Goal: Task Accomplishment & Management: Complete application form

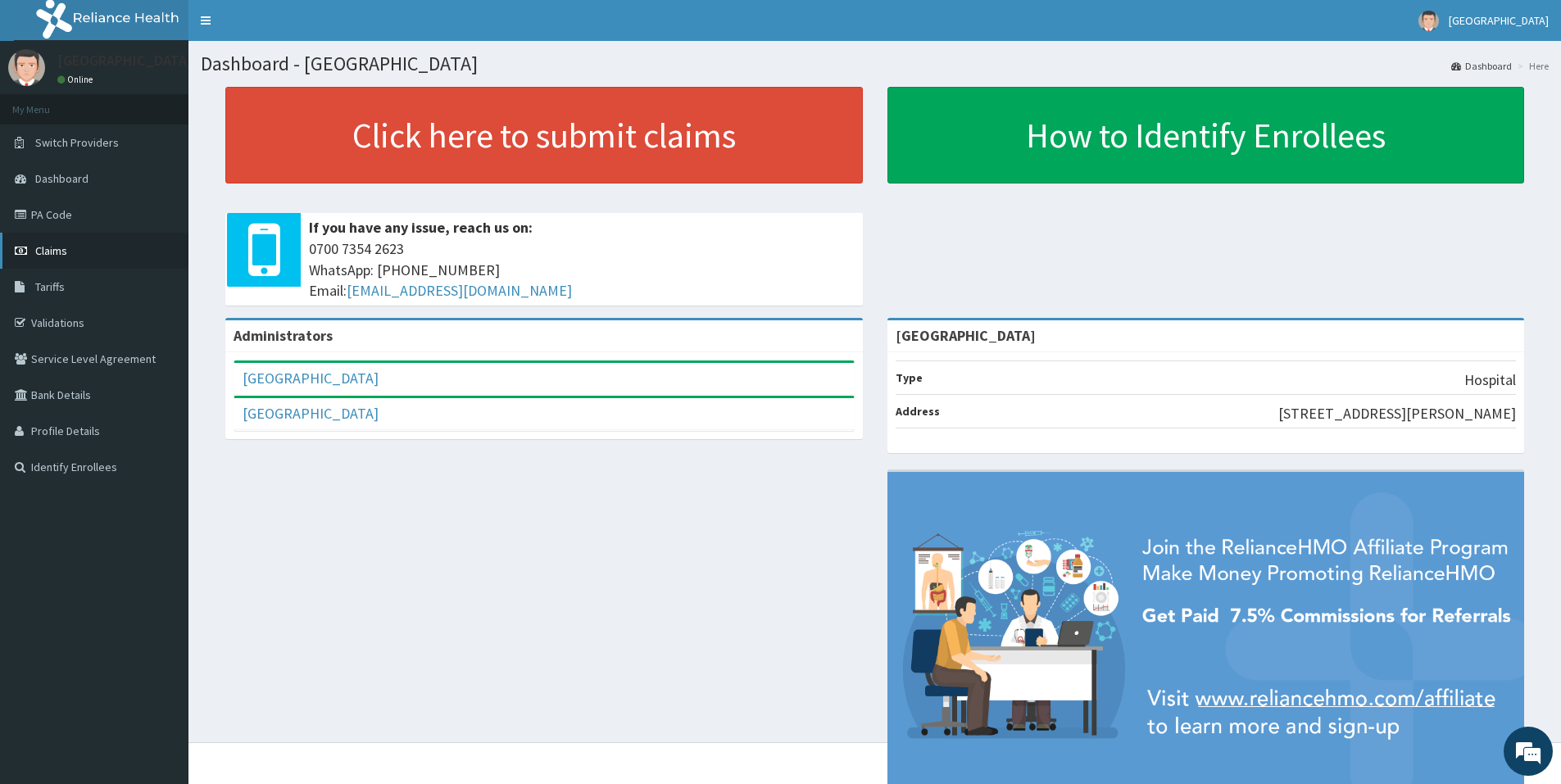
click at [22, 249] on icon at bounding box center [22, 250] width 16 height 12
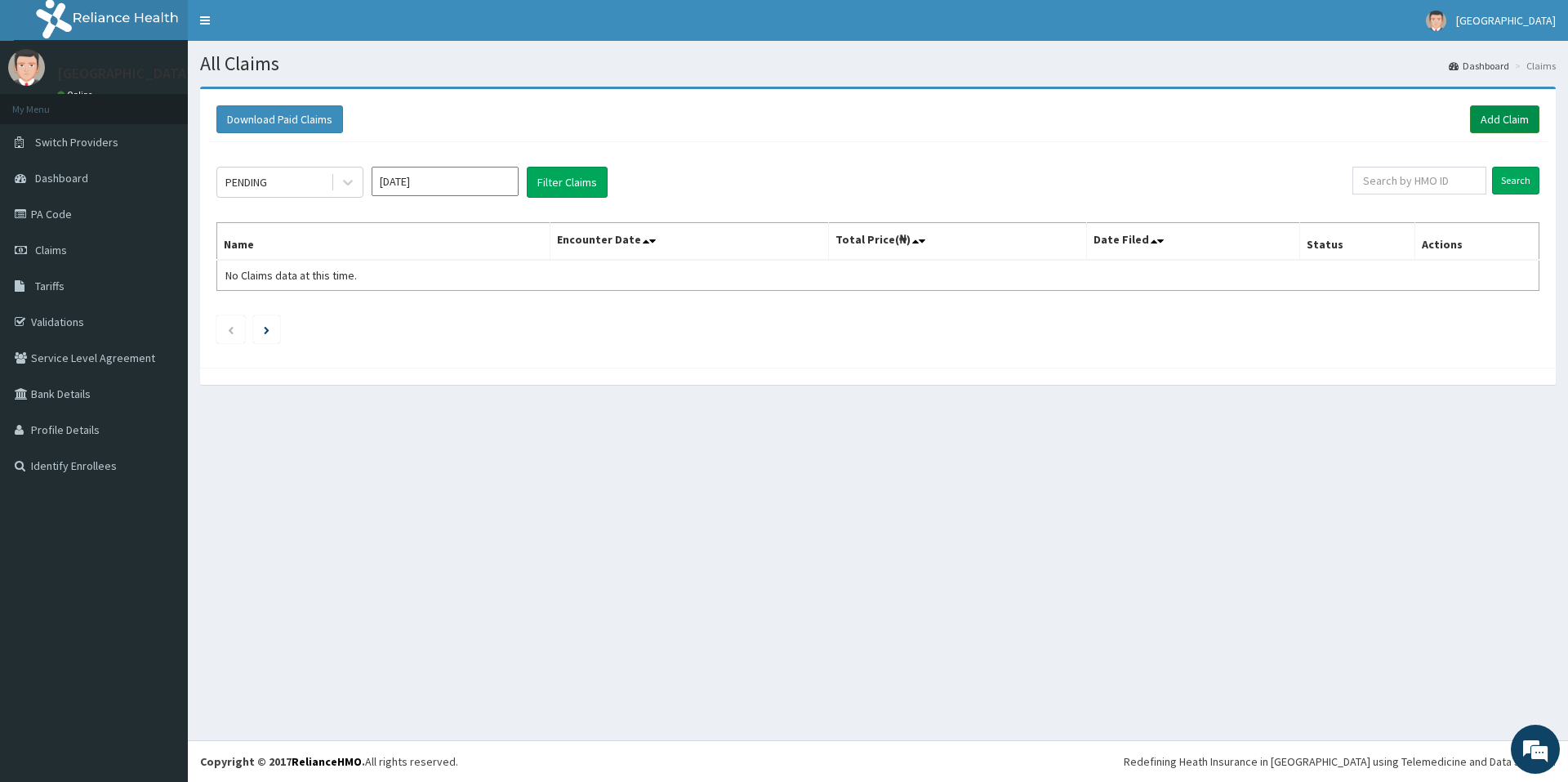
click at [1519, 124] on link "Add Claim" at bounding box center [1504, 119] width 69 height 28
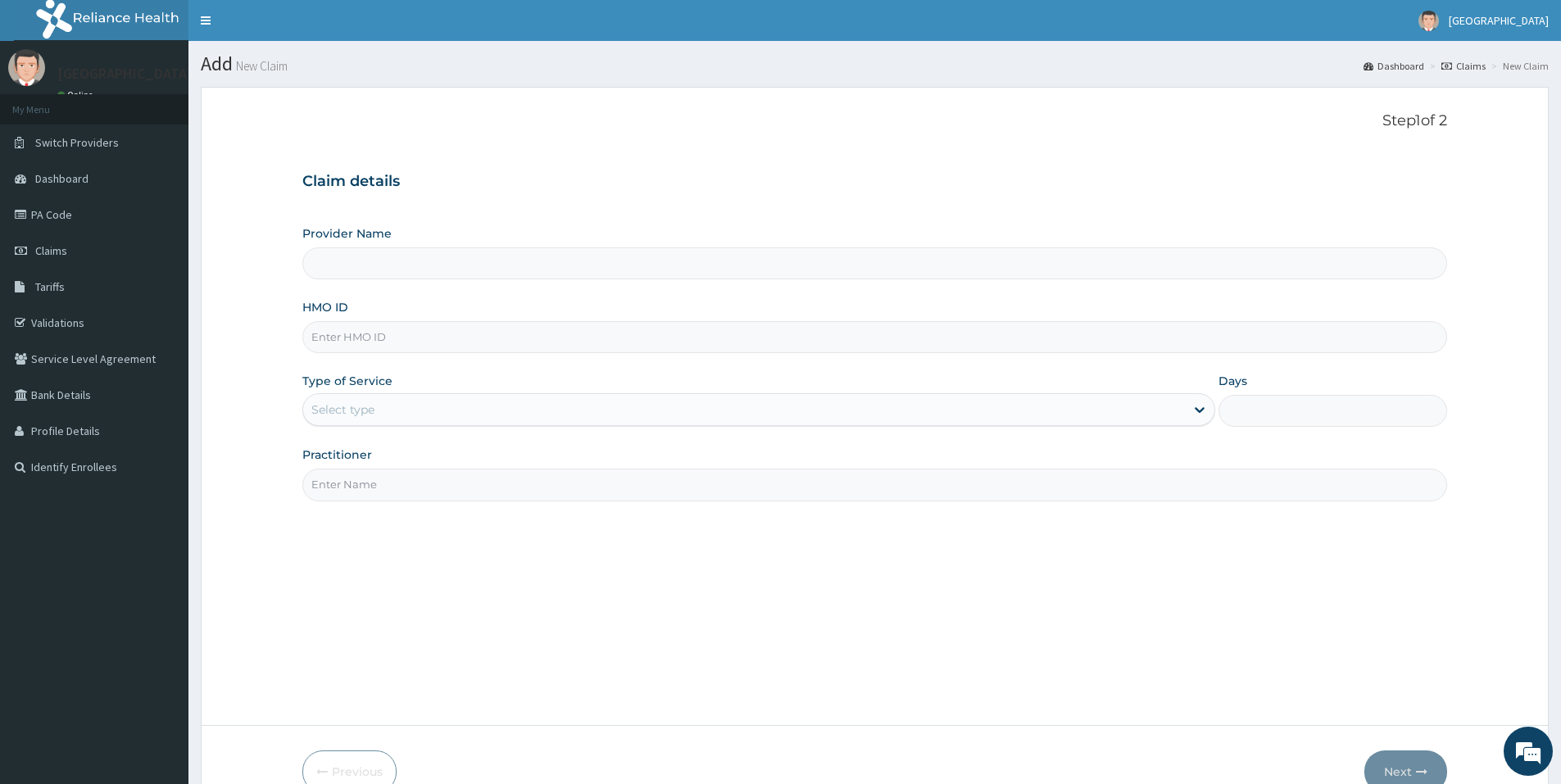
type input "[GEOGRAPHIC_DATA]"
click at [514, 347] on input "HMO ID" at bounding box center [874, 337] width 1145 height 32
type input "EIS/10594/C"
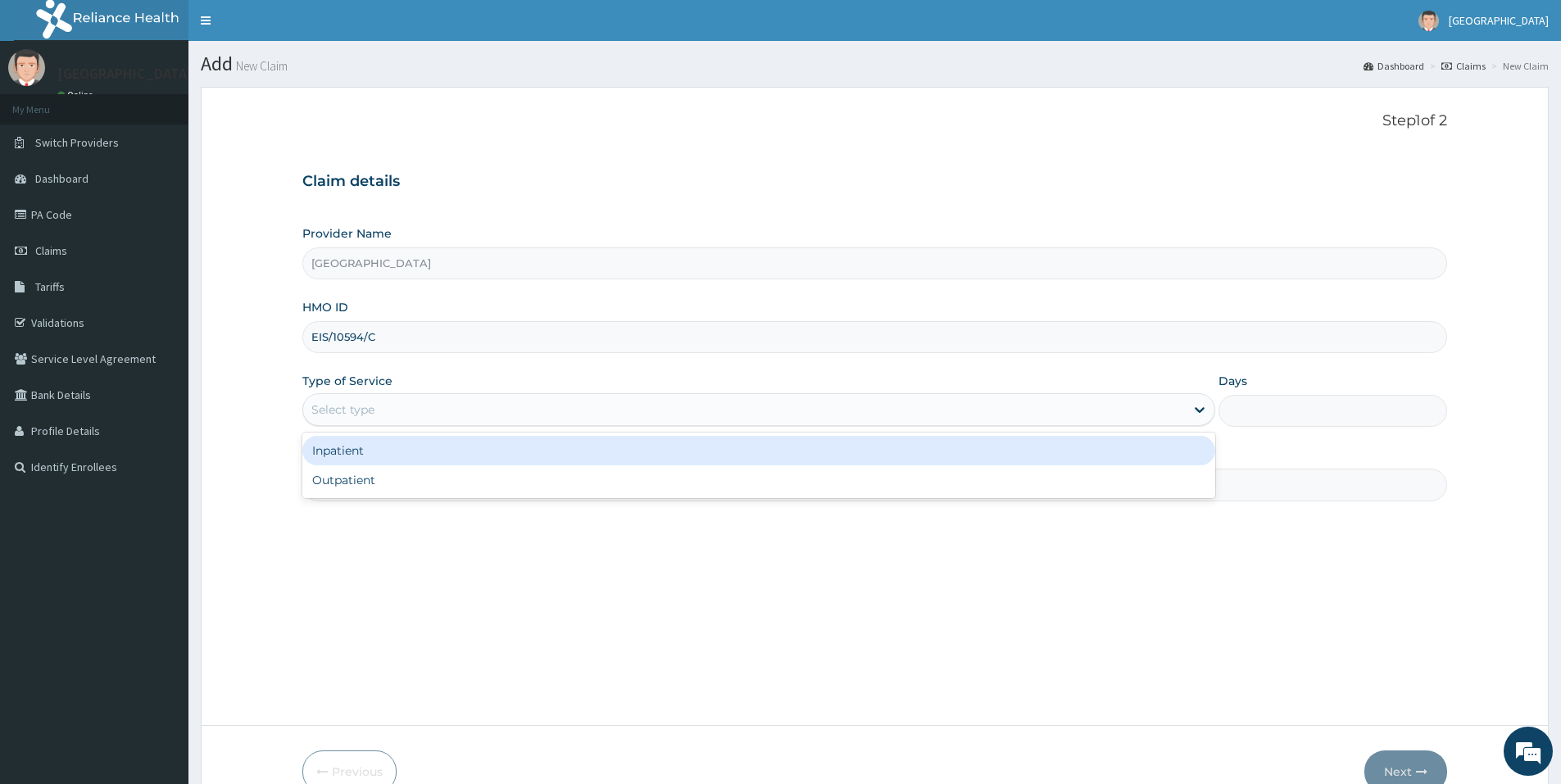
click at [397, 413] on div "Select type" at bounding box center [744, 409] width 881 height 26
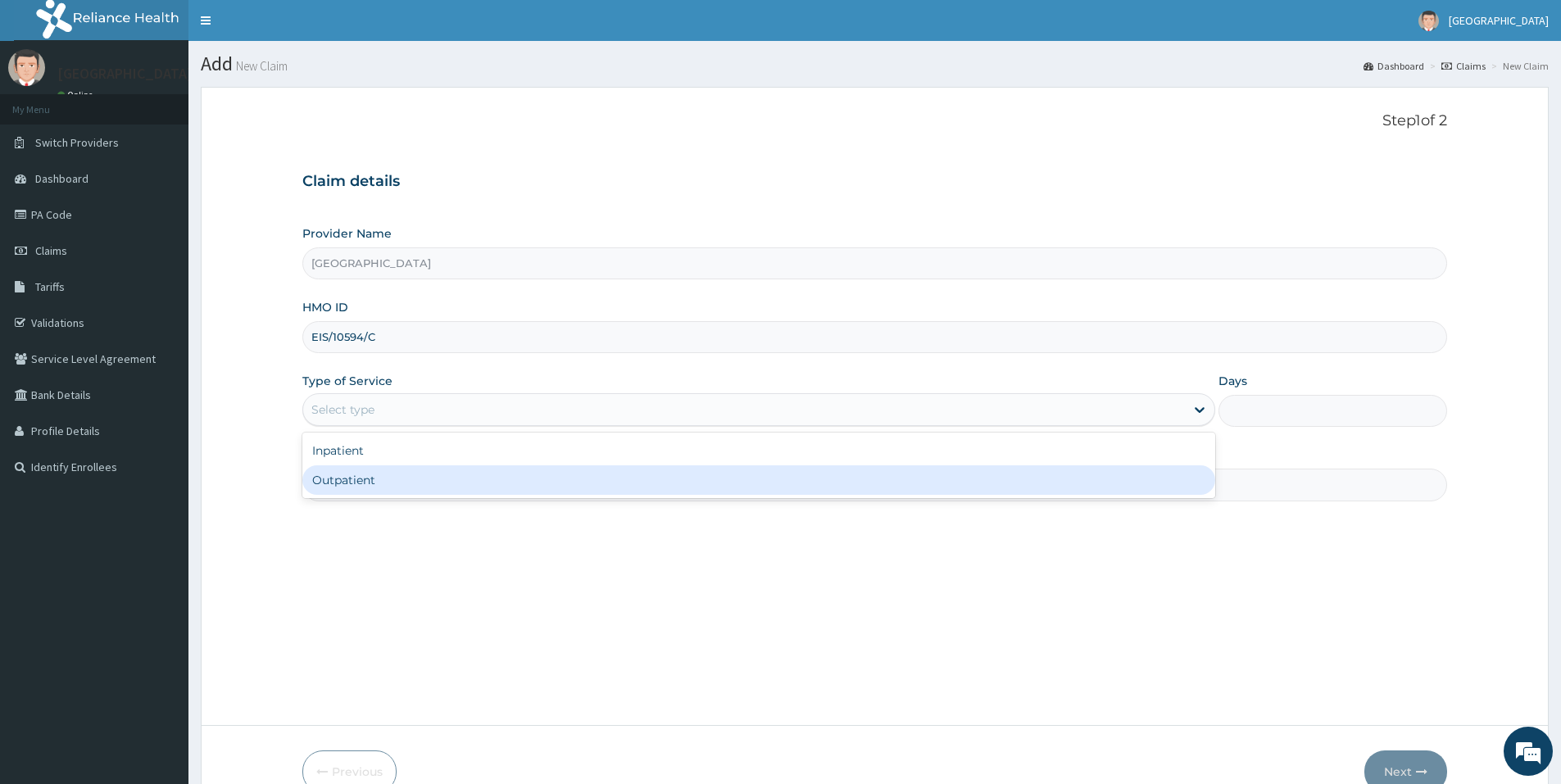
click at [388, 475] on div "Outpatient" at bounding box center [758, 479] width 913 height 30
type input "1"
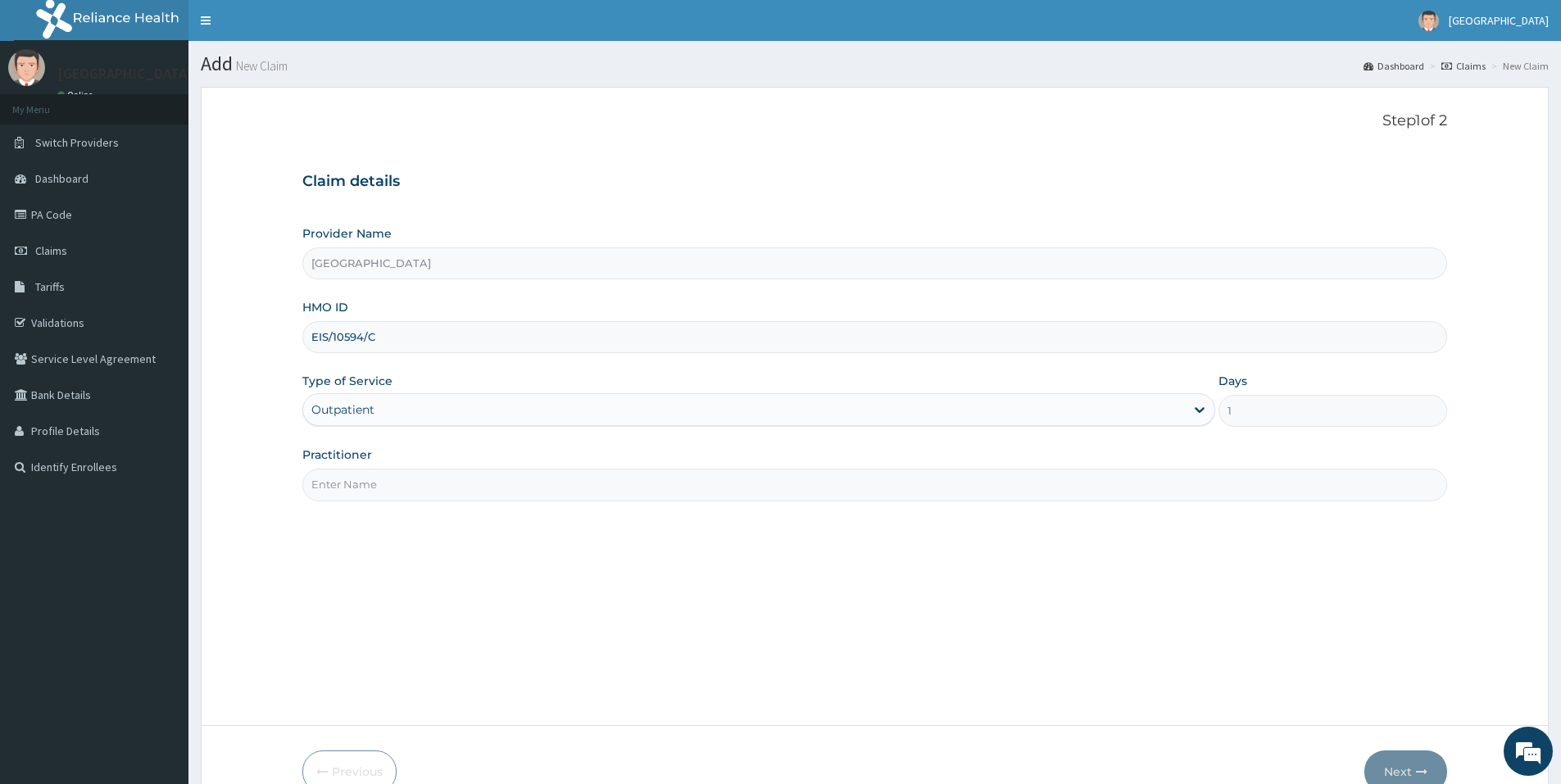
click at [404, 482] on input "Practitioner" at bounding box center [874, 485] width 1145 height 32
type input "DR UCHEYA"
click at [1077, 661] on div "Step 1 of 2 Claim details Provider Name Adonai Medical centre HMO ID EIS/10594/…" at bounding box center [874, 406] width 1145 height 588
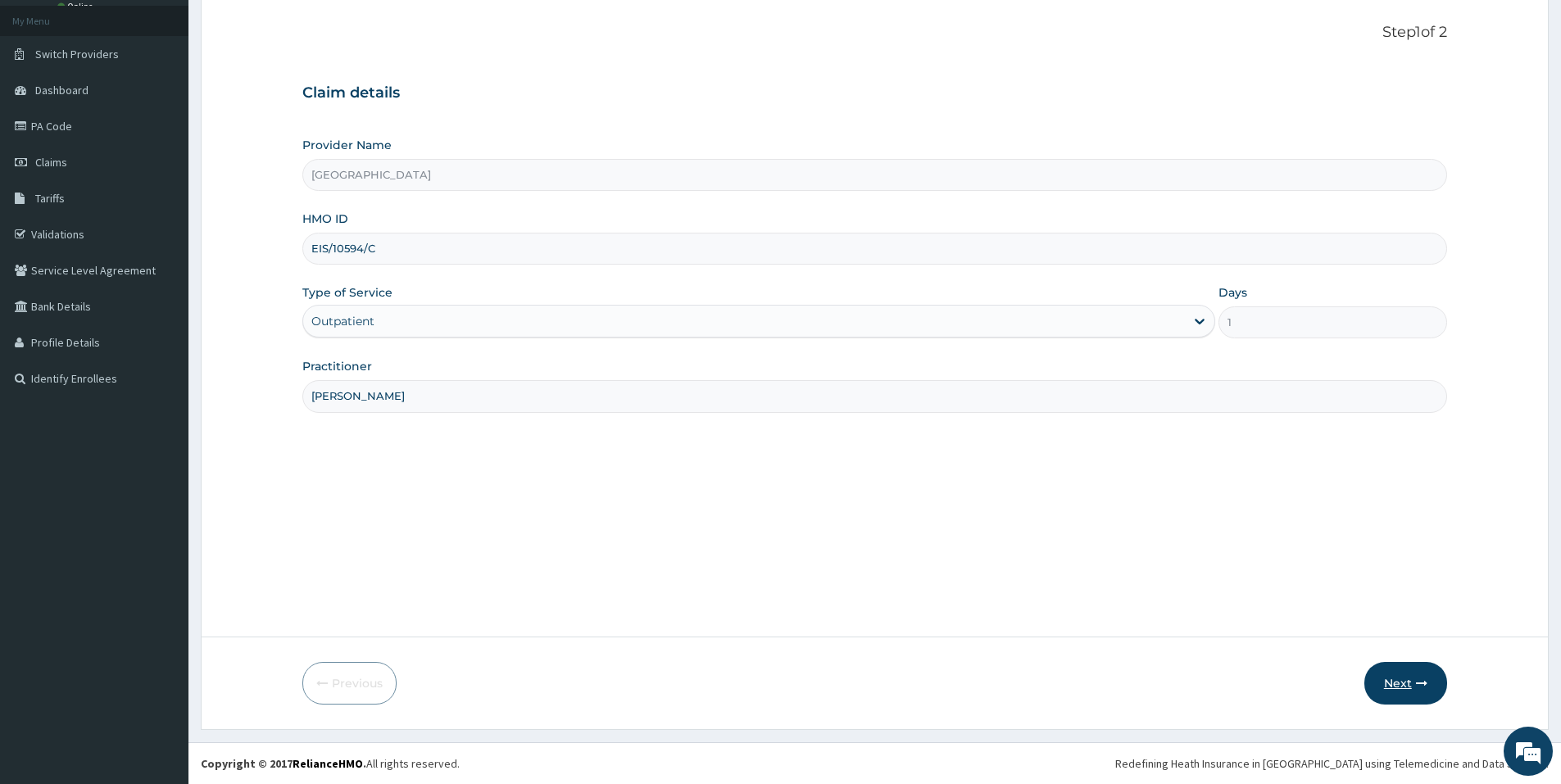
click at [1397, 678] on button "Next" at bounding box center [1405, 682] width 83 height 42
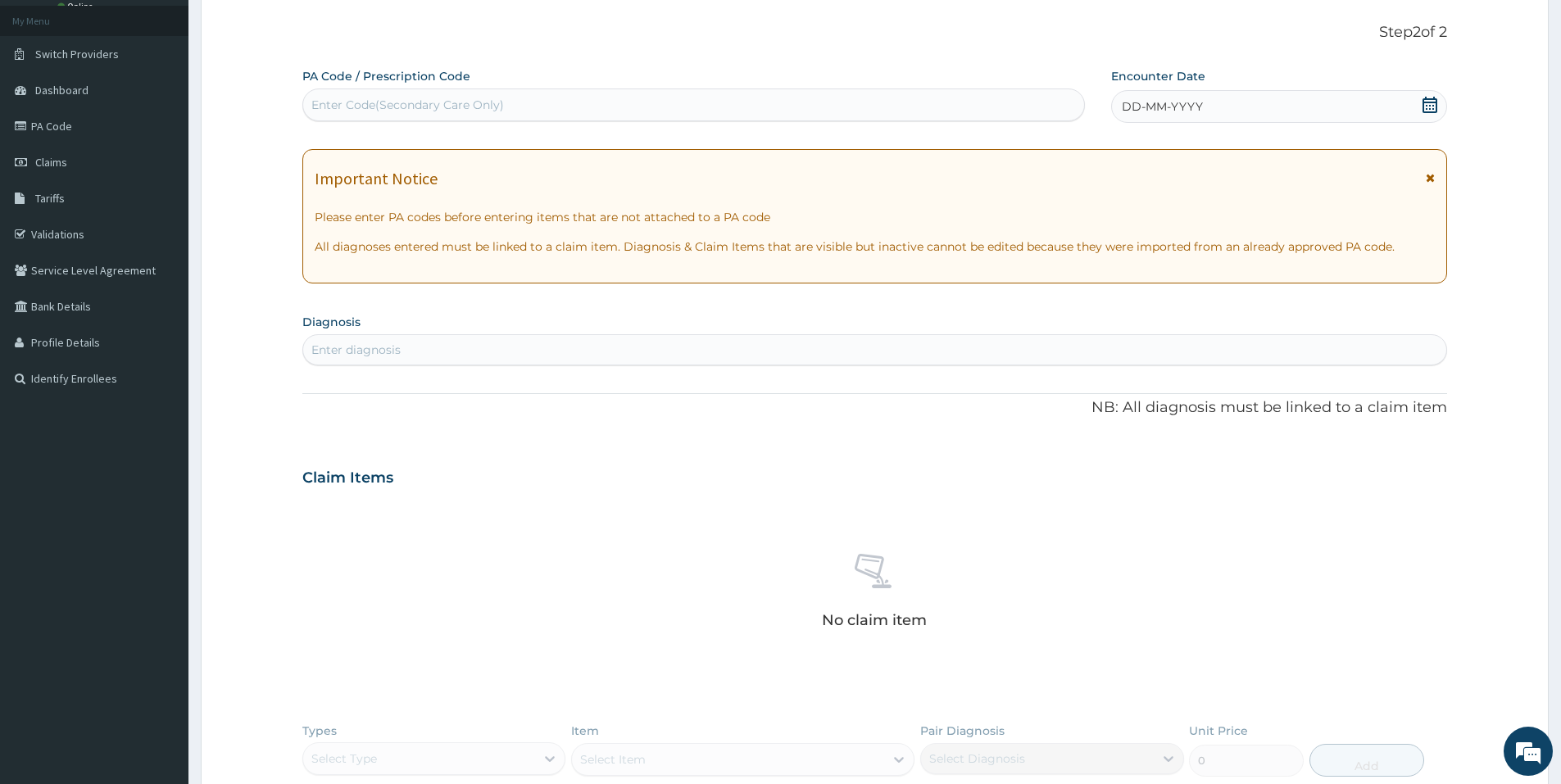
click at [1432, 103] on icon at bounding box center [1430, 105] width 16 height 16
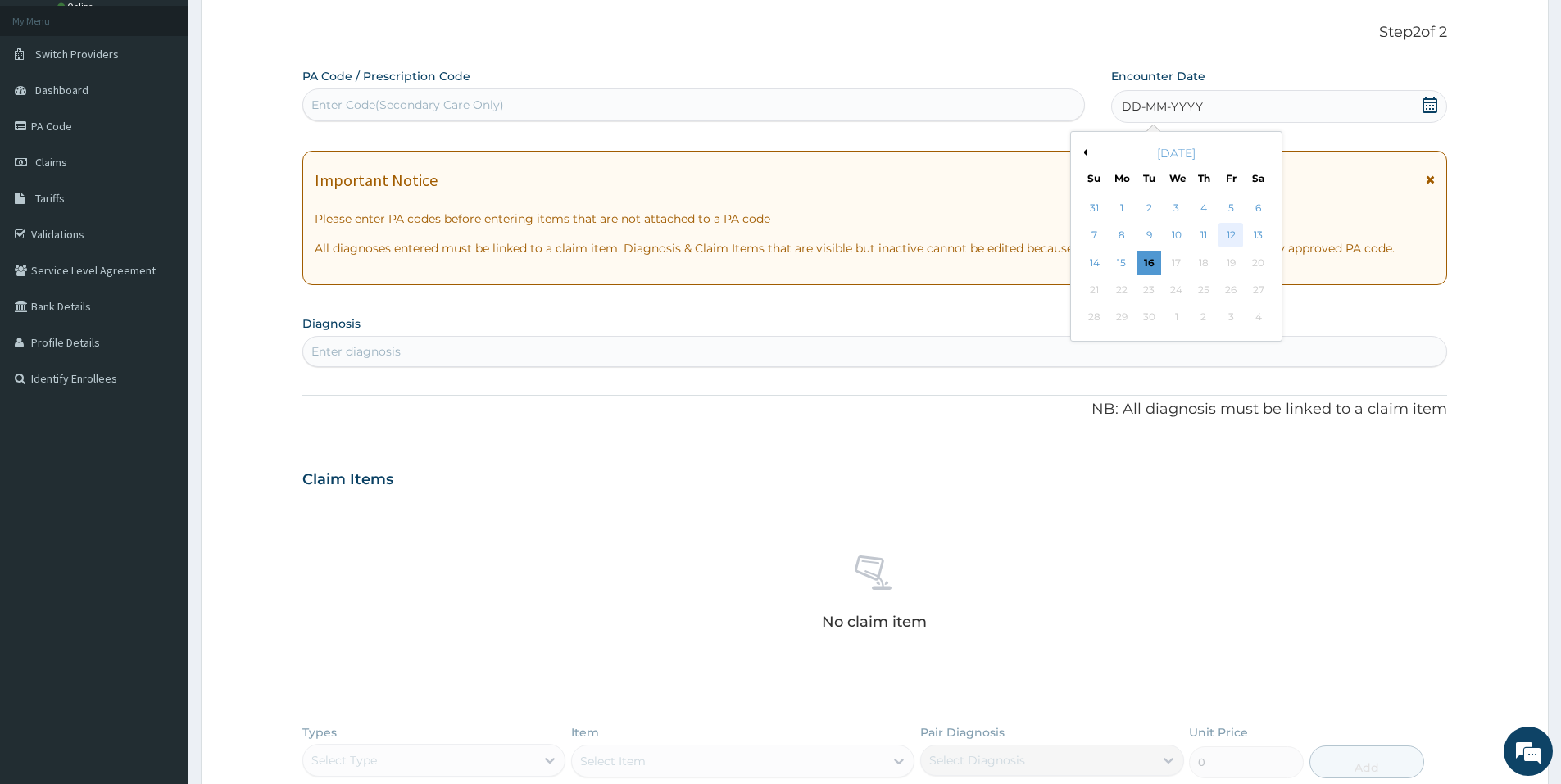
click at [1227, 231] on div "12" at bounding box center [1231, 236] width 24 height 24
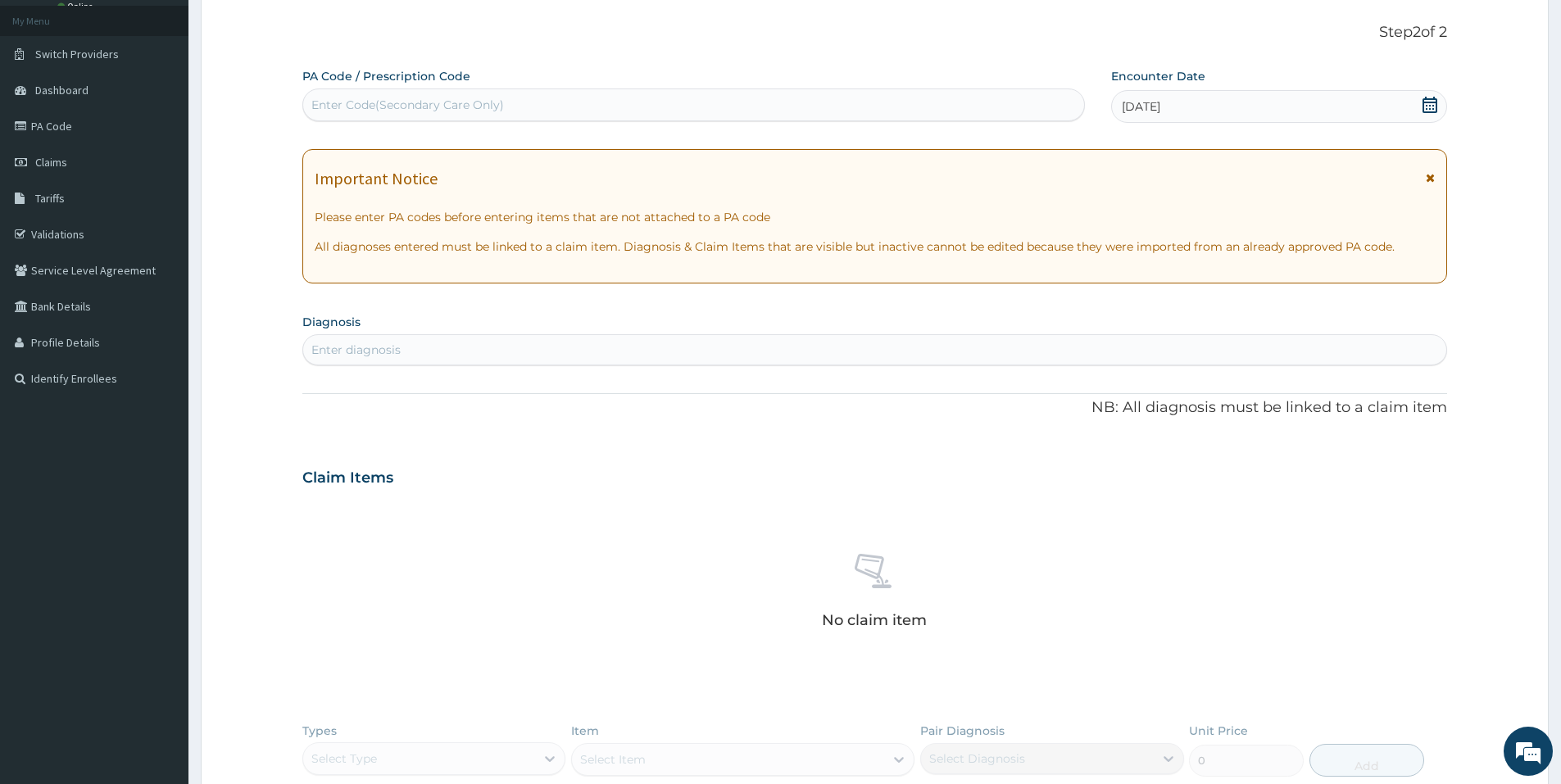
click at [834, 346] on div "Enter diagnosis" at bounding box center [874, 349] width 1143 height 26
type input "mala"
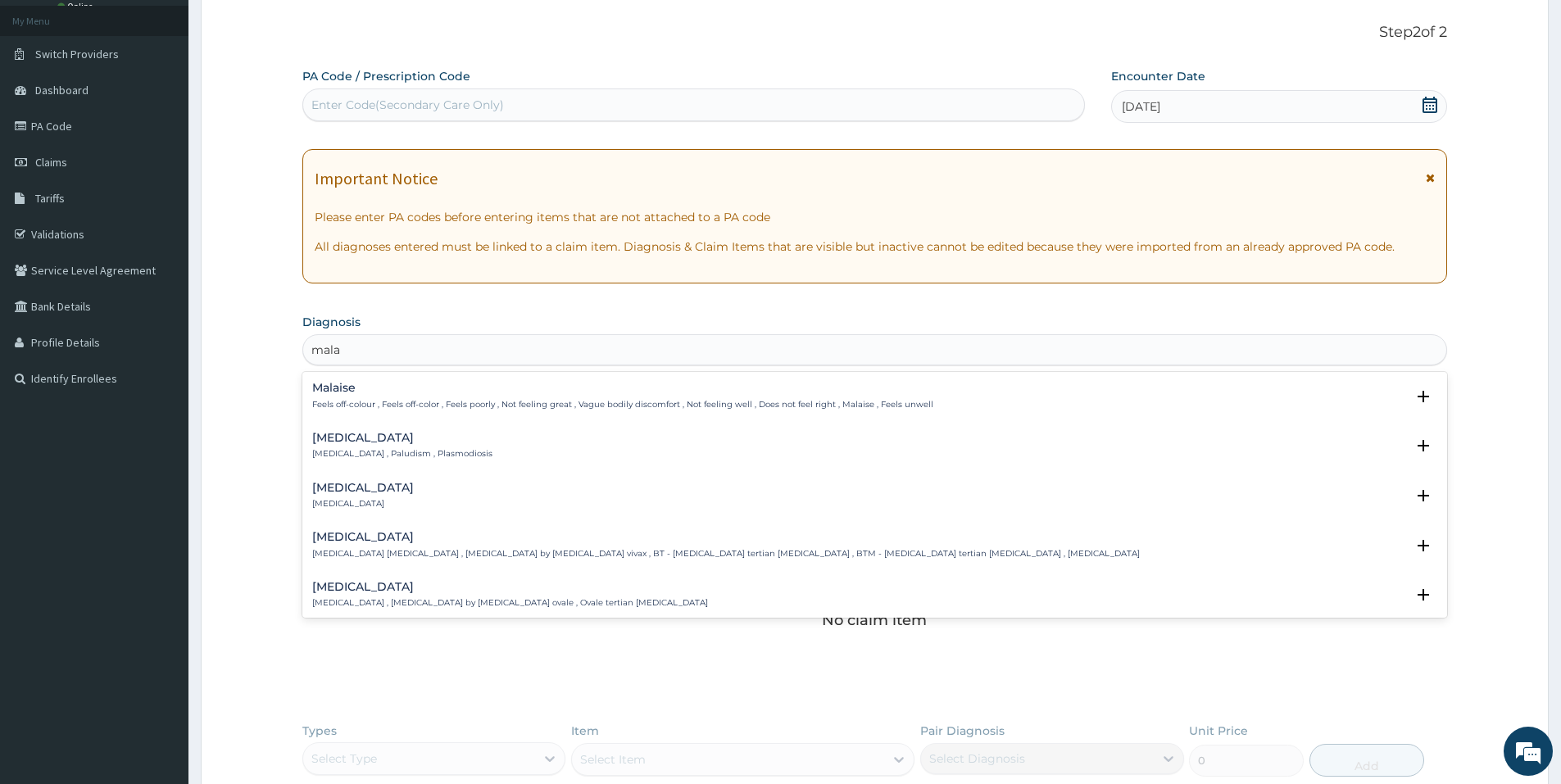
click at [402, 449] on p "Malaria , Paludism , Plasmodiosis" at bounding box center [402, 453] width 180 height 12
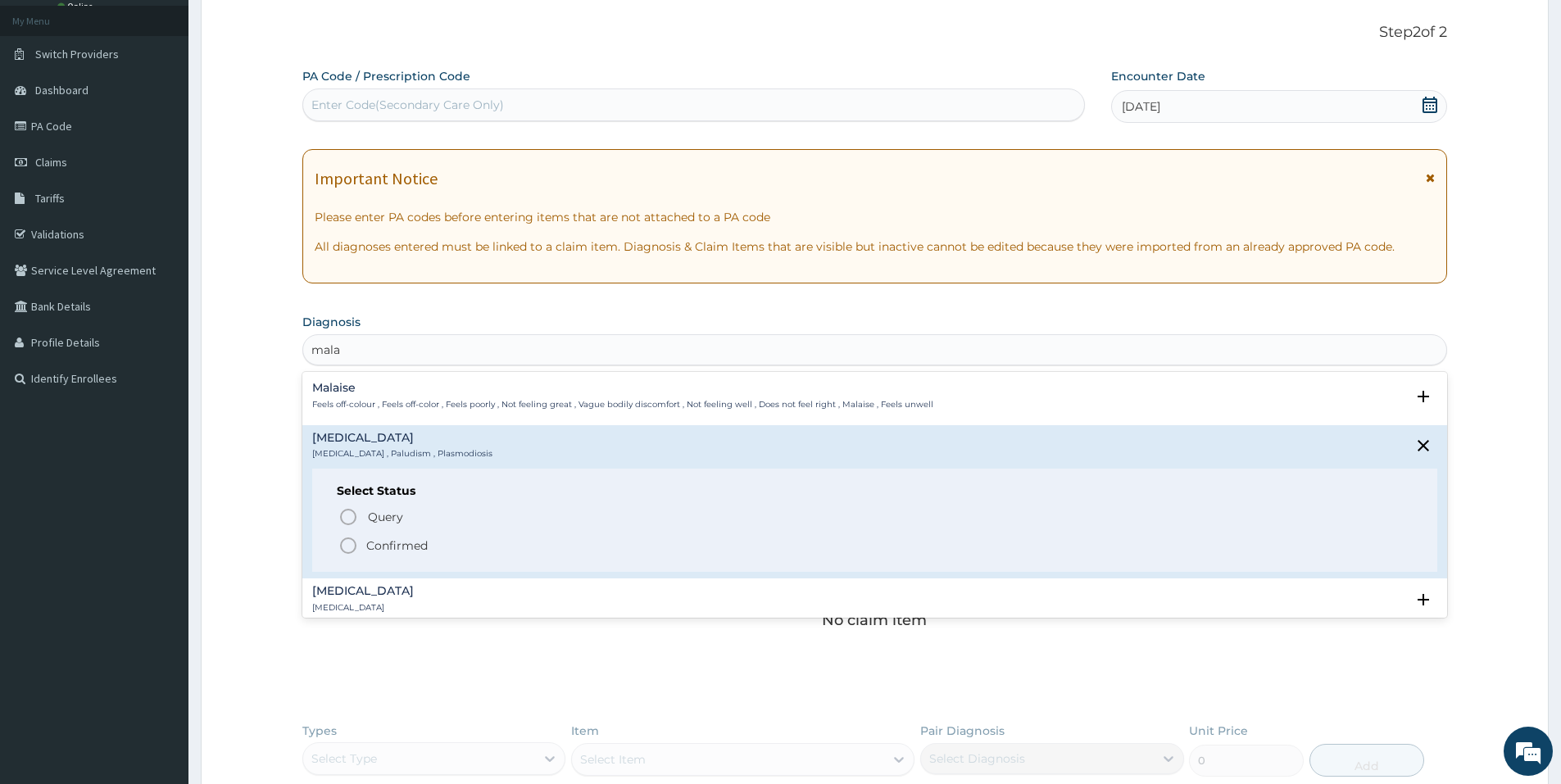
click at [387, 541] on p "Confirmed" at bounding box center [397, 546] width 61 height 16
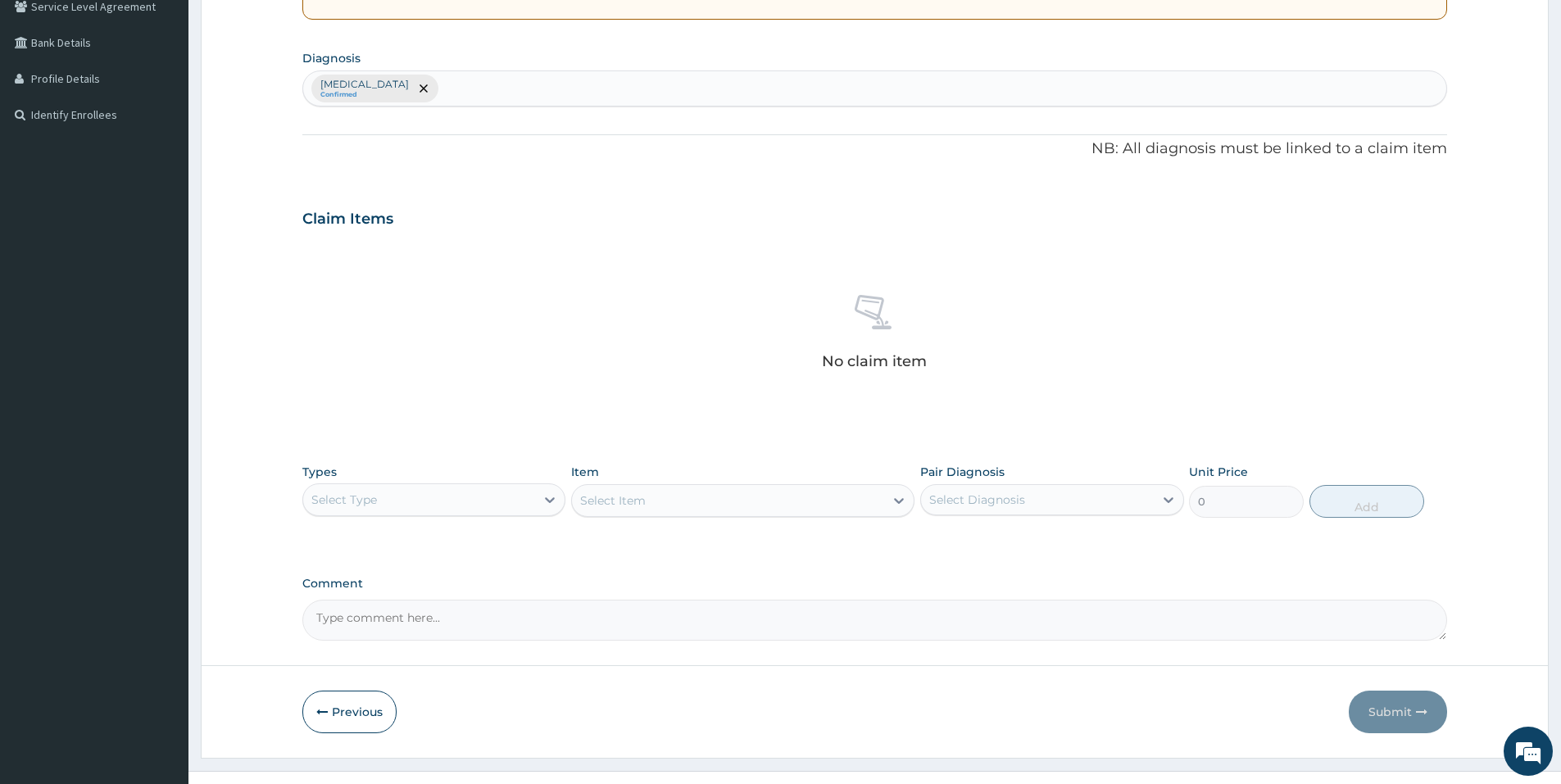
scroll to position [381, 0]
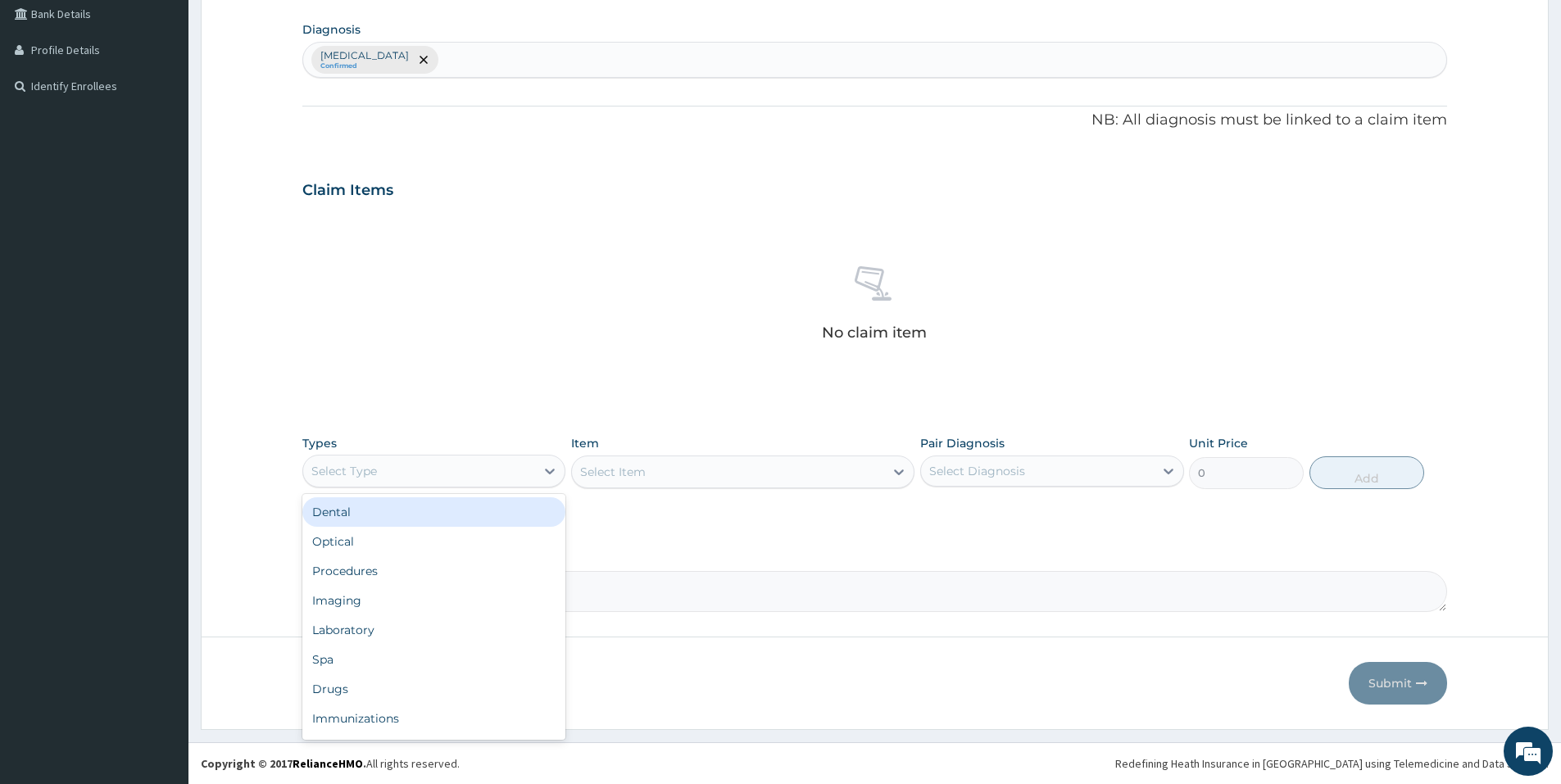
click at [470, 470] on div "Select Type" at bounding box center [419, 470] width 232 height 26
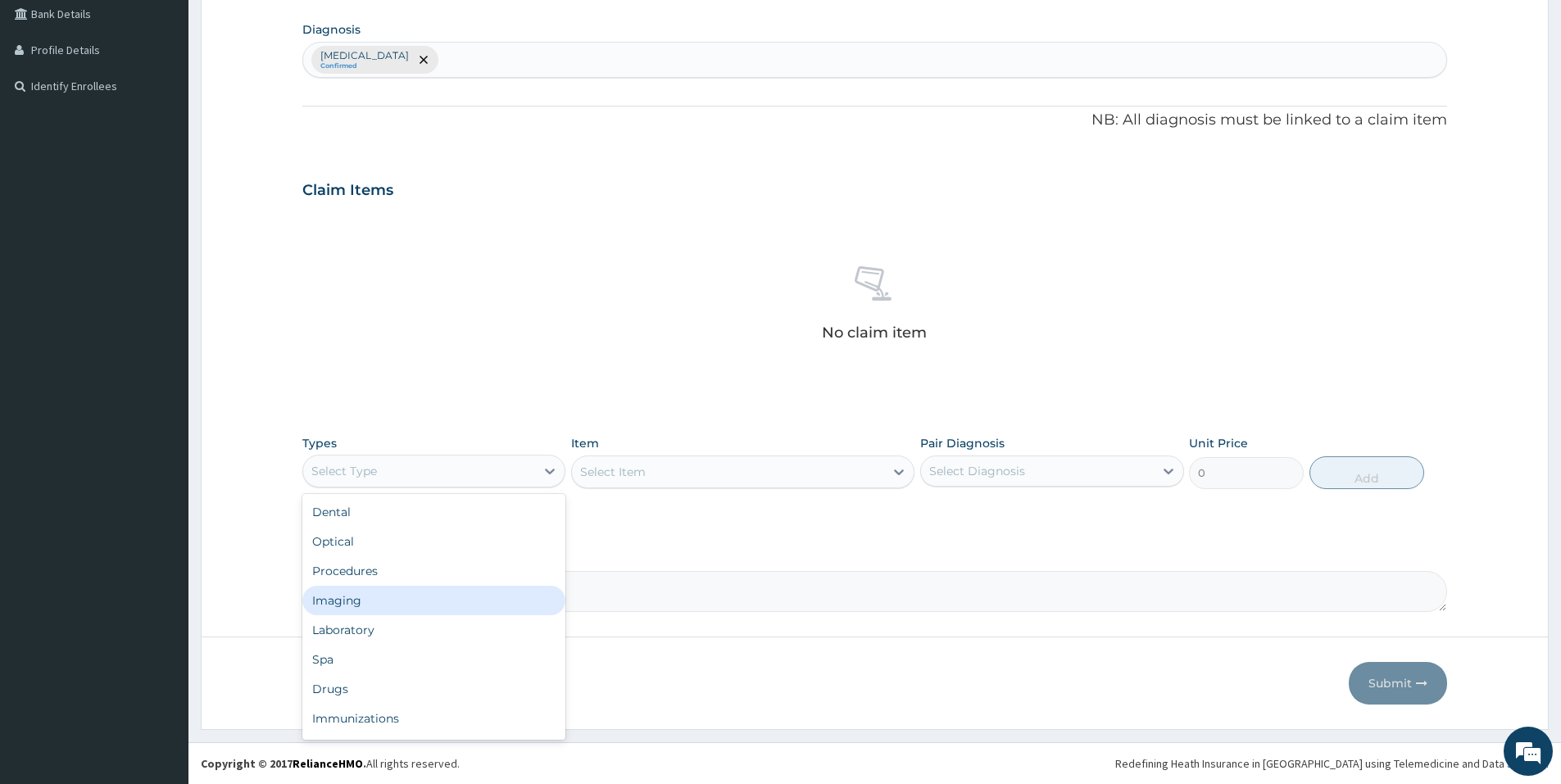
scroll to position [56, 0]
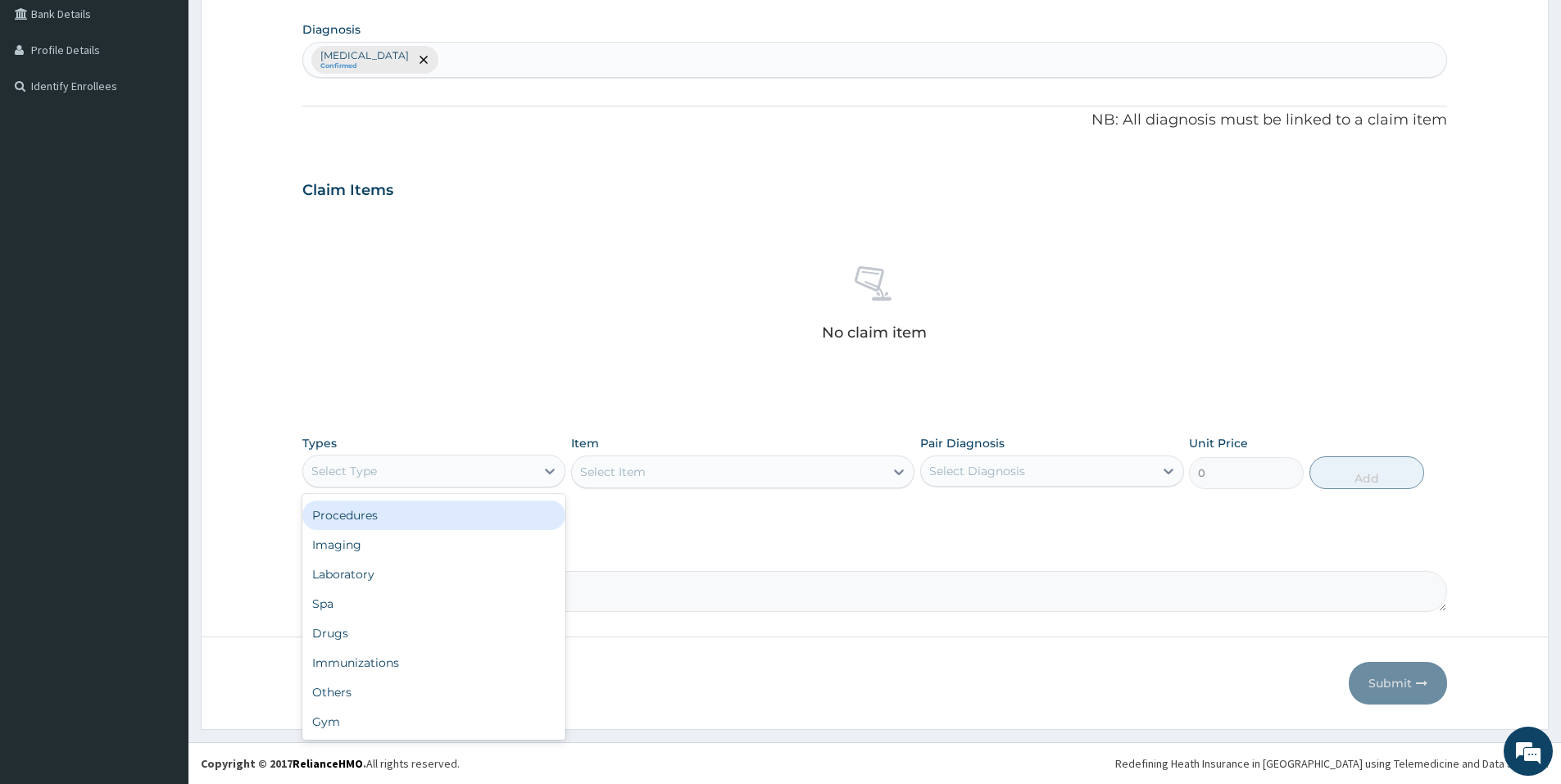
click at [430, 521] on div "Procedures" at bounding box center [433, 515] width 263 height 30
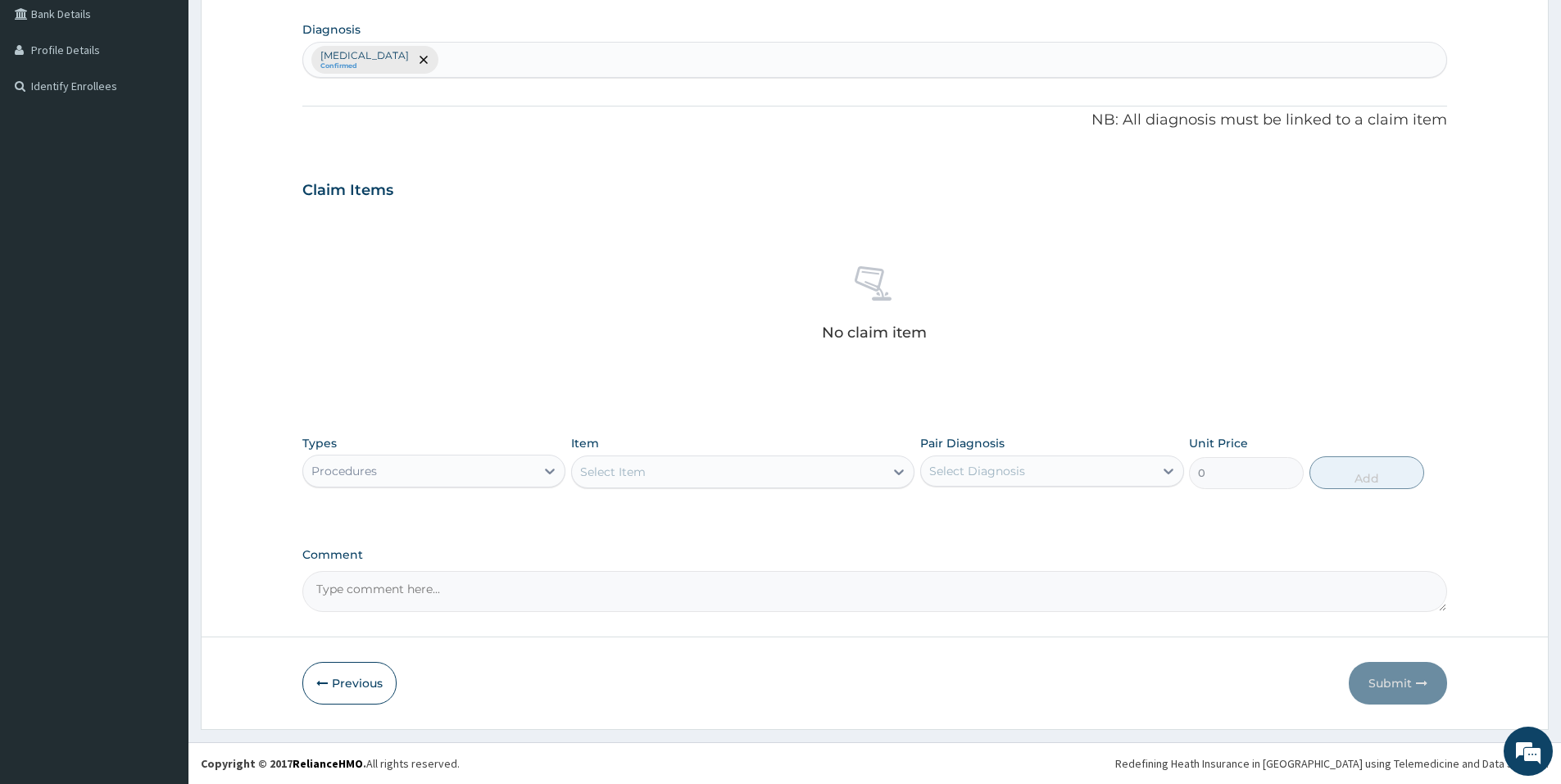
click at [723, 467] on div "Select Item" at bounding box center [727, 471] width 312 height 26
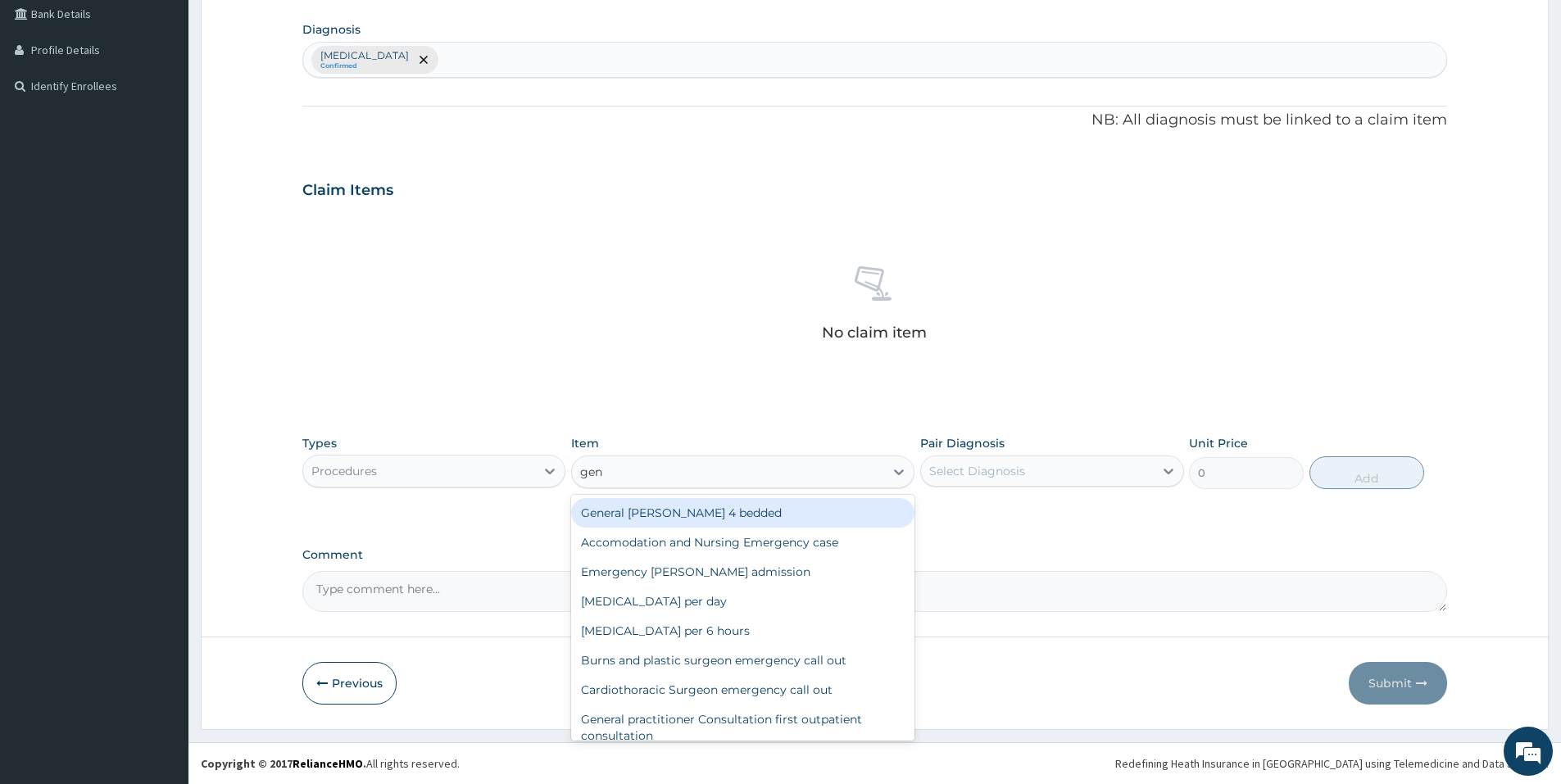
type input "gene"
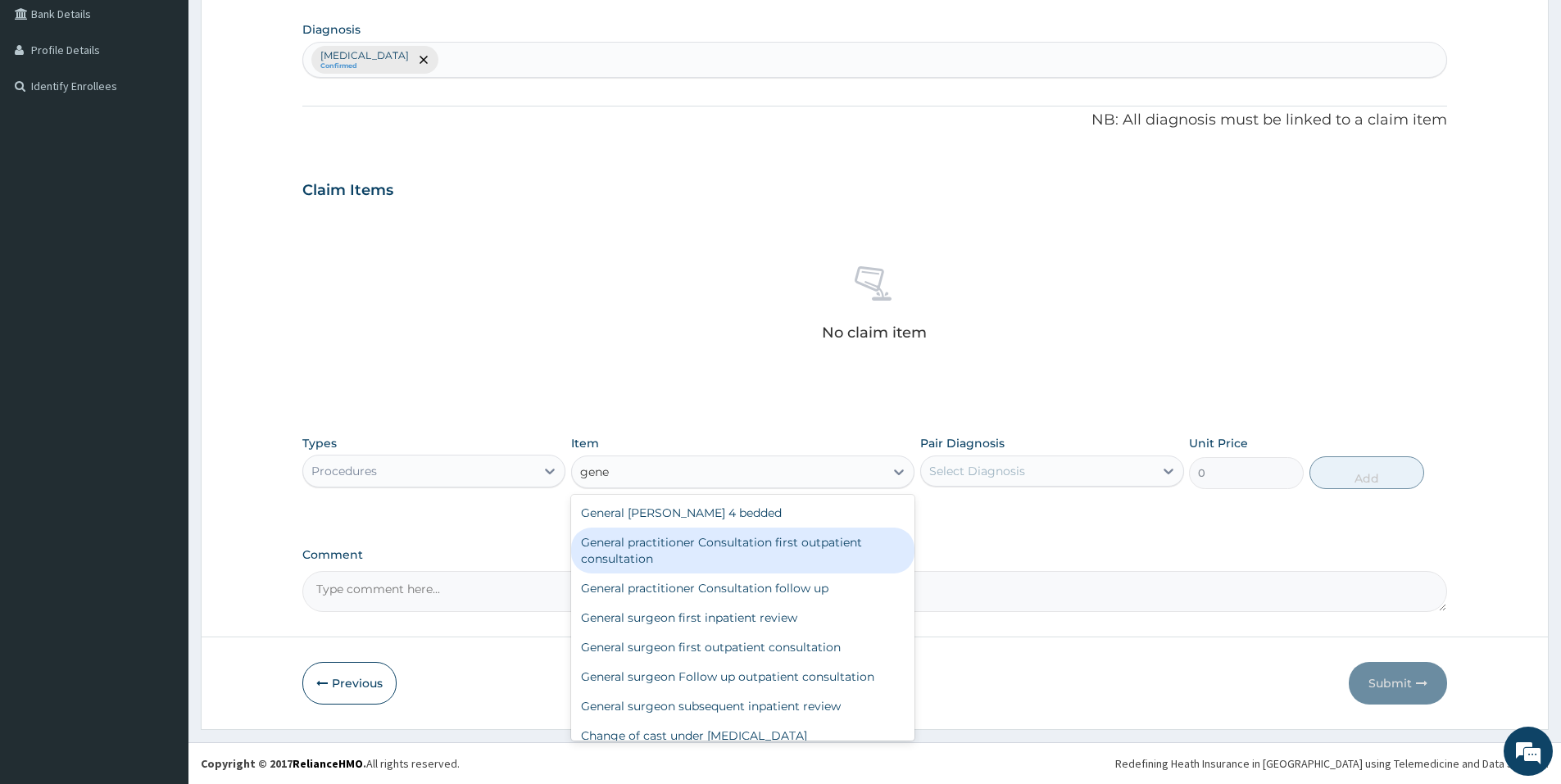
click at [695, 555] on div "General practitioner Consultation first outpatient consultation" at bounding box center [743, 550] width 343 height 46
type input "3547.5"
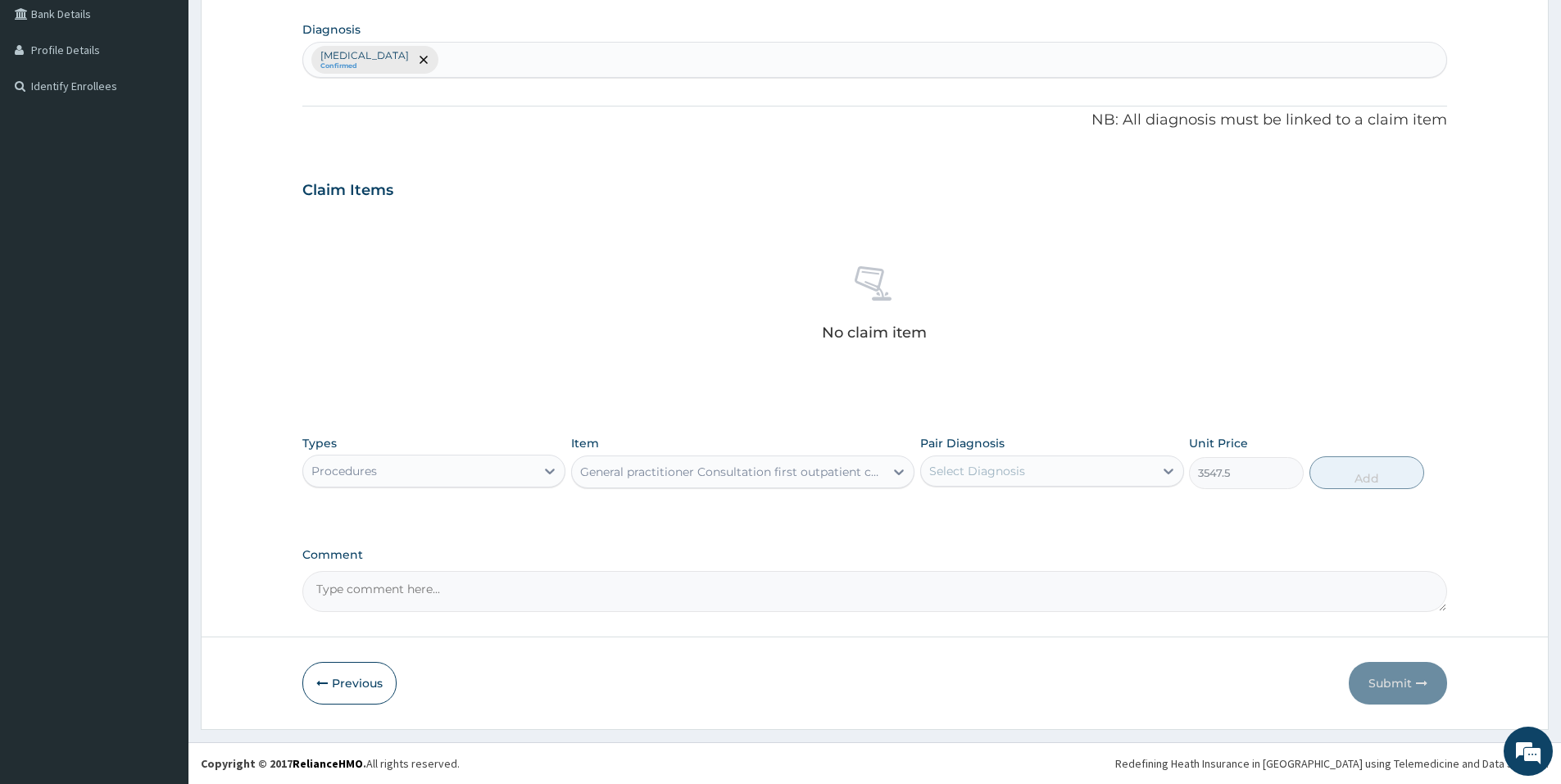
click at [1035, 472] on div "Select Diagnosis" at bounding box center [1037, 470] width 232 height 26
click at [1030, 512] on div "Malaria" at bounding box center [1051, 512] width 263 height 33
checkbox input "true"
click at [1398, 474] on button "Add" at bounding box center [1367, 472] width 115 height 32
type input "0"
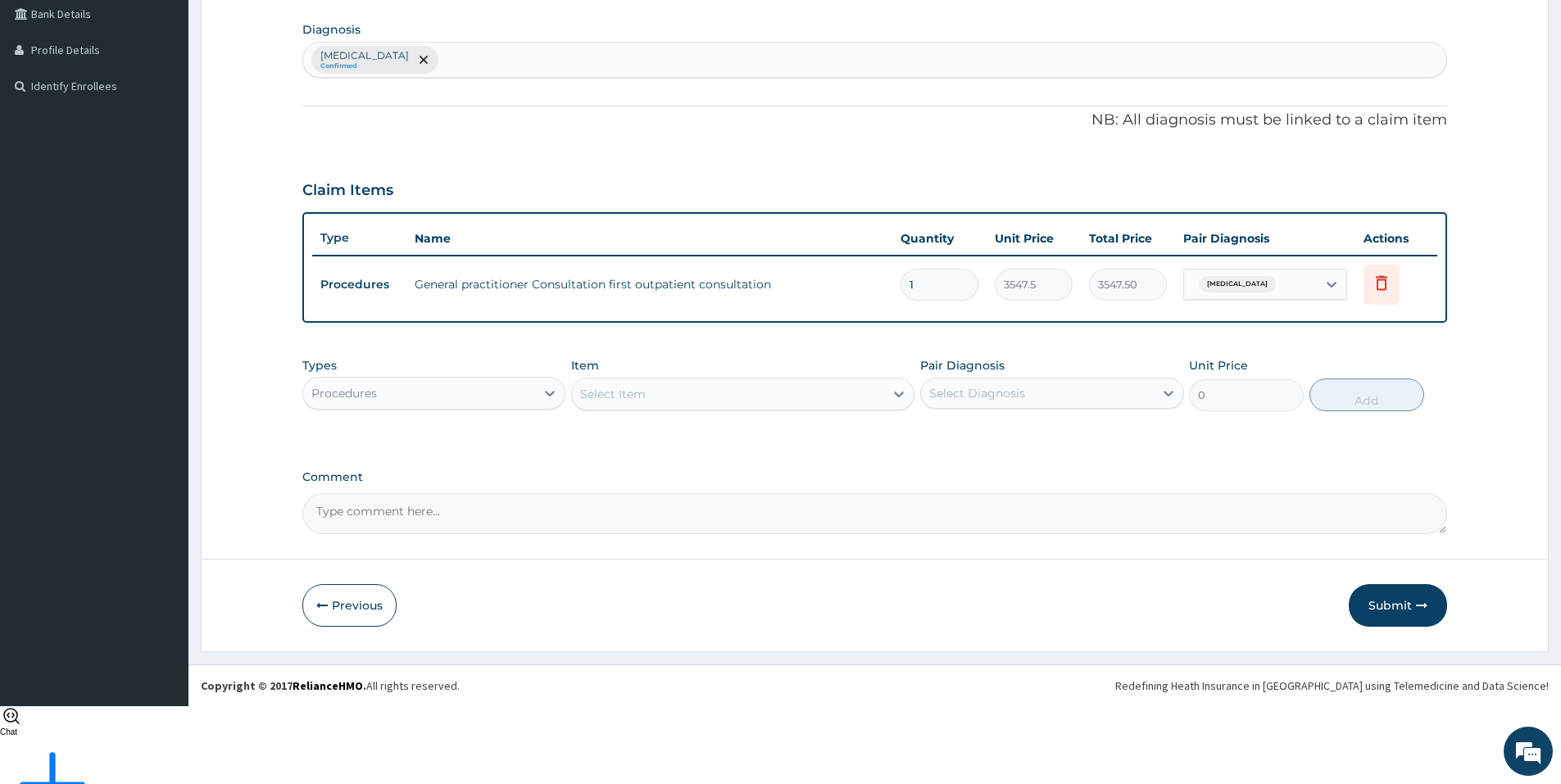
scroll to position [303, 0]
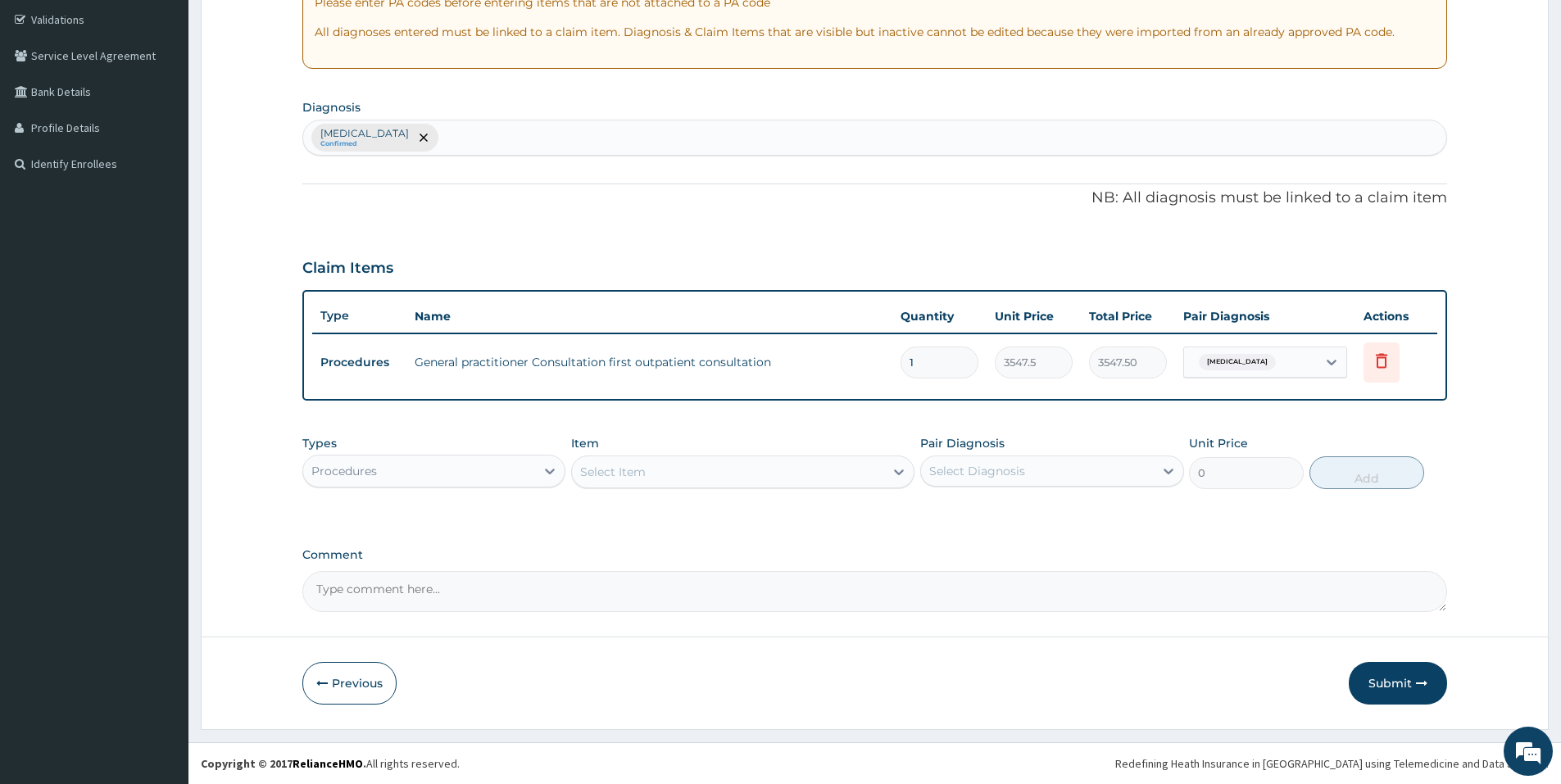
click at [679, 476] on div "Select Item" at bounding box center [727, 471] width 312 height 26
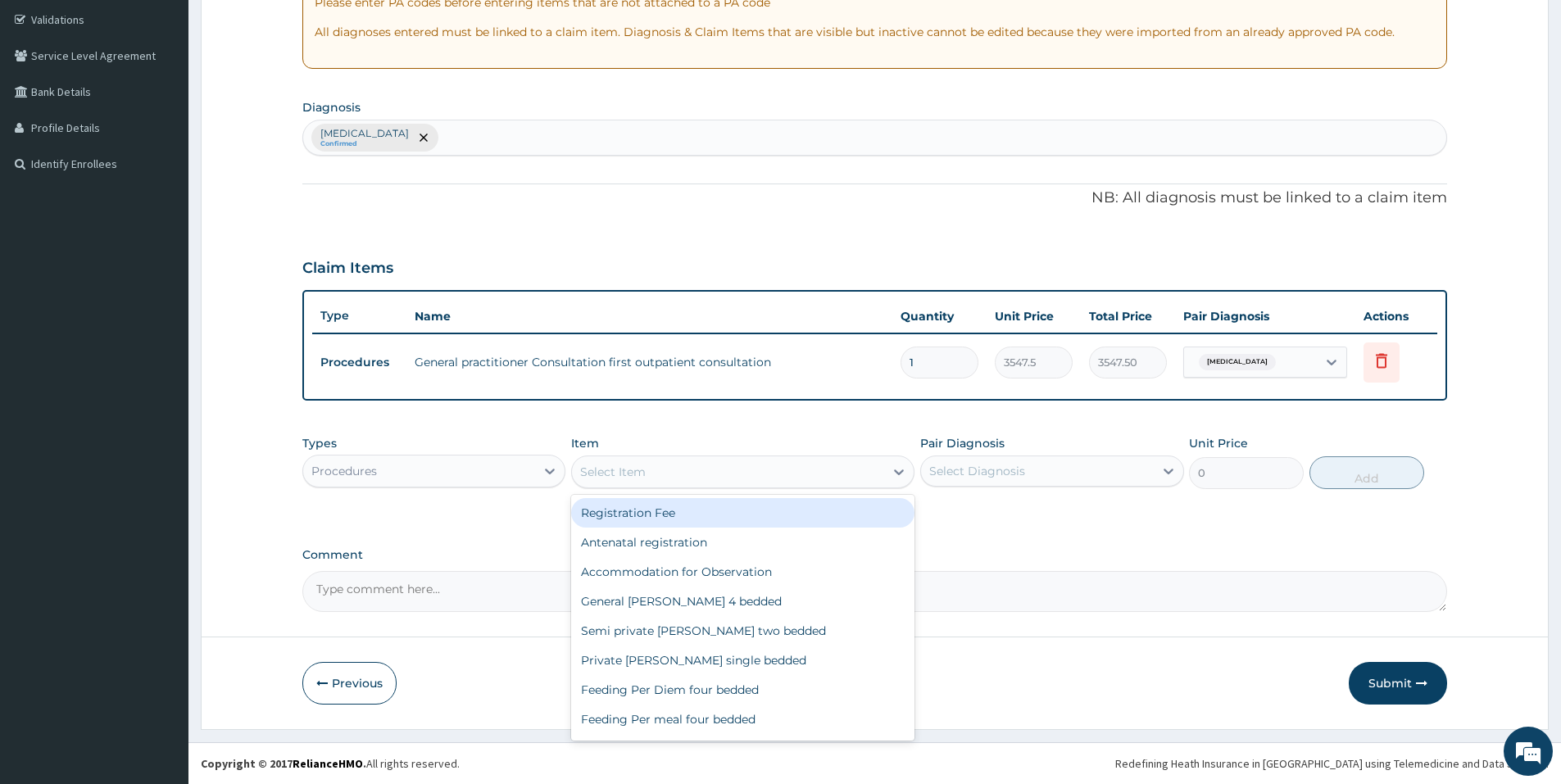
click at [468, 468] on div "Procedures" at bounding box center [419, 470] width 232 height 26
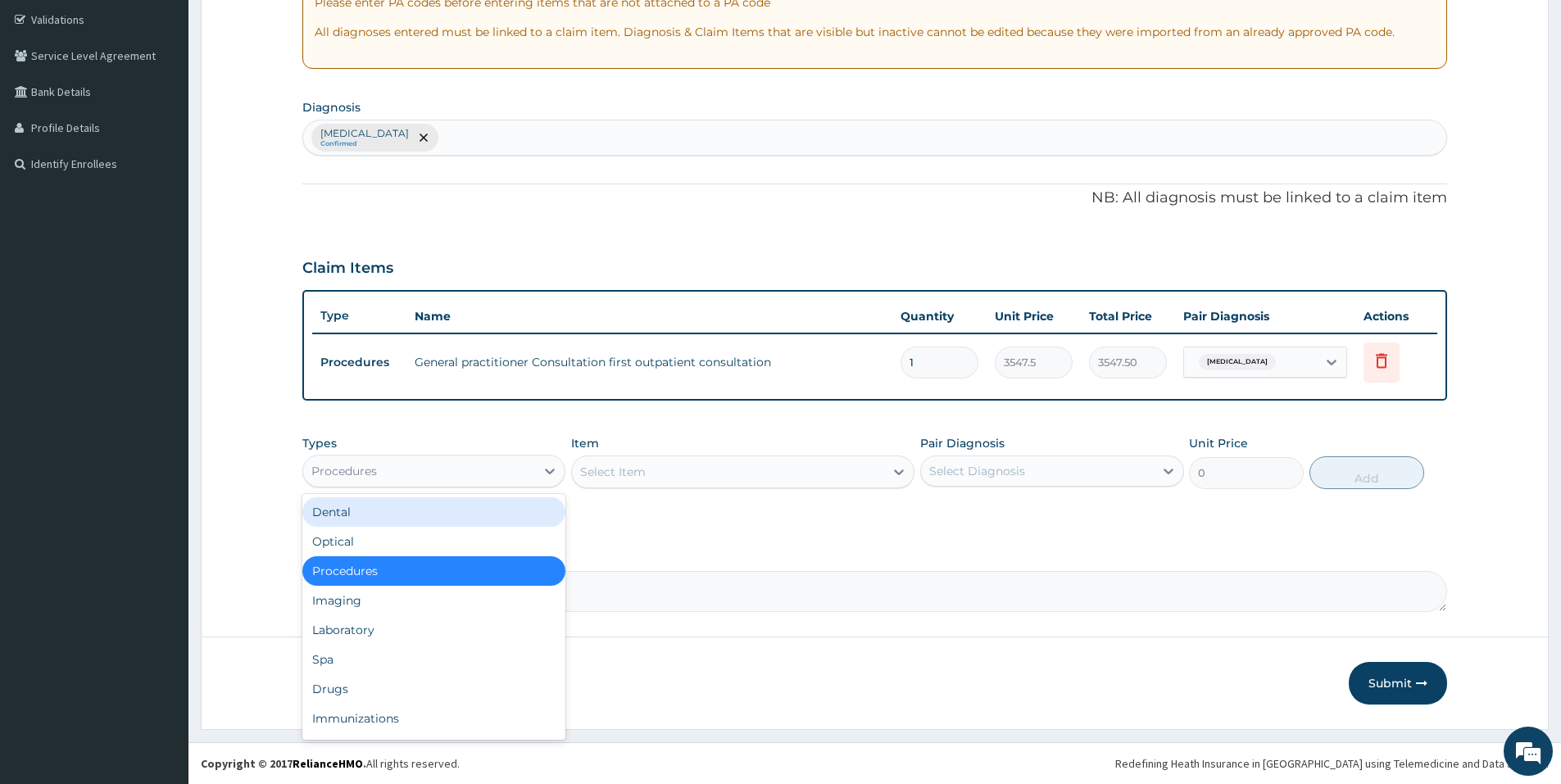
type input "r"
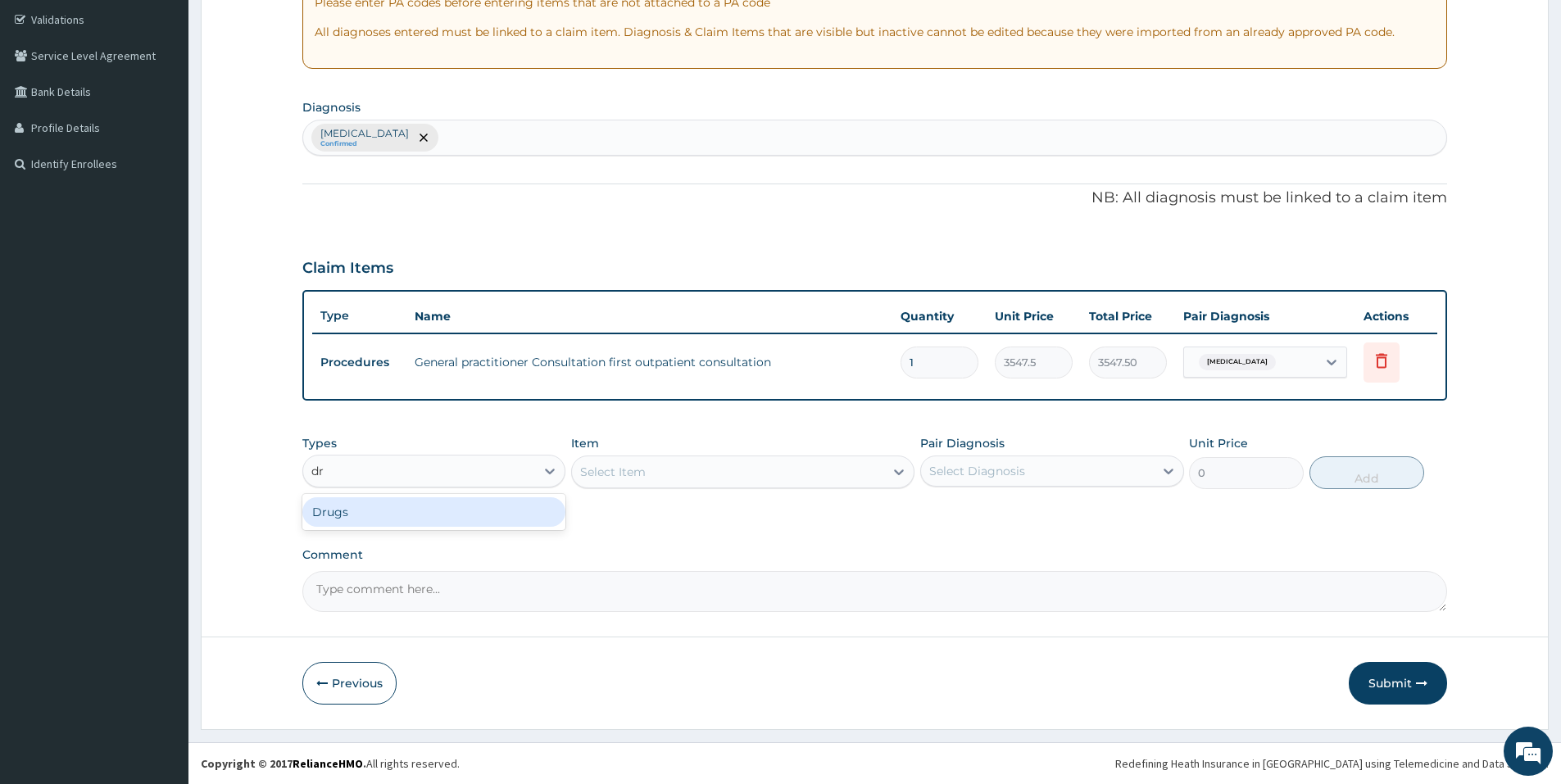
type input "dru"
click at [423, 521] on div "Drugs" at bounding box center [433, 512] width 263 height 30
click at [632, 473] on div "Select Item" at bounding box center [743, 472] width 343 height 32
click at [632, 473] on div "Select Item" at bounding box center [612, 472] width 66 height 16
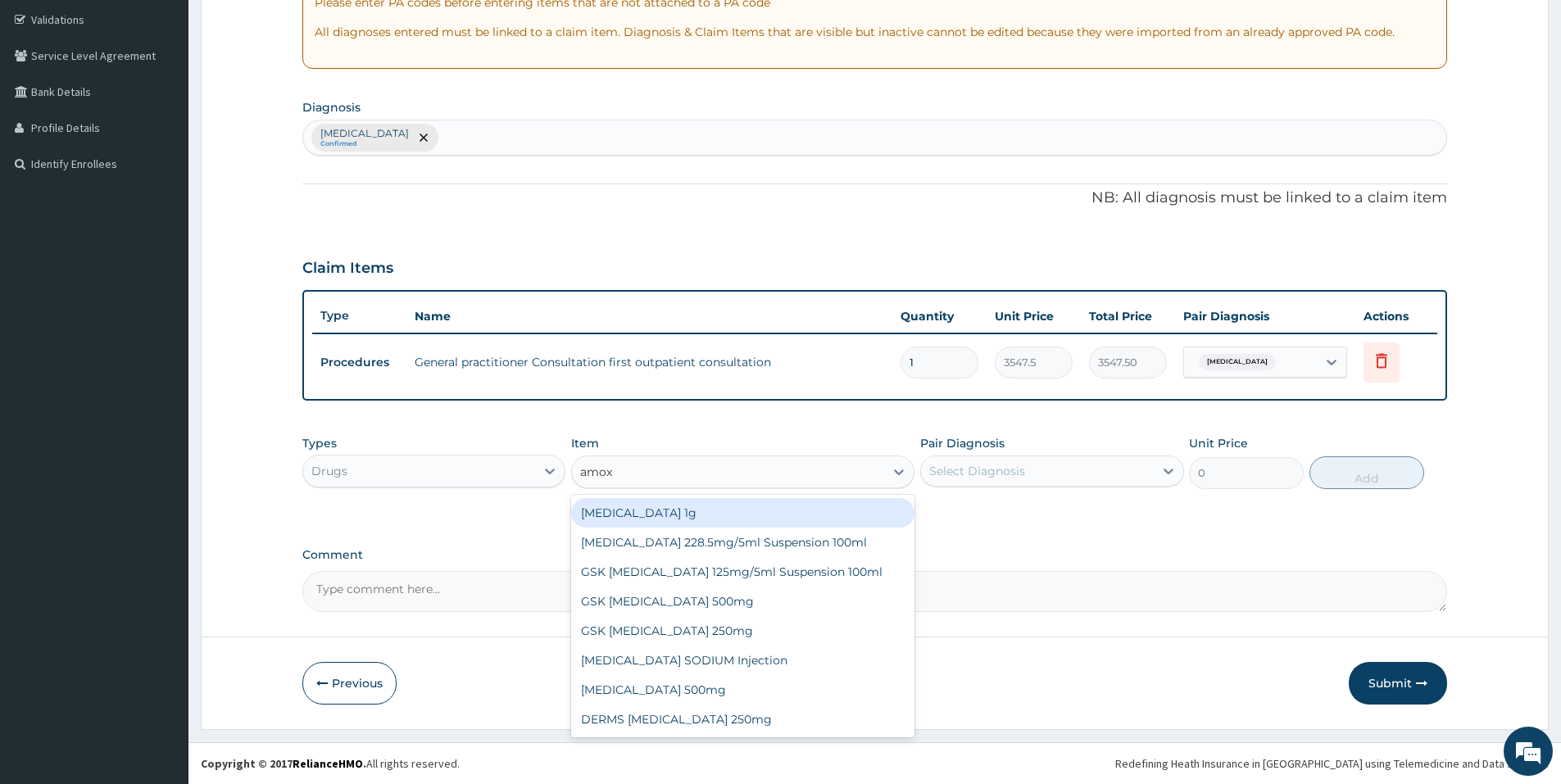
type input "amox"
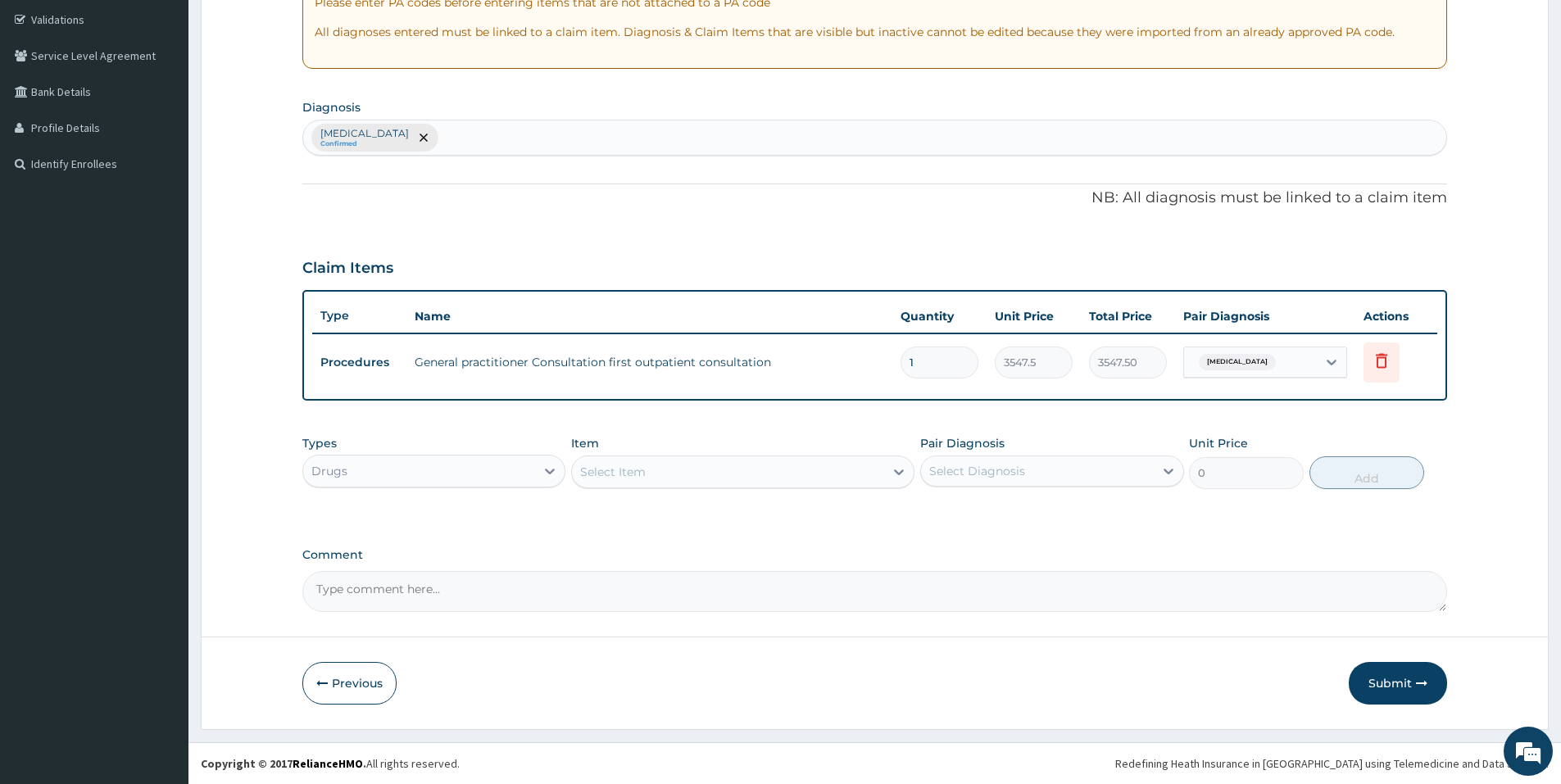
click at [654, 477] on div "Select Item" at bounding box center [727, 471] width 312 height 26
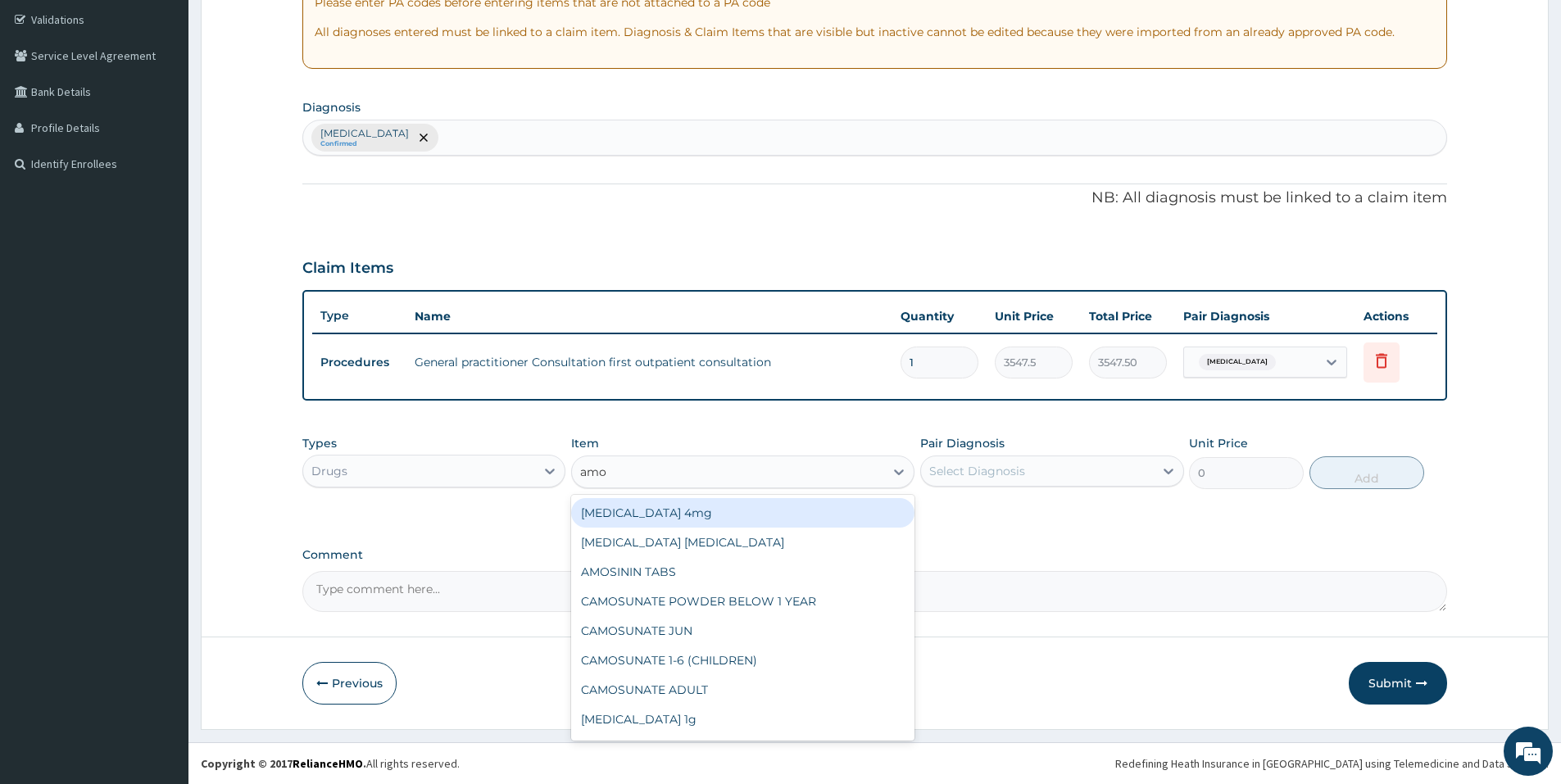
type input "amox"
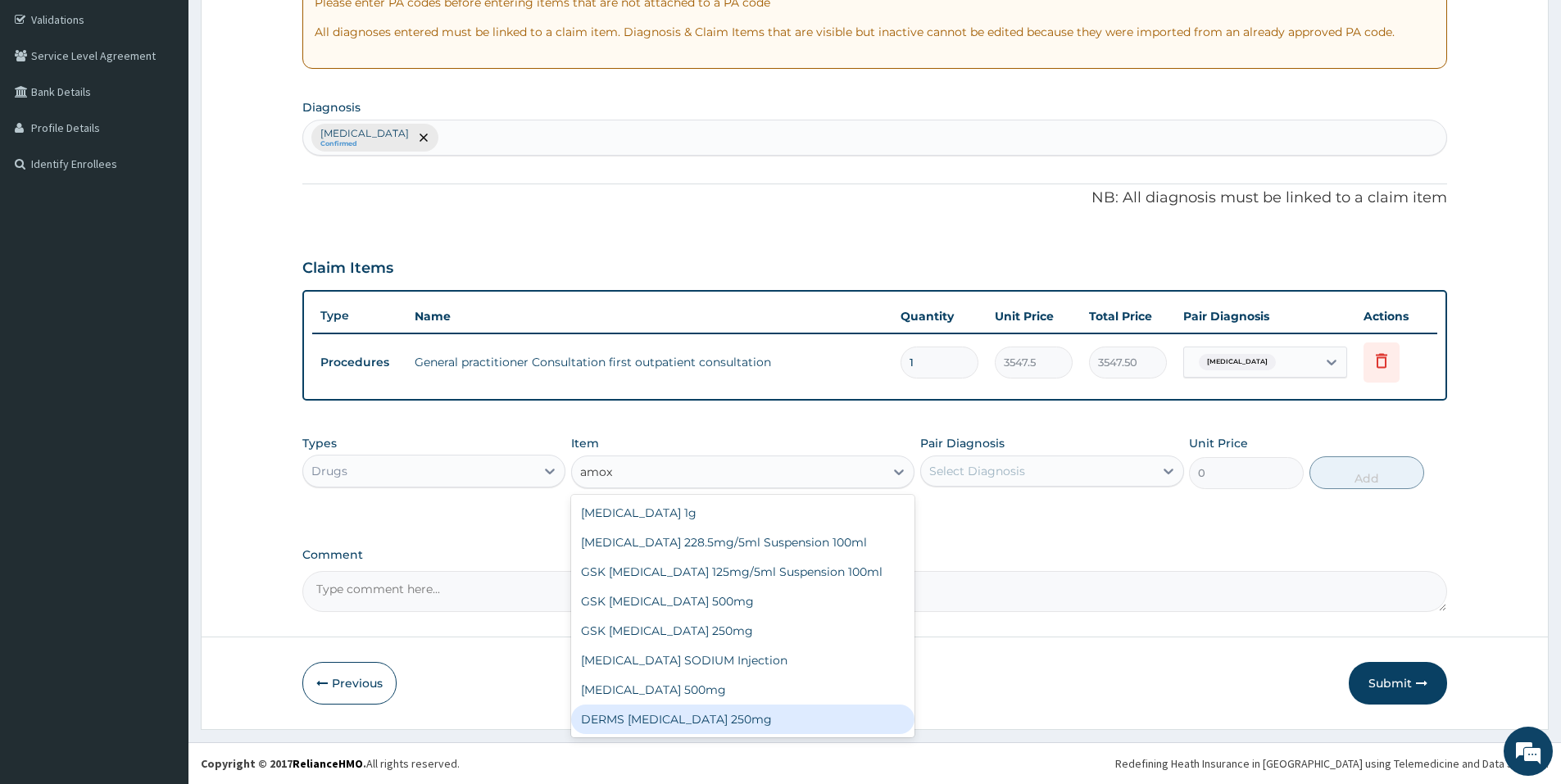
click at [649, 717] on div "DERMS AMOXICILLIN 250mg" at bounding box center [743, 718] width 343 height 30
type input "53.75"
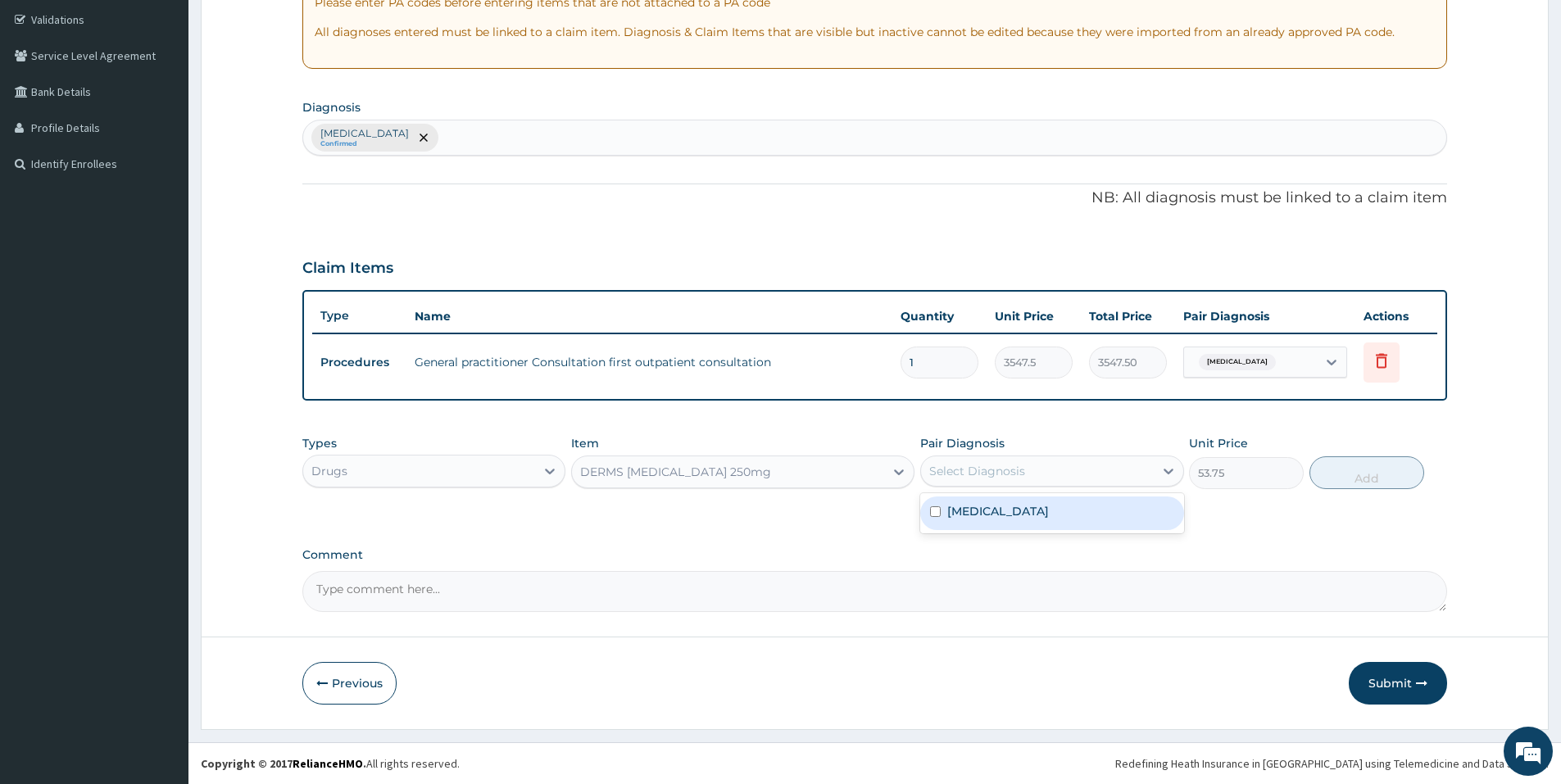
click at [1013, 465] on div "Select Diagnosis" at bounding box center [977, 471] width 96 height 16
click at [1014, 506] on div "[MEDICAL_DATA]" at bounding box center [1051, 512] width 263 height 33
checkbox input "true"
click at [1364, 469] on button "Add" at bounding box center [1367, 472] width 115 height 32
type input "0"
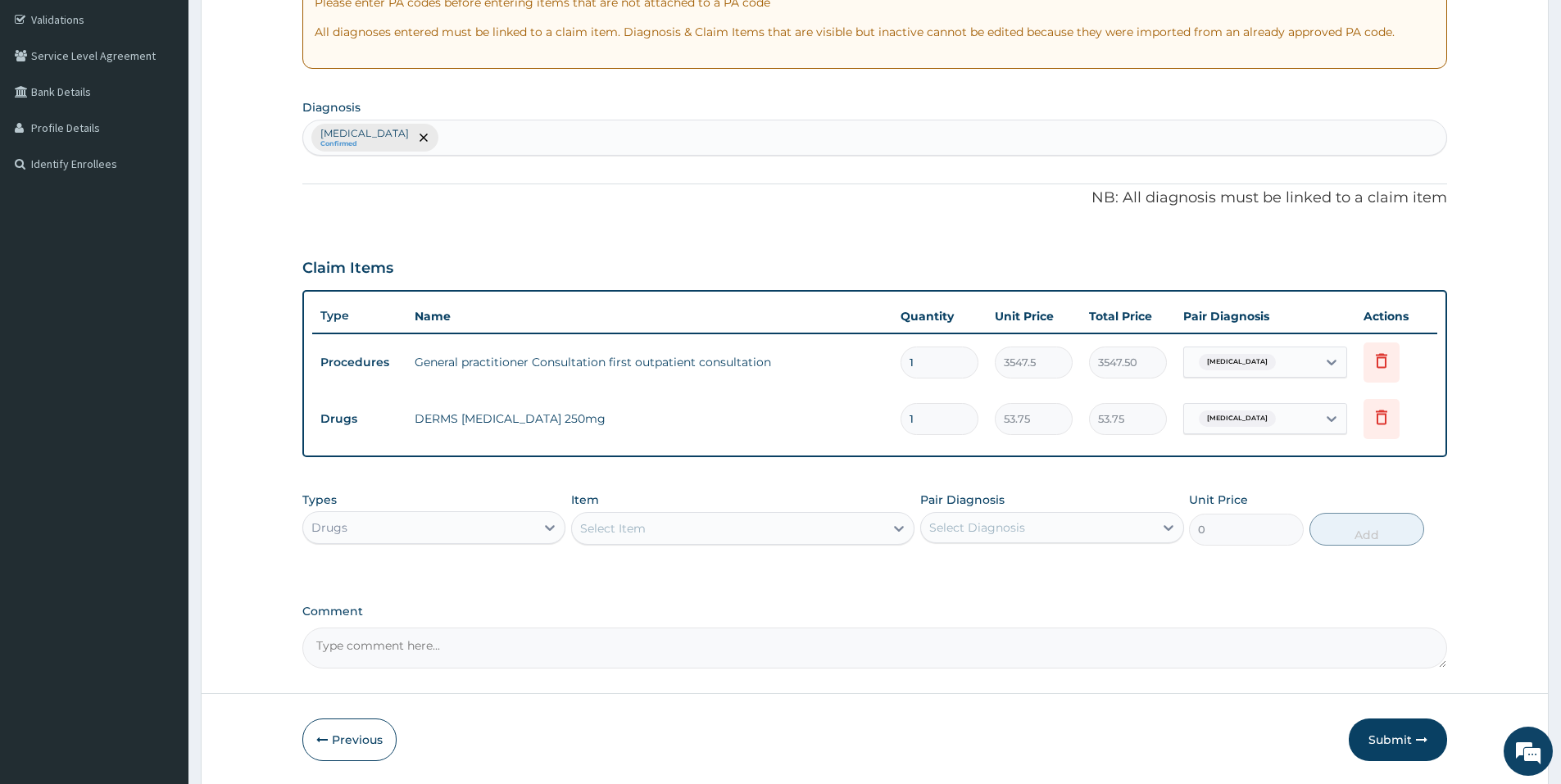
type input "15"
type input "806.25"
type input "15"
click at [1095, 574] on div "Types Drugs Item Select Item Pair Diagnosis Select Diagnosis Unit Price 0 Add" at bounding box center [874, 531] width 1145 height 95
click at [718, 522] on div "Select Item" at bounding box center [727, 528] width 312 height 26
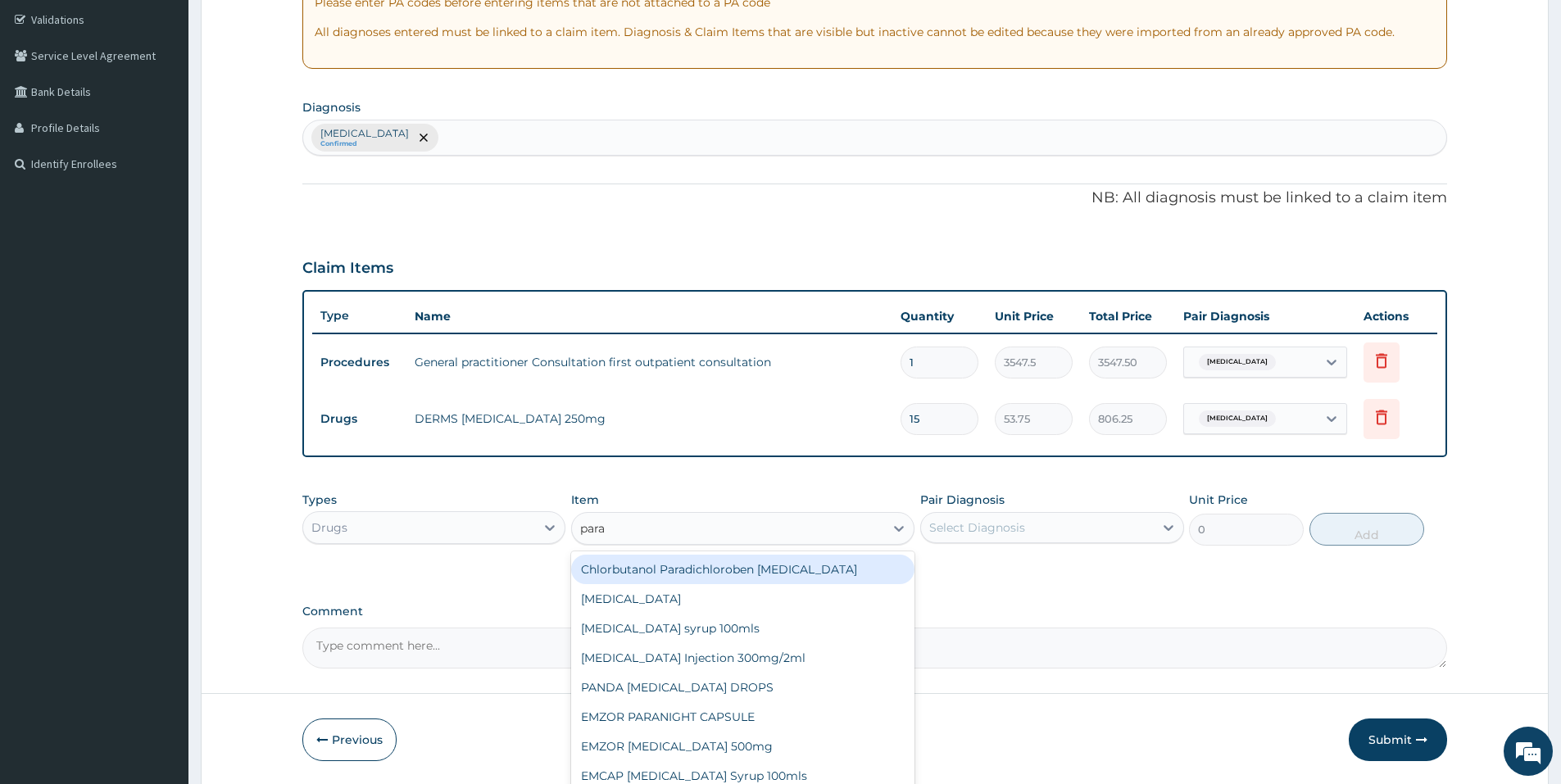
type input "parac"
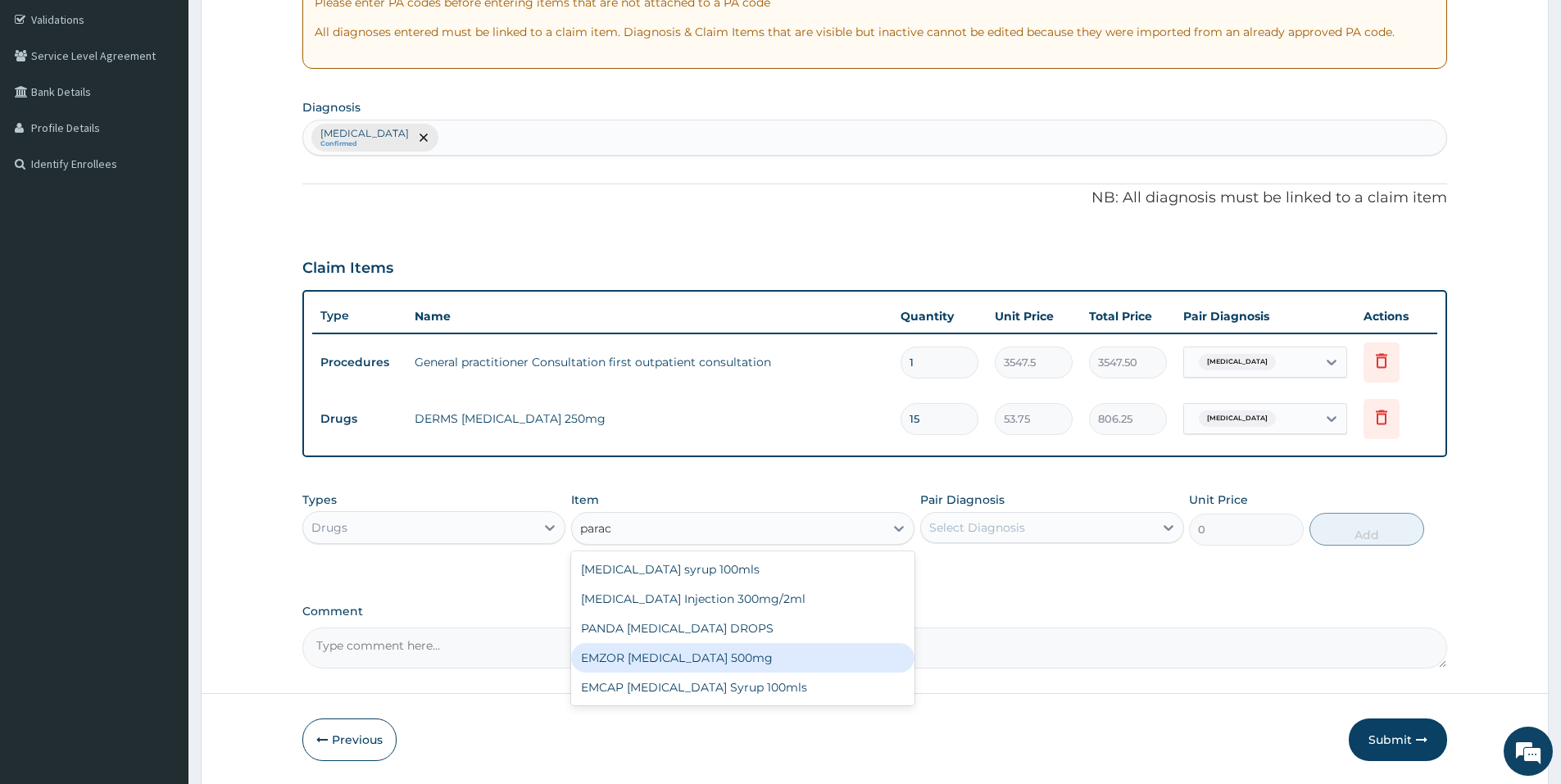
click at [720, 658] on div "EMZOR [MEDICAL_DATA] 500mg" at bounding box center [743, 657] width 343 height 30
type input "21.5"
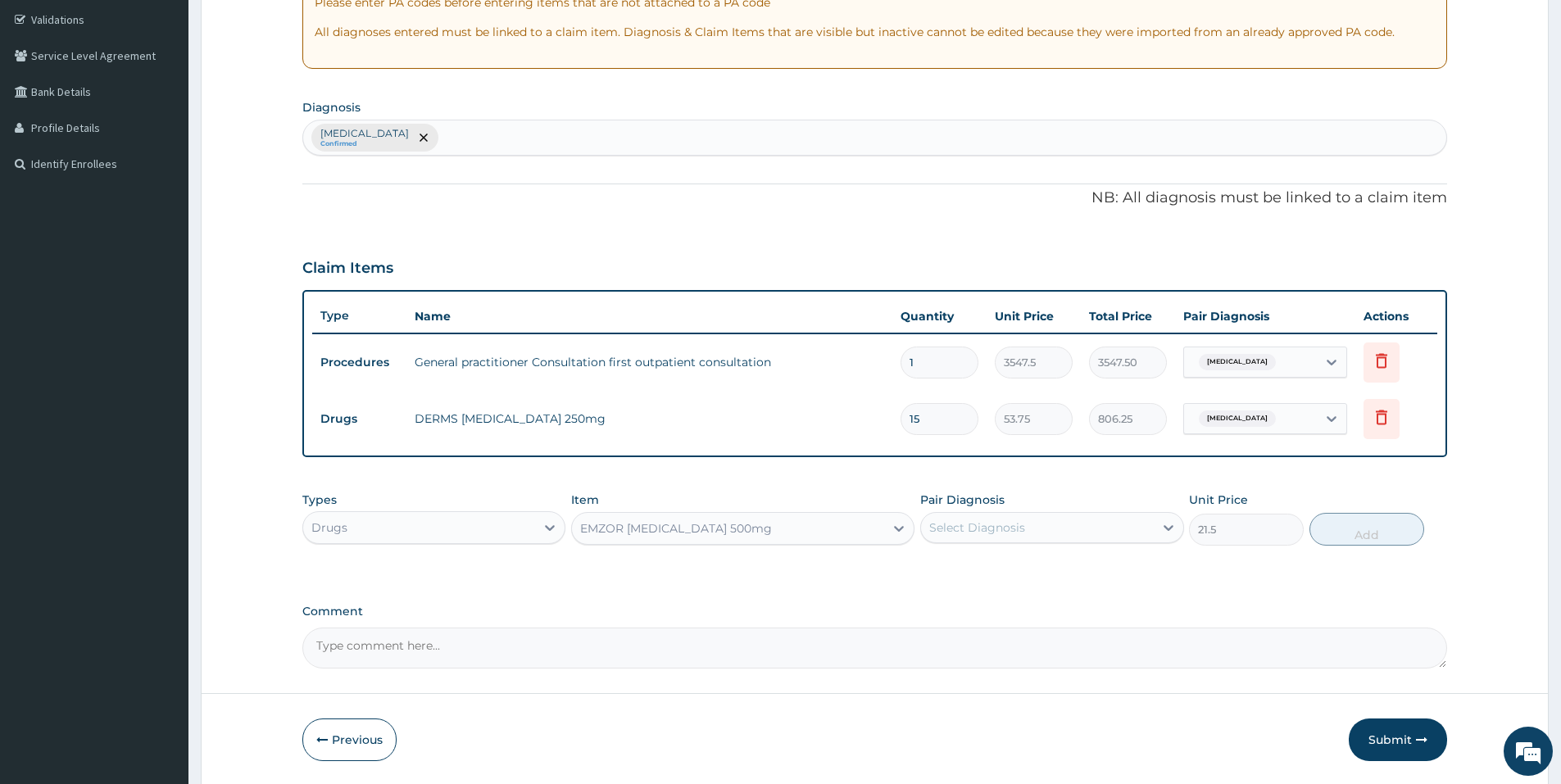
click at [1015, 537] on div "Select Diagnosis" at bounding box center [1037, 527] width 232 height 26
click at [1010, 563] on div "[MEDICAL_DATA]" at bounding box center [1051, 569] width 263 height 33
checkbox input "true"
click at [1337, 545] on div "Types Drugs Item EMZOR PARACETAMOL 500mg Pair Diagnosis Malaria Unit Price 21.5…" at bounding box center [874, 519] width 1145 height 70
click at [1342, 534] on button "Add" at bounding box center [1367, 529] width 115 height 32
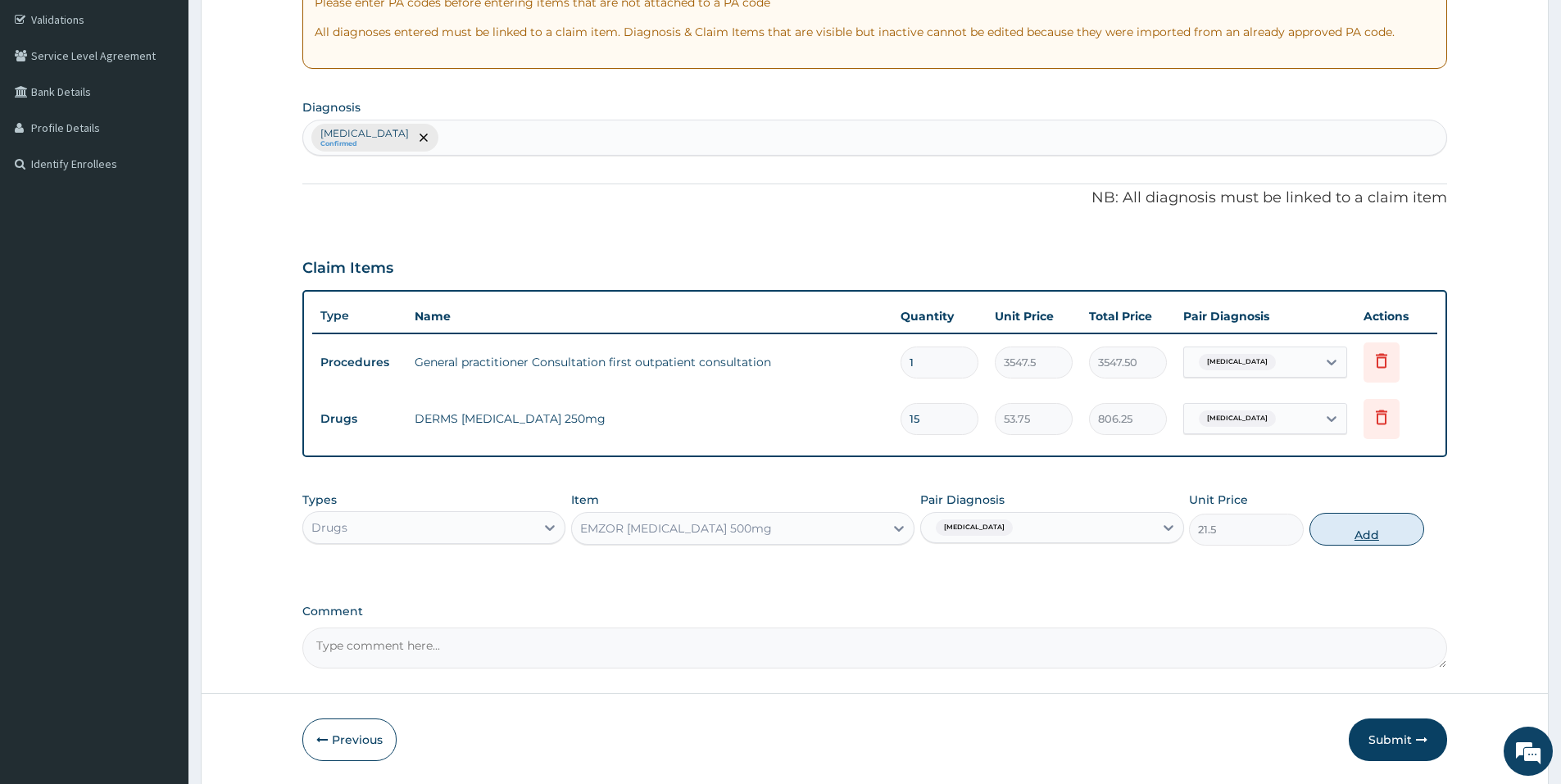
type input "0"
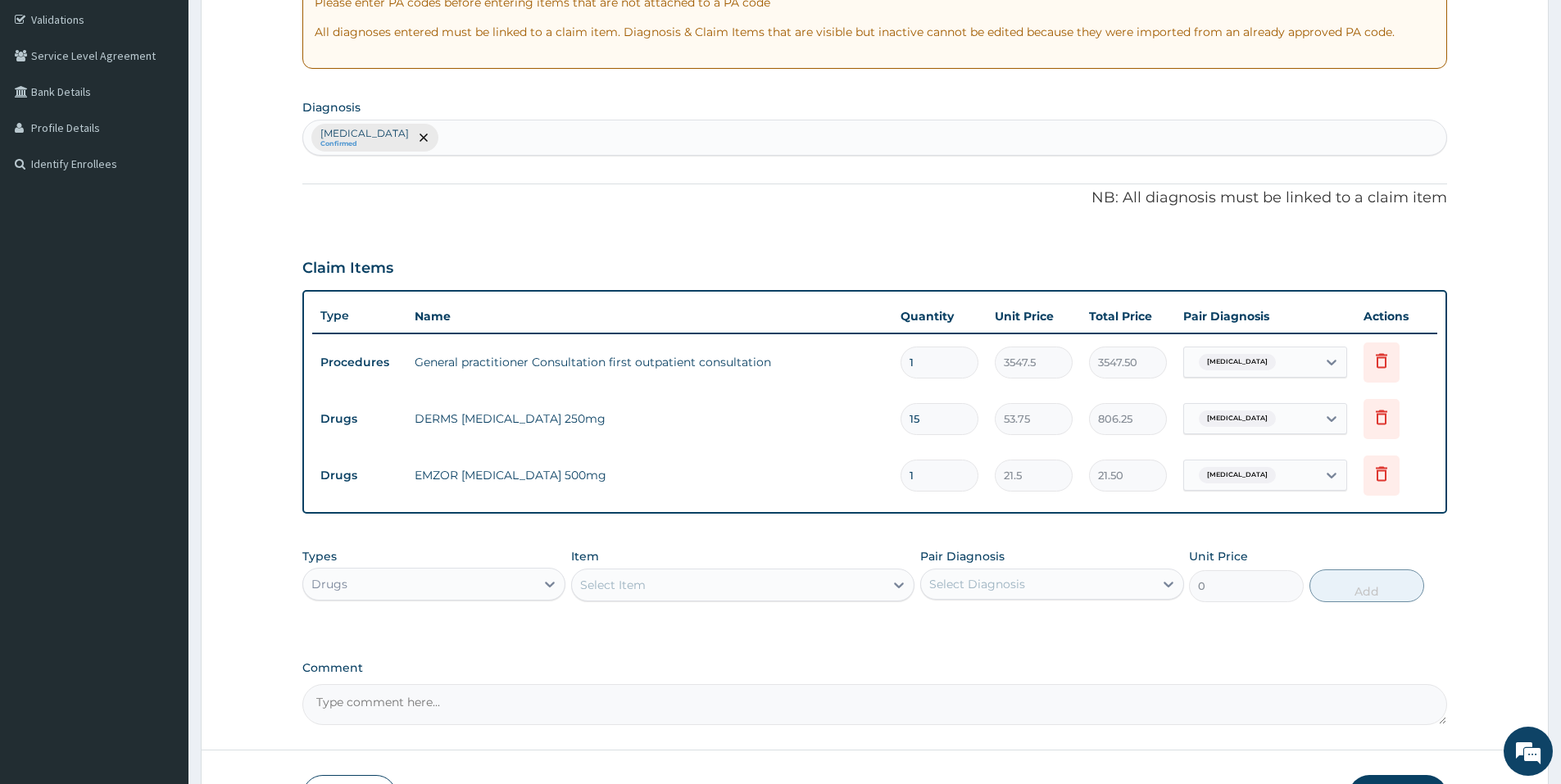
type input "0.00"
type input "6"
type input "129.00"
type input "0.00"
type input "9"
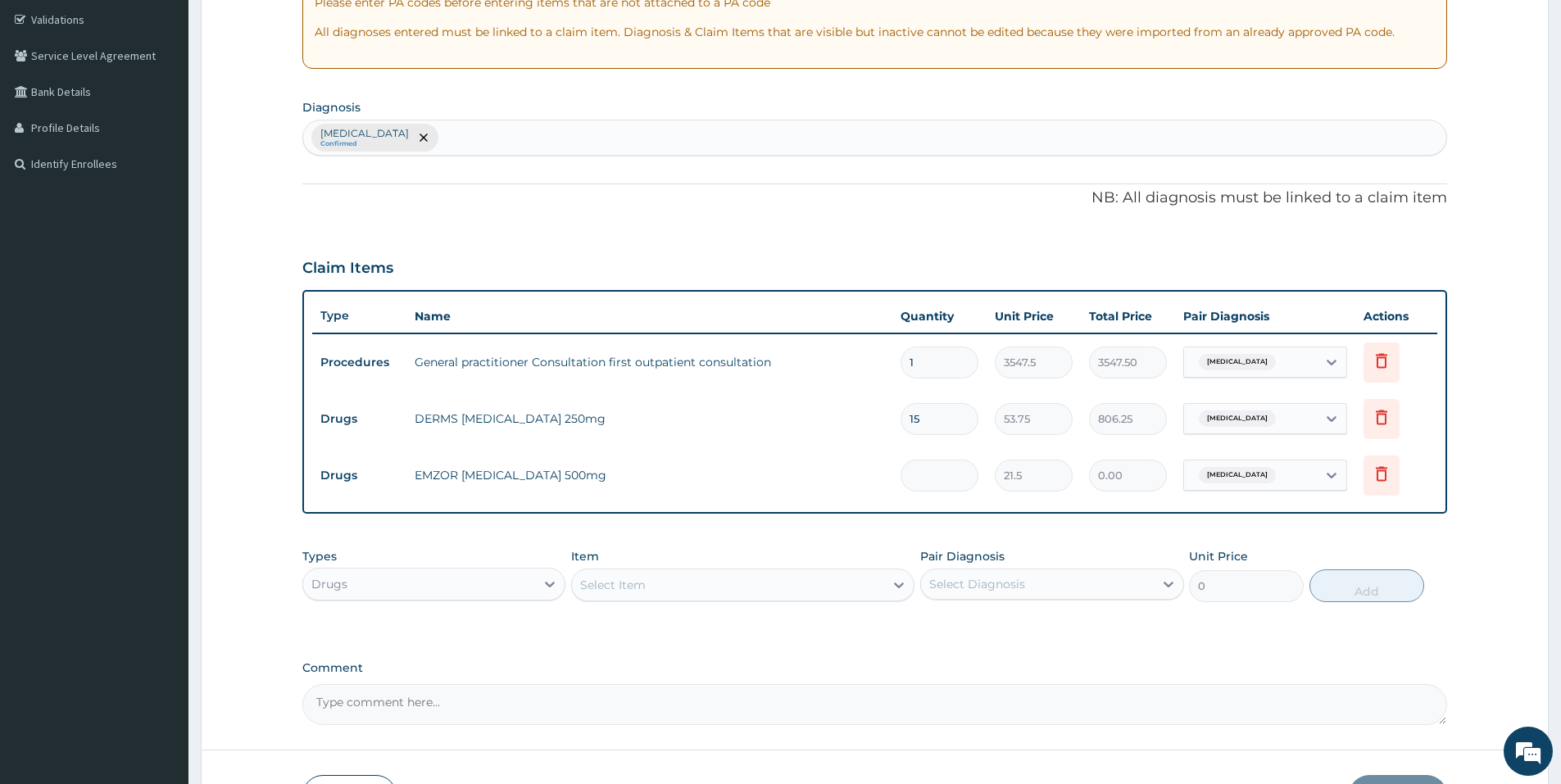
type input "193.50"
type input "9"
click at [760, 584] on div "Select Item" at bounding box center [727, 584] width 312 height 26
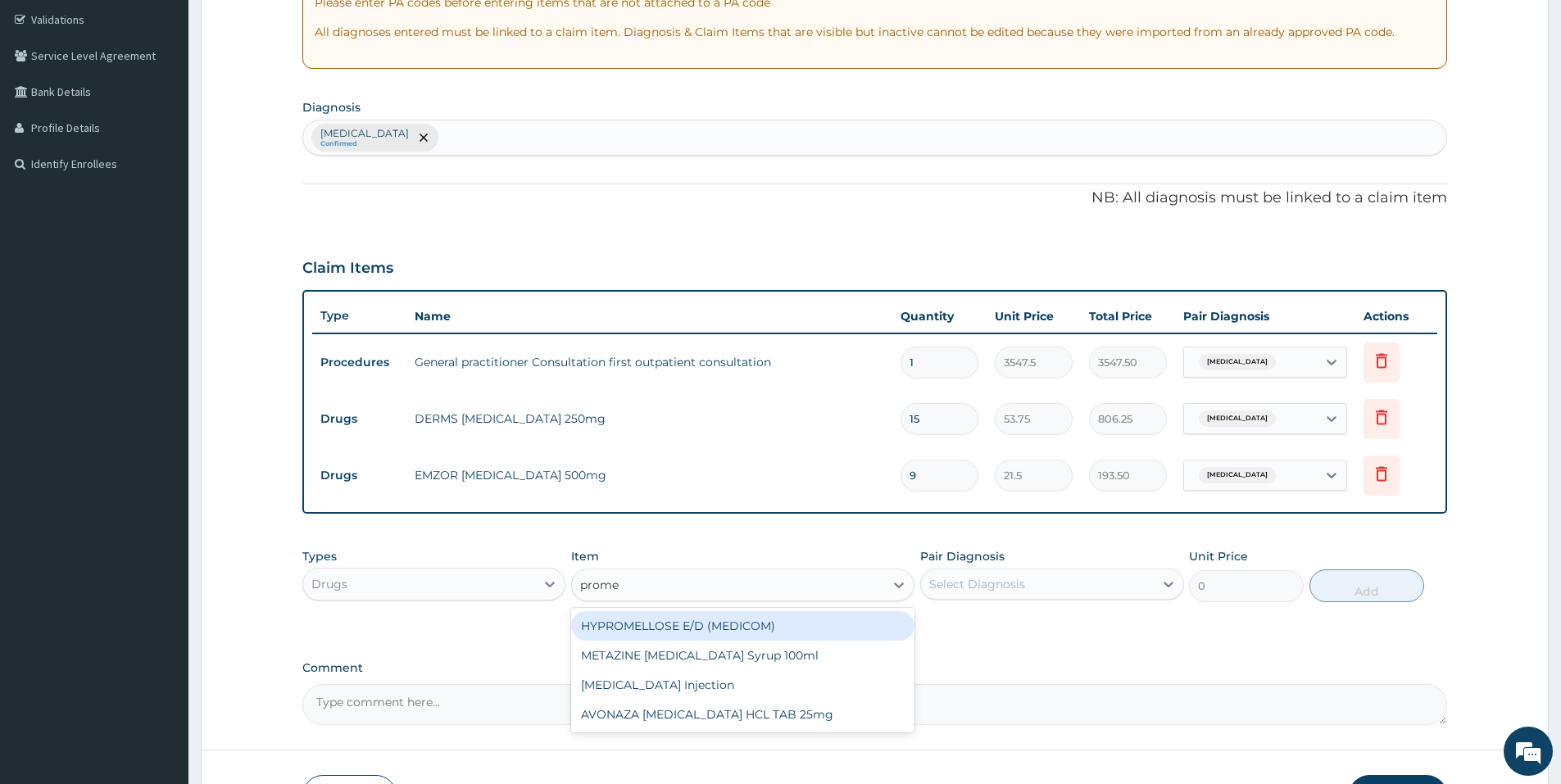
type input "promet"
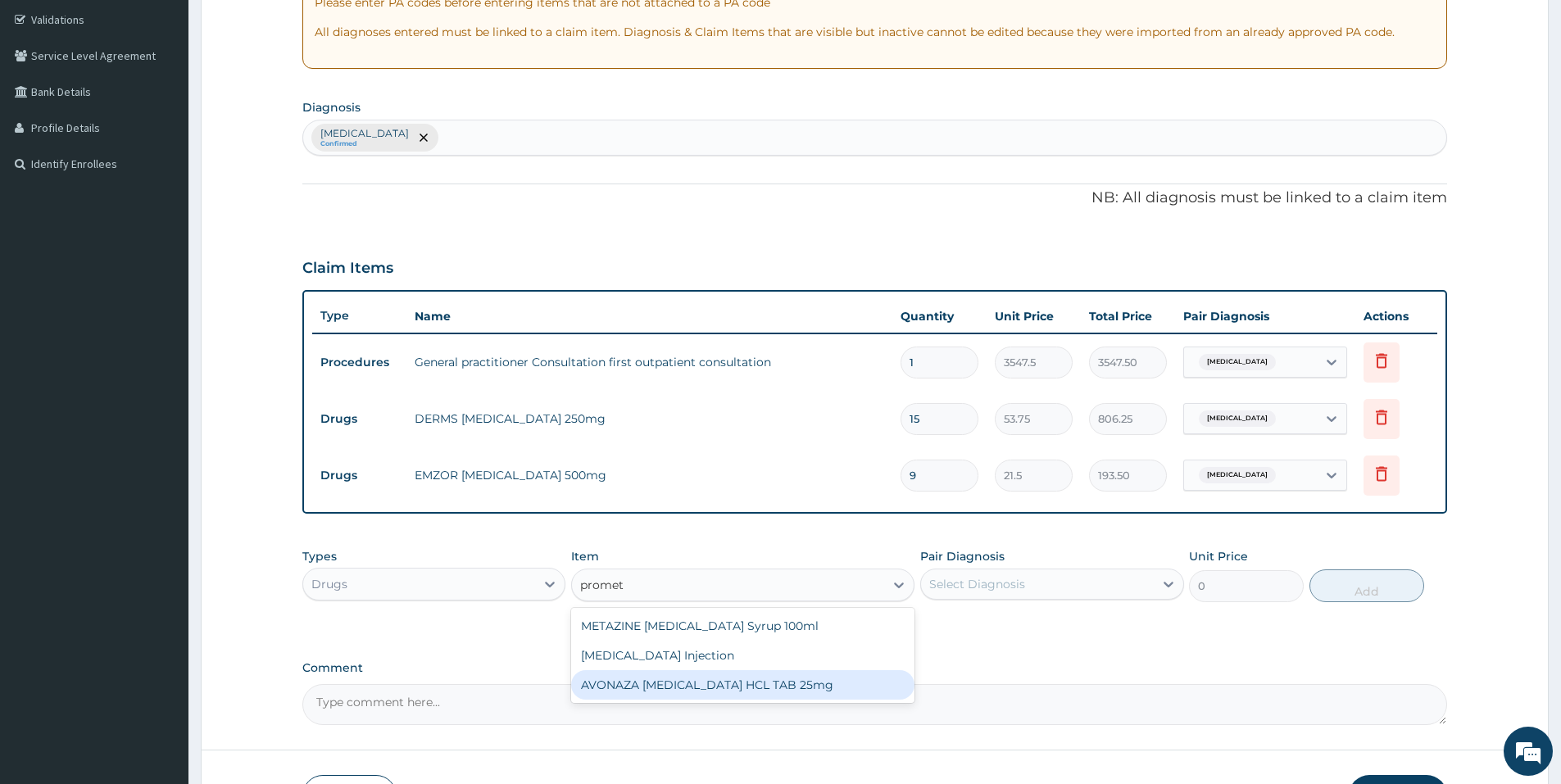
click at [691, 687] on div "AVONAZA [MEDICAL_DATA] HCL TAB 25mg" at bounding box center [743, 684] width 343 height 30
type input "21.5"
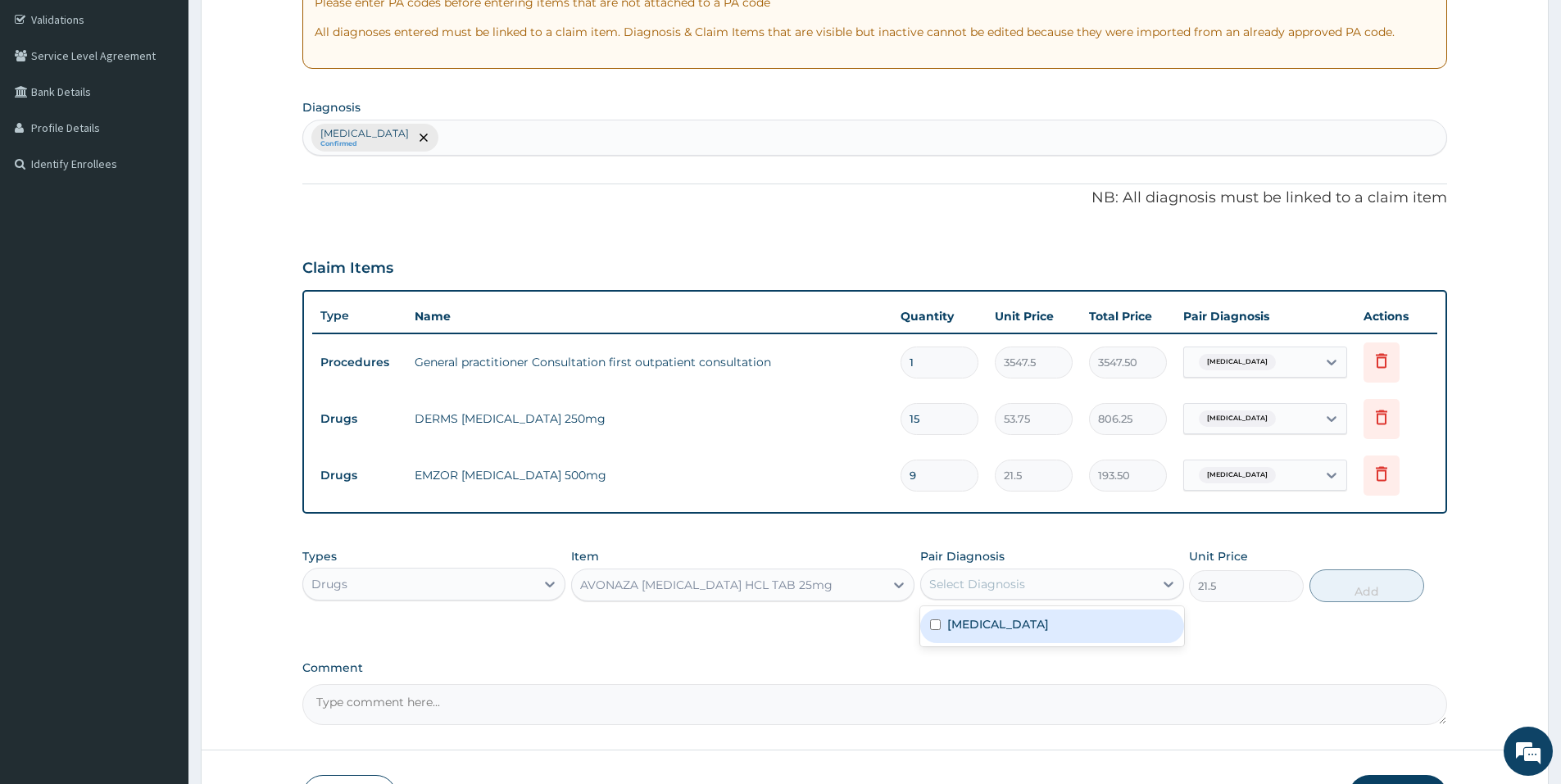
click at [985, 590] on div "Select Diagnosis" at bounding box center [977, 584] width 96 height 16
click at [1004, 636] on div "[MEDICAL_DATA]" at bounding box center [1051, 626] width 263 height 33
checkbox input "true"
click at [1342, 592] on button "Add" at bounding box center [1367, 585] width 115 height 32
type input "0"
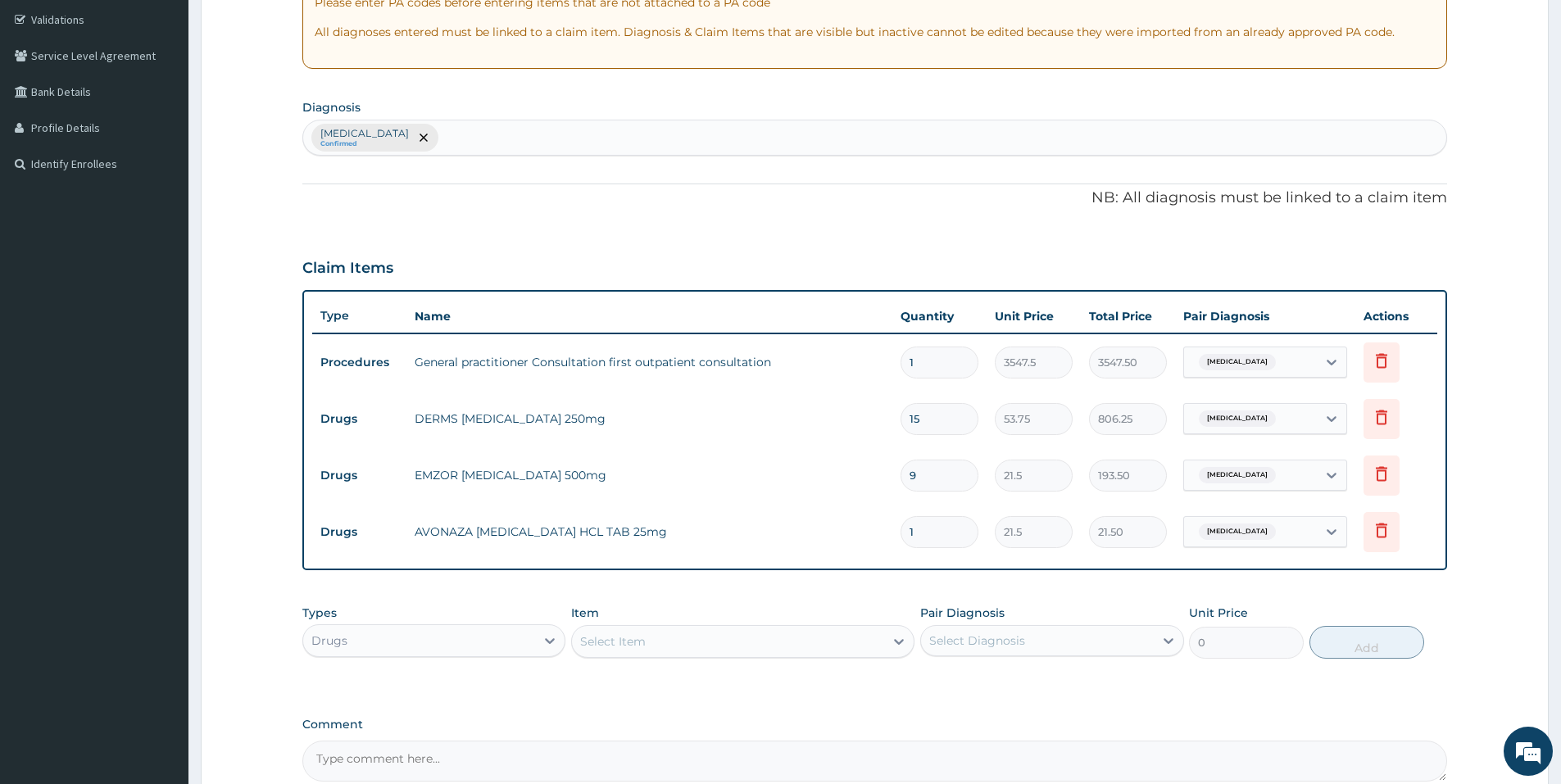
type input "0.00"
type input "3"
type input "64.50"
type input "3"
click at [913, 686] on div "Types Drugs Item Select Item Pair Diagnosis Select Diagnosis Unit Price 0 Add" at bounding box center [874, 644] width 1145 height 95
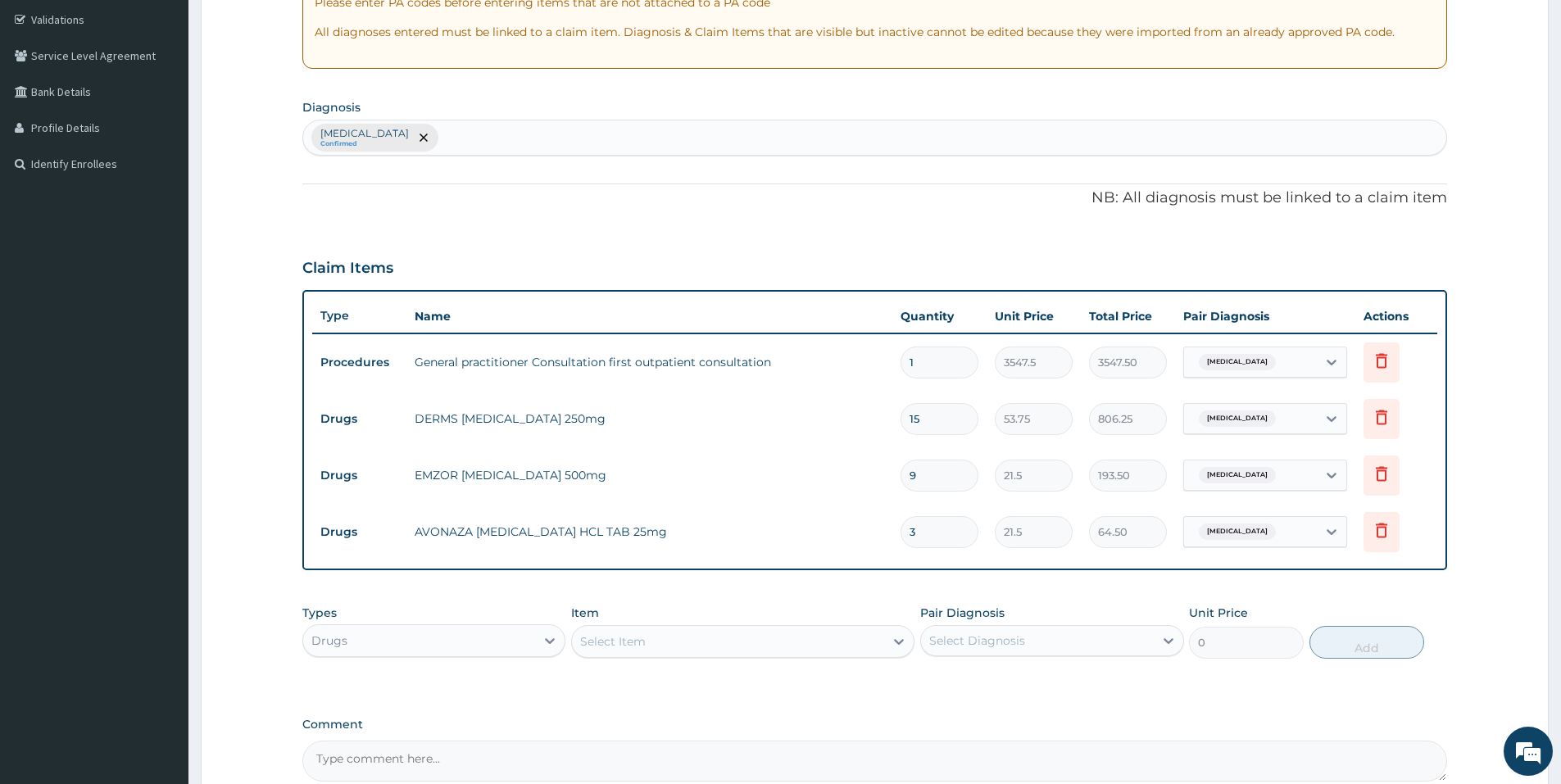
click at [736, 647] on div "Select Item" at bounding box center [727, 641] width 312 height 26
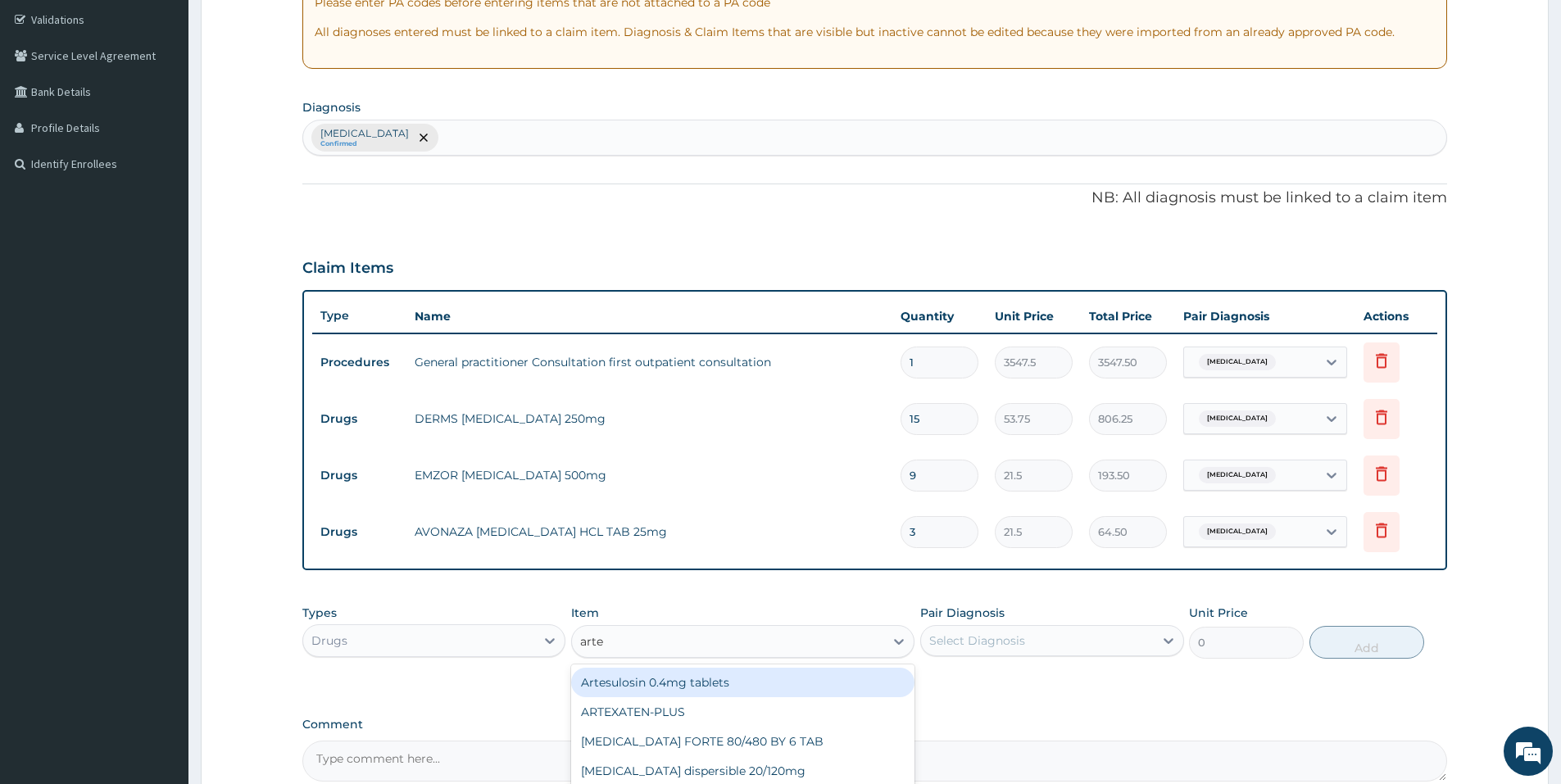
type input "artem"
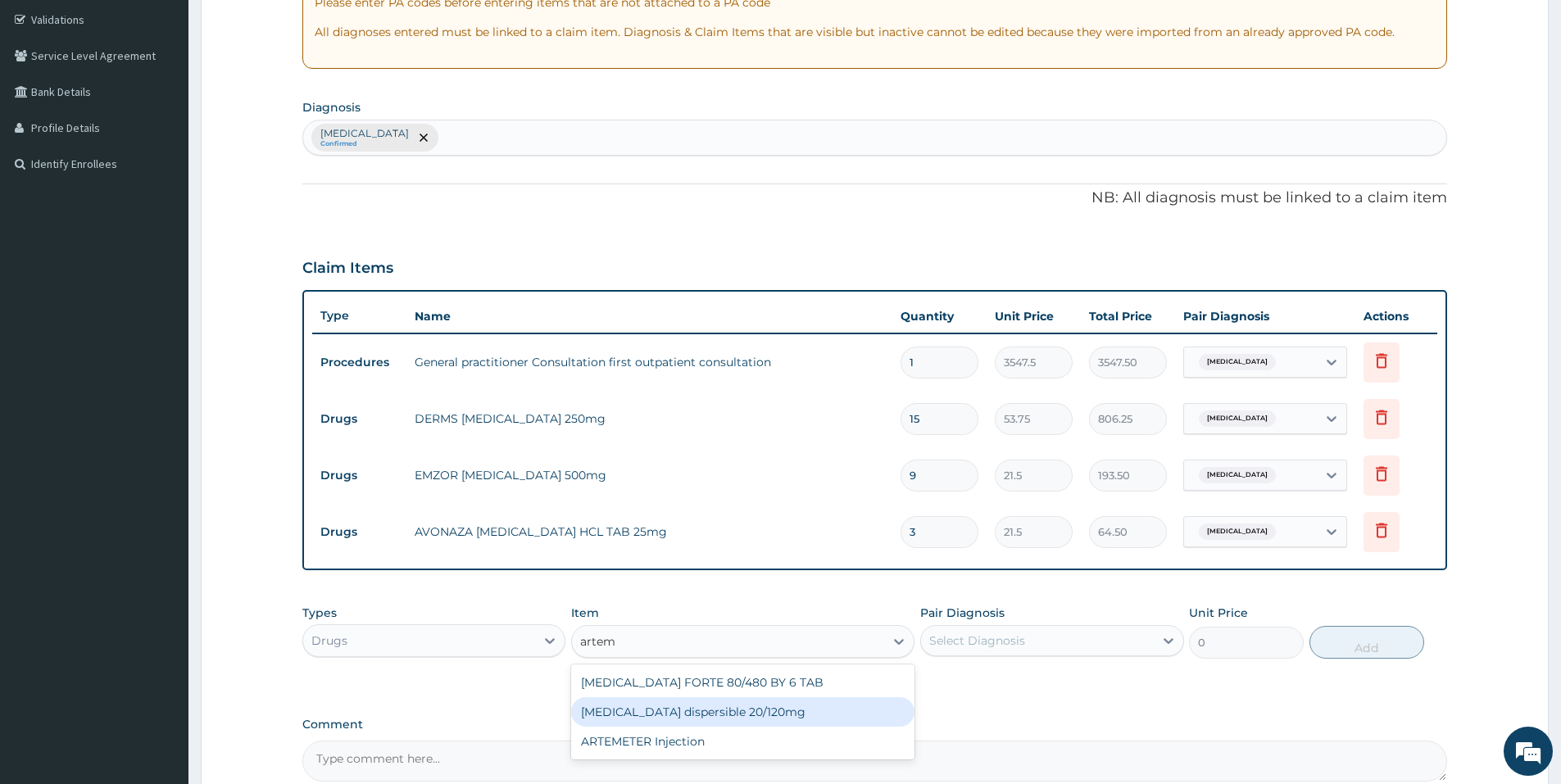
click at [735, 713] on div "[MEDICAL_DATA] dispersible 20/120mg" at bounding box center [743, 711] width 343 height 30
type input "102.125"
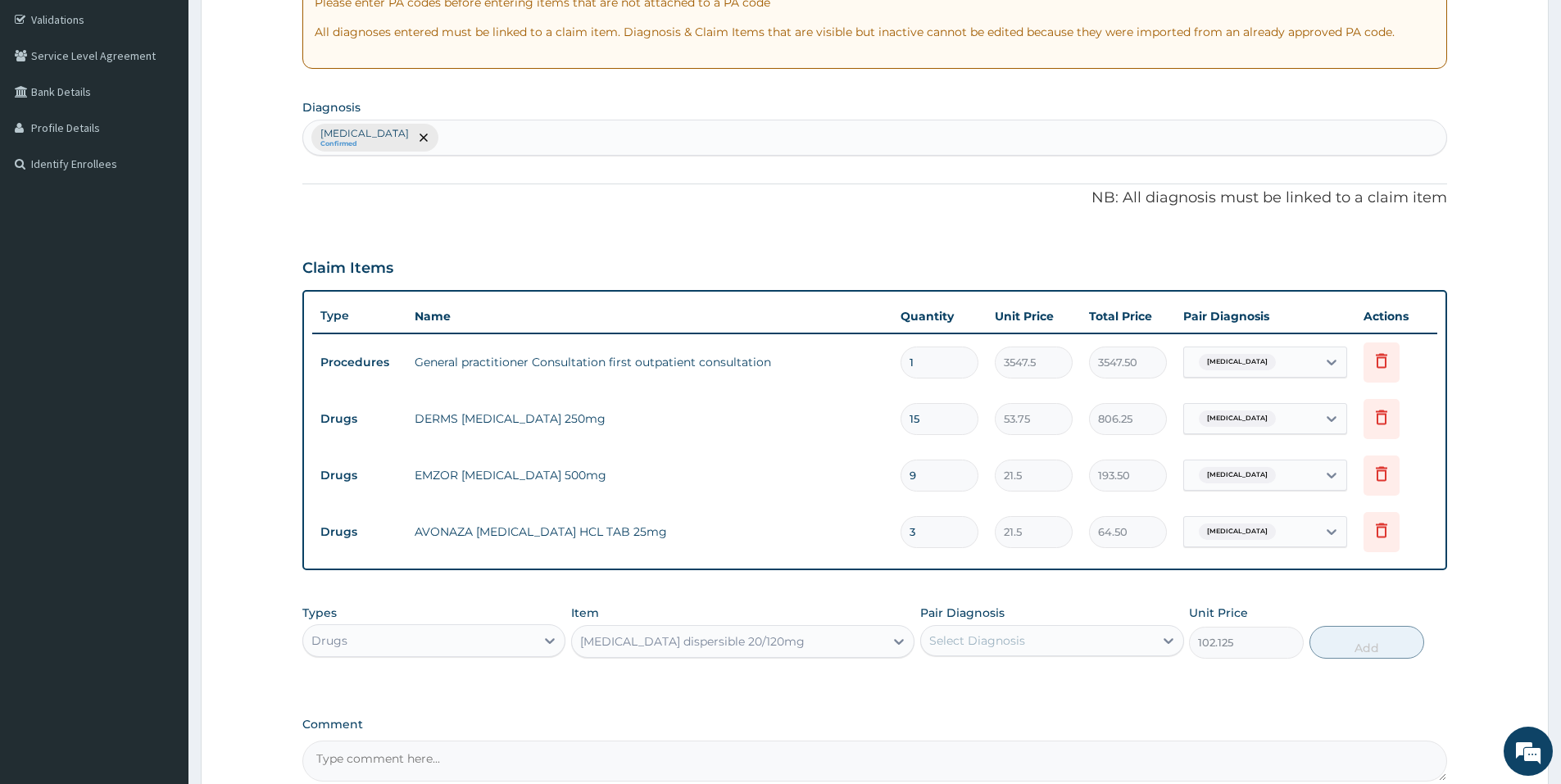
click at [996, 639] on div "Select Diagnosis" at bounding box center [977, 640] width 96 height 16
click at [1003, 677] on div "[MEDICAL_DATA]" at bounding box center [1051, 682] width 263 height 33
checkbox input "true"
click at [1349, 649] on button "Add" at bounding box center [1367, 642] width 115 height 32
type input "0"
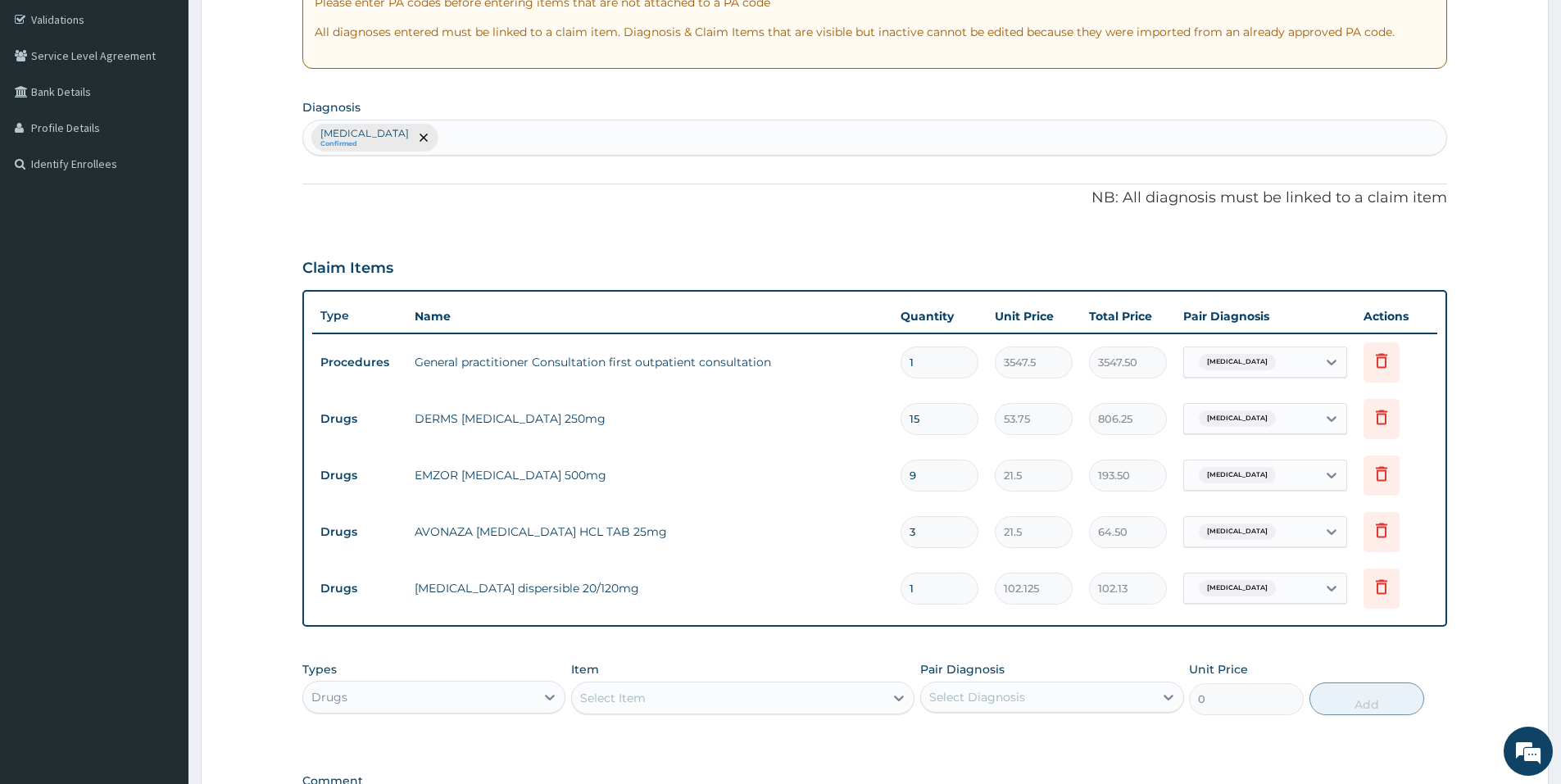
type input "12"
type input "1225.50"
type input "12"
click at [1319, 653] on div "Types Drugs Item Select Item Pair Diagnosis Select Diagnosis Unit Price 0 Add" at bounding box center [874, 688] width 1145 height 70
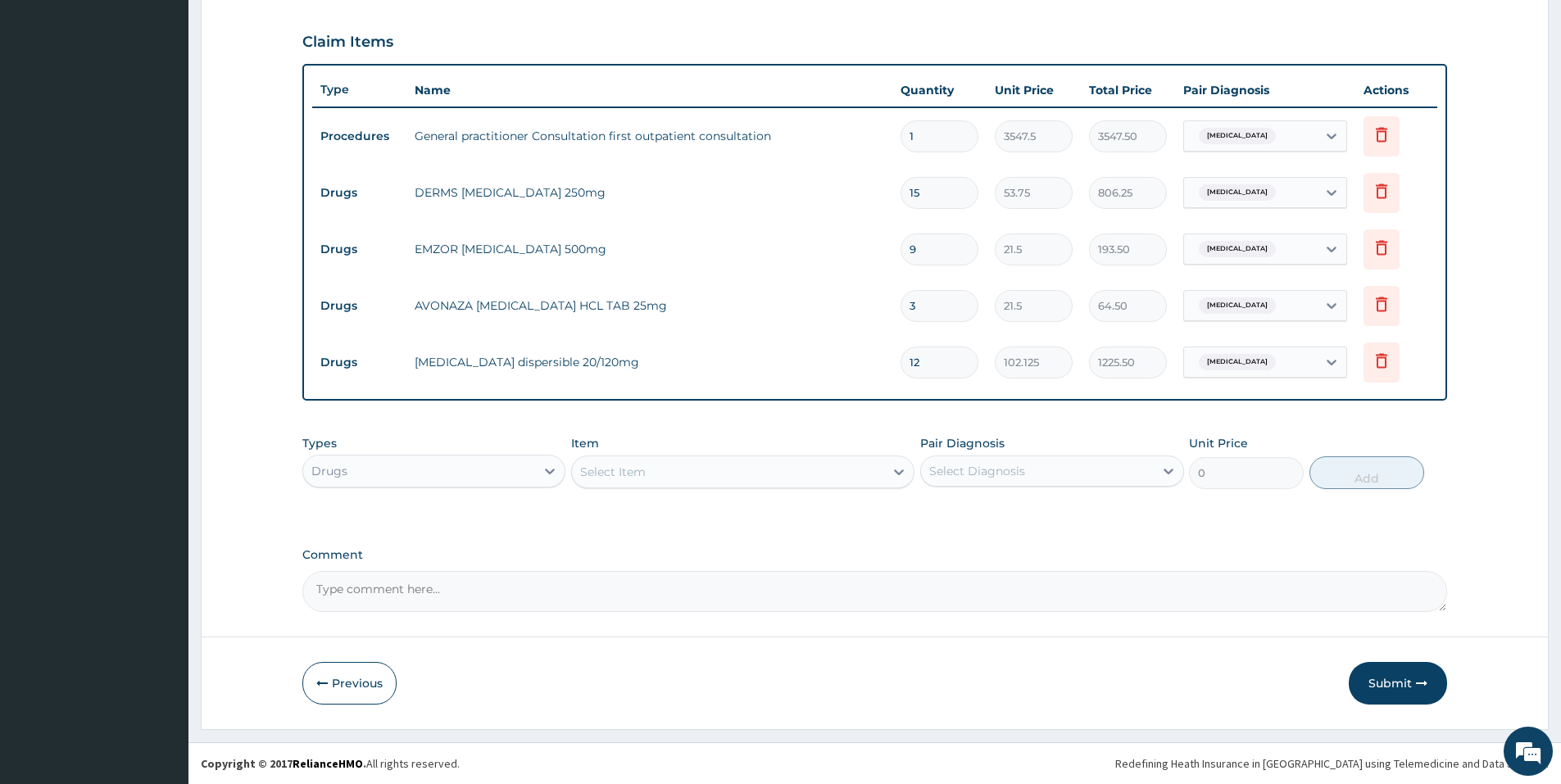
click at [512, 468] on div "Drugs" at bounding box center [419, 470] width 232 height 26
type input "la"
click at [463, 516] on div "Laboratory" at bounding box center [433, 512] width 263 height 30
click at [648, 474] on div "Select Item" at bounding box center [743, 472] width 343 height 32
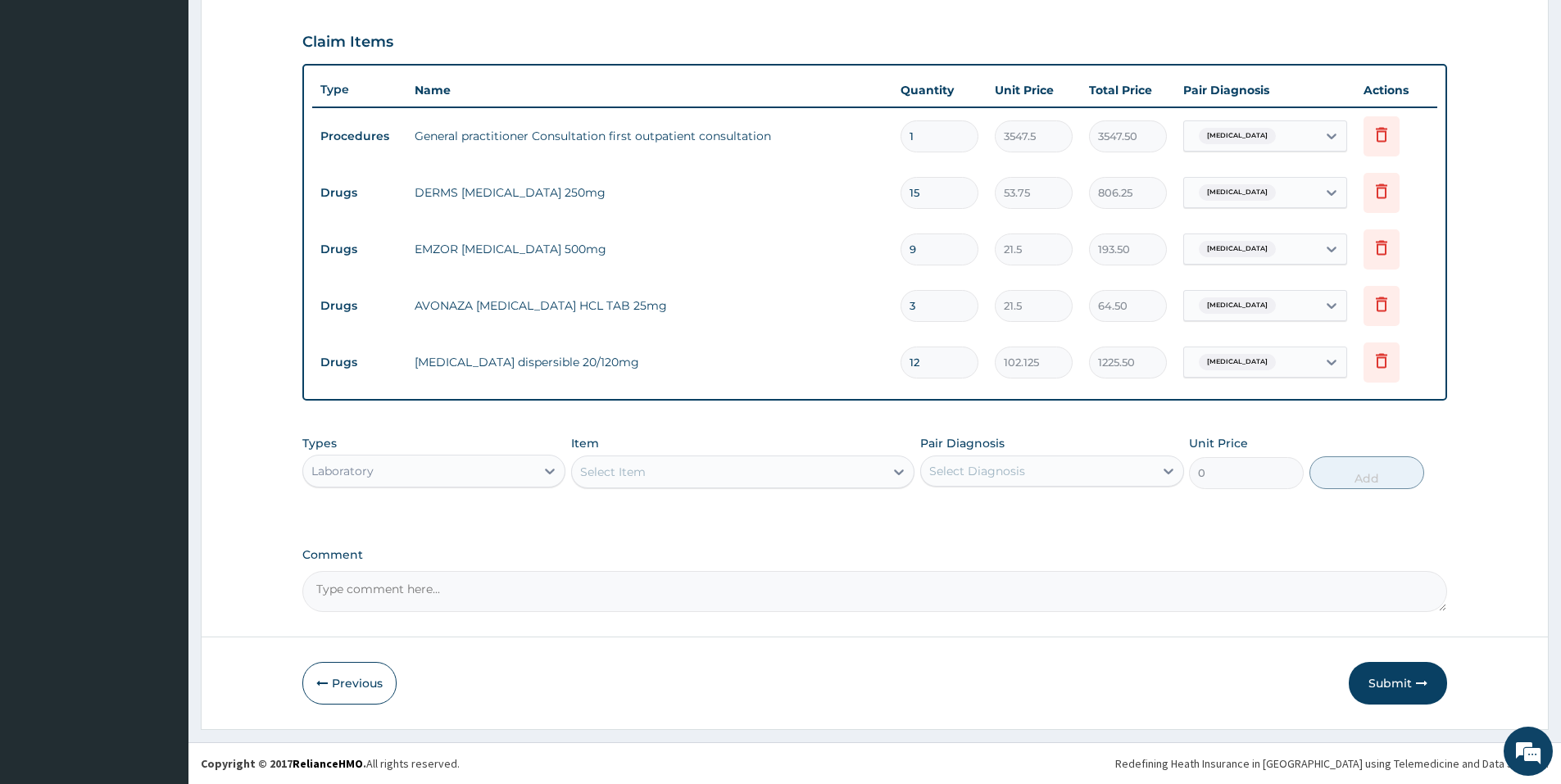
click at [648, 474] on div "Select Item" at bounding box center [727, 471] width 312 height 26
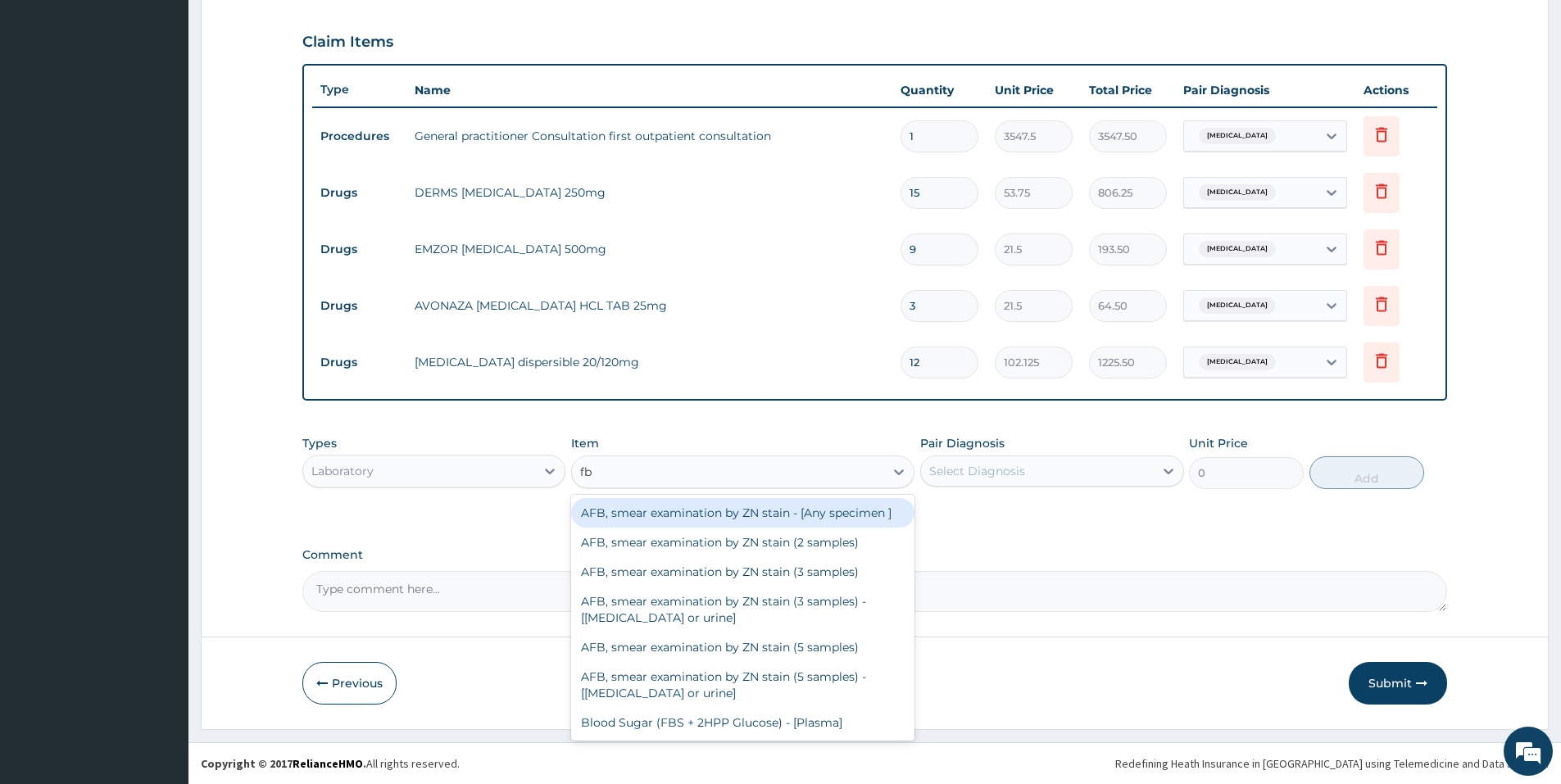
type input "fbc"
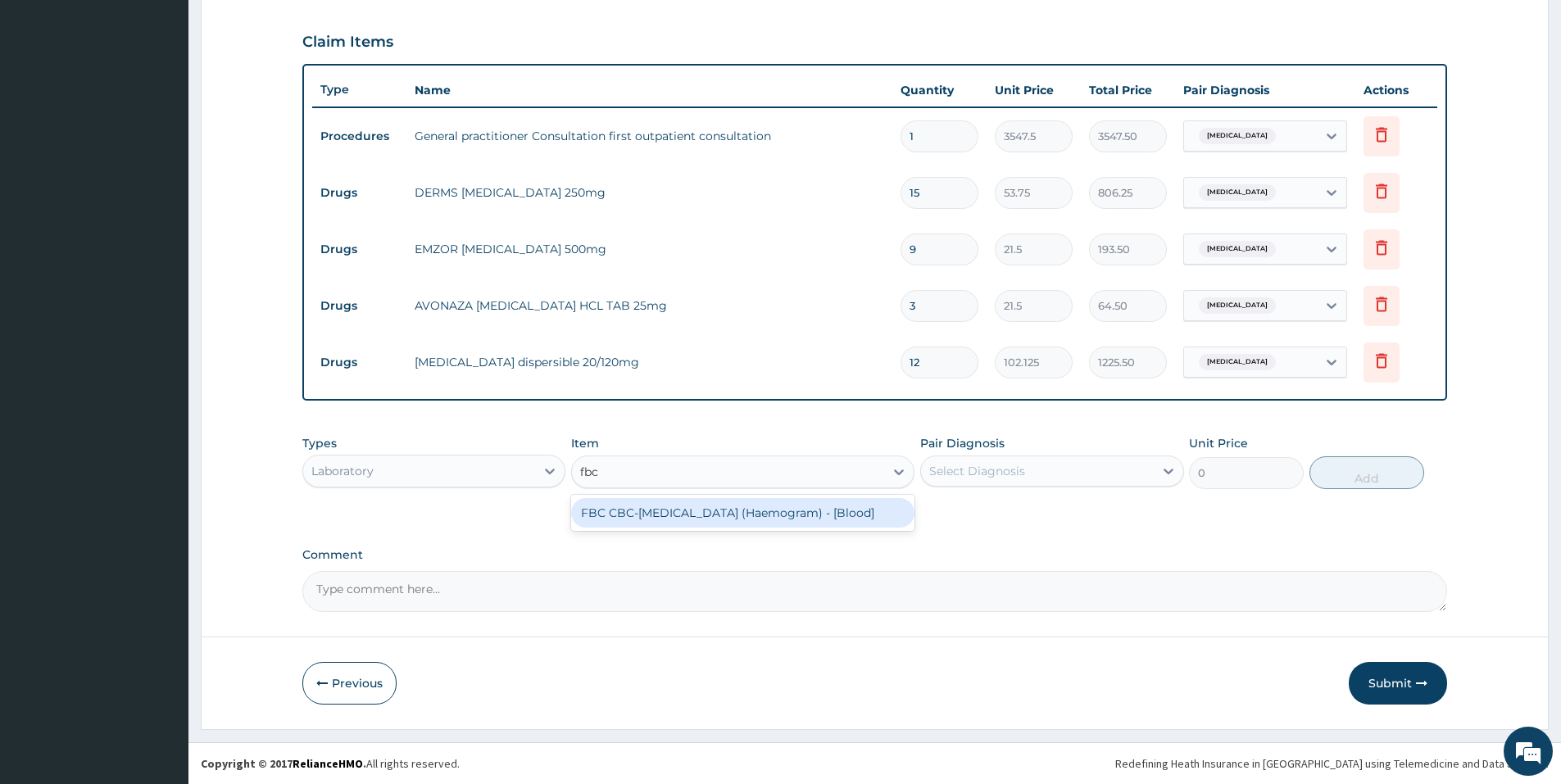
click at [675, 517] on div "FBC CBC-Complete Blood Count (Haemogram) - [Blood]" at bounding box center [743, 512] width 343 height 30
type input "4300"
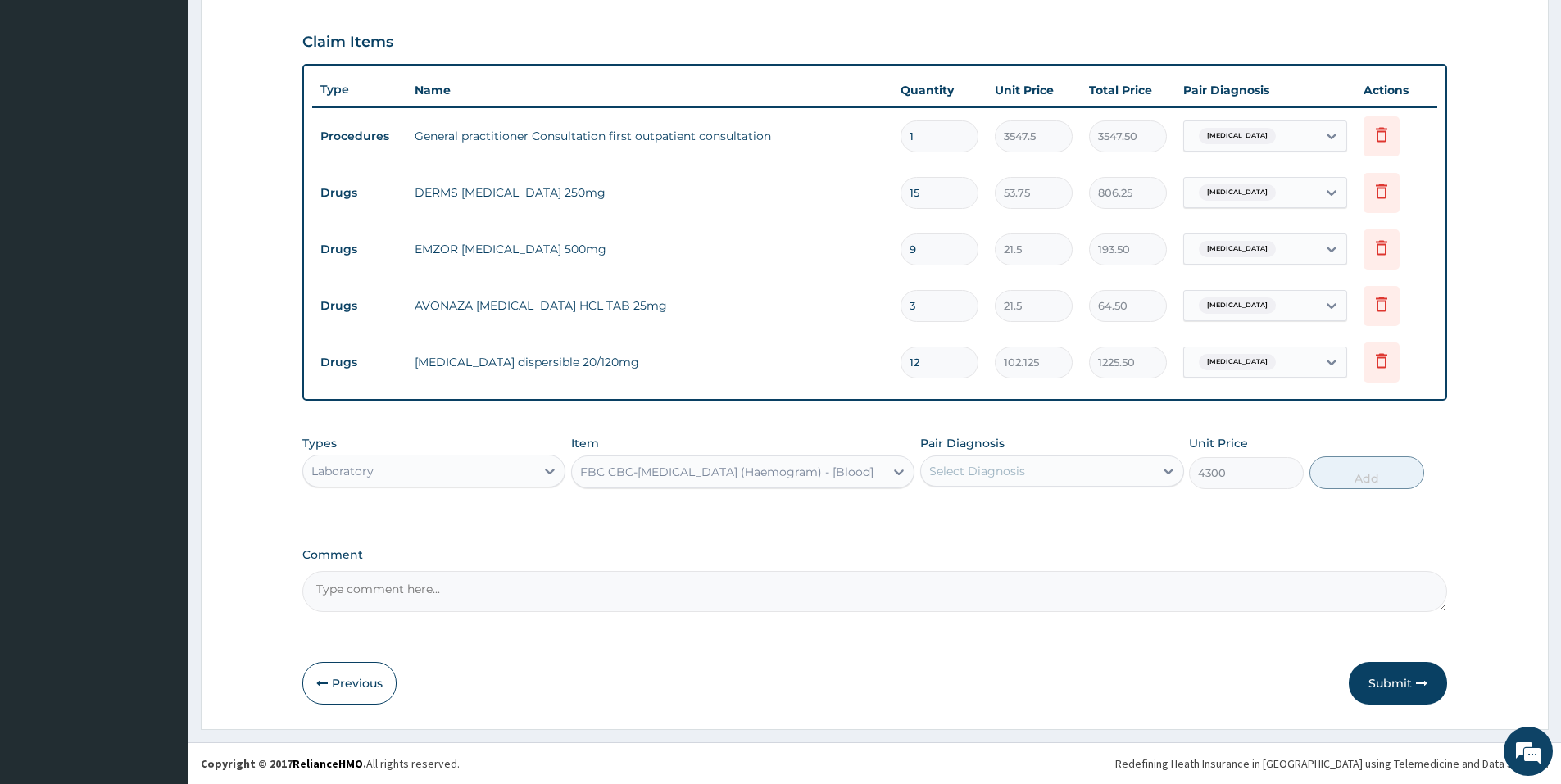
click at [1020, 467] on div "Select Diagnosis" at bounding box center [977, 471] width 96 height 16
click at [1020, 507] on div "Malaria" at bounding box center [1051, 512] width 263 height 33
checkbox input "true"
click at [1320, 480] on button "Add" at bounding box center [1367, 472] width 115 height 32
type input "0"
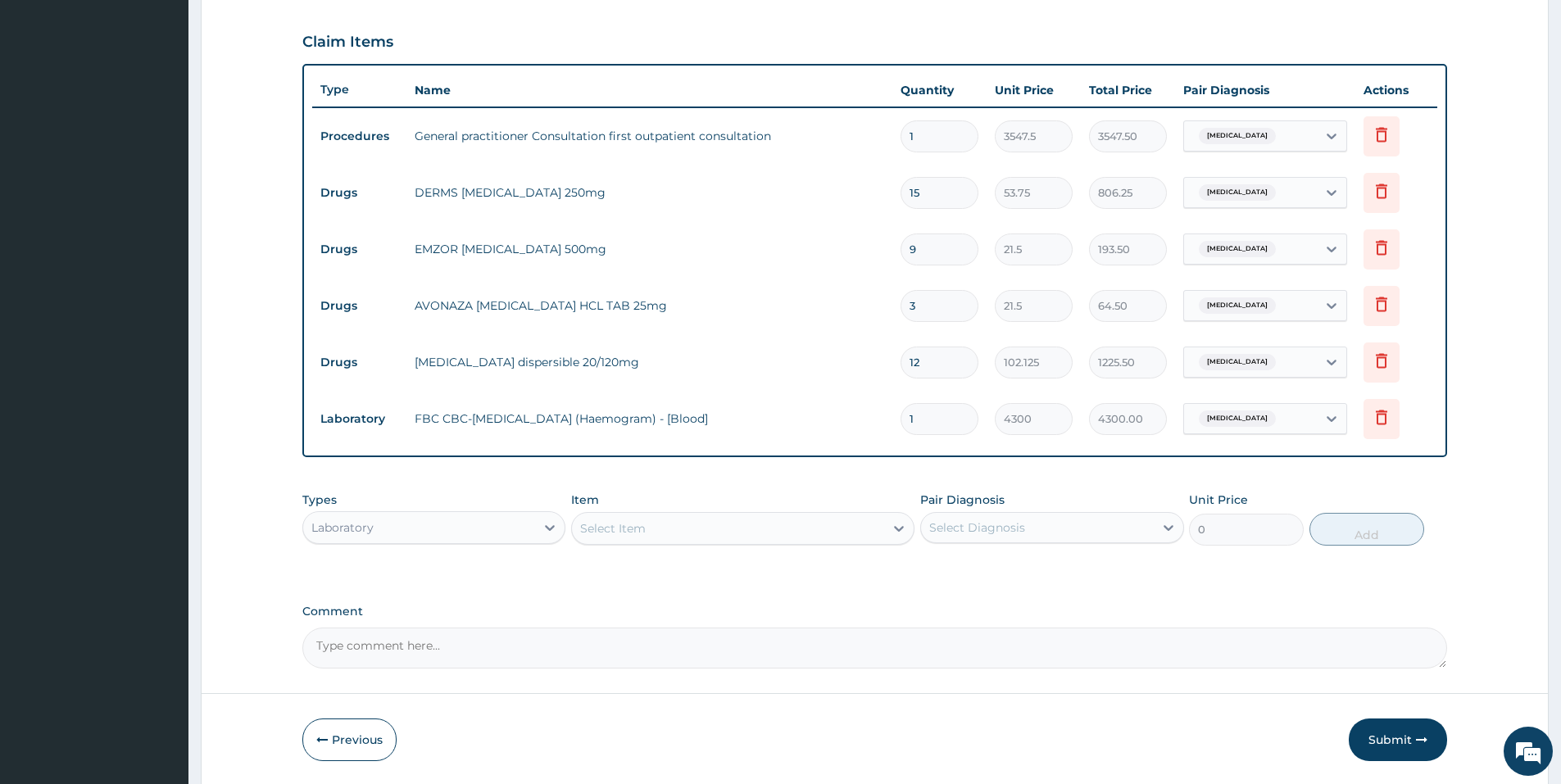
click at [602, 530] on div "Select Item" at bounding box center [612, 529] width 66 height 16
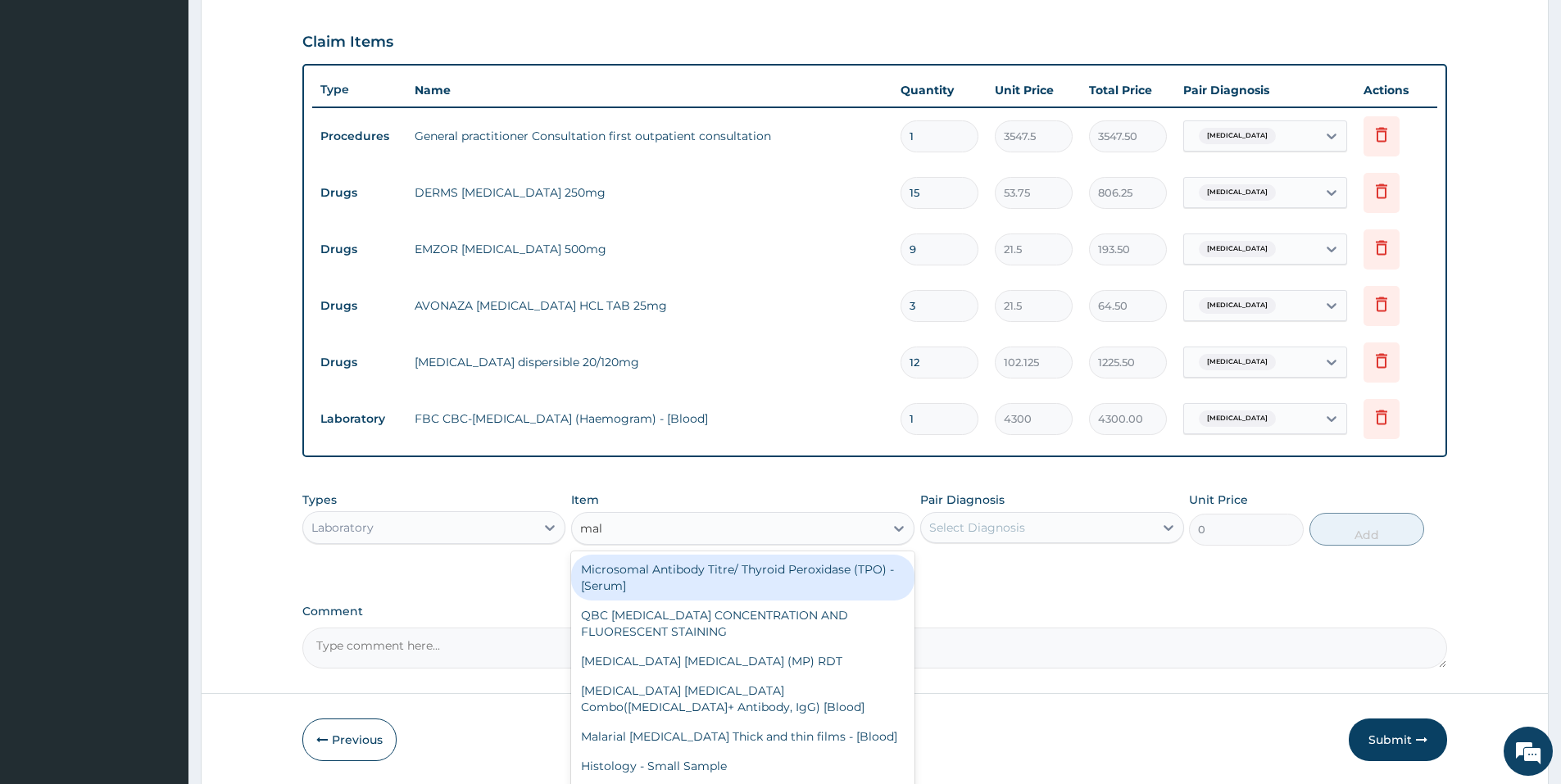
type input "mala"
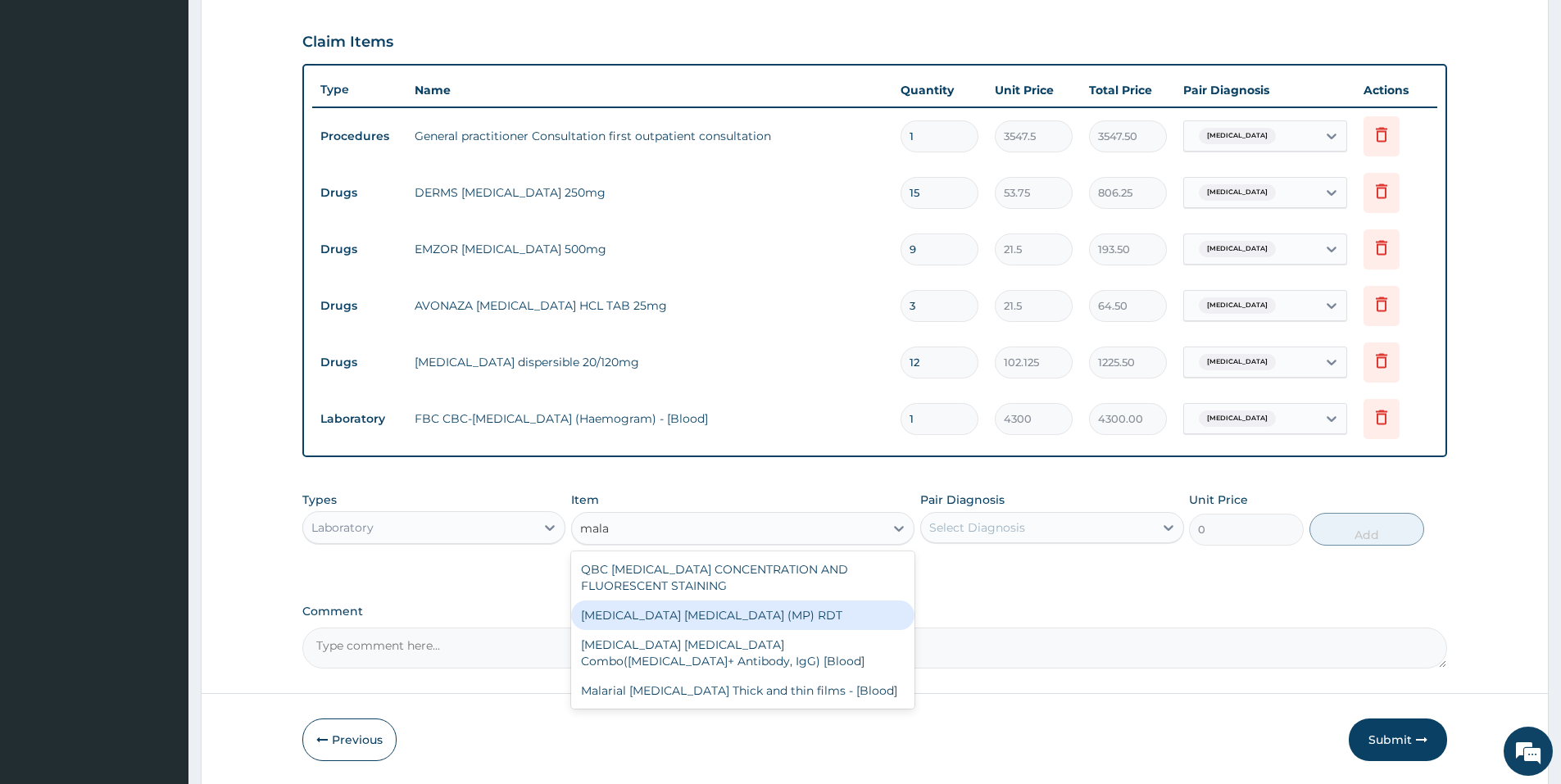
click at [749, 615] on div "MALARIA PARASITE (MP) RDT" at bounding box center [743, 615] width 343 height 30
type input "1612.5"
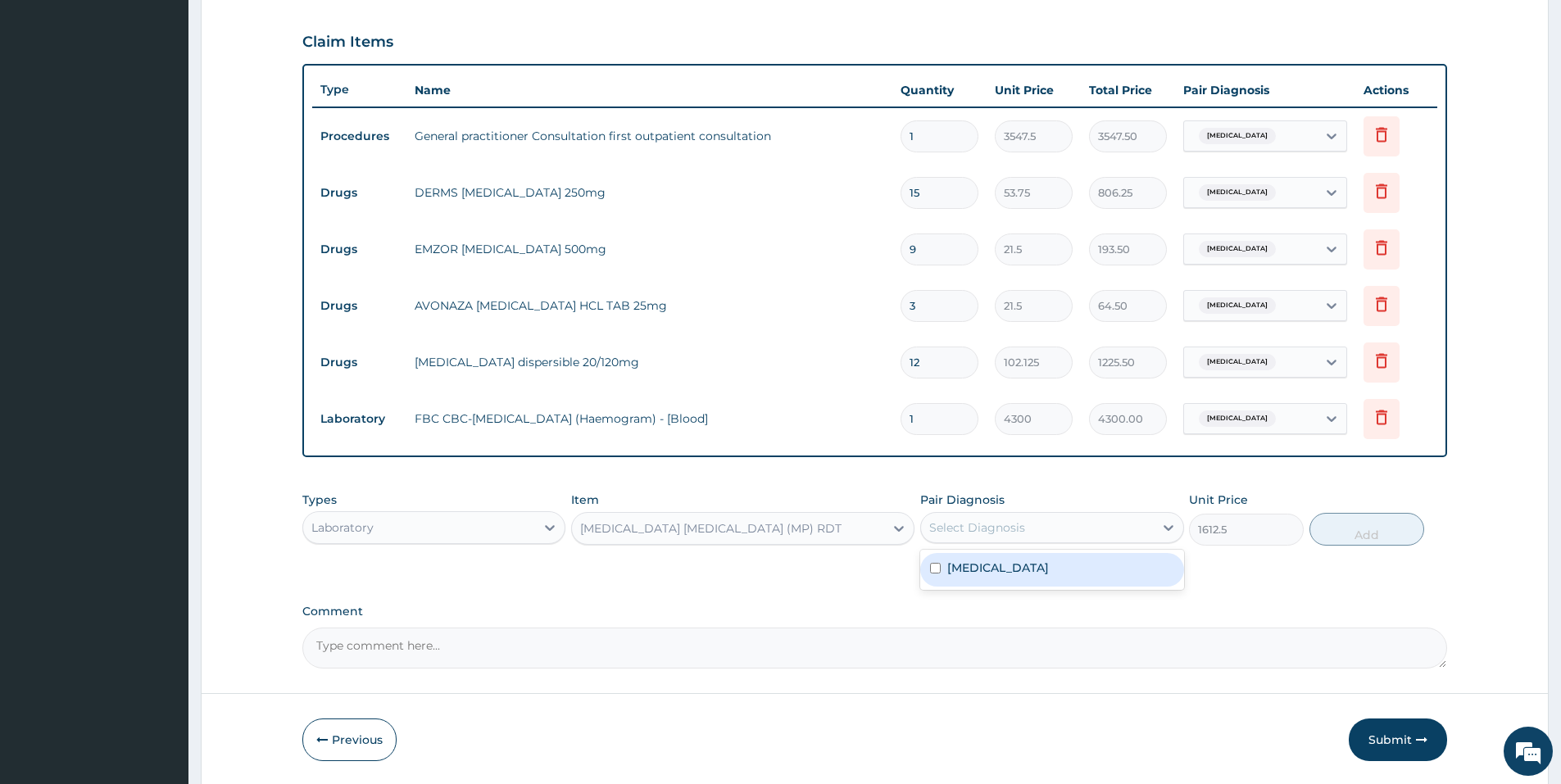
click at [1108, 535] on div "Select Diagnosis" at bounding box center [1037, 527] width 232 height 26
click at [1065, 580] on div "Malaria" at bounding box center [1051, 569] width 263 height 33
checkbox input "true"
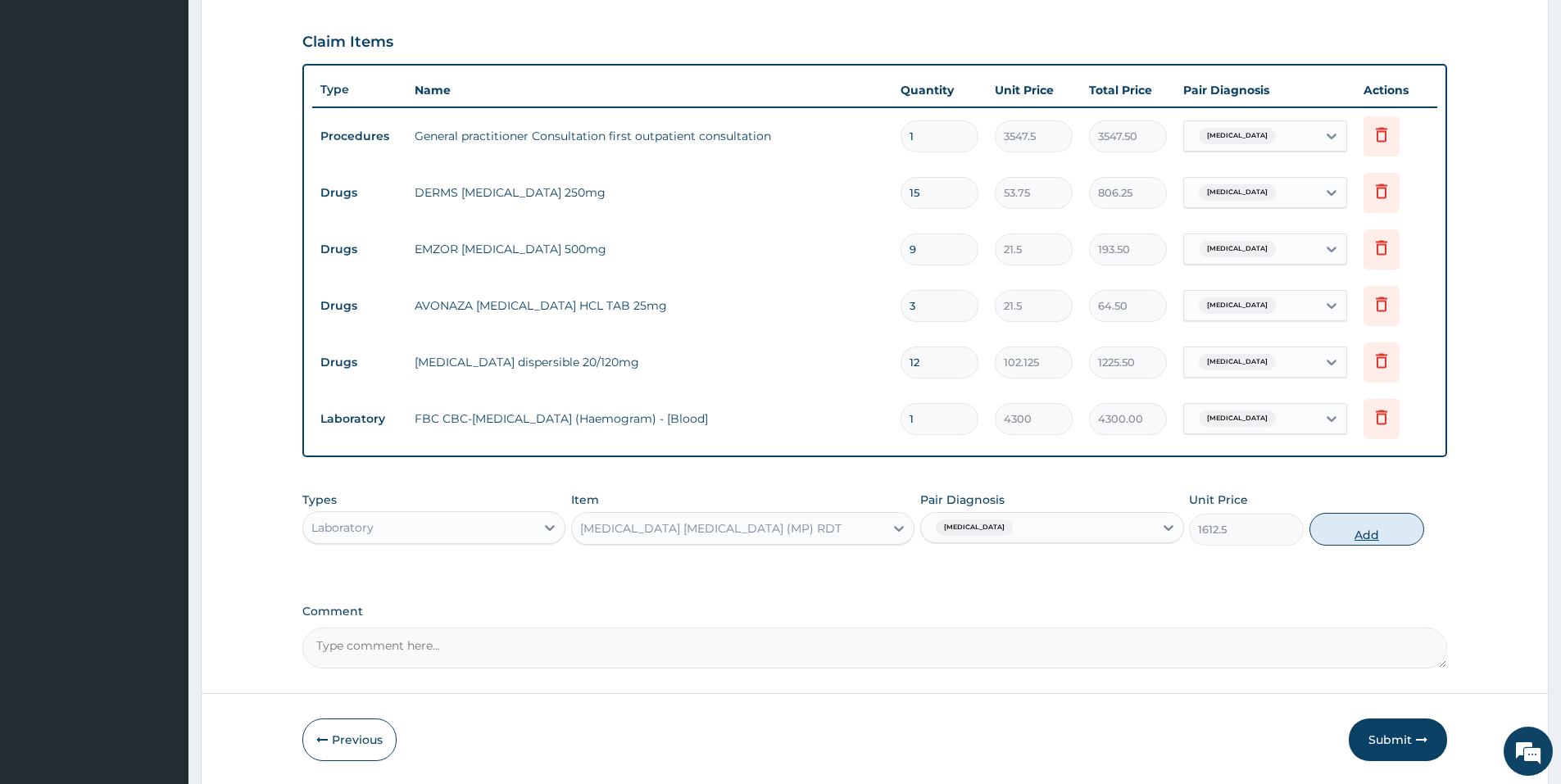
click at [1376, 530] on button "Add" at bounding box center [1367, 529] width 115 height 32
type input "0"
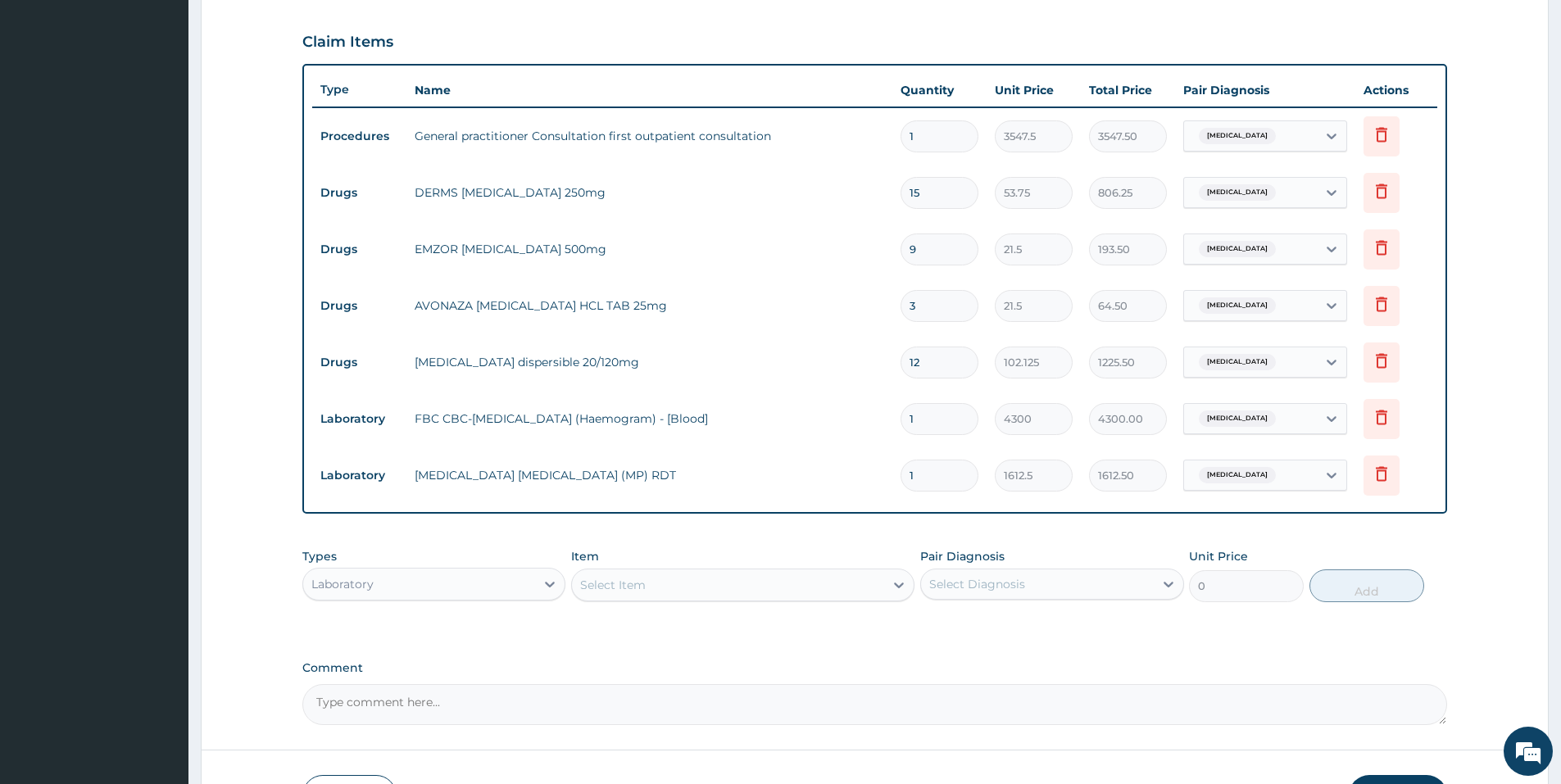
click at [1492, 432] on form "Step 2 of 2 PA Code / Prescription Code Enter Code(Secondary Care Only) Encount…" at bounding box center [874, 200] width 1348 height 1284
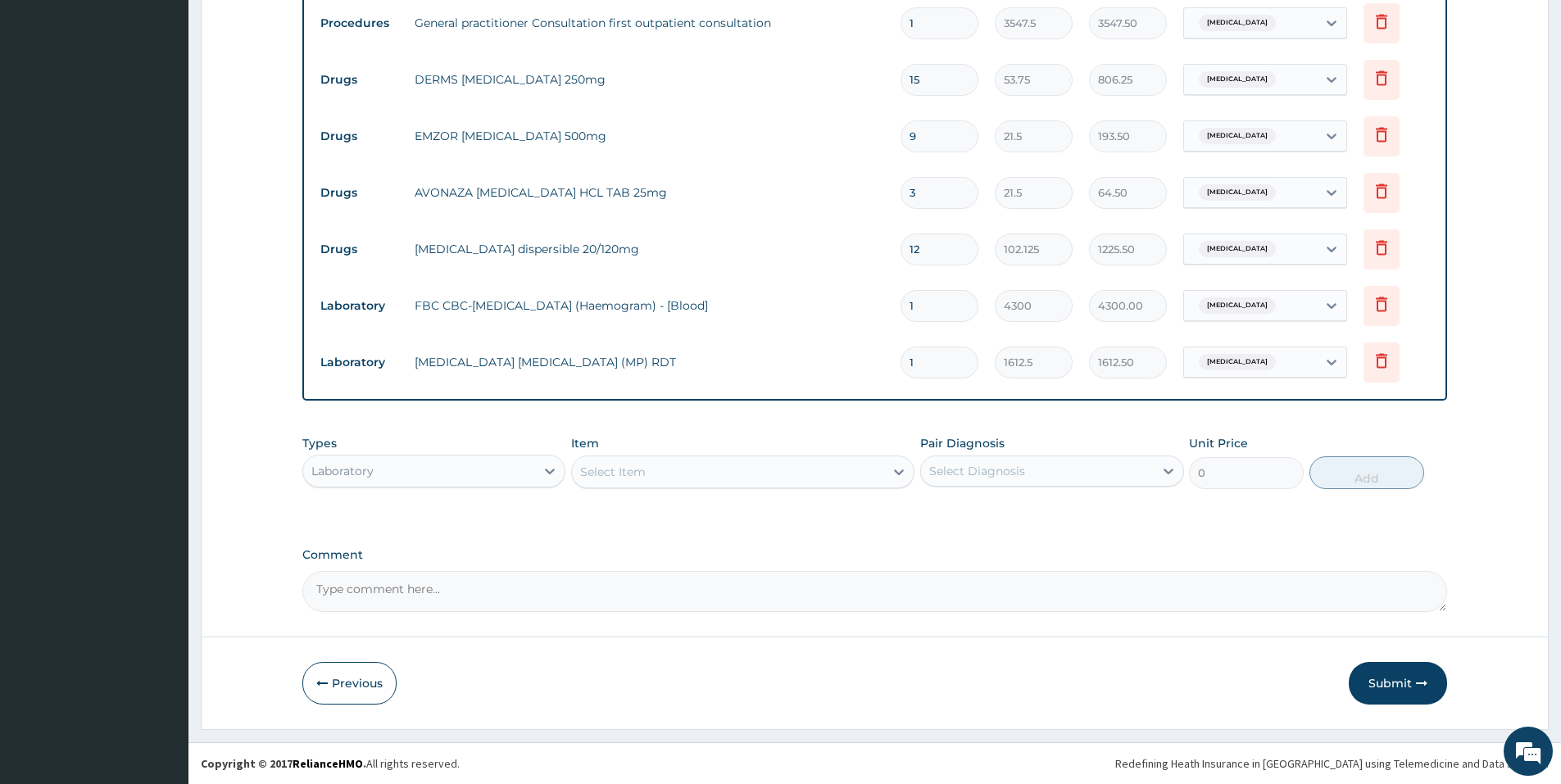
click at [1454, 470] on form "Step 2 of 2 PA Code / Prescription Code Enter Code(Secondary Care Only) Encount…" at bounding box center [874, 86] width 1348 height 1284
click at [1469, 500] on form "Step 2 of 2 PA Code / Prescription Code Enter Code(Secondary Care Only) Encount…" at bounding box center [874, 86] width 1348 height 1284
click at [1377, 691] on button "Submit" at bounding box center [1397, 682] width 98 height 42
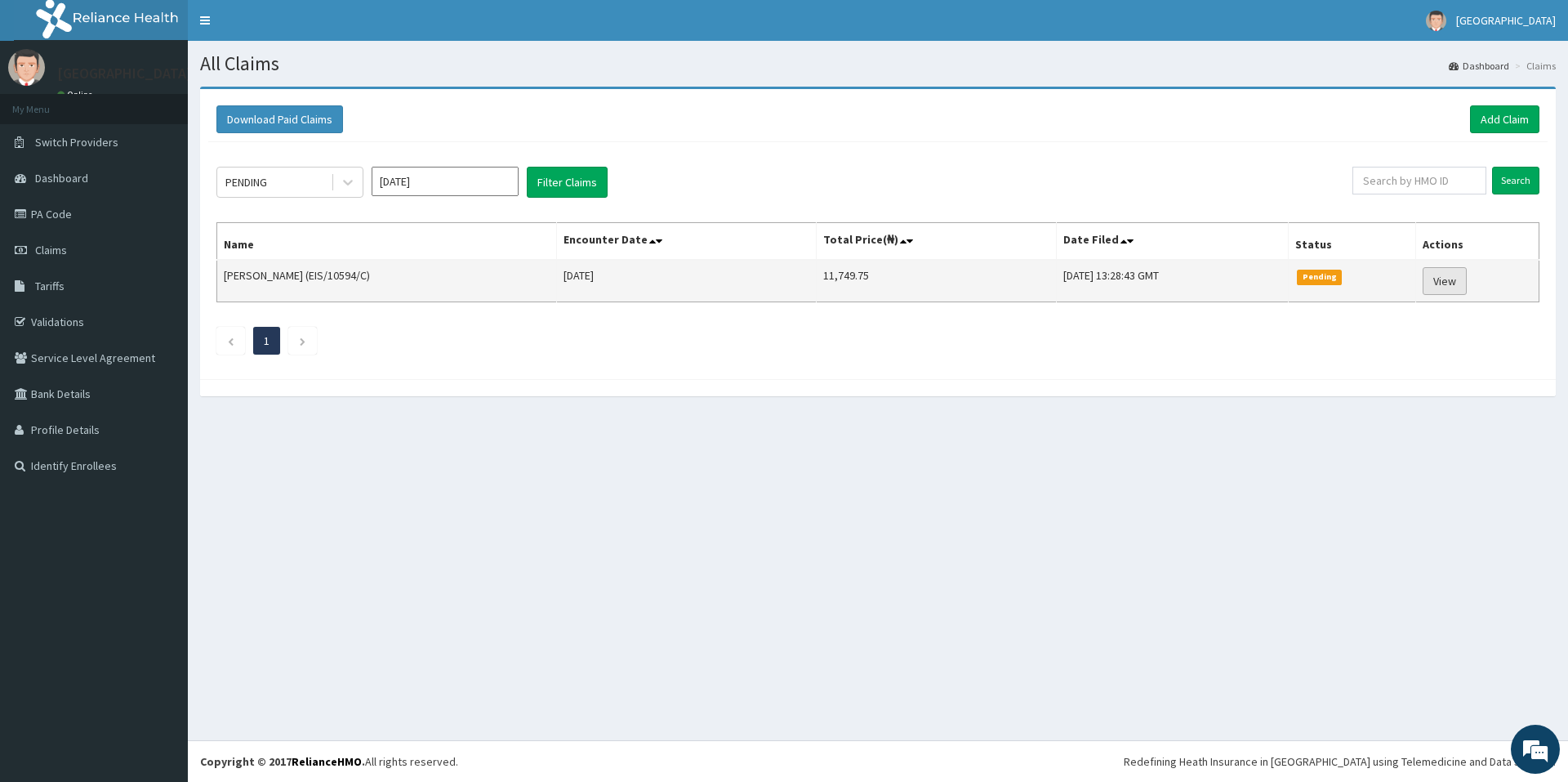
click at [1442, 285] on link "View" at bounding box center [1444, 281] width 44 height 28
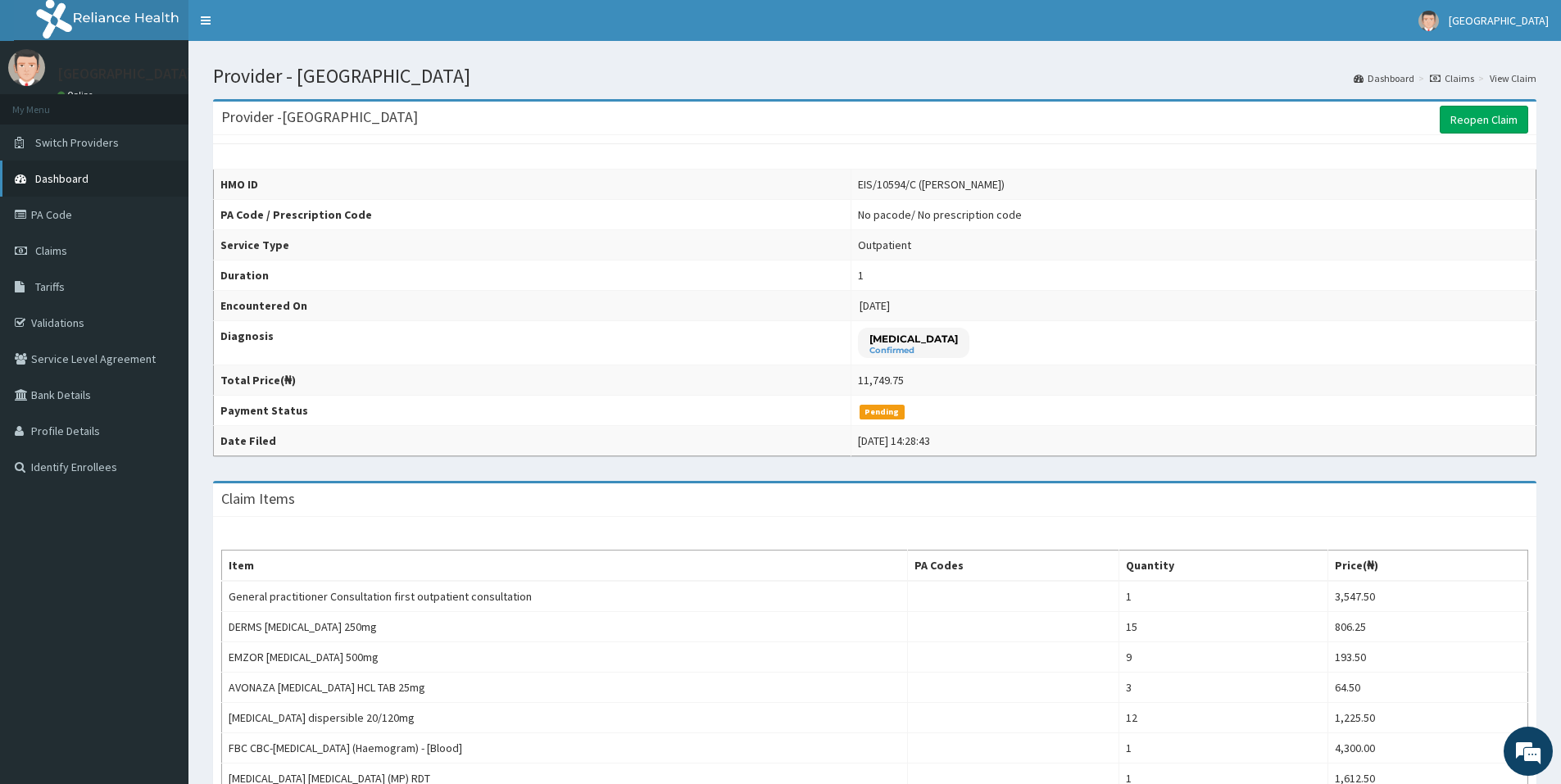
click at [90, 174] on link "Dashboard" at bounding box center [94, 179] width 189 height 36
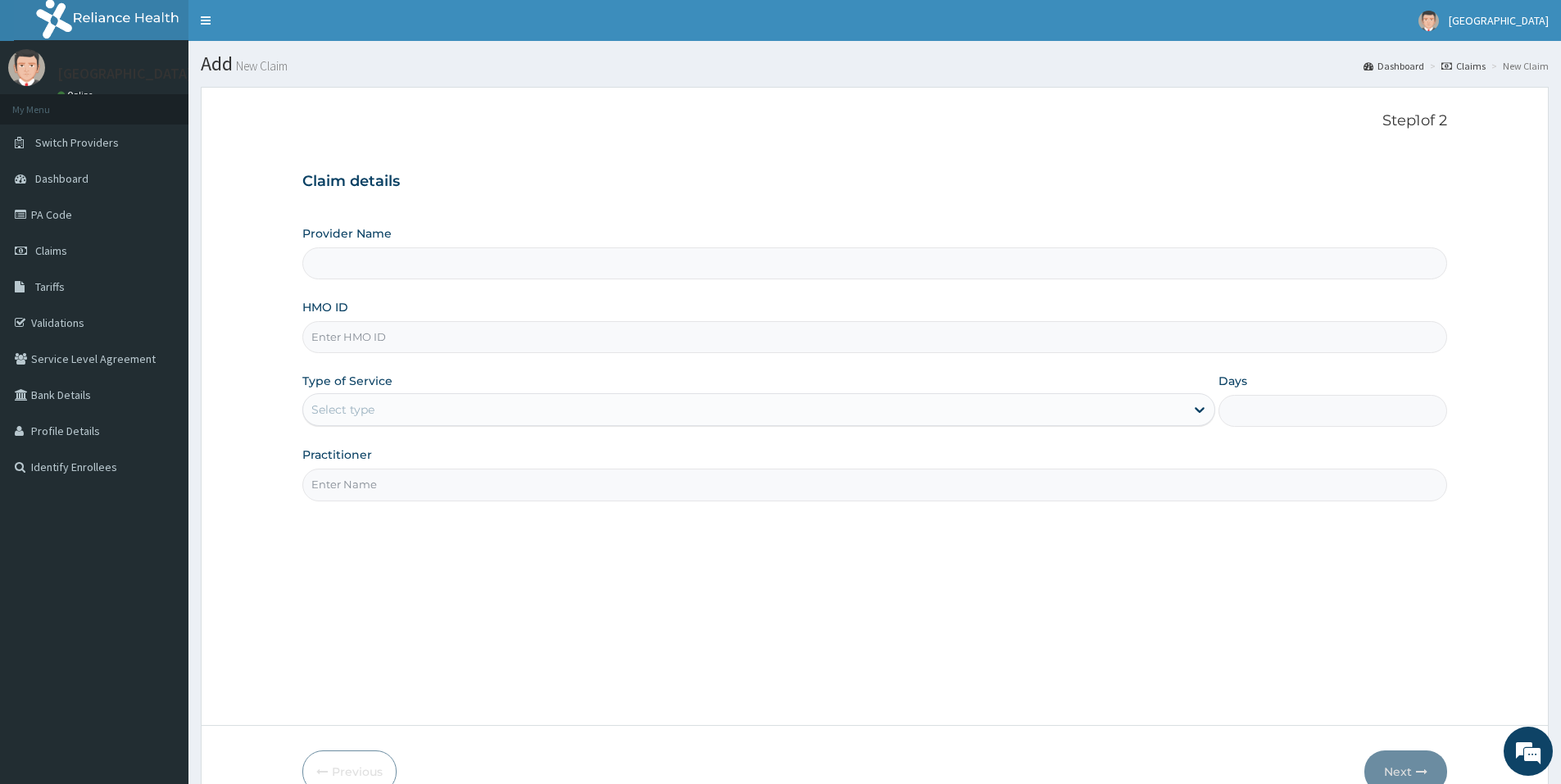
type input "[GEOGRAPHIC_DATA]"
click at [580, 352] on input "HMO ID" at bounding box center [874, 337] width 1145 height 32
drag, startPoint x: 47, startPoint y: 611, endPoint x: 126, endPoint y: 518, distance: 122.0
click at [126, 518] on aside "Adonai Medical Centre Online My Menu Switch Providers Dashboard PA Code Claims …" at bounding box center [94, 436] width 189 height 872
click at [86, 281] on link "Tariffs" at bounding box center [94, 287] width 189 height 36
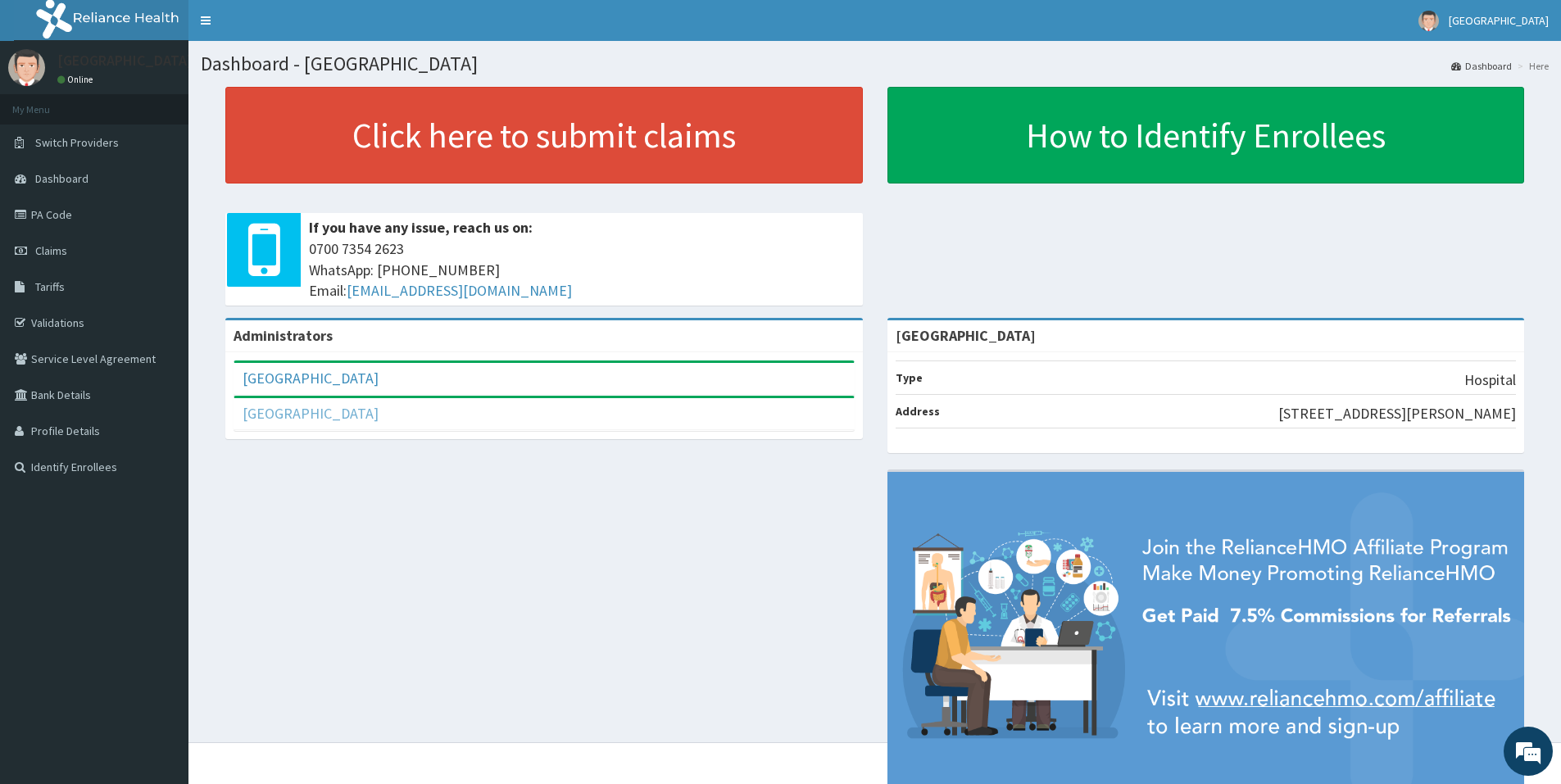
click at [355, 413] on link "[GEOGRAPHIC_DATA]" at bounding box center [310, 413] width 136 height 19
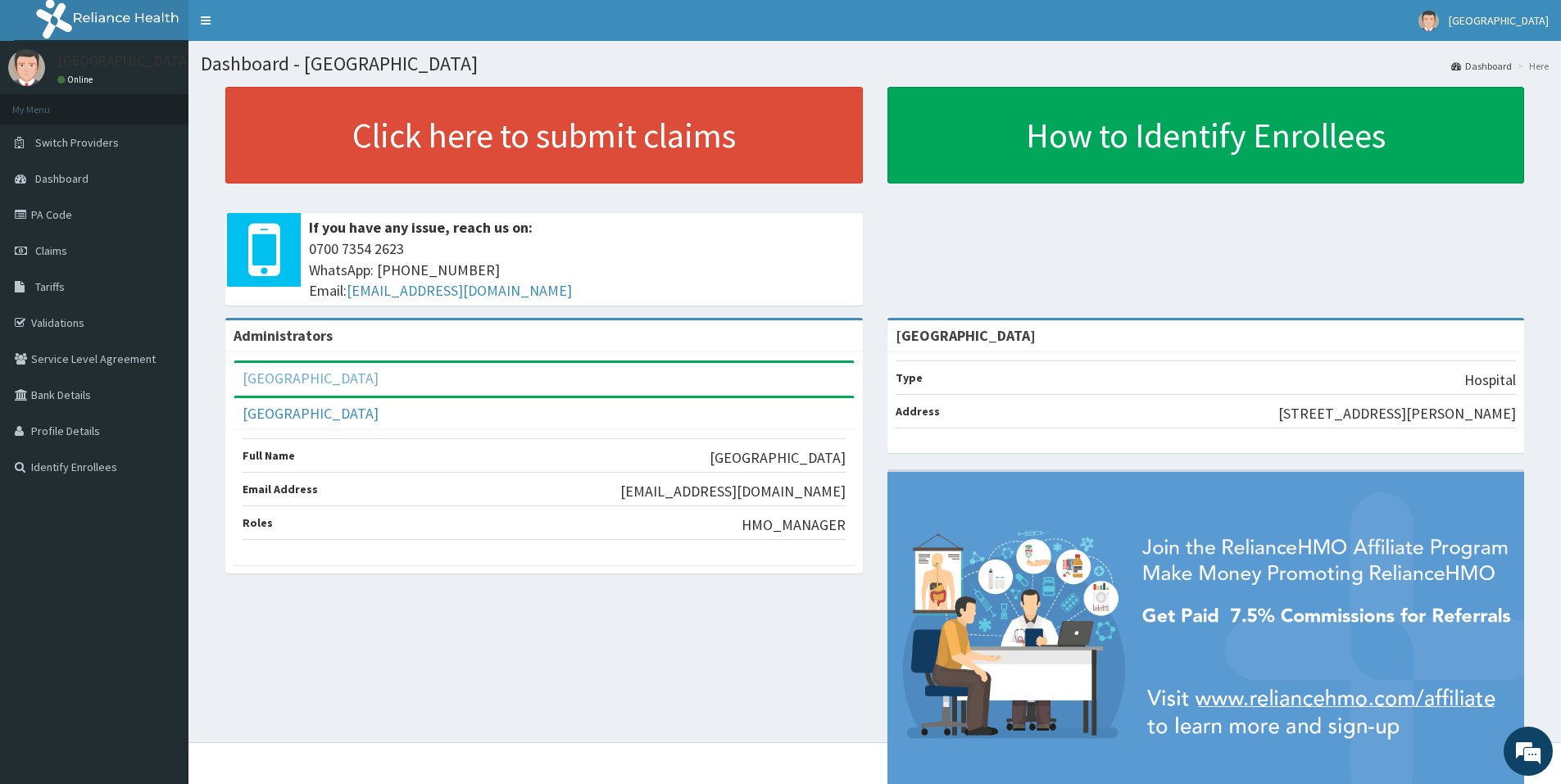
click at [365, 371] on link "[GEOGRAPHIC_DATA]" at bounding box center [310, 378] width 136 height 19
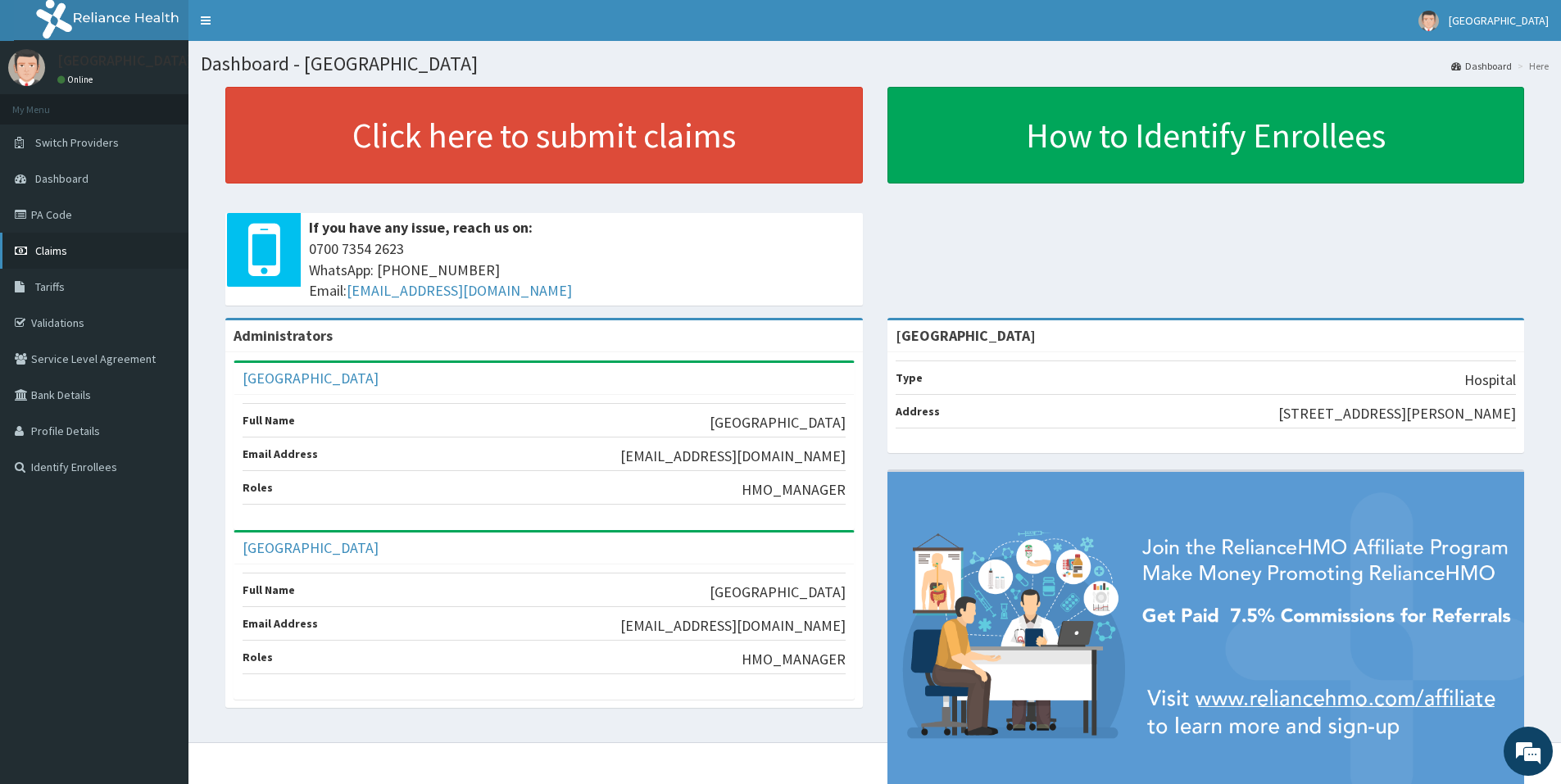
click at [60, 236] on link "Claims" at bounding box center [94, 251] width 189 height 36
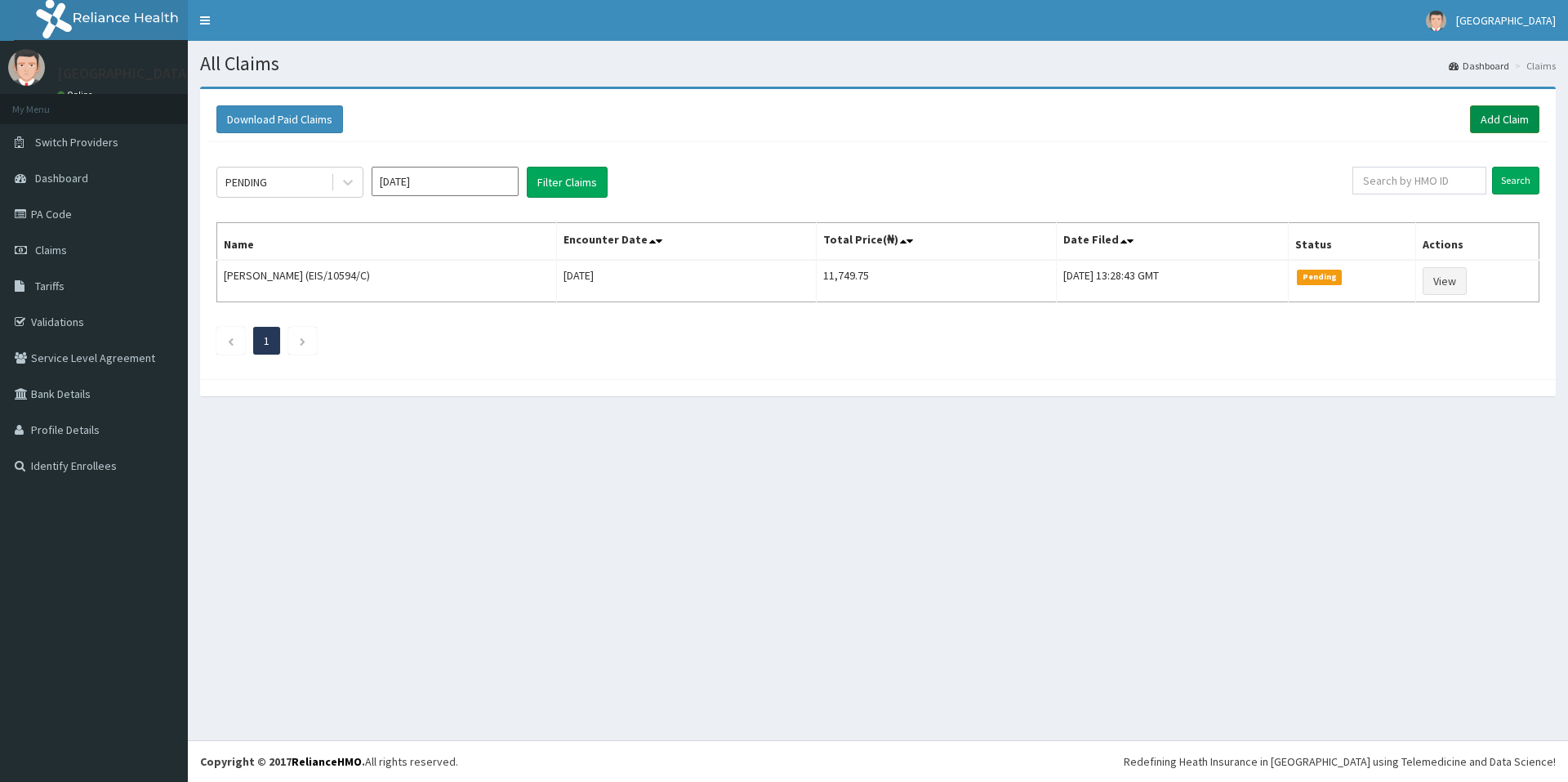
click at [1486, 115] on link "Add Claim" at bounding box center [1504, 119] width 69 height 28
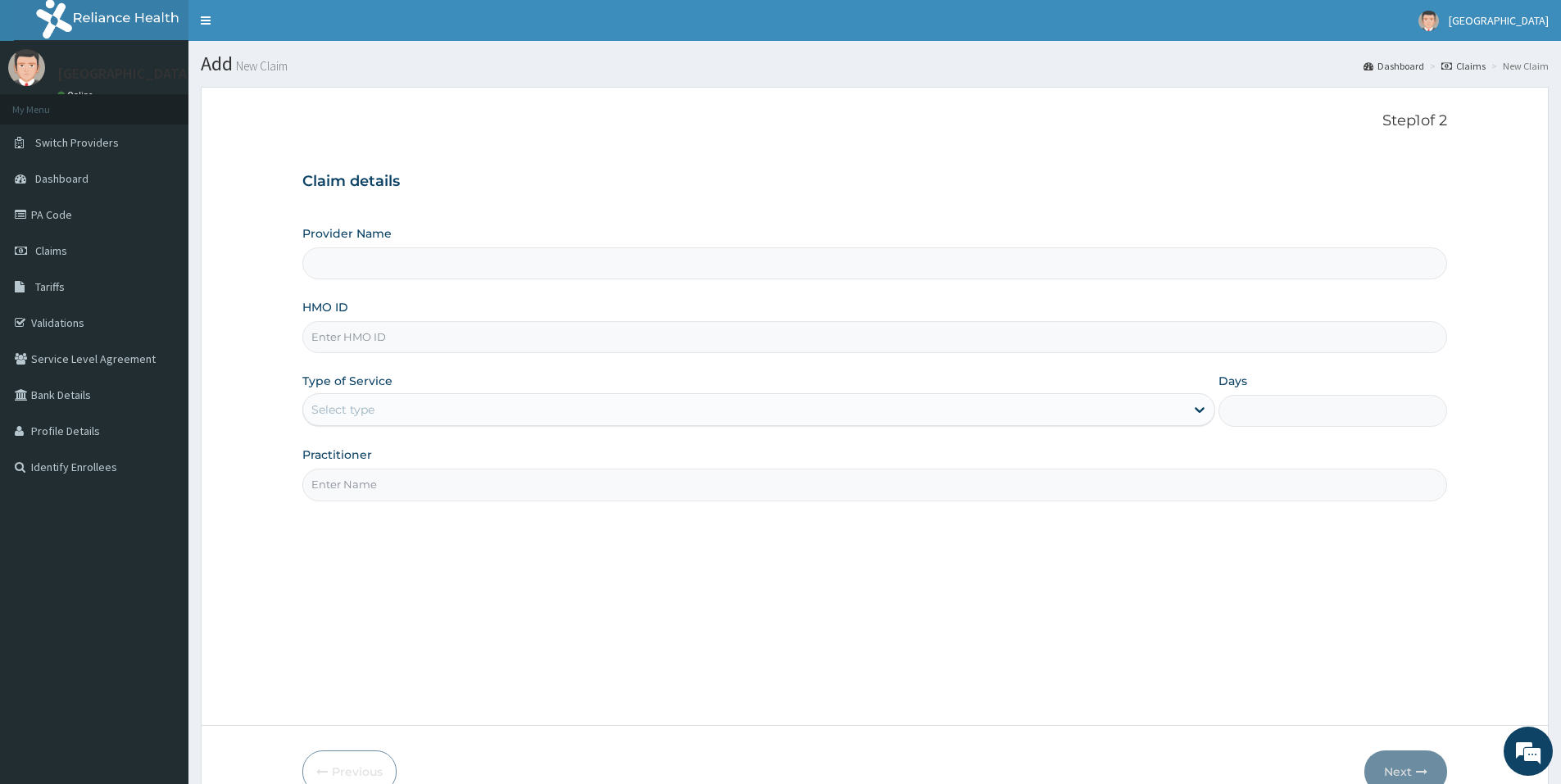
type input "e"
type input "[GEOGRAPHIC_DATA]"
type input "EIS/10594/E"
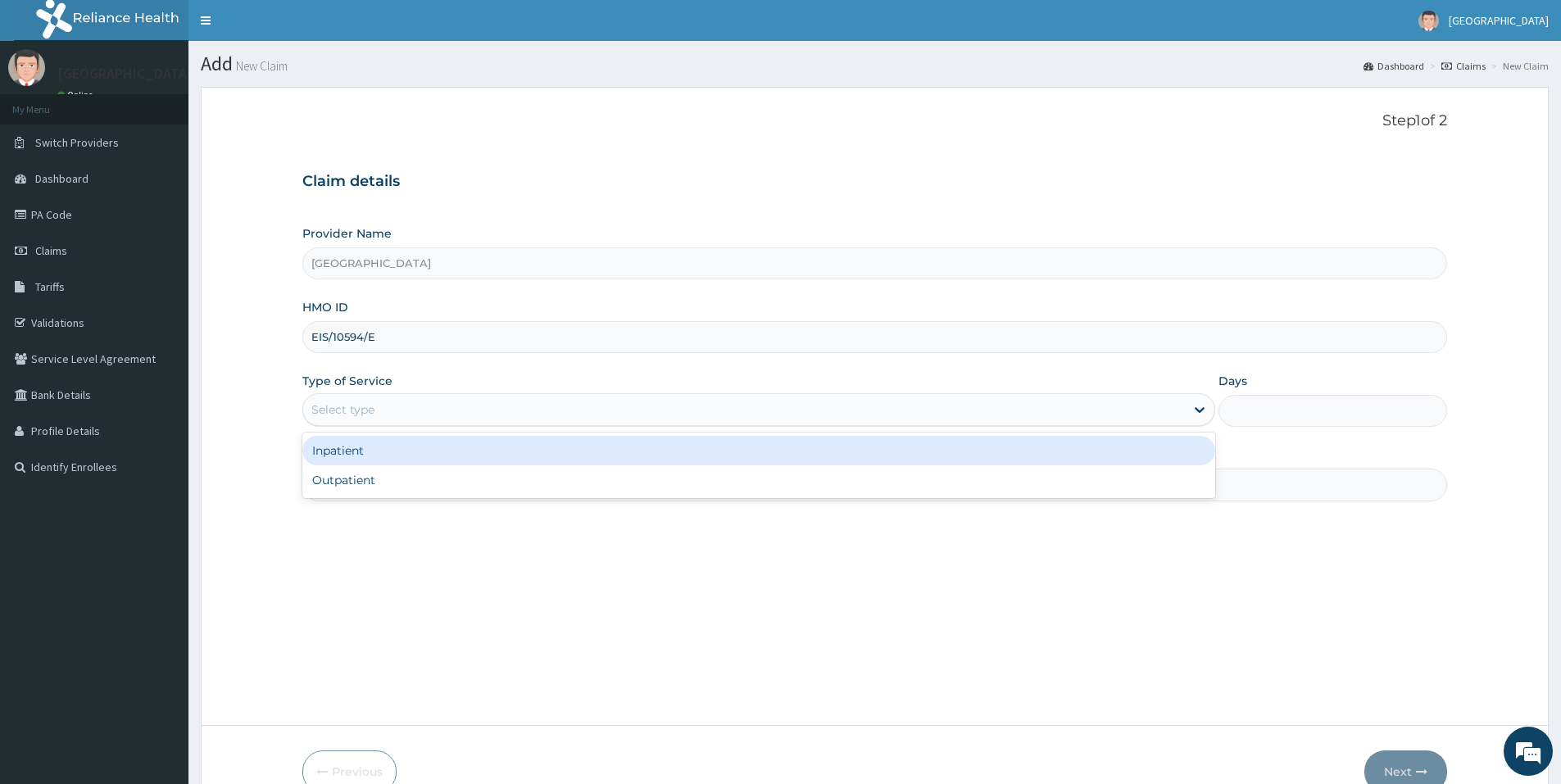
click at [453, 406] on div "Select type" at bounding box center [744, 409] width 881 height 26
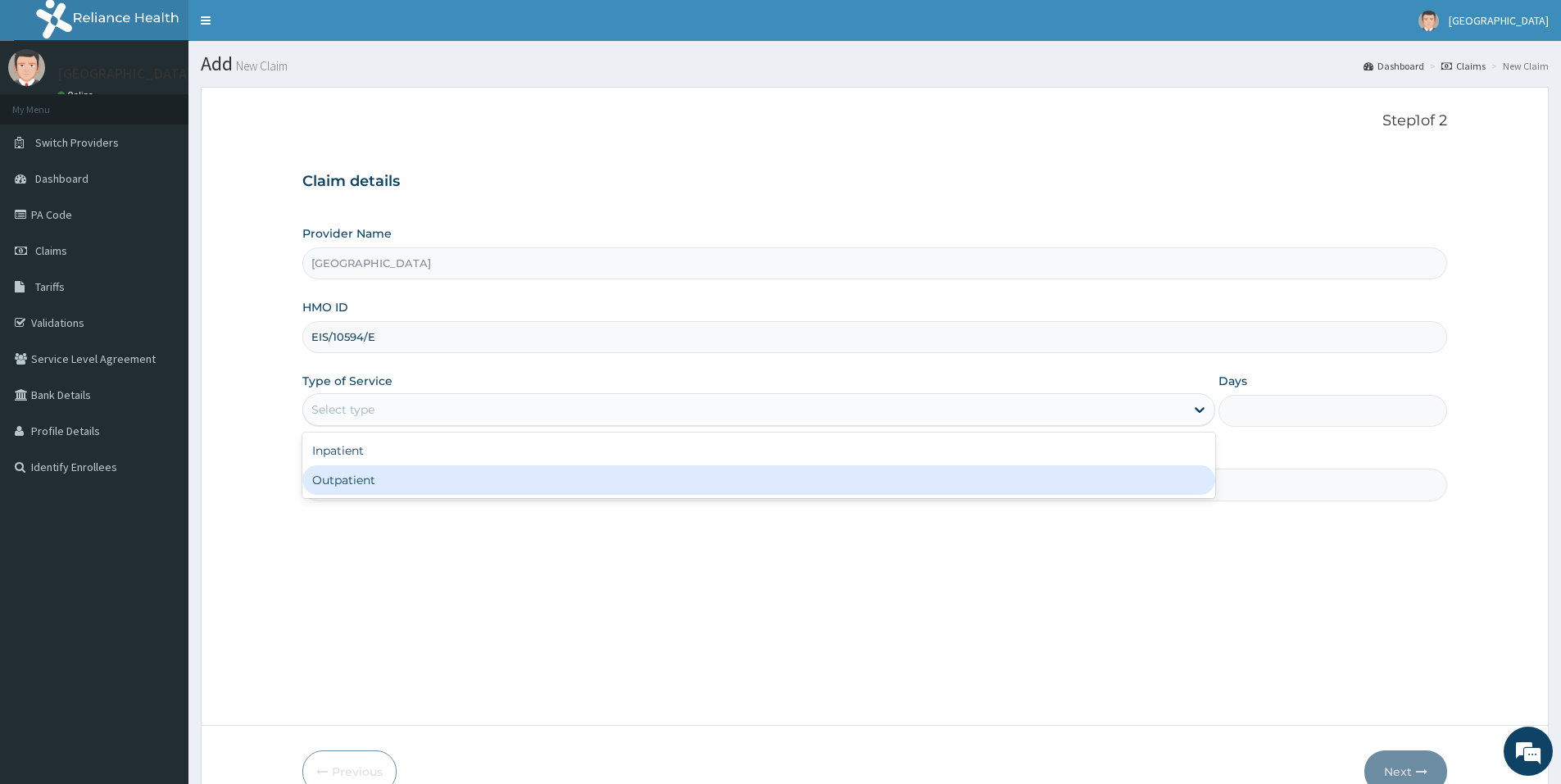
click at [431, 493] on div "Outpatient" at bounding box center [758, 479] width 913 height 30
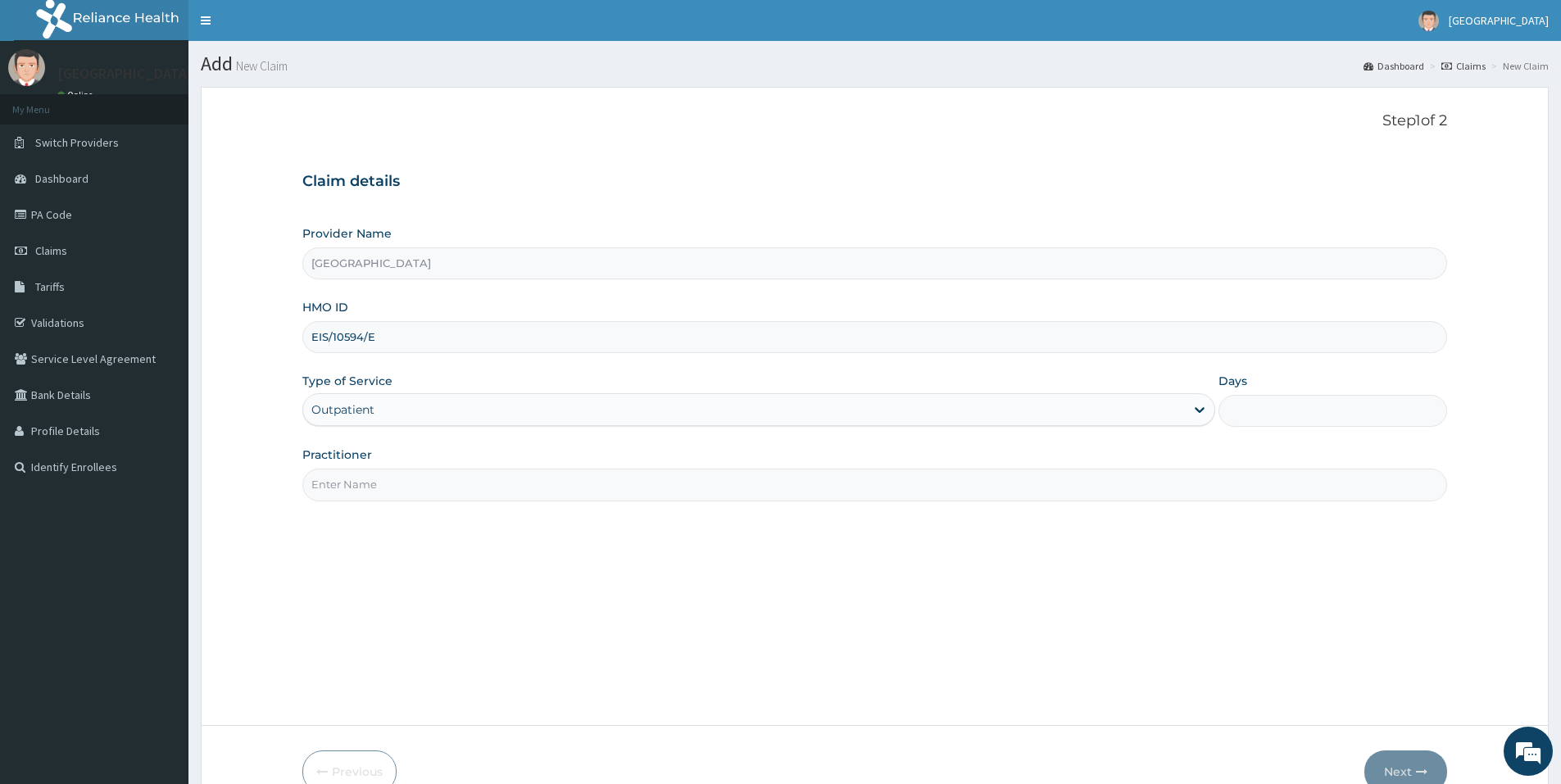
type input "1"
click at [433, 480] on input "Practitioner" at bounding box center [874, 485] width 1145 height 32
type input "DR UCHEYA"
click at [1398, 766] on button "Next" at bounding box center [1405, 771] width 83 height 42
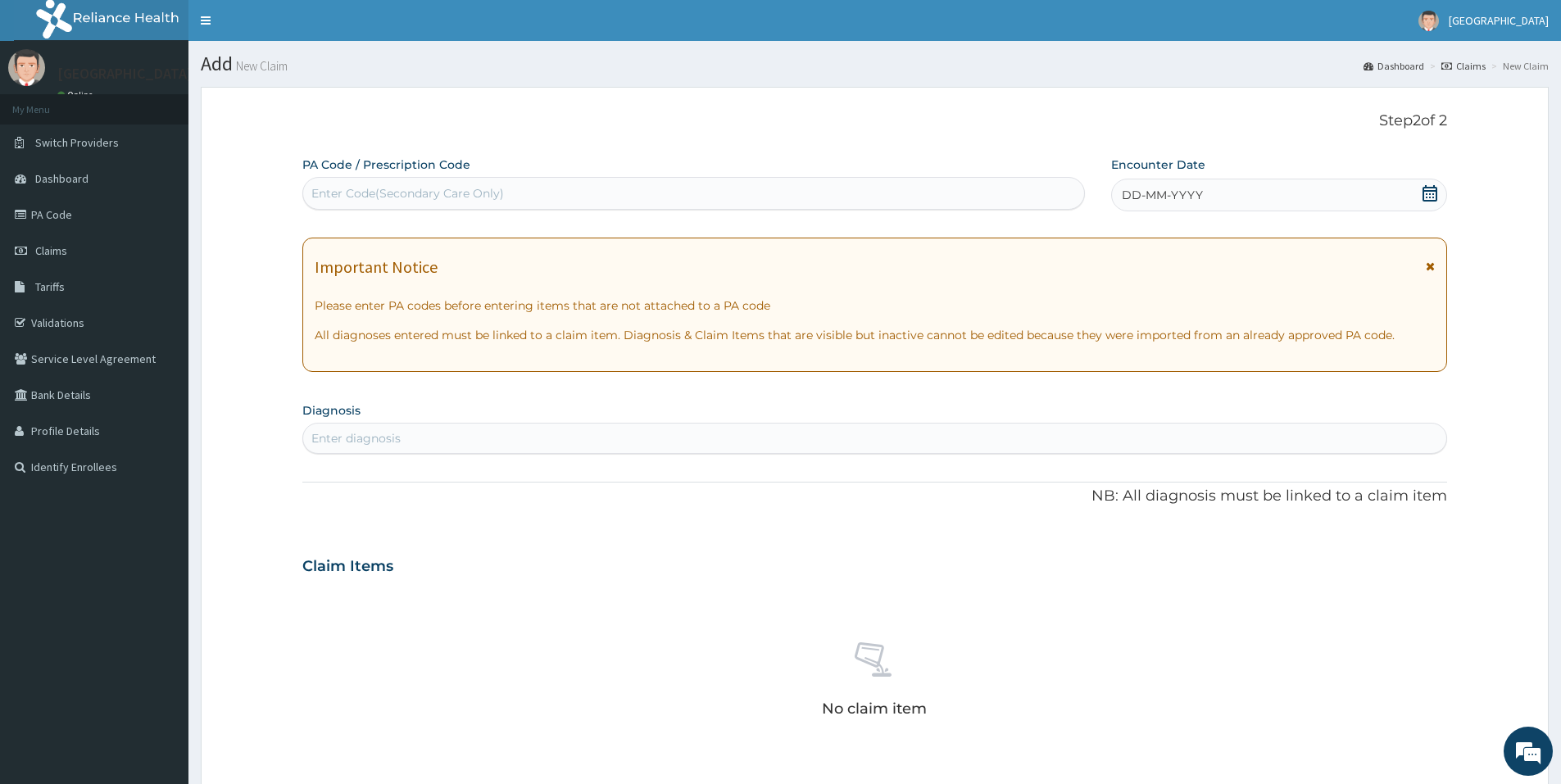
click at [595, 200] on div "Enter Code(Secondary Care Only)" at bounding box center [693, 192] width 780 height 26
click at [1433, 196] on icon at bounding box center [1430, 193] width 16 height 16
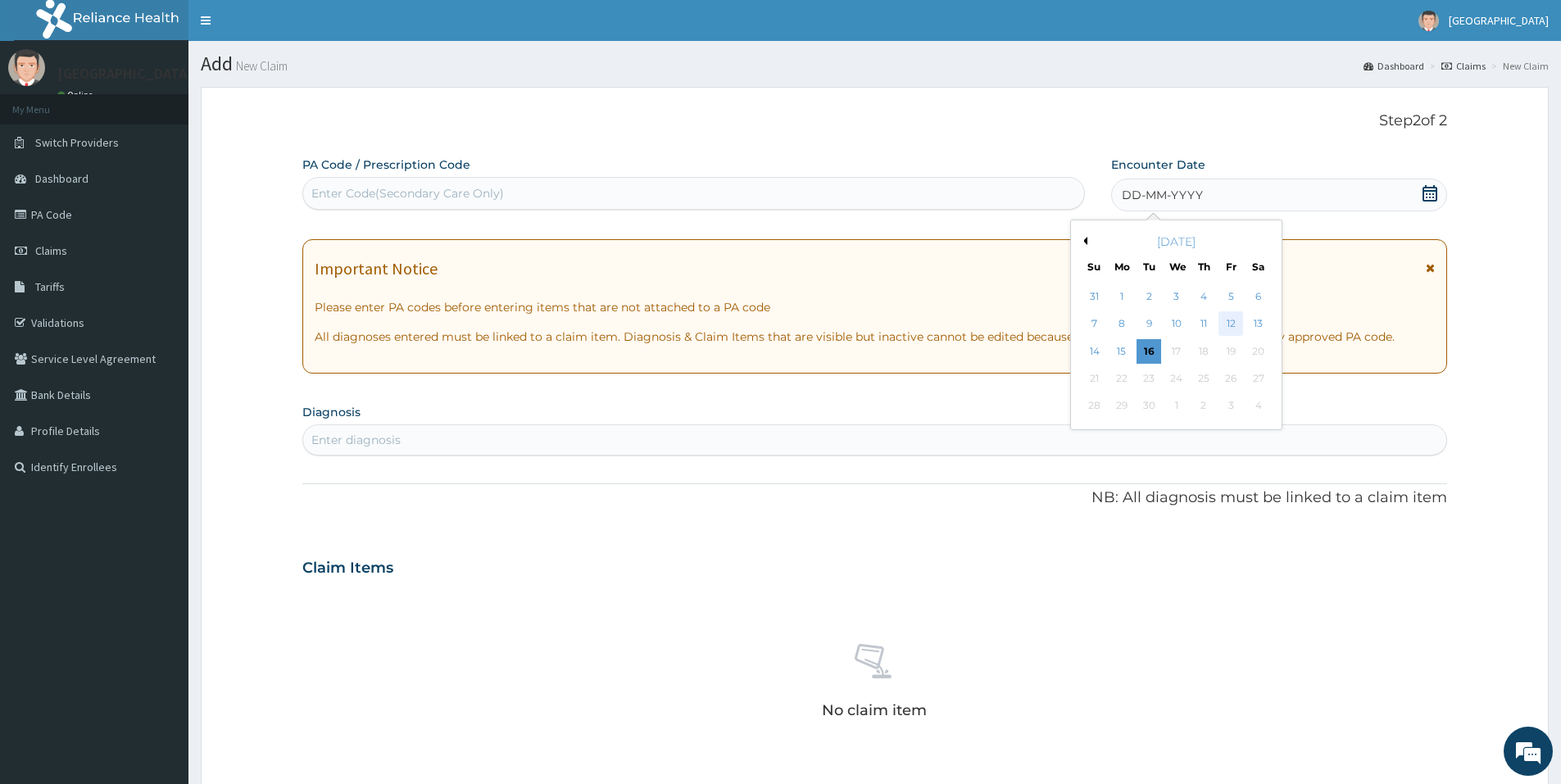
click at [1231, 327] on div "12" at bounding box center [1231, 324] width 24 height 24
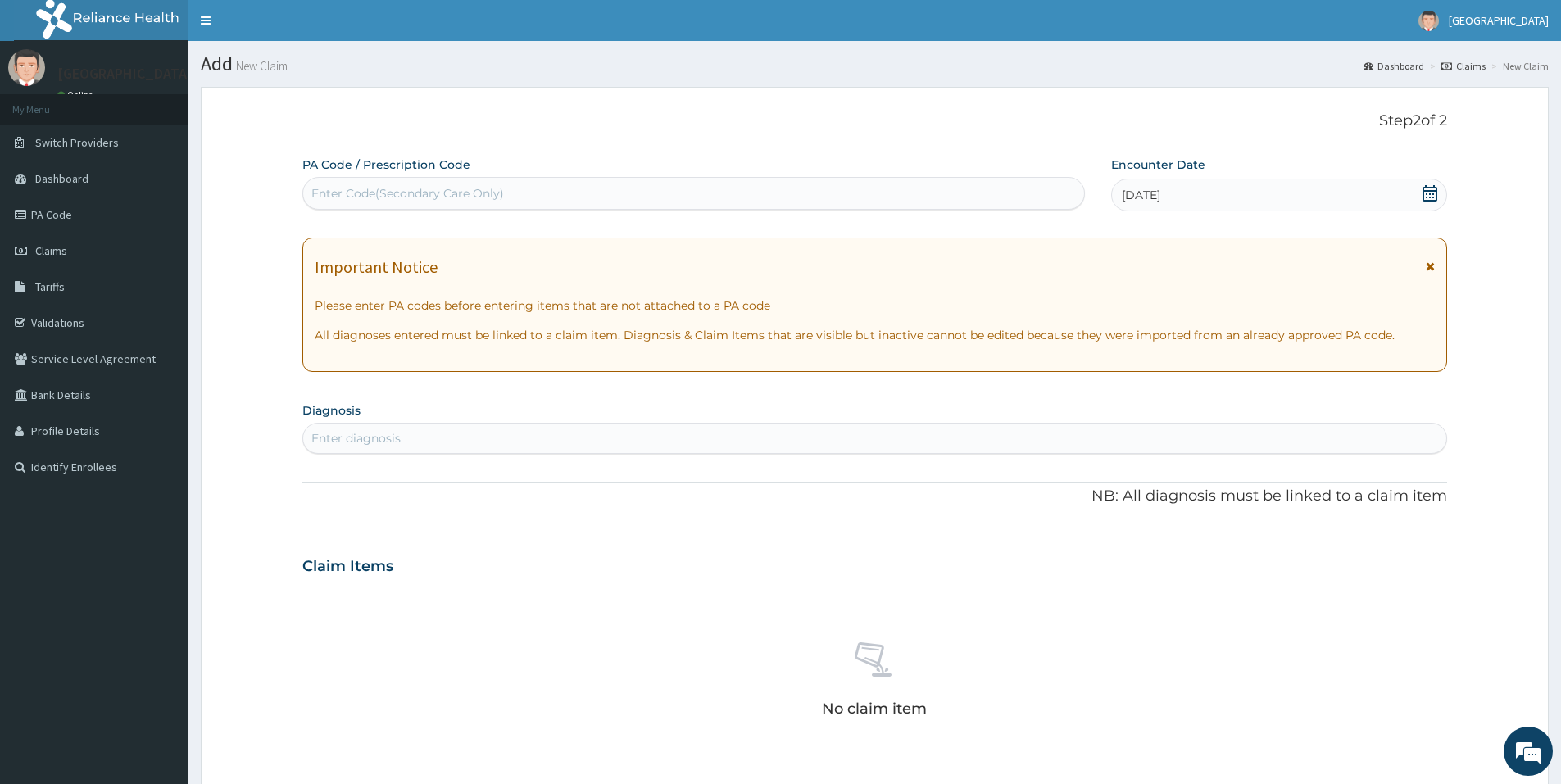
click at [656, 432] on div "Enter diagnosis" at bounding box center [874, 438] width 1143 height 26
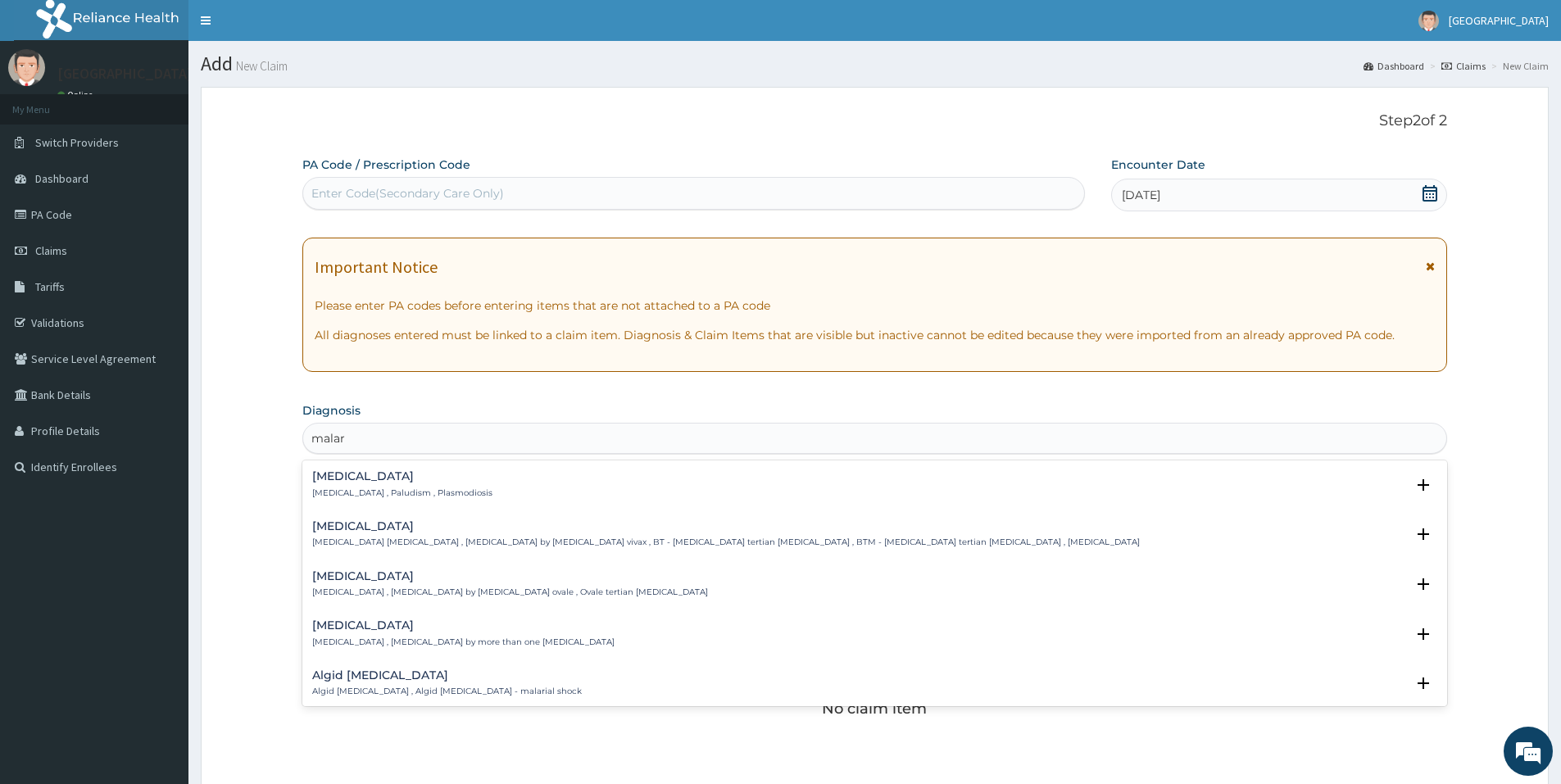
type input "malar"
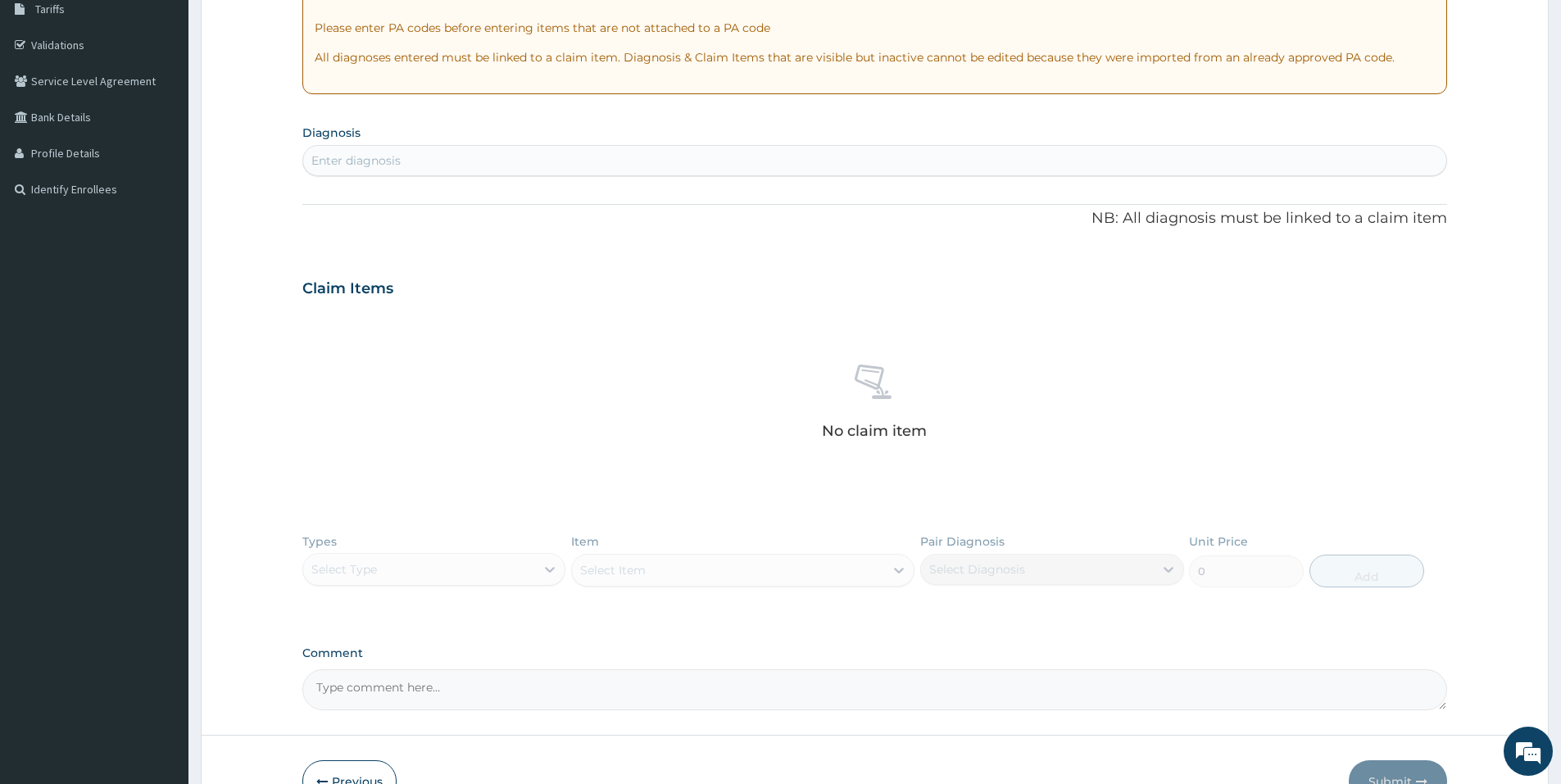
scroll to position [273, 0]
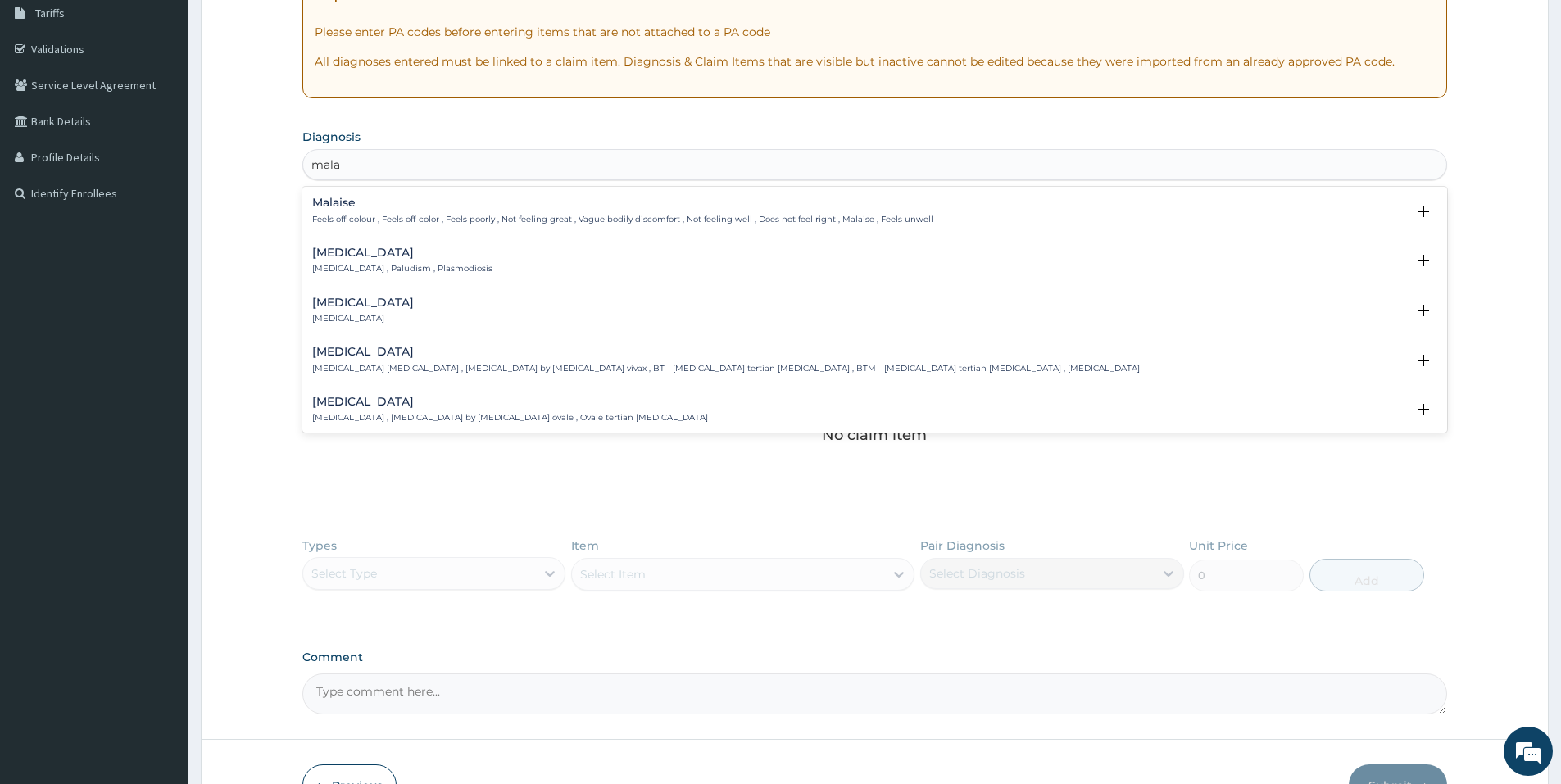
type input "malar"
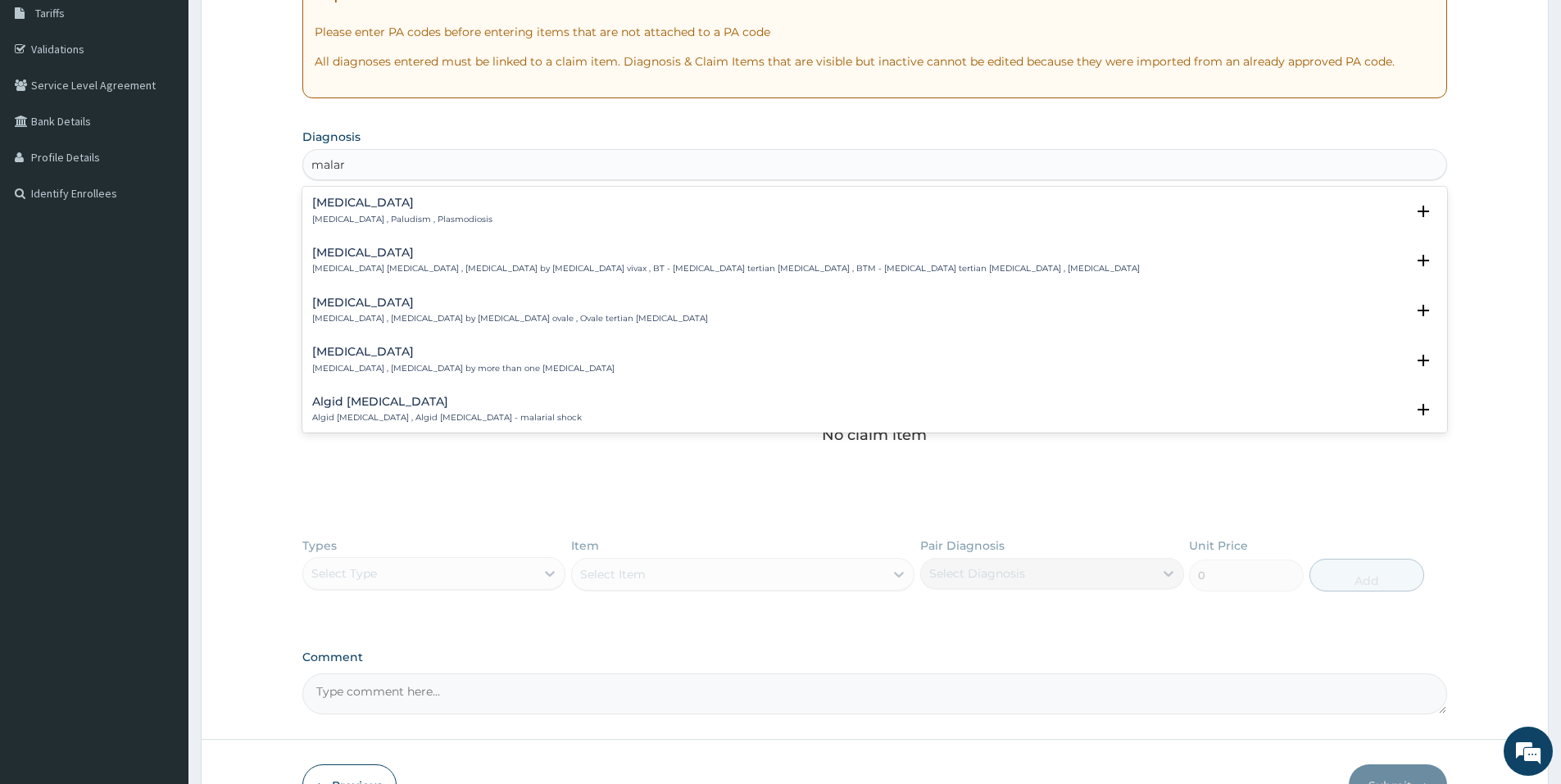
click at [382, 204] on h4 "Malaria" at bounding box center [402, 203] width 180 height 13
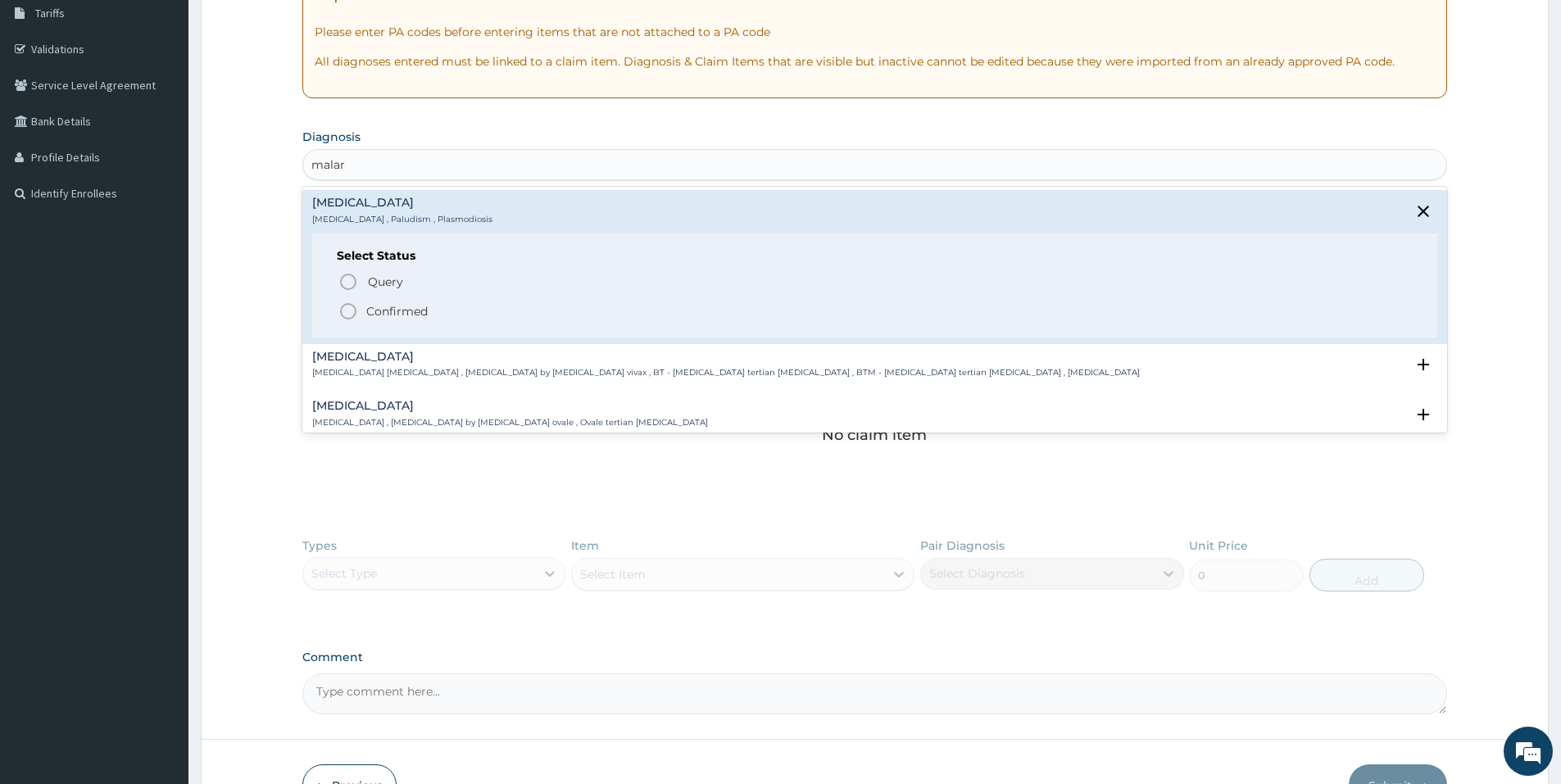
click at [376, 303] on p "Confirmed" at bounding box center [397, 311] width 61 height 16
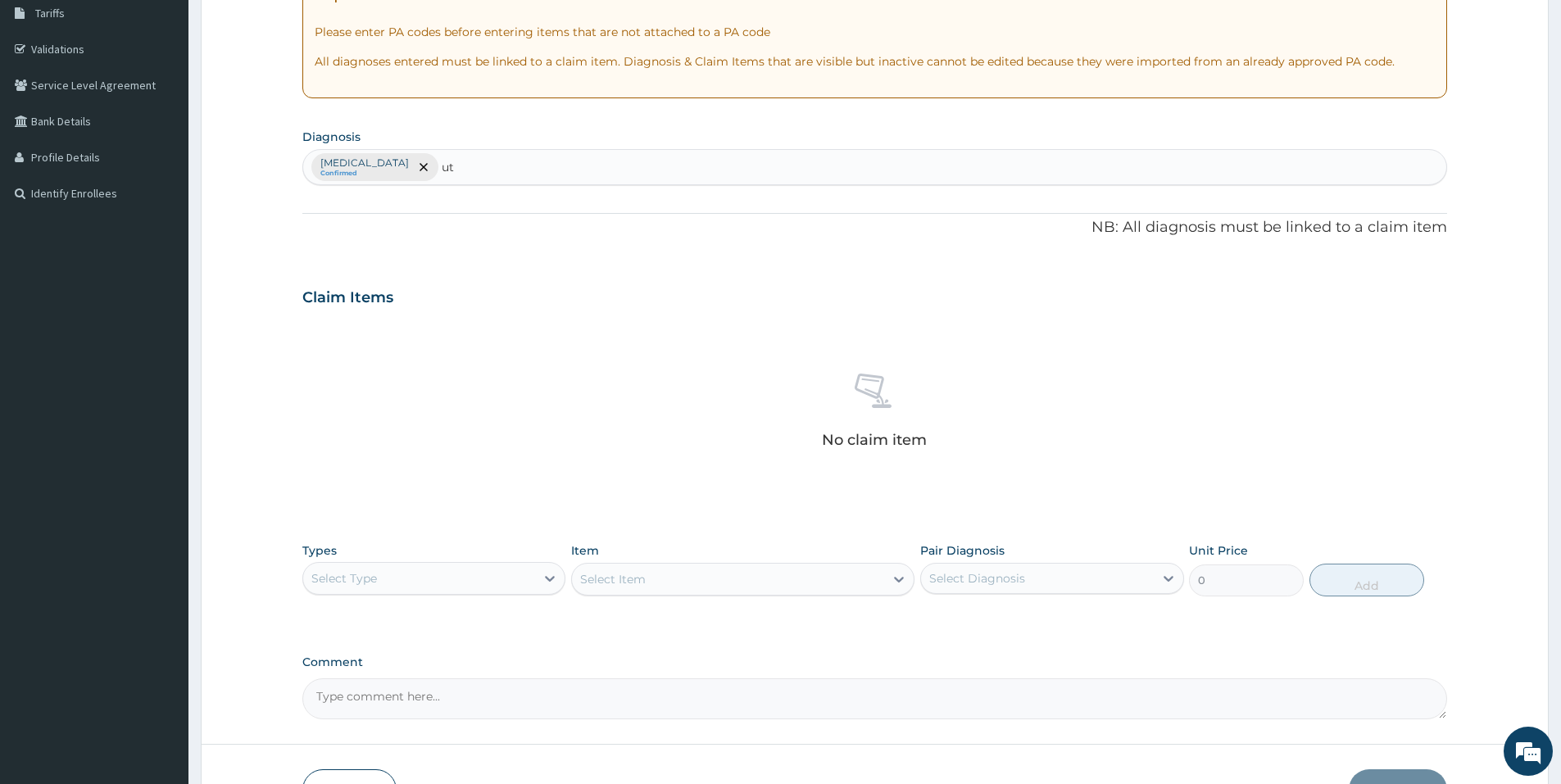
type input "uti"
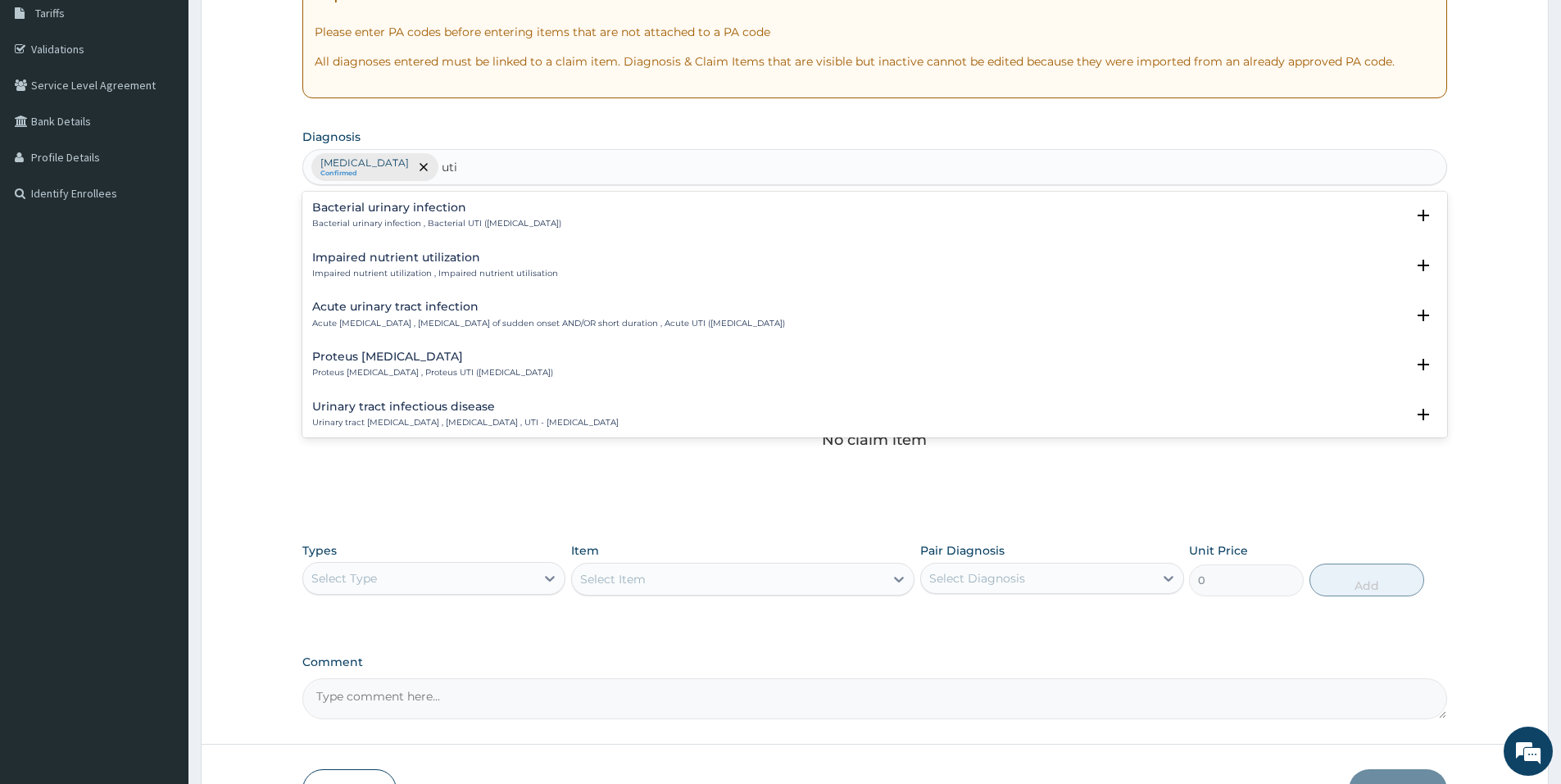
click at [485, 222] on p "Bacterial urinary infection , Bacterial UTI (urinary tract infection)" at bounding box center [436, 223] width 249 height 12
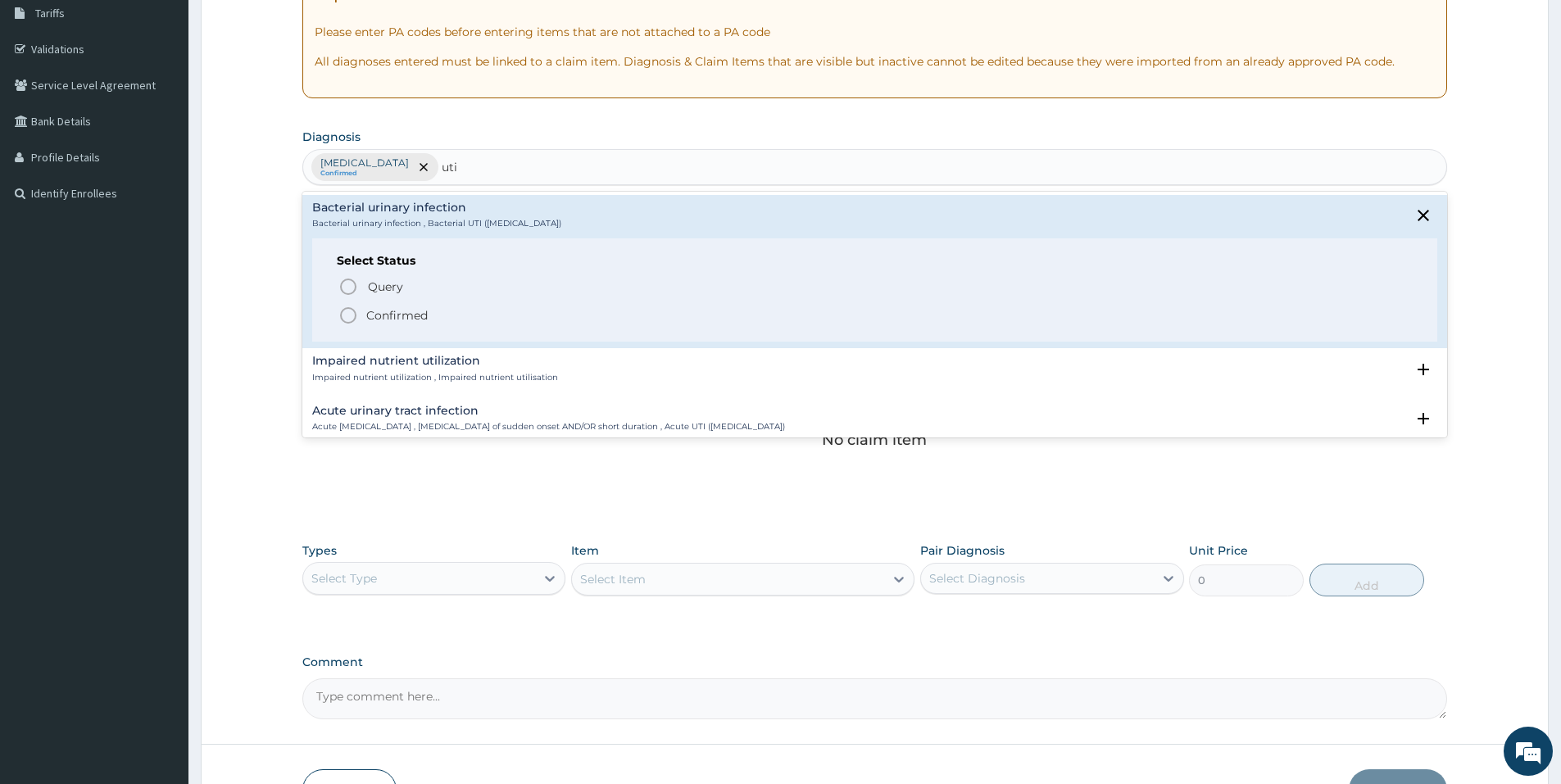
click at [411, 316] on p "Confirmed" at bounding box center [397, 316] width 61 height 16
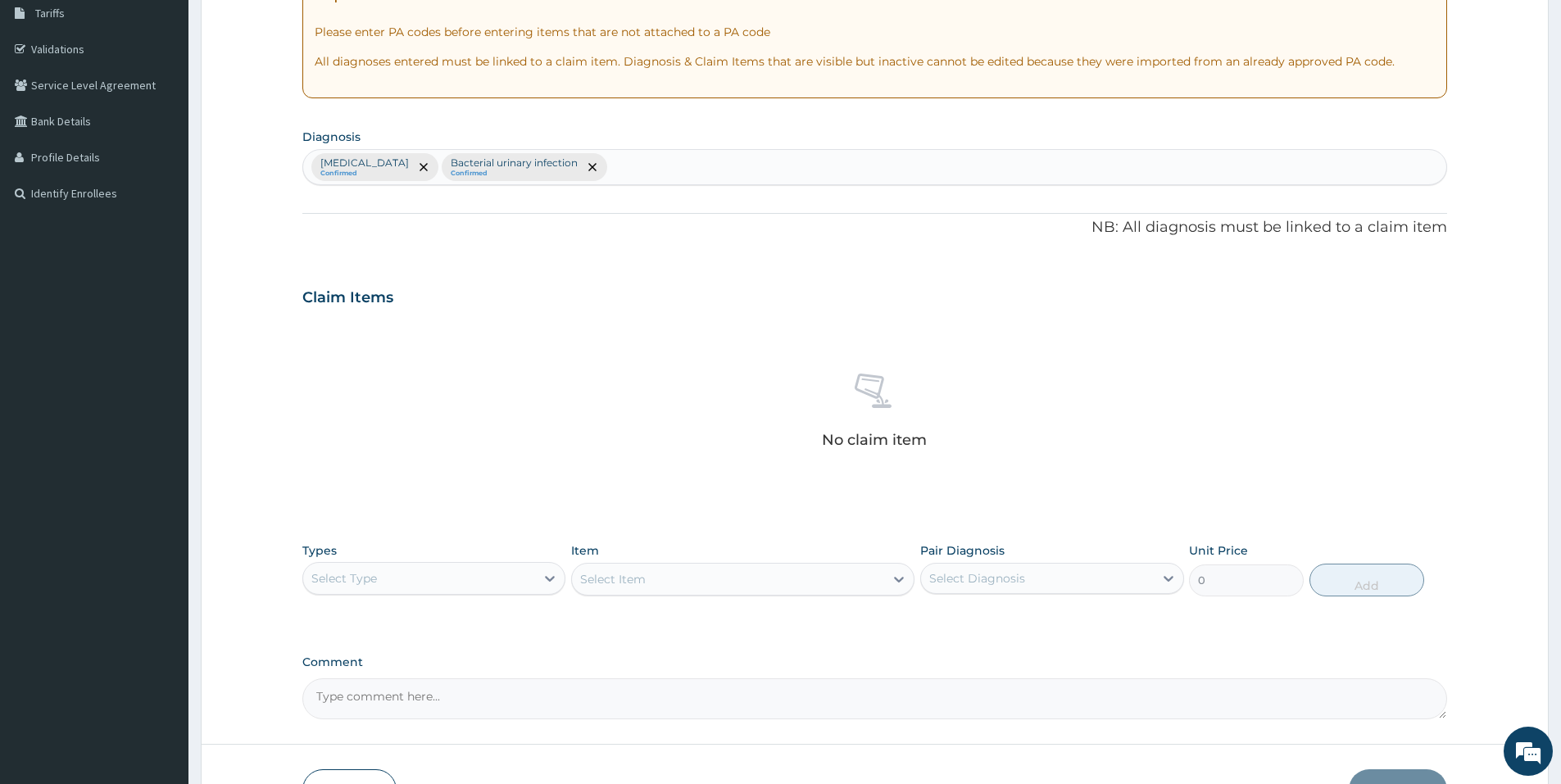
scroll to position [381, 0]
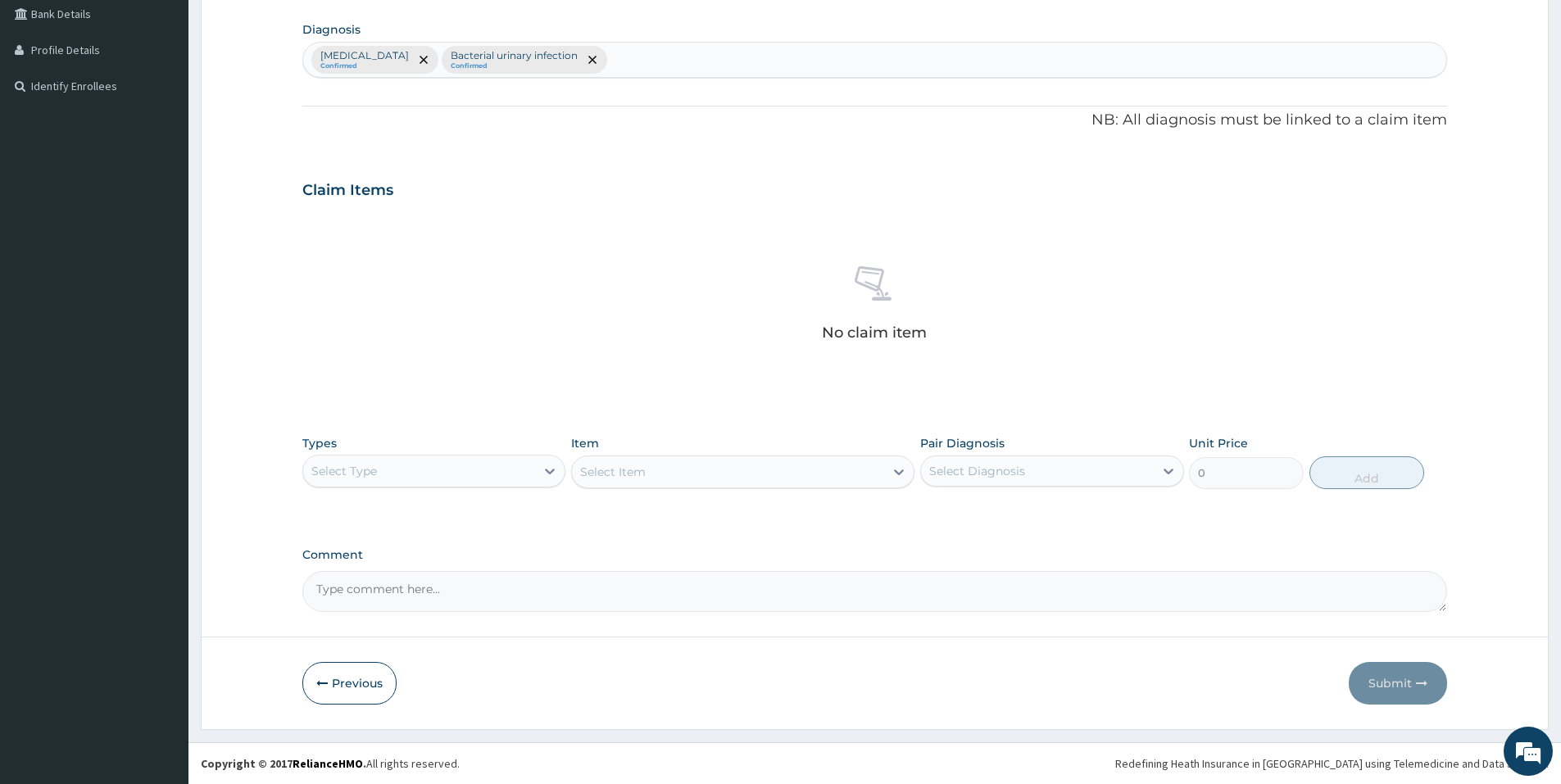
click at [421, 469] on div "Select Type" at bounding box center [419, 470] width 232 height 26
click at [382, 570] on div "Procedures" at bounding box center [433, 571] width 263 height 30
click at [675, 475] on div "Select Item" at bounding box center [727, 471] width 312 height 26
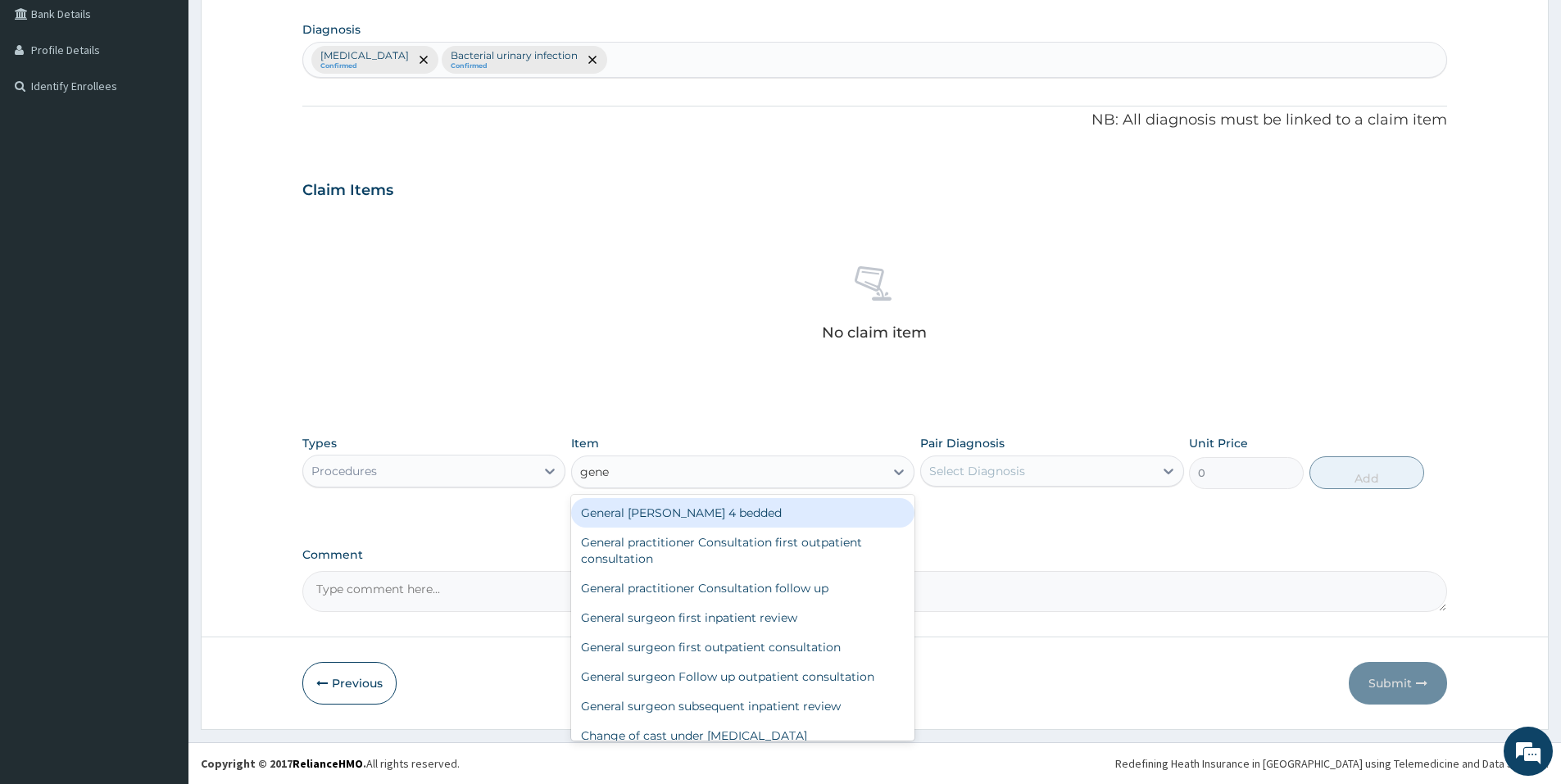
type input "gener"
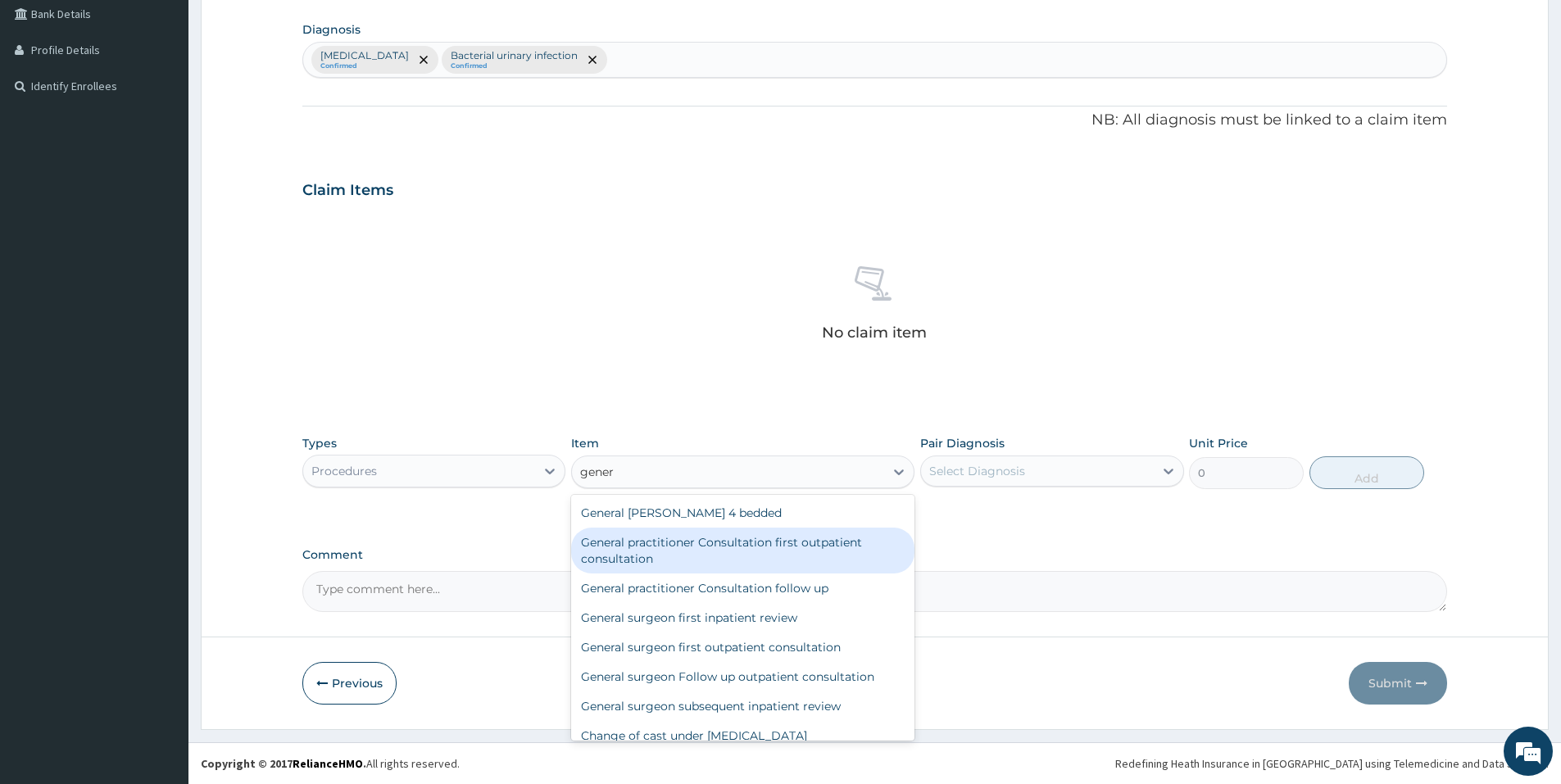
click at [739, 552] on div "General practitioner Consultation first outpatient consultation" at bounding box center [743, 550] width 343 height 46
type input "3547.5"
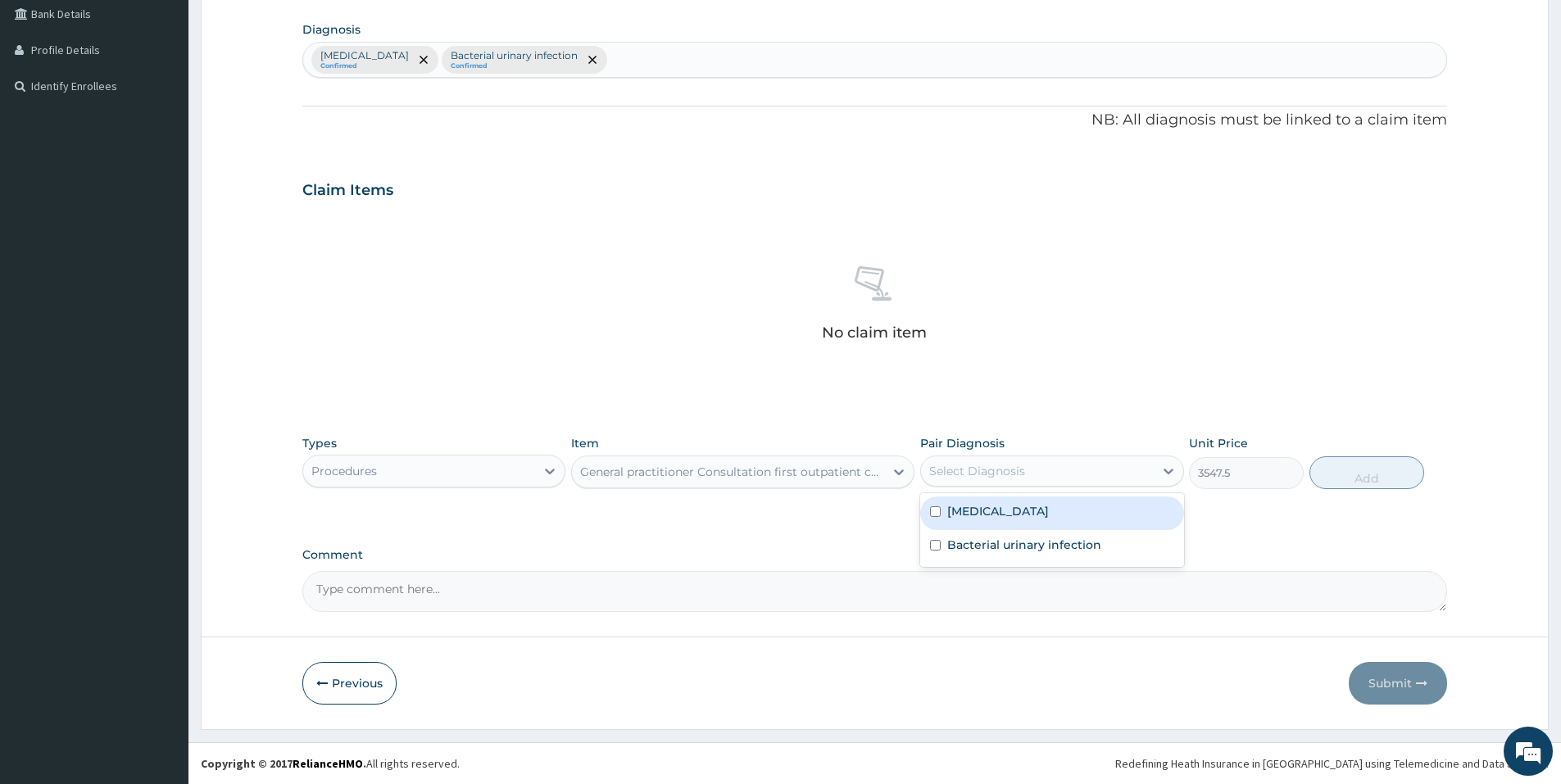
click at [1080, 473] on div "Select Diagnosis" at bounding box center [1037, 470] width 232 height 26
click at [1051, 517] on div "Malaria" at bounding box center [1051, 512] width 263 height 33
checkbox input "true"
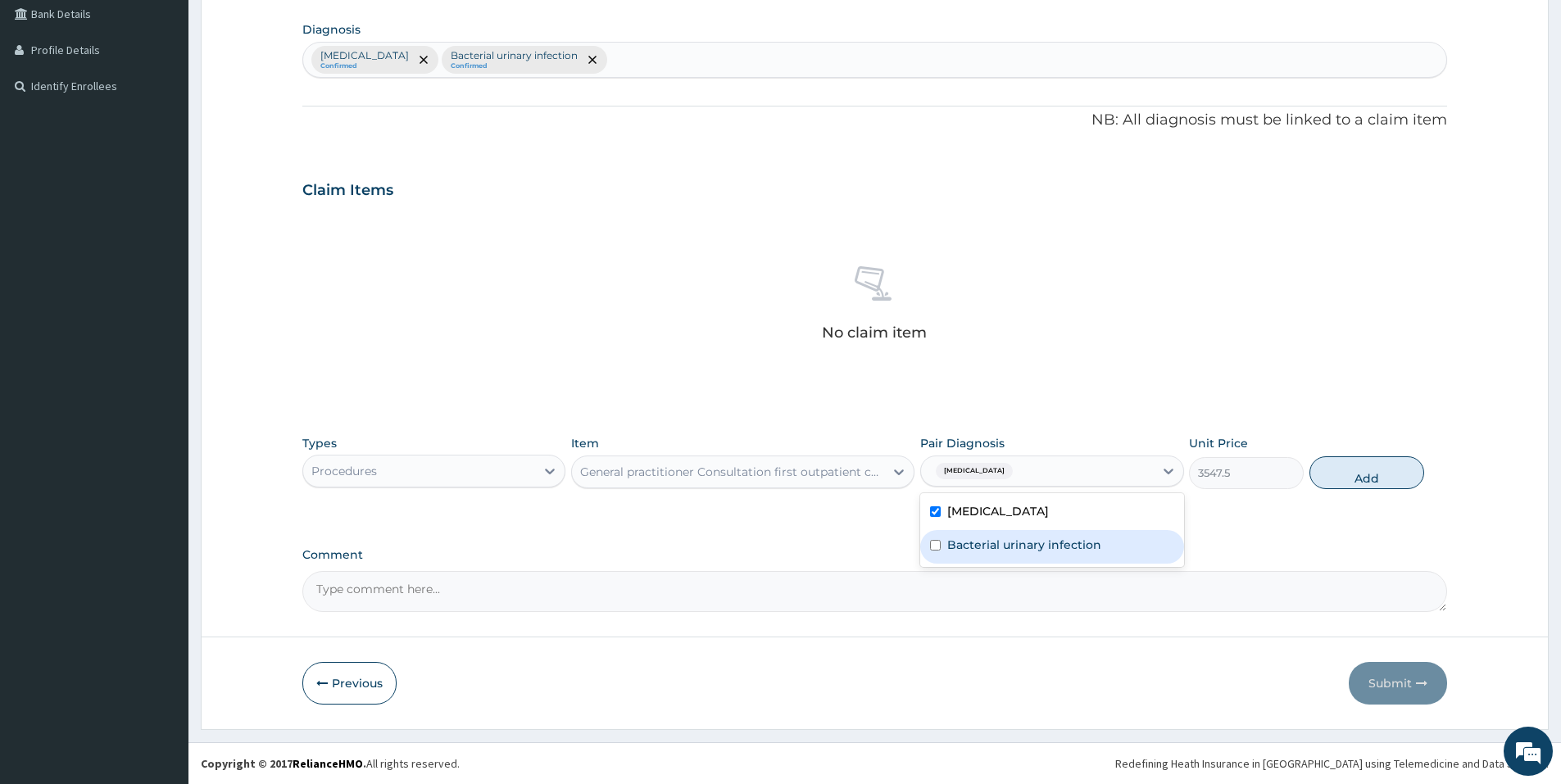
click at [1053, 548] on label "Bacterial urinary infection" at bounding box center [1023, 545] width 154 height 16
checkbox input "true"
click at [1352, 483] on button "Add" at bounding box center [1367, 472] width 115 height 32
type input "0"
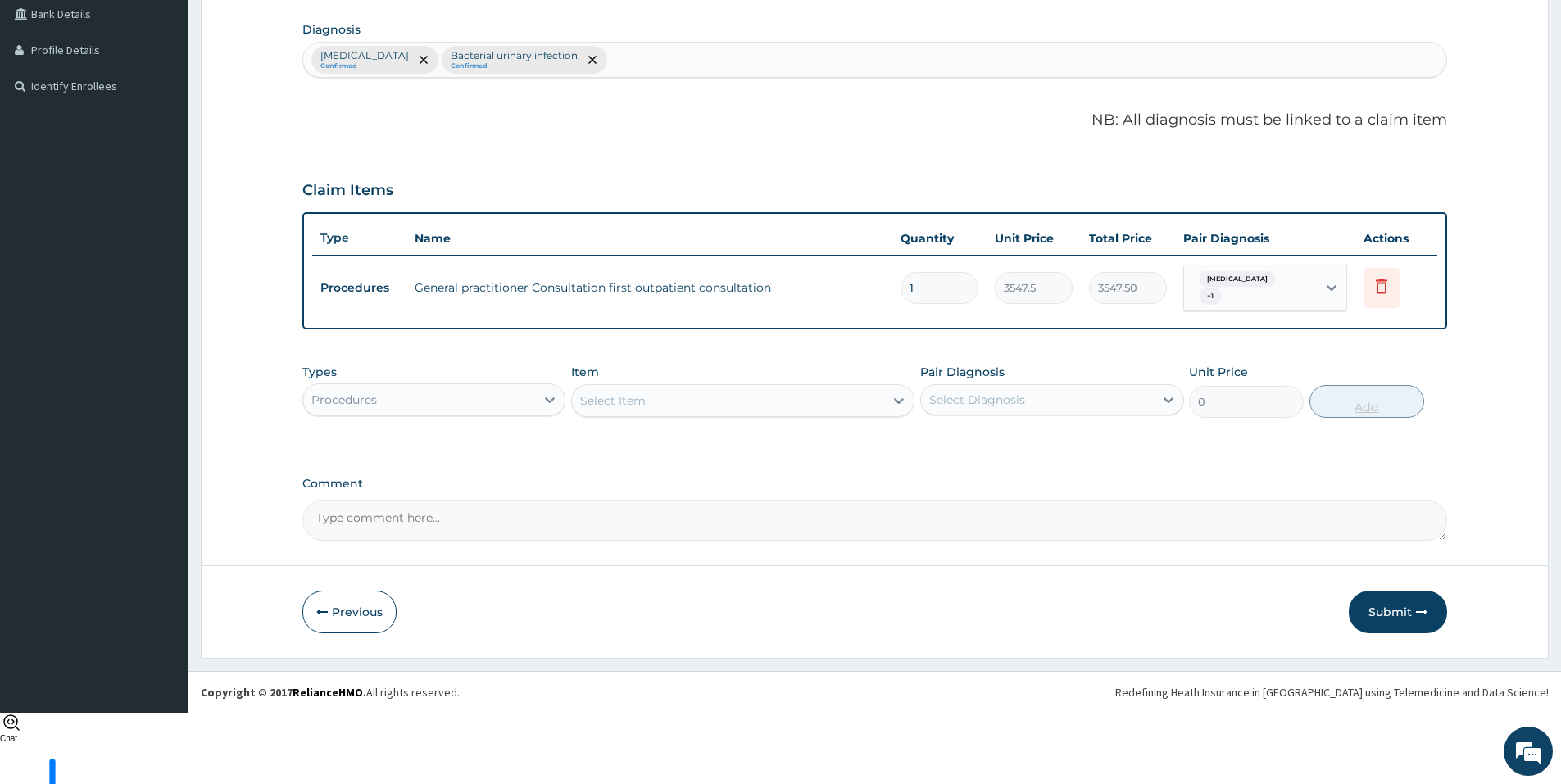
scroll to position [303, 0]
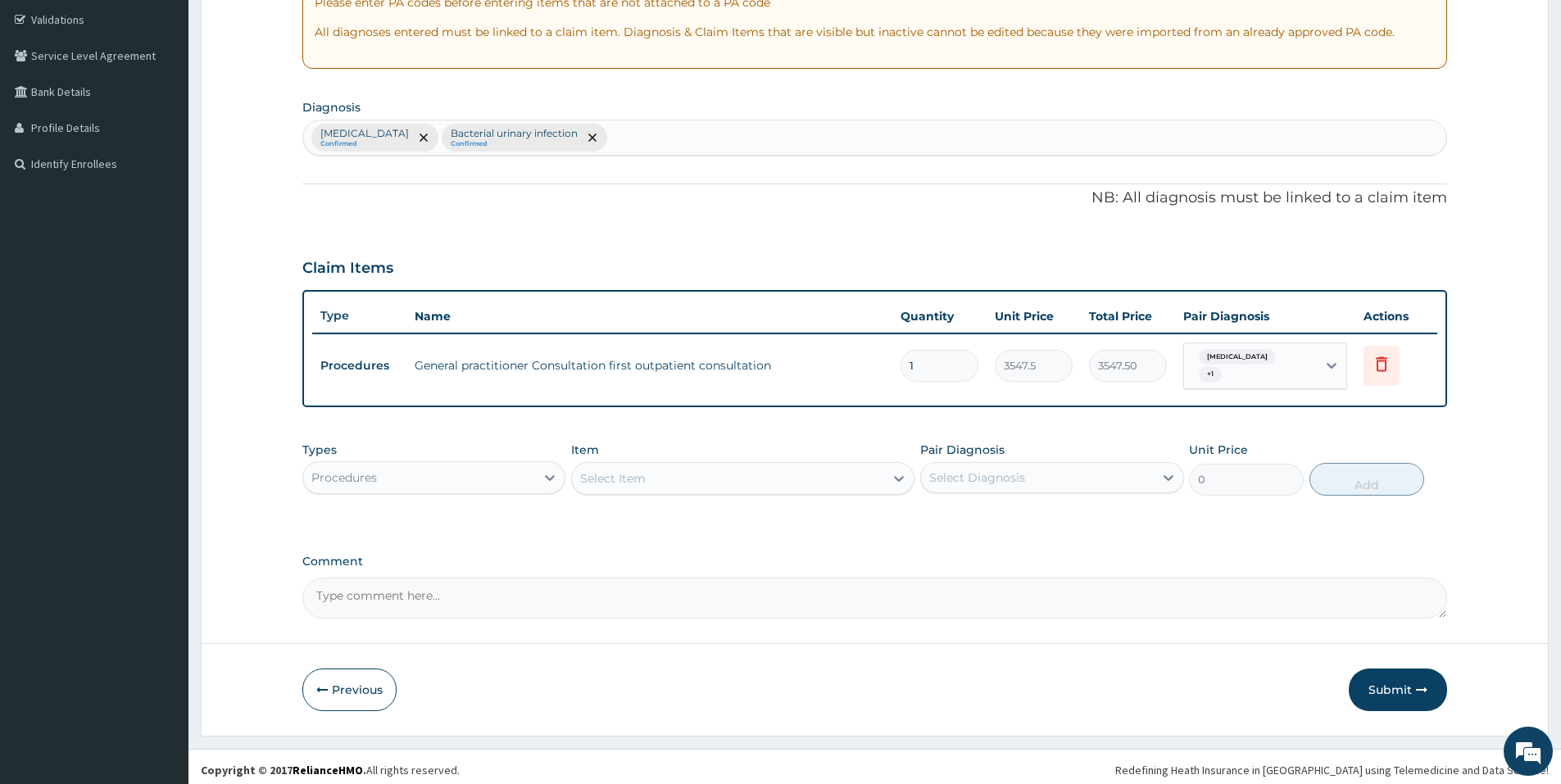
click at [727, 474] on div "Select Item" at bounding box center [727, 477] width 312 height 26
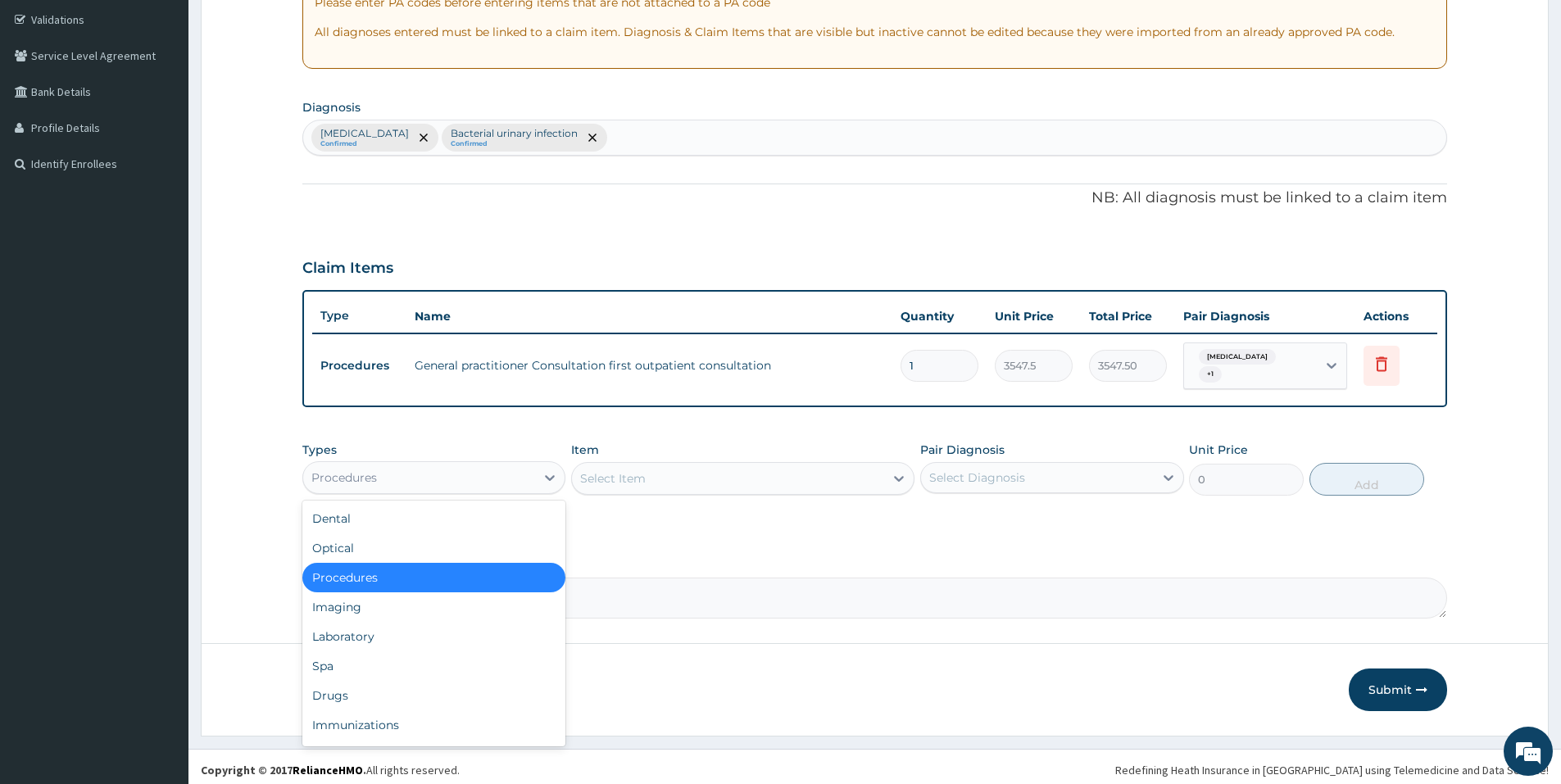
click at [463, 480] on div "Procedures" at bounding box center [419, 477] width 232 height 26
type input "d"
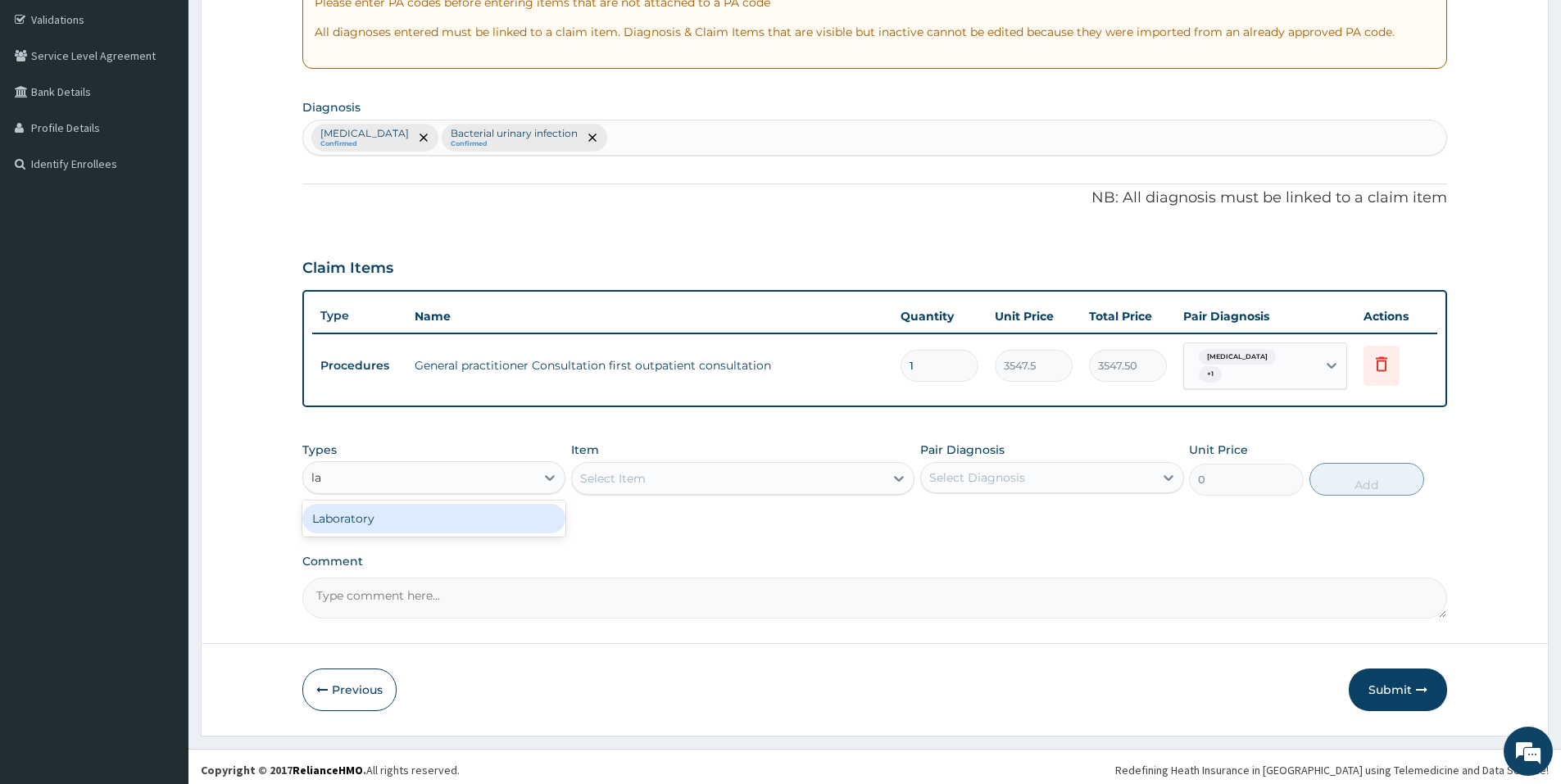
type input "lab"
click at [398, 506] on div "Laboratory" at bounding box center [433, 518] width 263 height 30
click at [598, 475] on div "Select Item" at bounding box center [612, 478] width 66 height 16
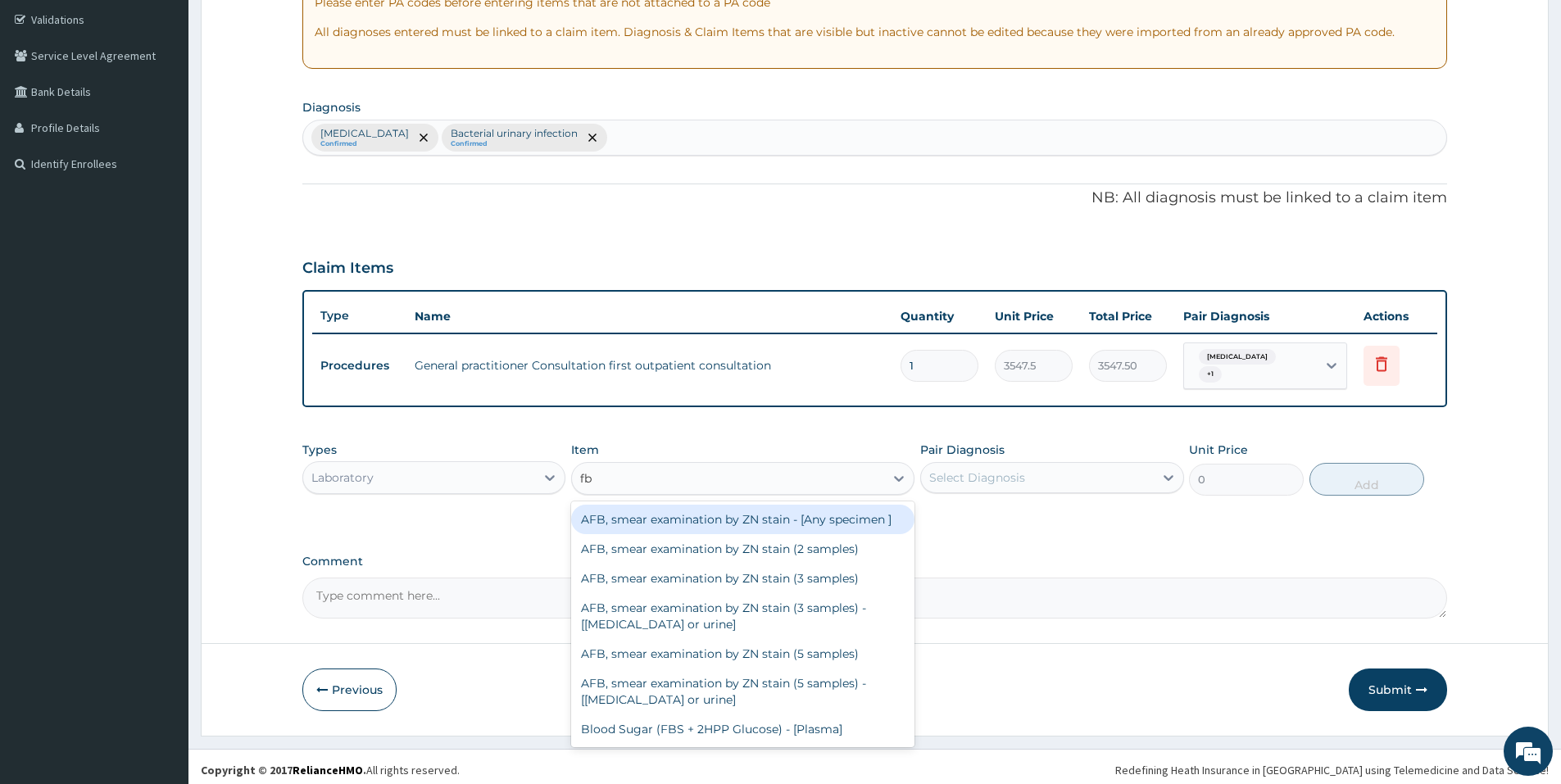
type input "fbc"
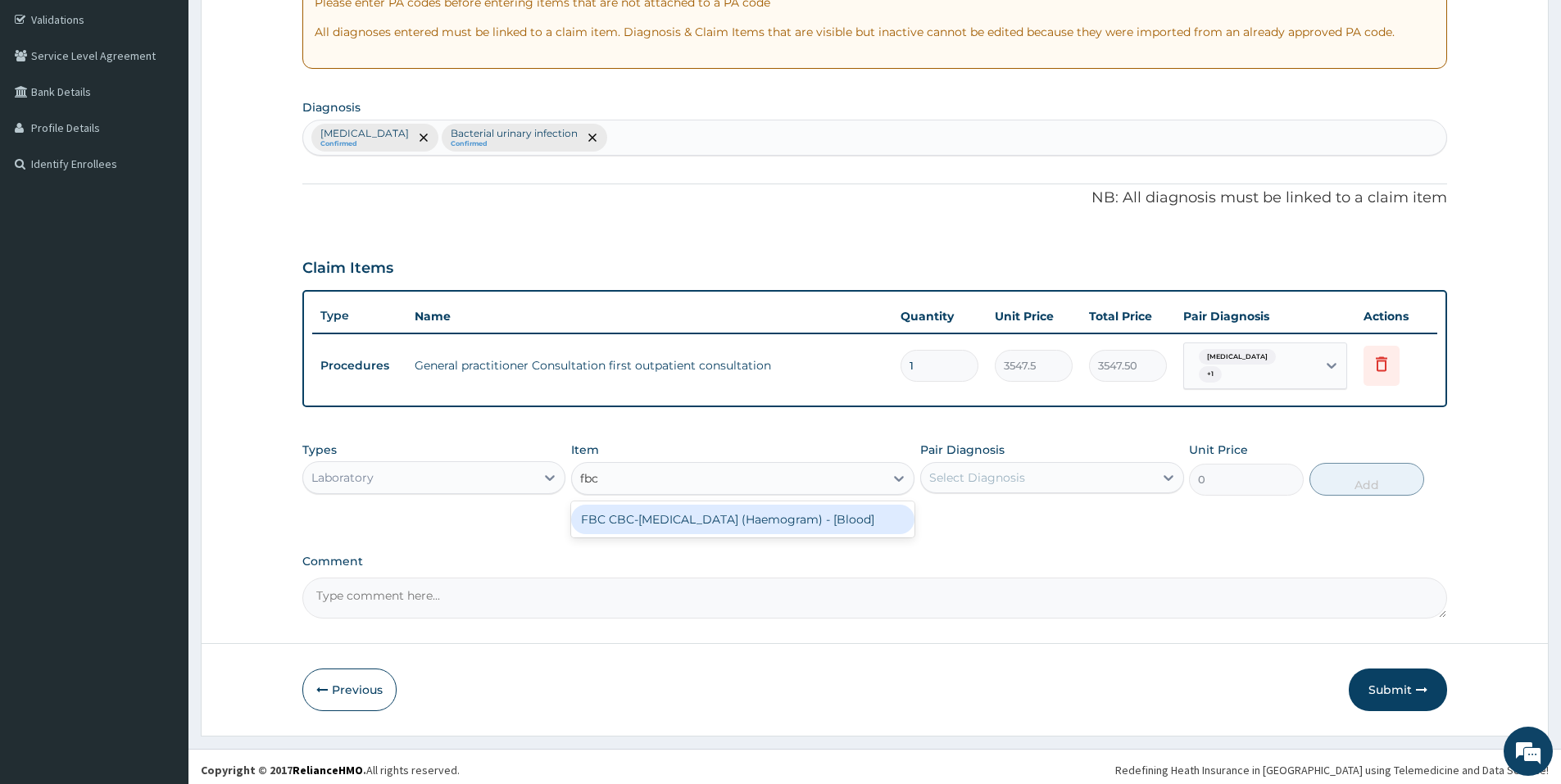
click at [609, 508] on div "FBC CBC-Complete Blood Count (Haemogram) - [Blood]" at bounding box center [743, 519] width 343 height 30
type input "4300"
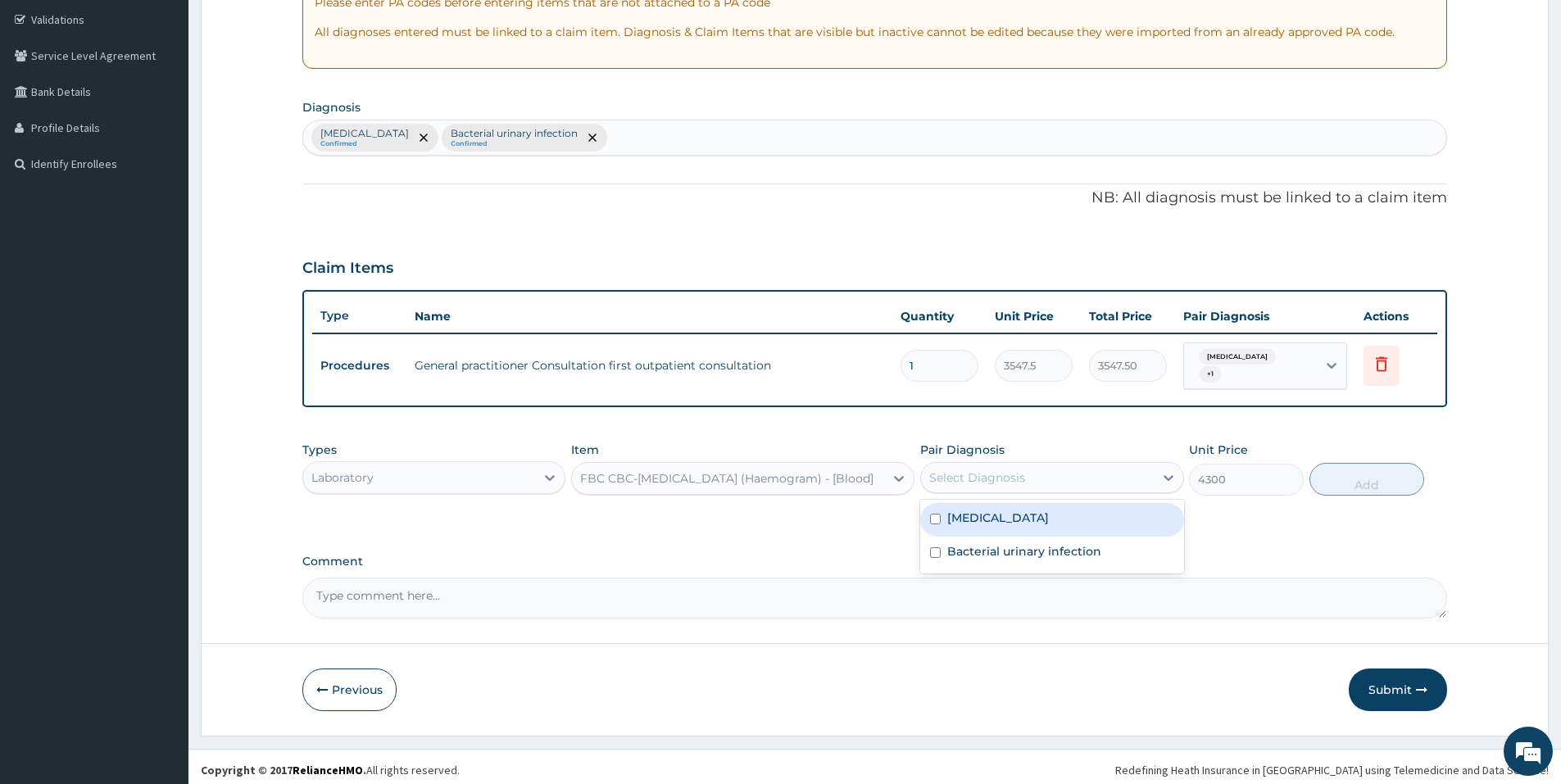
click at [963, 481] on div "Select Diagnosis" at bounding box center [1037, 477] width 232 height 26
click at [967, 515] on label "Malaria" at bounding box center [997, 518] width 102 height 16
checkbox input "true"
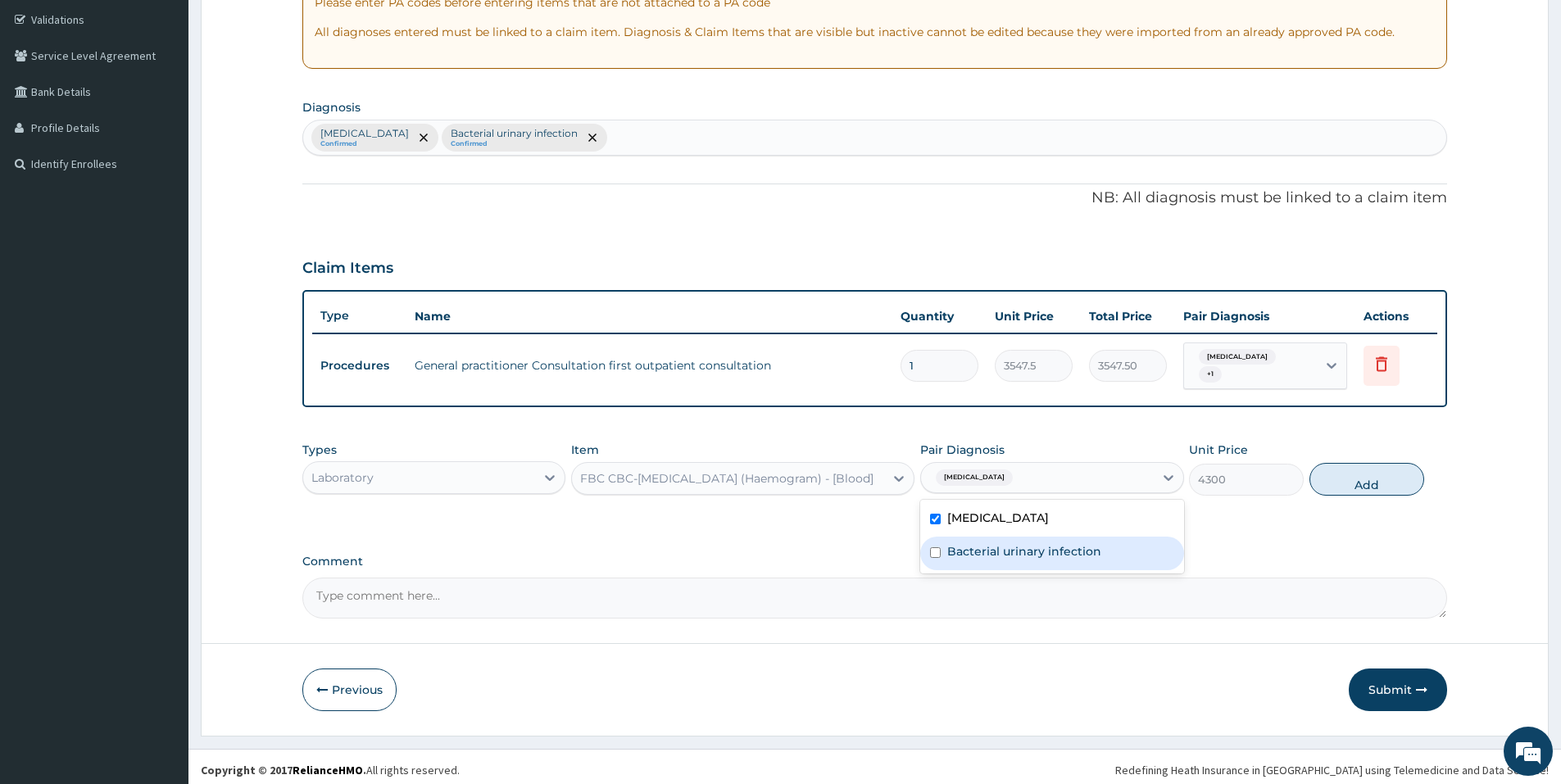
click at [968, 543] on label "Bacterial urinary infection" at bounding box center [1023, 551] width 154 height 16
checkbox input "true"
click at [1319, 473] on button "Add" at bounding box center [1367, 479] width 115 height 32
type input "0"
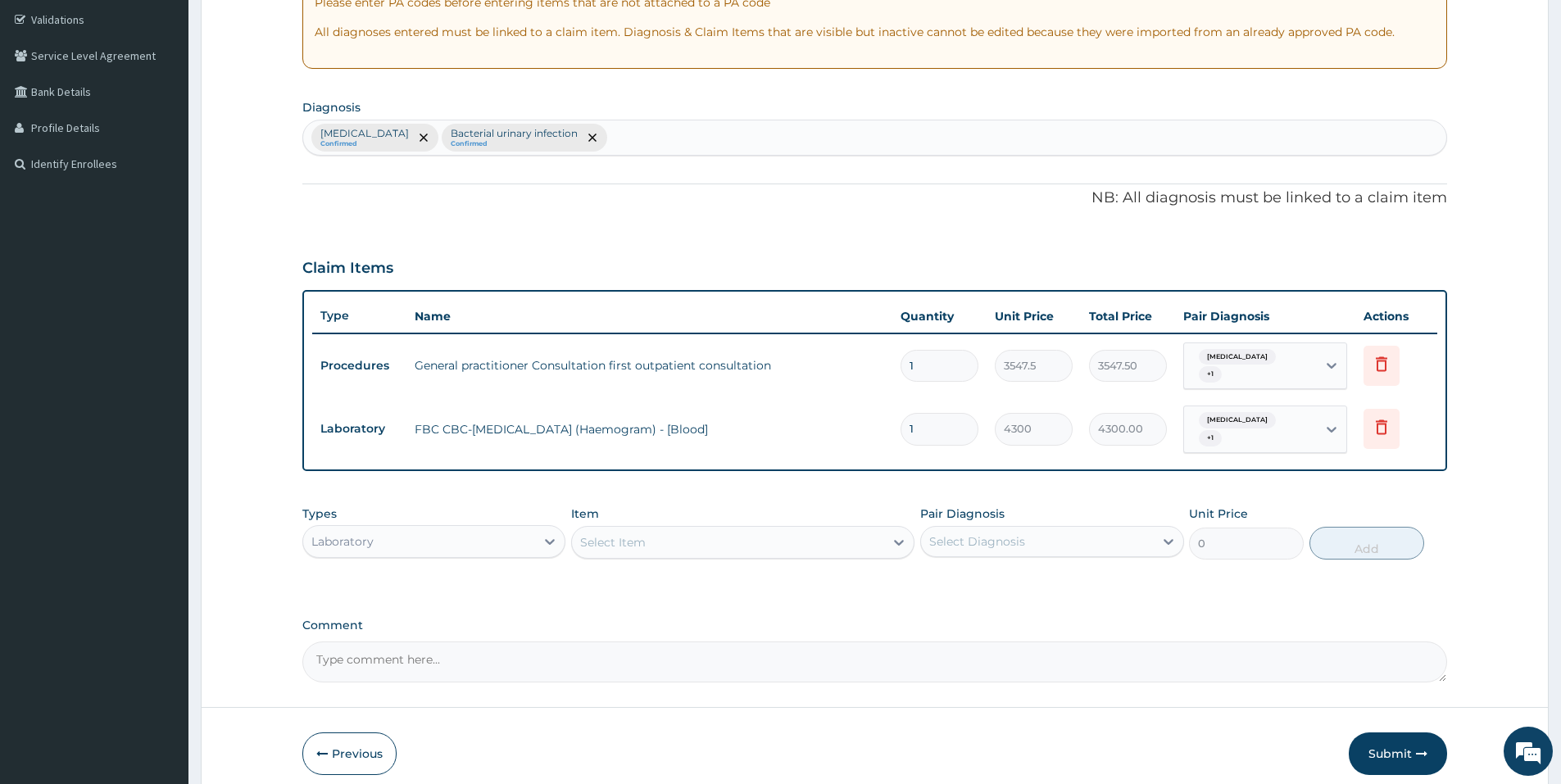
click at [782, 533] on div "Select Item" at bounding box center [727, 542] width 312 height 26
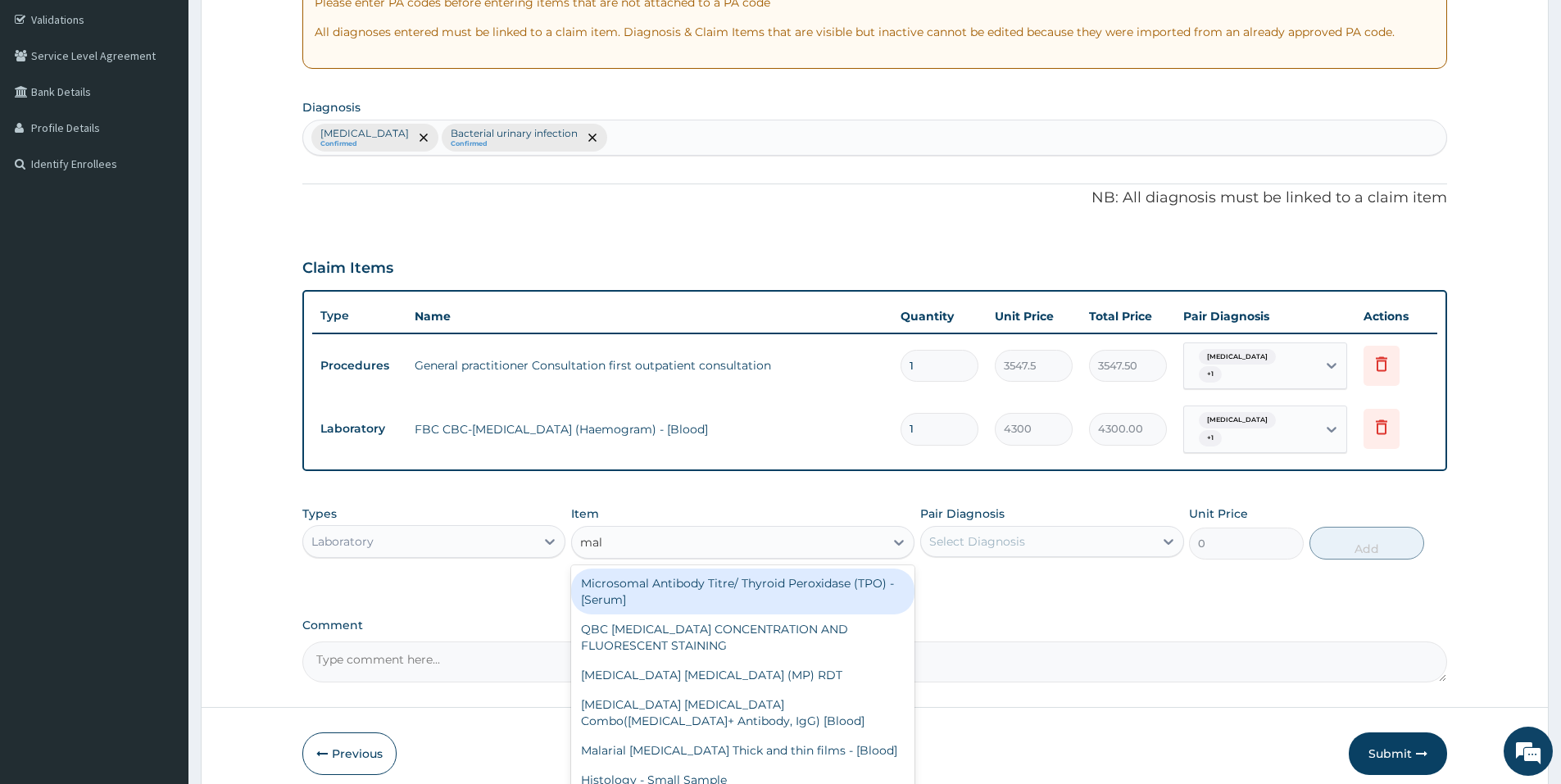
type input "mala"
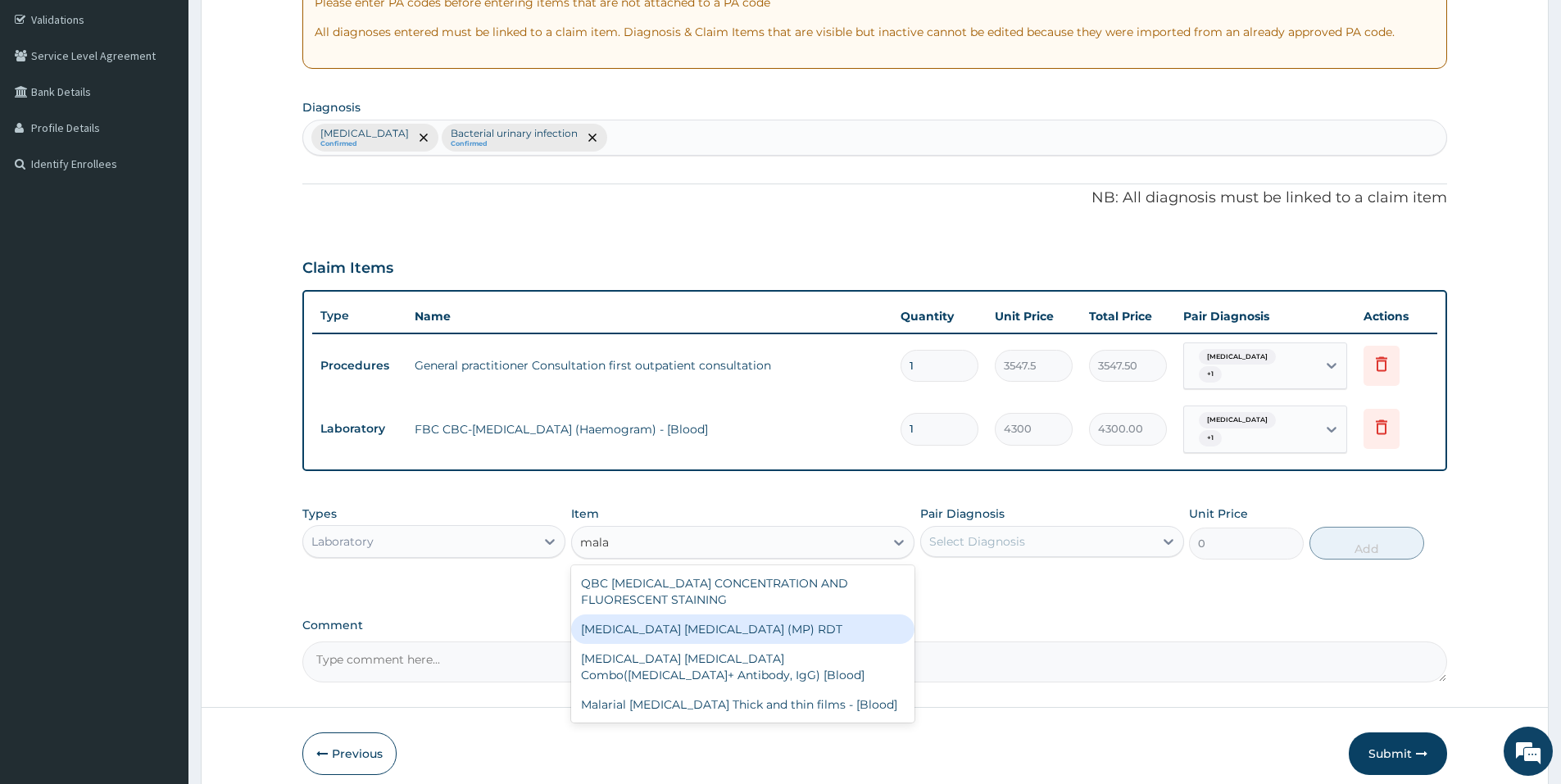
click at [736, 620] on div "MALARIA PARASITE (MP) RDT" at bounding box center [743, 628] width 343 height 30
type input "1612.5"
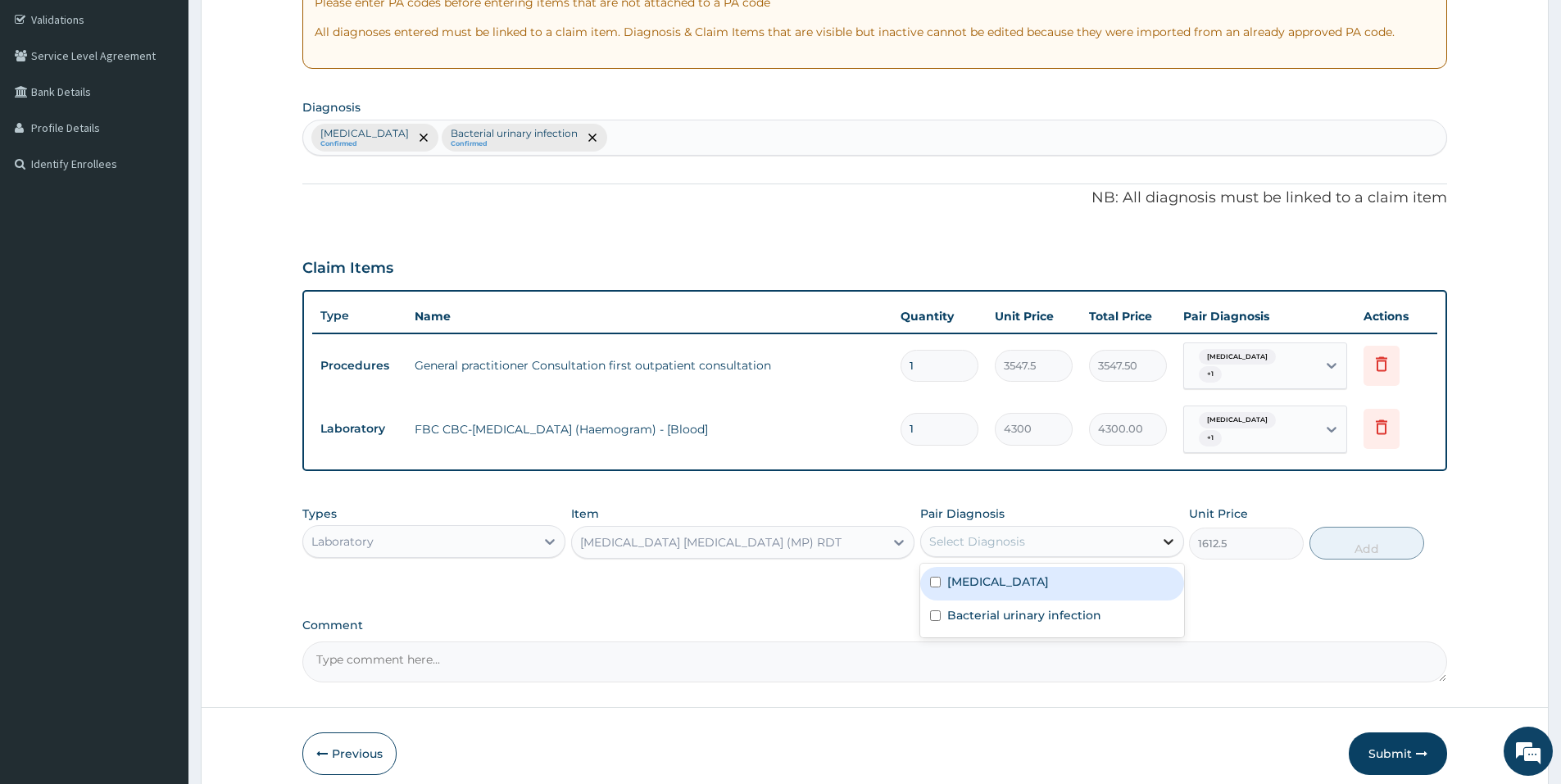
click at [1161, 538] on div at bounding box center [1168, 541] width 30 height 30
click at [1127, 566] on div "Malaria" at bounding box center [1051, 583] width 263 height 33
checkbox input "true"
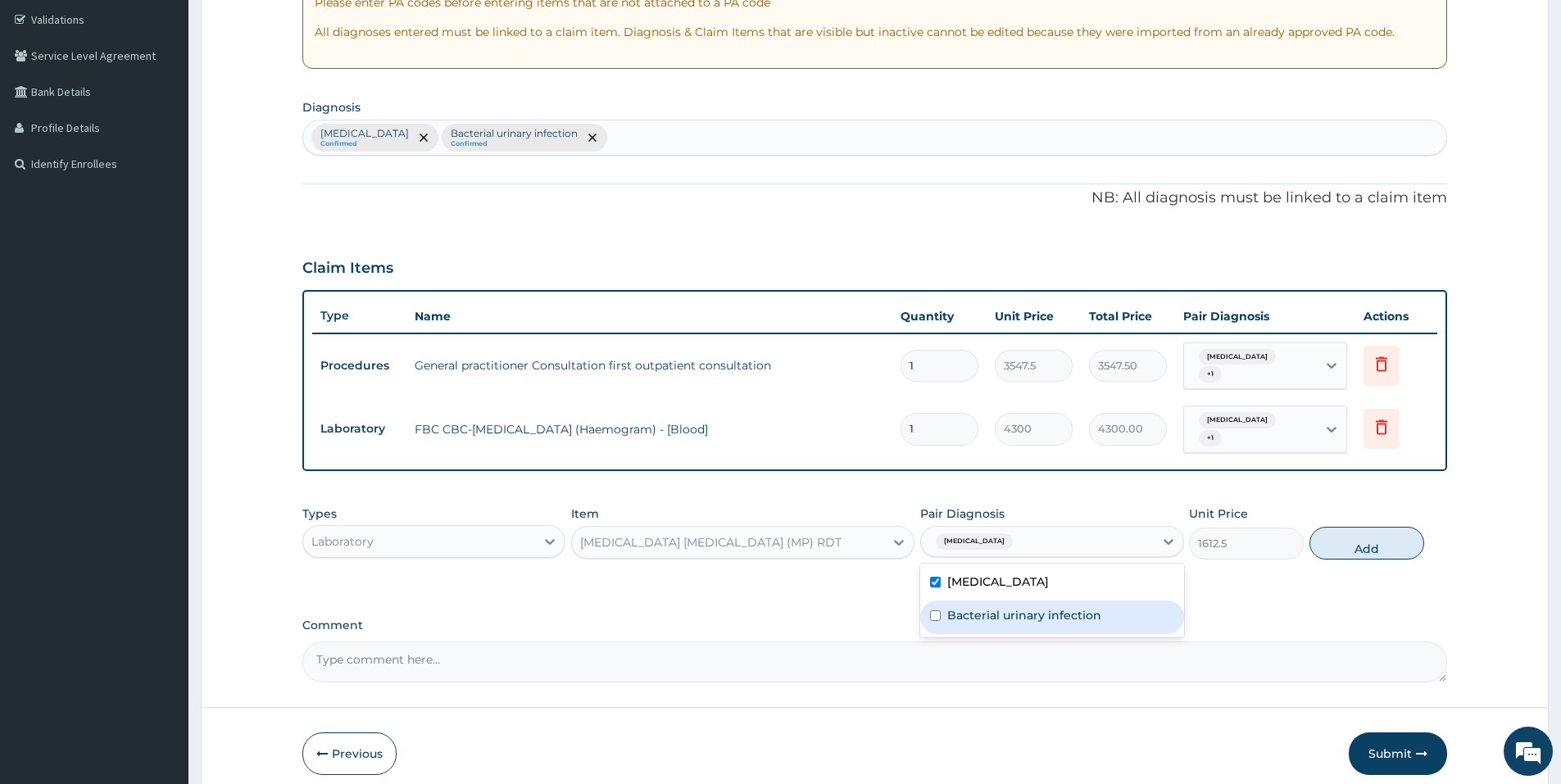
click at [1092, 607] on label "Bacterial urinary infection" at bounding box center [1023, 615] width 154 height 16
checkbox input "true"
click at [1368, 530] on button "Add" at bounding box center [1367, 543] width 115 height 32
type input "0"
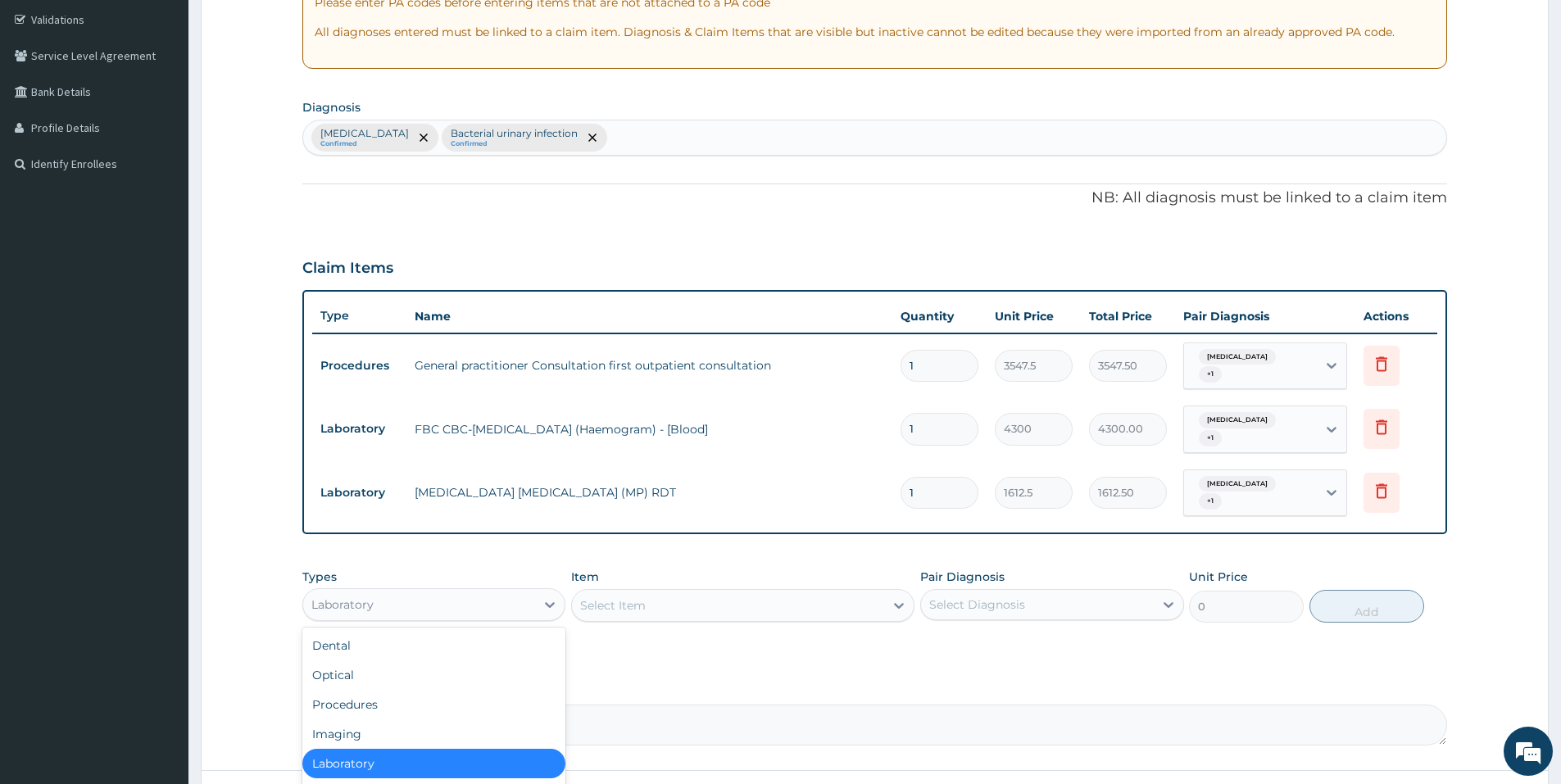
click at [400, 592] on div "Laboratory" at bounding box center [419, 604] width 232 height 26
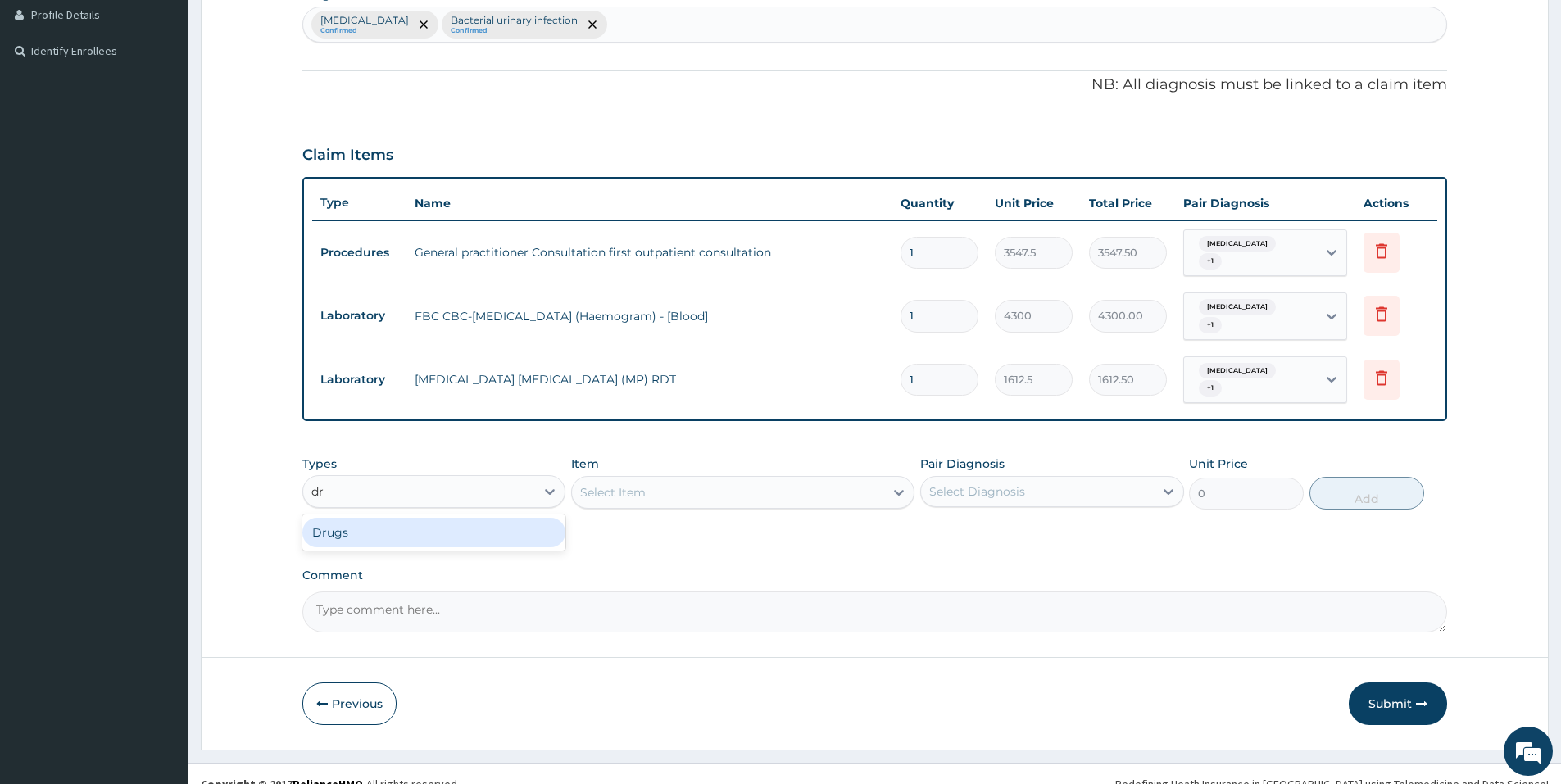
scroll to position [0, 0]
type input "drugs"
click at [415, 518] on div "Drugs" at bounding box center [433, 532] width 263 height 30
click at [695, 479] on div "Select Item" at bounding box center [727, 492] width 312 height 26
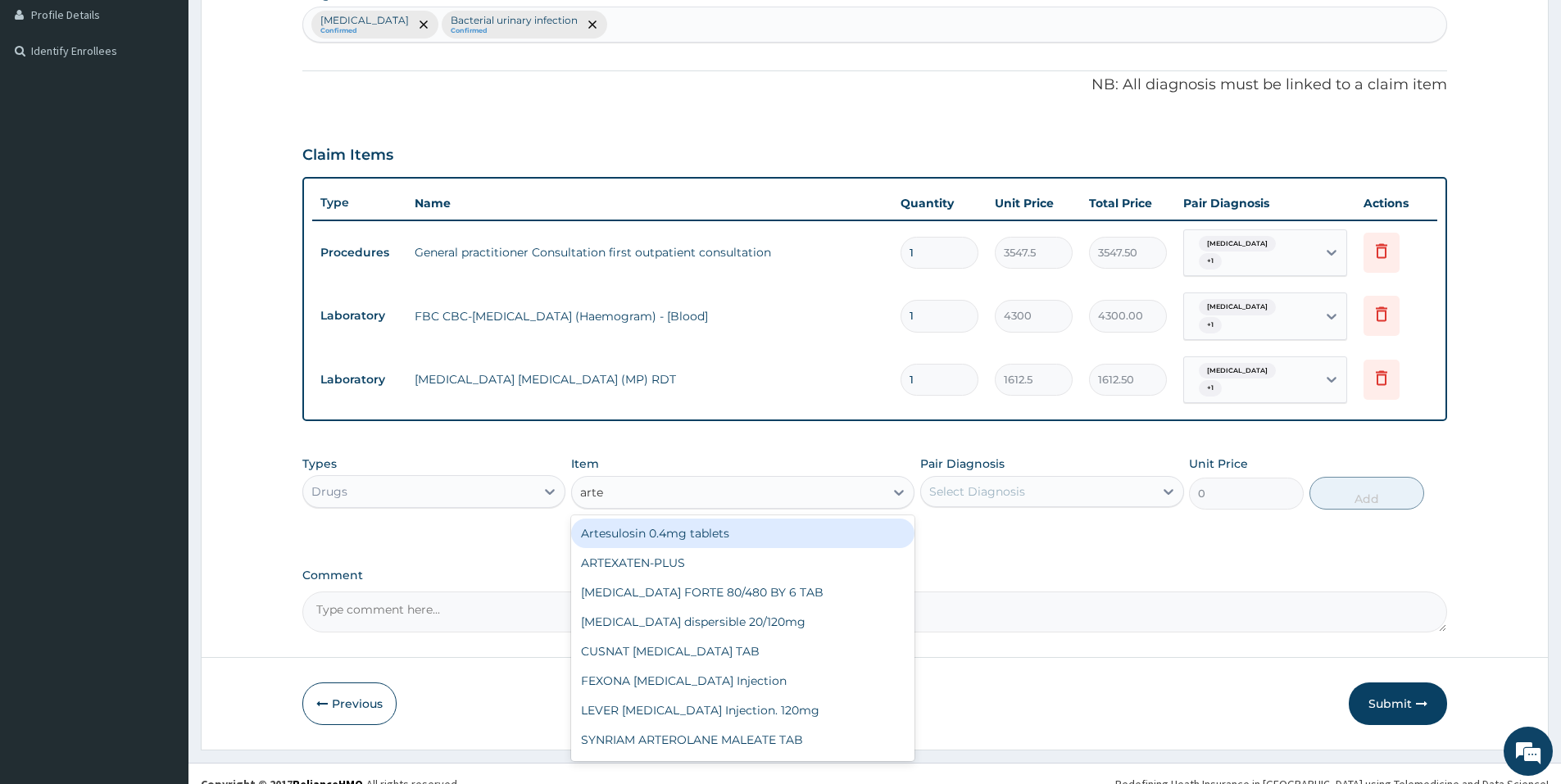
type input "artem"
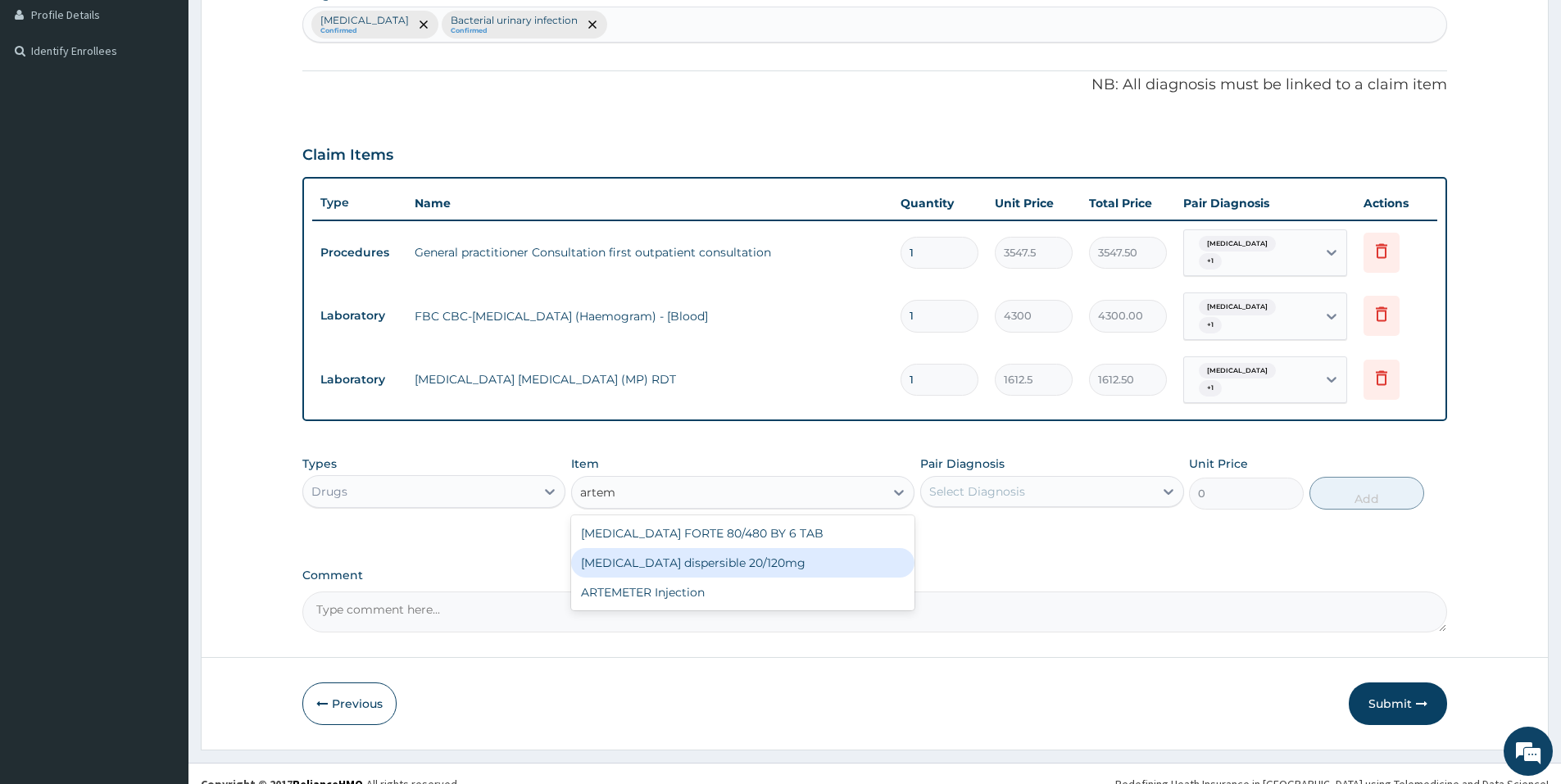
click at [732, 548] on div "Coartem dispersible 20/120mg" at bounding box center [743, 562] width 343 height 30
type input "102.125"
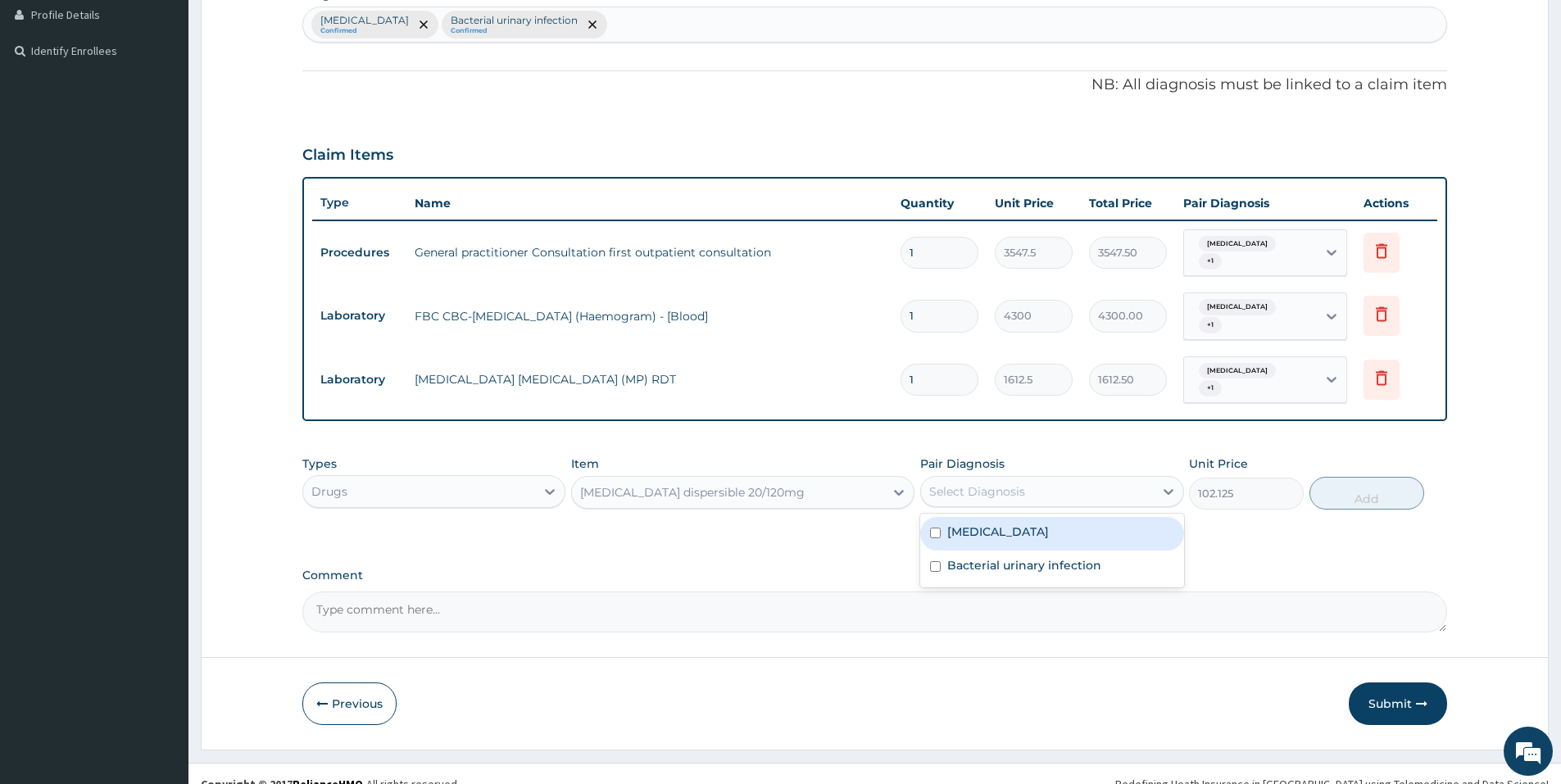
click at [1048, 478] on div "Select Diagnosis" at bounding box center [1037, 491] width 232 height 26
click at [1038, 529] on div "Malaria" at bounding box center [1051, 533] width 263 height 33
checkbox input "true"
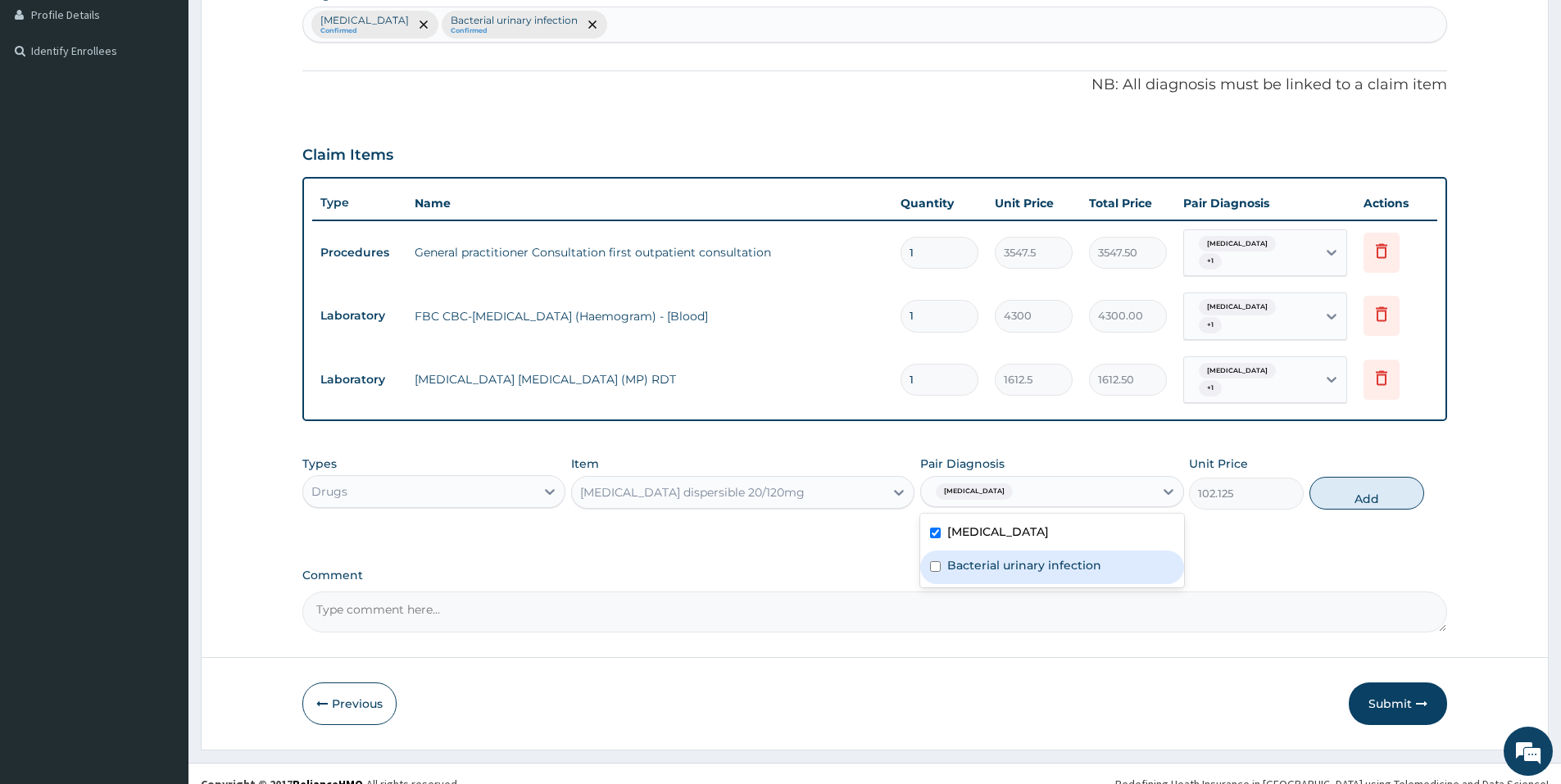
click at [1038, 557] on label "Bacterial urinary infection" at bounding box center [1023, 566] width 154 height 16
checkbox input "true"
click at [1377, 477] on button "Add" at bounding box center [1367, 493] width 115 height 32
type input "0"
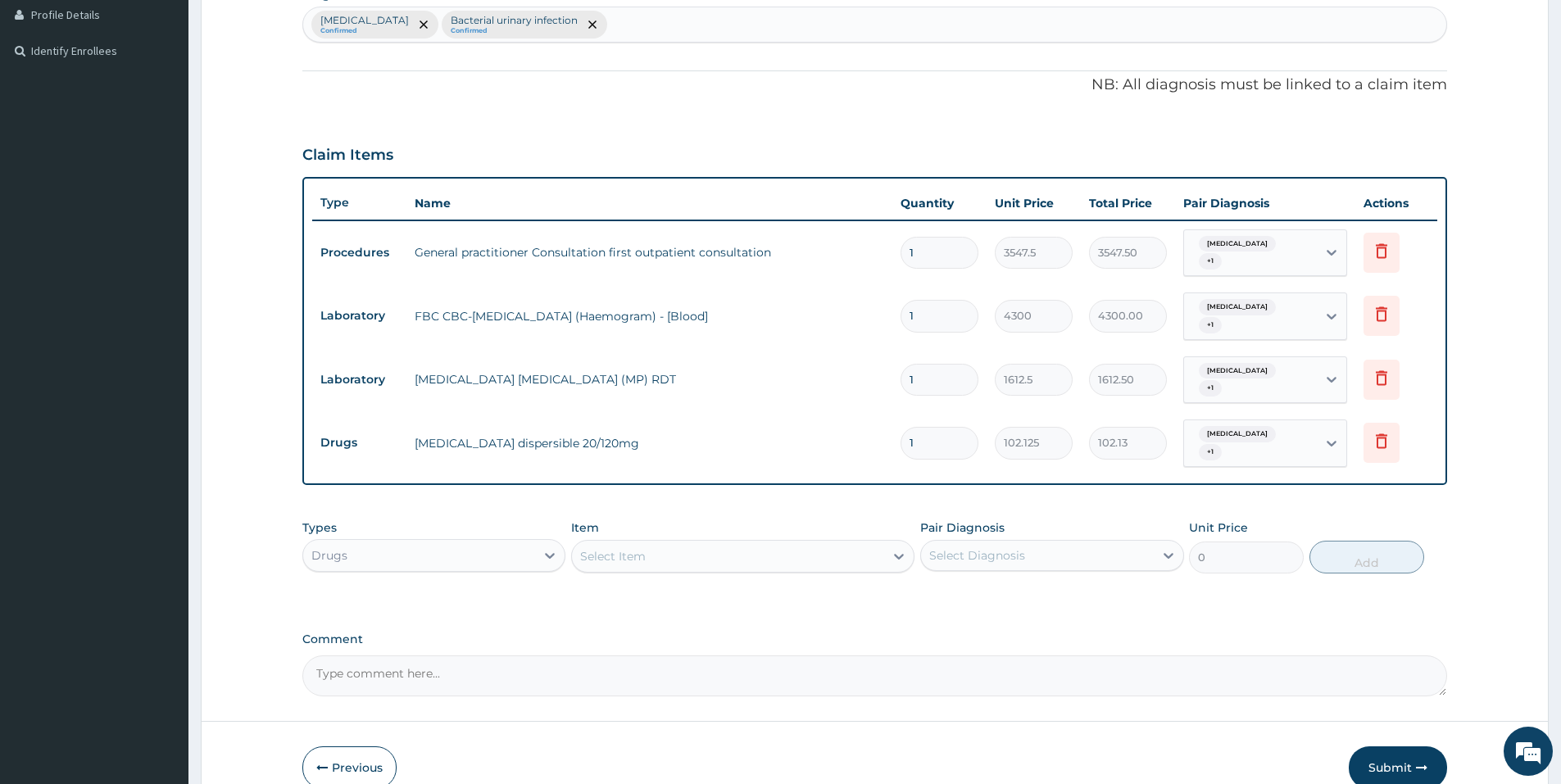
type input "12"
type input "1225.50"
type input "12"
click at [990, 552] on div "Types Drugs Item Select Item Pair Diagnosis Select Diagnosis Unit Price 0 Add" at bounding box center [874, 546] width 1145 height 70
click at [976, 548] on div "Select Diagnosis" at bounding box center [977, 556] width 96 height 16
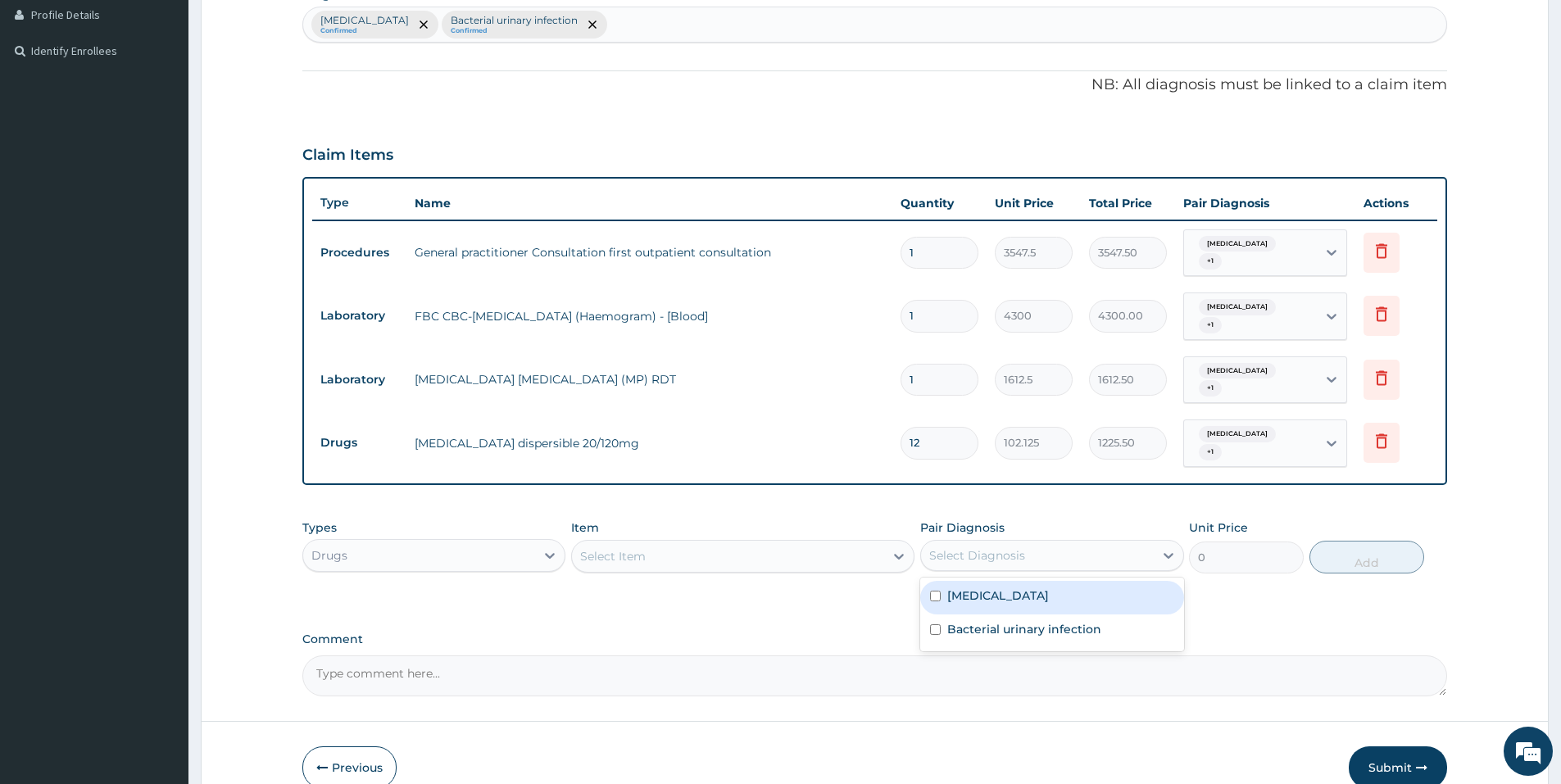
click at [843, 543] on div "Select Item" at bounding box center [727, 556] width 312 height 26
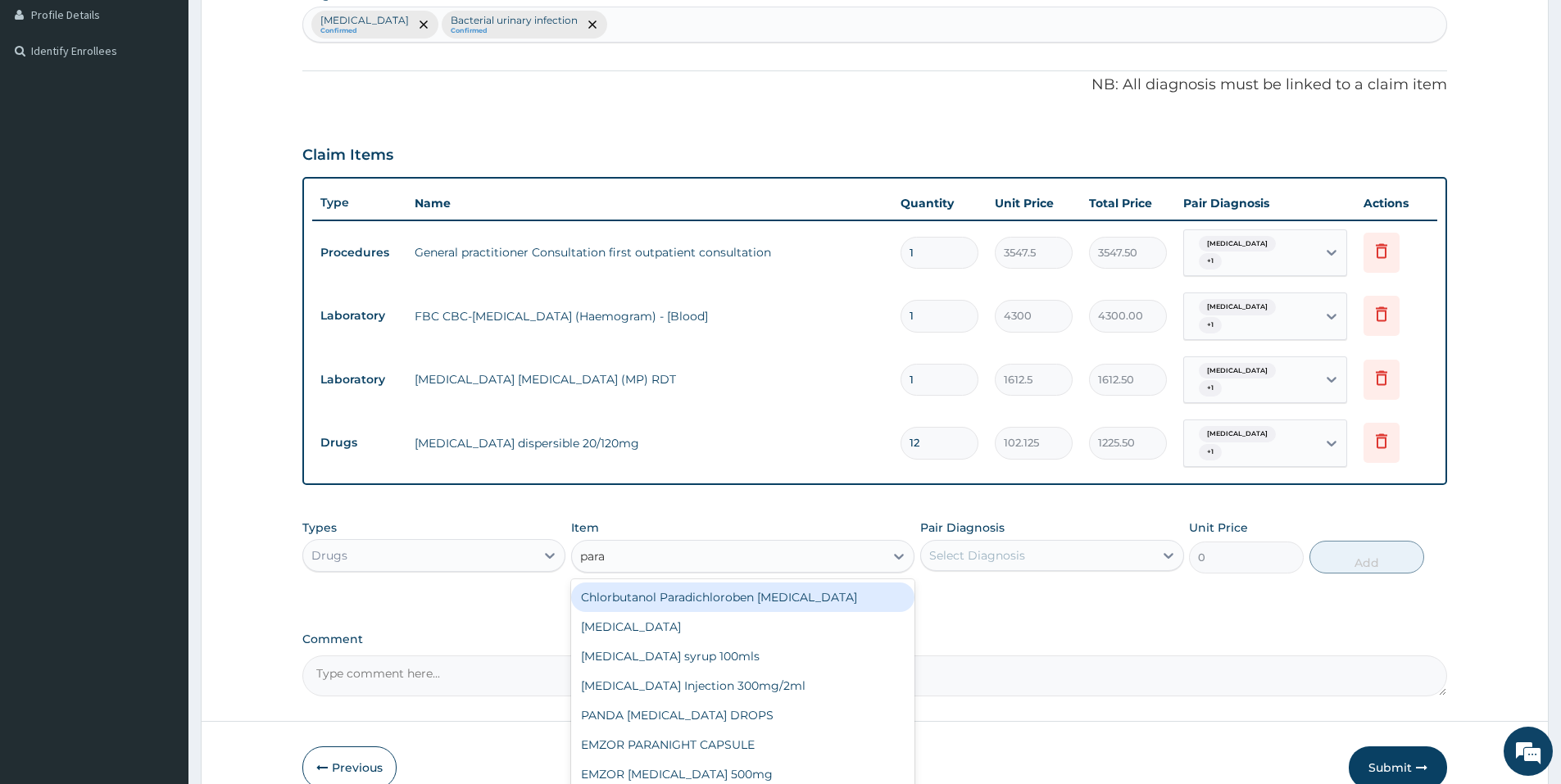
type input "parac"
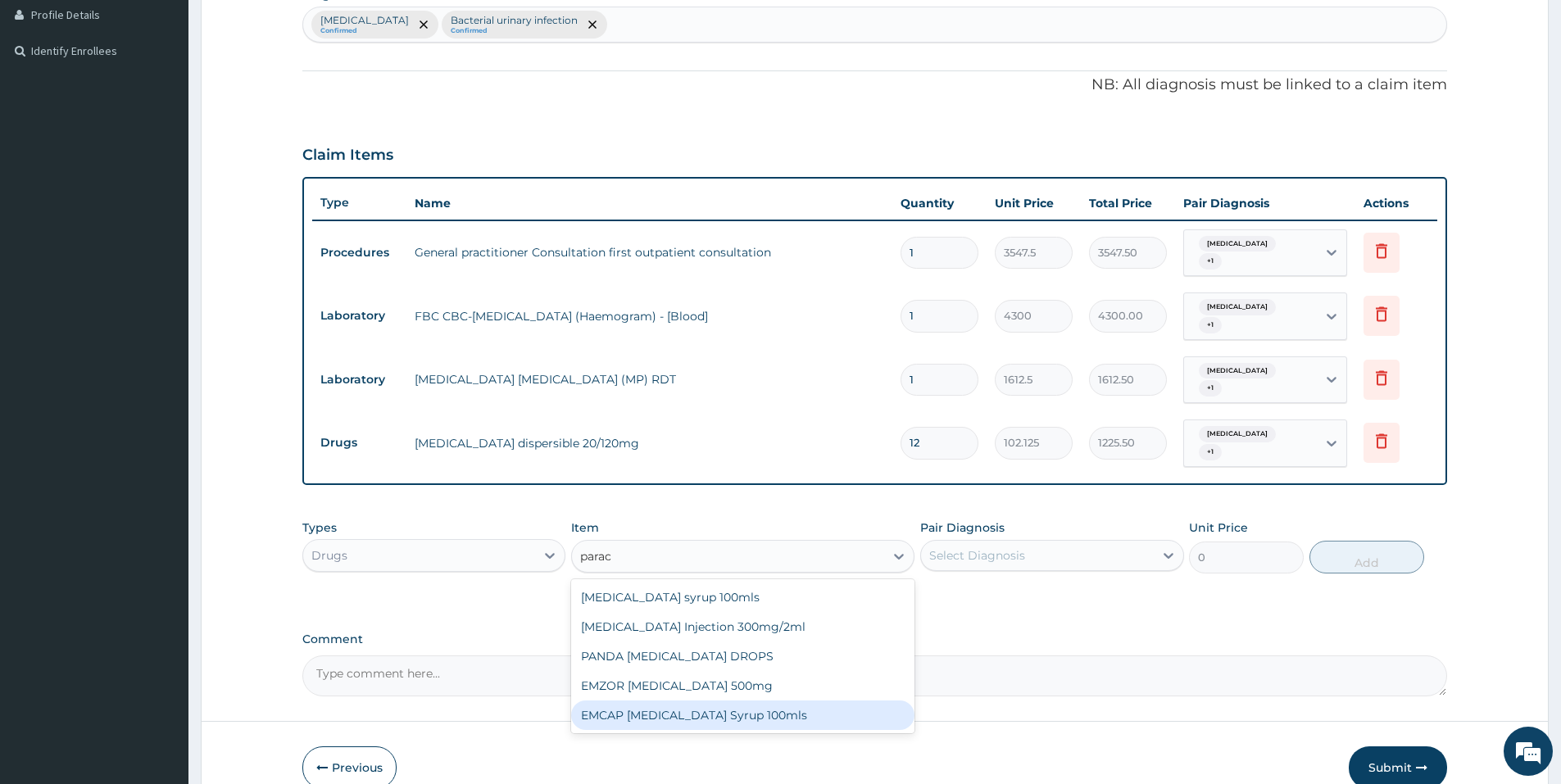
click at [731, 700] on div "EMCAP PARACETAMOL Syrup 100mls" at bounding box center [743, 715] width 343 height 30
type input "430"
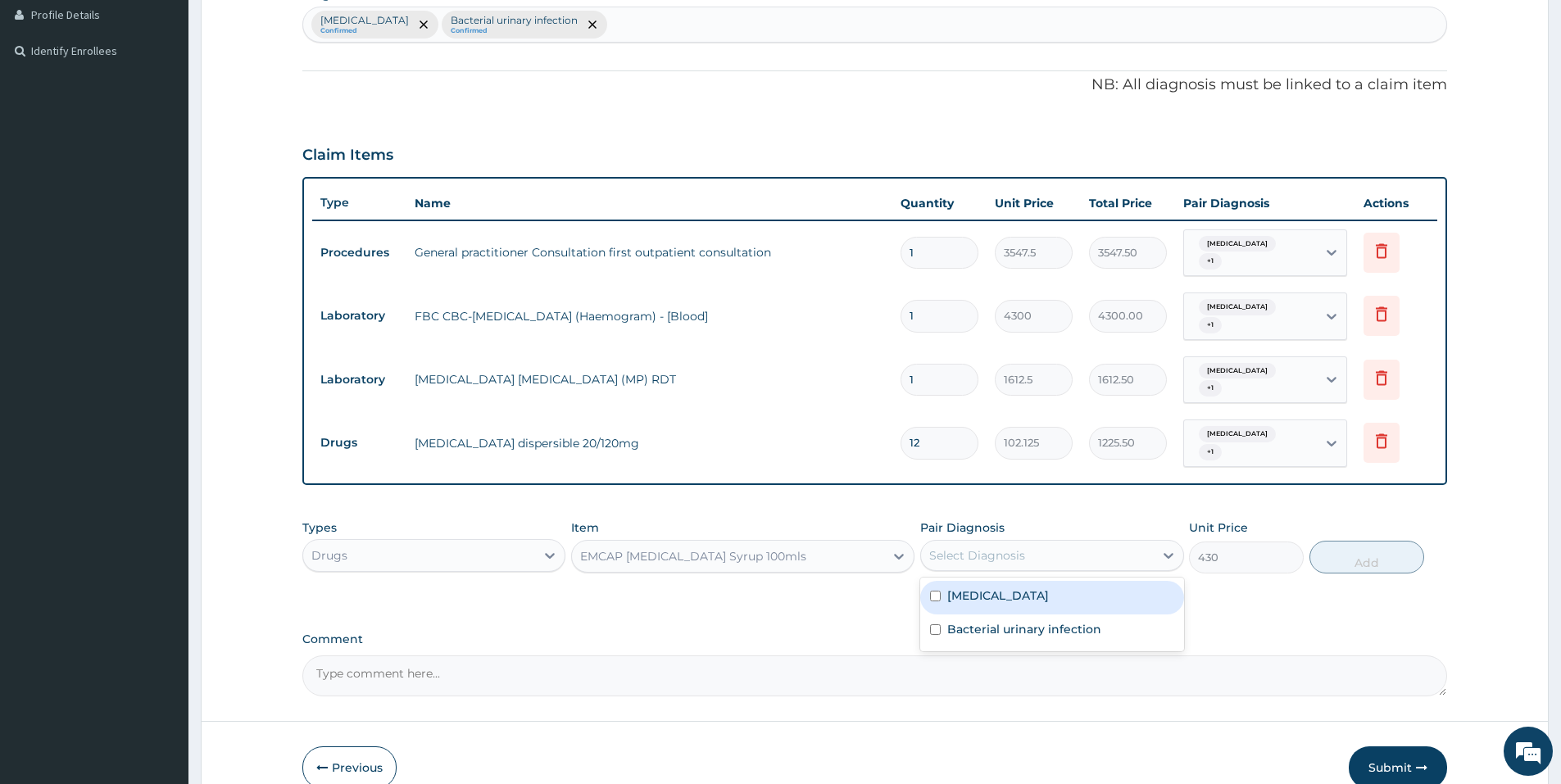
click at [1024, 542] on div "Select Diagnosis" at bounding box center [1037, 555] width 232 height 26
click at [1019, 581] on div "Malaria" at bounding box center [1051, 597] width 263 height 33
checkbox input "true"
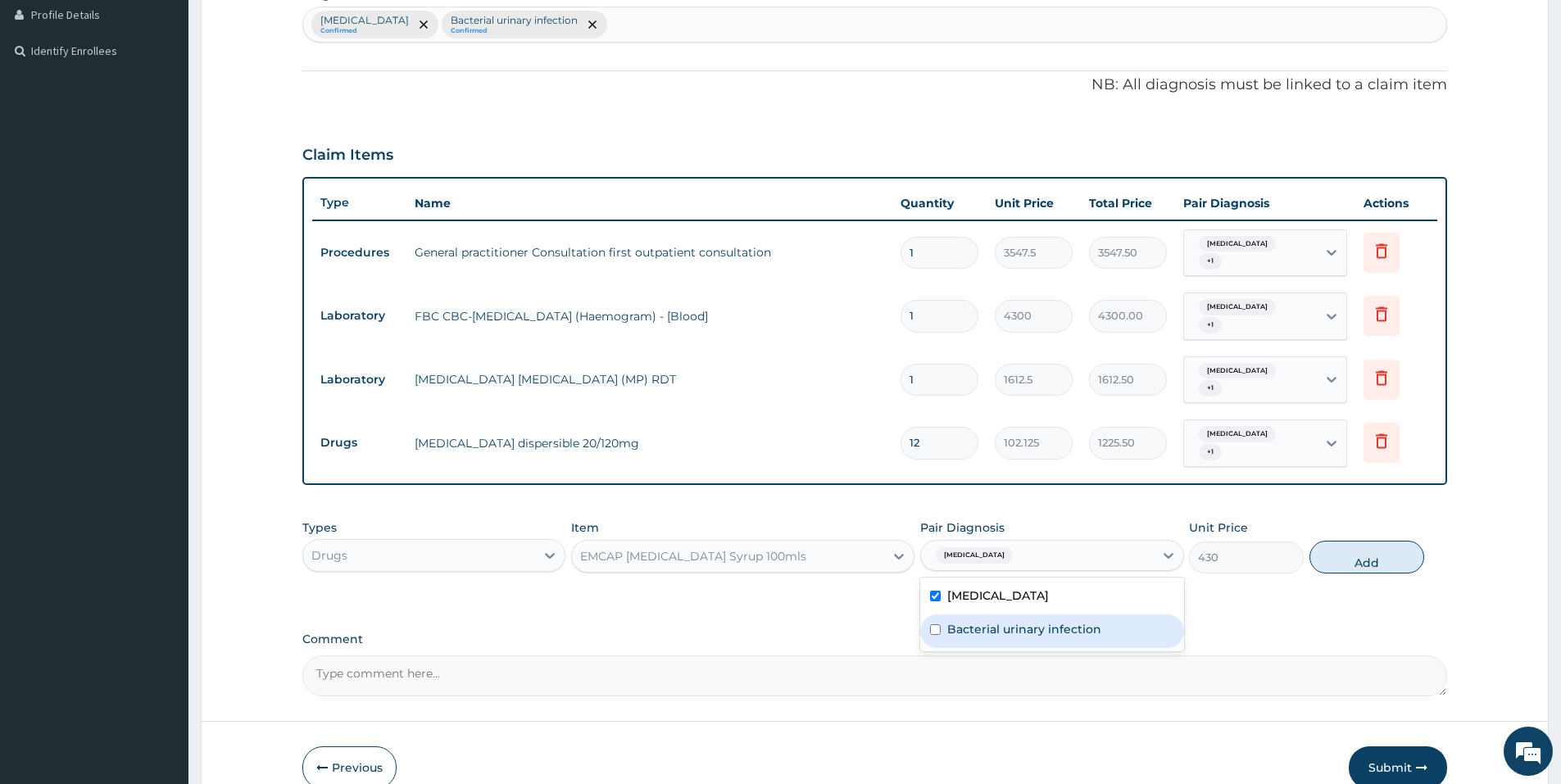
click at [1019, 621] on label "Bacterial urinary infection" at bounding box center [1023, 629] width 154 height 16
checkbox input "true"
click at [1361, 540] on button "Add" at bounding box center [1367, 557] width 115 height 32
type input "0"
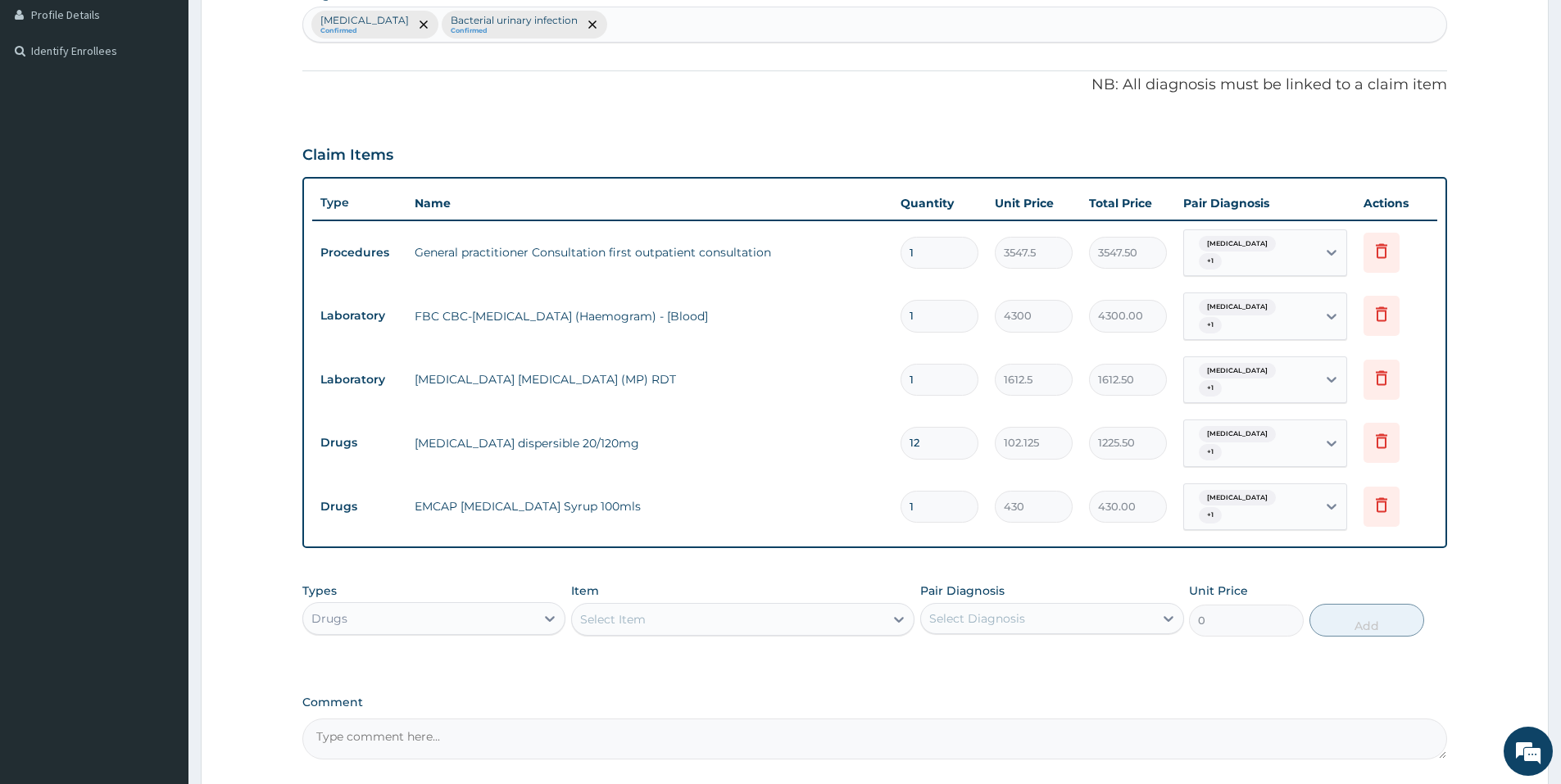
click at [834, 606] on div "Select Item" at bounding box center [727, 619] width 312 height 26
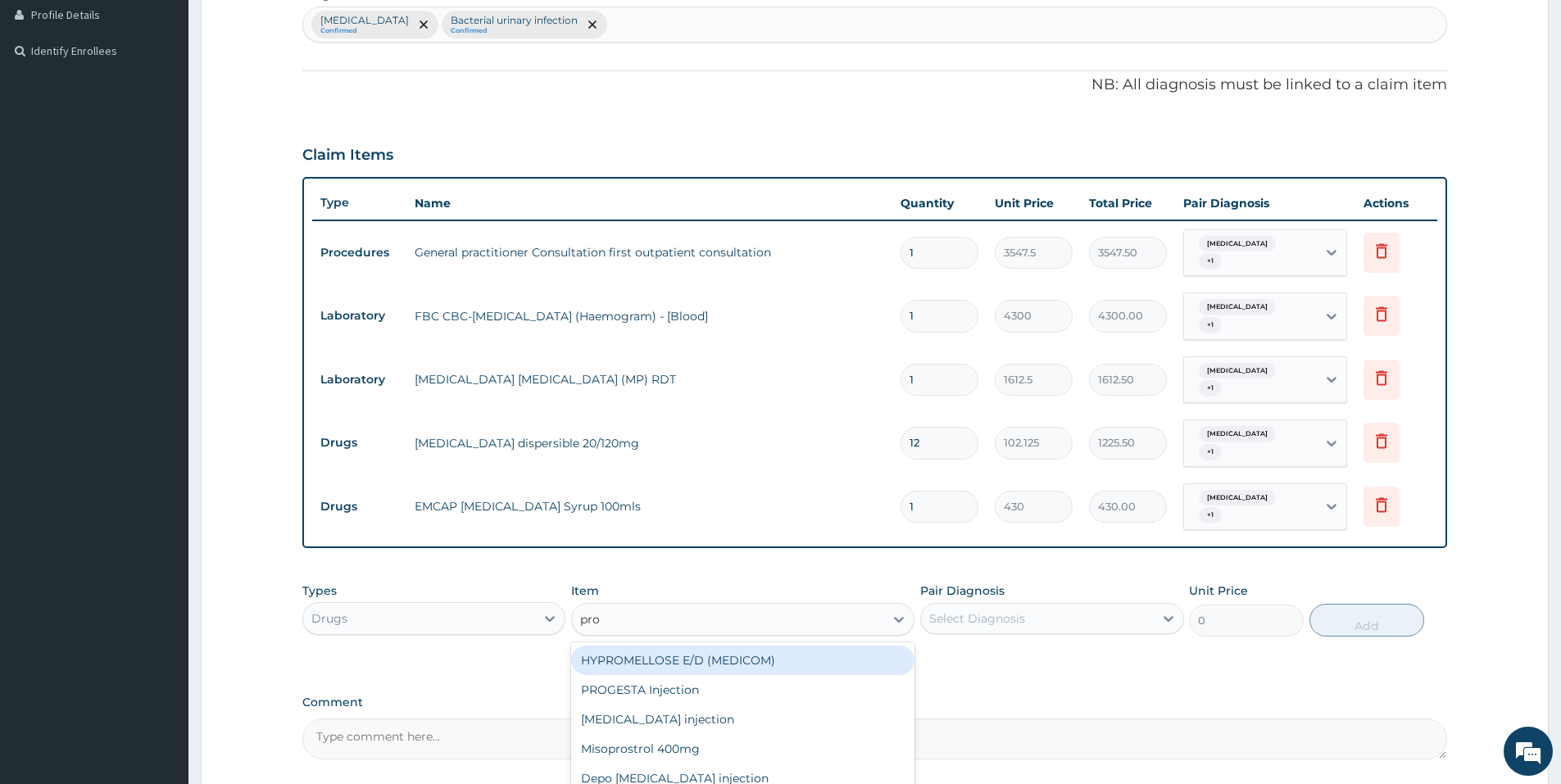
type input "prom"
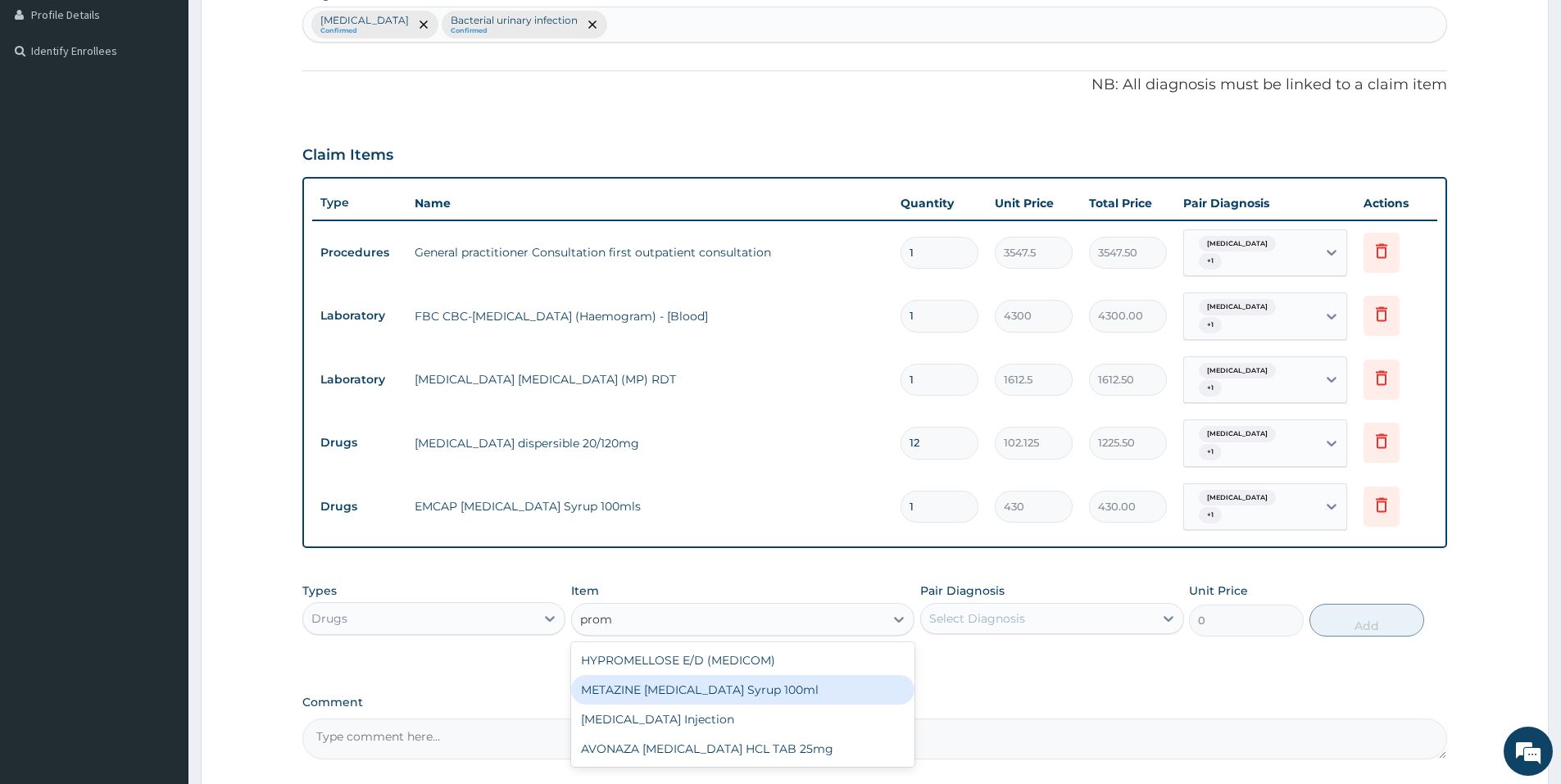
click at [737, 675] on div "METAZINE PROMETHAZINE Syrup 100ml" at bounding box center [743, 690] width 343 height 30
type input "1290"
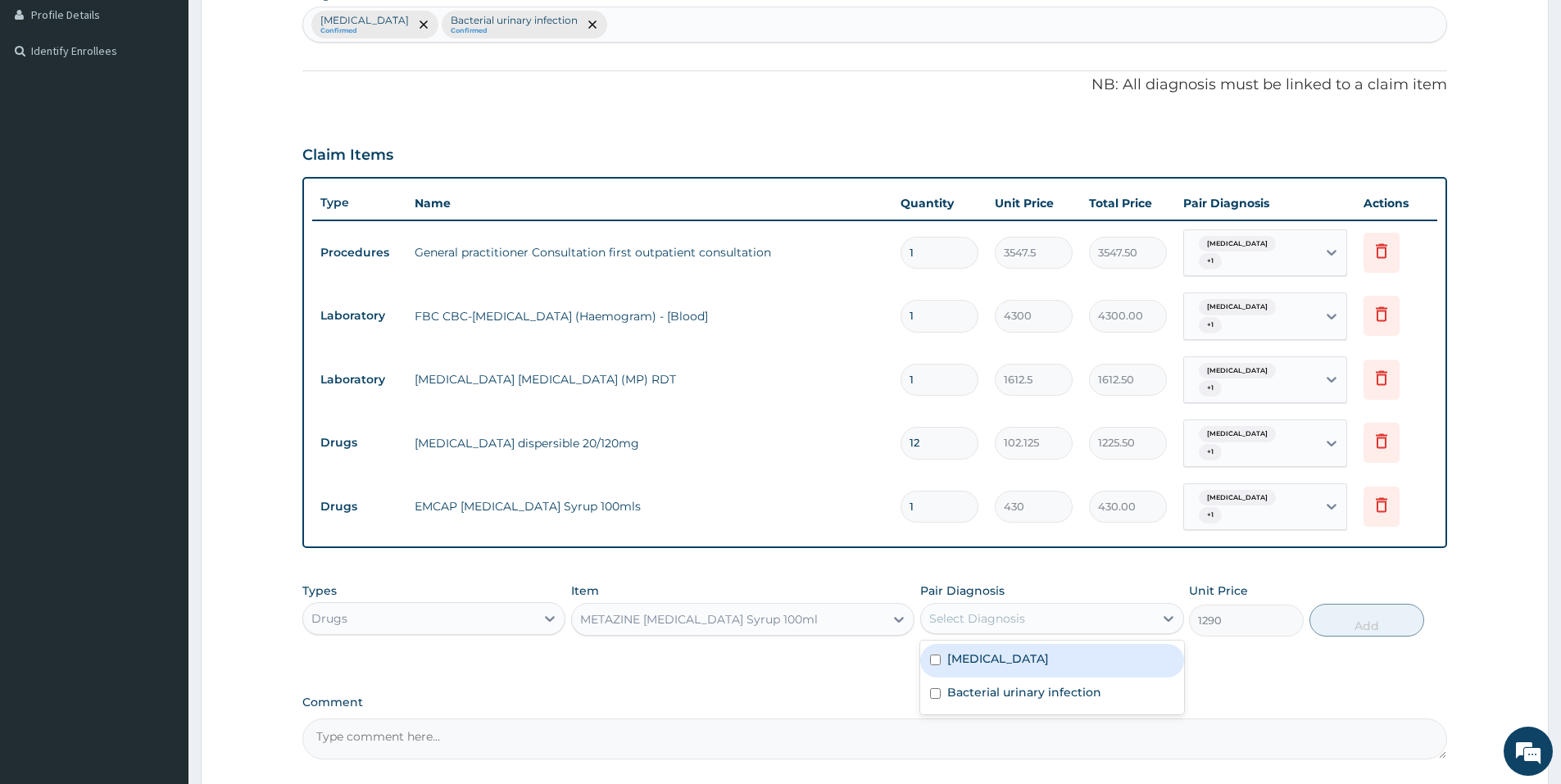
click at [1008, 610] on div "Select Diagnosis" at bounding box center [977, 619] width 96 height 16
click at [1001, 644] on div "Malaria" at bounding box center [1051, 660] width 263 height 33
checkbox input "true"
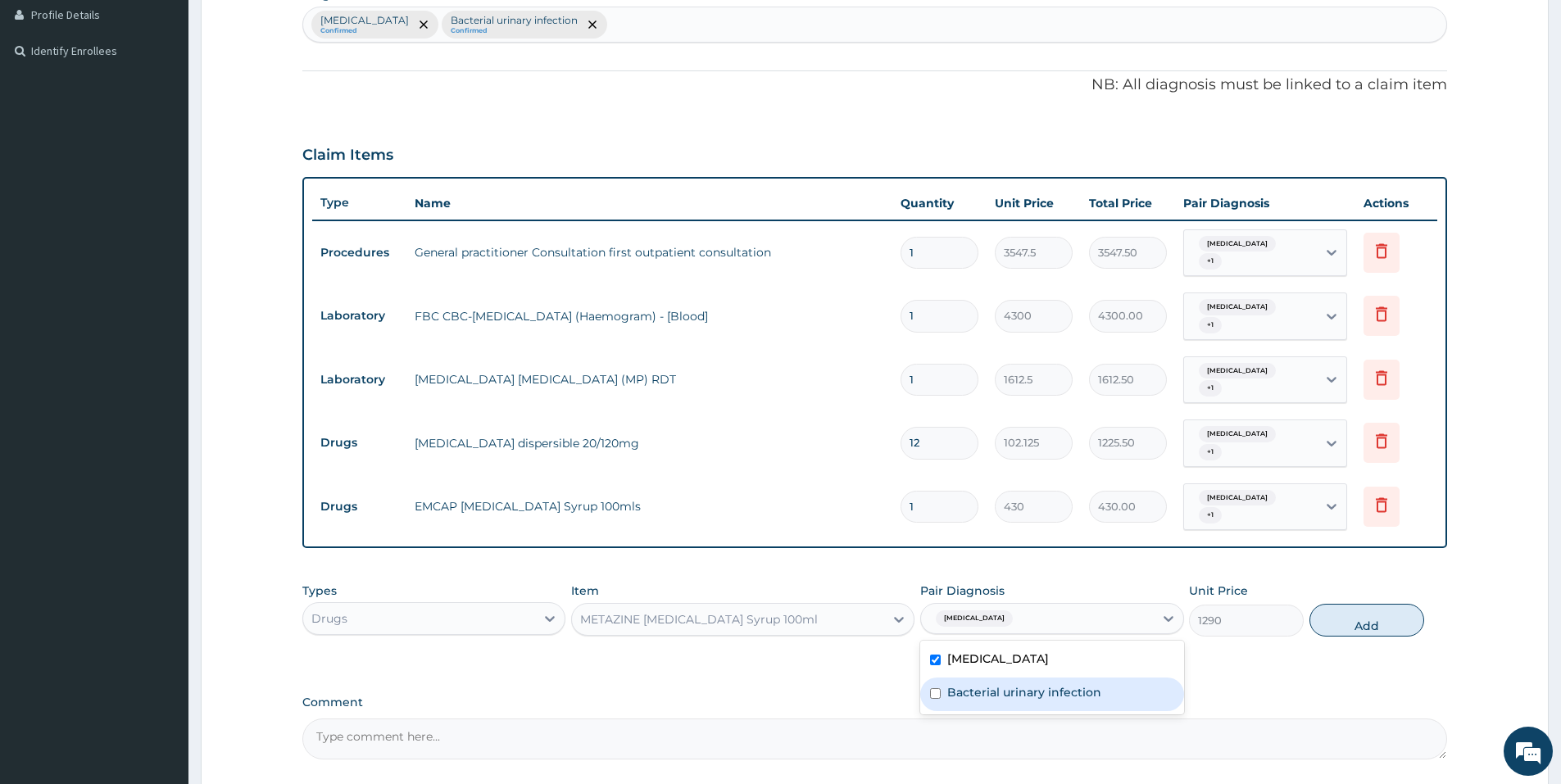
click at [999, 684] on label "Bacterial urinary infection" at bounding box center [1023, 692] width 154 height 16
checkbox input "true"
click at [1360, 603] on button "Add" at bounding box center [1367, 619] width 115 height 32
type input "0"
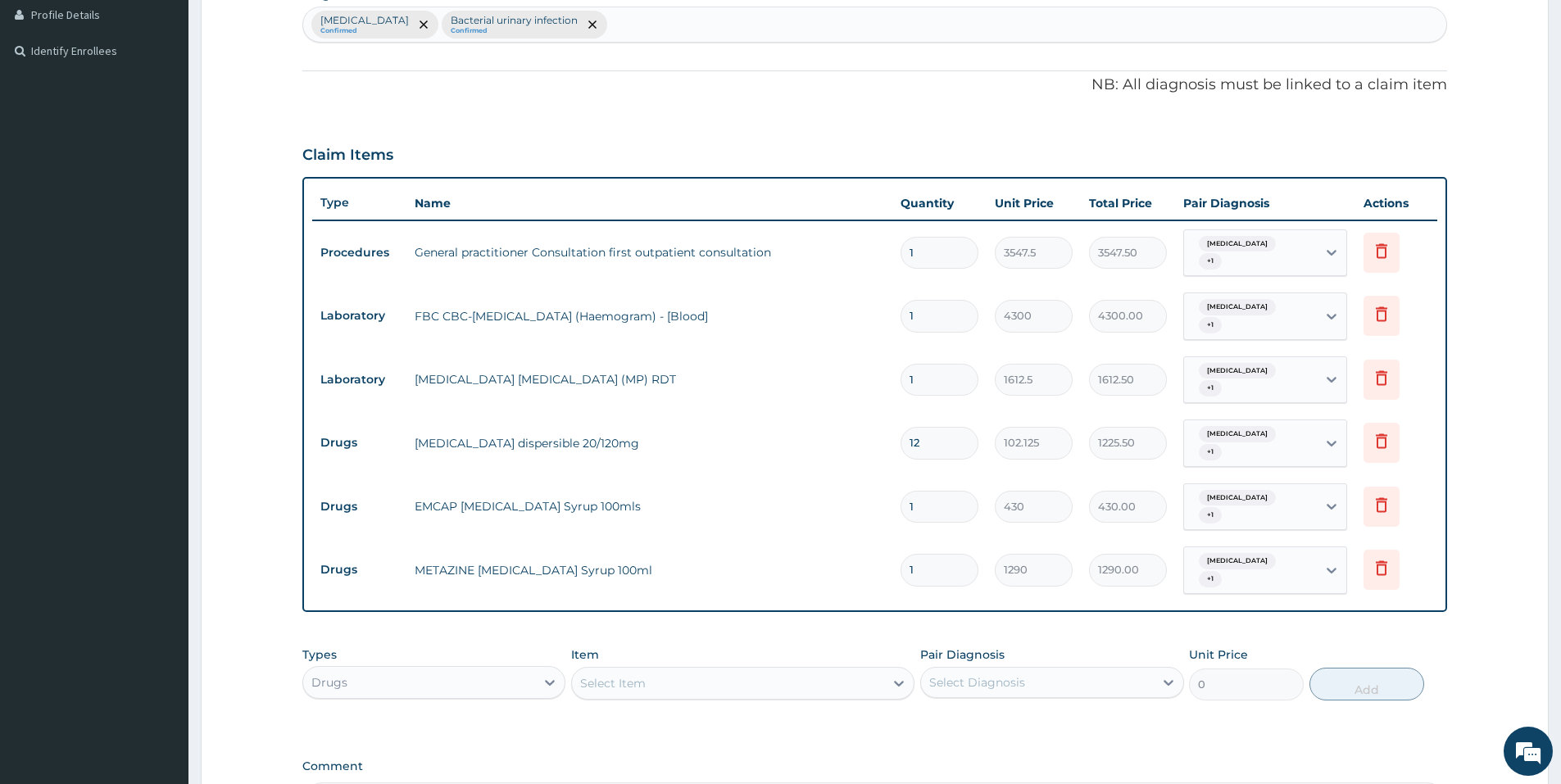
click at [806, 670] on div "Select Item" at bounding box center [727, 682] width 312 height 26
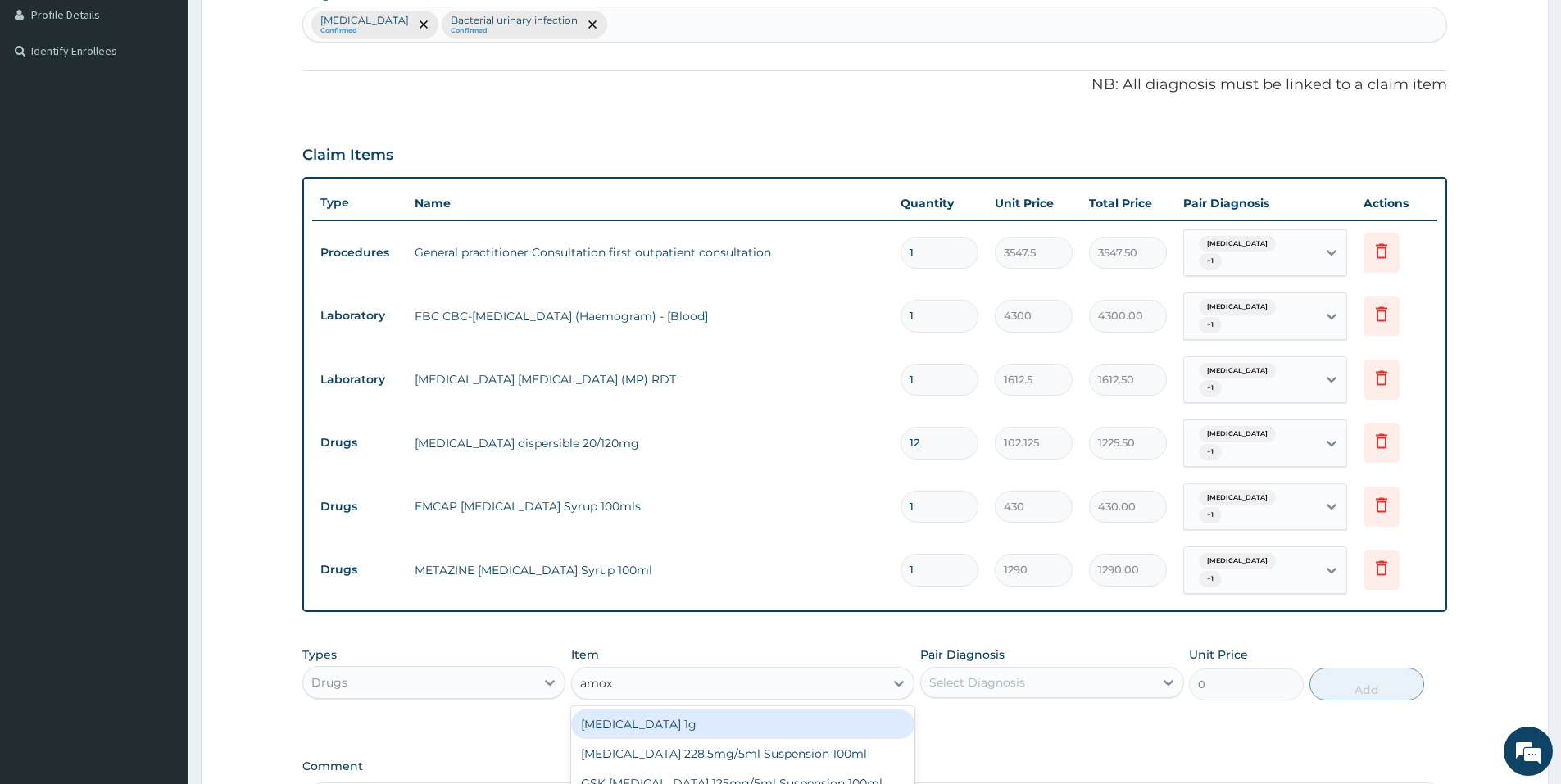
scroll to position [585, 0]
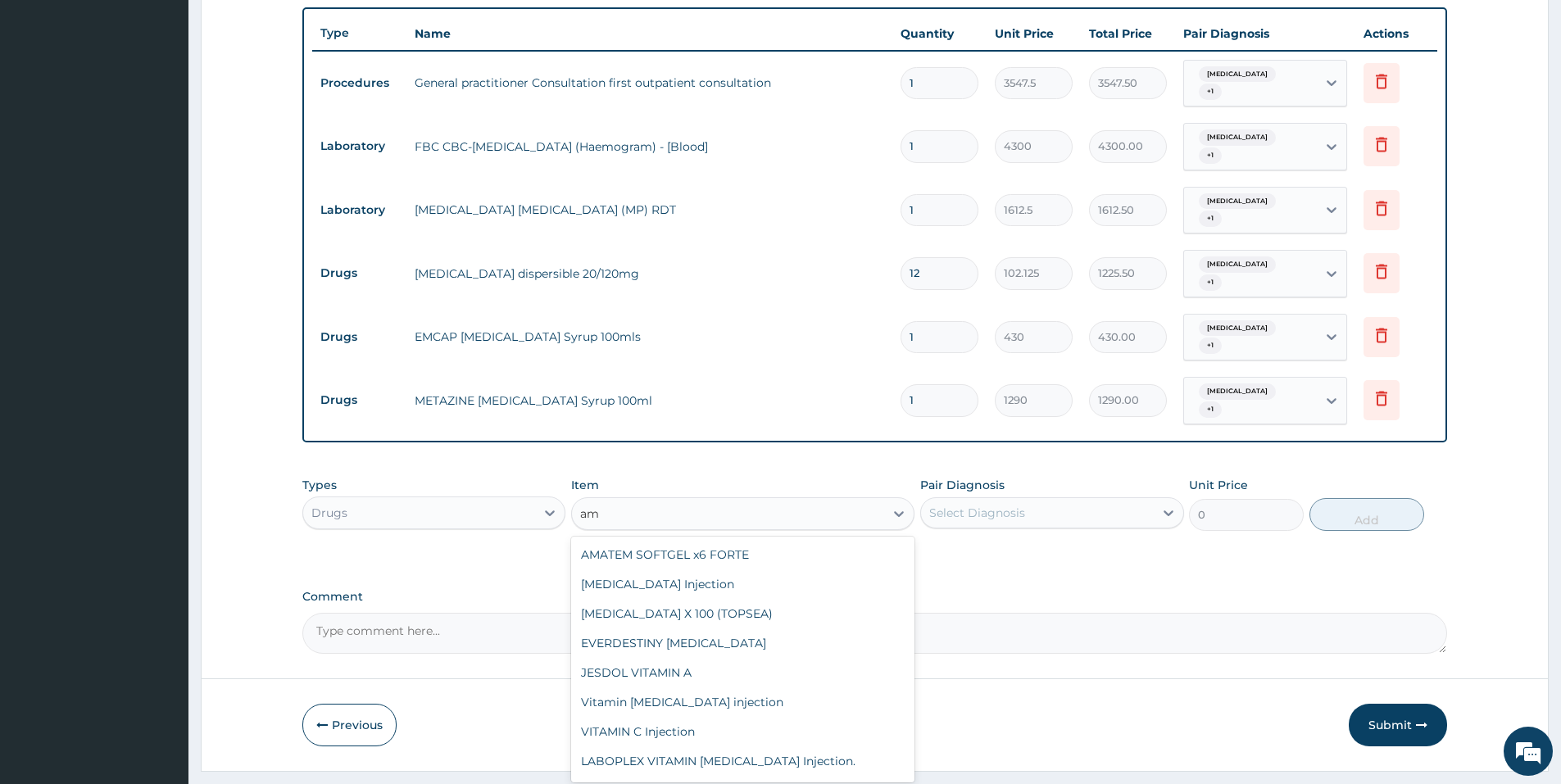
type input "a"
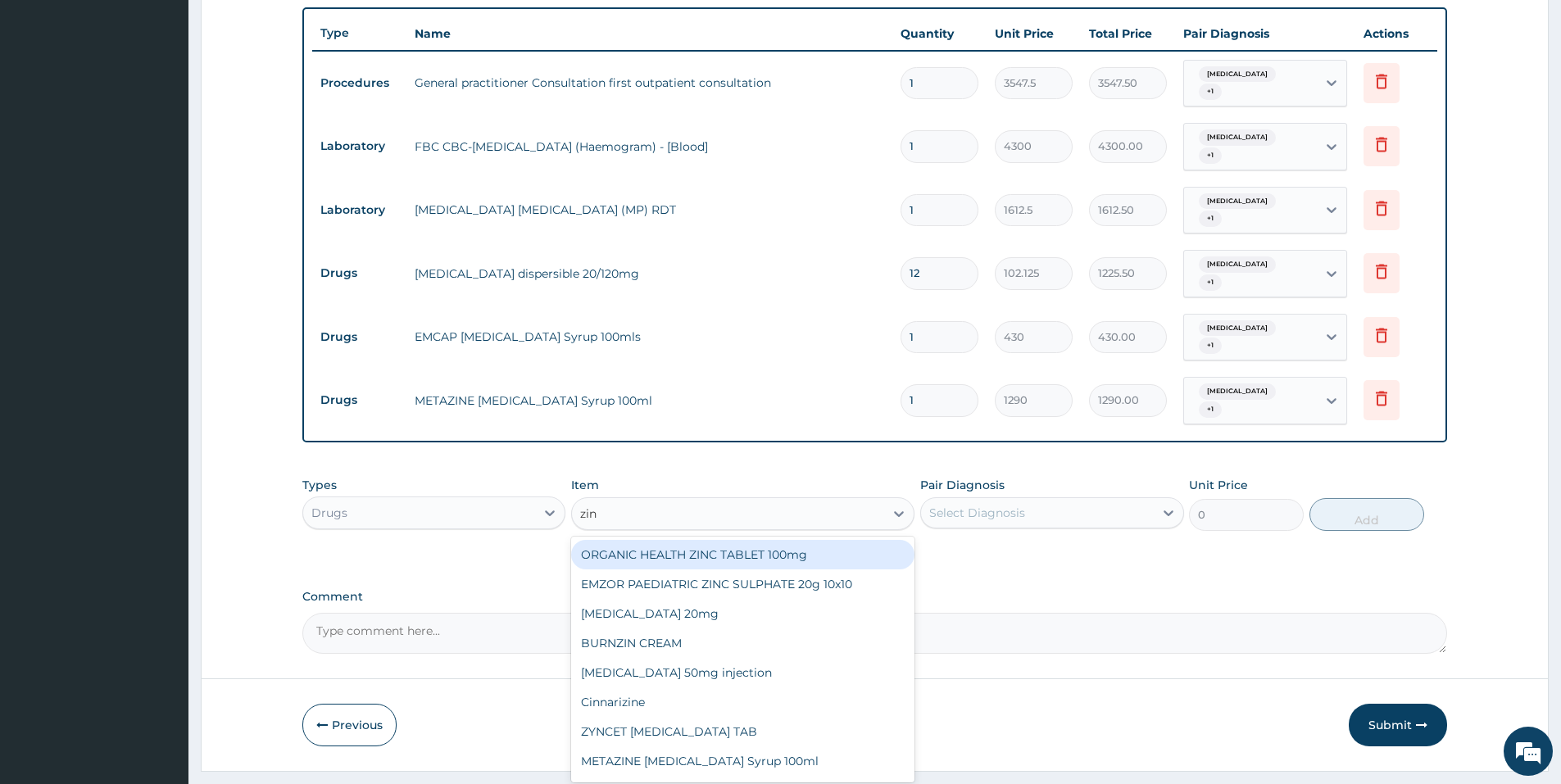
type input "zinn"
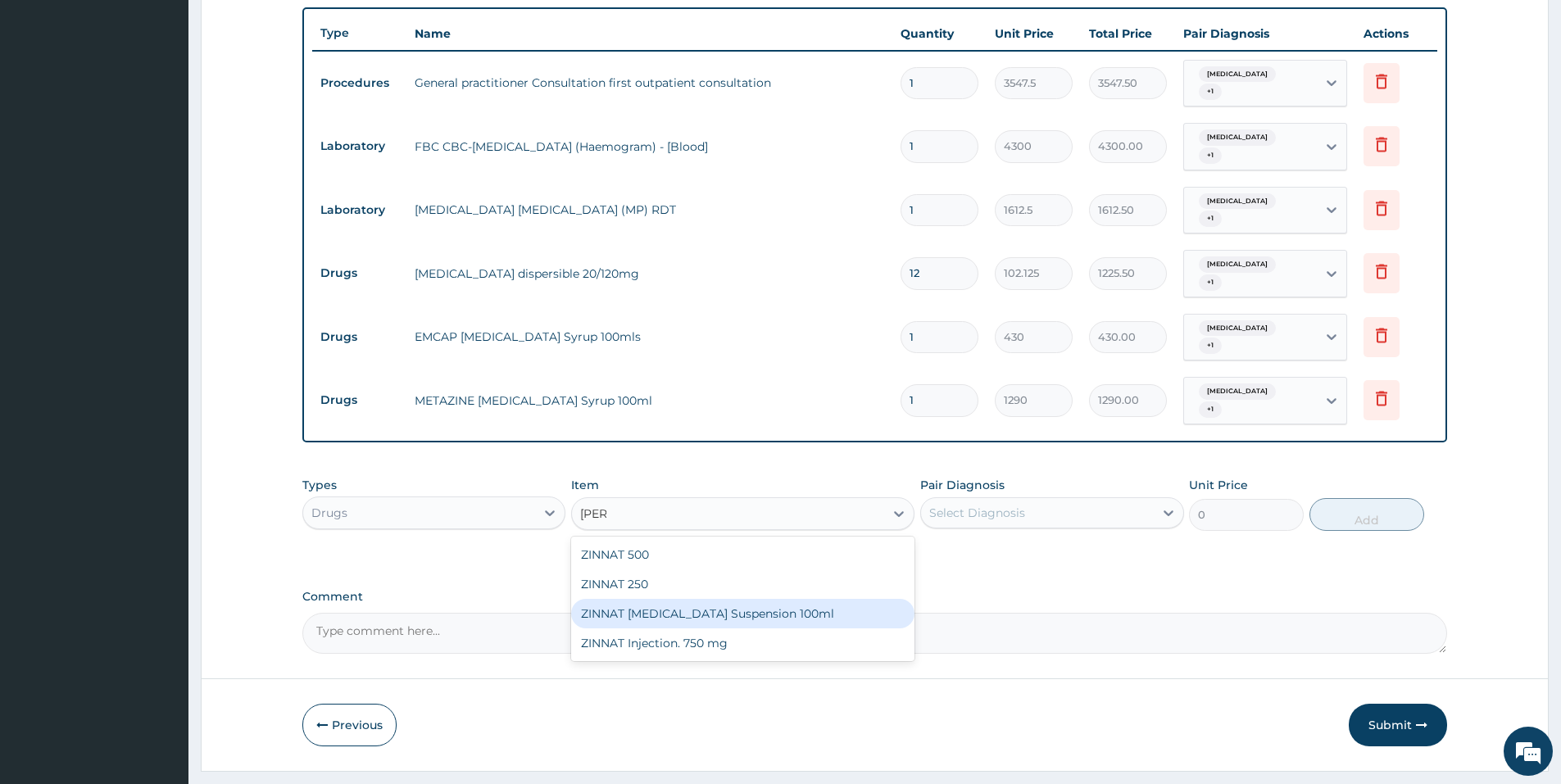
click at [613, 599] on div "ZINNAT CEFUROXIME Suspension 100ml" at bounding box center [743, 613] width 343 height 30
type input "8062.5"
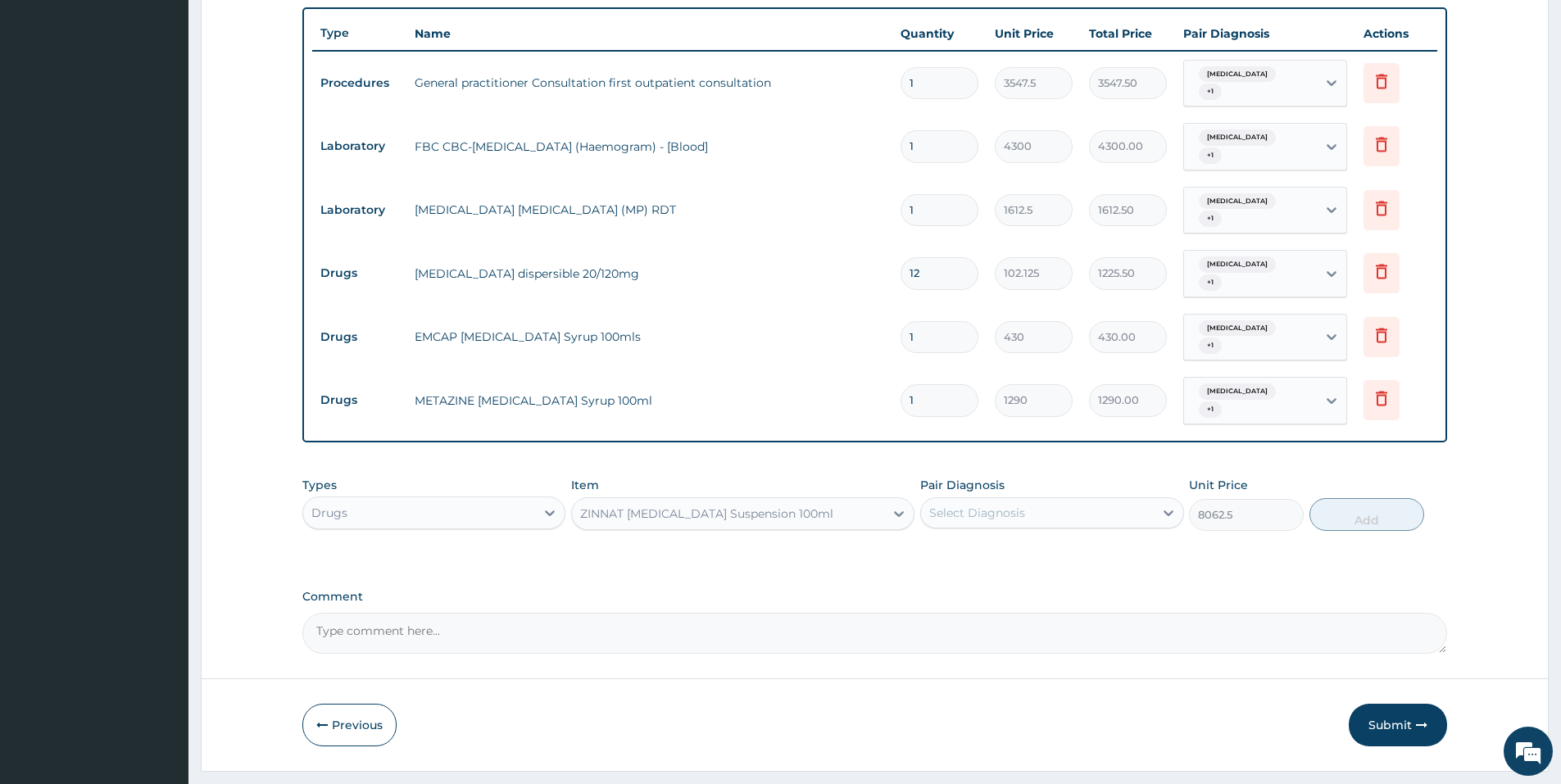
click at [1054, 500] on div "Select Diagnosis" at bounding box center [1037, 512] width 232 height 26
click at [1011, 578] on label "Bacterial urinary infection" at bounding box center [1023, 586] width 154 height 16
checkbox input "true"
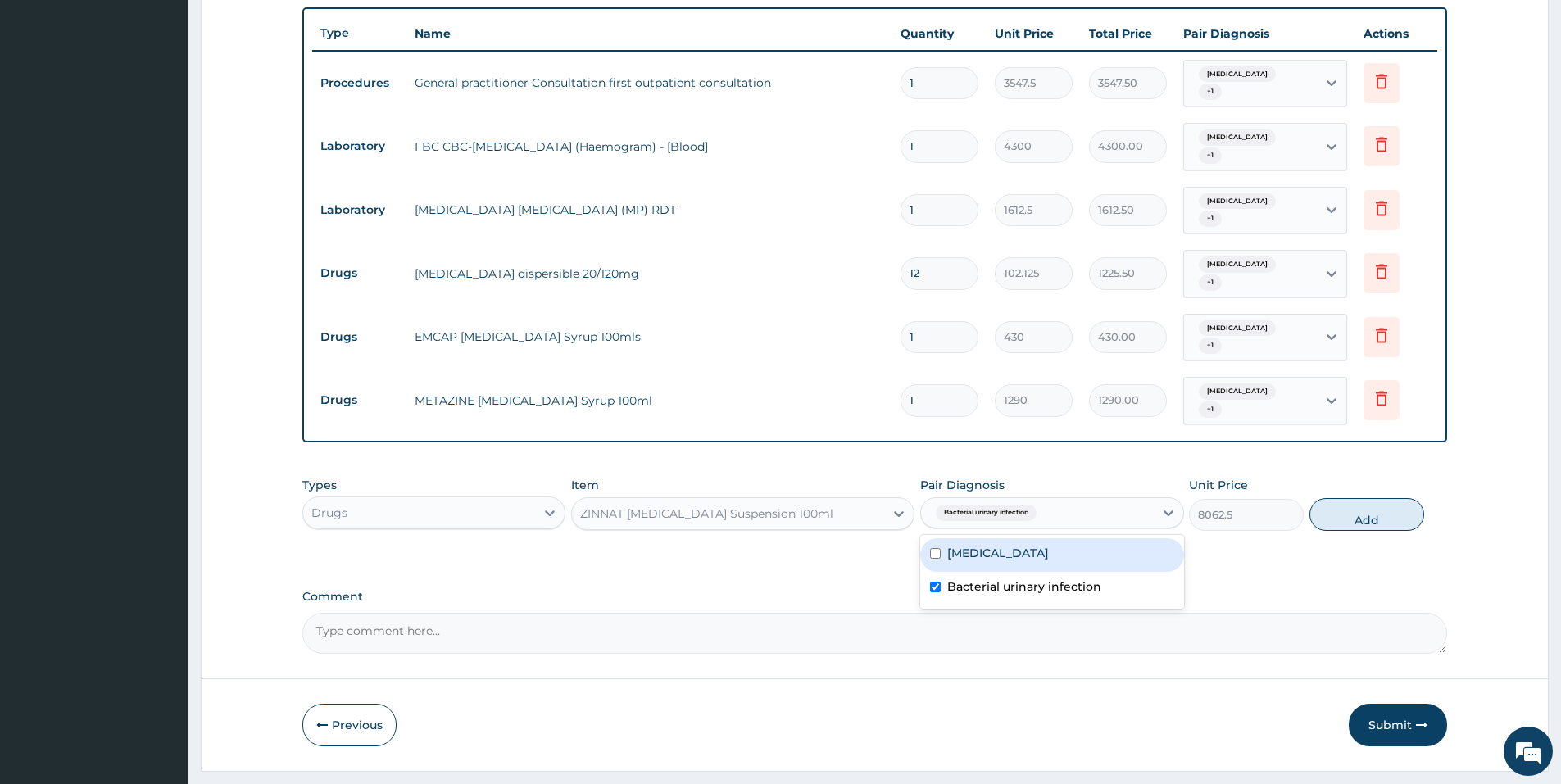
click at [1009, 539] on div "Malaria" at bounding box center [1051, 555] width 263 height 33
checkbox input "true"
click at [1334, 498] on button "Add" at bounding box center [1367, 514] width 115 height 32
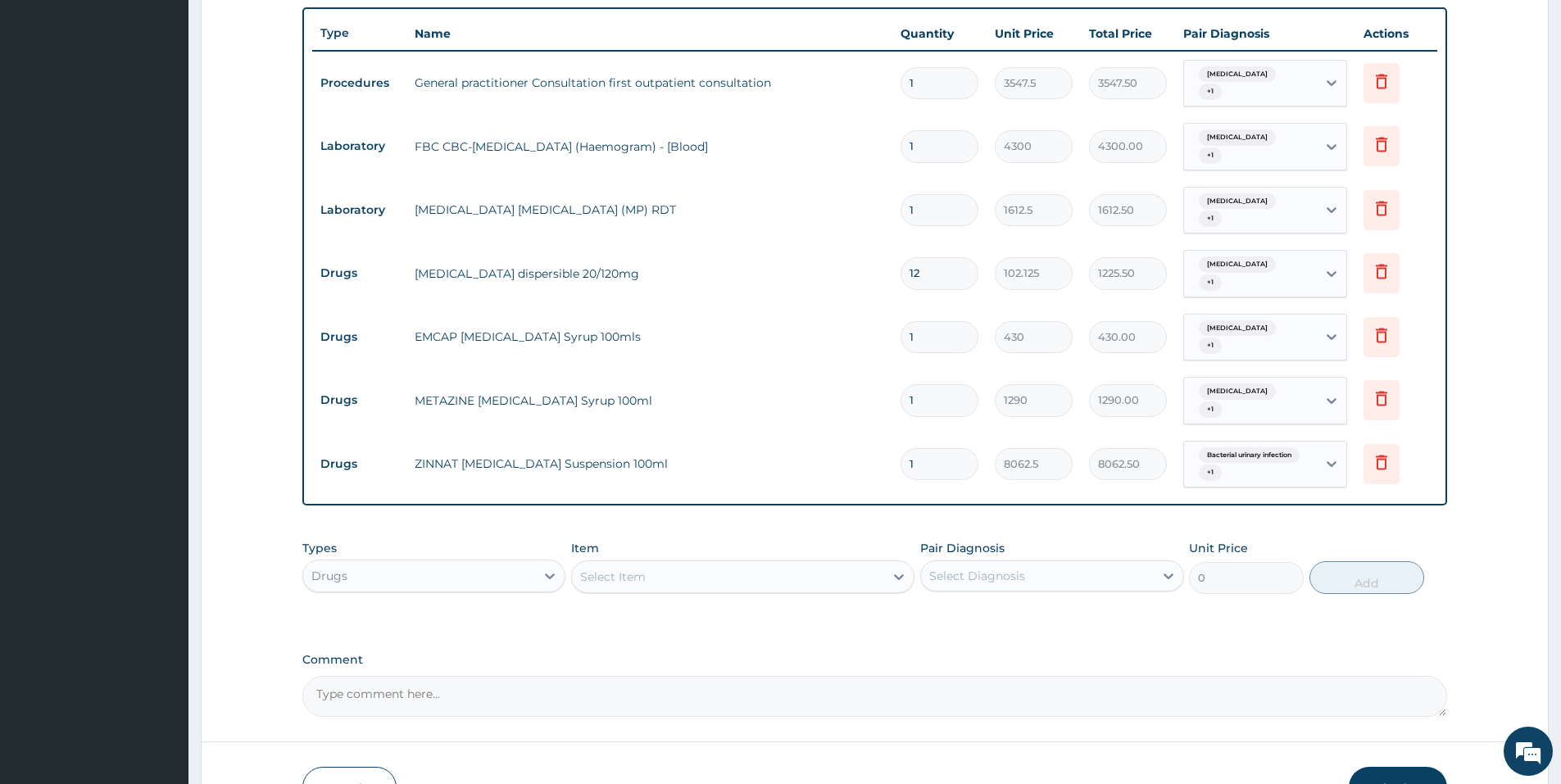
click at [709, 564] on div "Select Item" at bounding box center [727, 576] width 312 height 26
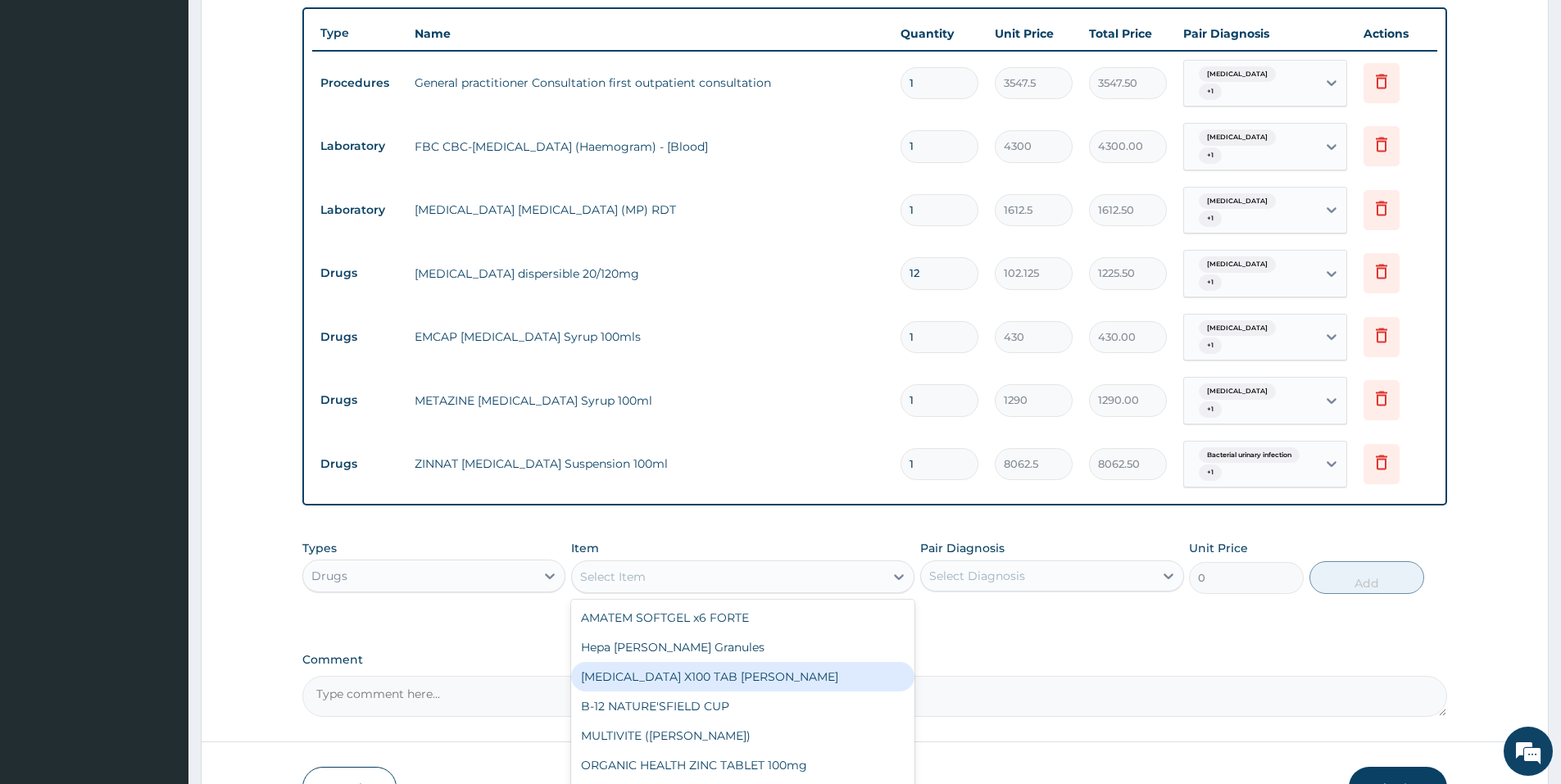
click at [683, 662] on div "B-COMPLEX X100 TAB DR MAYER" at bounding box center [743, 676] width 343 height 30
type input "21.5"
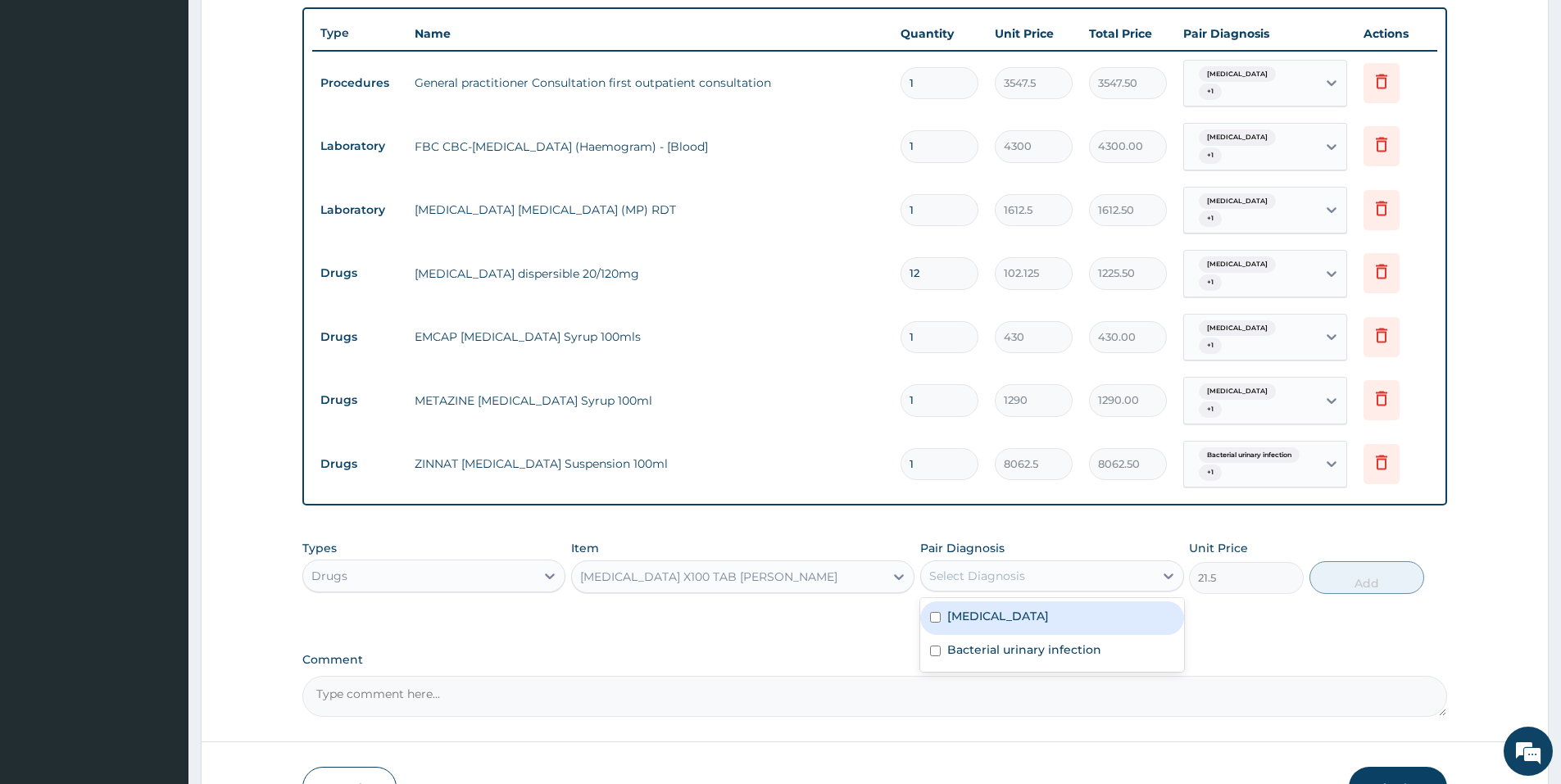
click at [1068, 563] on div "Select Diagnosis" at bounding box center [1037, 575] width 232 height 26
click at [1048, 601] on div "Malaria" at bounding box center [1051, 618] width 263 height 33
checkbox input "true"
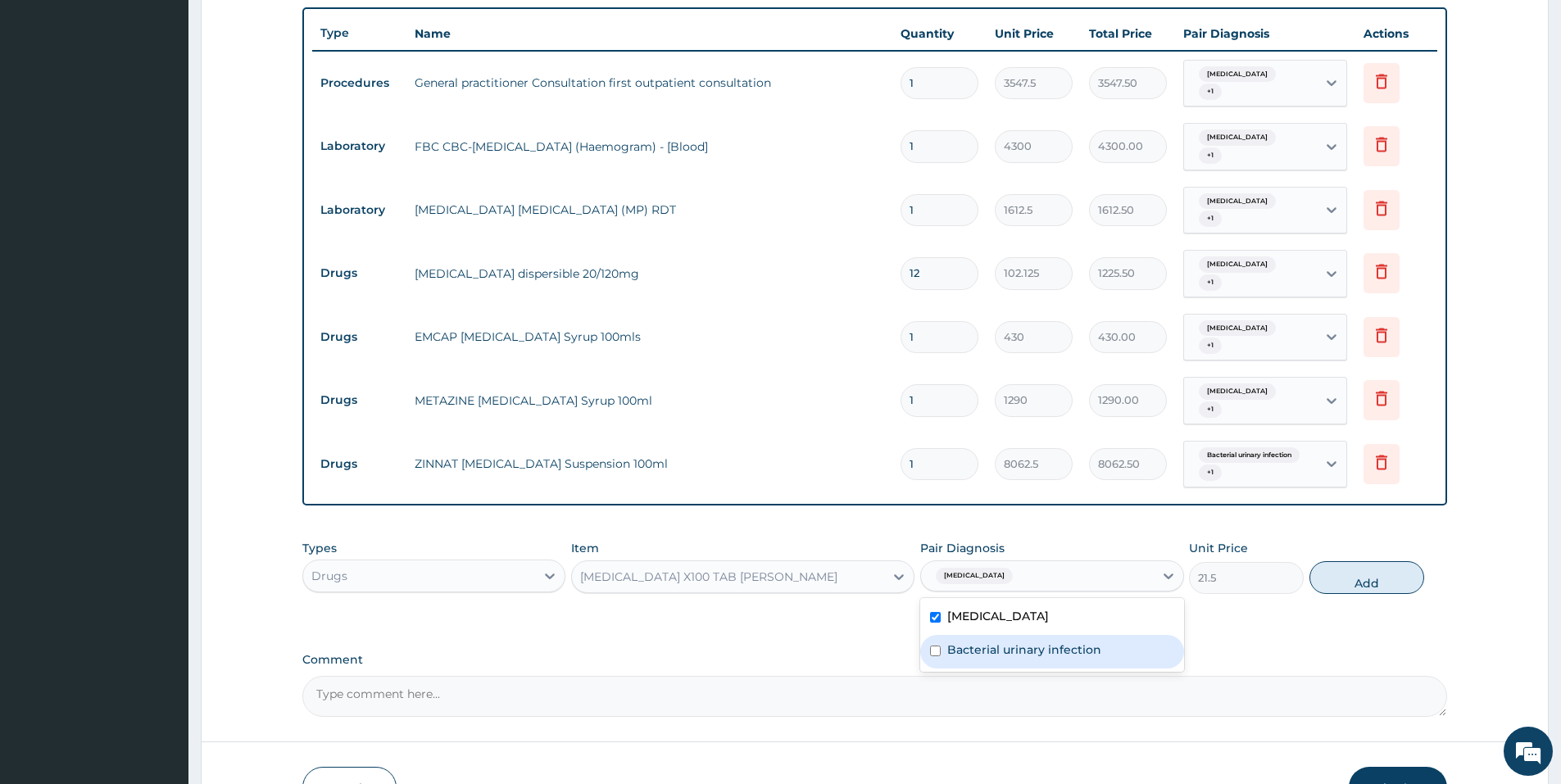
click at [1045, 641] on label "Bacterial urinary infection" at bounding box center [1023, 649] width 154 height 16
checkbox input "true"
click at [1345, 561] on button "Add" at bounding box center [1367, 577] width 115 height 32
type input "0"
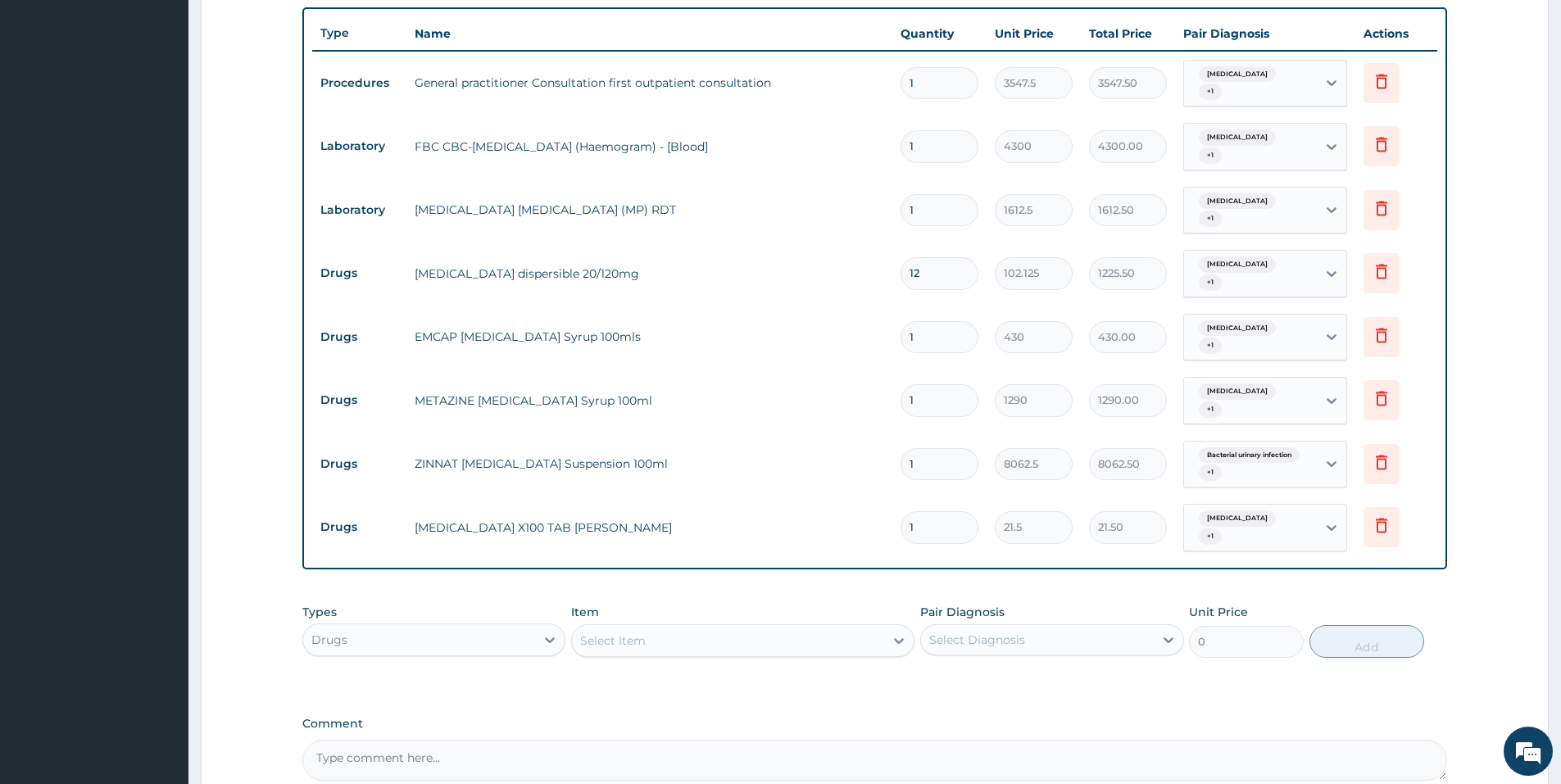
type input "0.00"
type input "2"
type input "43.00"
type input "20"
type input "430.00"
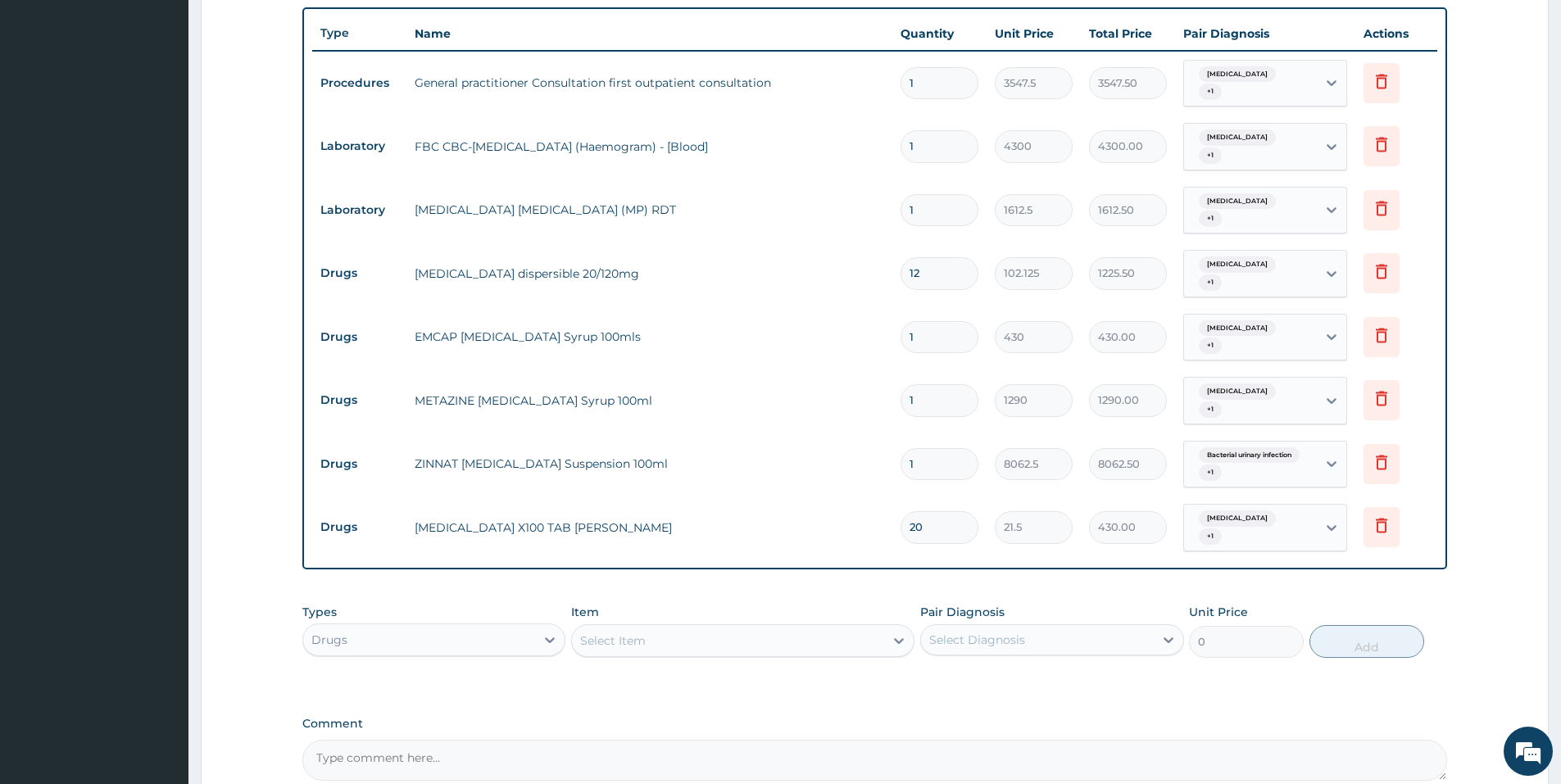
type input "20"
click at [1116, 631] on div "Types Drugs Item Select Item Pair Diagnosis Select Diagnosis Unit Price 0 Add" at bounding box center [874, 643] width 1145 height 95
click at [659, 628] on div "Select Item" at bounding box center [727, 640] width 312 height 26
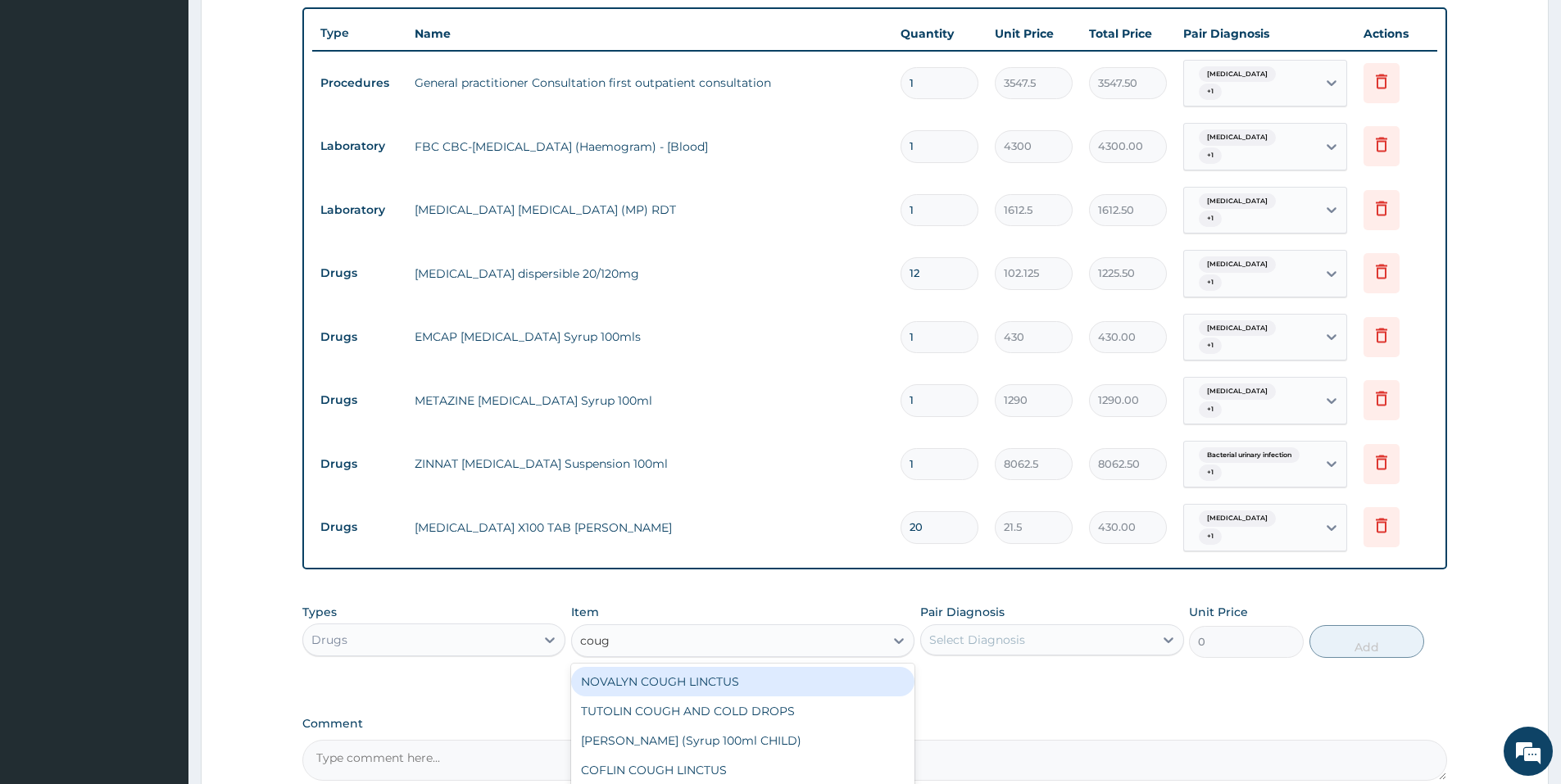
type input "cough"
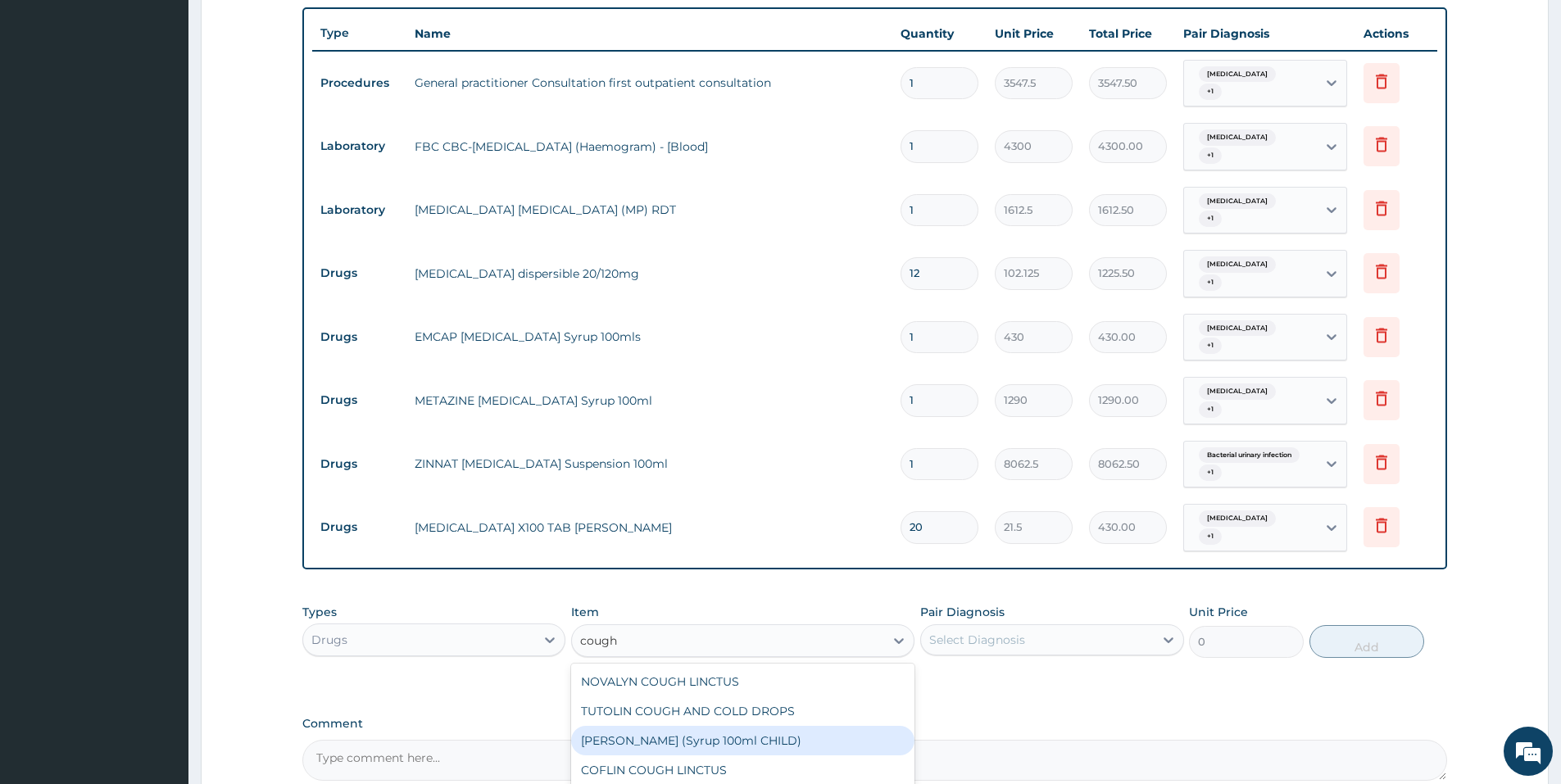
click at [647, 726] on div "EMZOLYN COUGH (Syrup 100ml CHILD)" at bounding box center [743, 740] width 343 height 30
type input "1343.75"
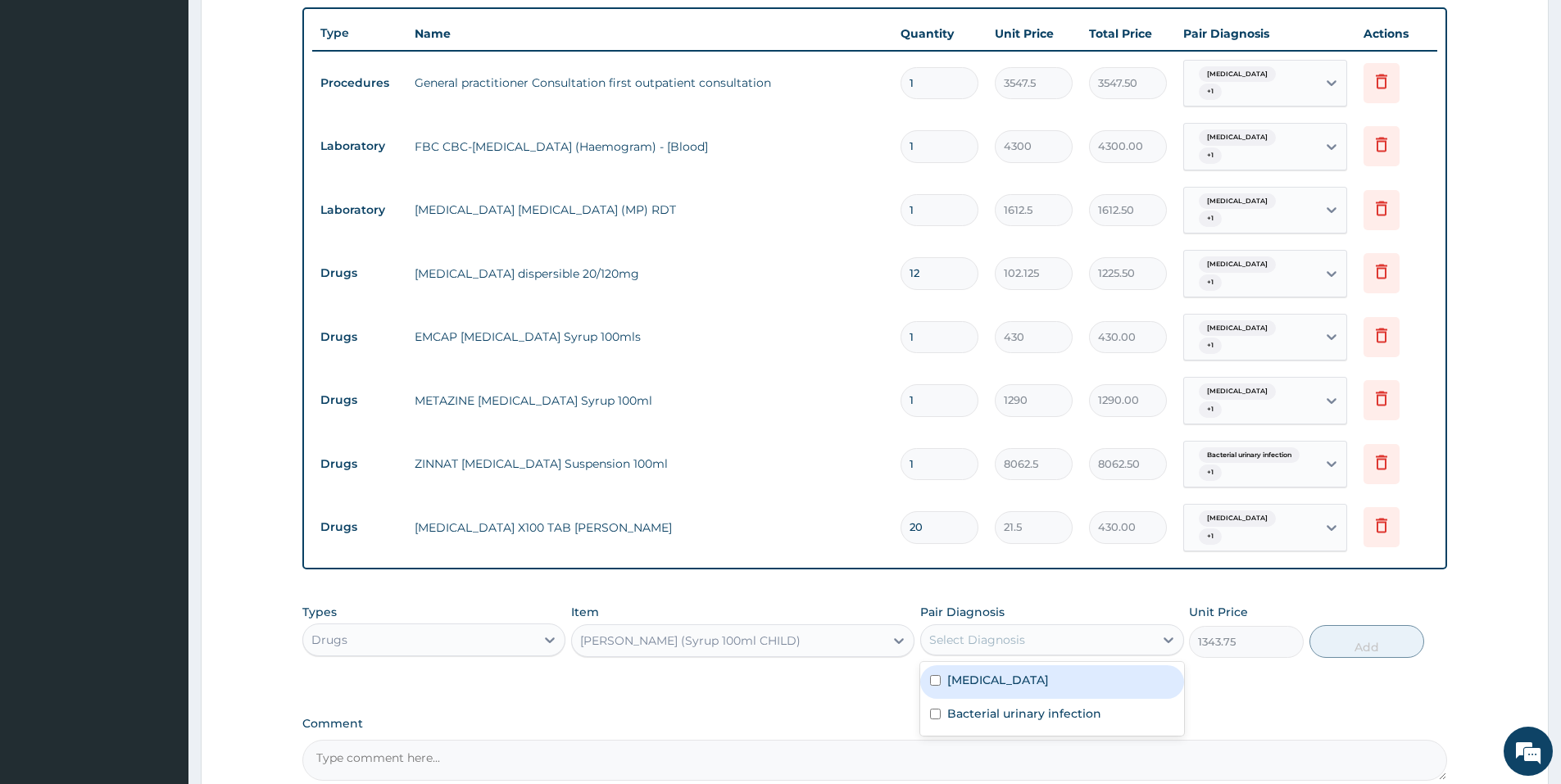
click at [984, 627] on div "Select Diagnosis" at bounding box center [1037, 639] width 232 height 26
click at [963, 672] on label "Malaria" at bounding box center [997, 680] width 102 height 16
checkbox input "true"
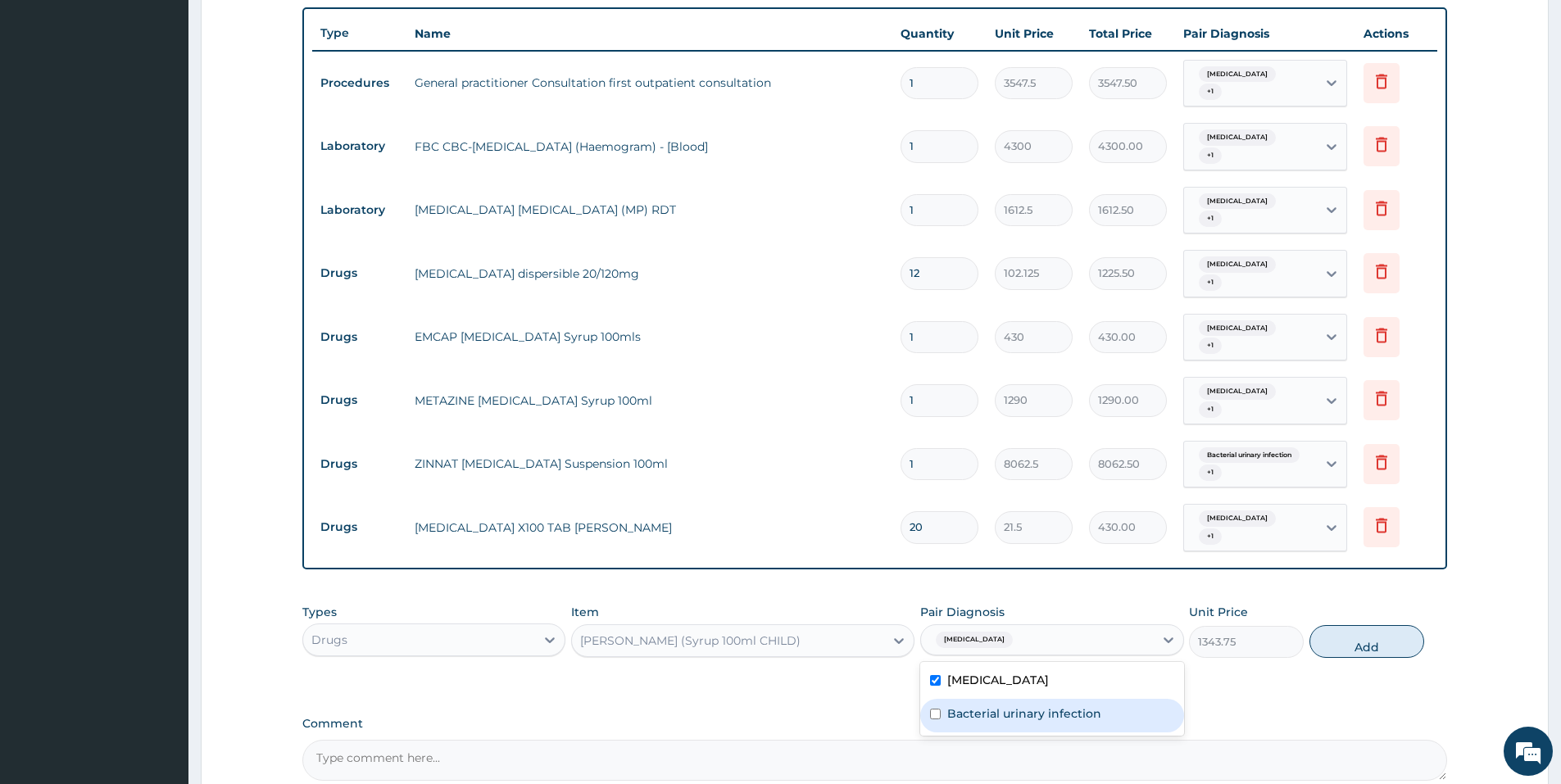
click at [965, 705] on label "Bacterial urinary infection" at bounding box center [1023, 713] width 154 height 16
checkbox input "true"
click at [1336, 625] on button "Add" at bounding box center [1367, 641] width 115 height 32
type input "0"
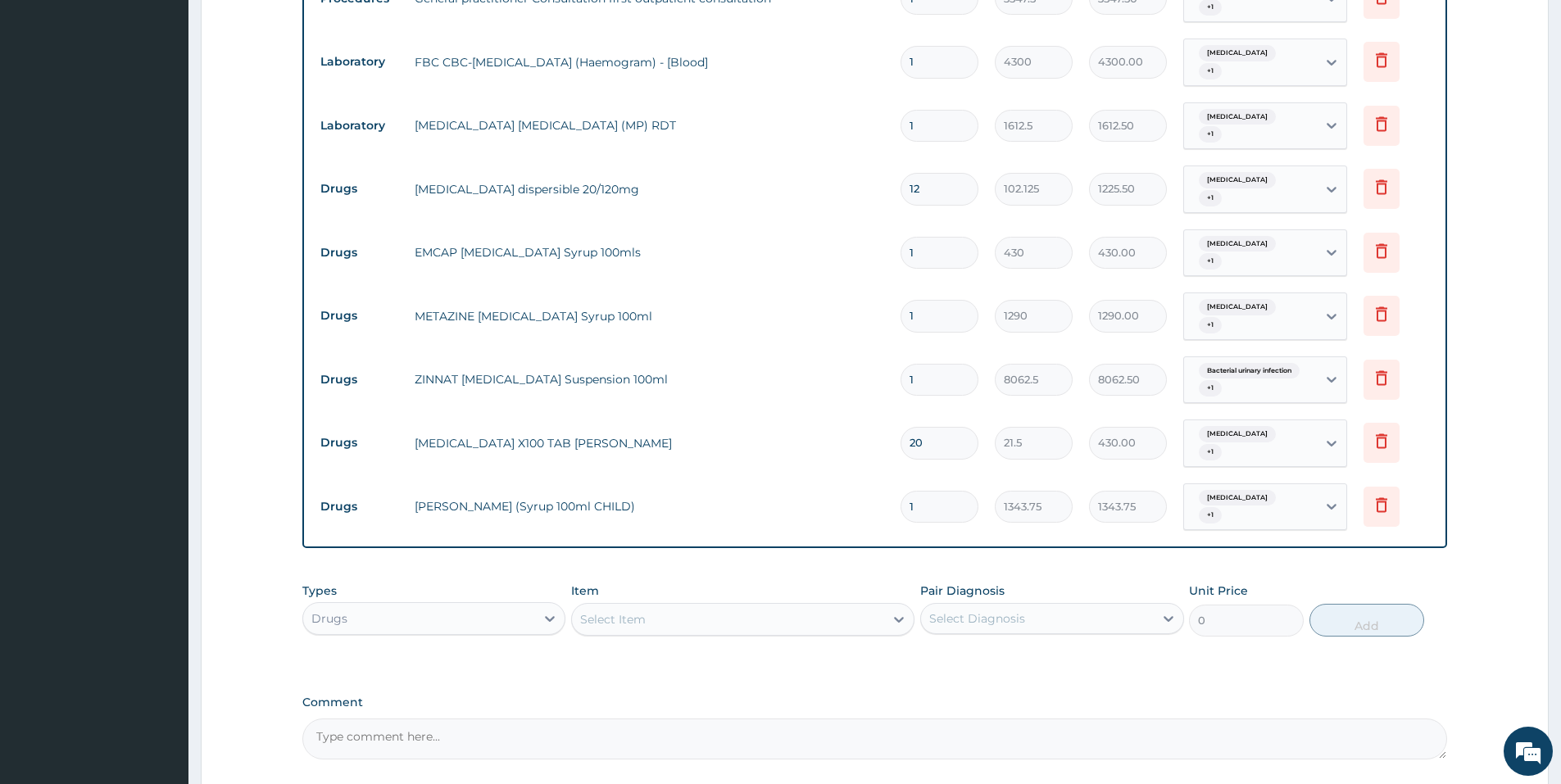
scroll to position [762, 0]
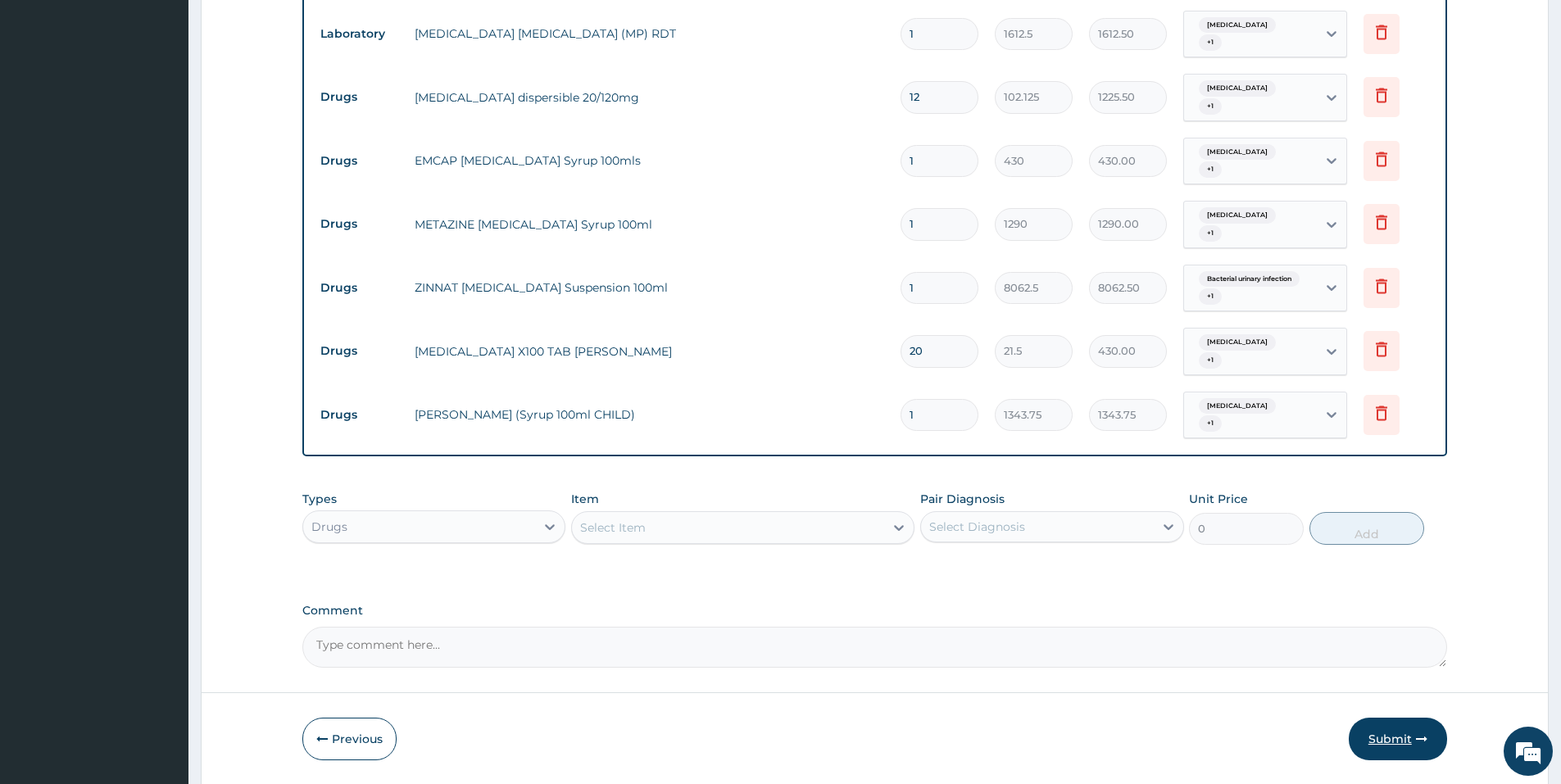
click at [1383, 717] on button "Submit" at bounding box center [1397, 738] width 98 height 42
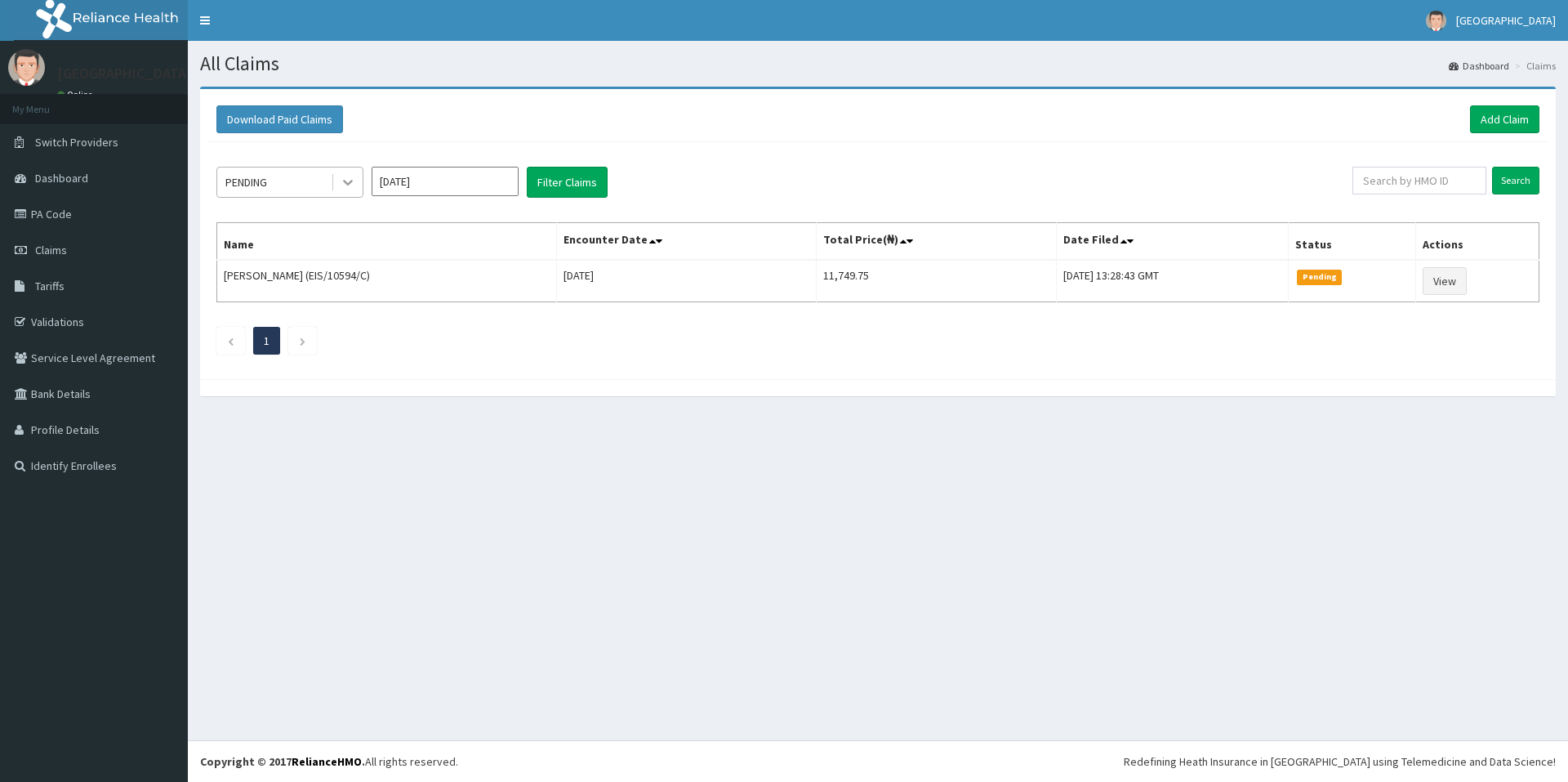
click at [347, 184] on icon at bounding box center [348, 183] width 10 height 5
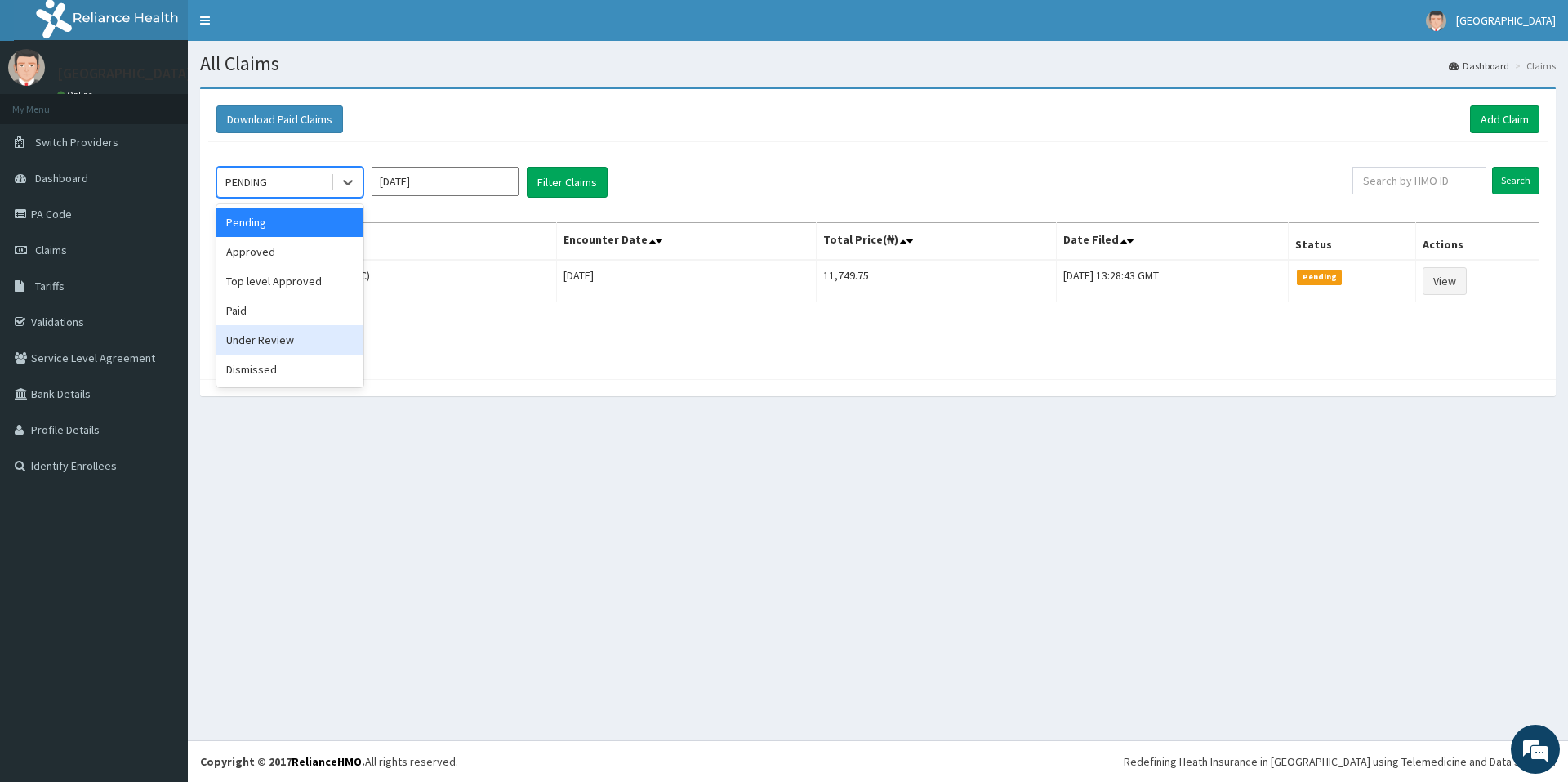
click at [297, 341] on div "Under Review" at bounding box center [290, 340] width 147 height 30
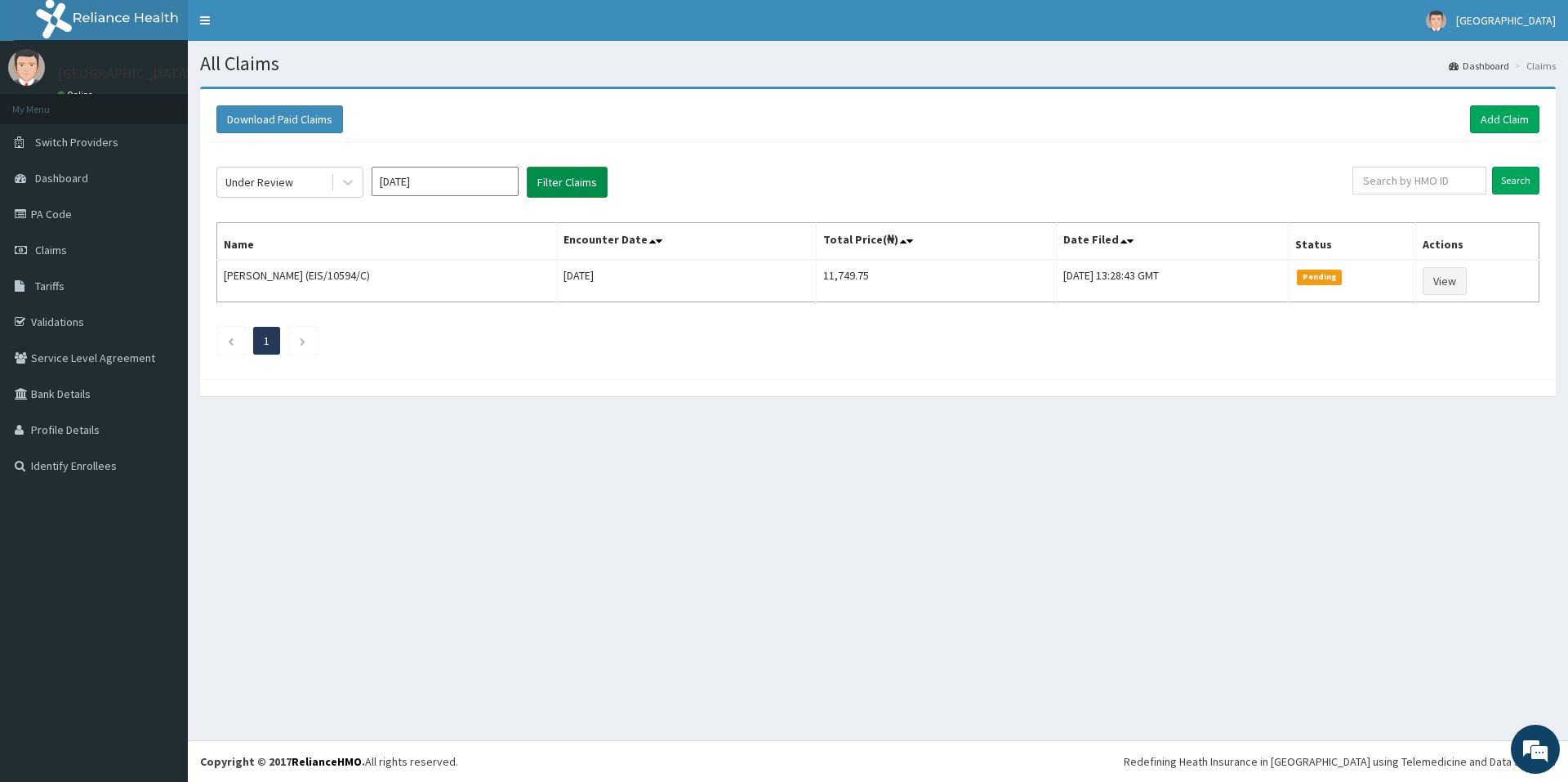
click at [565, 194] on button "Filter Claims" at bounding box center [567, 182] width 81 height 31
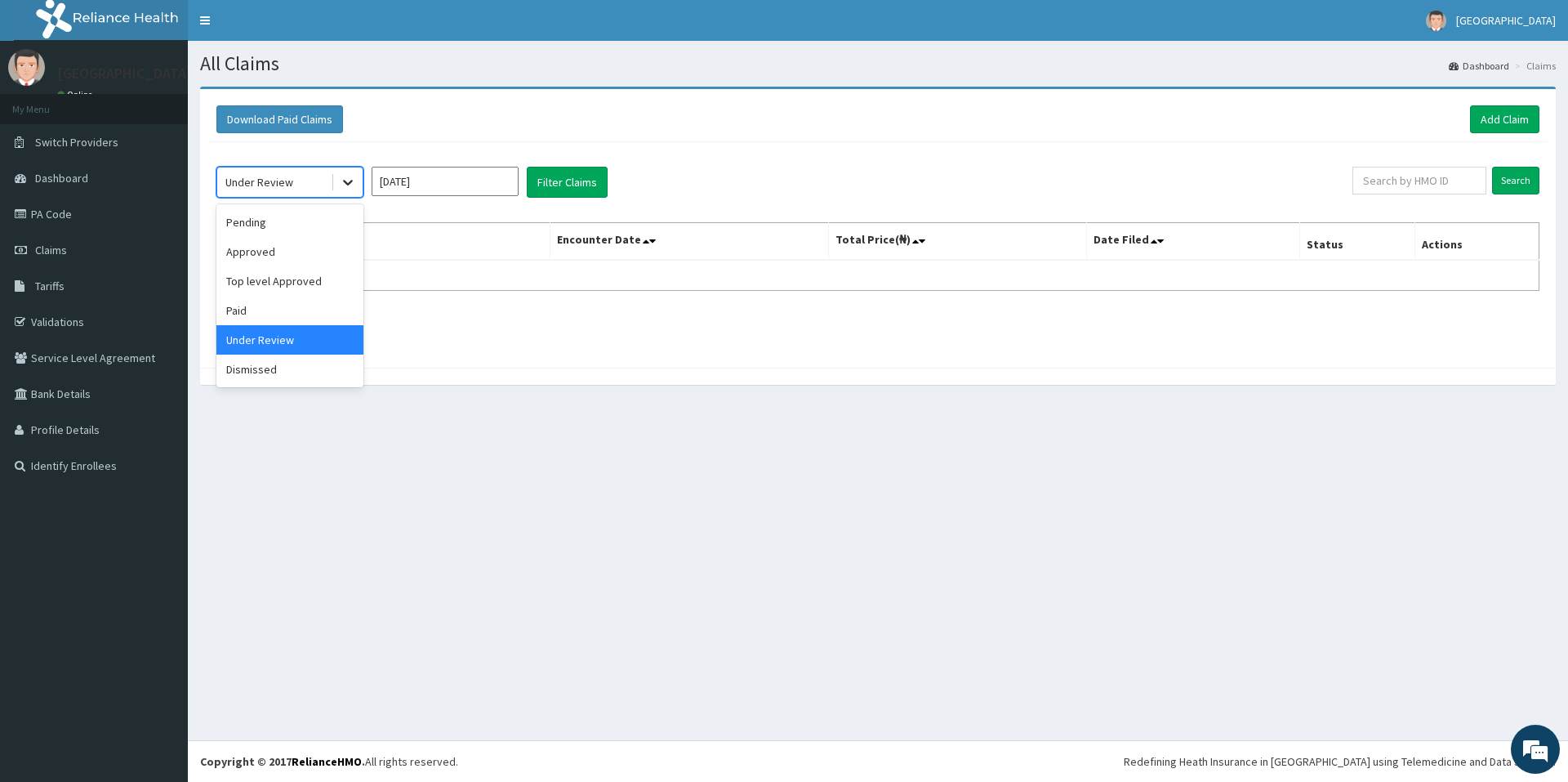
click at [344, 192] on div at bounding box center [348, 182] width 30 height 30
click at [281, 252] on div "Approved" at bounding box center [290, 251] width 147 height 30
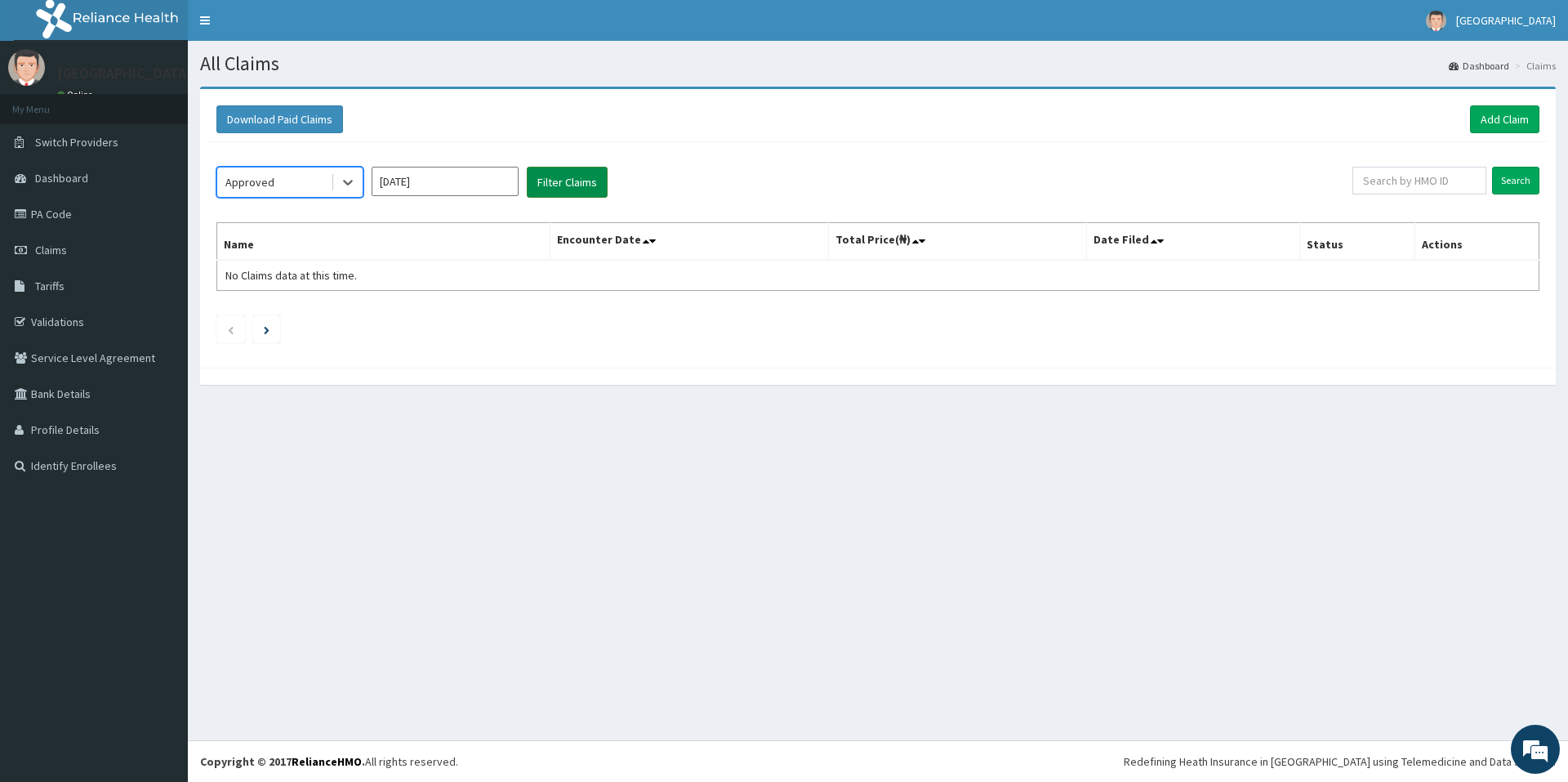
click at [578, 195] on button "Filter Claims" at bounding box center [567, 182] width 81 height 31
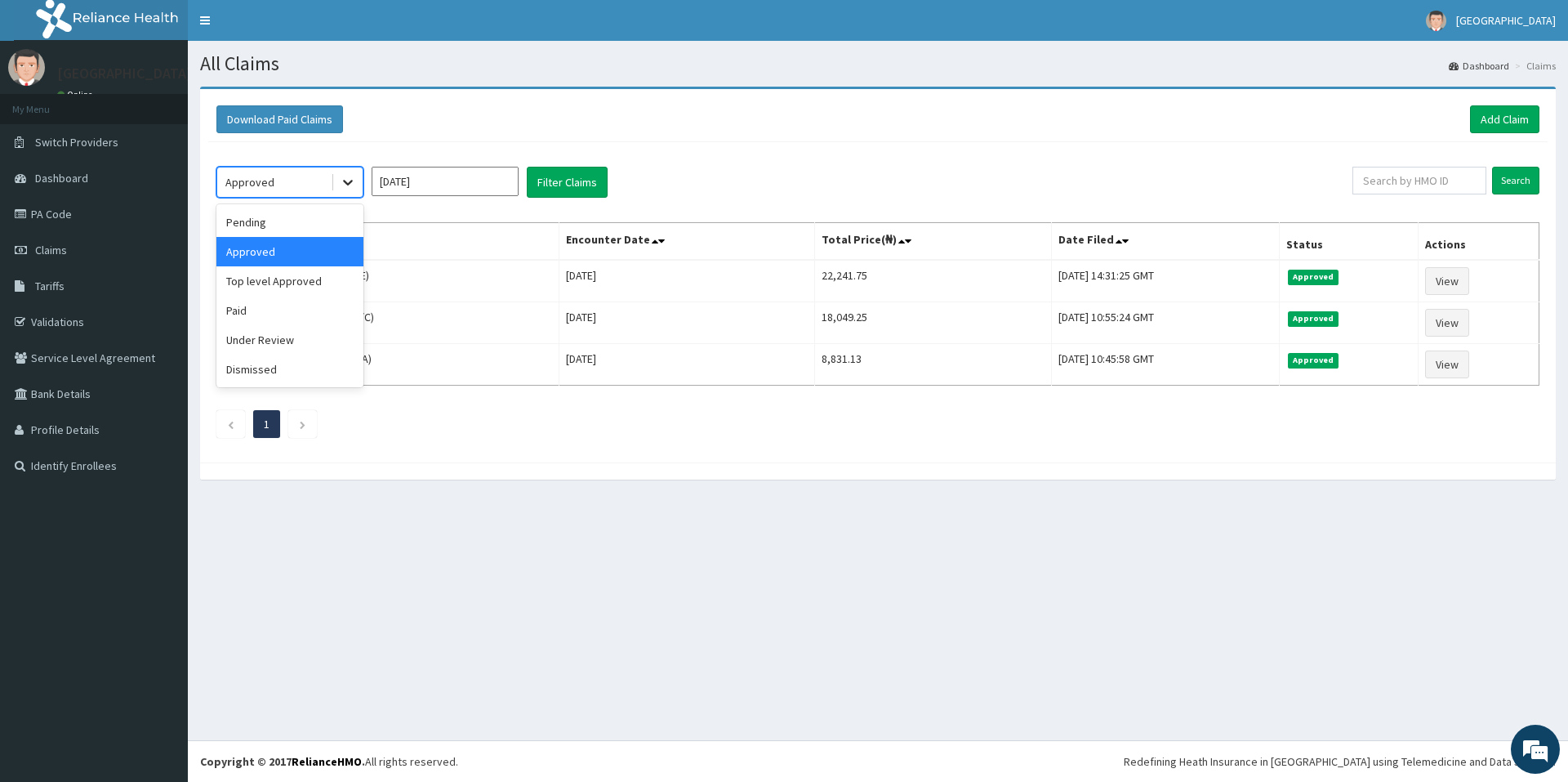
click at [345, 180] on icon at bounding box center [348, 182] width 16 height 16
click at [275, 342] on div "Under Review" at bounding box center [290, 340] width 147 height 30
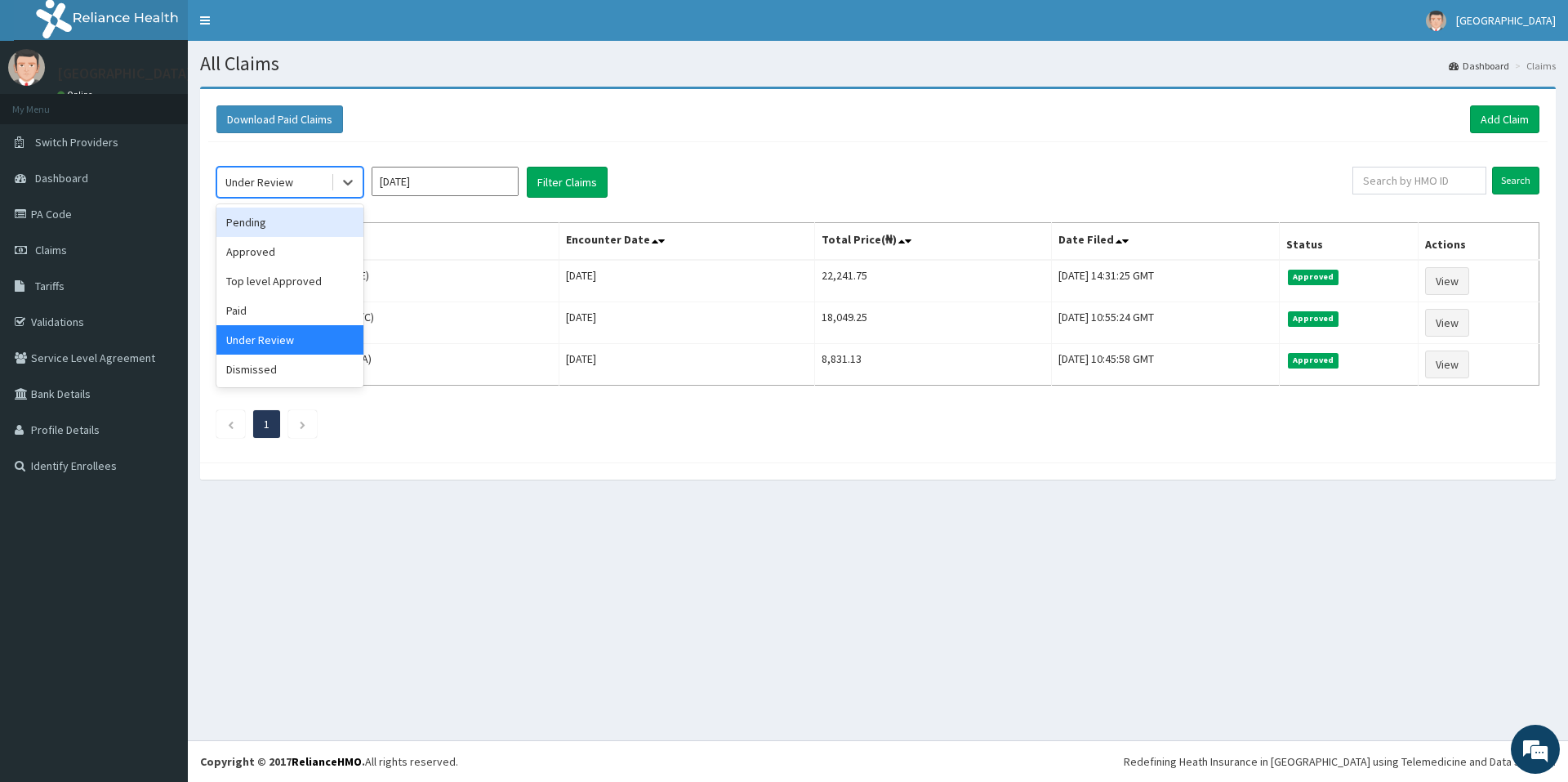
drag, startPoint x: 349, startPoint y: 184, endPoint x: 300, endPoint y: 230, distance: 67.2
click at [300, 197] on div "option Under Review, selected. option Pending focused, 1 of 6. 6 results availa…" at bounding box center [290, 182] width 147 height 31
click at [300, 230] on div "Pending" at bounding box center [290, 222] width 147 height 30
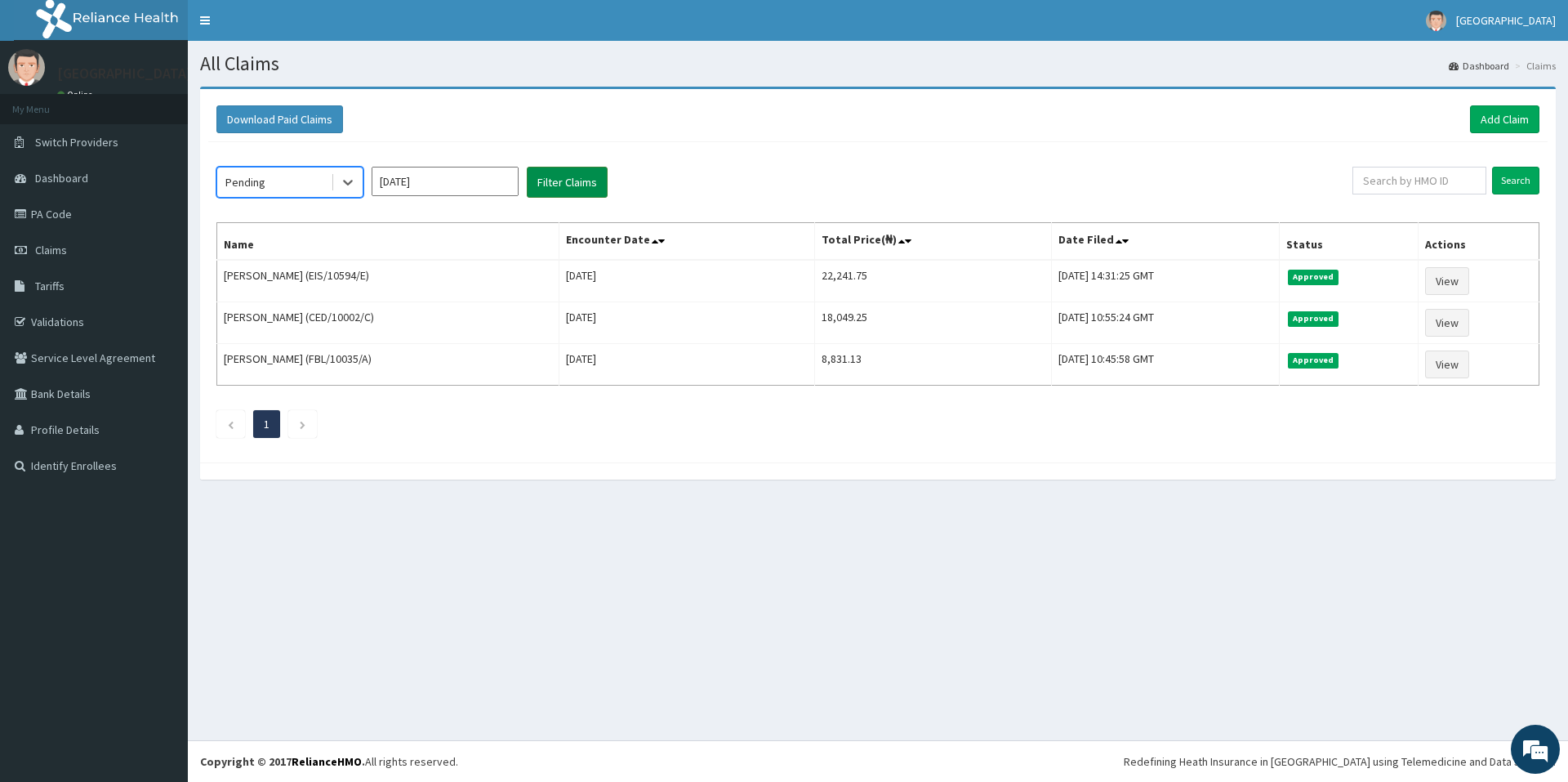
click at [571, 187] on button "Filter Claims" at bounding box center [567, 182] width 81 height 31
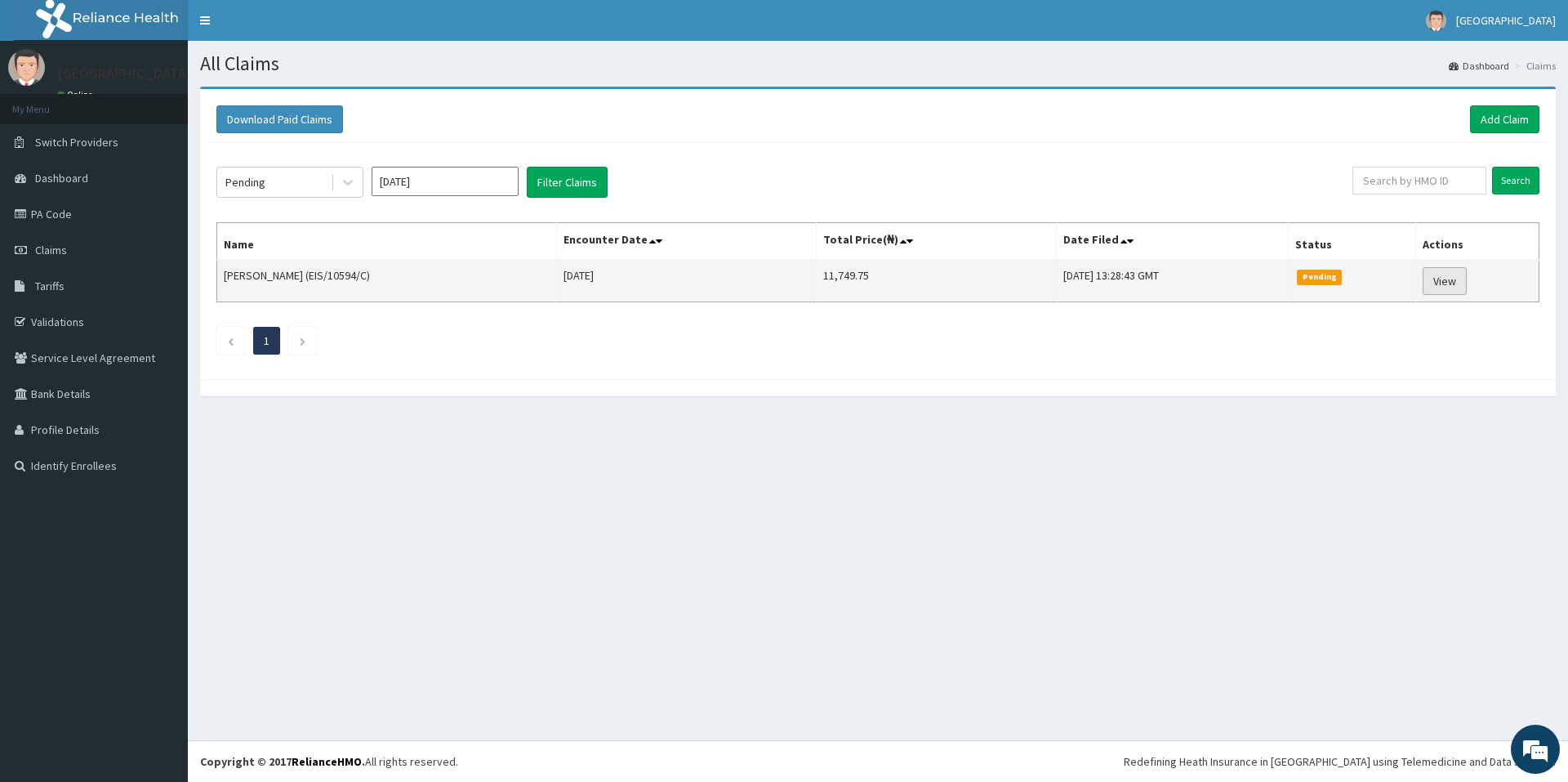
click at [1439, 290] on link "View" at bounding box center [1444, 281] width 44 height 28
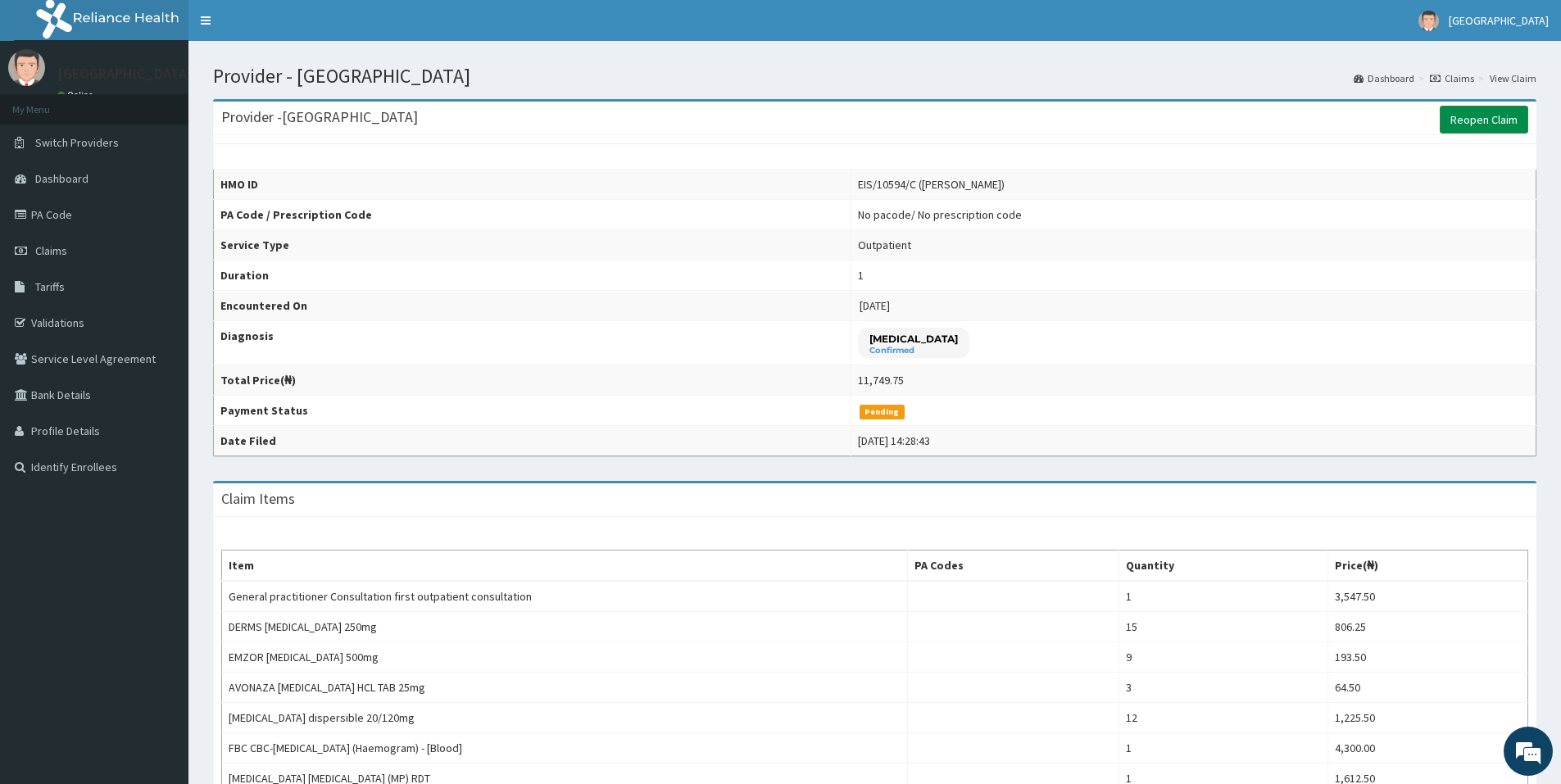
click at [1509, 114] on link "Reopen Claim" at bounding box center [1484, 120] width 88 height 28
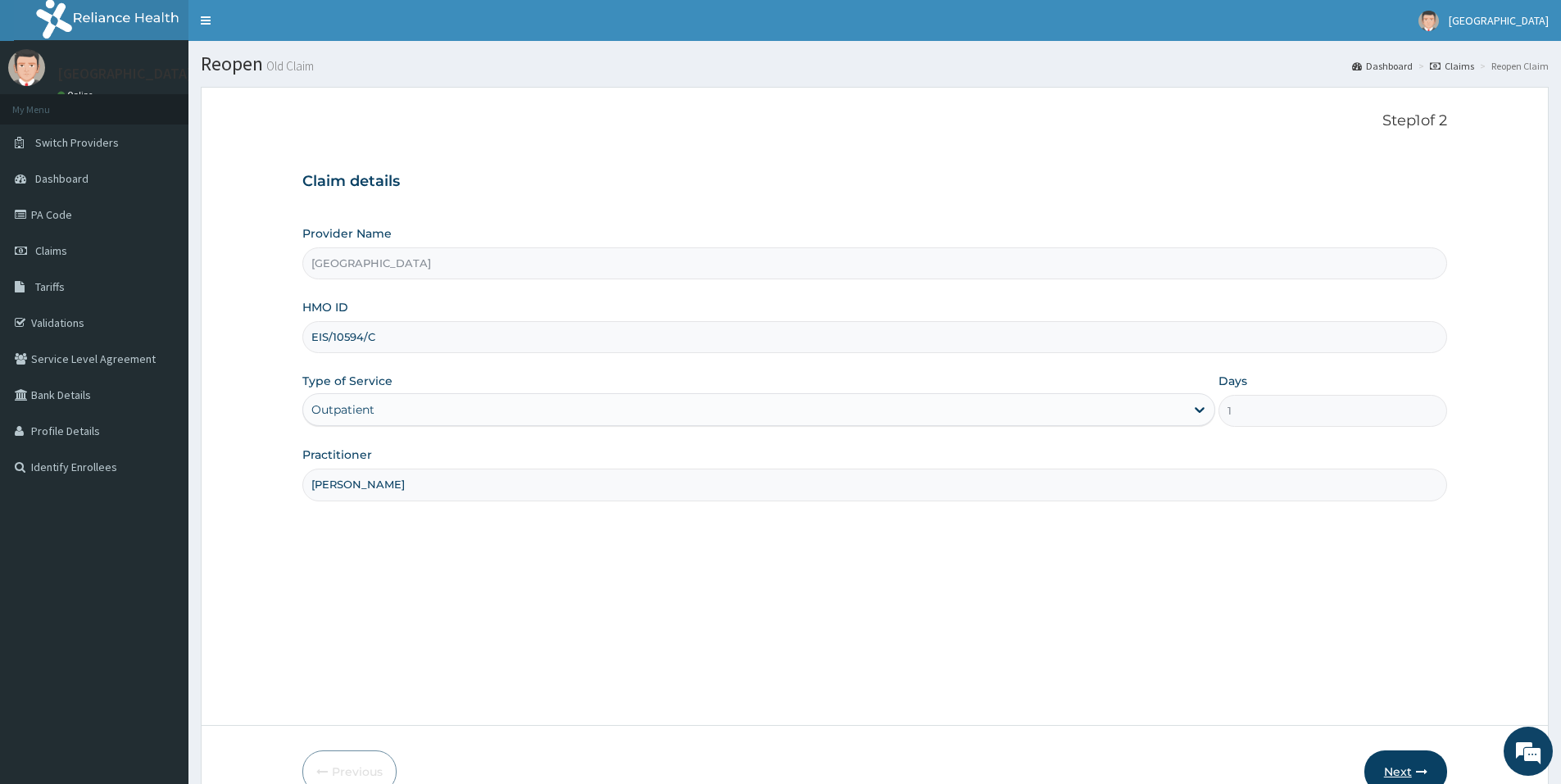
click at [1410, 769] on button "Next" at bounding box center [1405, 771] width 83 height 42
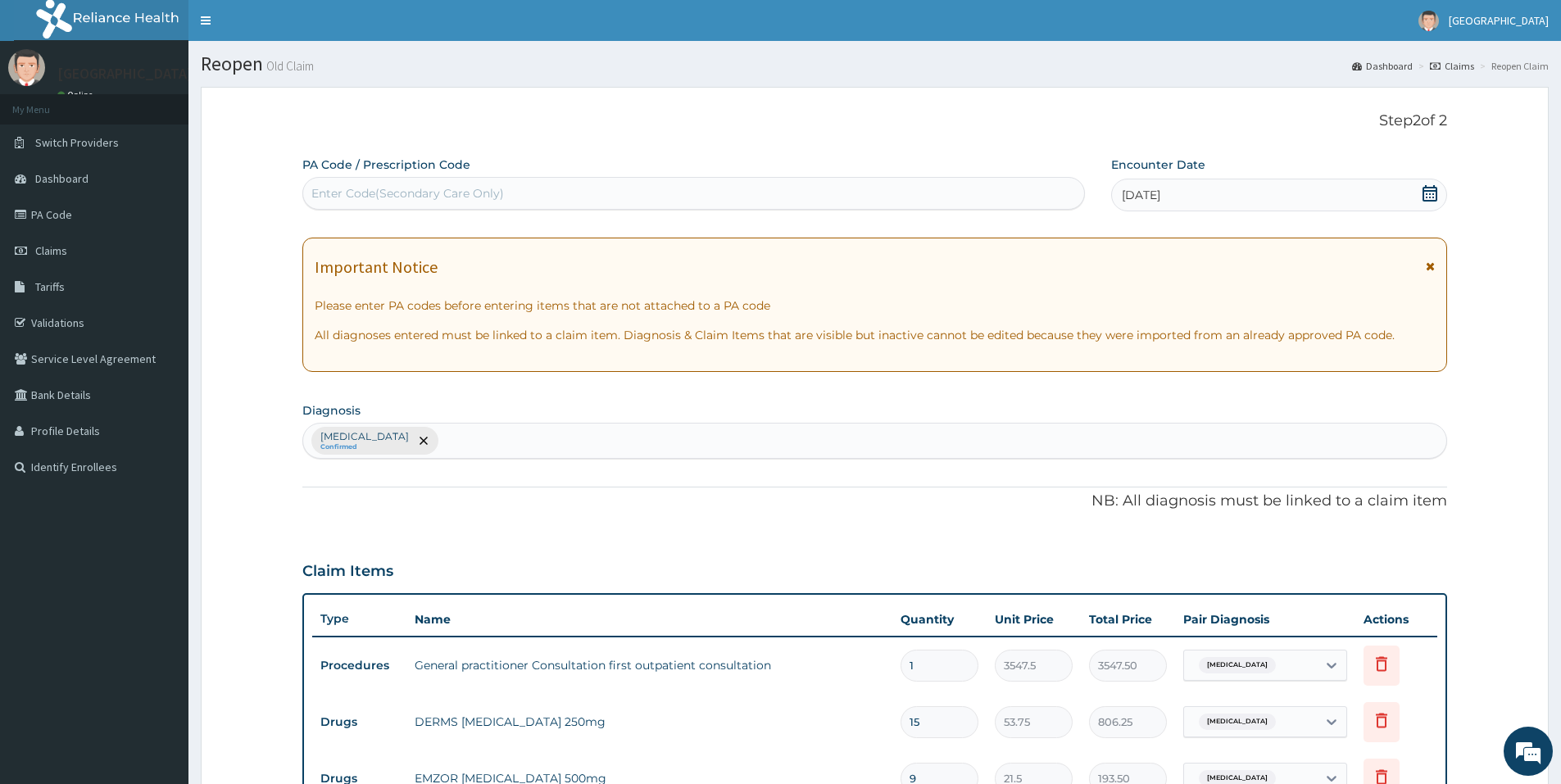
click at [756, 434] on div "[MEDICAL_DATA] Confirmed" at bounding box center [874, 441] width 1143 height 34
type input "rti"
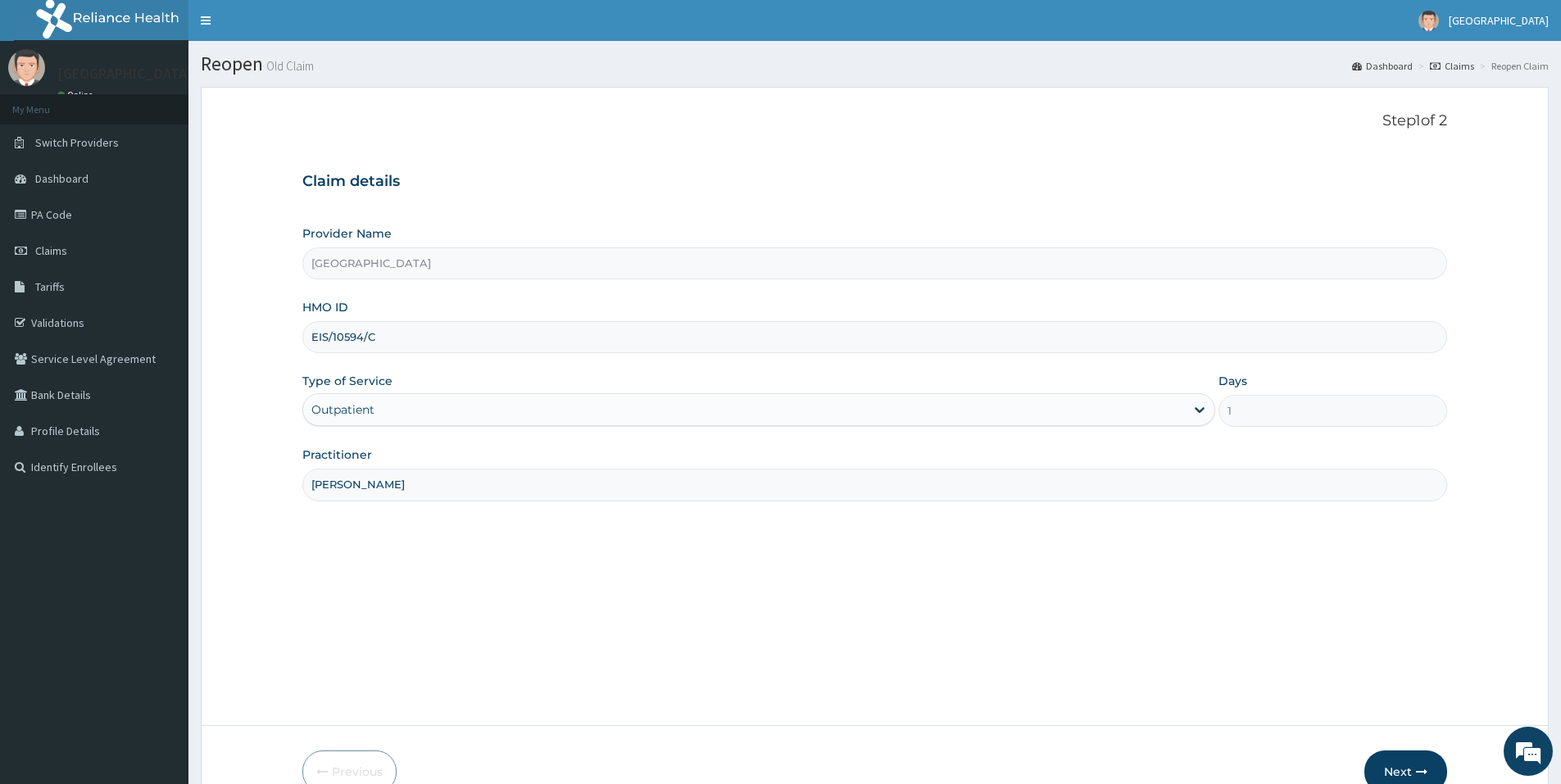
click at [950, 723] on form "Step 1 of 2 Claim details Provider Name [GEOGRAPHIC_DATA] HMO ID EIS/10594/C Ty…" at bounding box center [874, 453] width 1348 height 732
click at [1384, 762] on button "Next" at bounding box center [1405, 771] width 83 height 42
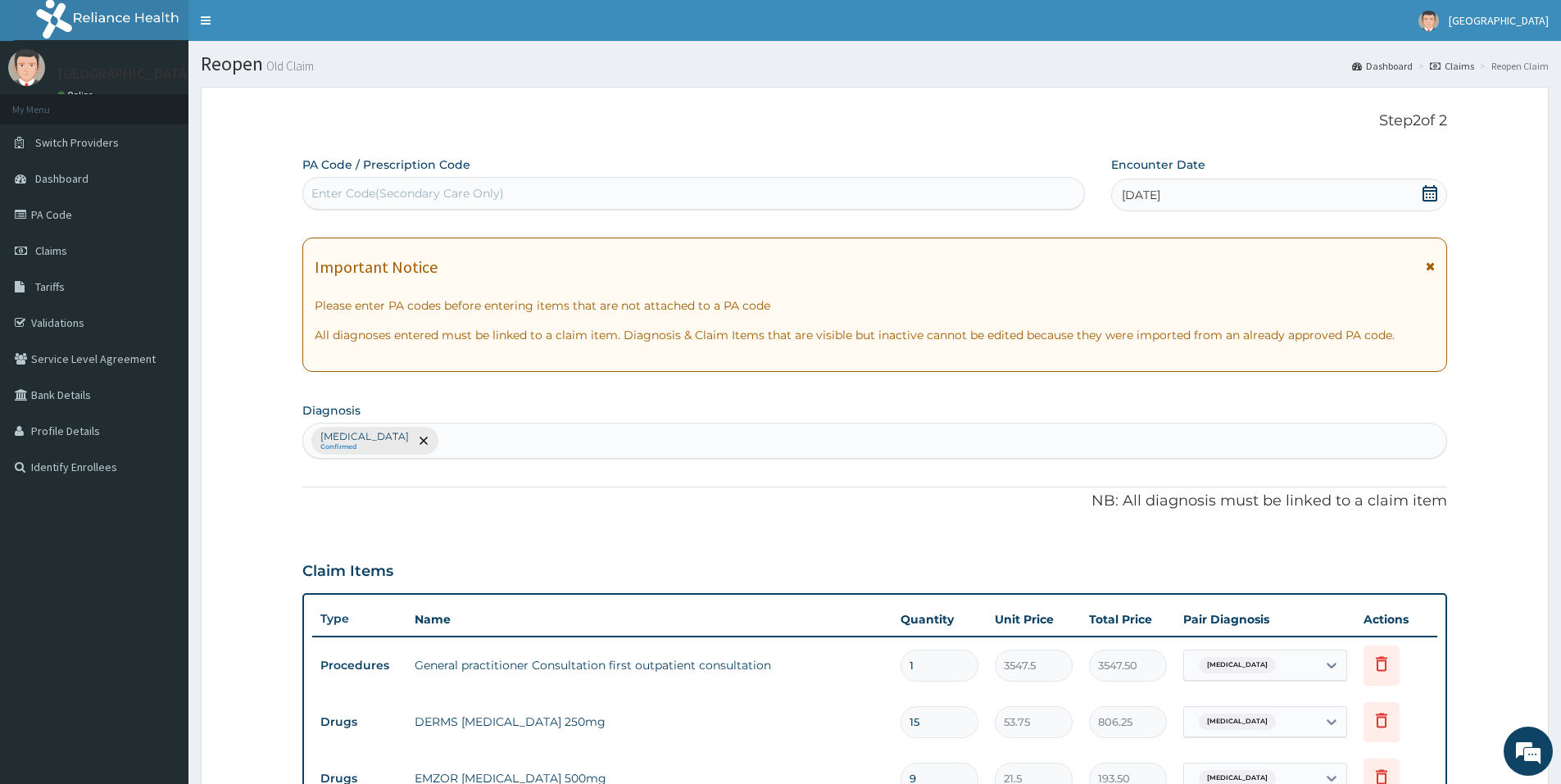
click at [598, 423] on div "[MEDICAL_DATA] Confirmed" at bounding box center [874, 441] width 1143 height 34
type input "rti"
click at [484, 503] on p "[MEDICAL_DATA] , RTI - [MEDICAL_DATA]" at bounding box center [397, 497] width 172 height 12
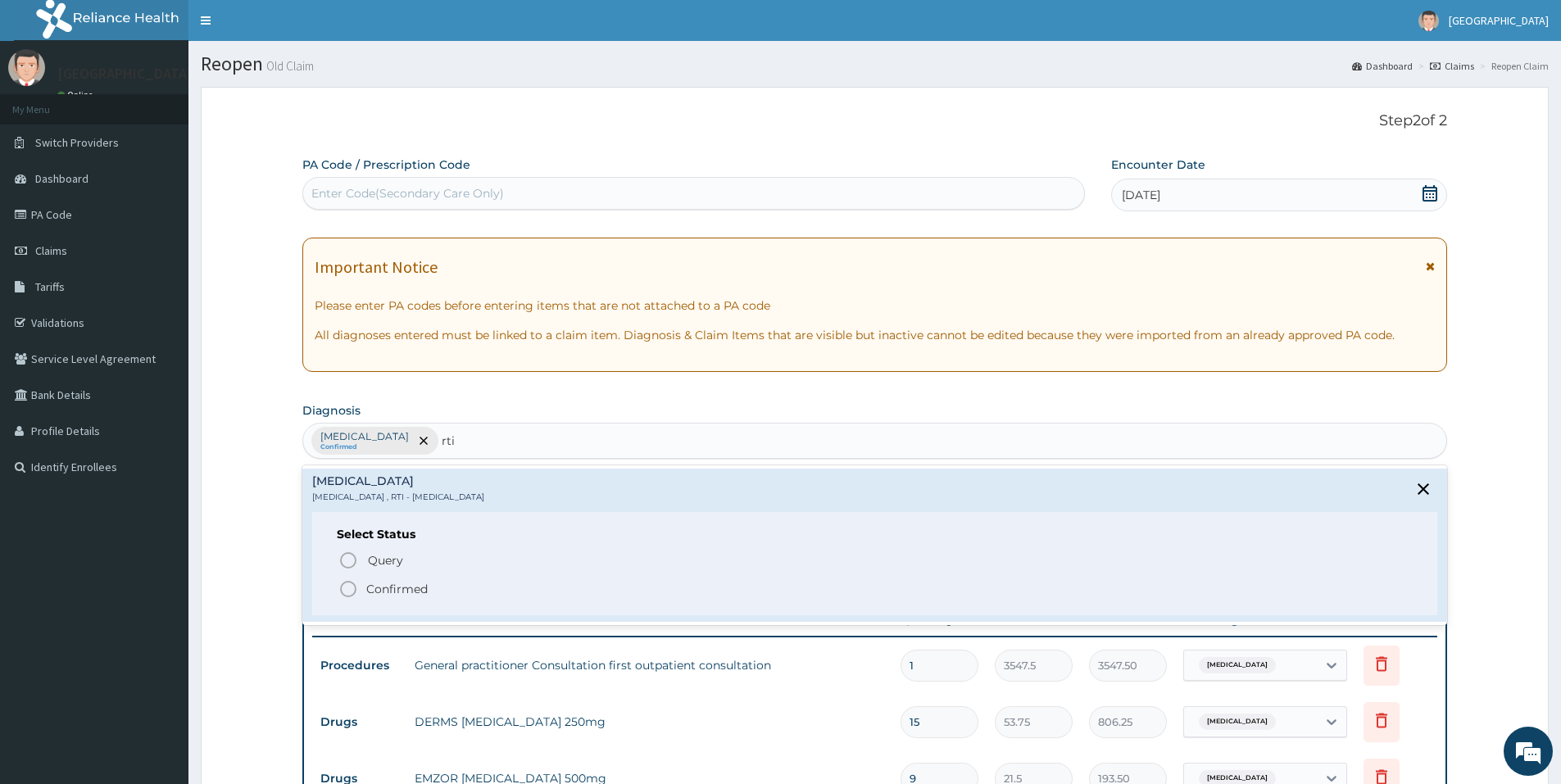
click at [650, 599] on span "Confirmed" at bounding box center [875, 589] width 1074 height 20
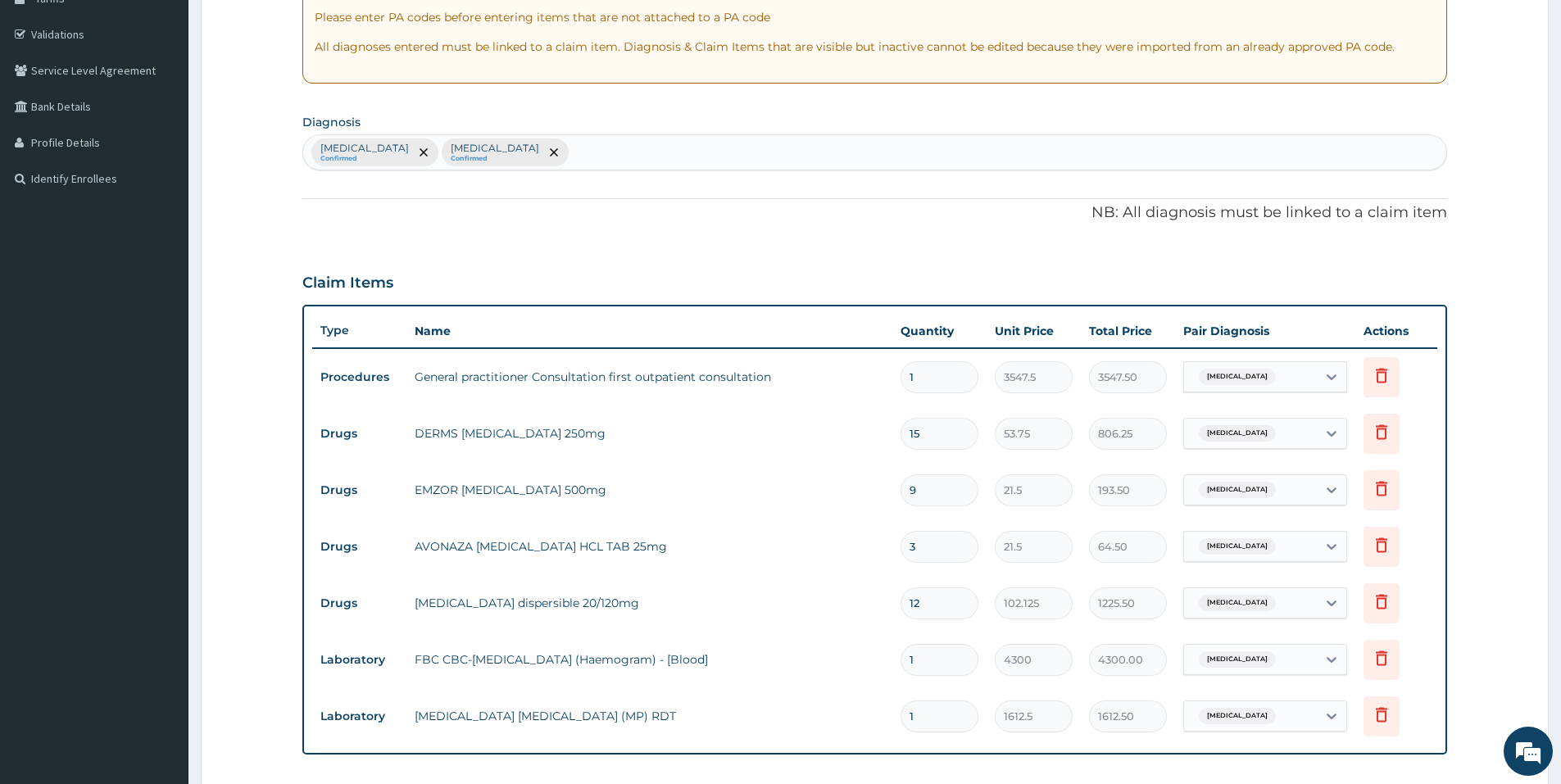
scroll to position [552, 0]
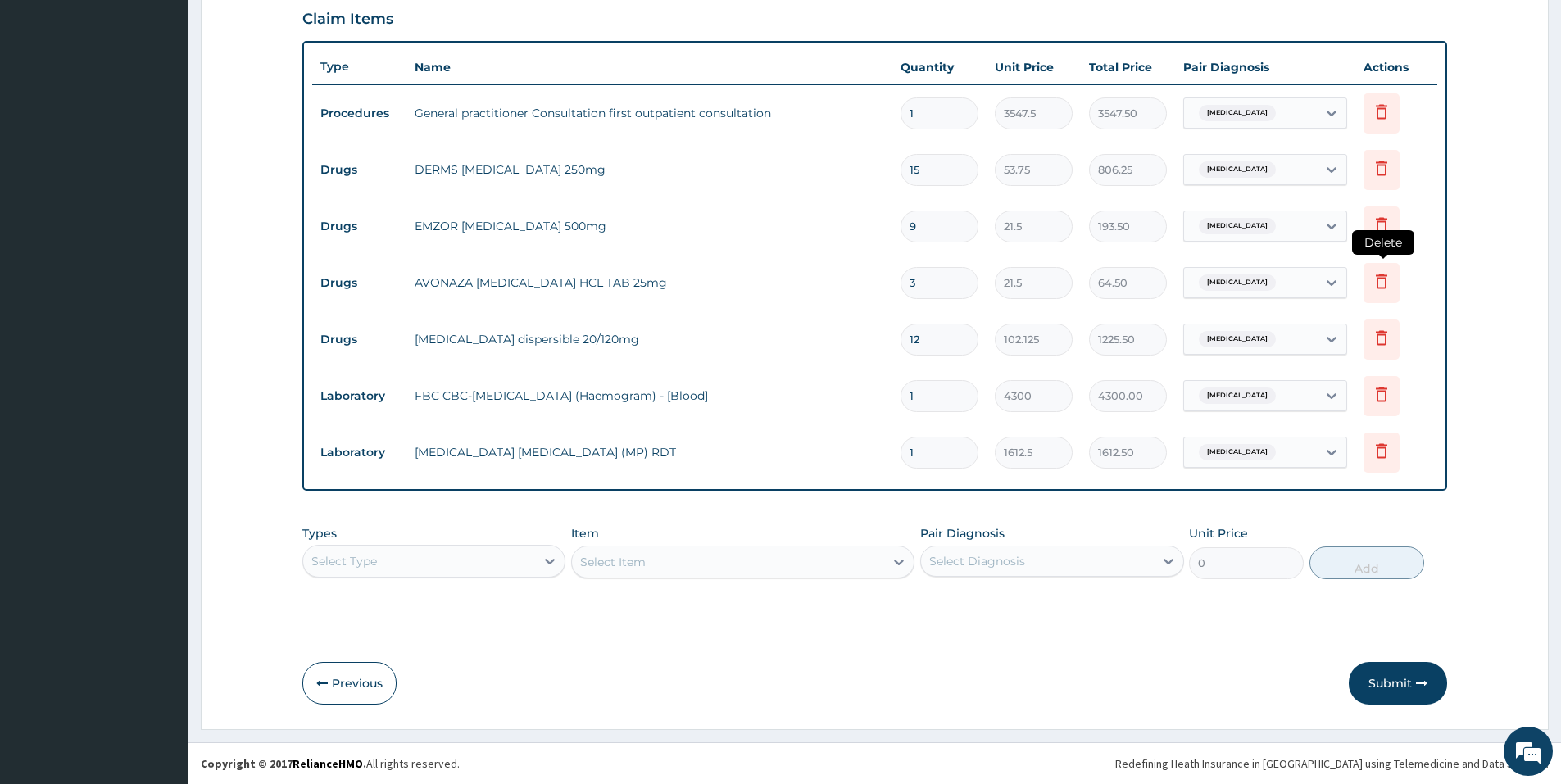
click at [1375, 292] on icon at bounding box center [1381, 282] width 36 height 40
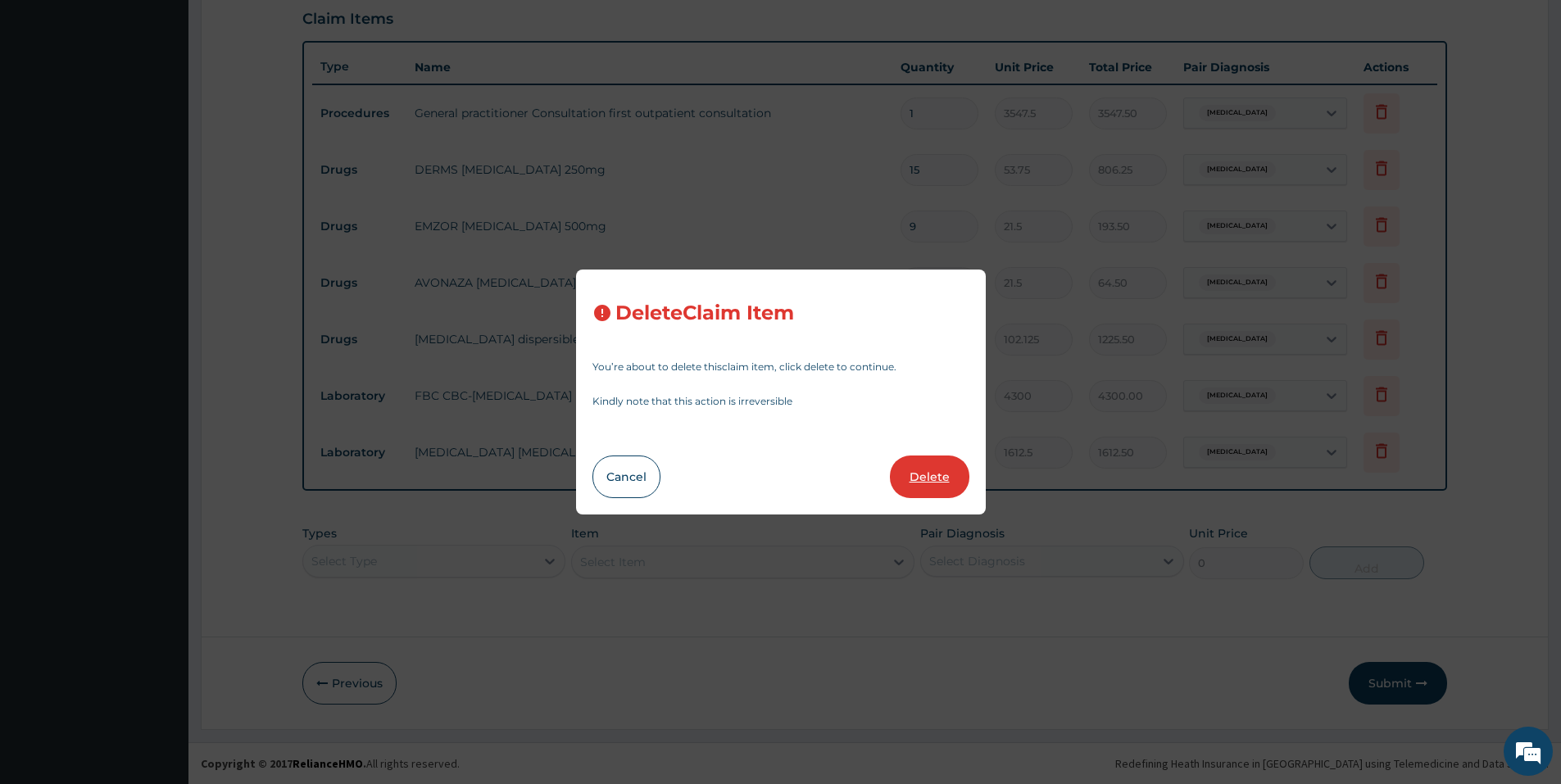
click at [947, 477] on button "Delete" at bounding box center [929, 477] width 79 height 42
type input "12"
type input "102.125"
type input "1225.50"
type input "1"
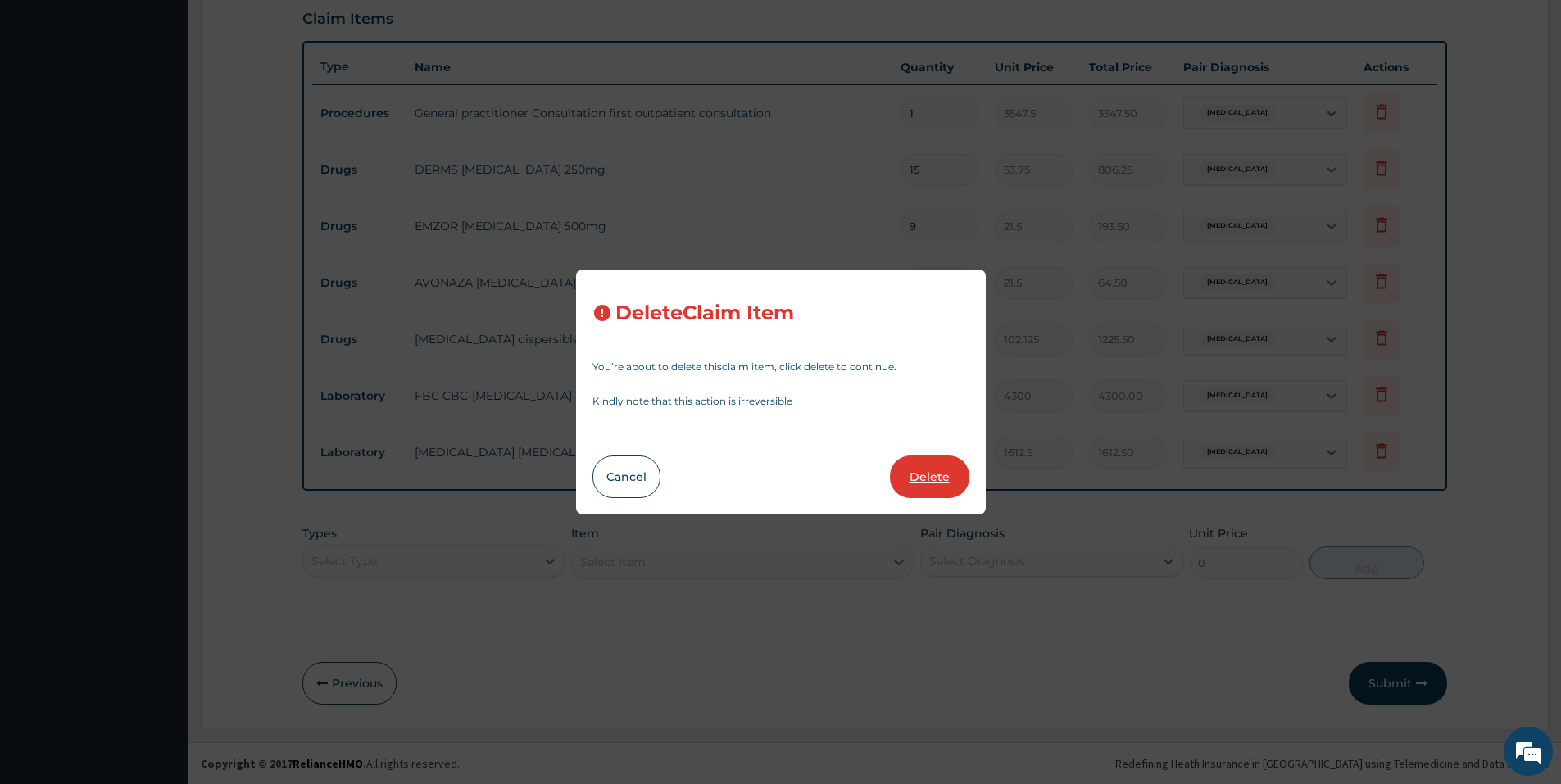
type input "4300"
type input "4300.00"
type input "1612.5"
type input "1612.50"
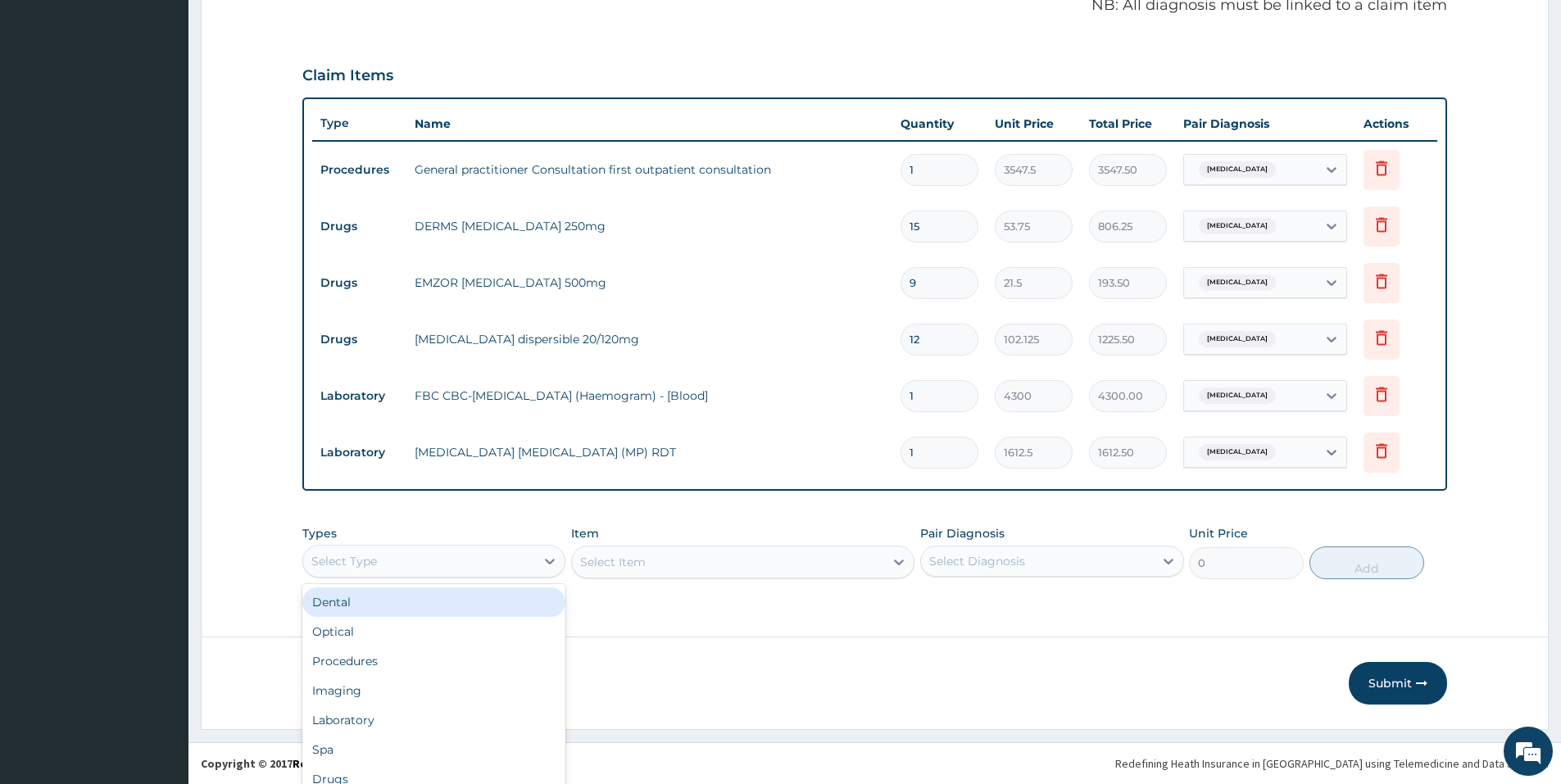
click at [465, 566] on div "option Dental focused, 1 of 10. 10 results available. Use Up and Down to choose…" at bounding box center [433, 561] width 263 height 32
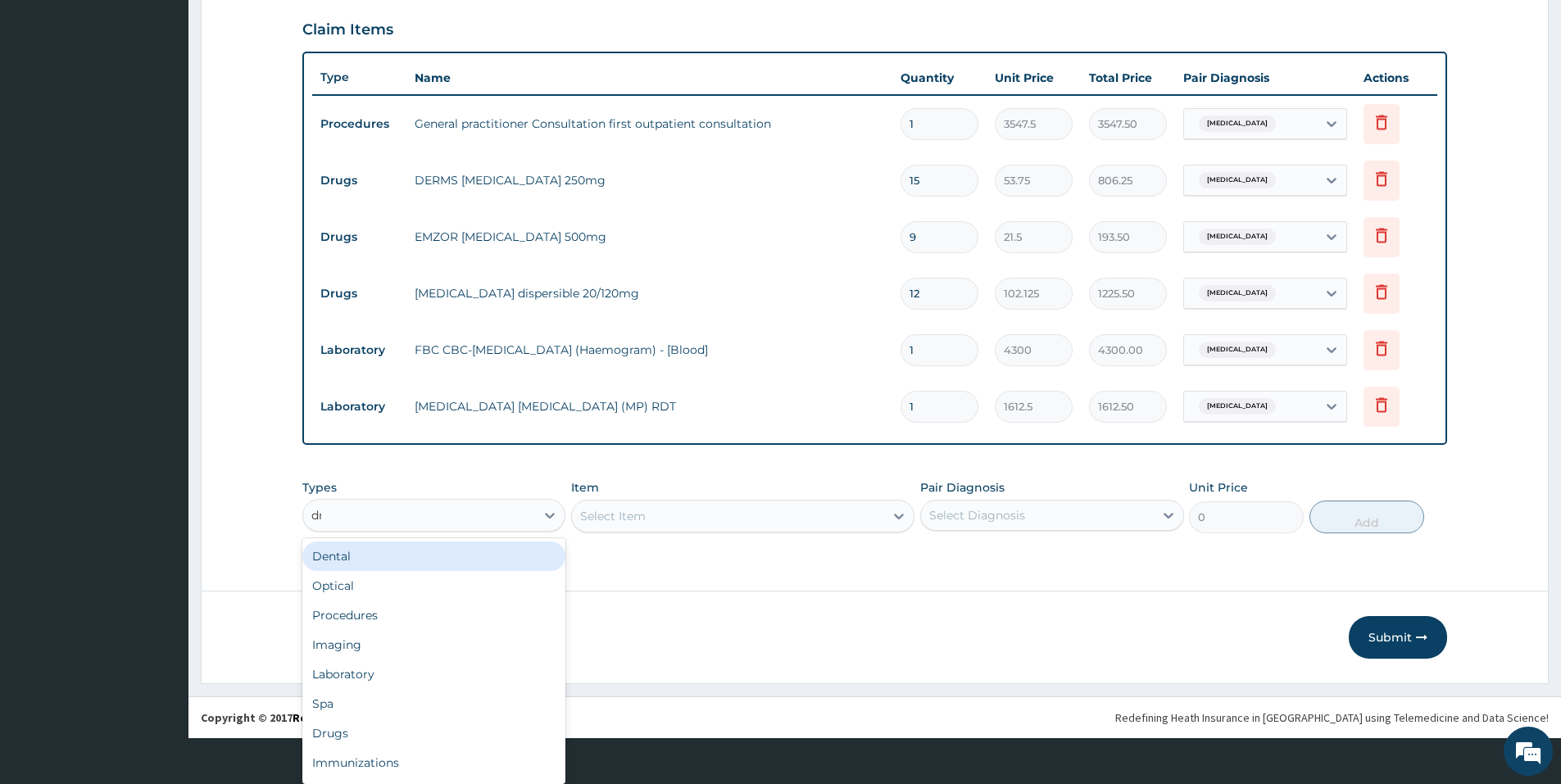
scroll to position [0, 0]
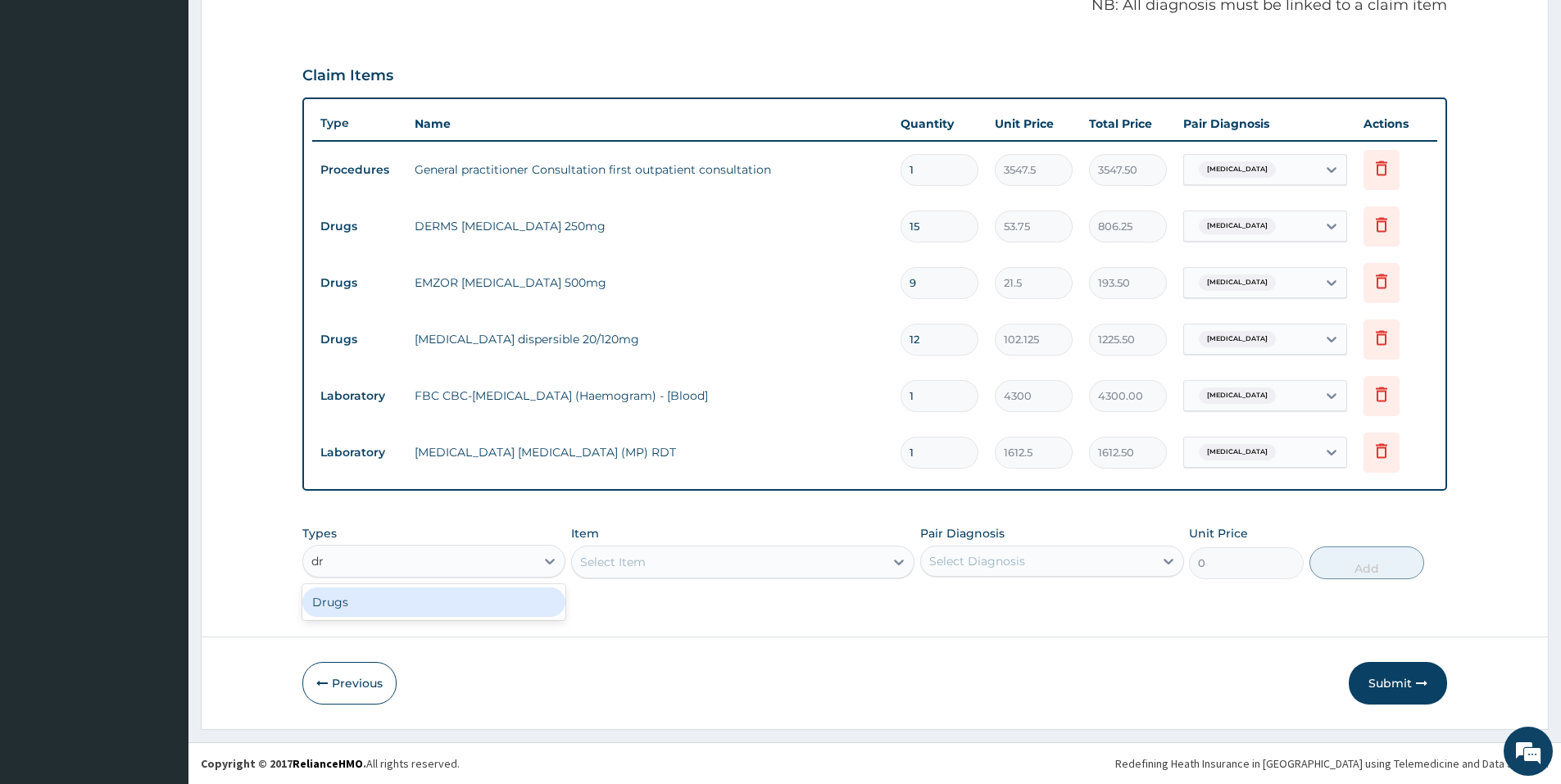
type input "dru"
click at [622, 563] on div "Select Item" at bounding box center [743, 562] width 343 height 32
click at [622, 563] on div "Select Item" at bounding box center [727, 561] width 312 height 26
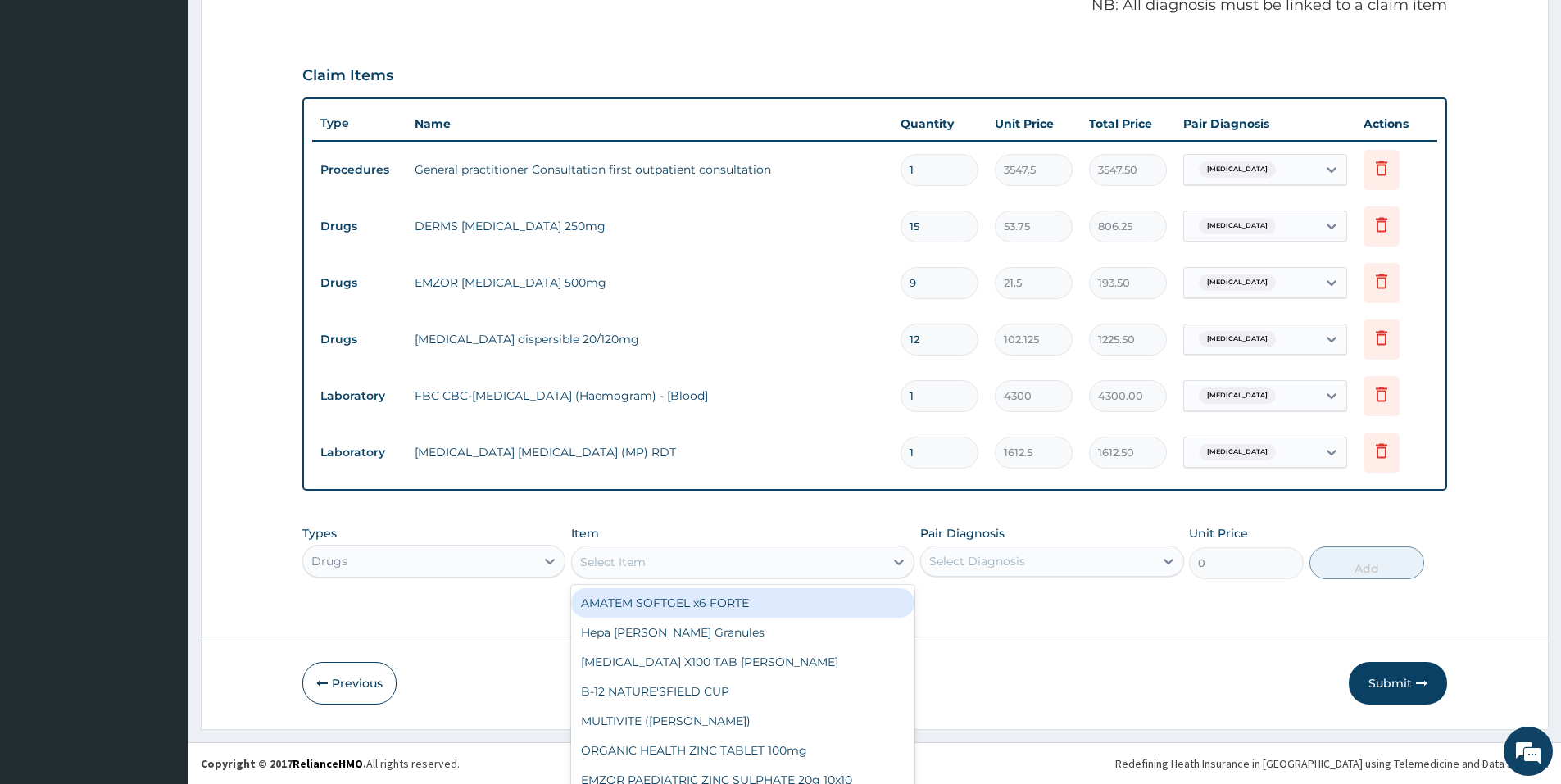
scroll to position [47, 0]
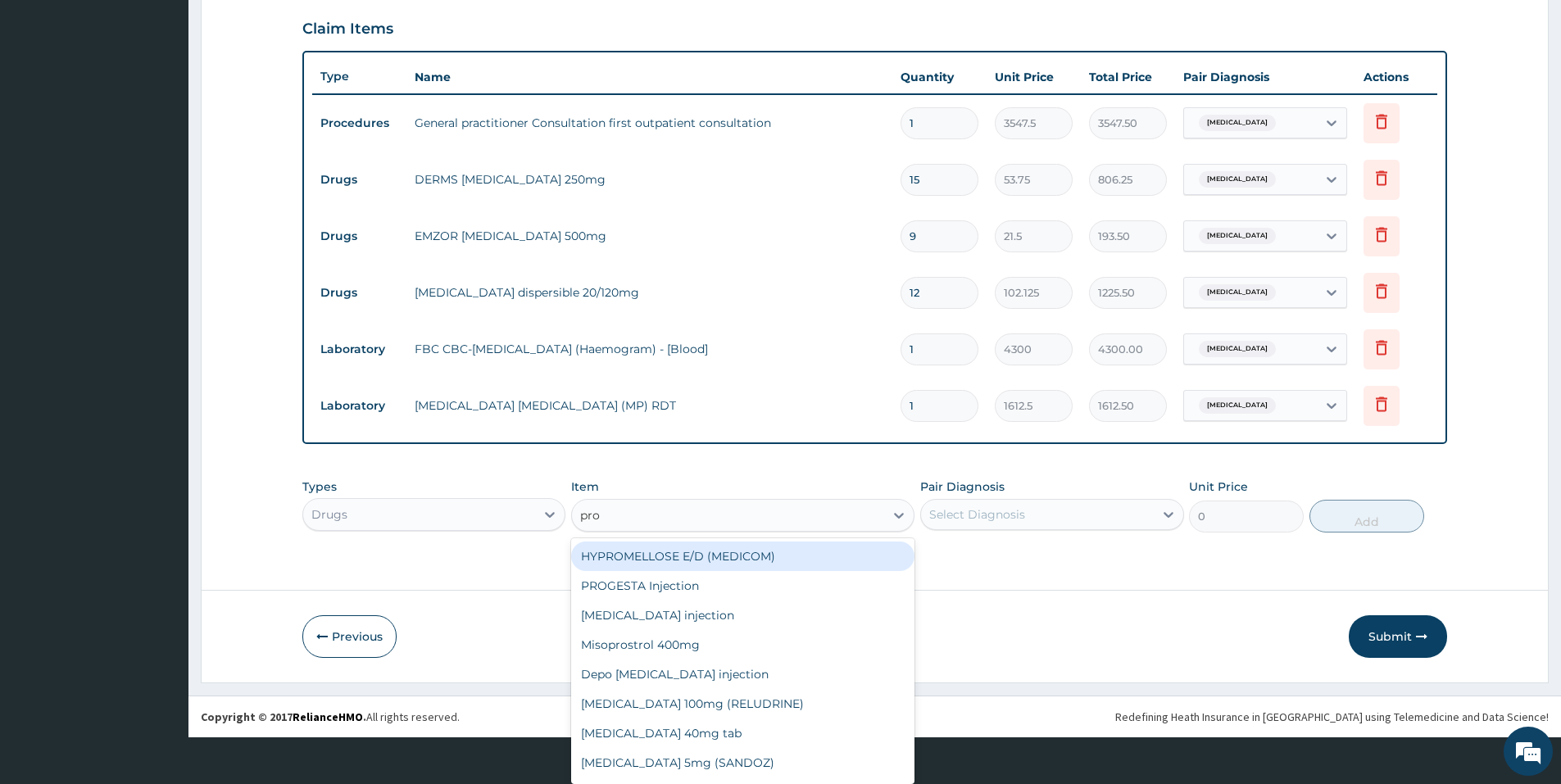
type input "prom"
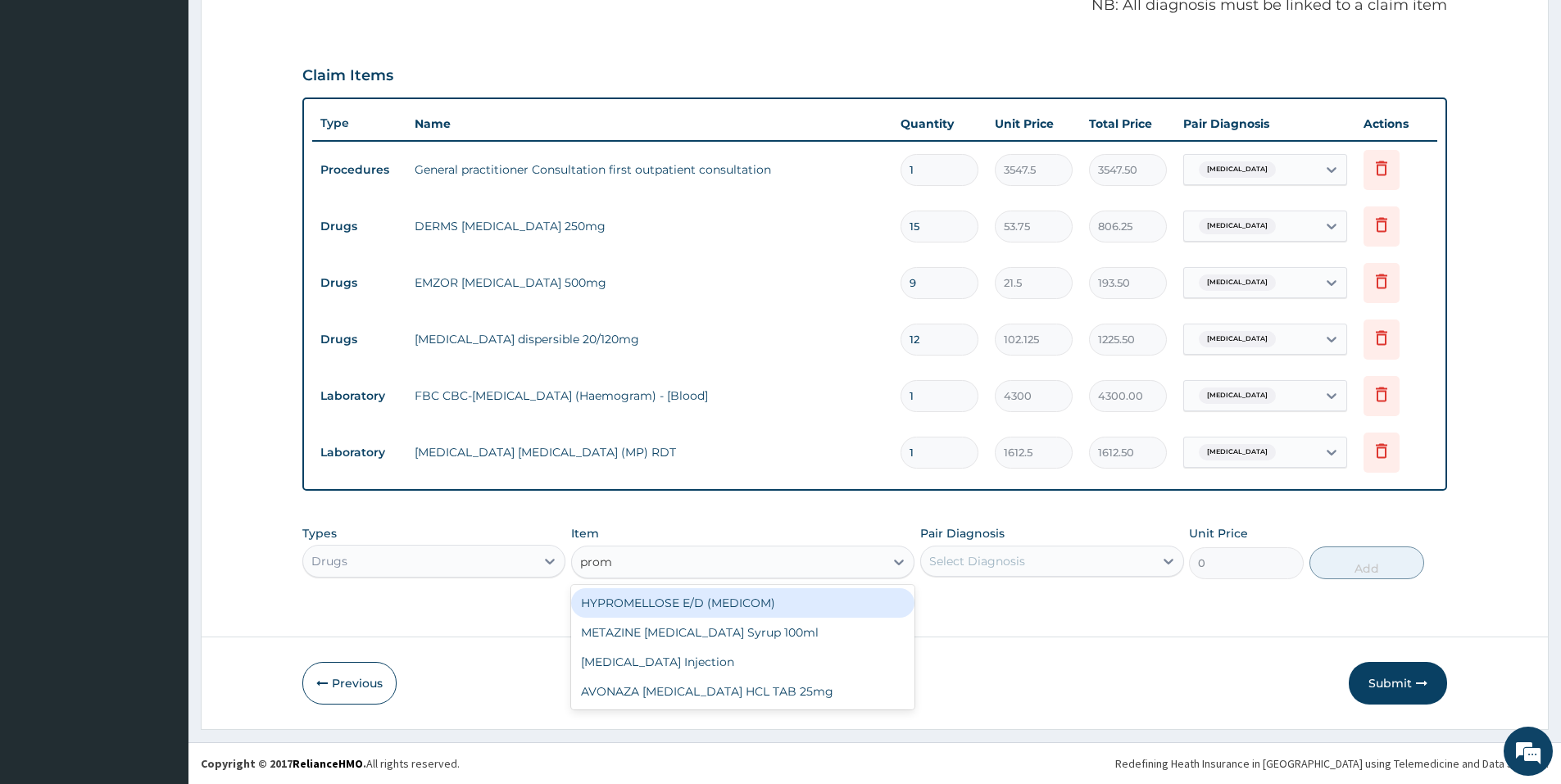
scroll to position [0, 0]
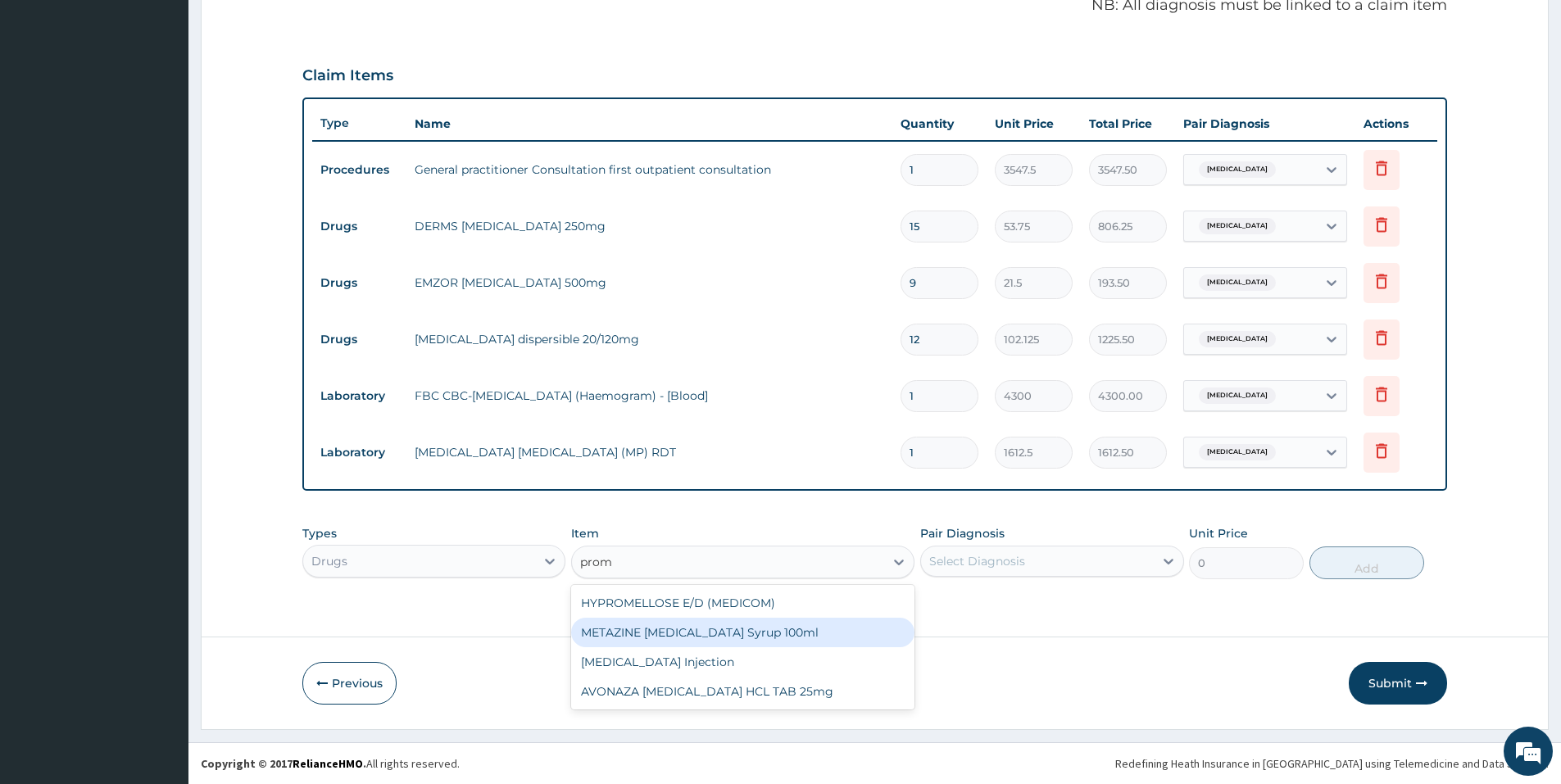
click at [723, 640] on div "METAZINE PROMETHAZINE Syrup 100ml" at bounding box center [743, 632] width 343 height 30
type input "1290"
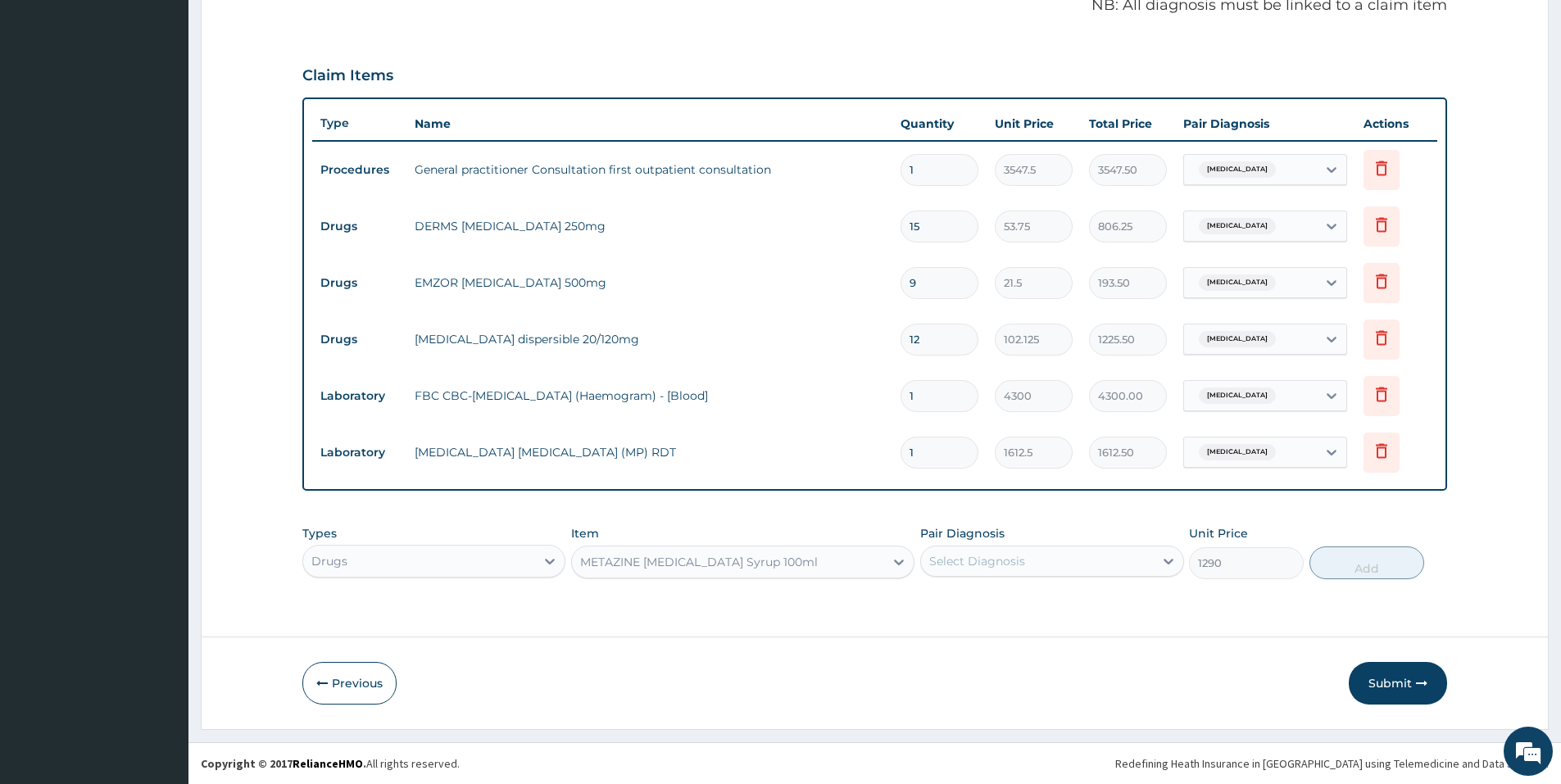
click at [1071, 562] on div "Select Diagnosis" at bounding box center [1037, 560] width 232 height 26
click at [1013, 648] on div "Respiratory tract infection" at bounding box center [1051, 637] width 263 height 33
checkbox input "true"
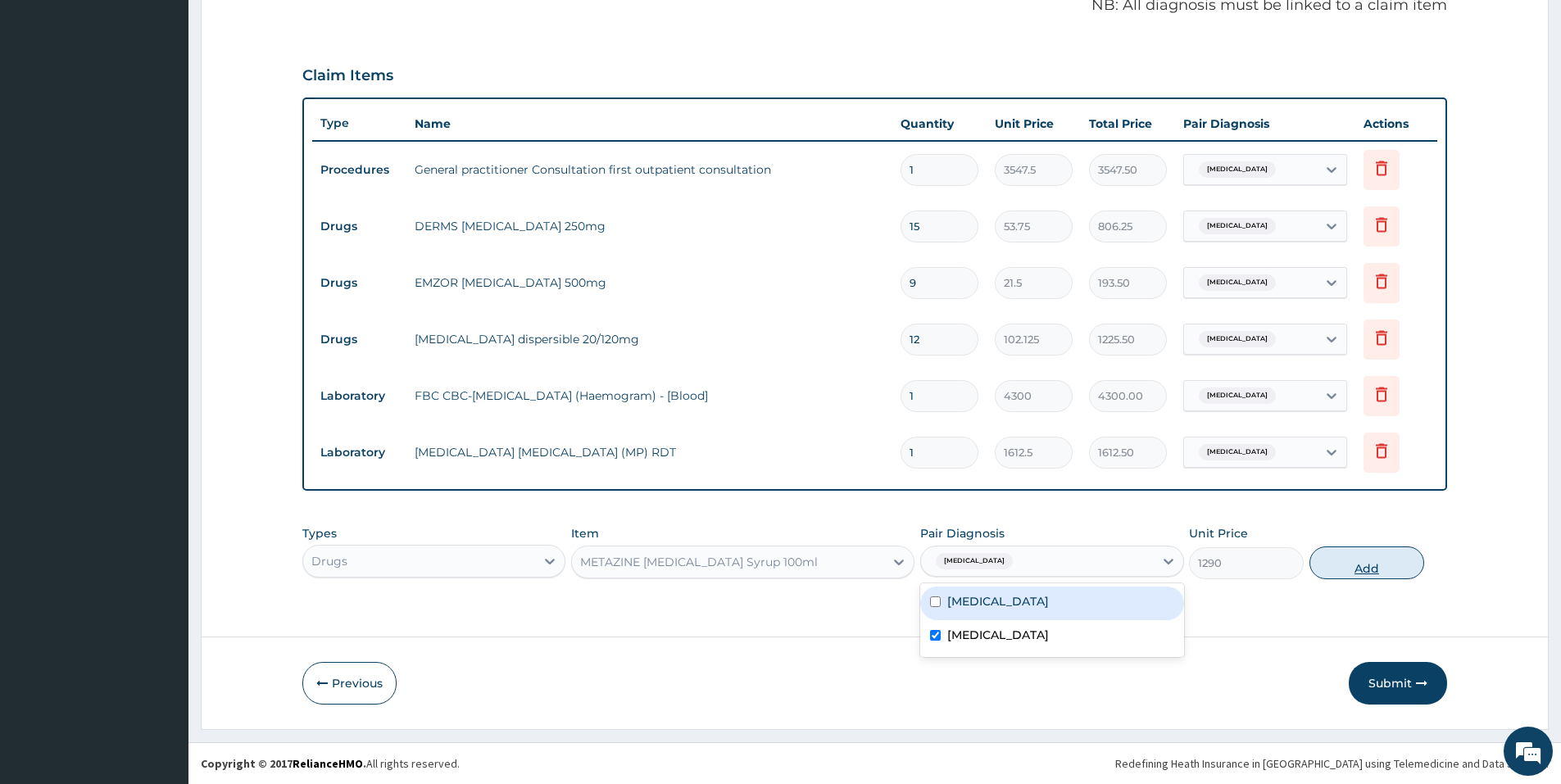
click at [1370, 568] on button "Add" at bounding box center [1367, 563] width 115 height 32
type input "0"
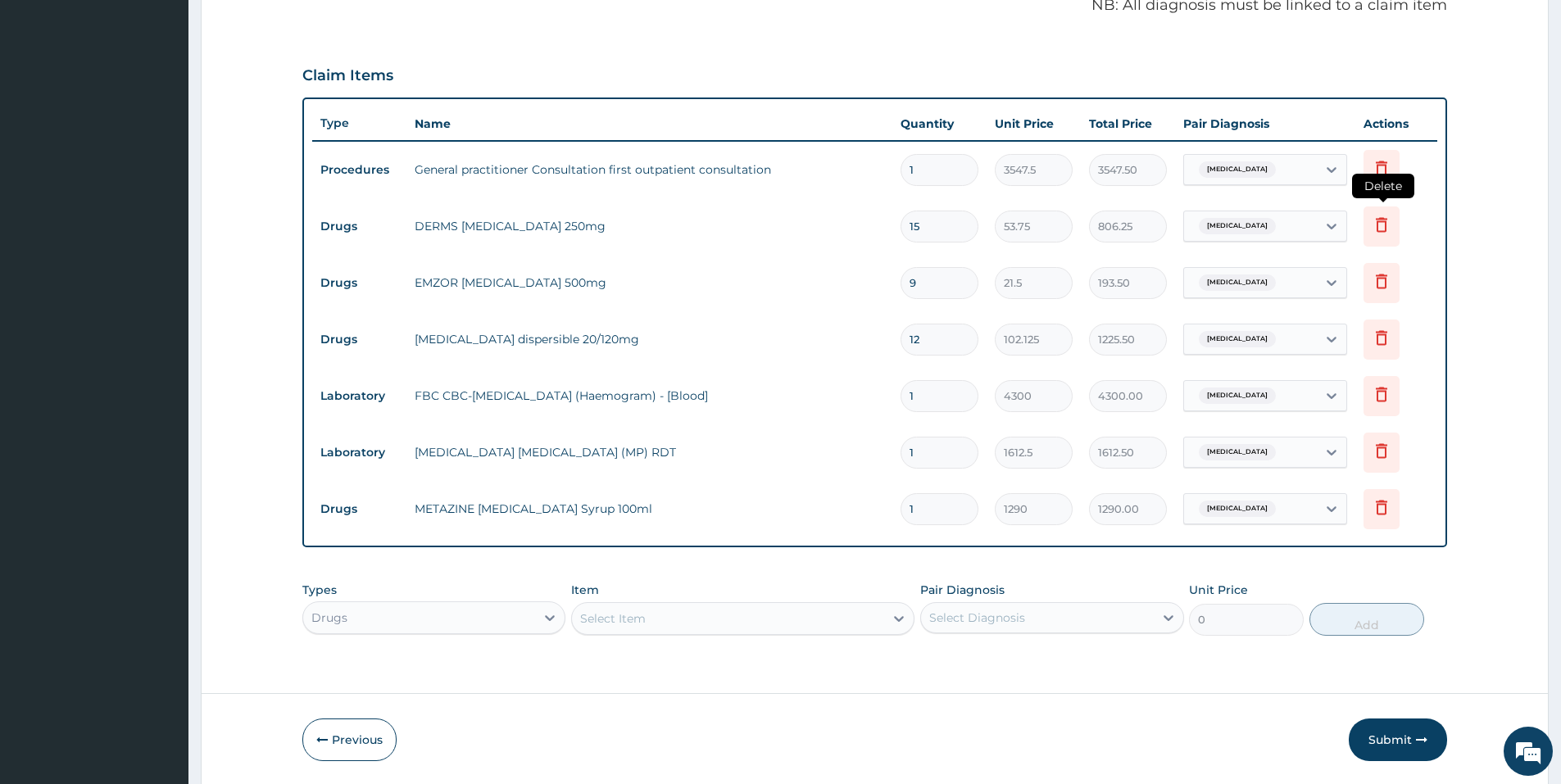
click at [1391, 227] on icon at bounding box center [1381, 227] width 36 height 40
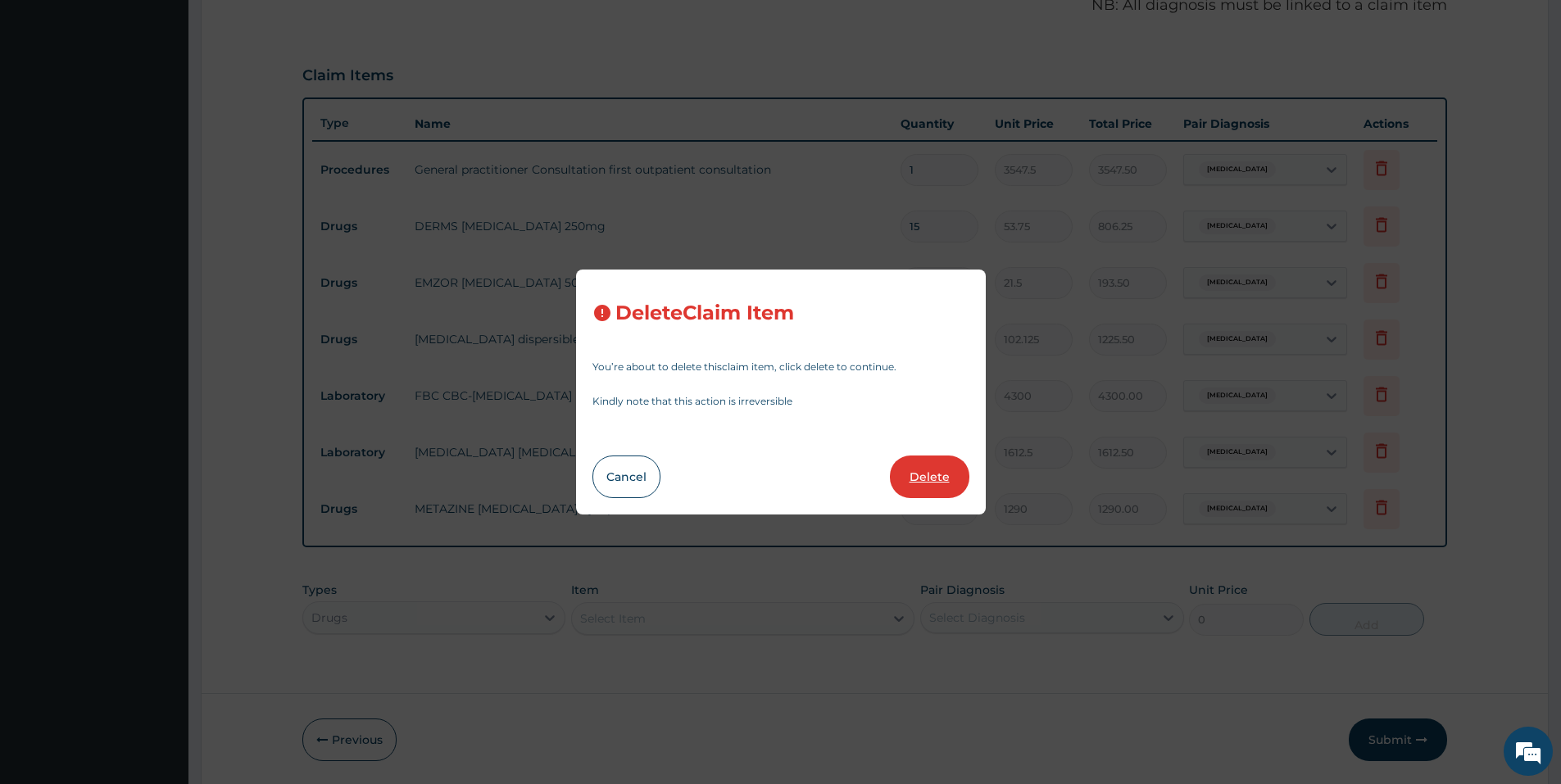
click at [935, 479] on button "Delete" at bounding box center [929, 477] width 79 height 42
type input "9"
type input "21.5"
type input "193.50"
type input "12"
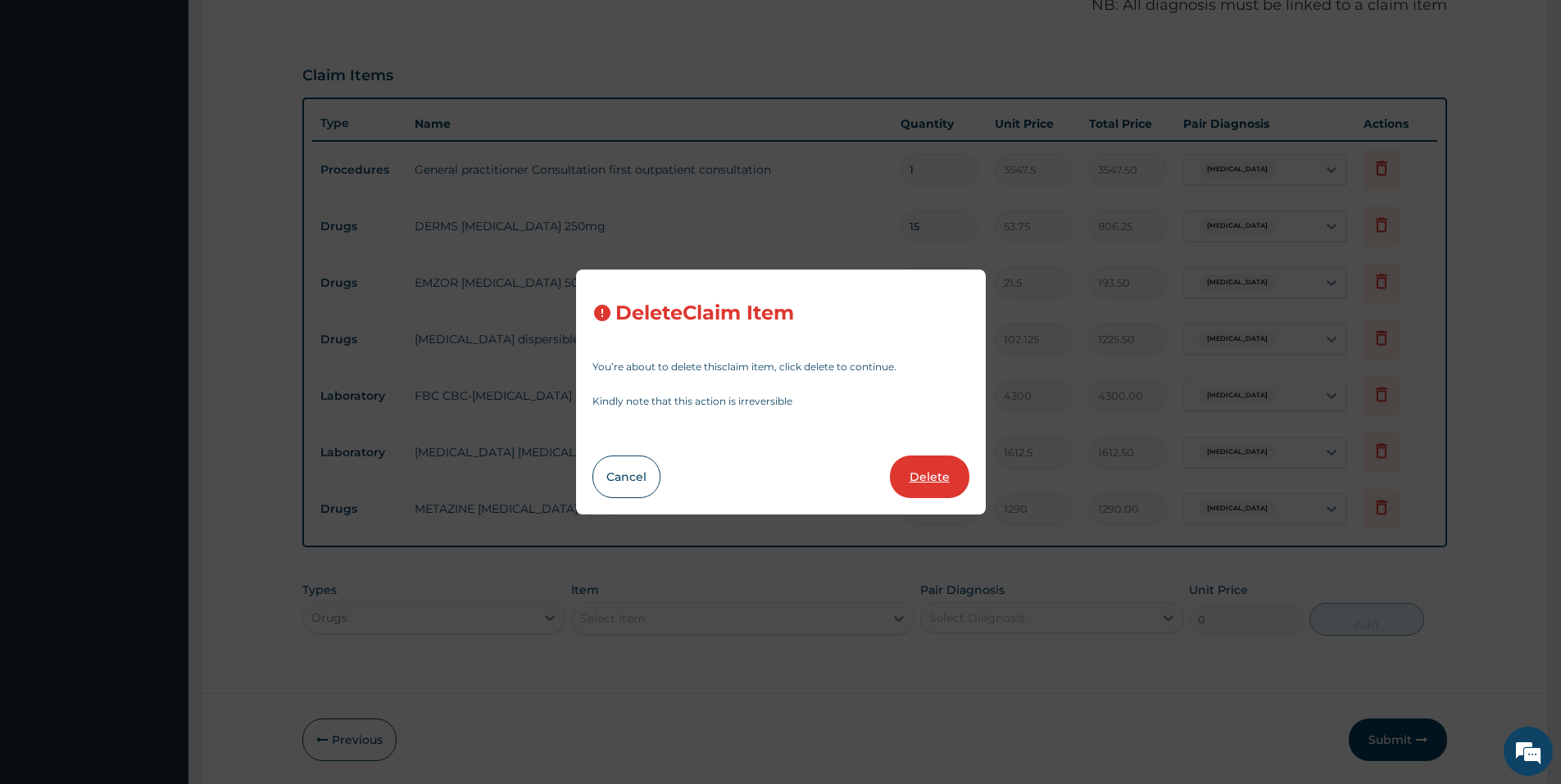
type input "102.125"
type input "1225.50"
type input "1"
type input "4300"
type input "4300.00"
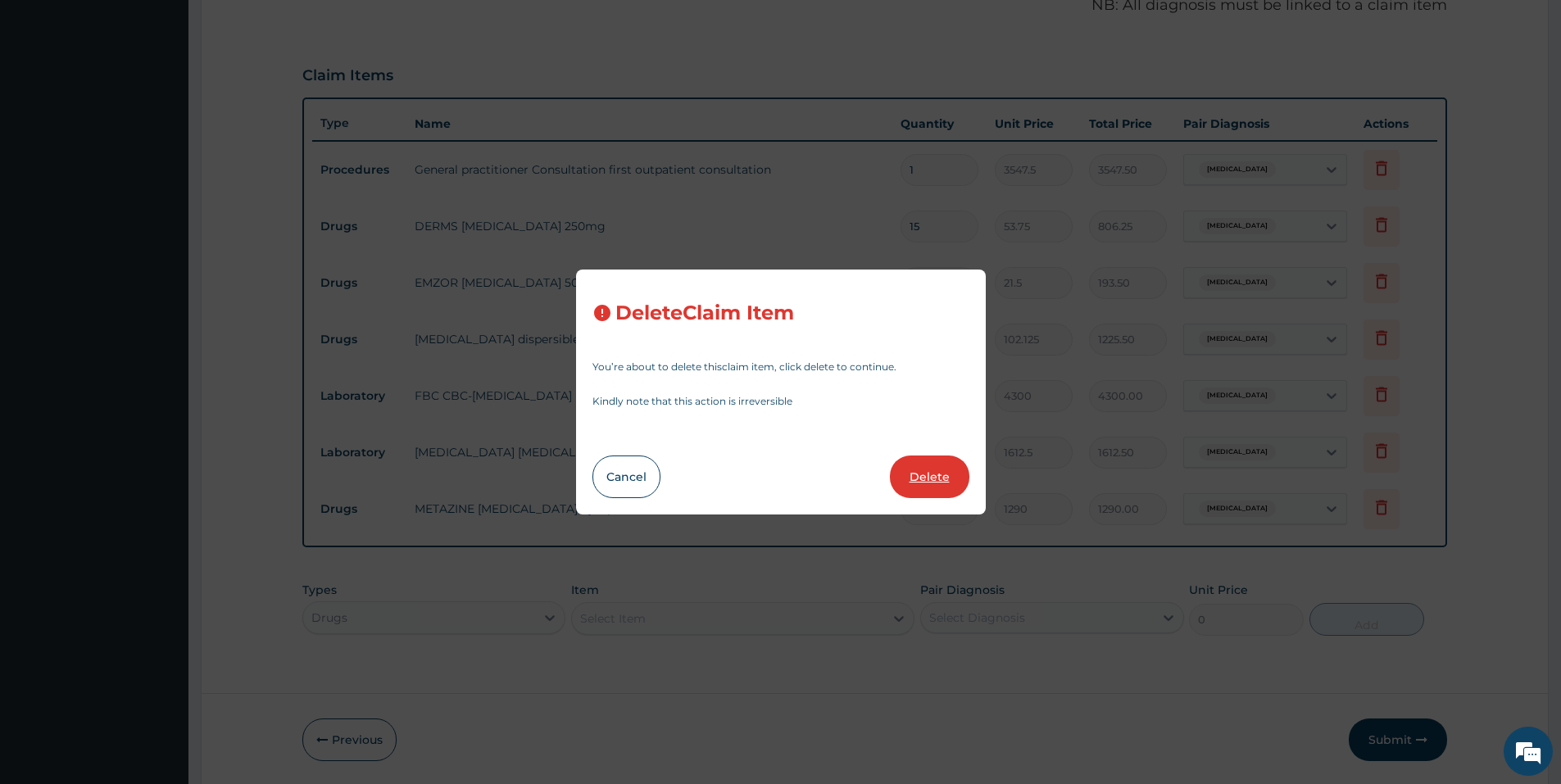
type input "1612.5"
type input "1612.50"
type input "1290"
type input "1290.00"
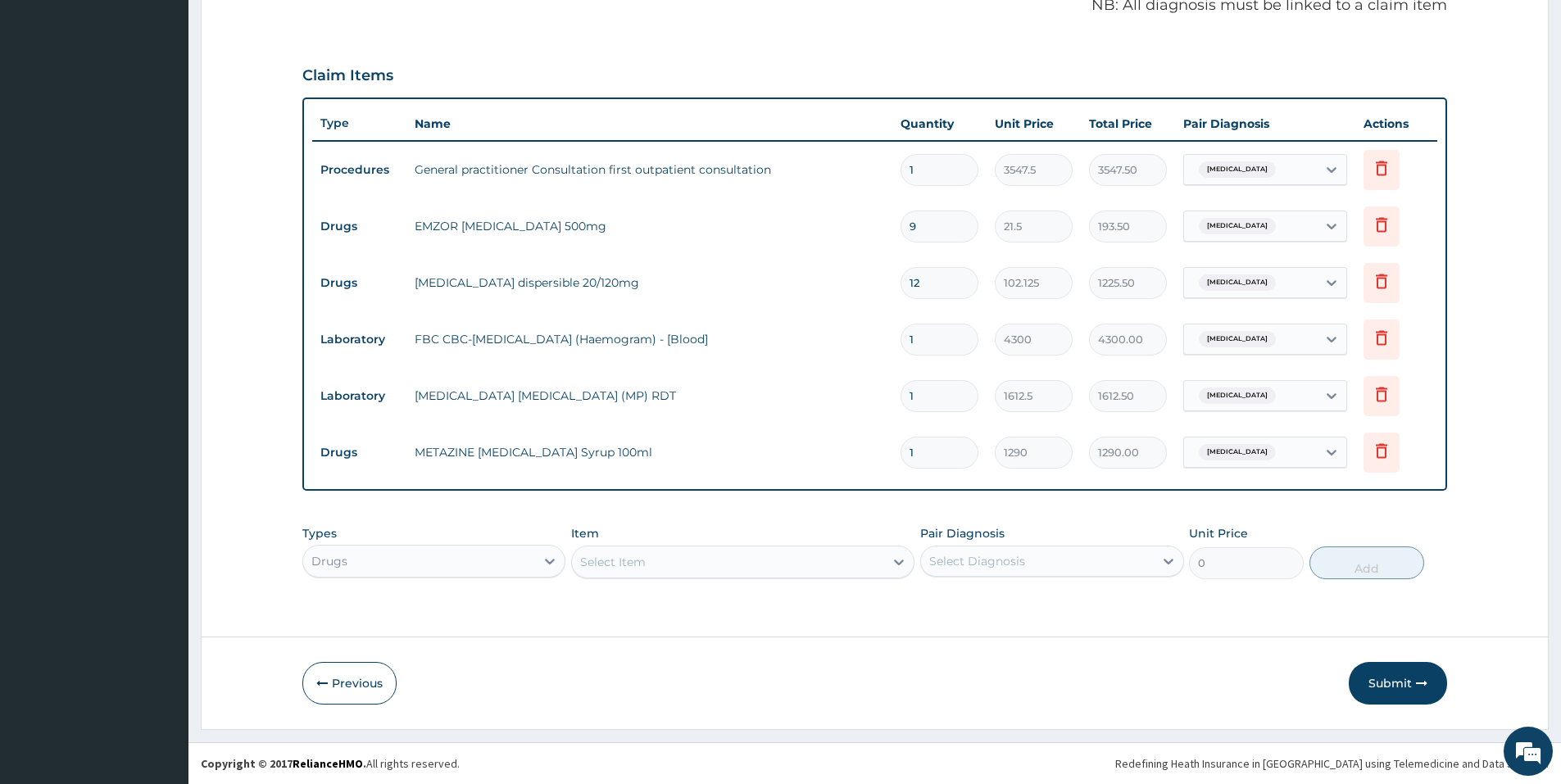
click at [760, 566] on div "Select Item" at bounding box center [743, 562] width 343 height 32
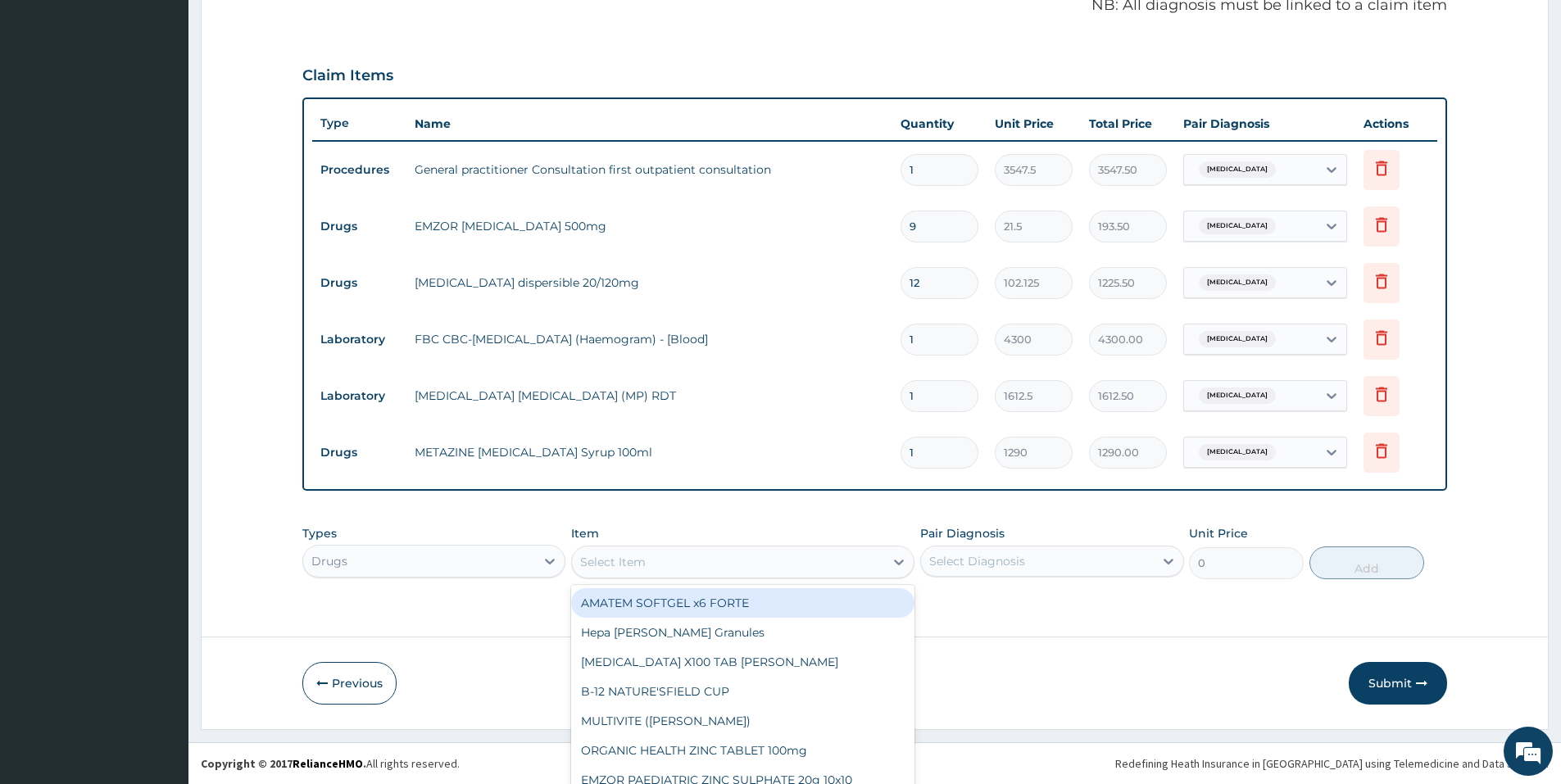
scroll to position [47, 0]
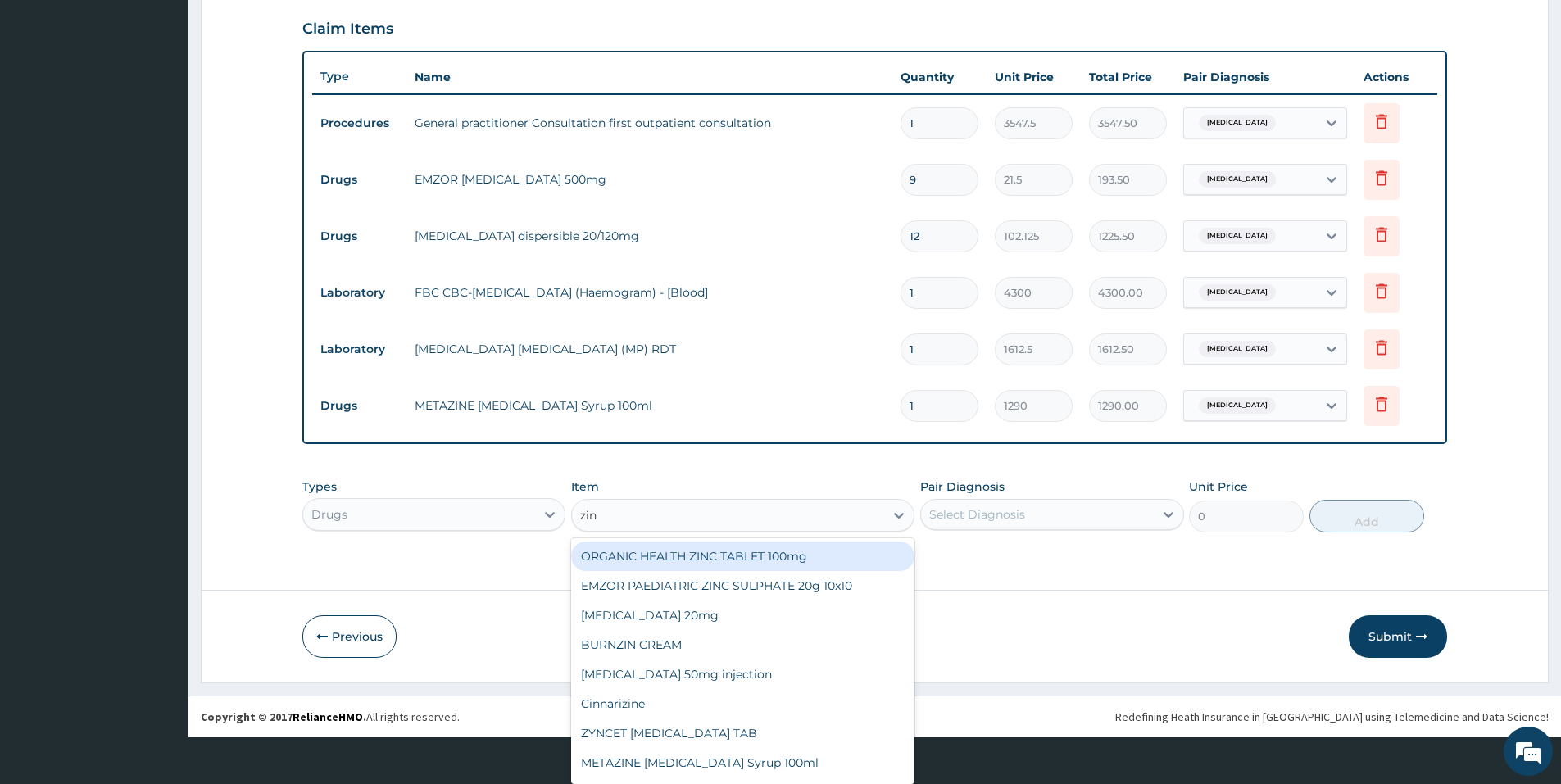
type input "zinn"
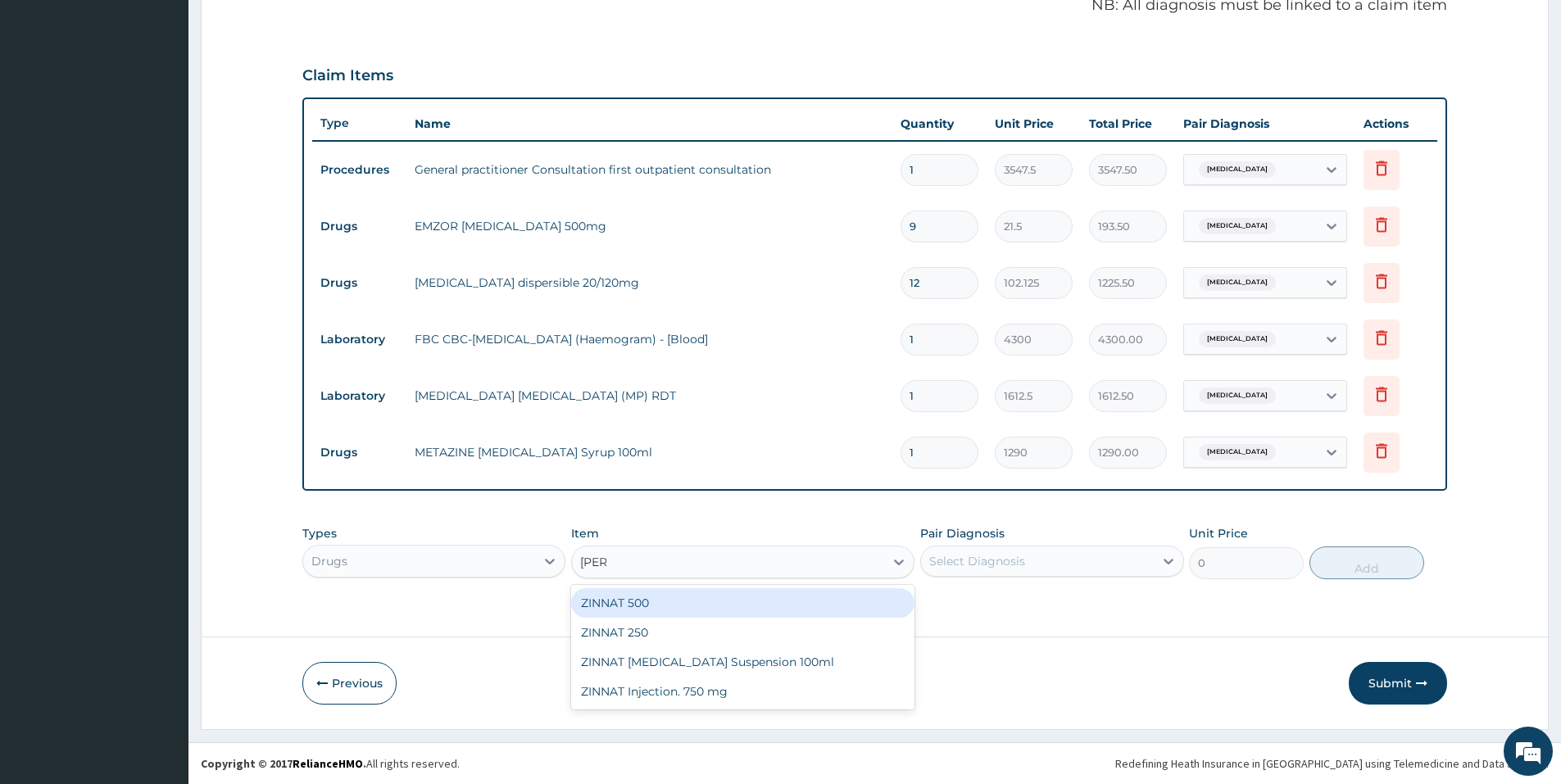
scroll to position [0, 0]
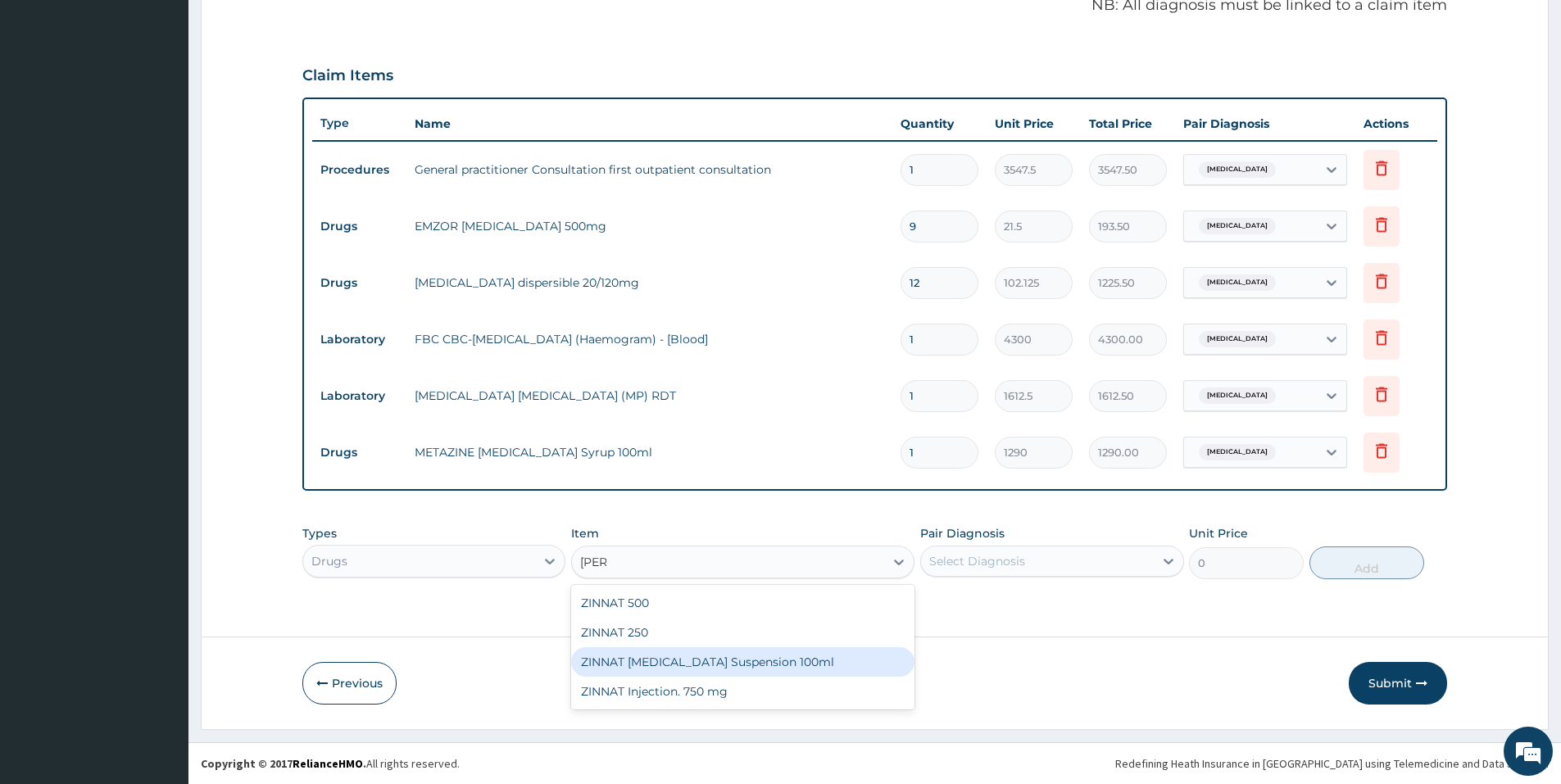
click at [686, 664] on div "ZINNAT CEFUROXIME Suspension 100ml" at bounding box center [743, 662] width 343 height 30
type input "8062.5"
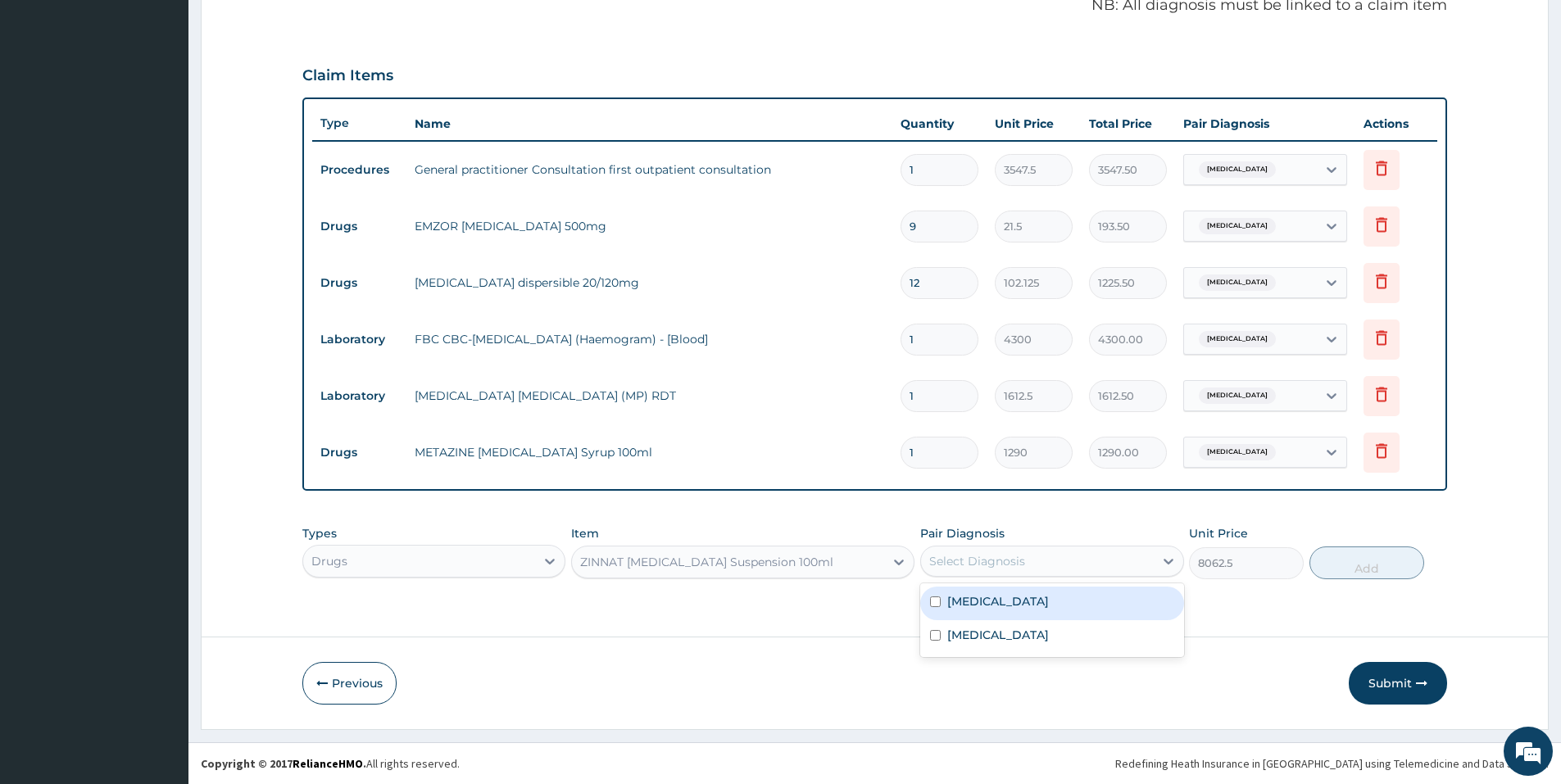
click at [993, 571] on div "Select Diagnosis" at bounding box center [1037, 560] width 232 height 26
click at [989, 636] on label "Respiratory tract infection" at bounding box center [997, 635] width 102 height 16
checkbox input "true"
click at [1352, 566] on button "Add" at bounding box center [1367, 563] width 115 height 32
type input "0"
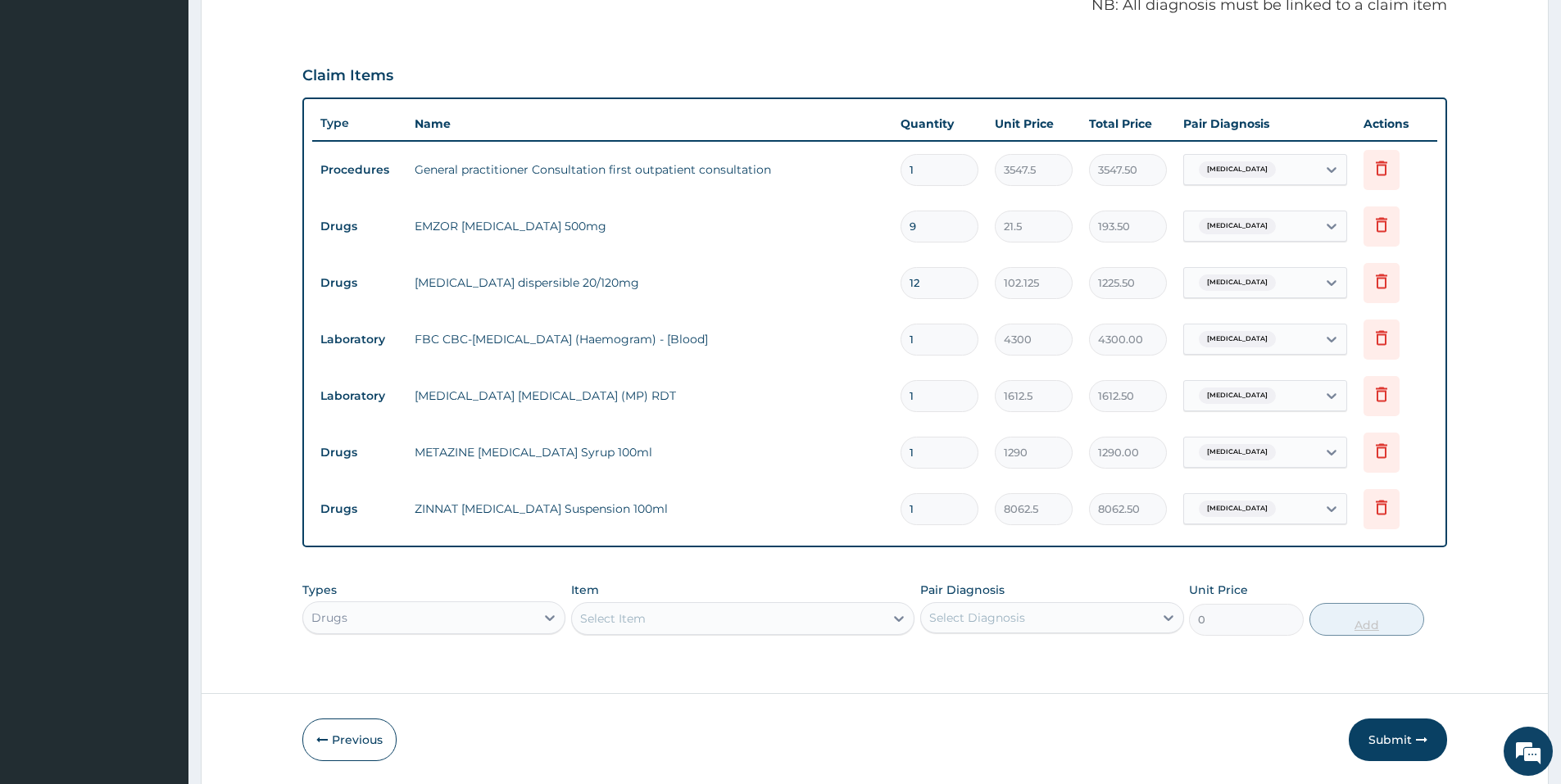
scroll to position [552, 0]
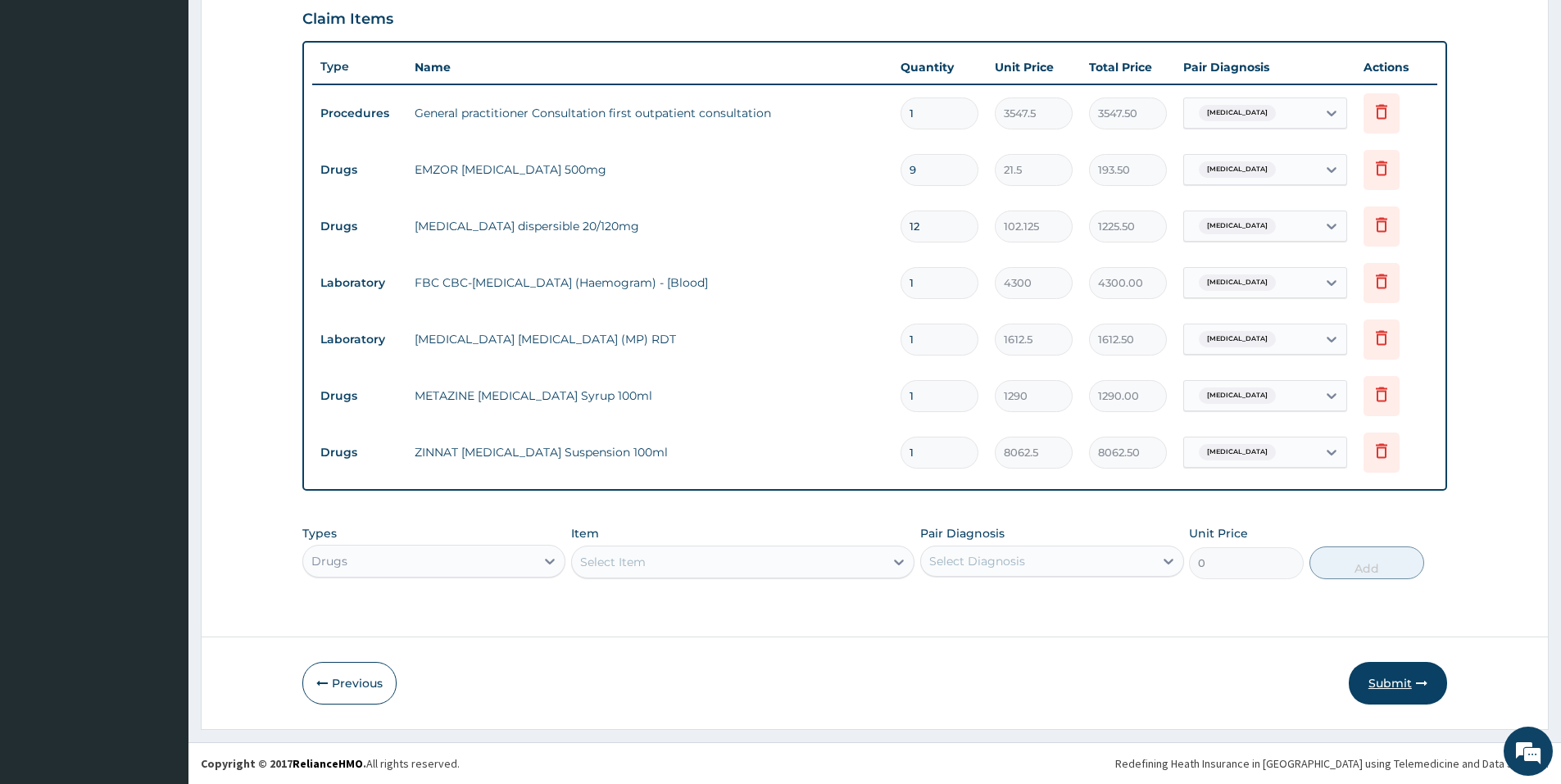
click at [1414, 687] on button "Submit" at bounding box center [1397, 682] width 98 height 42
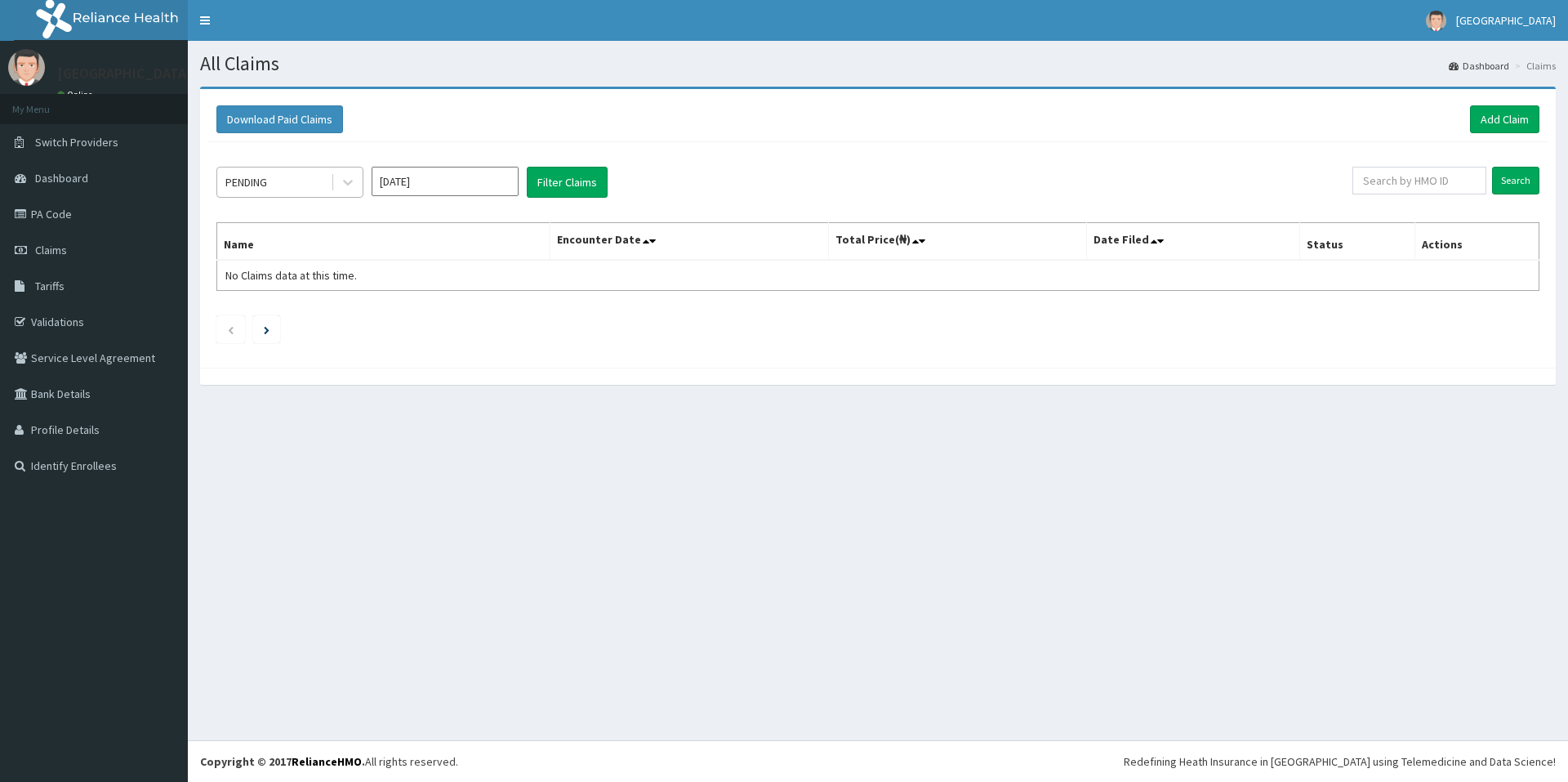
click at [362, 183] on div "PENDING" at bounding box center [290, 182] width 147 height 31
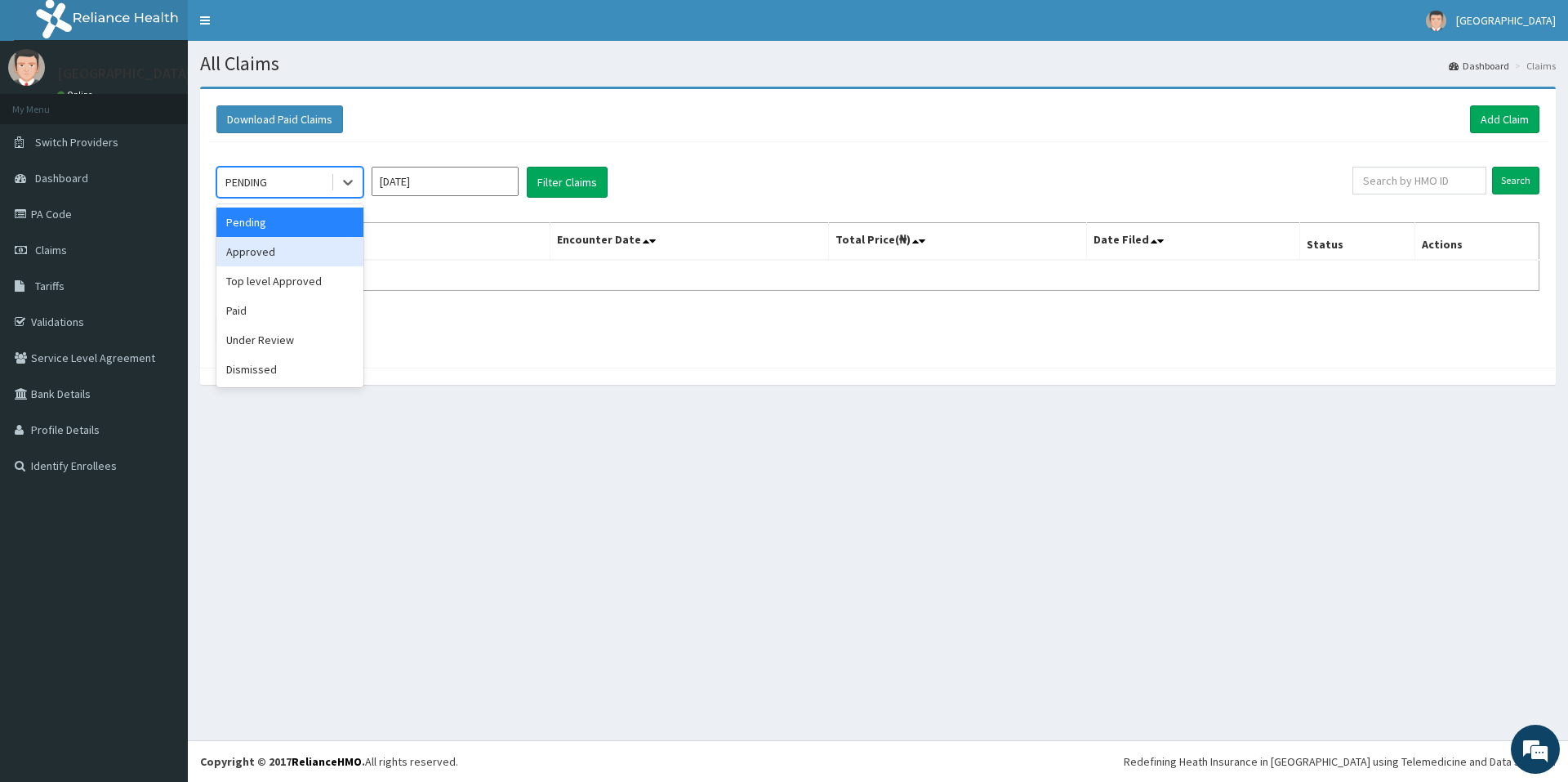
click at [292, 256] on div "Approved" at bounding box center [290, 251] width 147 height 30
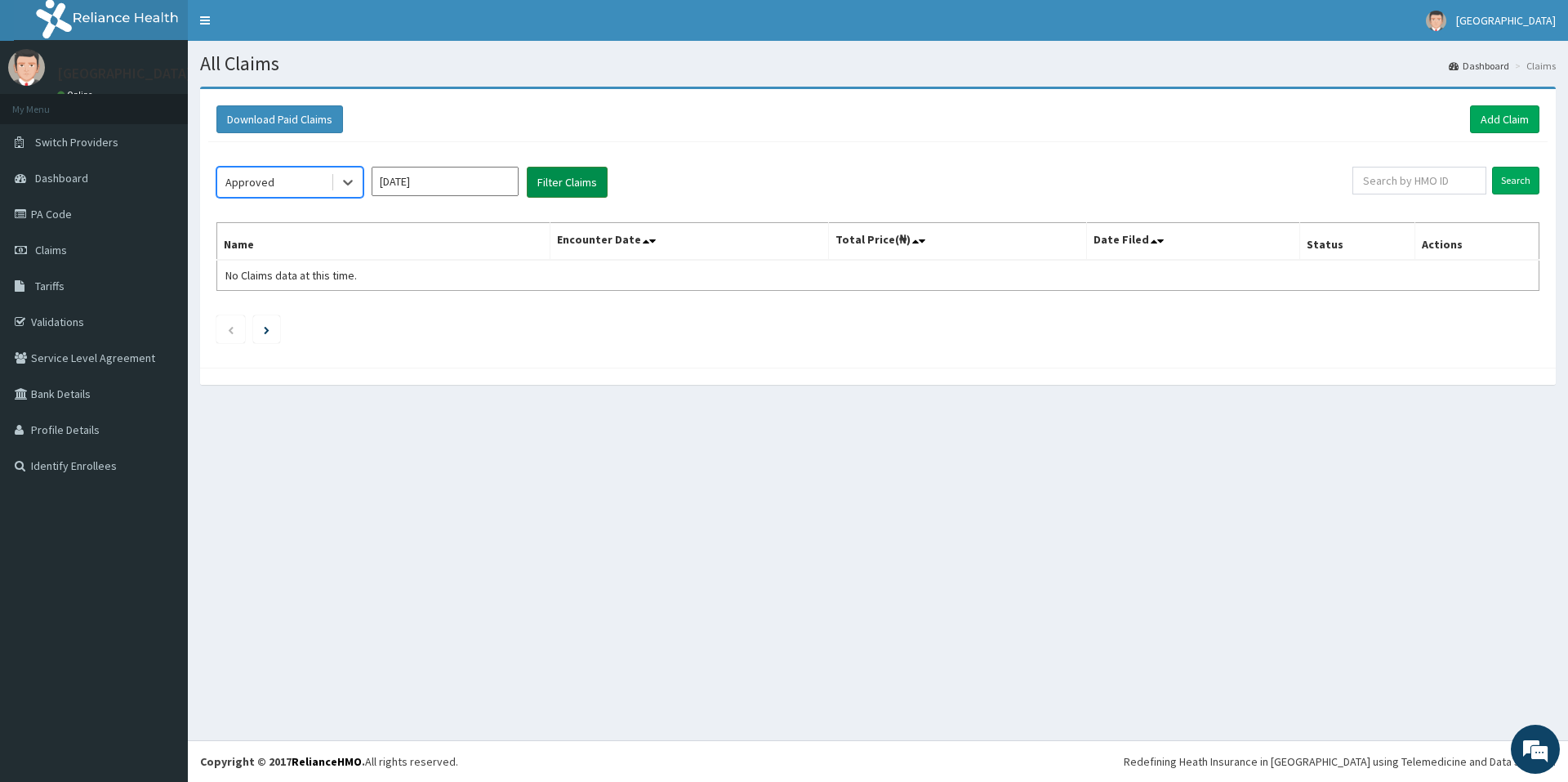
click at [565, 188] on button "Filter Claims" at bounding box center [567, 182] width 81 height 31
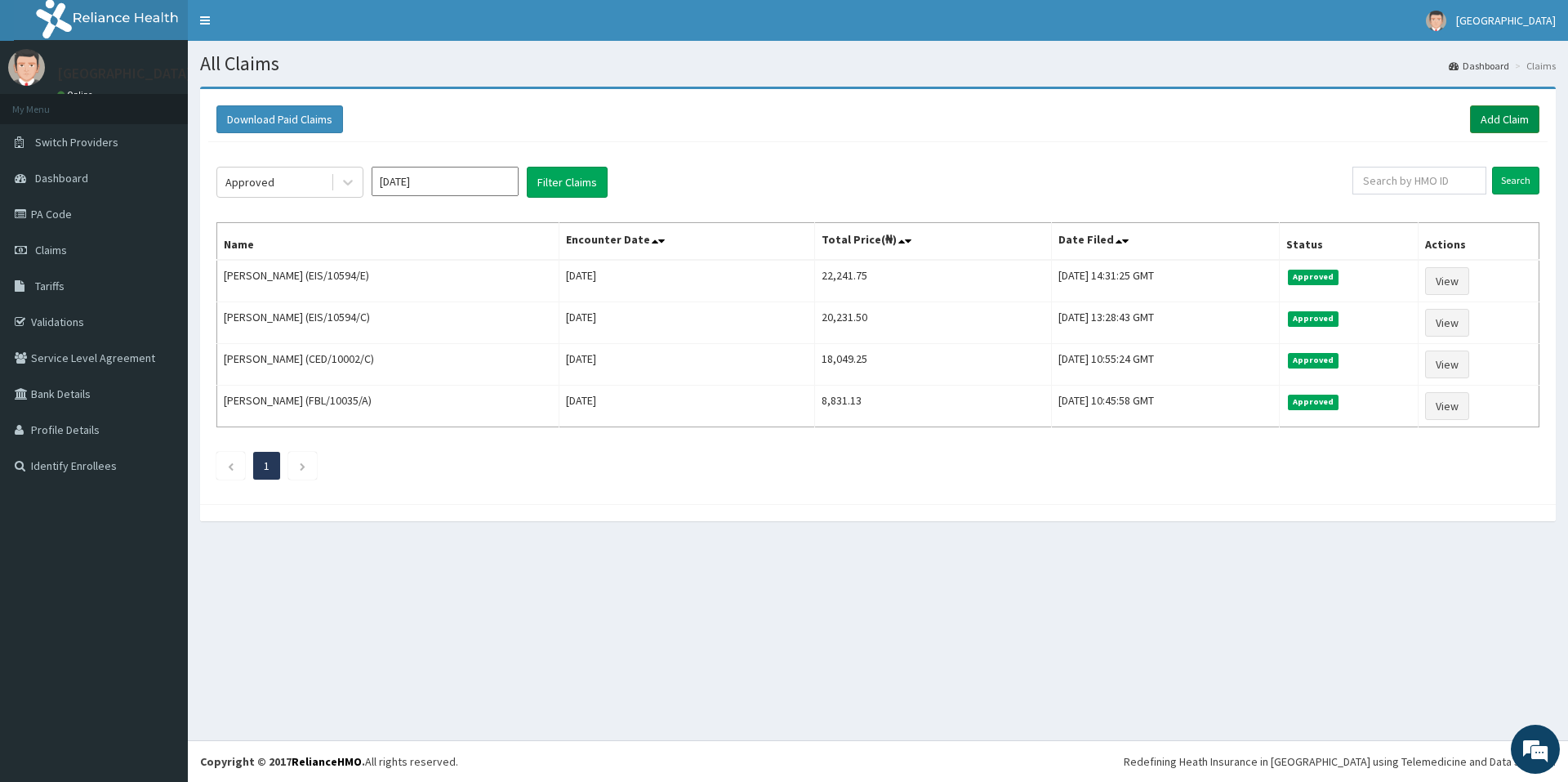
click at [1477, 120] on link "Add Claim" at bounding box center [1504, 119] width 69 height 28
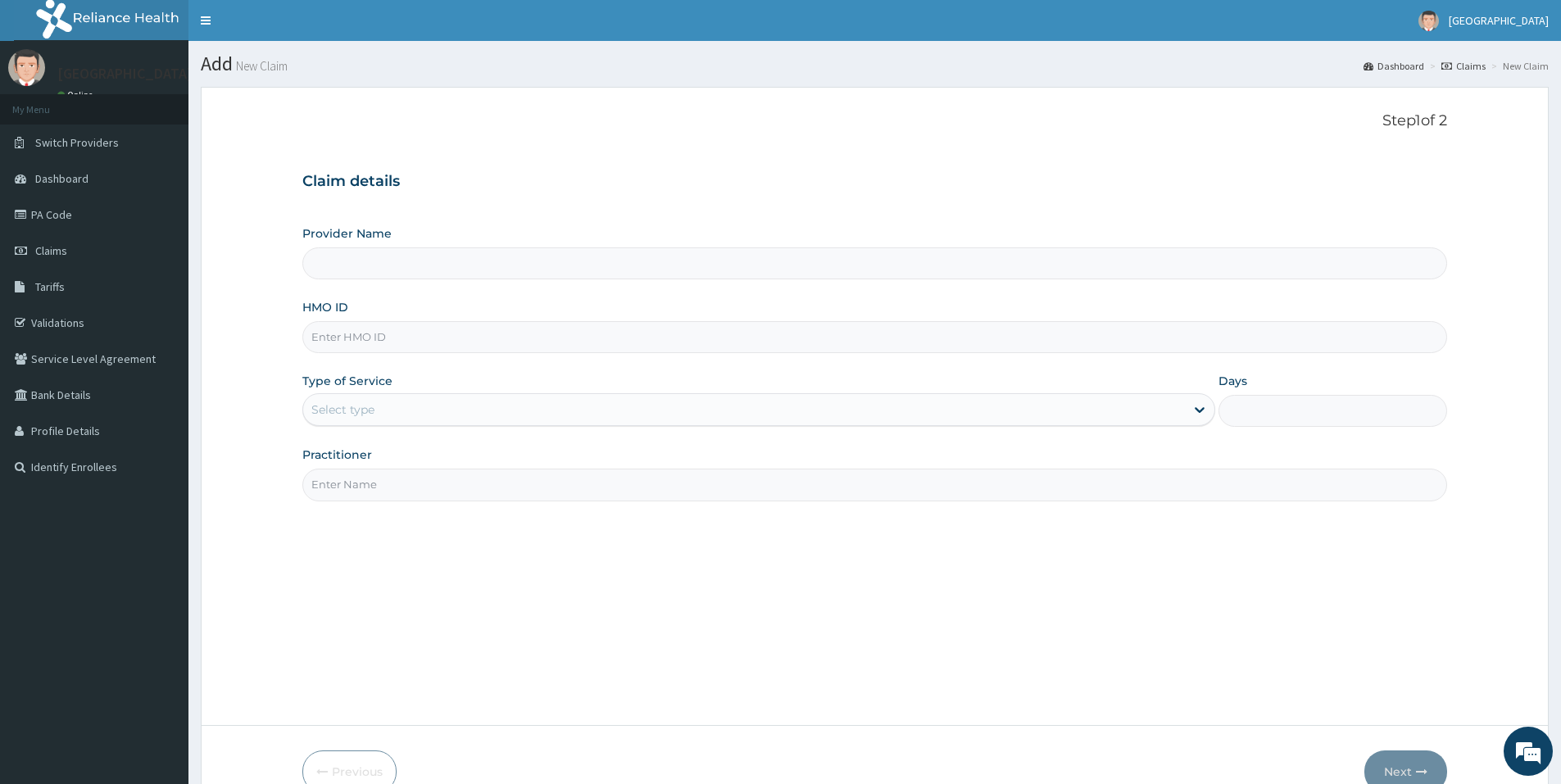
type input "[GEOGRAPHIC_DATA]"
click at [560, 331] on input "HMO ID" at bounding box center [874, 337] width 1145 height 32
click at [602, 304] on div "HMO ID" at bounding box center [874, 326] width 1145 height 54
click at [518, 334] on input "HMO ID" at bounding box center [874, 337] width 1145 height 32
type input "EIS/10594/D"
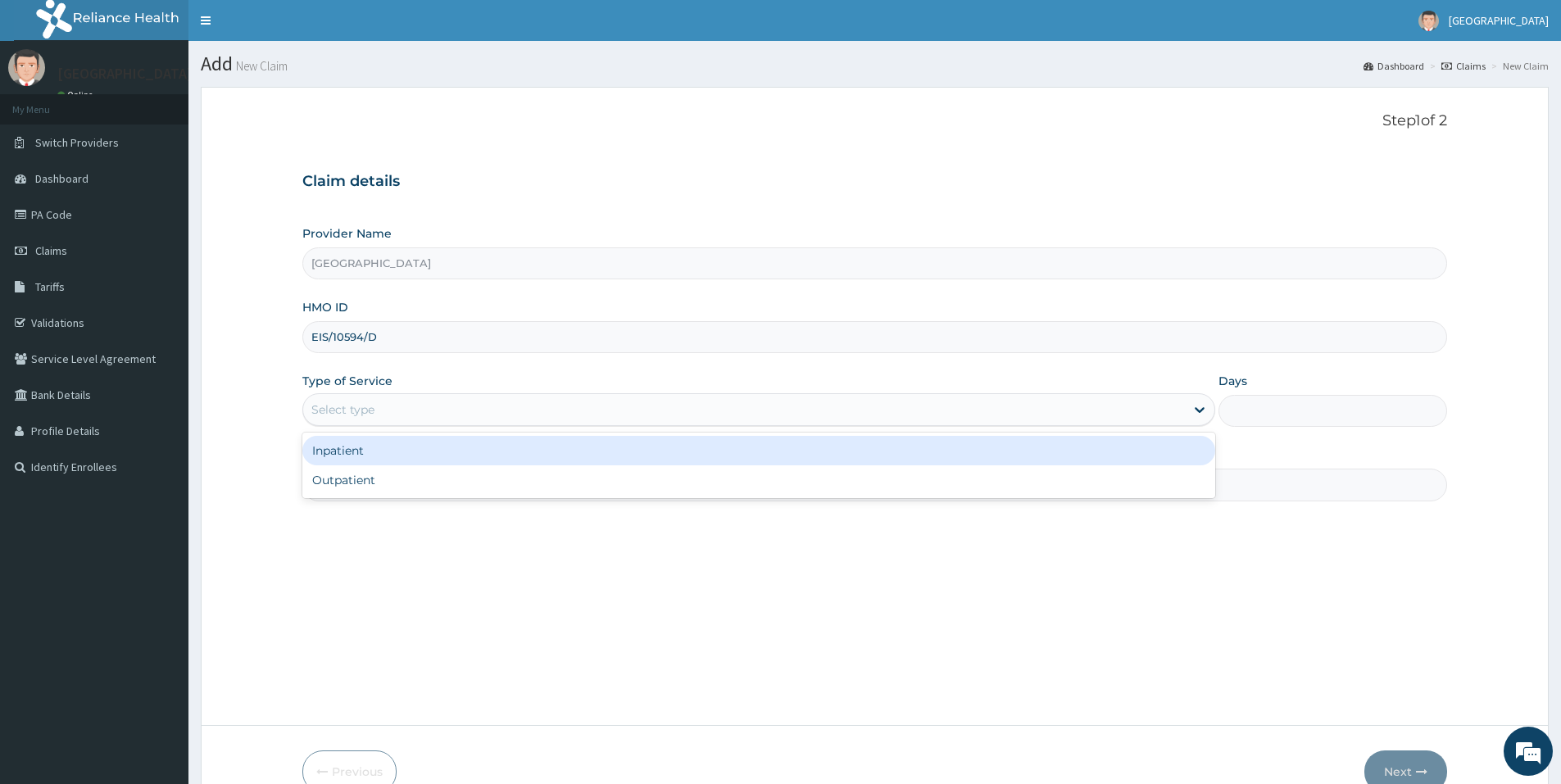
click at [446, 405] on div "Select type" at bounding box center [744, 409] width 881 height 26
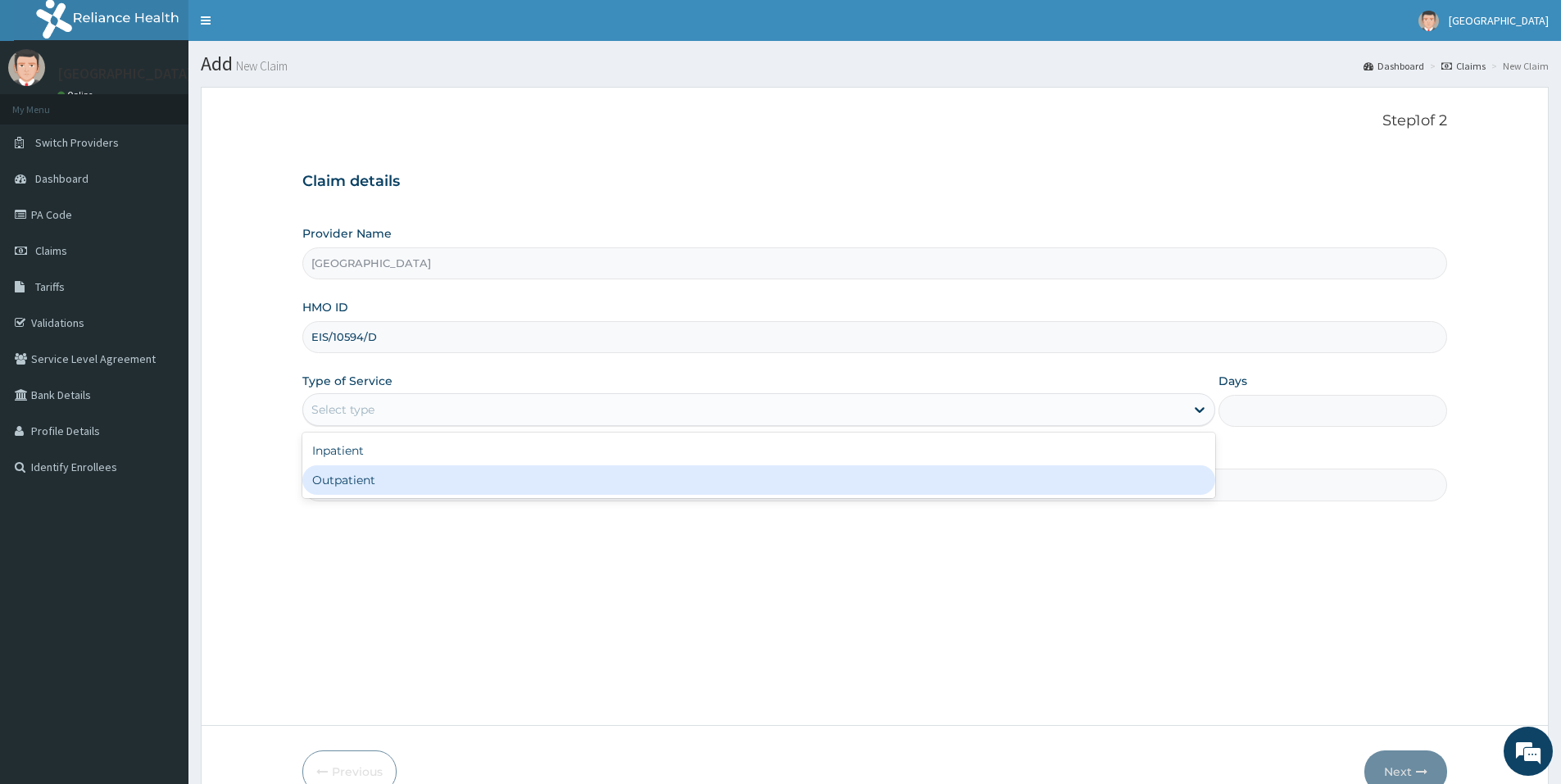
click at [413, 483] on div "Outpatient" at bounding box center [758, 479] width 913 height 30
type input "1"
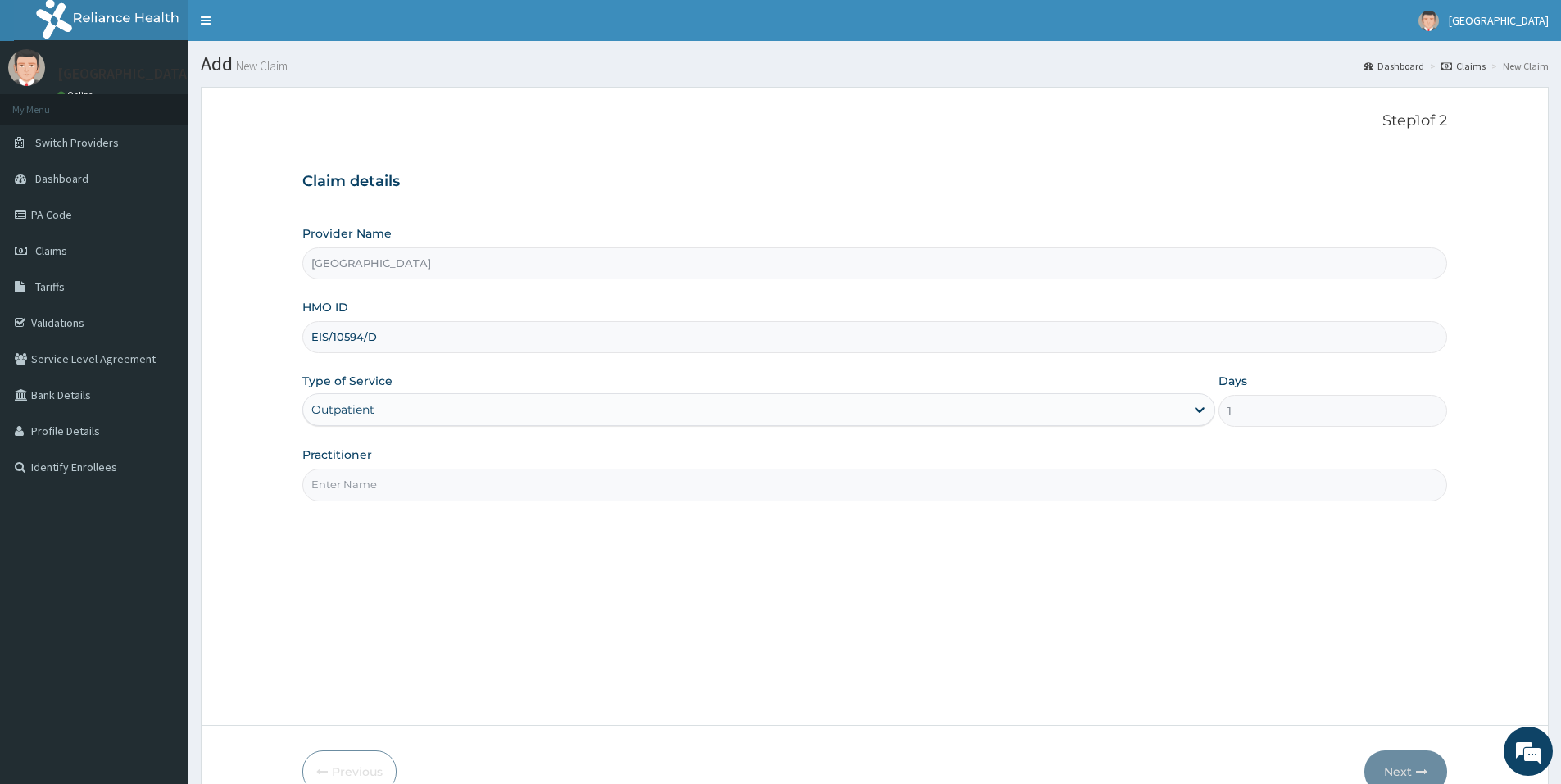
click at [415, 476] on input "Practitioner" at bounding box center [874, 485] width 1145 height 32
type input "DR UCHEYA"
click at [1383, 770] on button "Next" at bounding box center [1405, 771] width 83 height 42
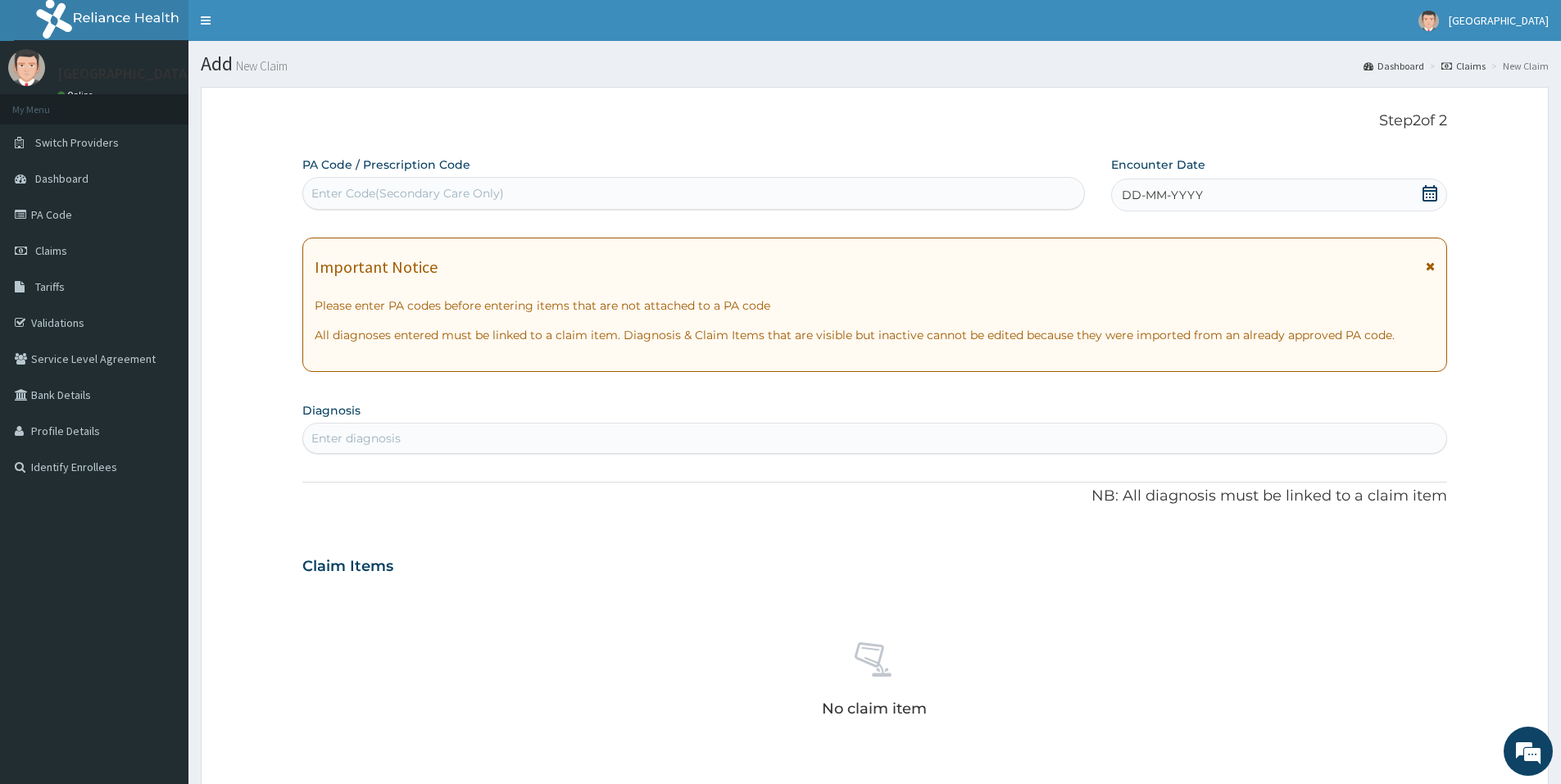
click at [1423, 191] on icon at bounding box center [1430, 193] width 14 height 16
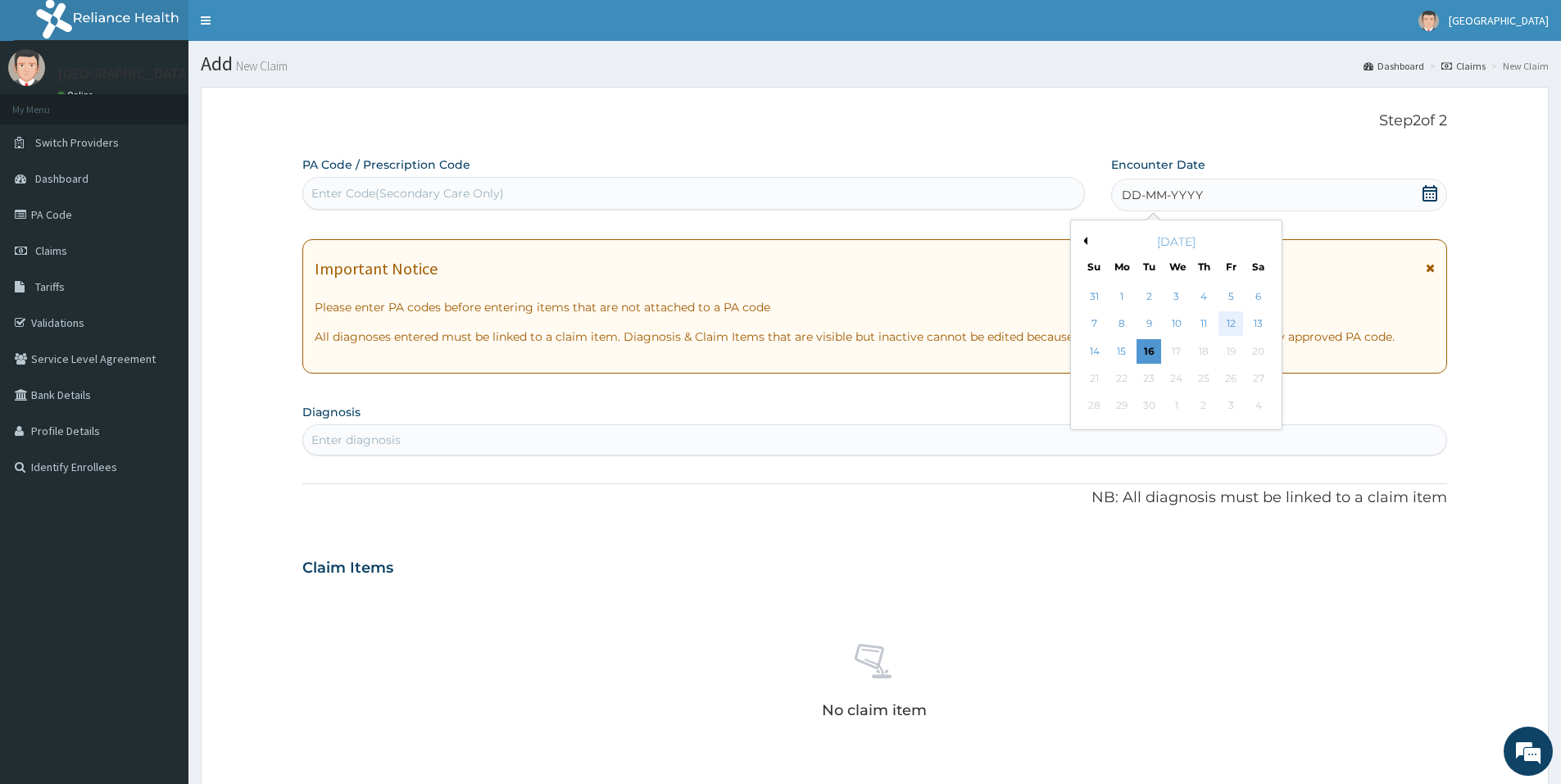
click at [1227, 324] on div "12" at bounding box center [1231, 324] width 24 height 24
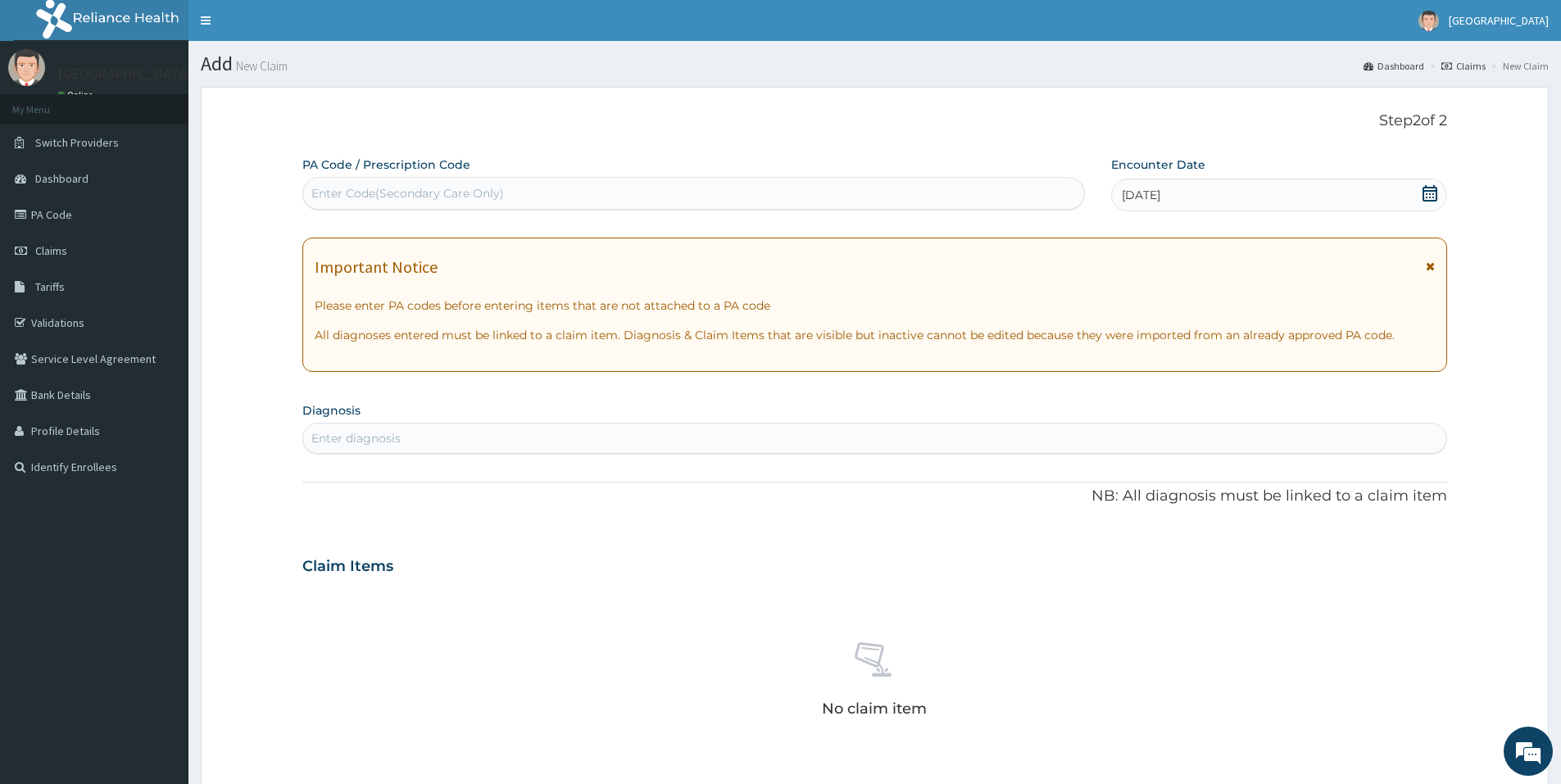
click at [912, 440] on div "Enter diagnosis" at bounding box center [874, 438] width 1143 height 26
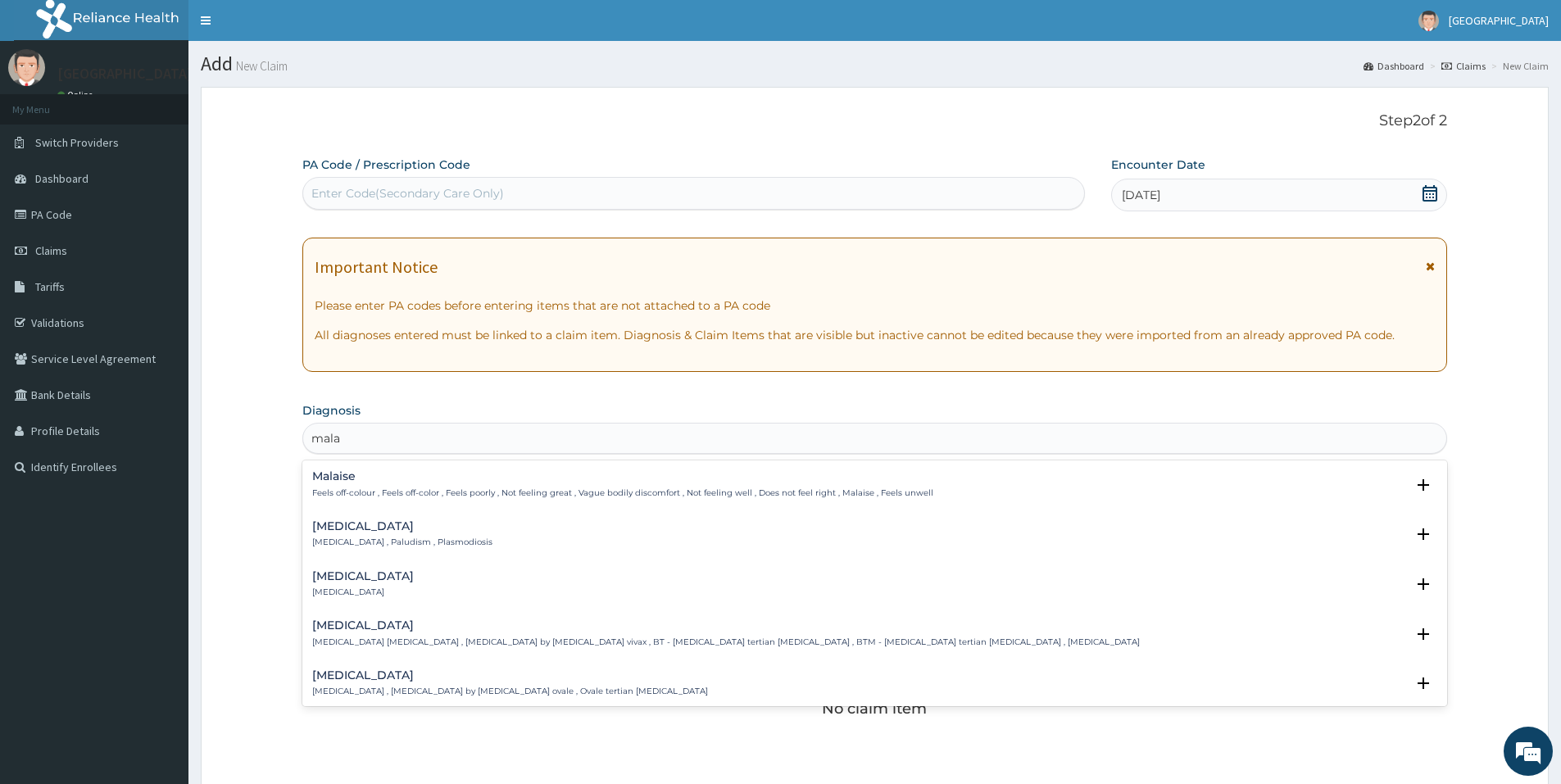
type input "malar"
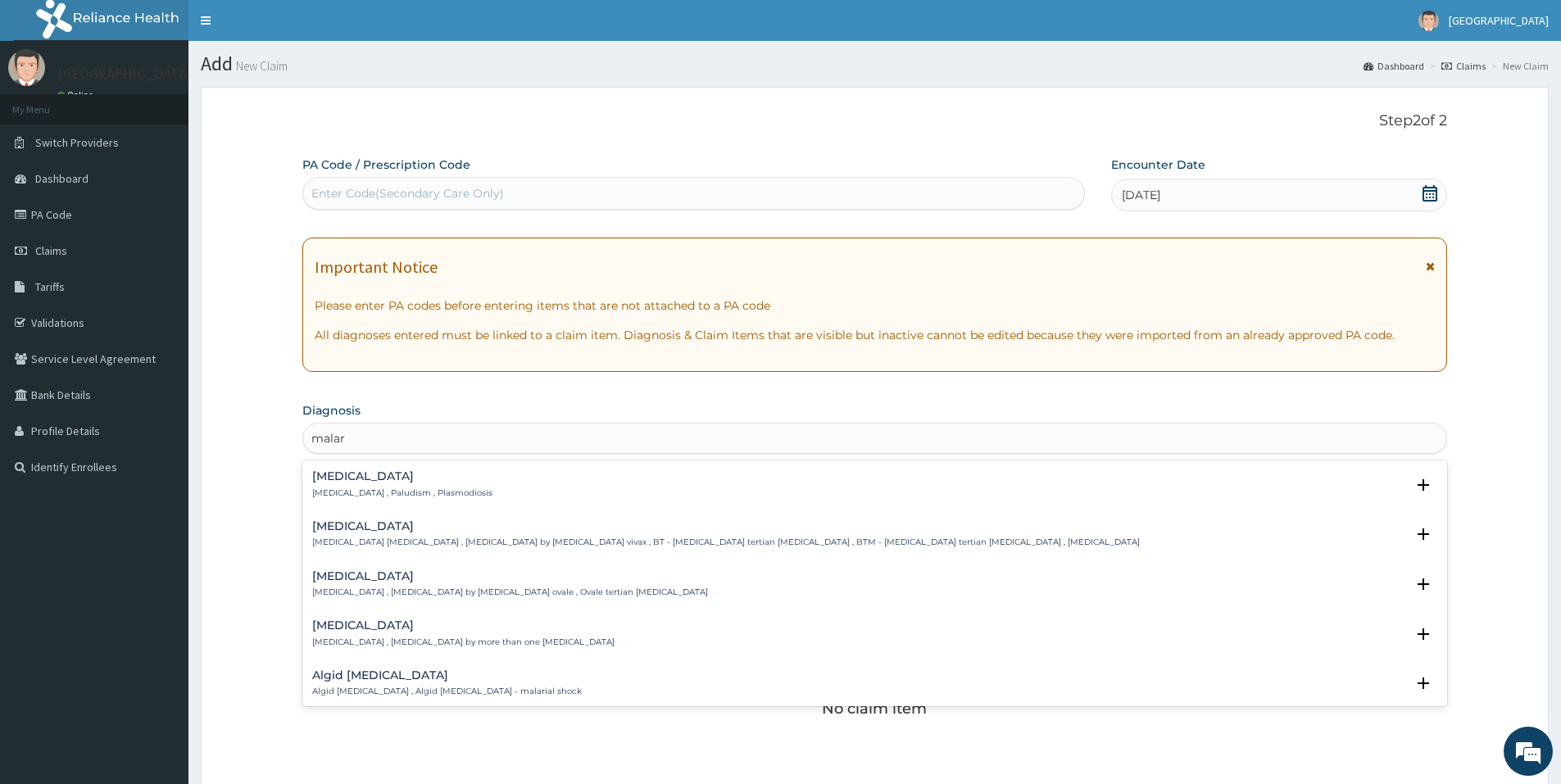
click at [727, 503] on div "Malaria Malaria , Paludism , Plasmodiosis Select Status Query Query covers susp…" at bounding box center [874, 488] width 1125 height 37
click at [667, 482] on div "Malaria Malaria , Paludism , Plasmodiosis" at bounding box center [874, 485] width 1125 height 29
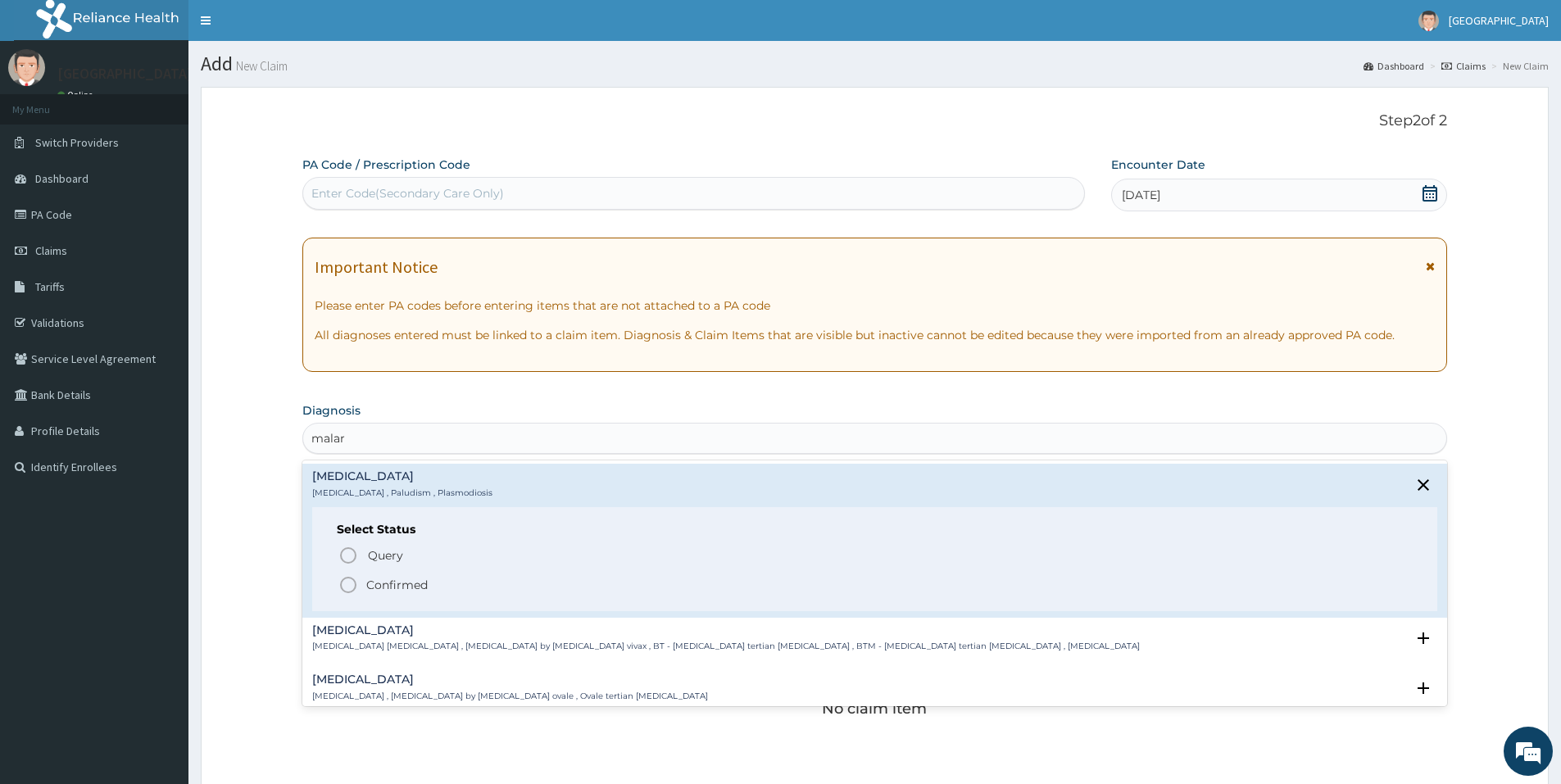
click at [695, 592] on span "Confirmed" at bounding box center [875, 585] width 1074 height 20
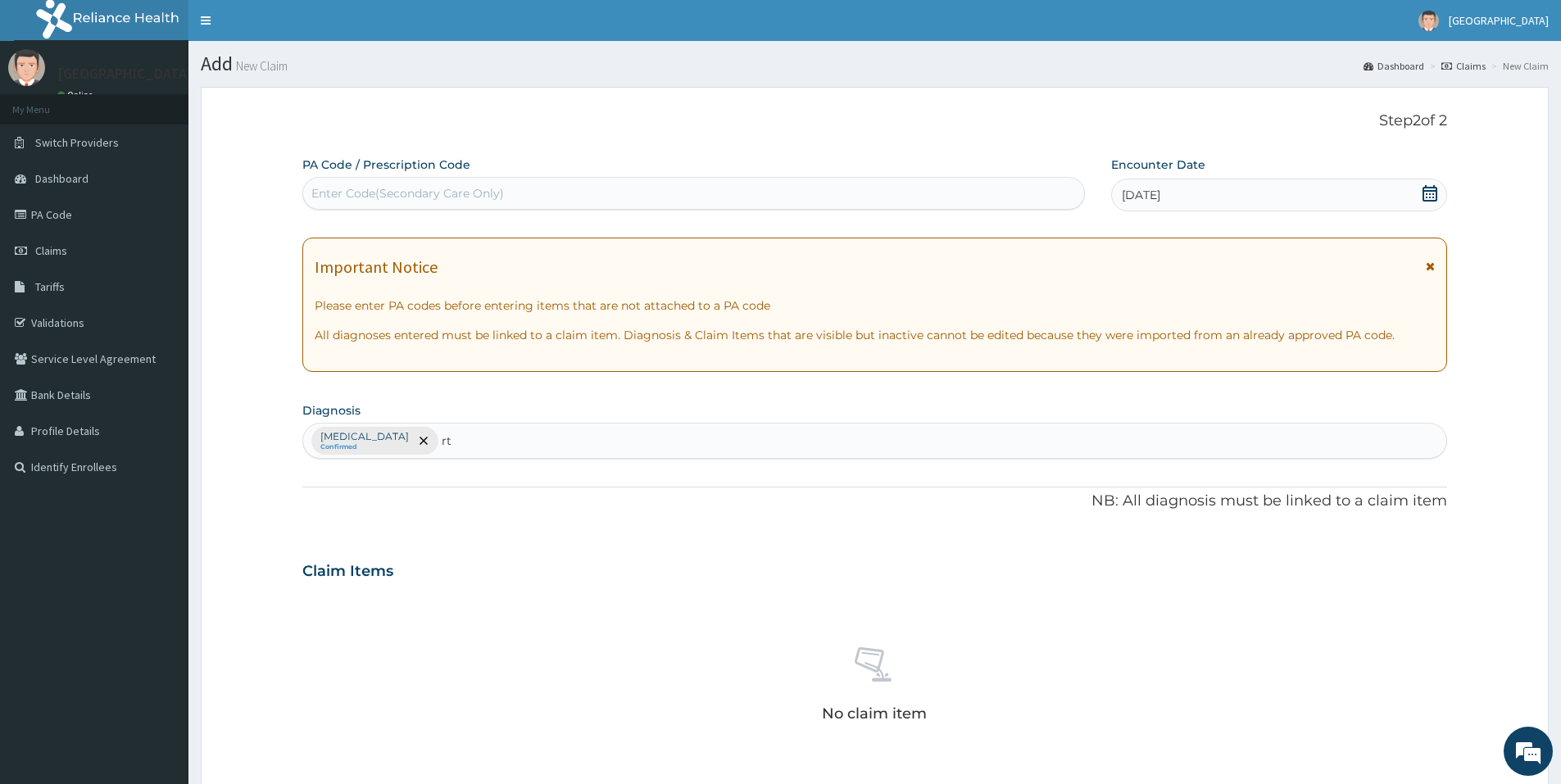
type input "rti"
click at [484, 487] on h4 "Respiratory tract infection" at bounding box center [397, 481] width 172 height 13
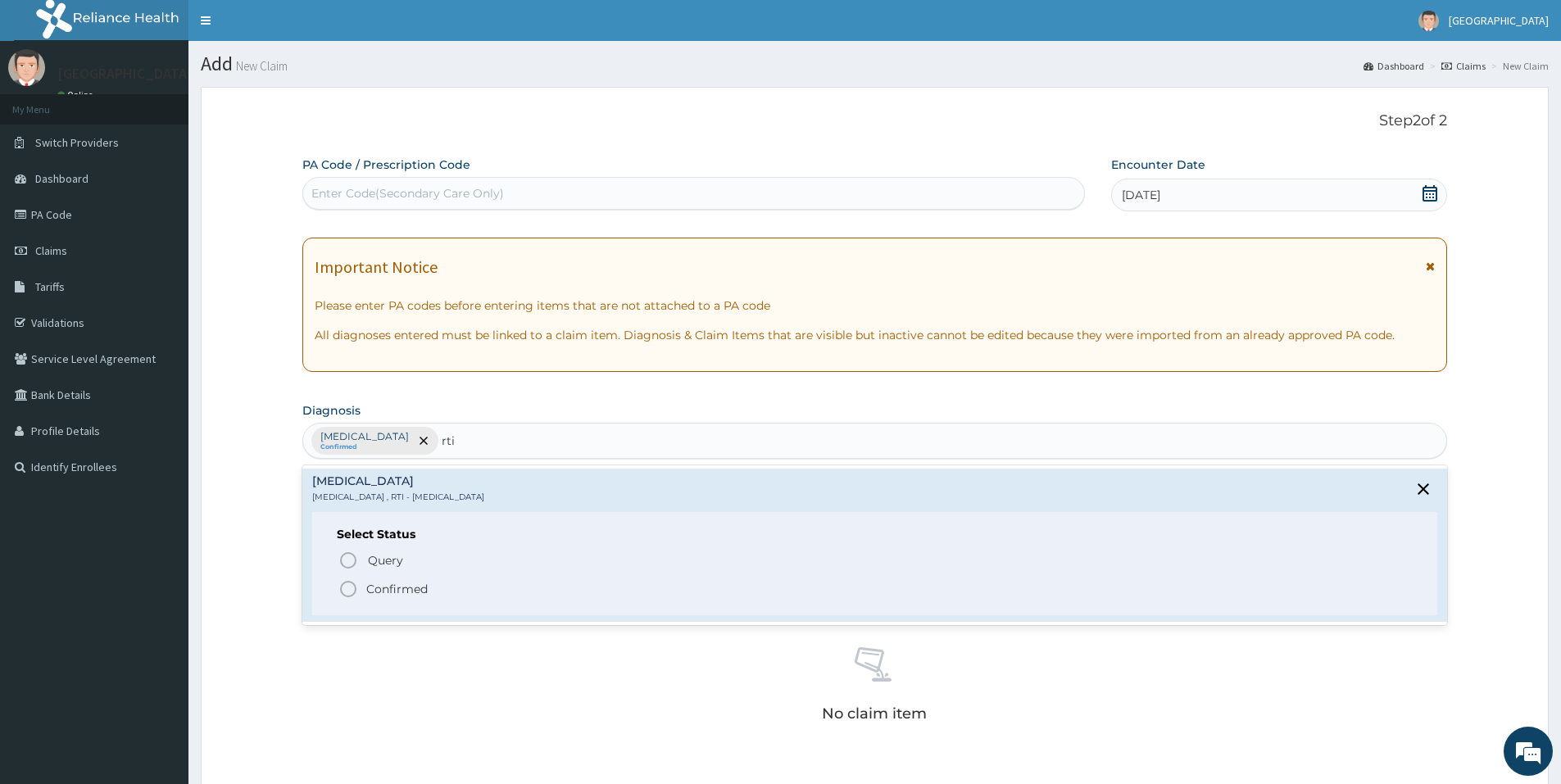
click at [650, 606] on div "Select Status Query Query covers suspected (?), Keep in view (kiv), Ruled out (…" at bounding box center [874, 564] width 1125 height 104
click at [649, 594] on span "Confirmed" at bounding box center [875, 589] width 1074 height 20
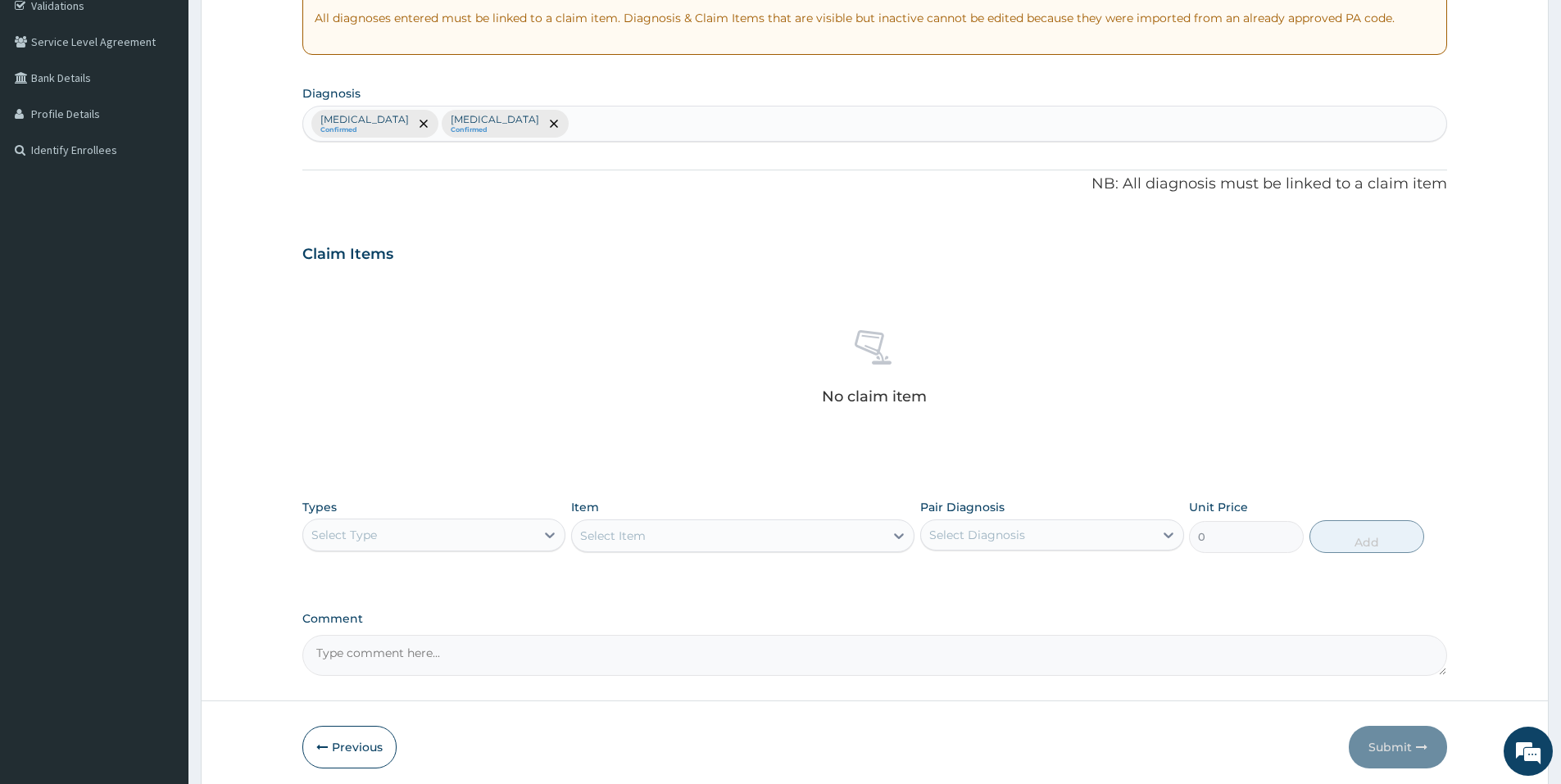
scroll to position [381, 0]
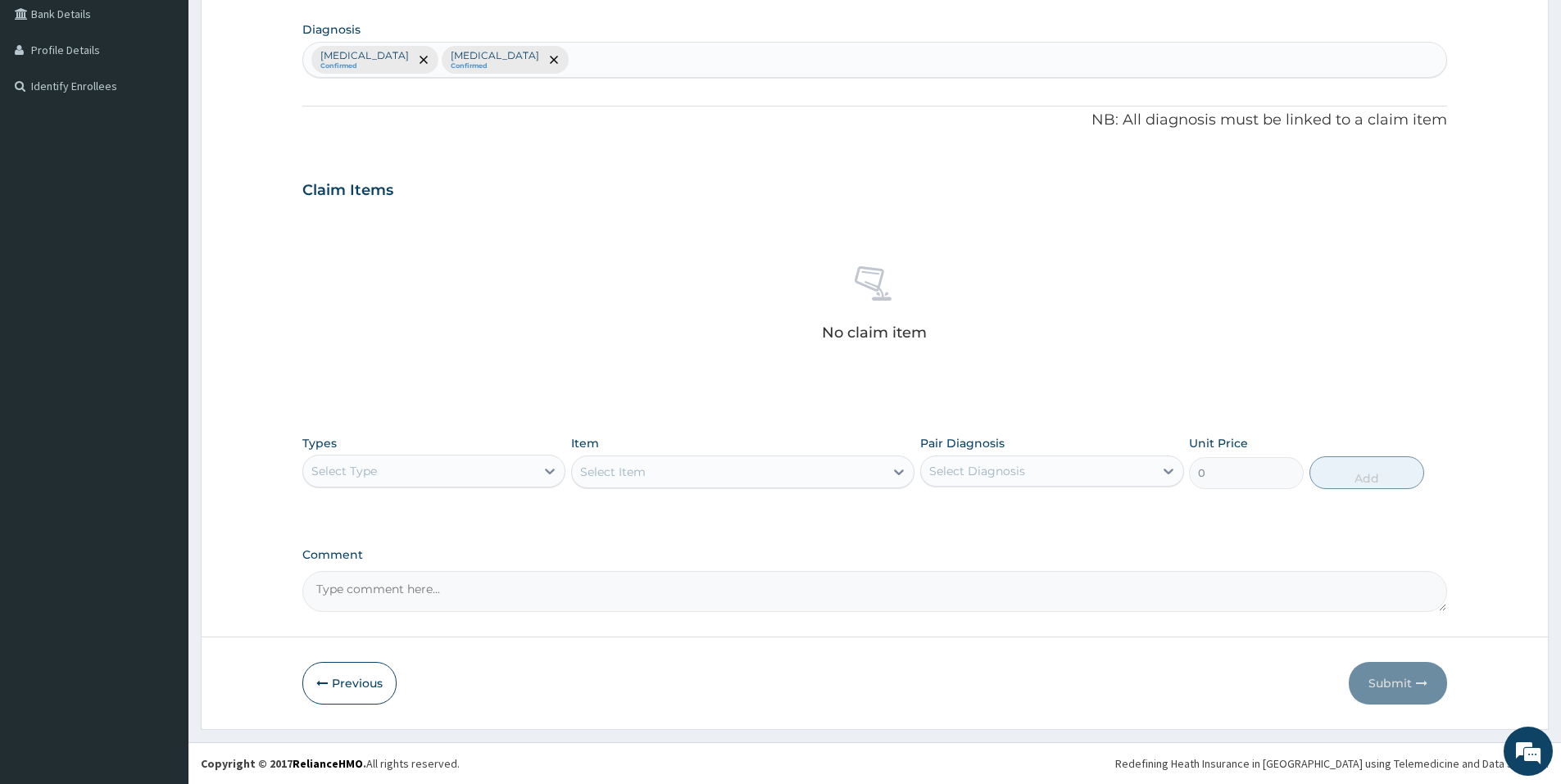
click at [467, 470] on div "Select Type" at bounding box center [419, 470] width 232 height 26
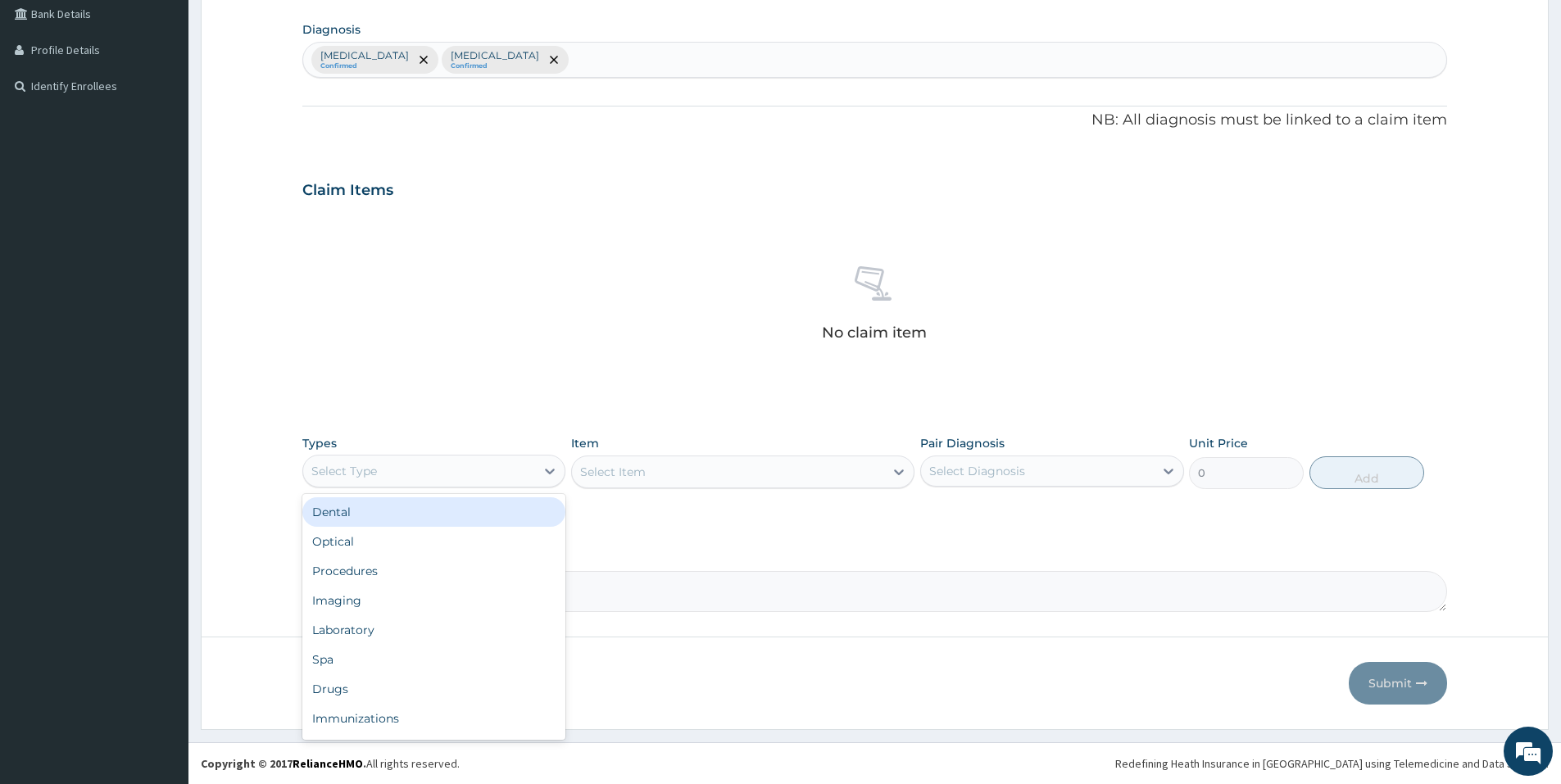
type input "p"
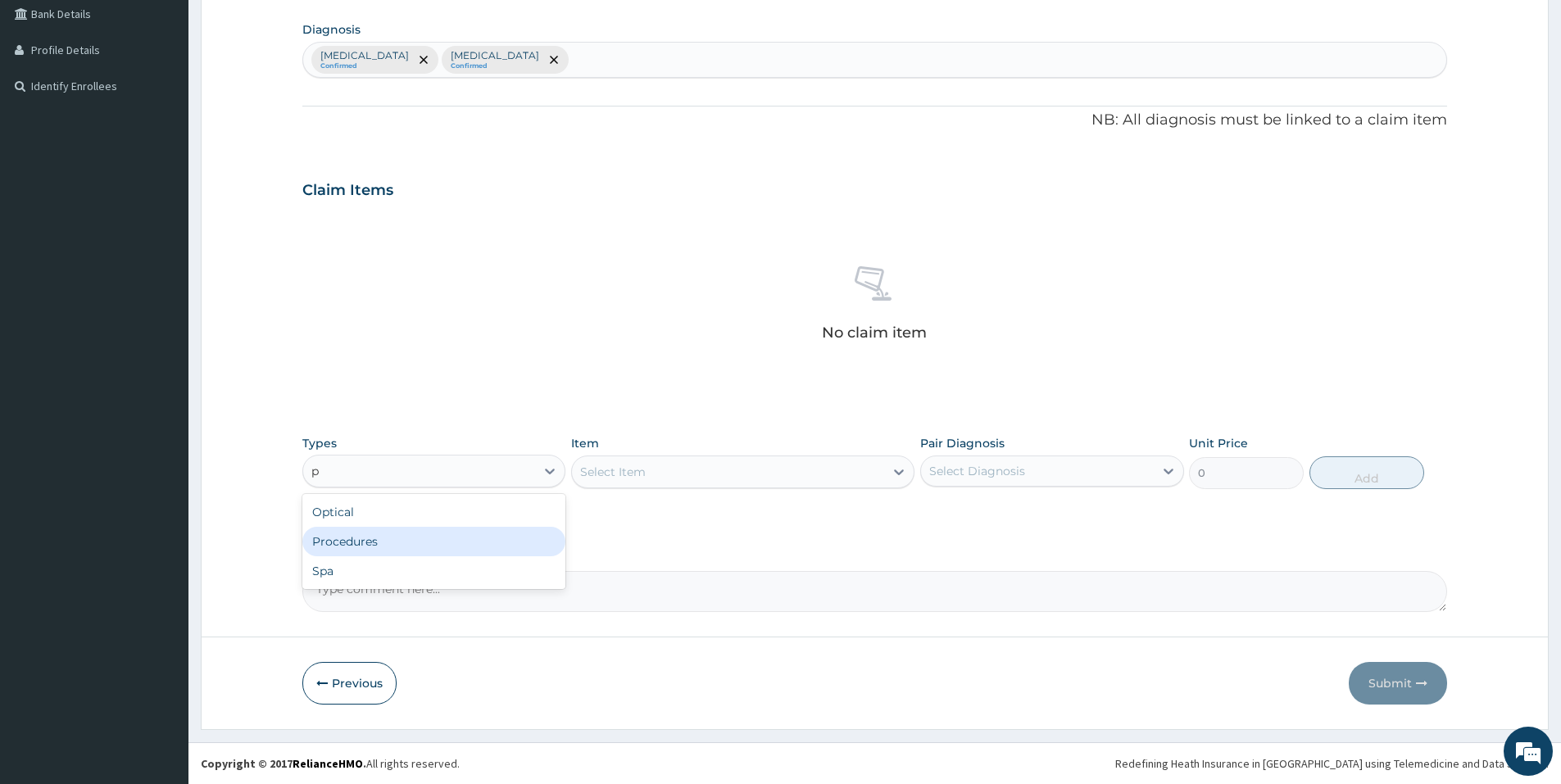
click at [436, 541] on div "Procedures" at bounding box center [433, 541] width 263 height 30
click at [632, 471] on div "Select Item" at bounding box center [743, 472] width 343 height 32
click at [632, 471] on div "Select Item" at bounding box center [612, 472] width 66 height 16
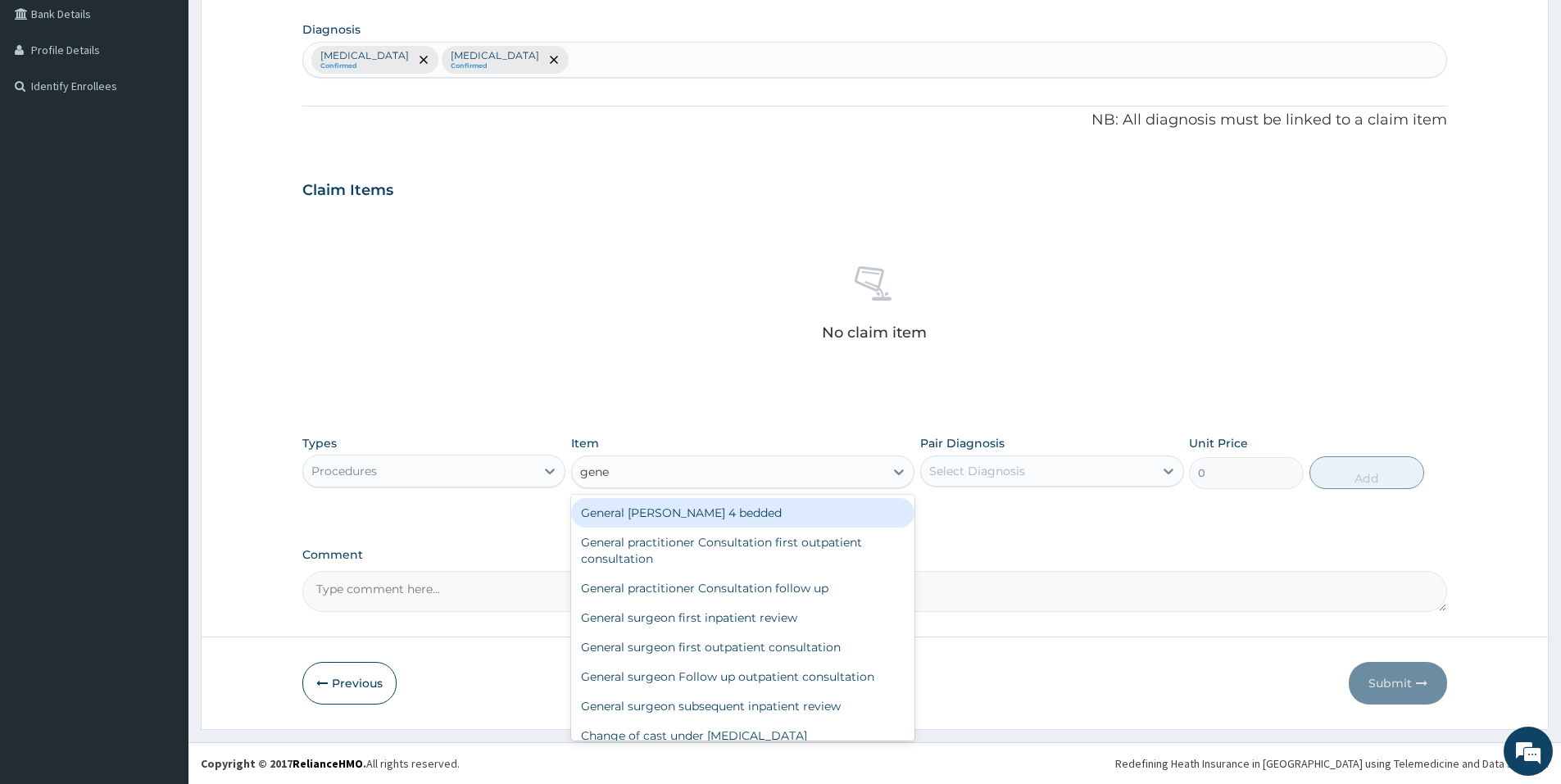
type input "gener"
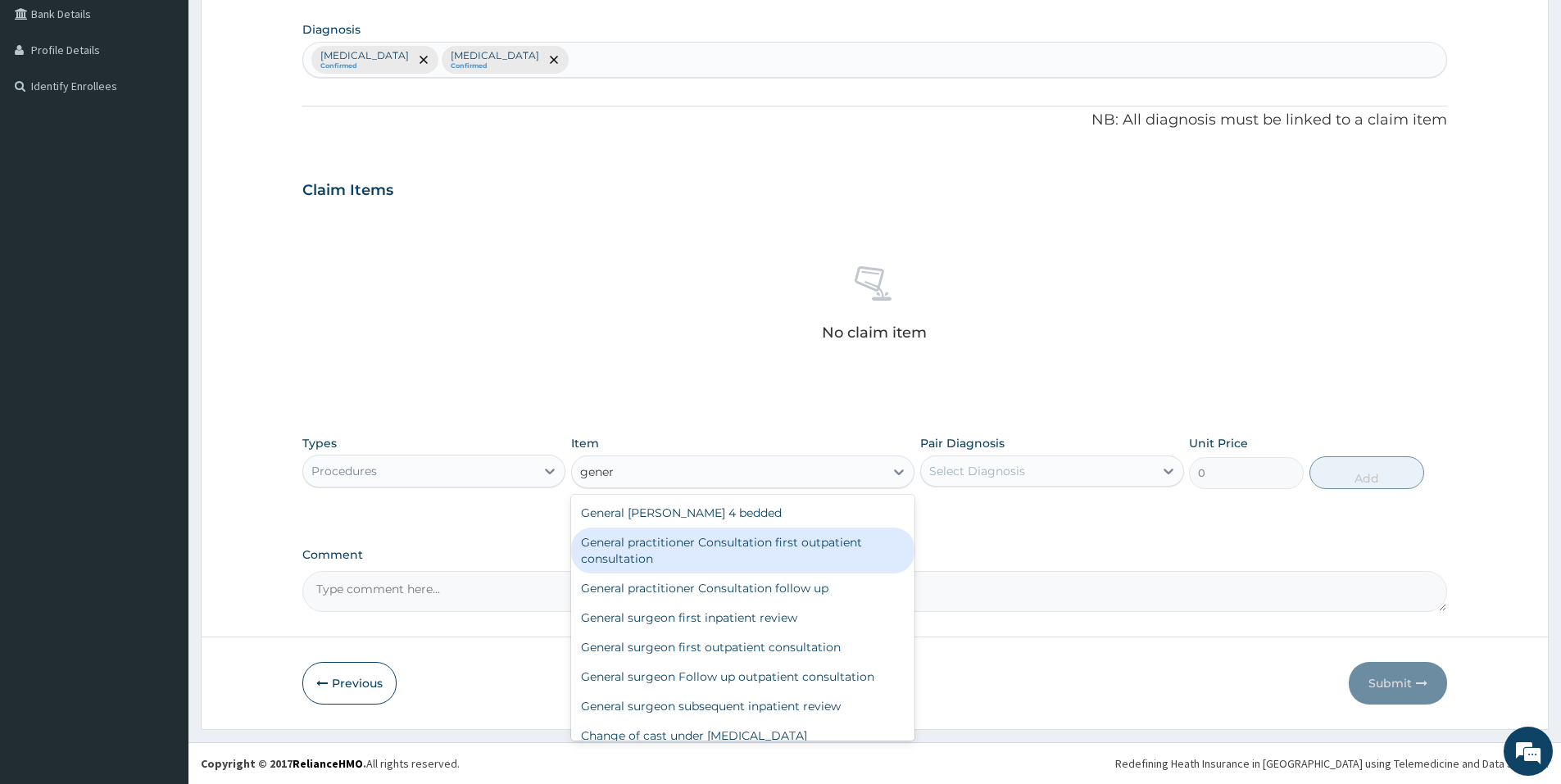
click at [640, 547] on div "General practitioner Consultation first outpatient consultation" at bounding box center [743, 550] width 343 height 46
type input "3547.5"
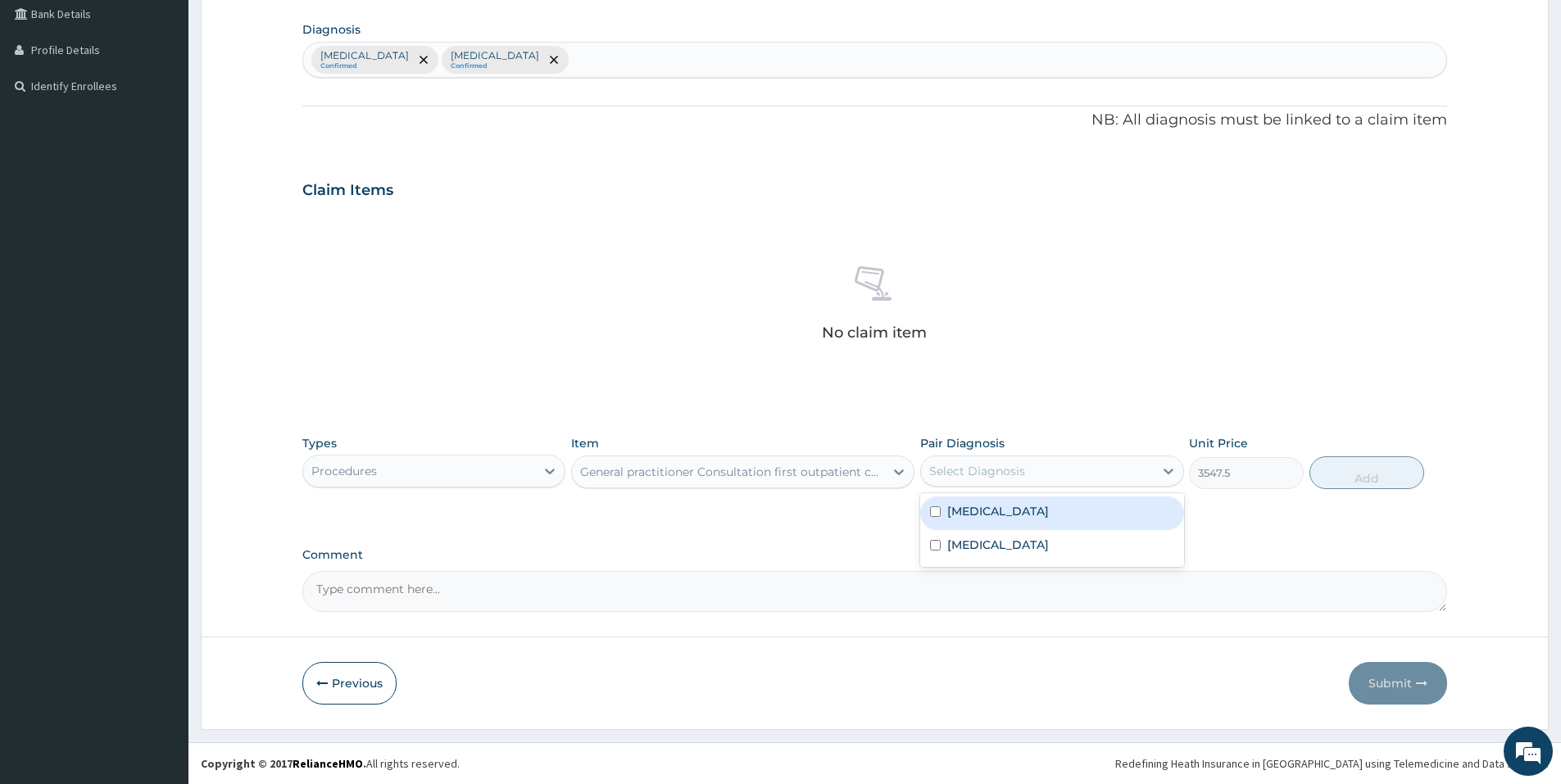
click at [1058, 479] on div "Select Diagnosis" at bounding box center [1037, 470] width 232 height 26
click at [1023, 518] on div "Malaria" at bounding box center [1051, 512] width 263 height 33
checkbox input "true"
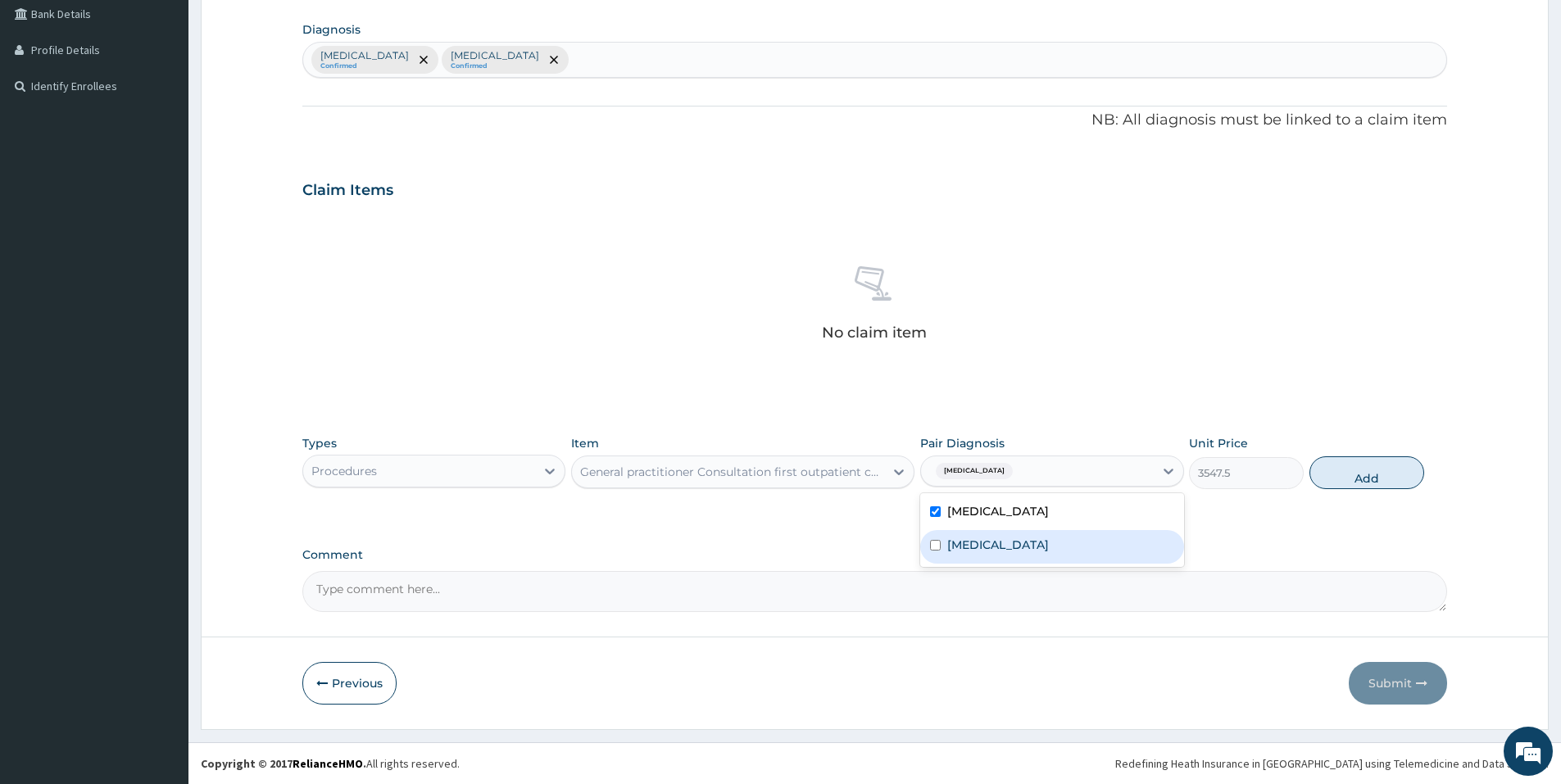
click at [1028, 545] on label "Respiratory tract infection" at bounding box center [997, 545] width 102 height 16
checkbox input "true"
click at [1324, 474] on button "Add" at bounding box center [1367, 472] width 115 height 32
type input "0"
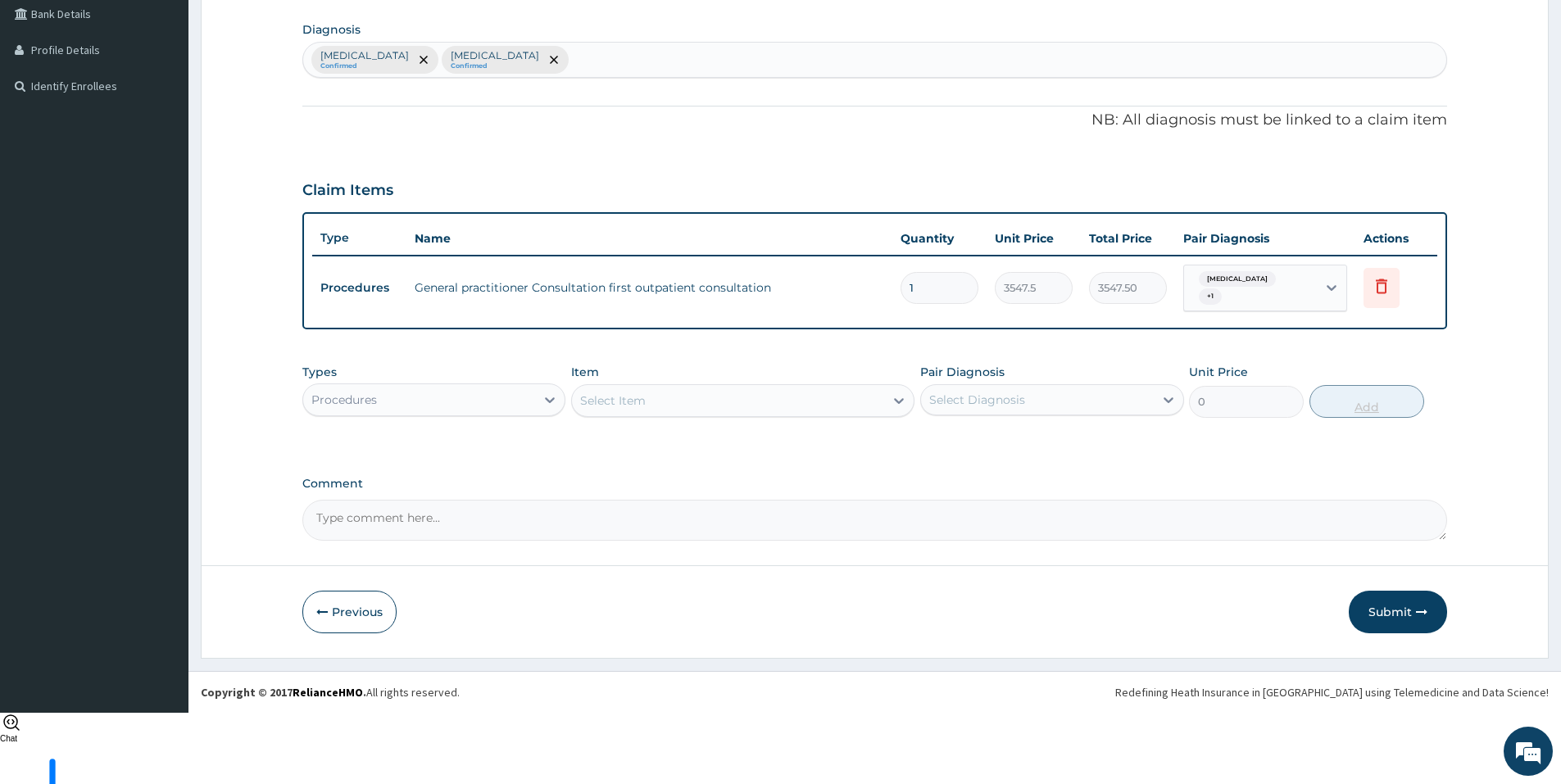
scroll to position [303, 0]
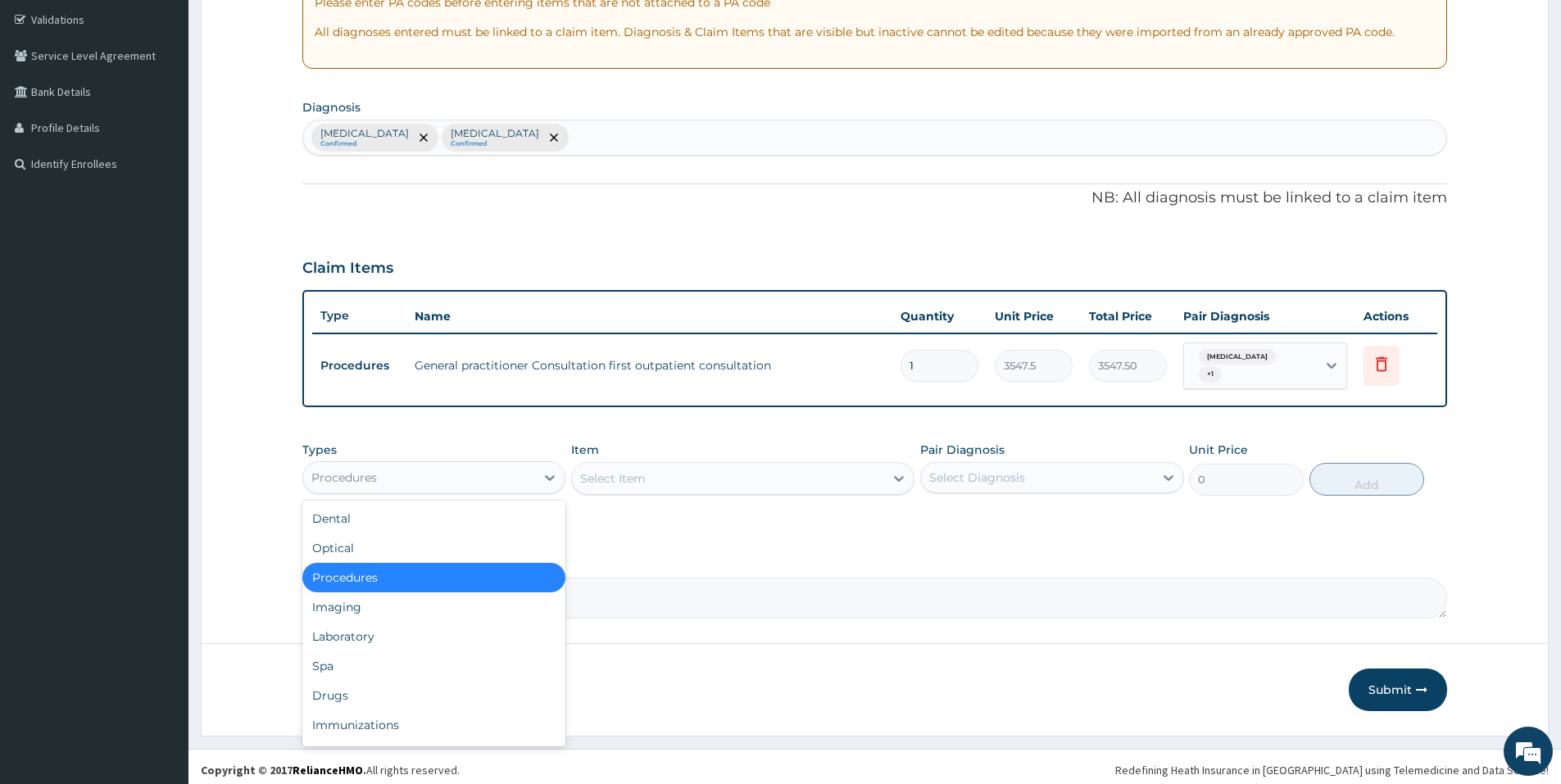
click at [518, 477] on div "Procedures" at bounding box center [419, 477] width 232 height 26
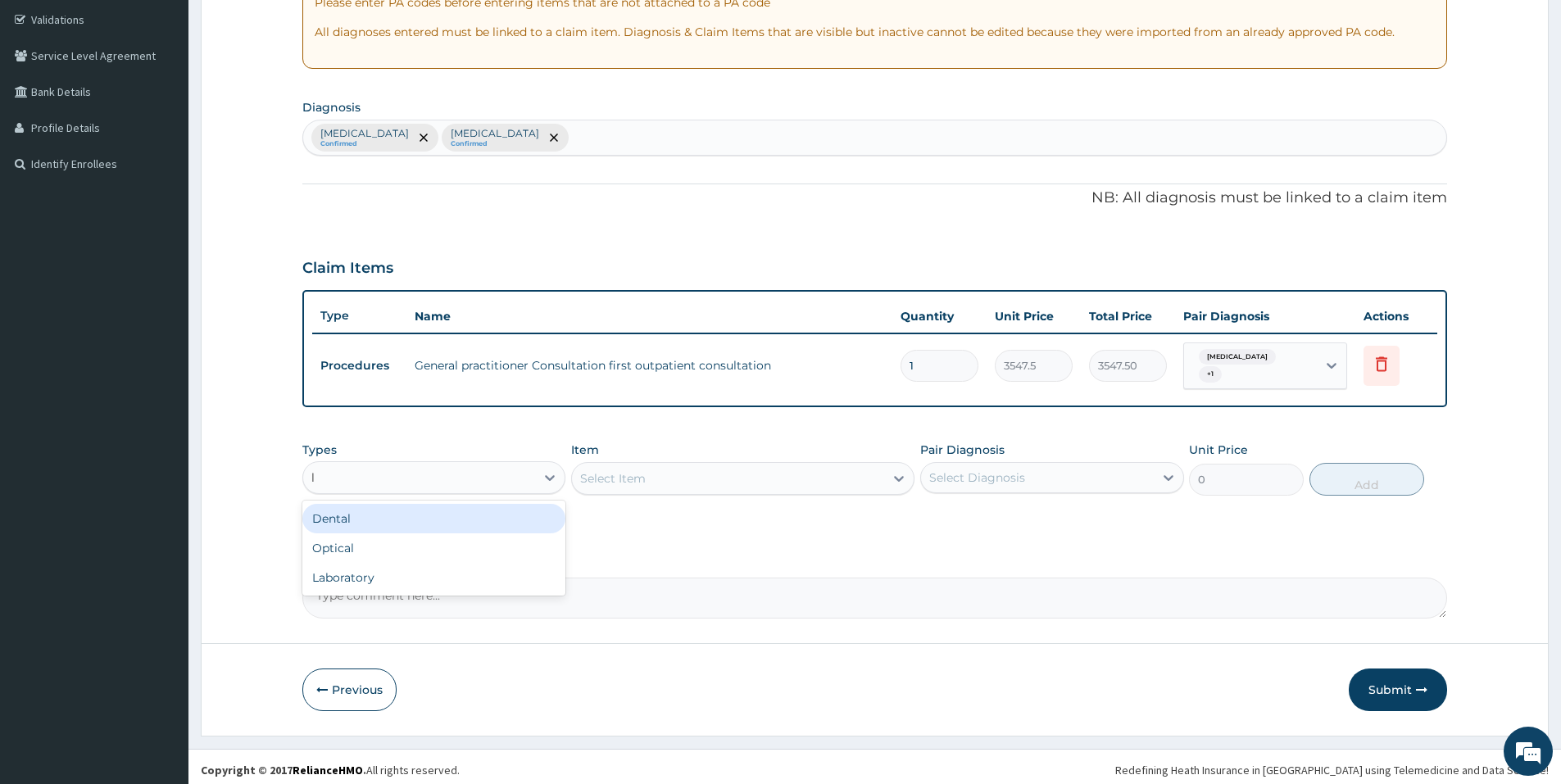
type input "la"
click at [465, 518] on div "Laboratory" at bounding box center [433, 518] width 263 height 30
click at [712, 474] on div "Select Item" at bounding box center [727, 477] width 312 height 26
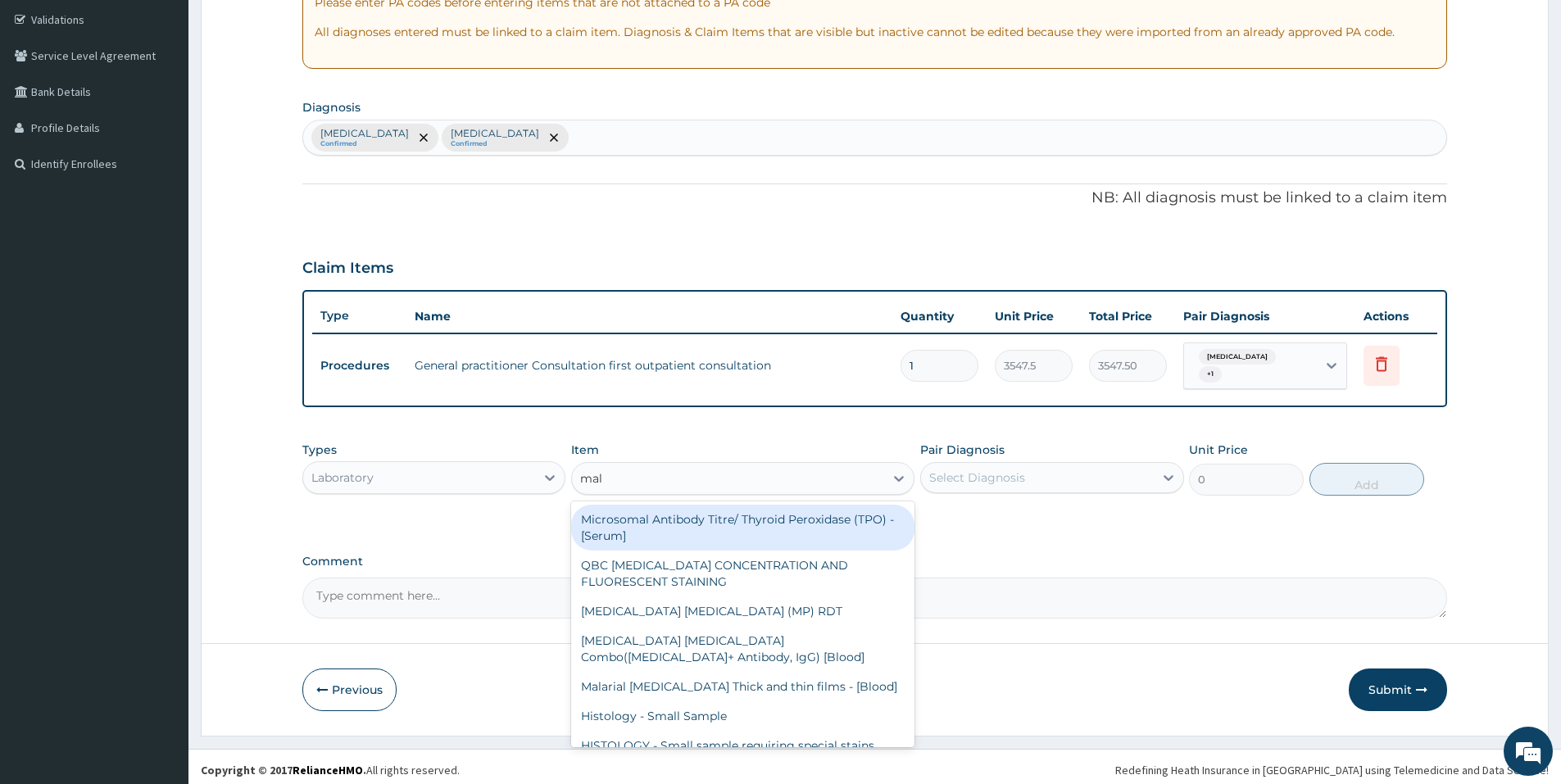
type input "mala"
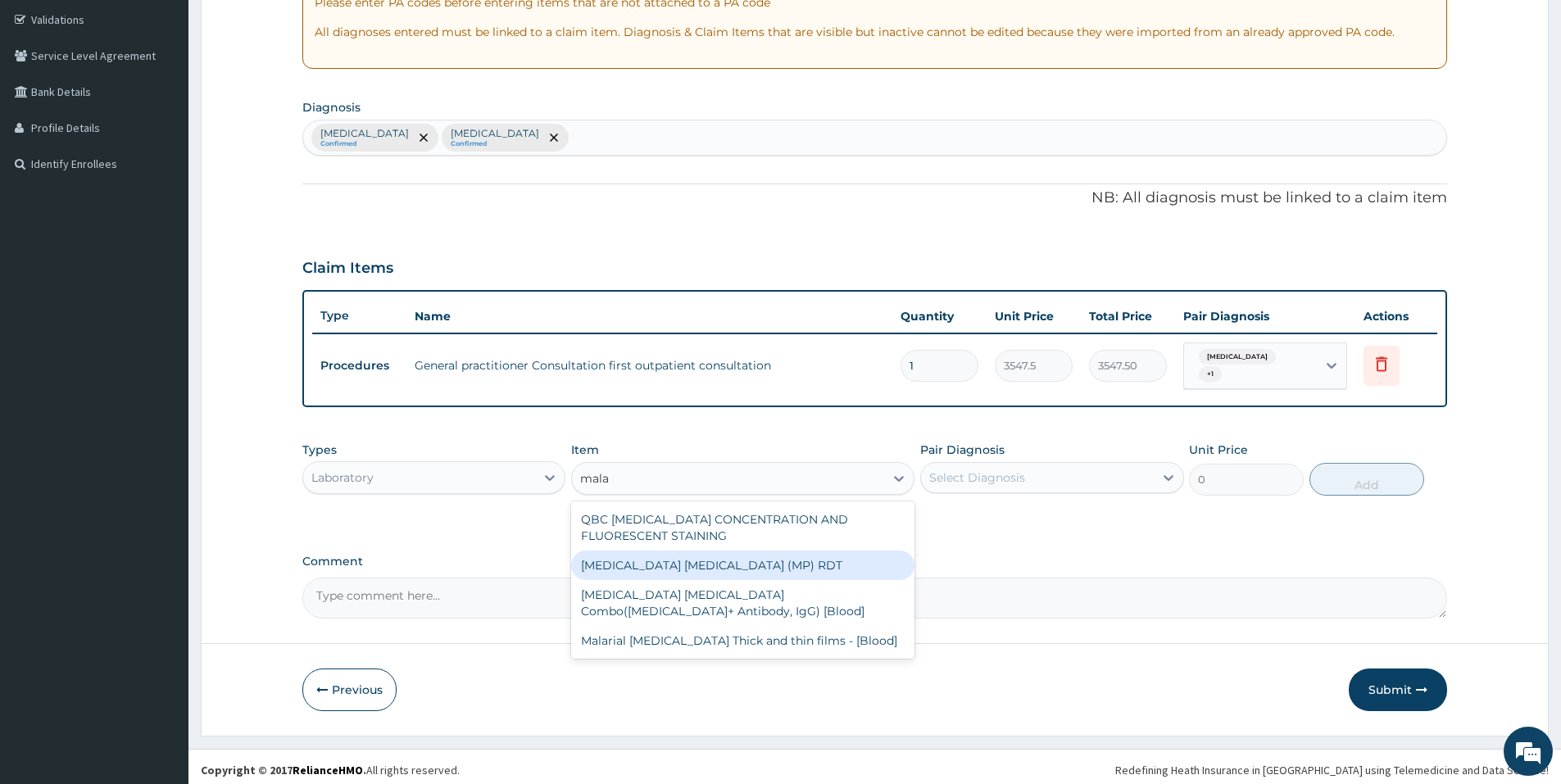
click at [699, 555] on div "MALARIA PARASITE (MP) RDT" at bounding box center [743, 565] width 343 height 30
type input "1612.5"
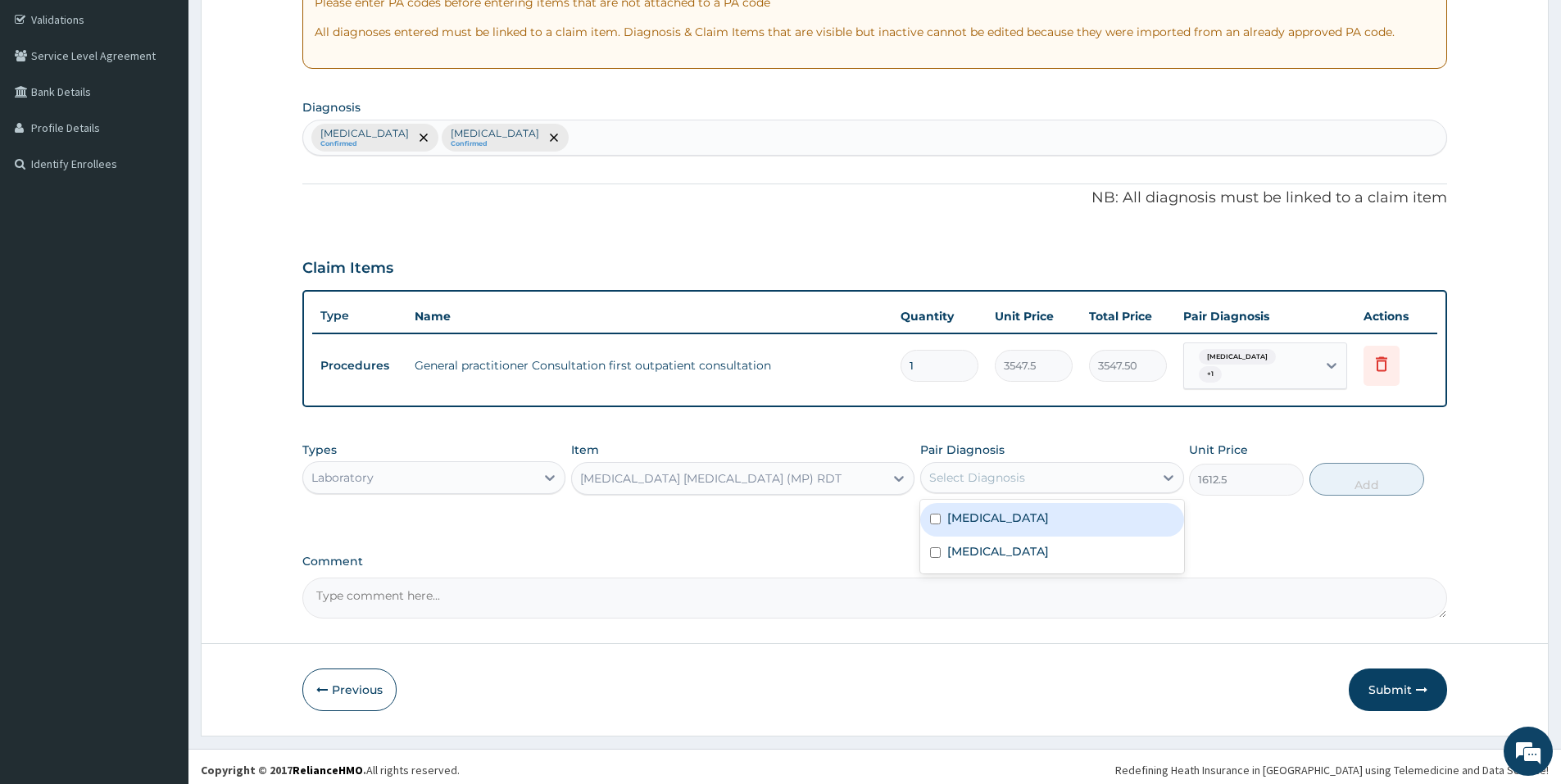
click at [986, 479] on div "Select Diagnosis" at bounding box center [1037, 477] width 232 height 26
click at [987, 518] on label "Malaria" at bounding box center [997, 518] width 102 height 16
checkbox input "true"
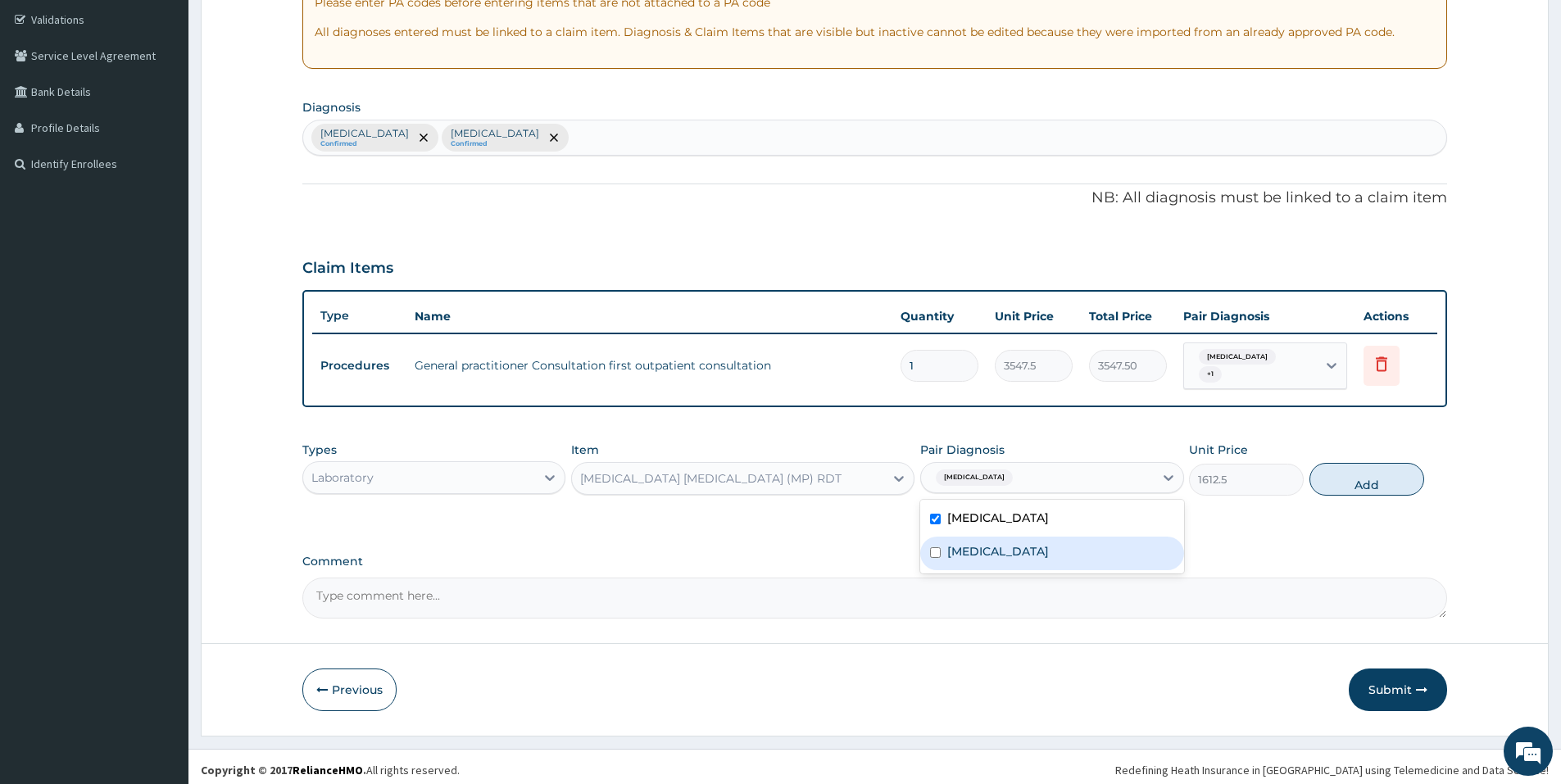
click at [987, 553] on div "Respiratory tract infection" at bounding box center [1051, 553] width 263 height 33
checkbox input "true"
click at [1361, 484] on button "Add" at bounding box center [1367, 479] width 115 height 32
type input "0"
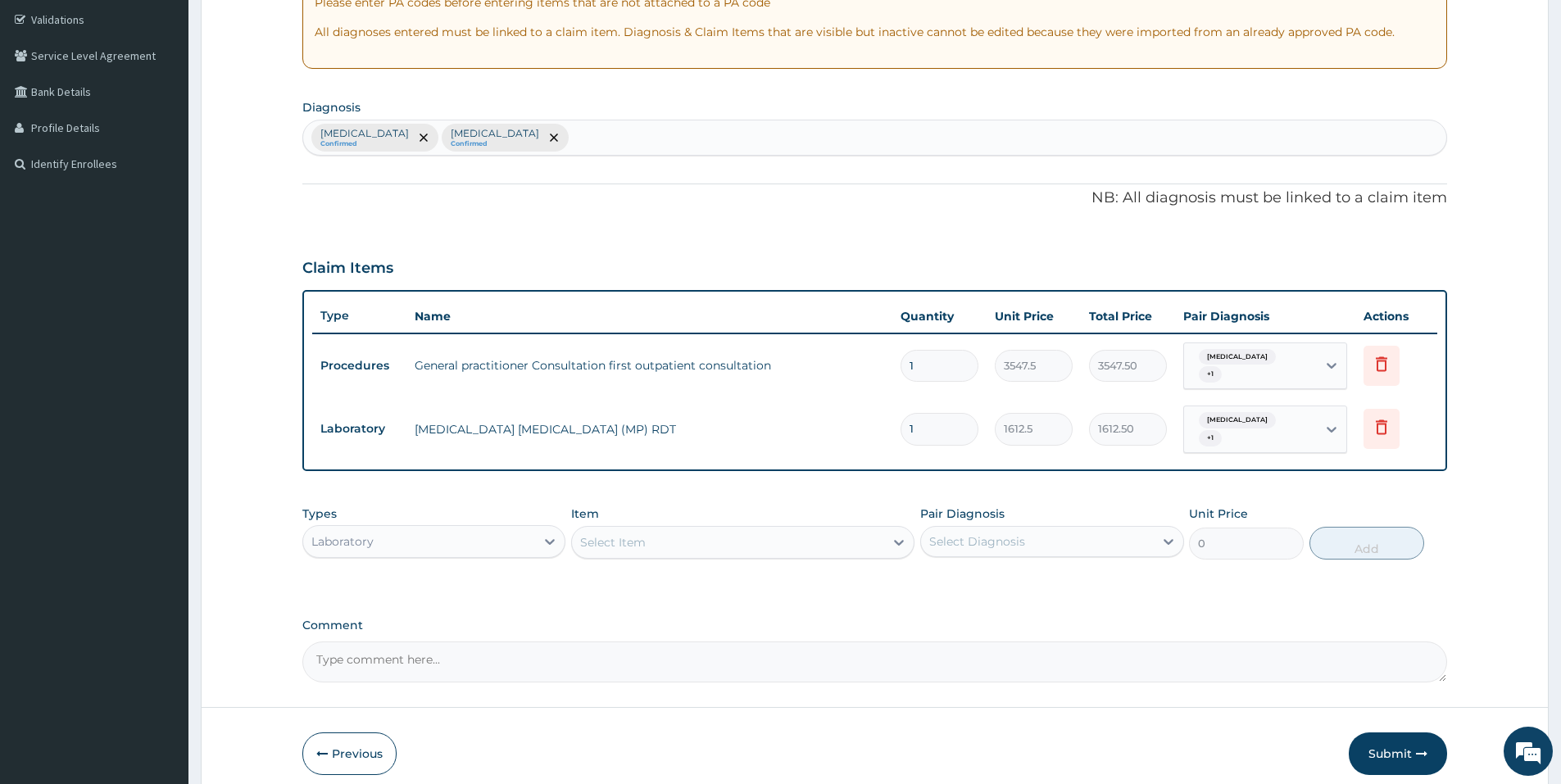
click at [788, 539] on div "Select Item" at bounding box center [727, 542] width 312 height 26
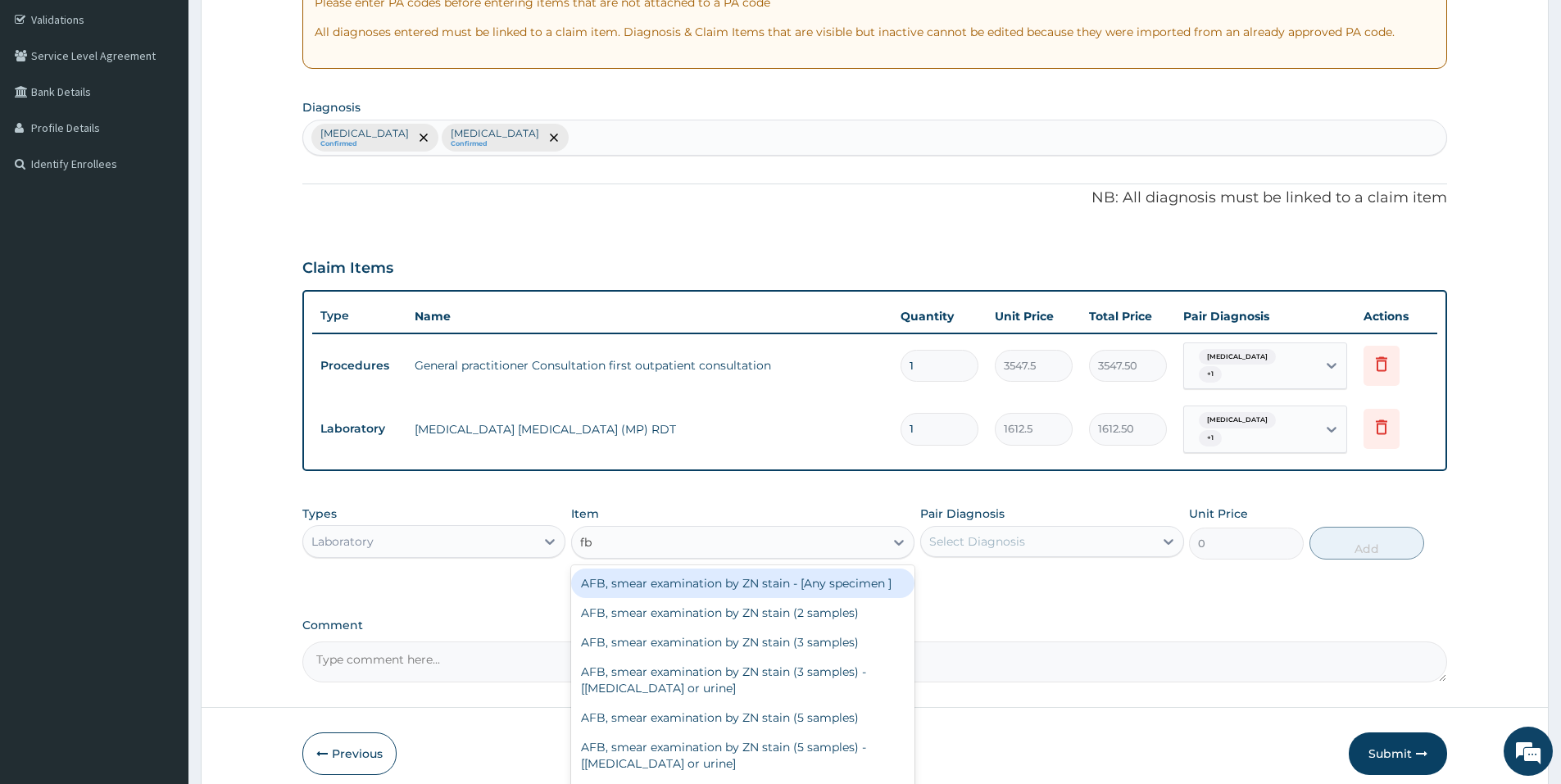
type input "fbc"
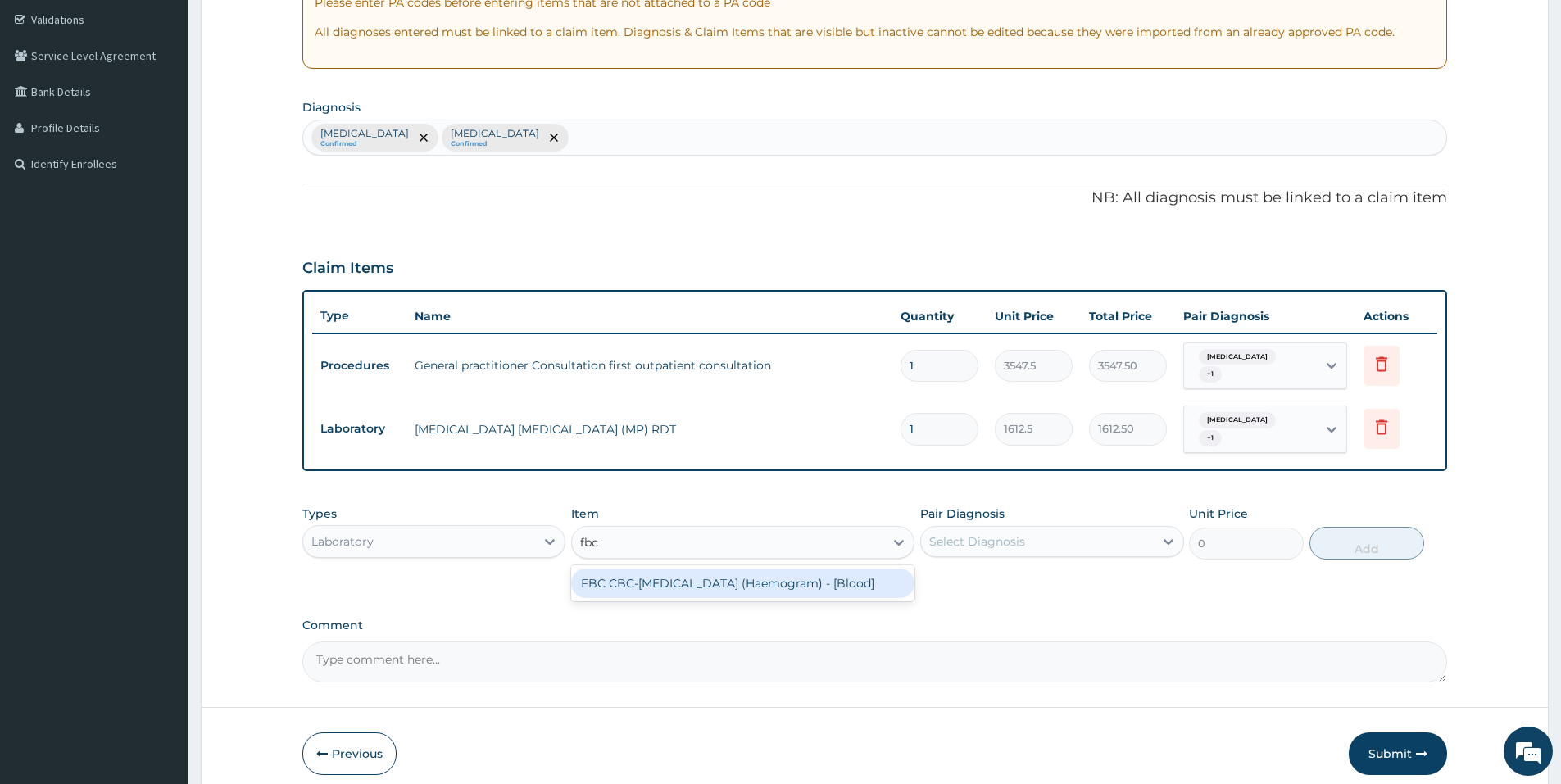
click at [772, 572] on div "FBC CBC-Complete Blood Count (Haemogram) - [Blood]" at bounding box center [743, 583] width 343 height 30
type input "4300"
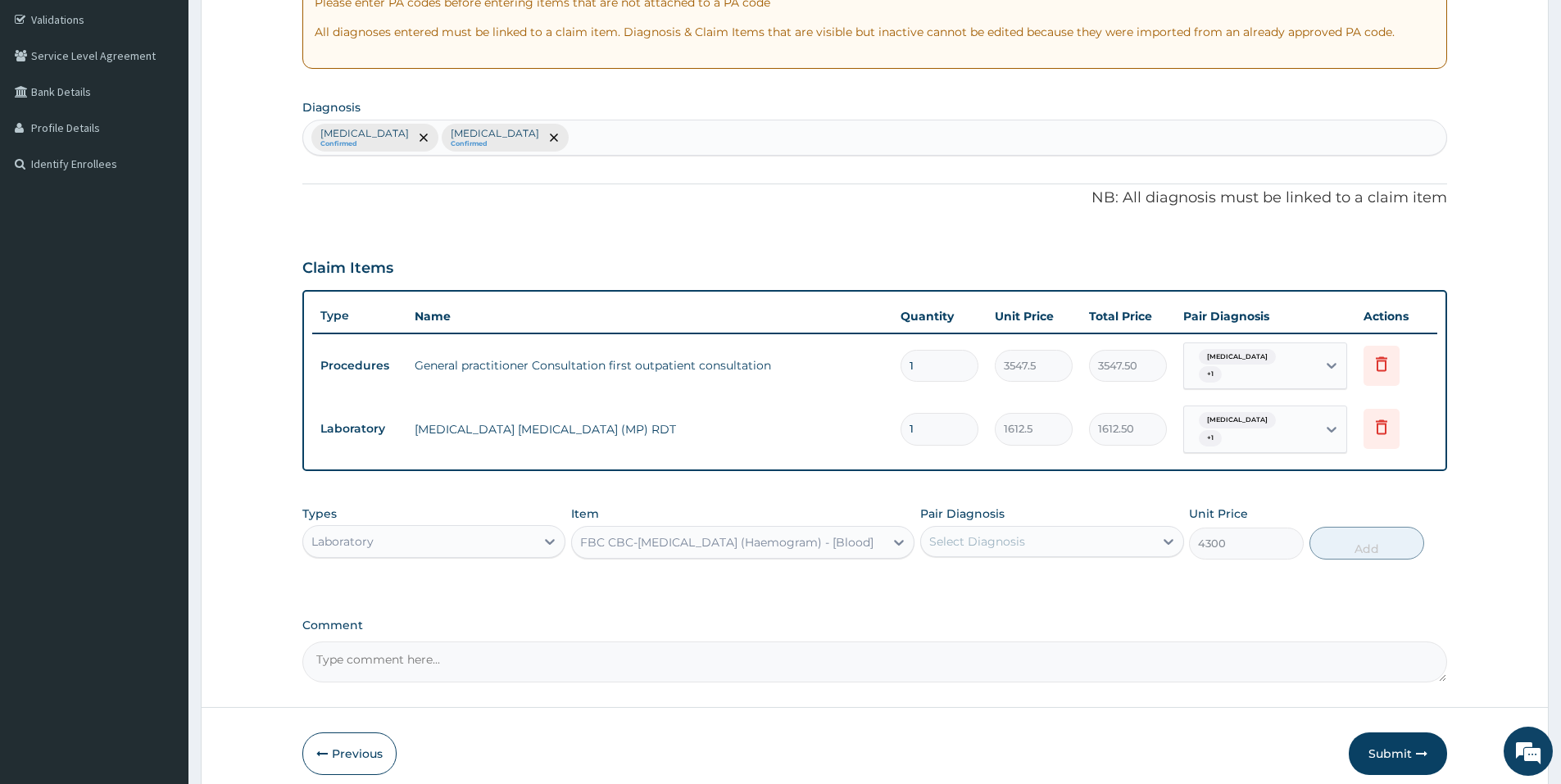
click at [1152, 535] on div "Select Diagnosis" at bounding box center [1037, 541] width 232 height 26
click at [1101, 601] on div "Respiratory tract infection" at bounding box center [1051, 617] width 263 height 33
checkbox input "true"
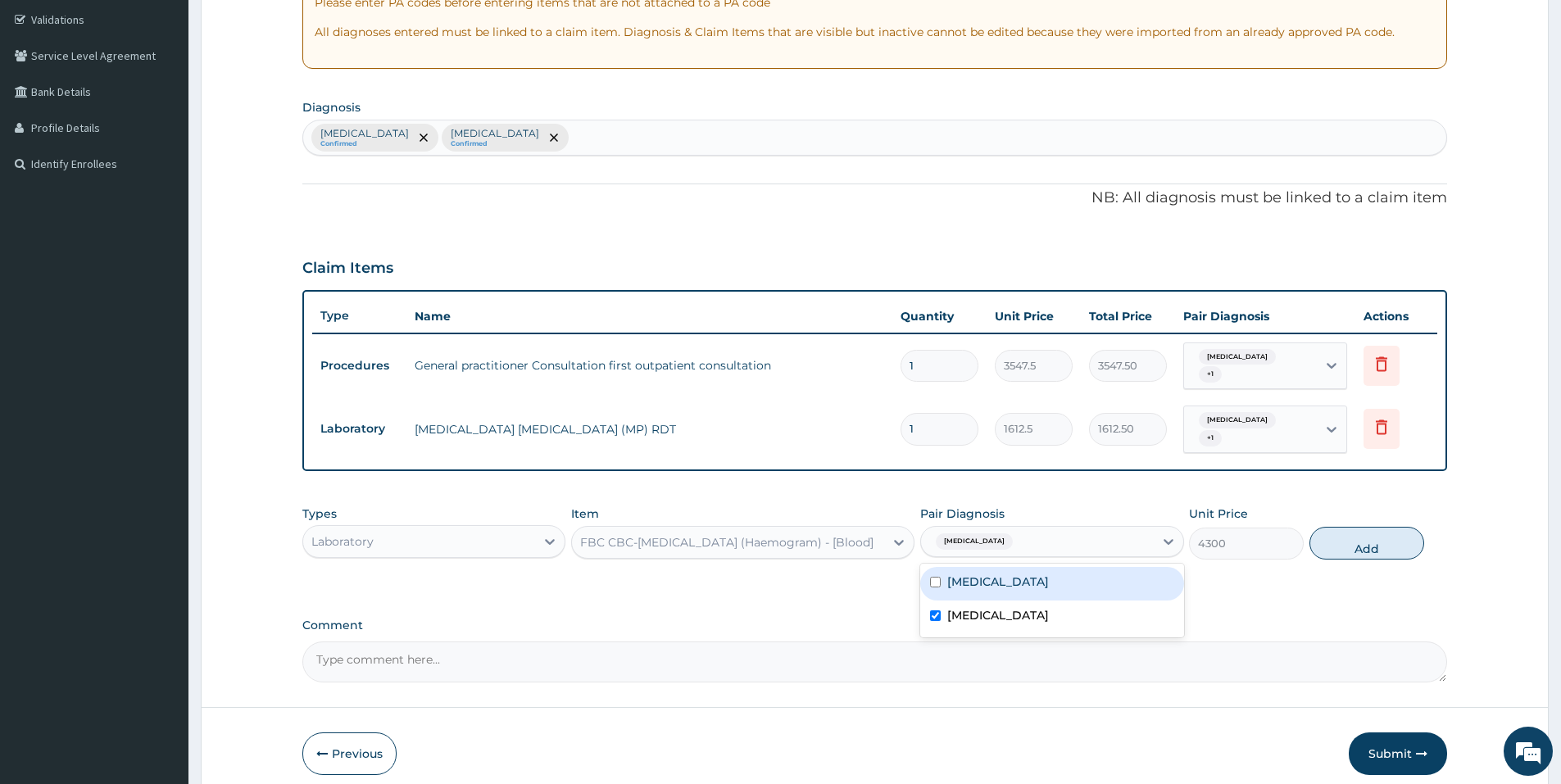
click at [1093, 576] on div "Malaria" at bounding box center [1051, 583] width 263 height 33
checkbox input "true"
click at [1376, 528] on button "Add" at bounding box center [1367, 543] width 115 height 32
type input "0"
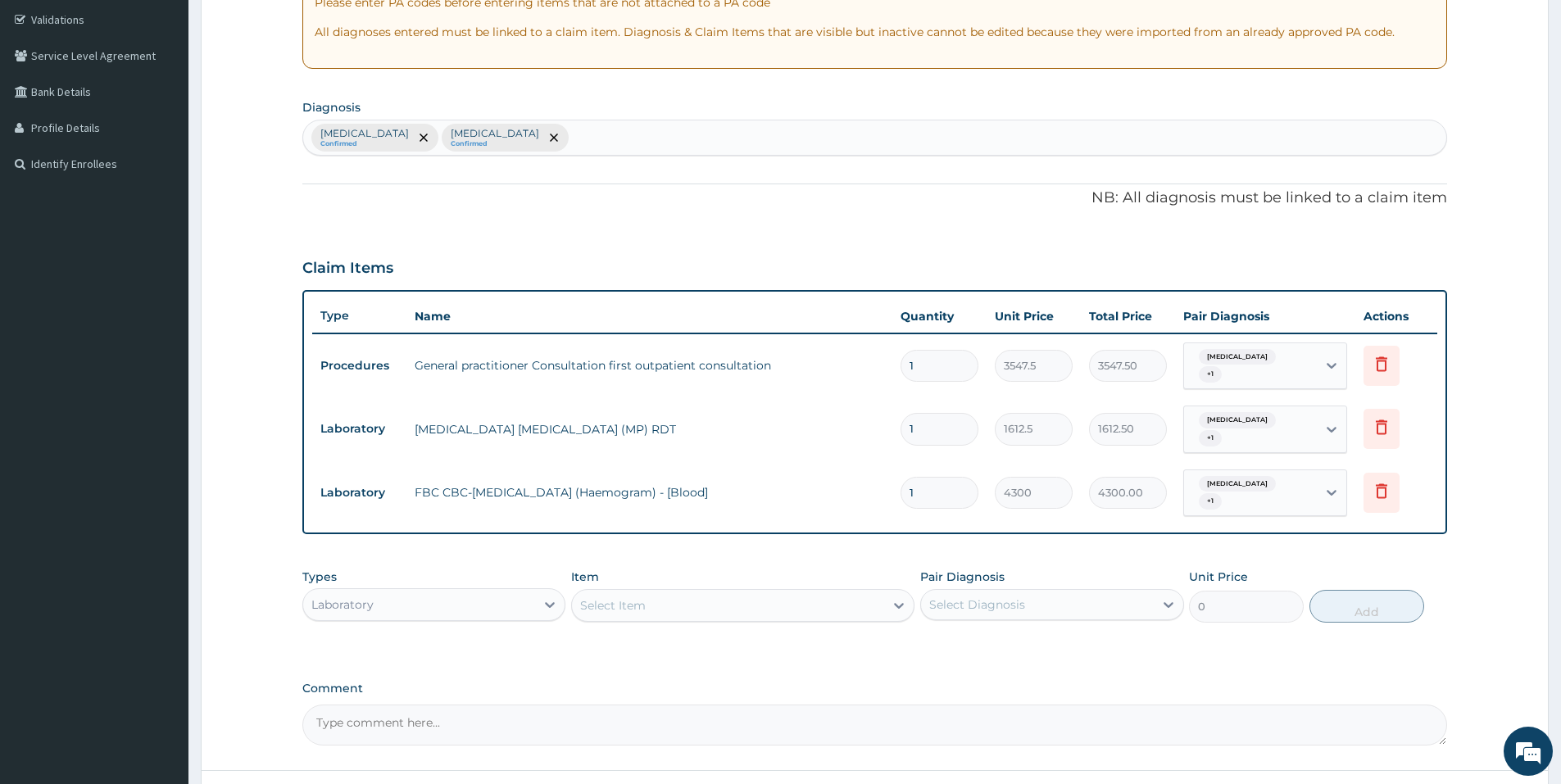
scroll to position [423, 0]
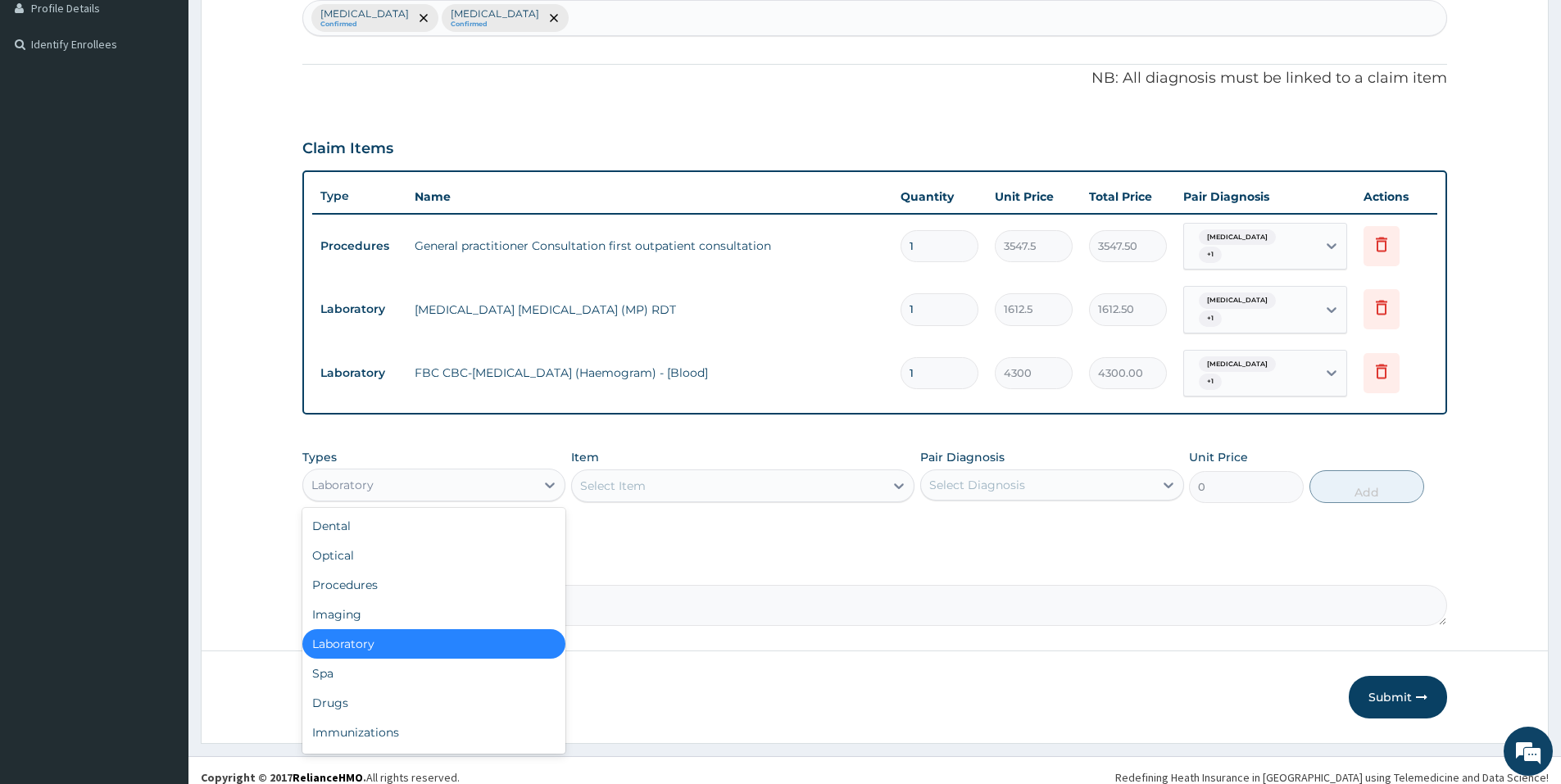
click at [534, 474] on div "Laboratory" at bounding box center [419, 485] width 232 height 26
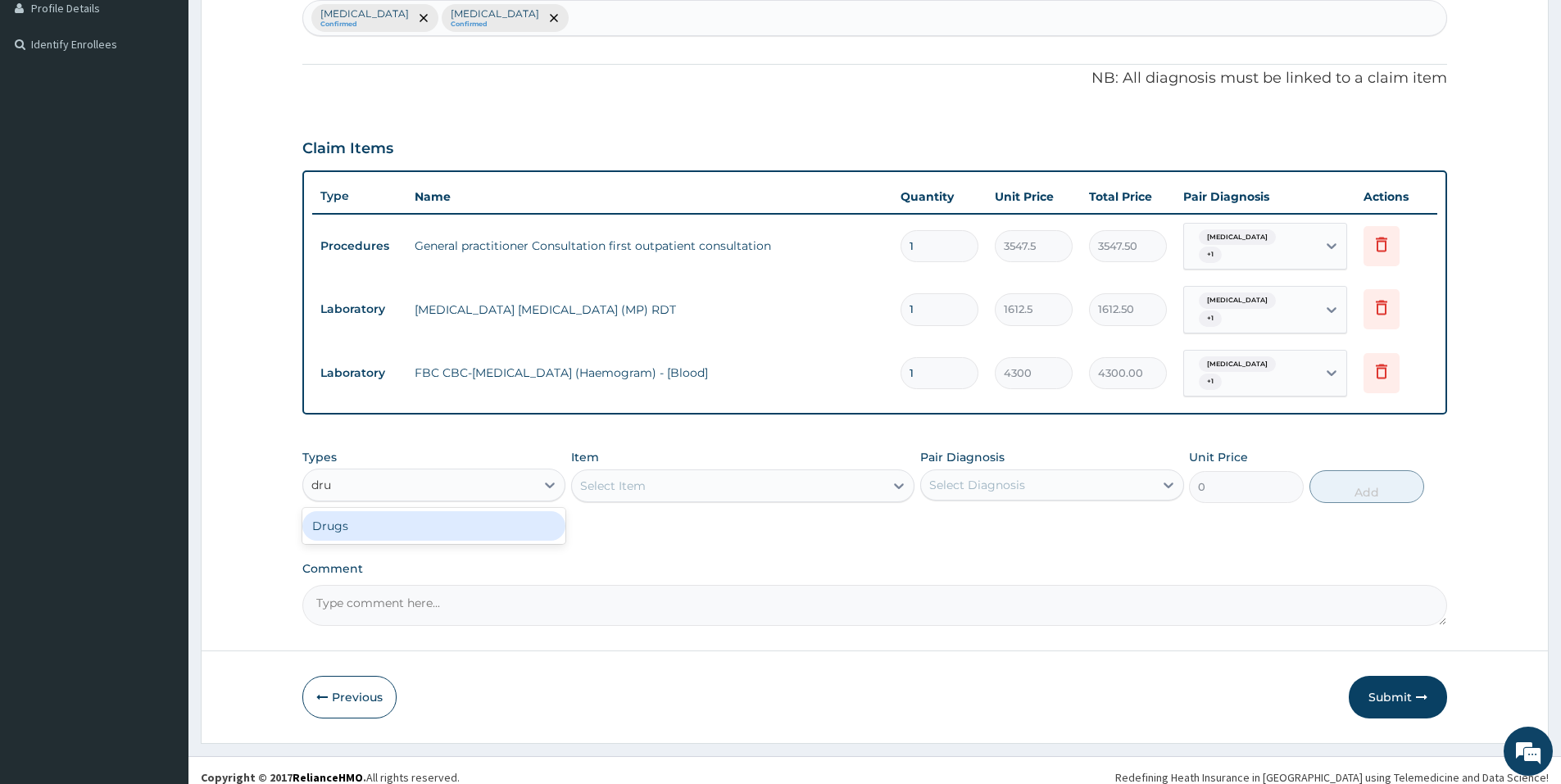
type input "drug"
click at [834, 477] on div "Select Item" at bounding box center [727, 486] width 312 height 26
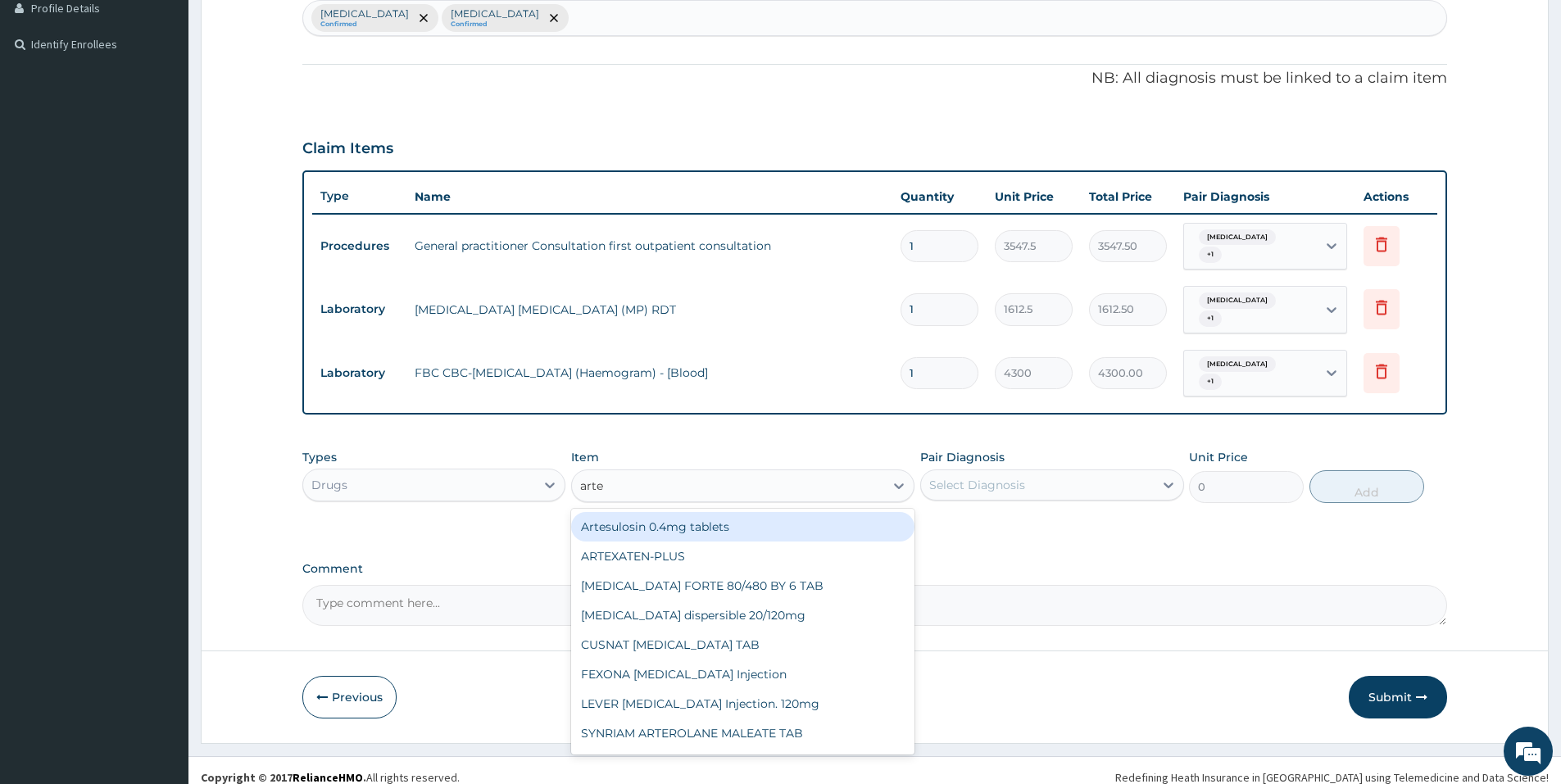
type input "artem"
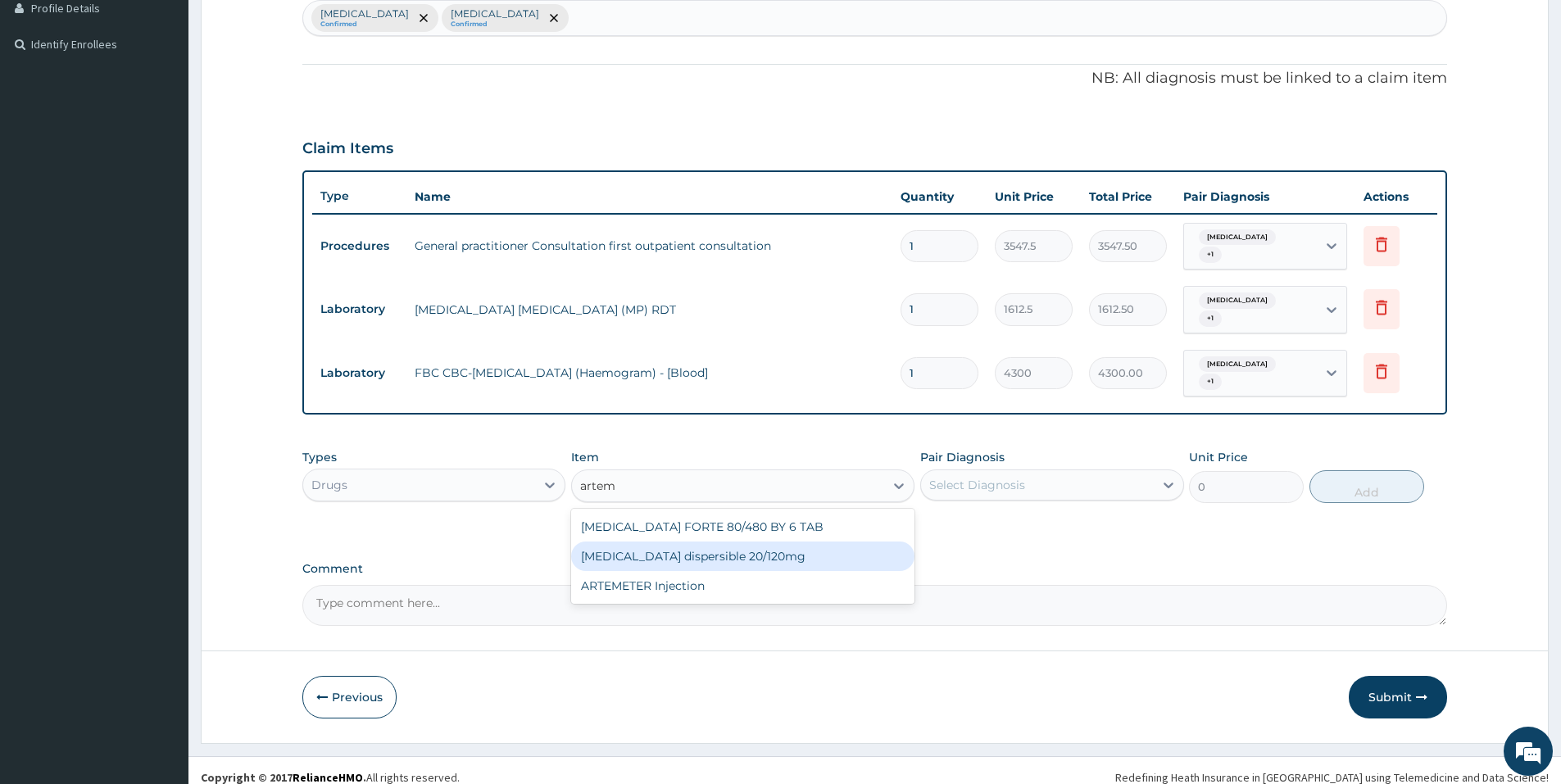
click at [765, 541] on div "Coartem dispersible 20/120mg" at bounding box center [743, 556] width 343 height 30
type input "102.125"
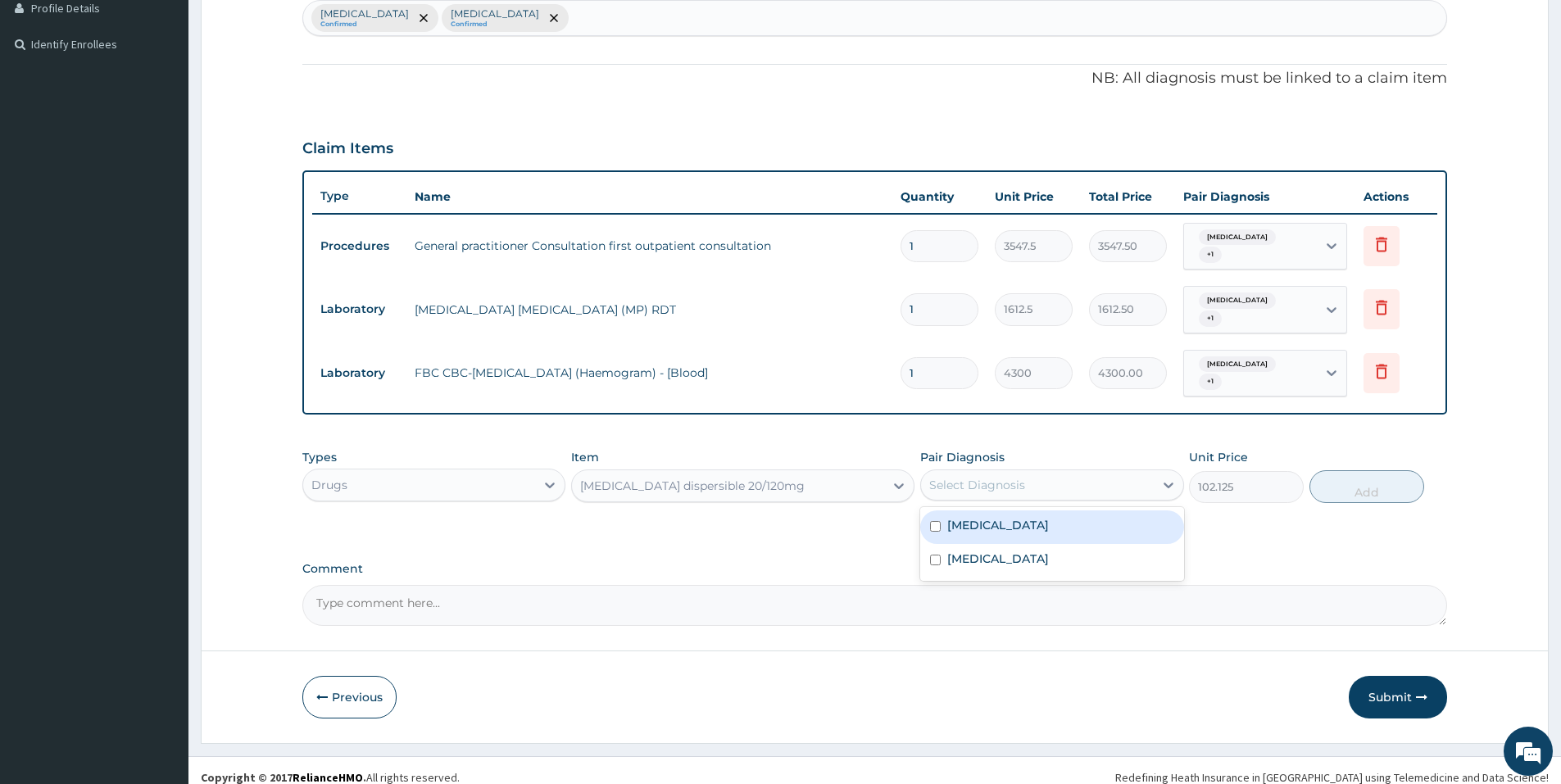
click at [987, 477] on div "Select Diagnosis" at bounding box center [977, 485] width 96 height 16
click at [971, 517] on label "Malaria" at bounding box center [997, 525] width 102 height 16
checkbox input "true"
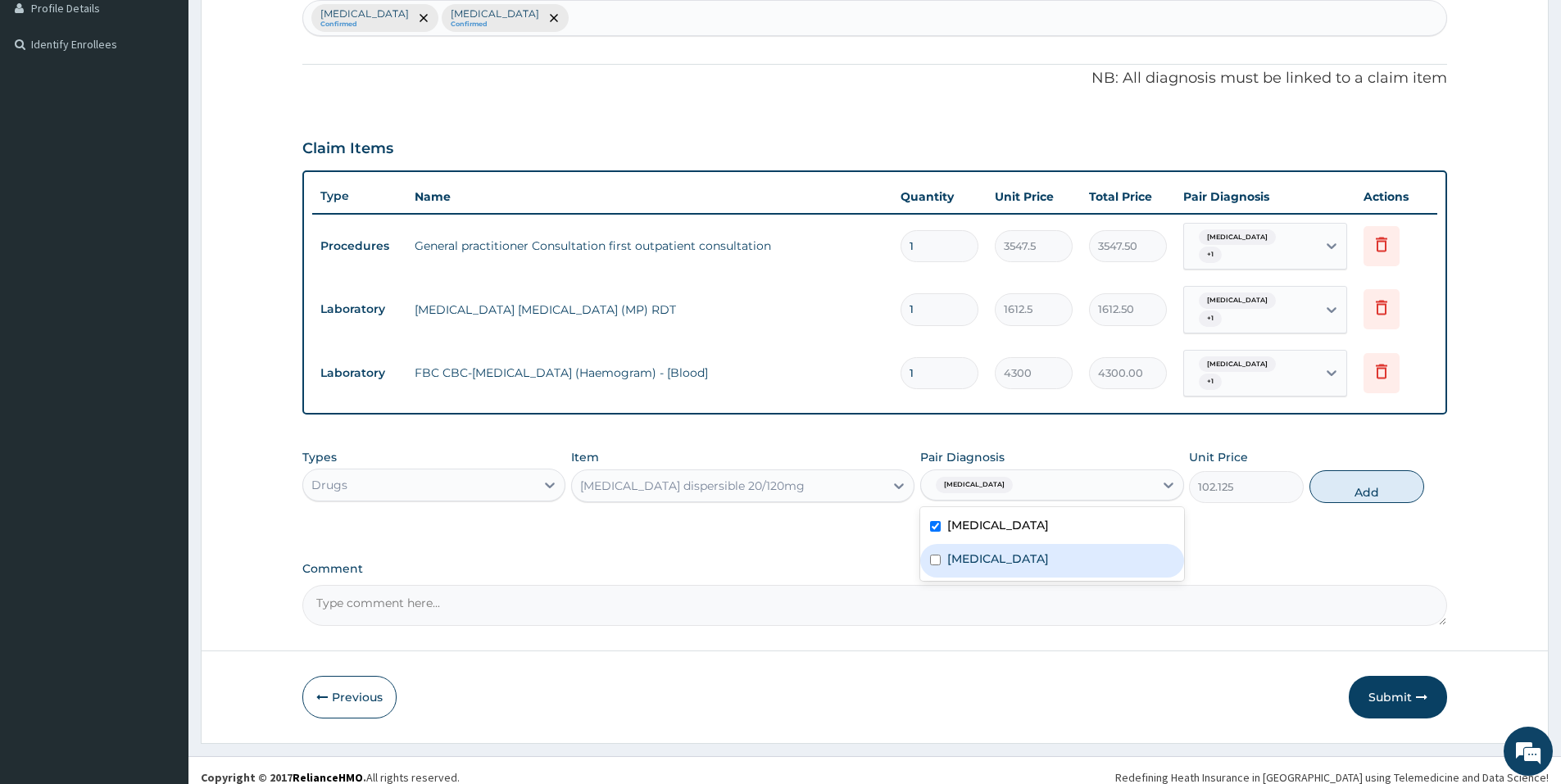
click at [982, 550] on label "Respiratory tract infection" at bounding box center [997, 558] width 102 height 16
checkbox input "true"
click at [1368, 471] on button "Add" at bounding box center [1367, 486] width 115 height 32
type input "0"
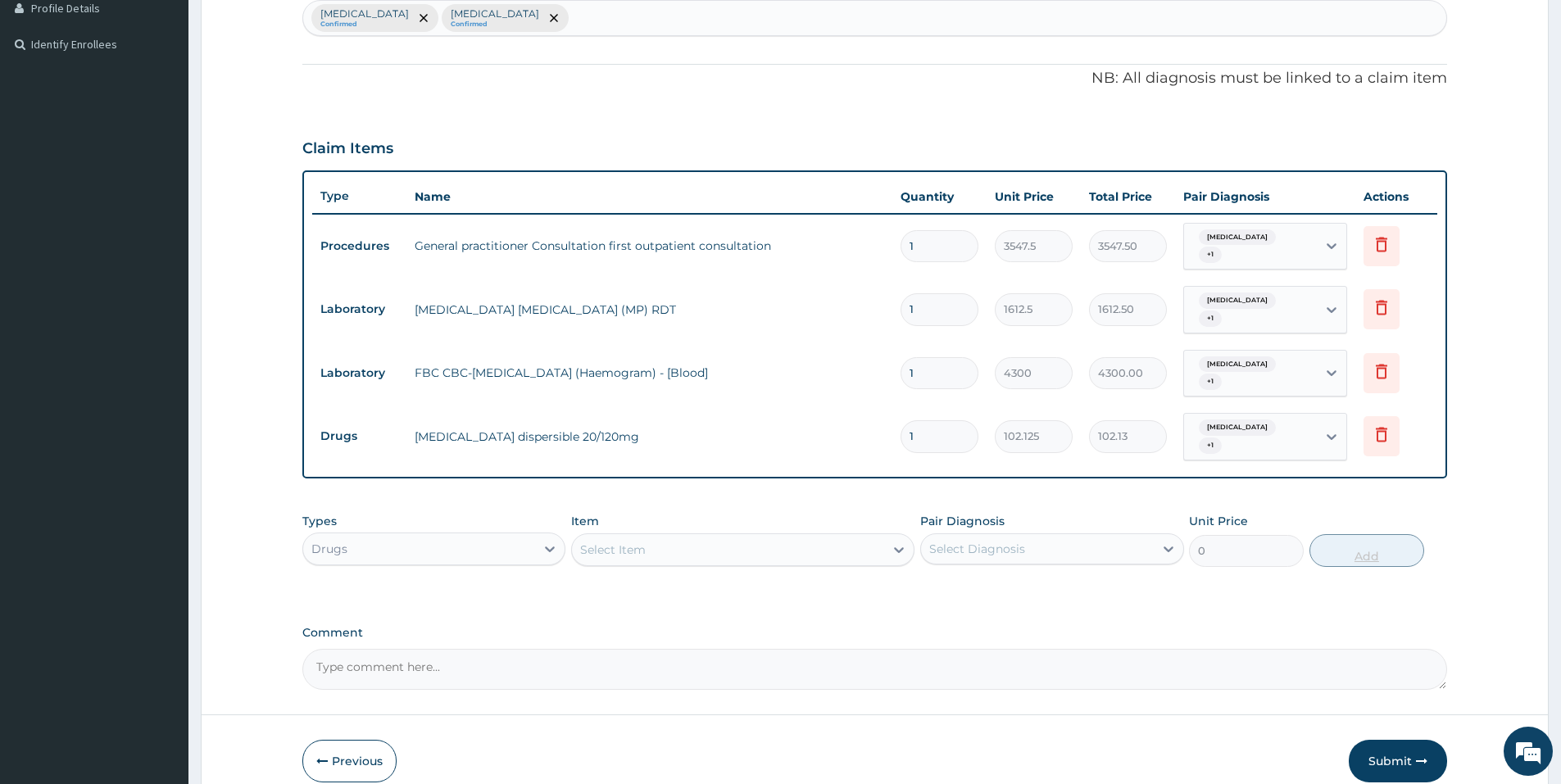
type input "12"
type input "1225.50"
type input "12"
click at [757, 537] on div "Select Item" at bounding box center [727, 549] width 312 height 26
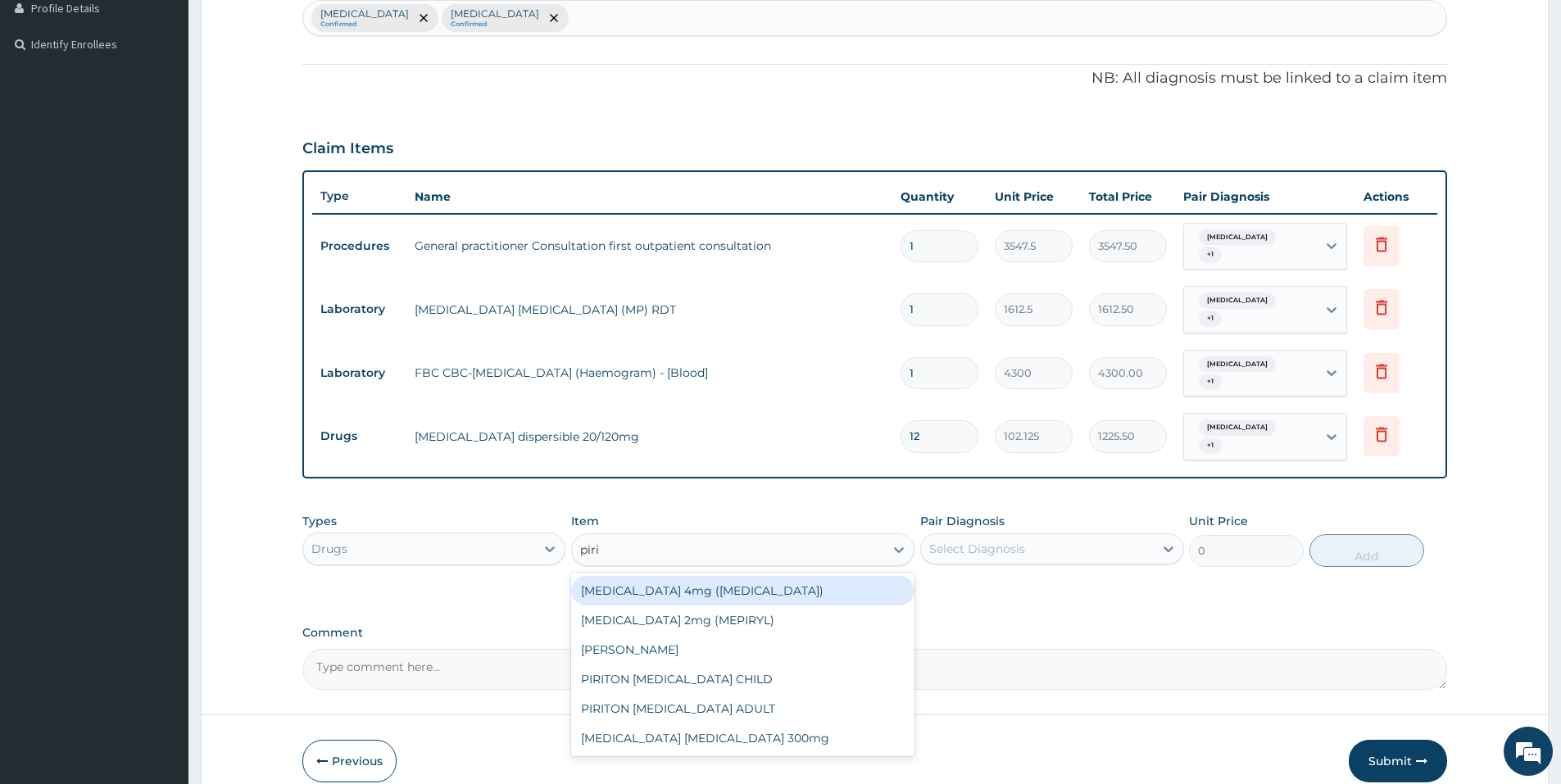
type input "pirit"
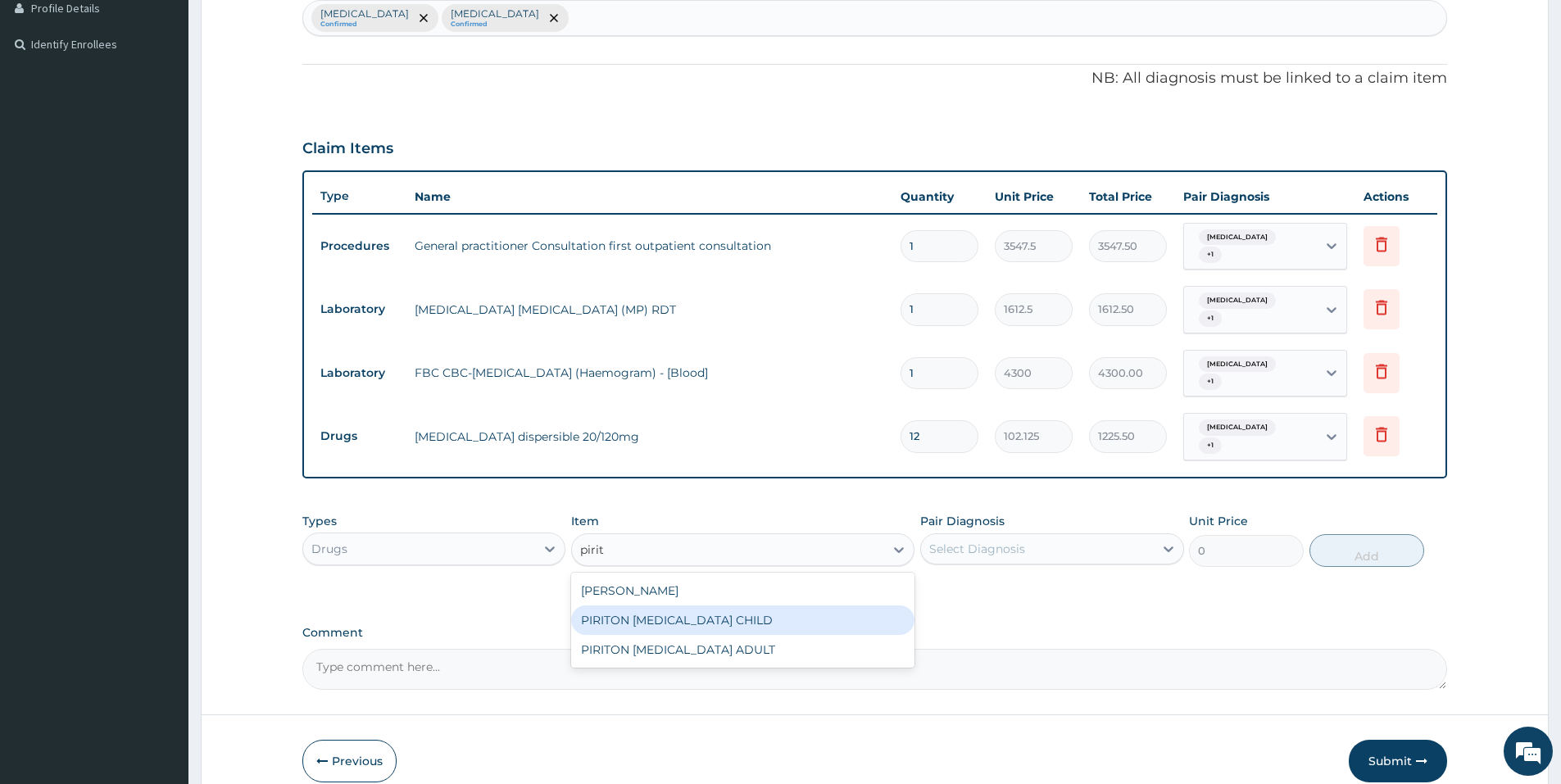
click at [649, 605] on div "PIRITON EXPECTORANT CHILD" at bounding box center [743, 619] width 343 height 30
type input "1075"
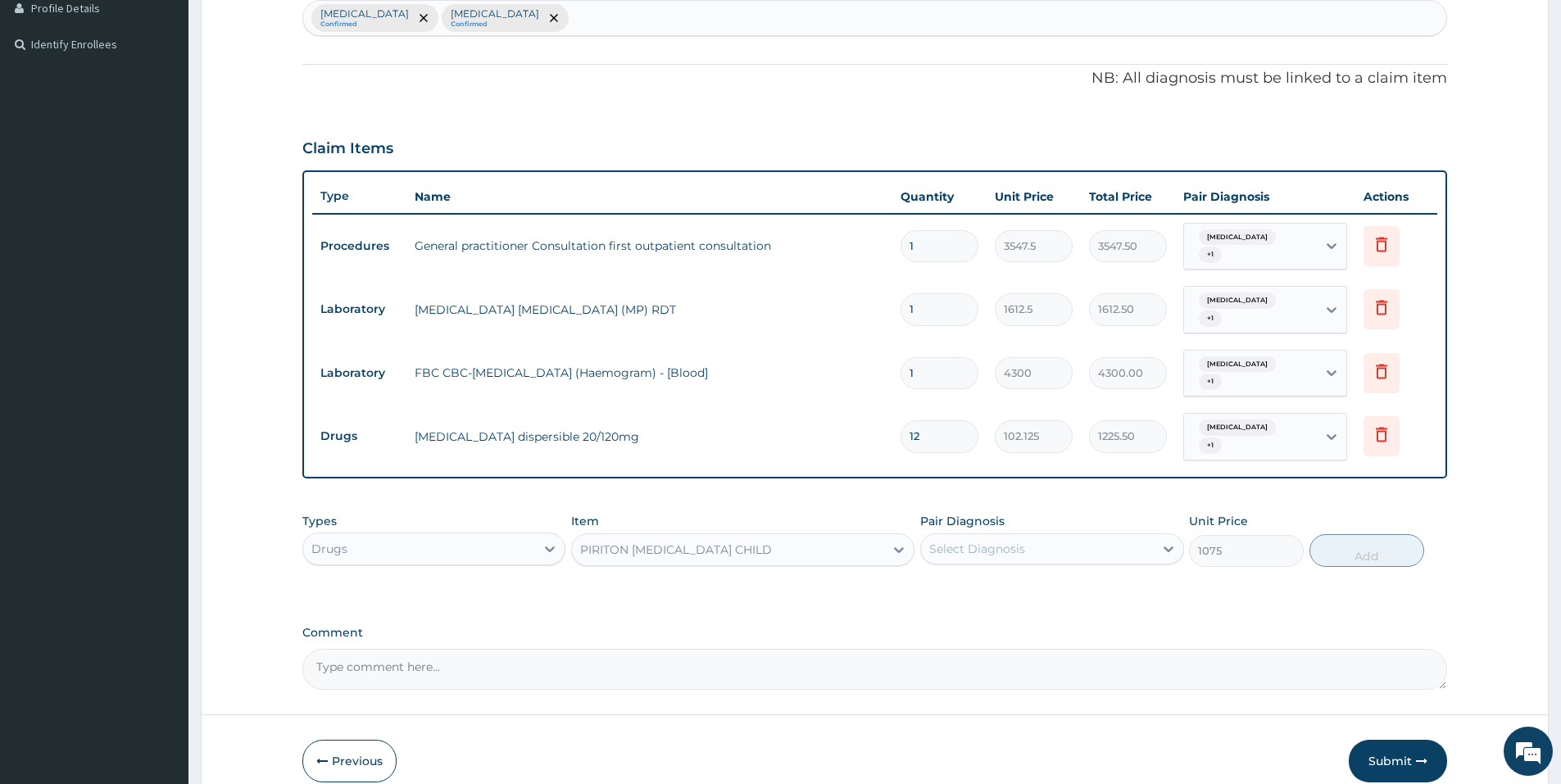
click at [1016, 540] on div "Select Diagnosis" at bounding box center [977, 548] width 96 height 16
click at [1000, 575] on div "Malaria" at bounding box center [1051, 591] width 263 height 33
checkbox input "true"
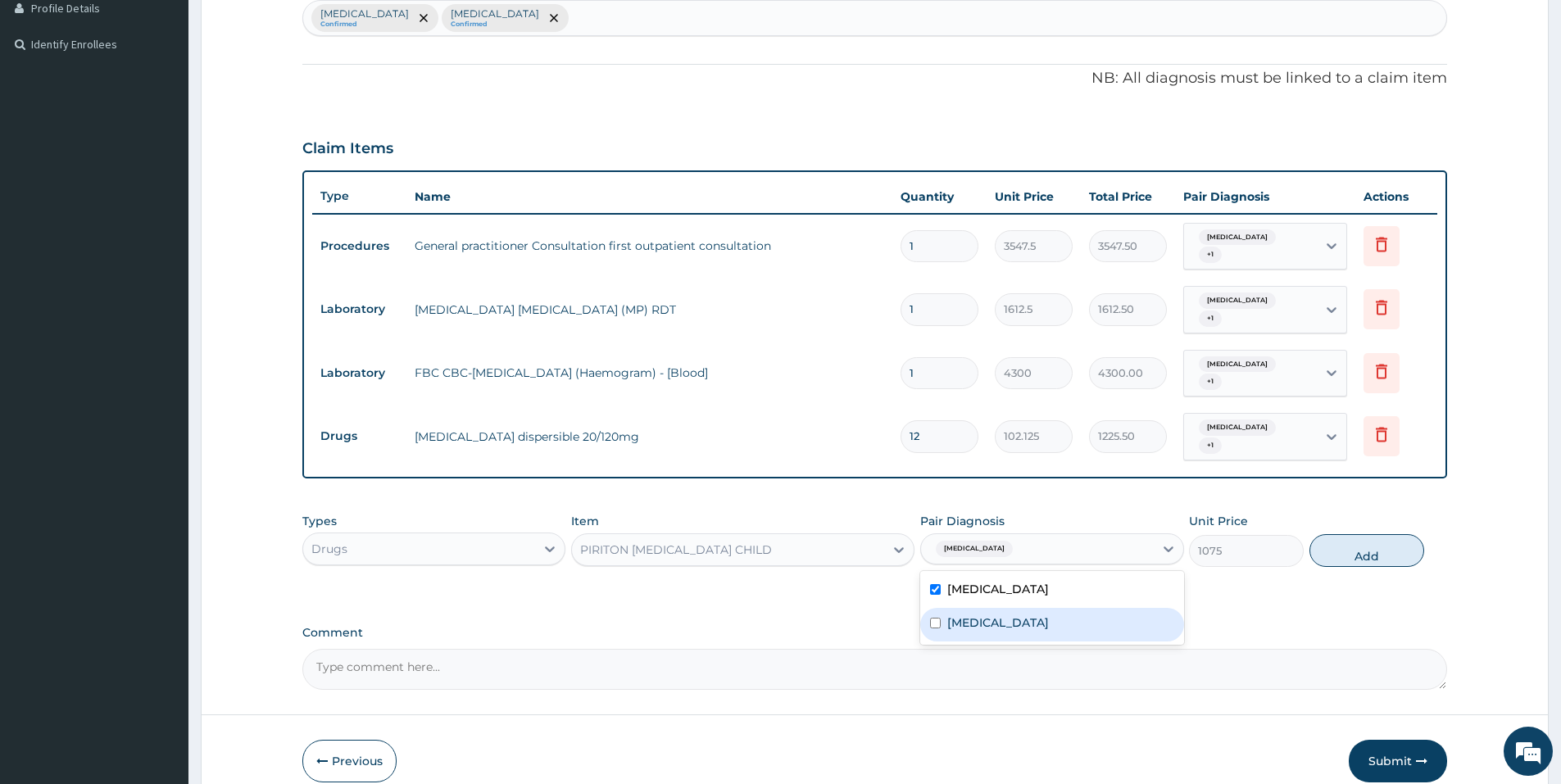
click at [999, 614] on label "Respiratory tract infection" at bounding box center [997, 622] width 102 height 16
checkbox input "true"
click at [1327, 538] on button "Add" at bounding box center [1367, 550] width 115 height 32
type input "0"
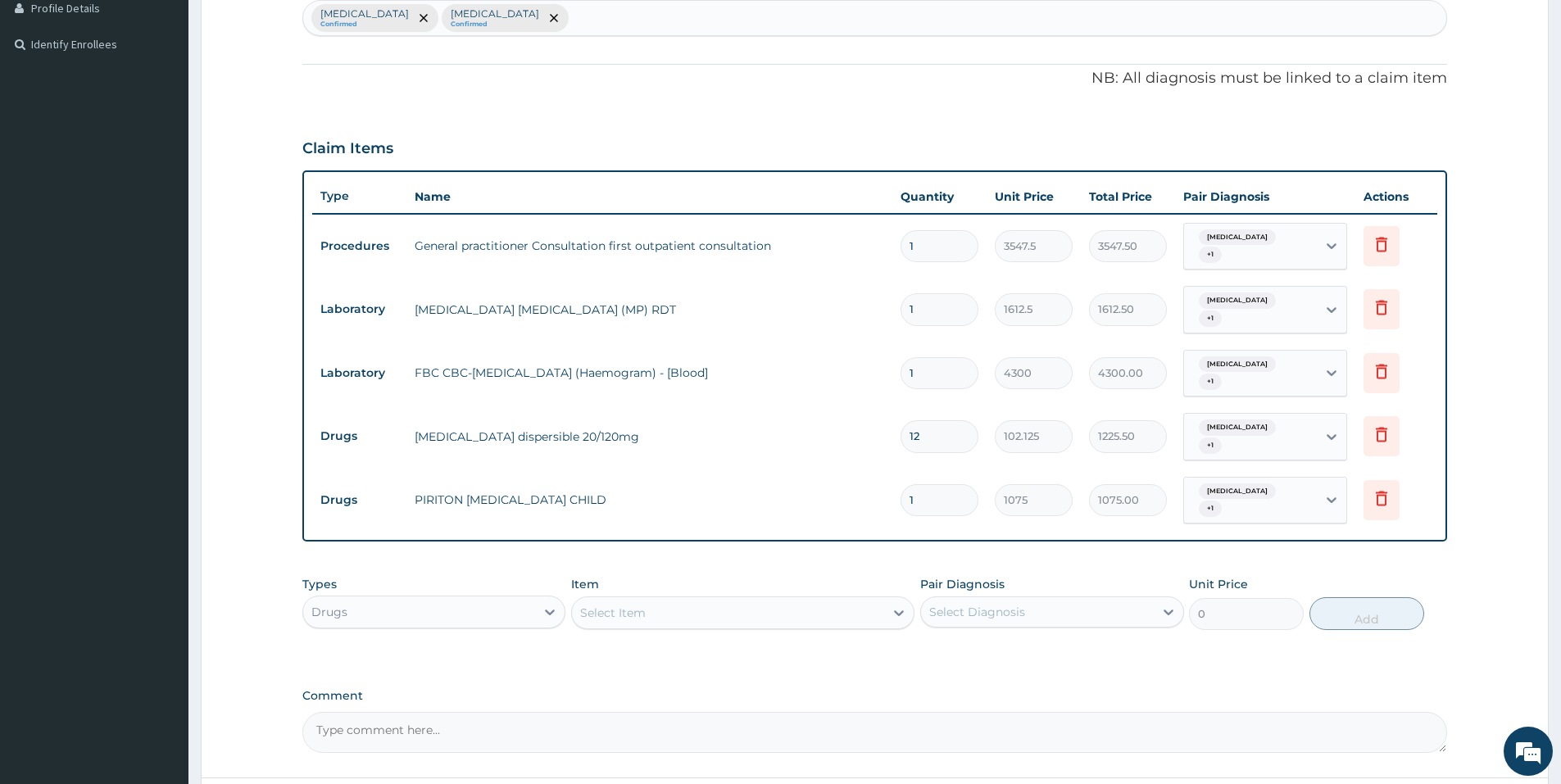
click at [800, 600] on div "Select Item" at bounding box center [727, 612] width 312 height 26
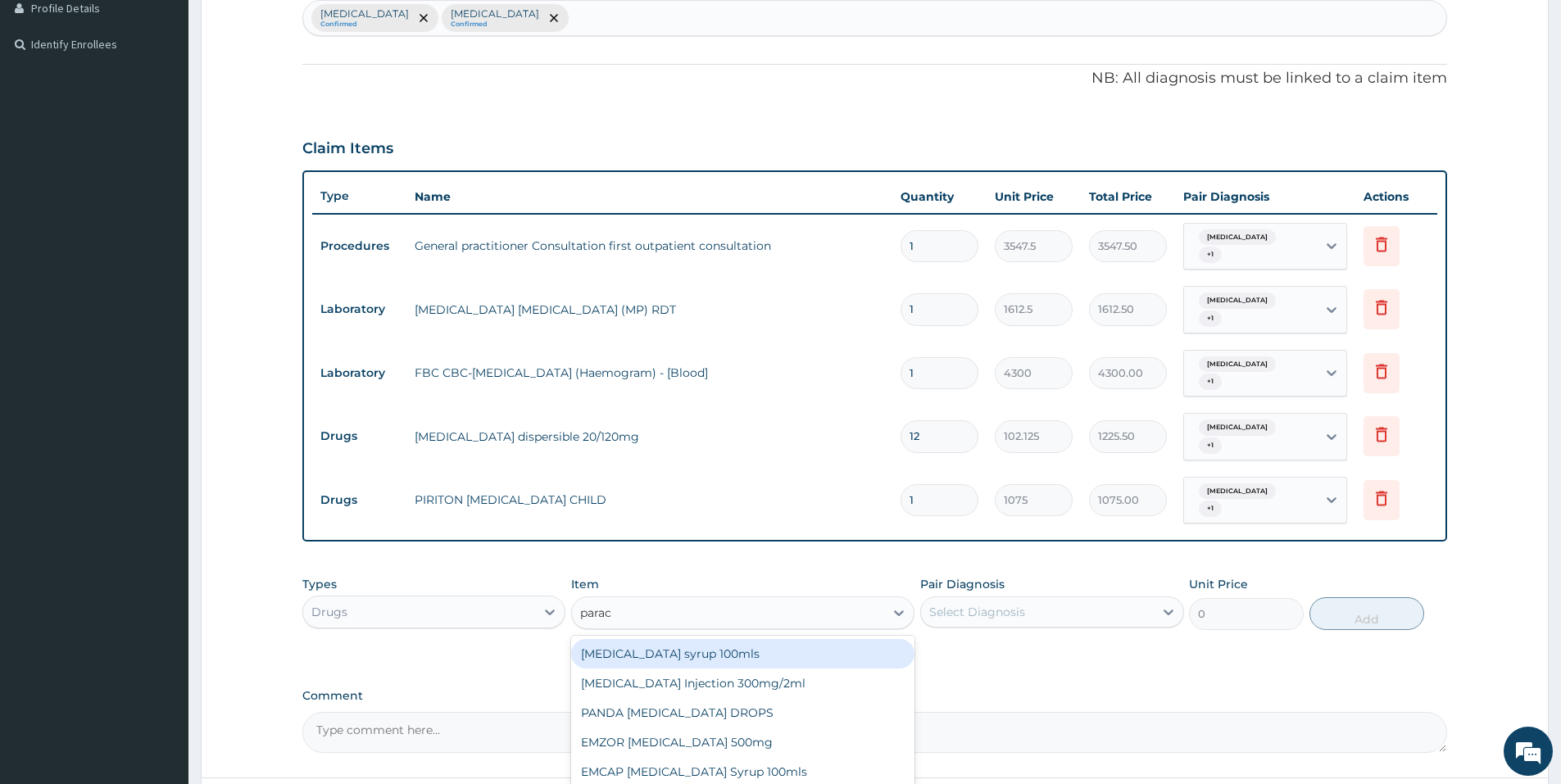
type input "parace"
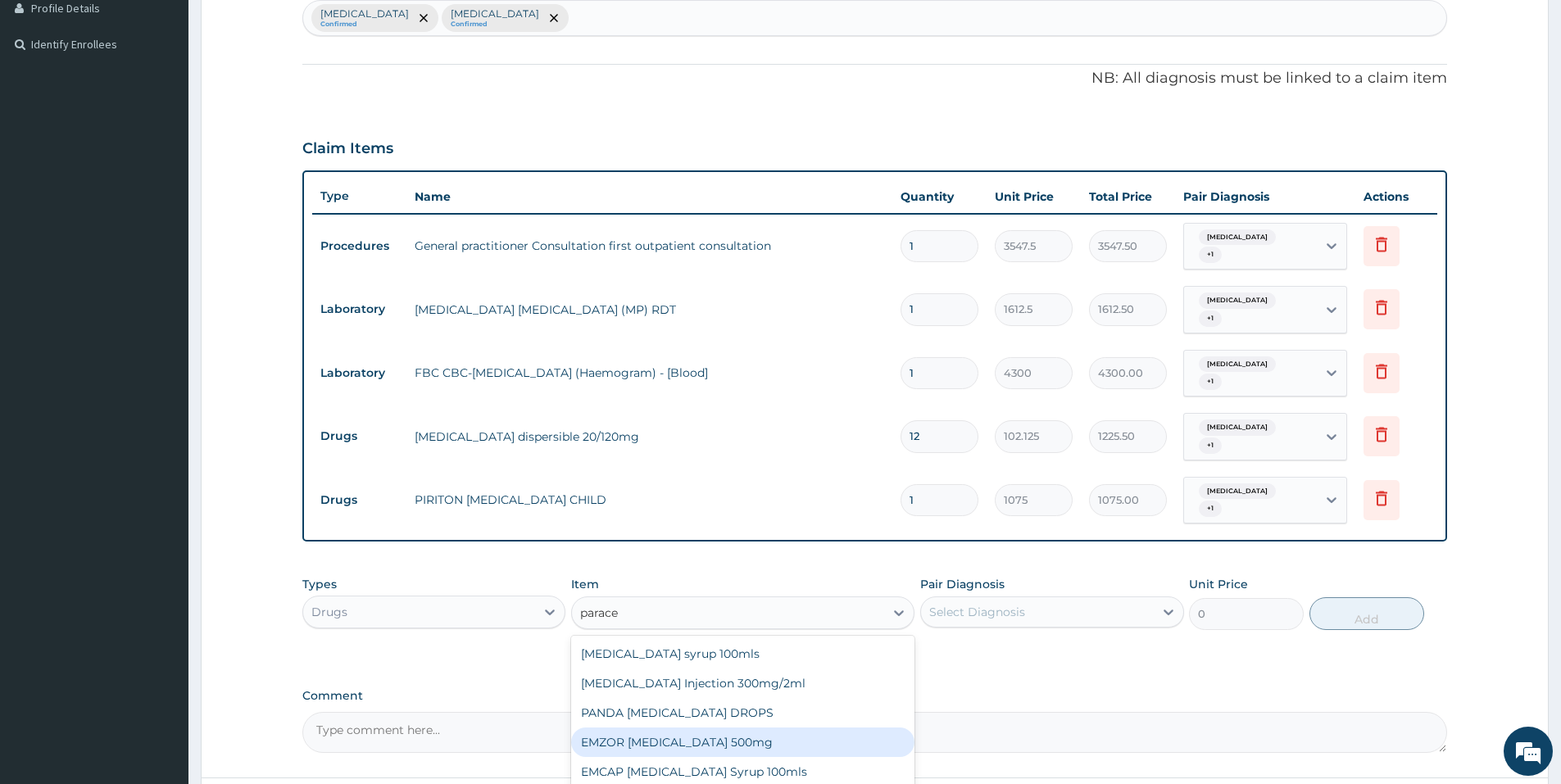
click at [717, 727] on div "EMZOR PARACETAMOL 500mg" at bounding box center [743, 742] width 343 height 30
type input "21.5"
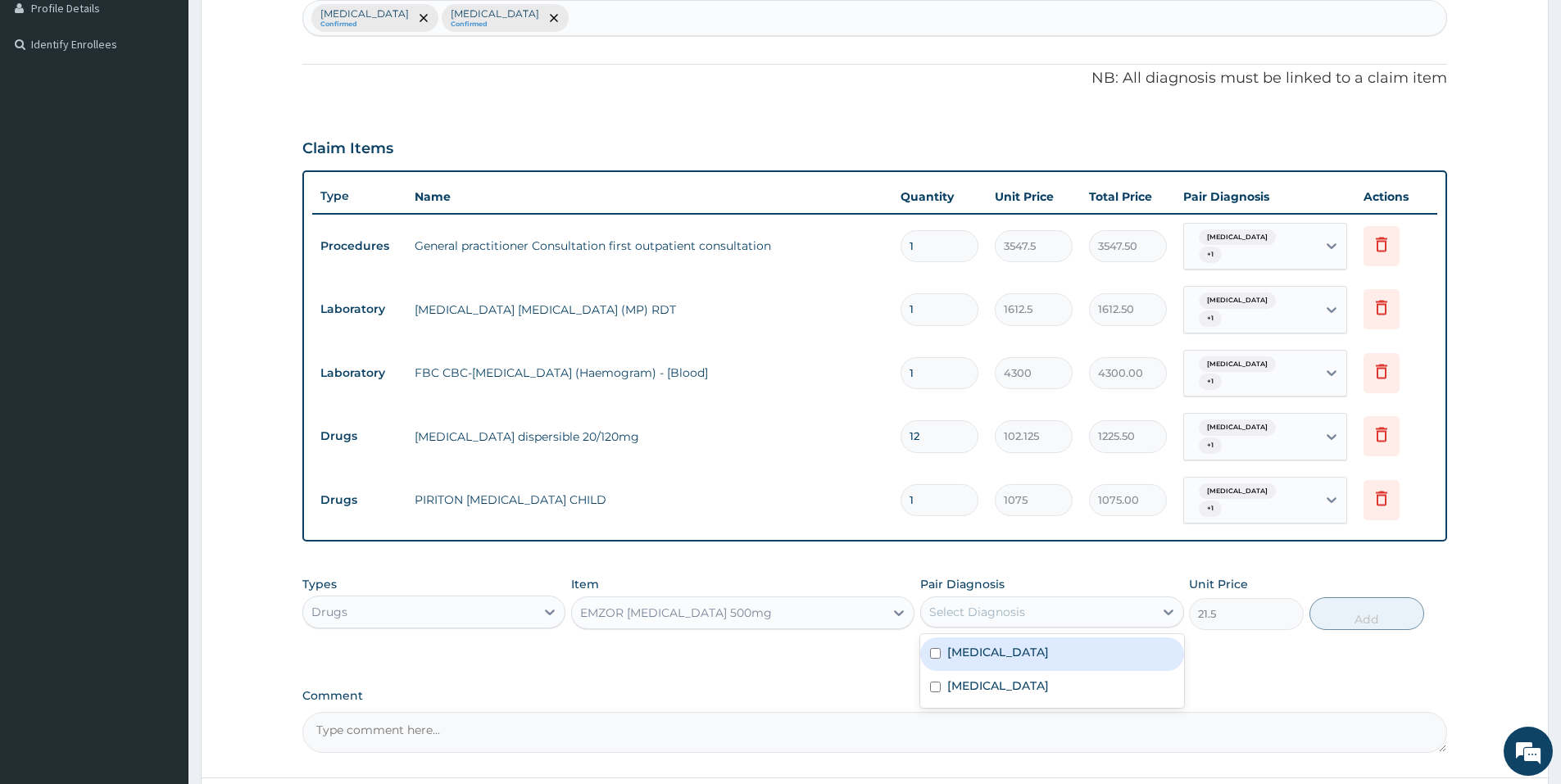
click at [995, 603] on div "Select Diagnosis" at bounding box center [977, 611] width 96 height 16
click at [985, 644] on label "Malaria" at bounding box center [997, 652] width 102 height 16
checkbox input "true"
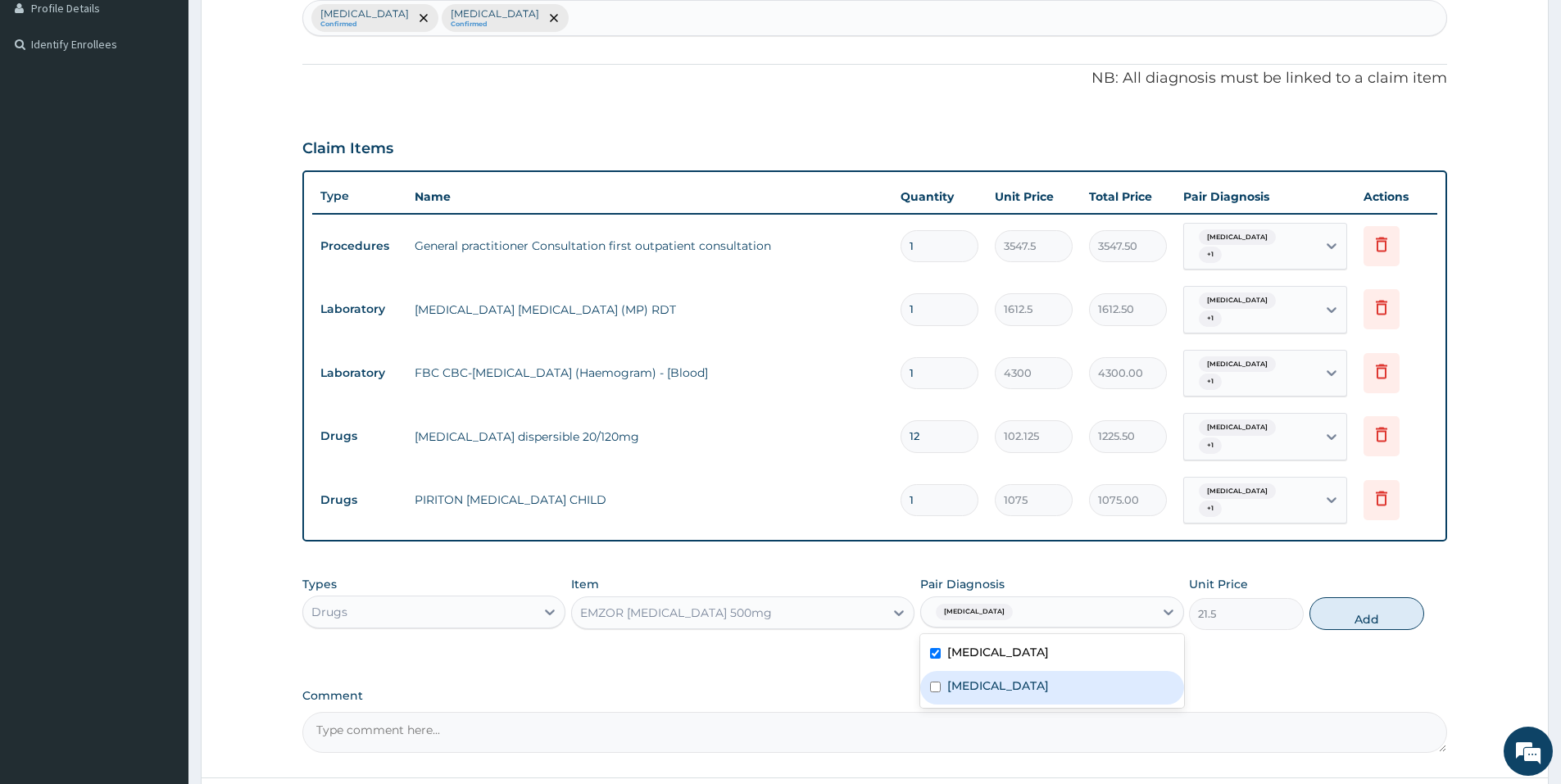
click at [985, 677] on label "Respiratory tract infection" at bounding box center [997, 685] width 102 height 16
checkbox input "true"
click at [1357, 597] on button "Add" at bounding box center [1367, 613] width 115 height 32
type input "0"
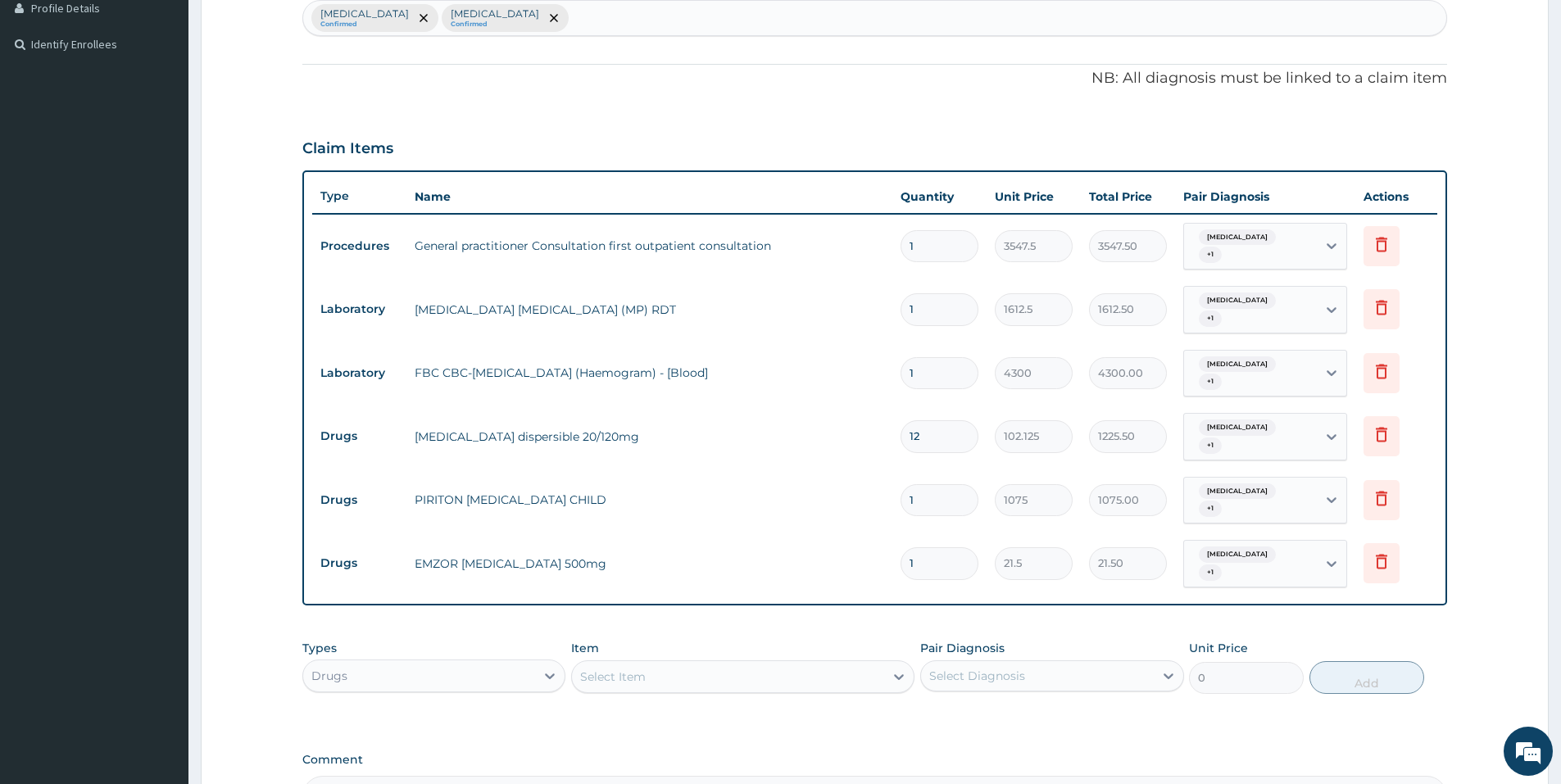
type input "12"
type input "258.00"
type input "12"
click at [813, 710] on div "PA Code / Prescription Code Enter Code(Secondary Care Only) Encounter Date 12-0…" at bounding box center [874, 275] width 1145 height 1082
click at [786, 664] on div "Select Item" at bounding box center [727, 676] width 312 height 26
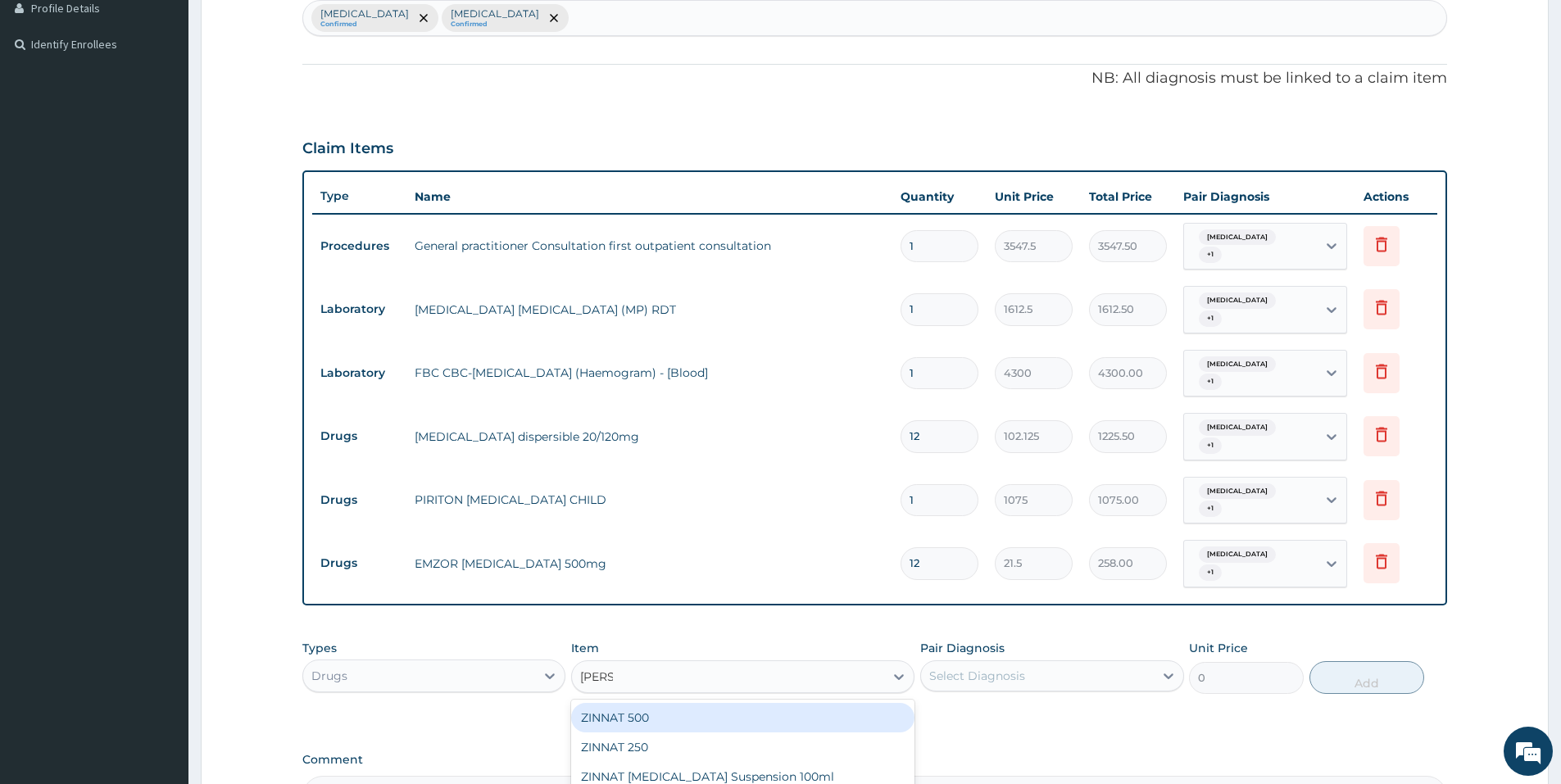
type input "zinna"
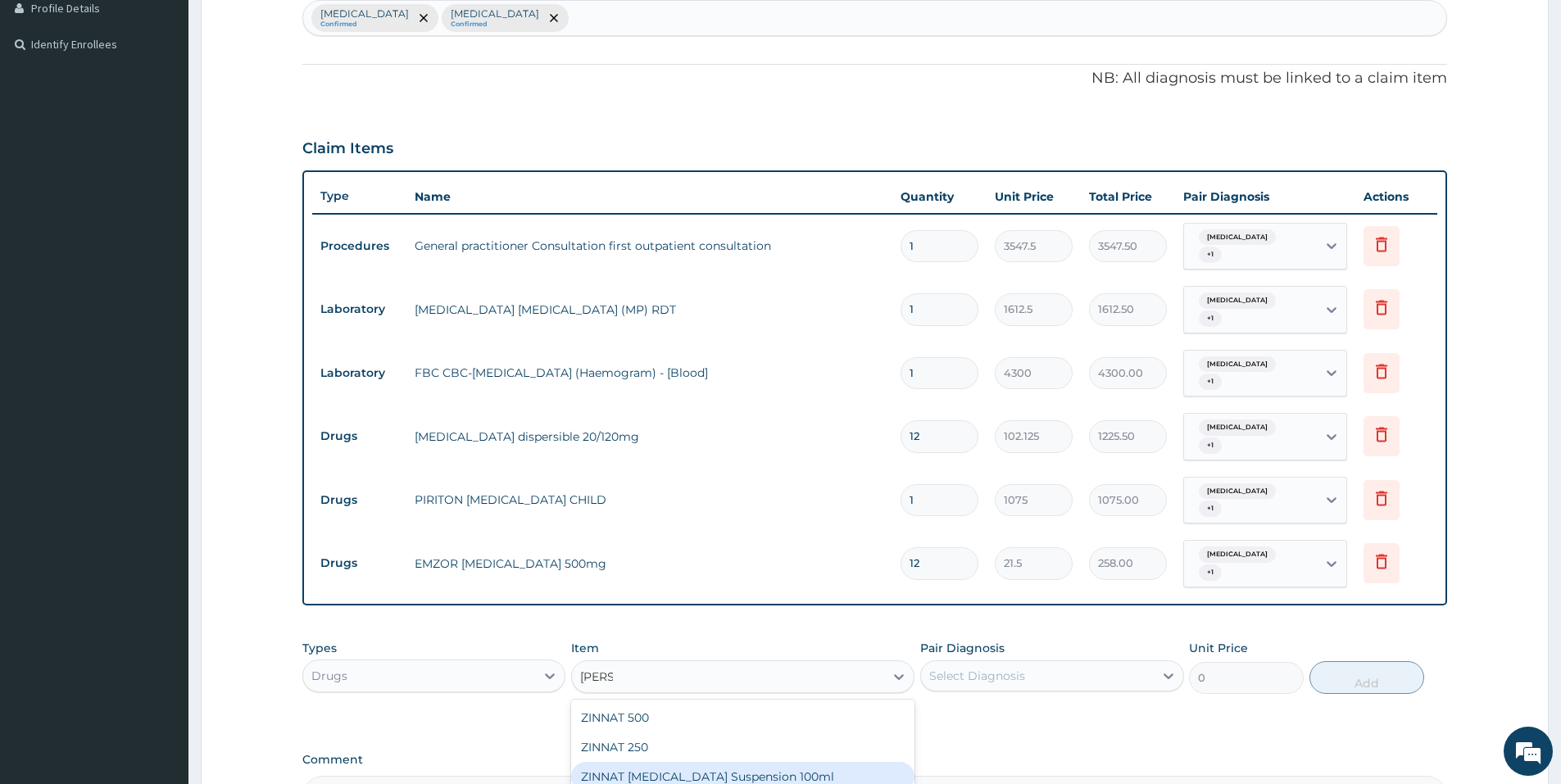
click at [689, 762] on div "ZINNAT CEFUROXIME Suspension 100ml" at bounding box center [743, 776] width 343 height 30
type input "8062.5"
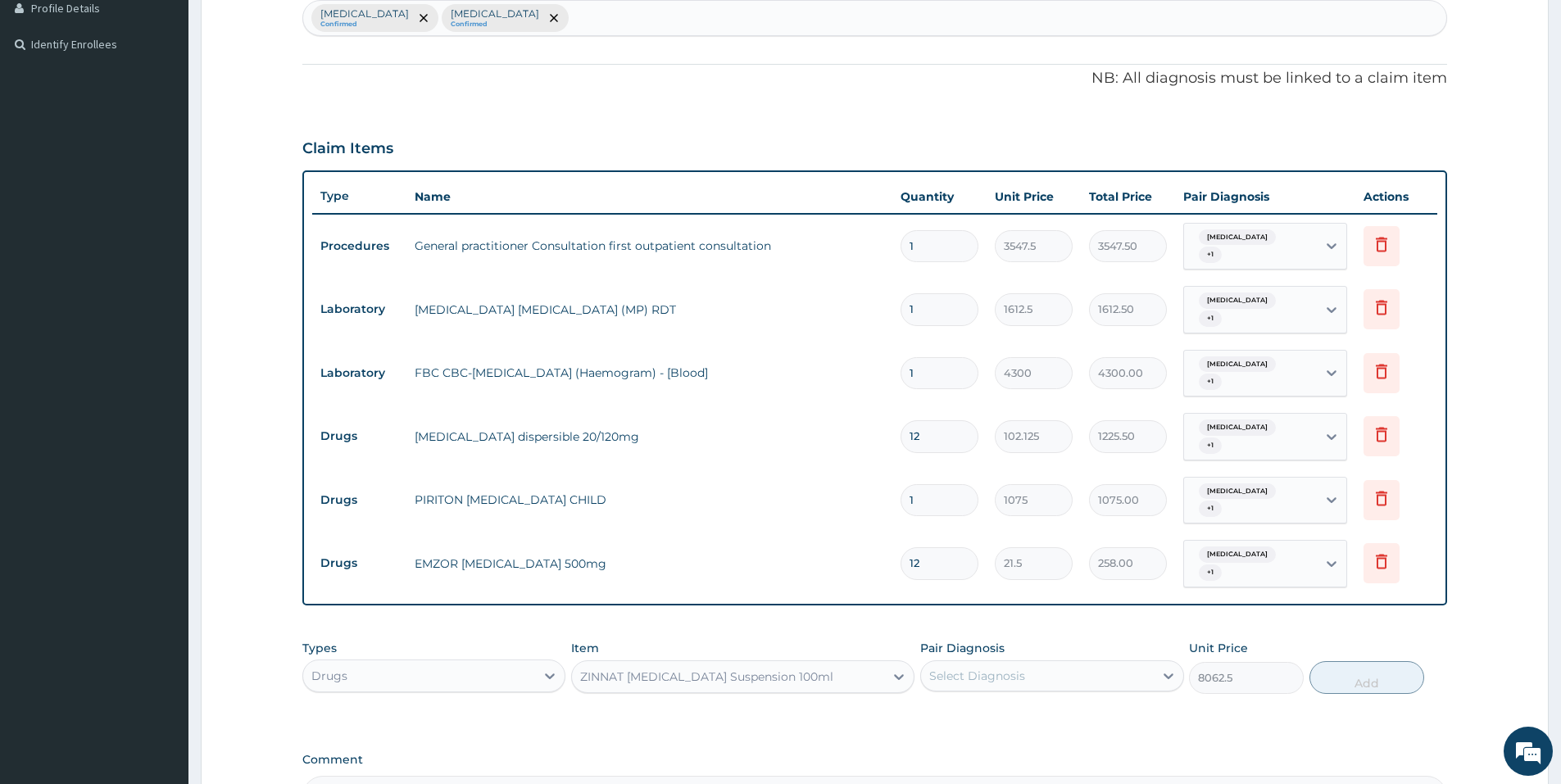
click at [1031, 663] on div "Select Diagnosis" at bounding box center [1037, 675] width 232 height 26
click at [1009, 701] on div "Malaria" at bounding box center [1051, 717] width 263 height 33
checkbox input "true"
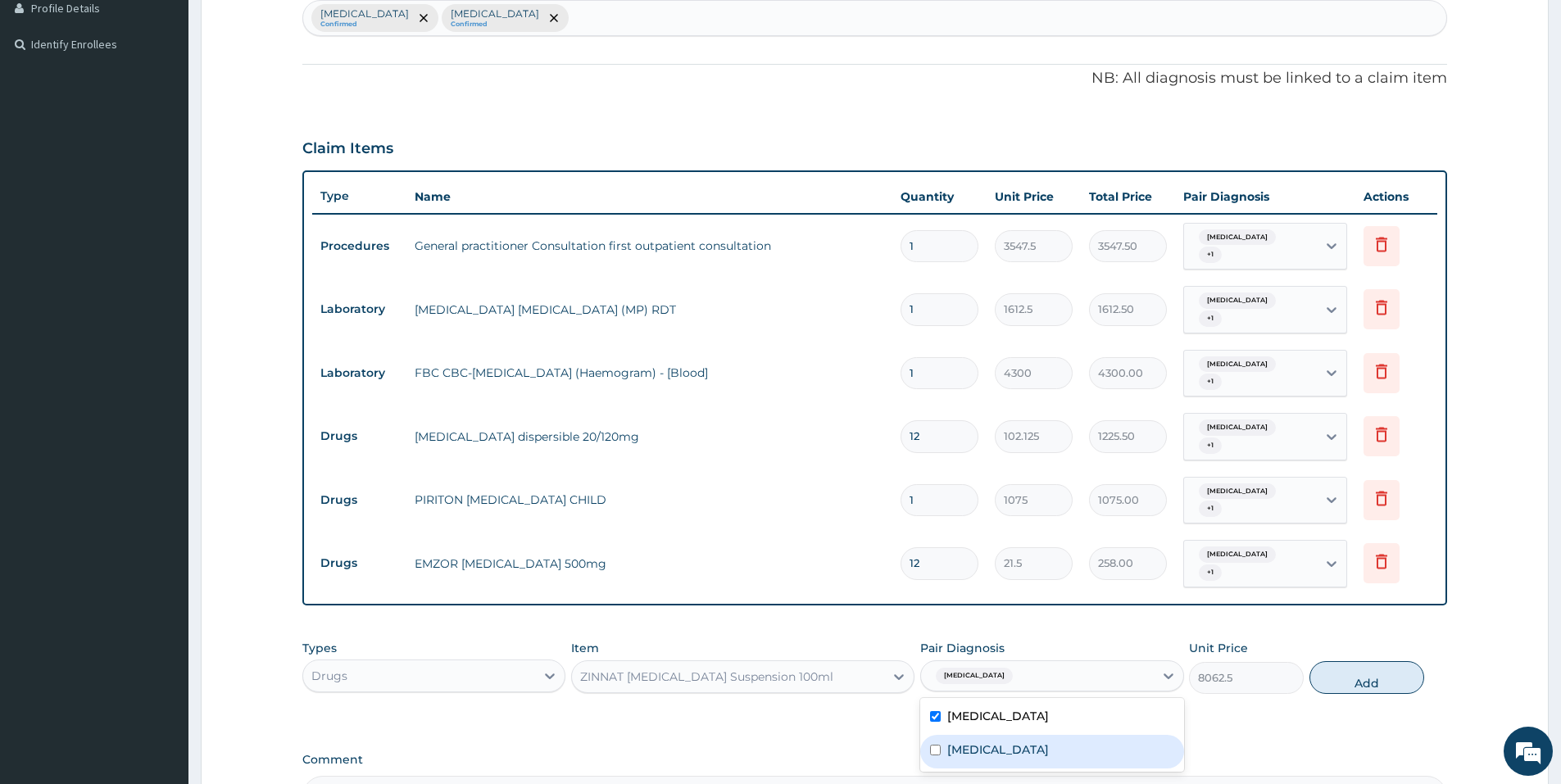
click at [1000, 735] on div "Respiratory tract infection" at bounding box center [1051, 751] width 263 height 33
checkbox input "true"
click at [1369, 661] on button "Add" at bounding box center [1367, 677] width 115 height 32
type input "0"
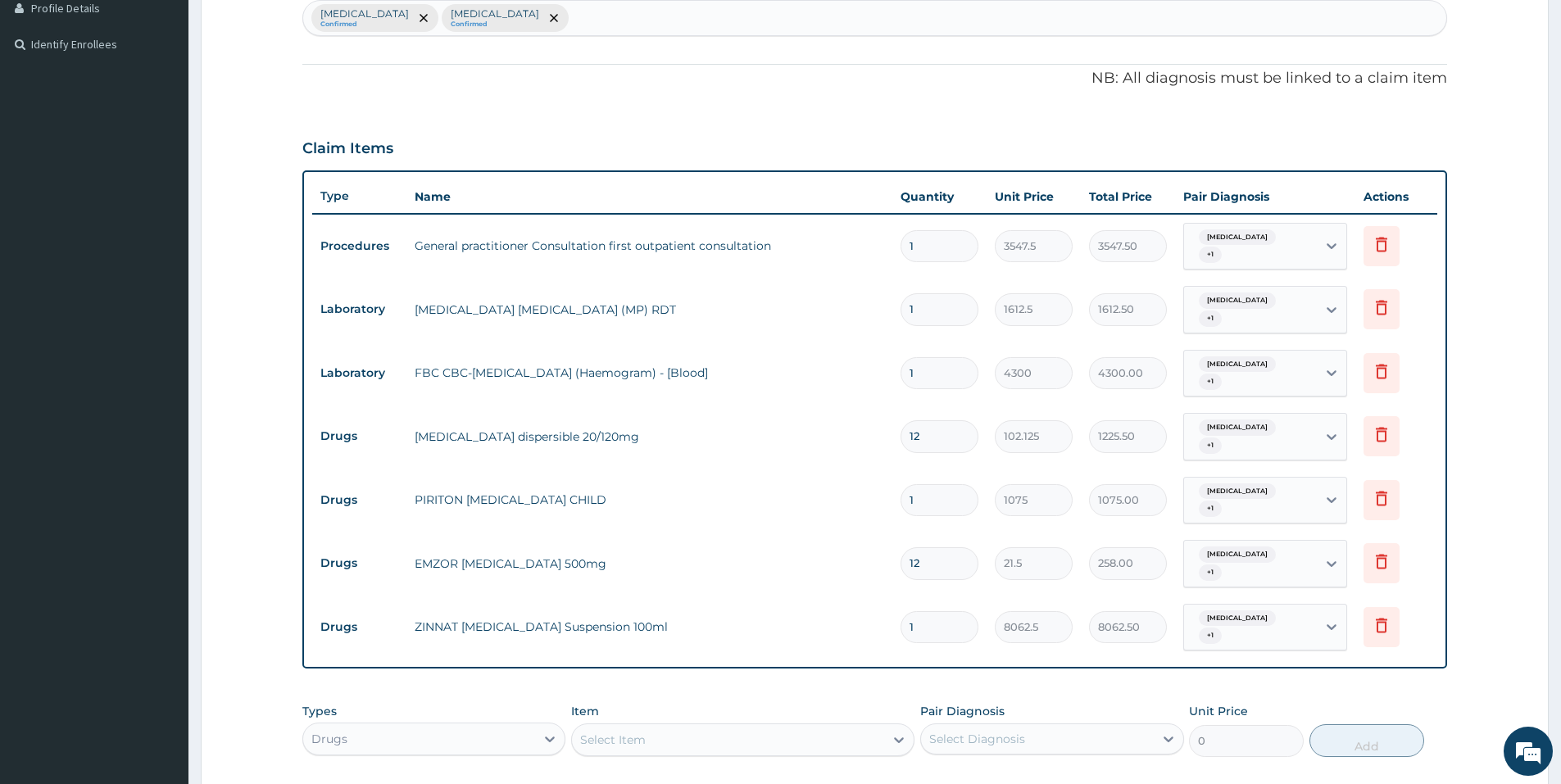
scroll to position [649, 0]
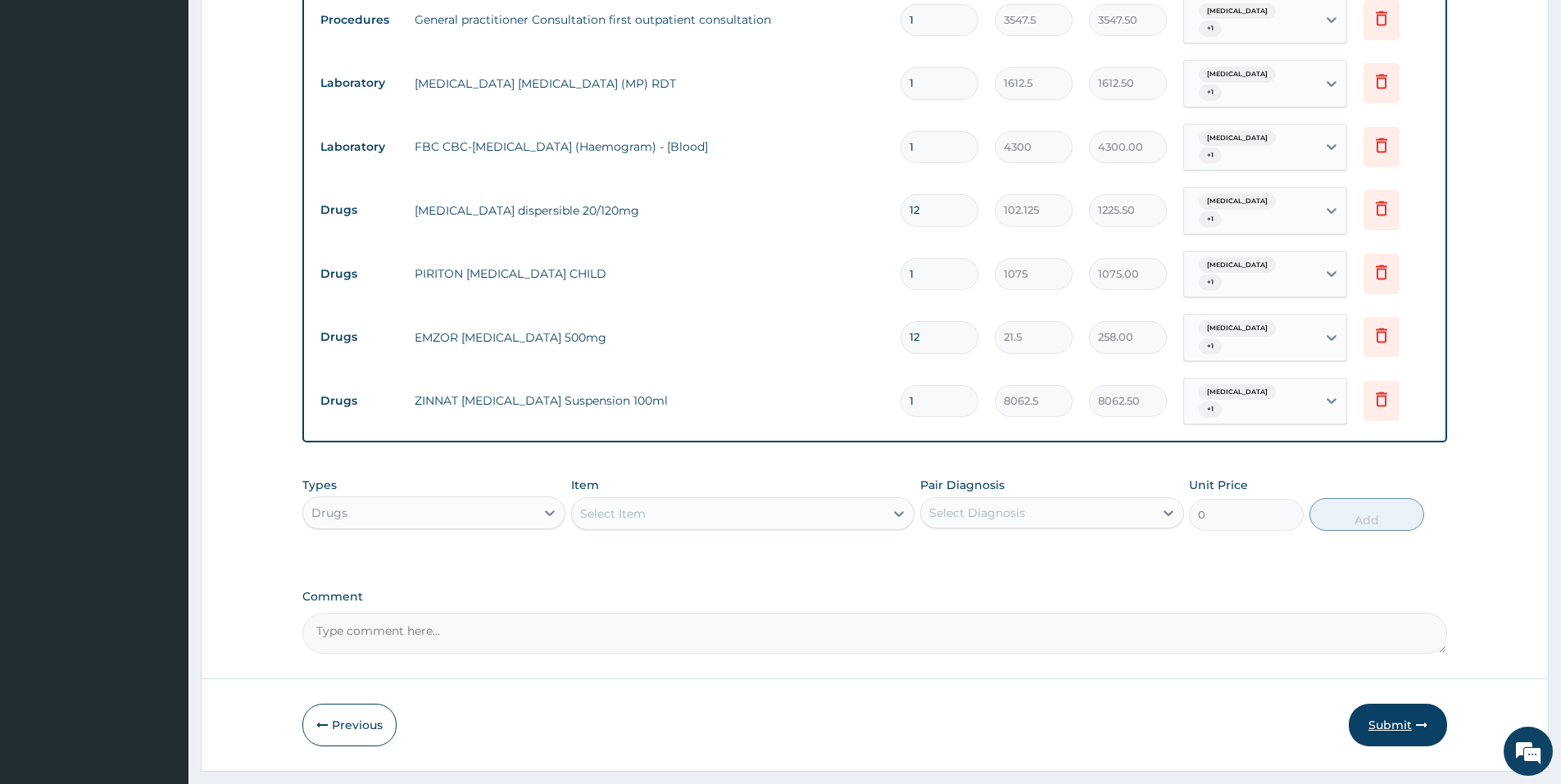
click at [1397, 704] on button "Submit" at bounding box center [1397, 725] width 98 height 42
